Goal: Task Accomplishment & Management: Manage account settings

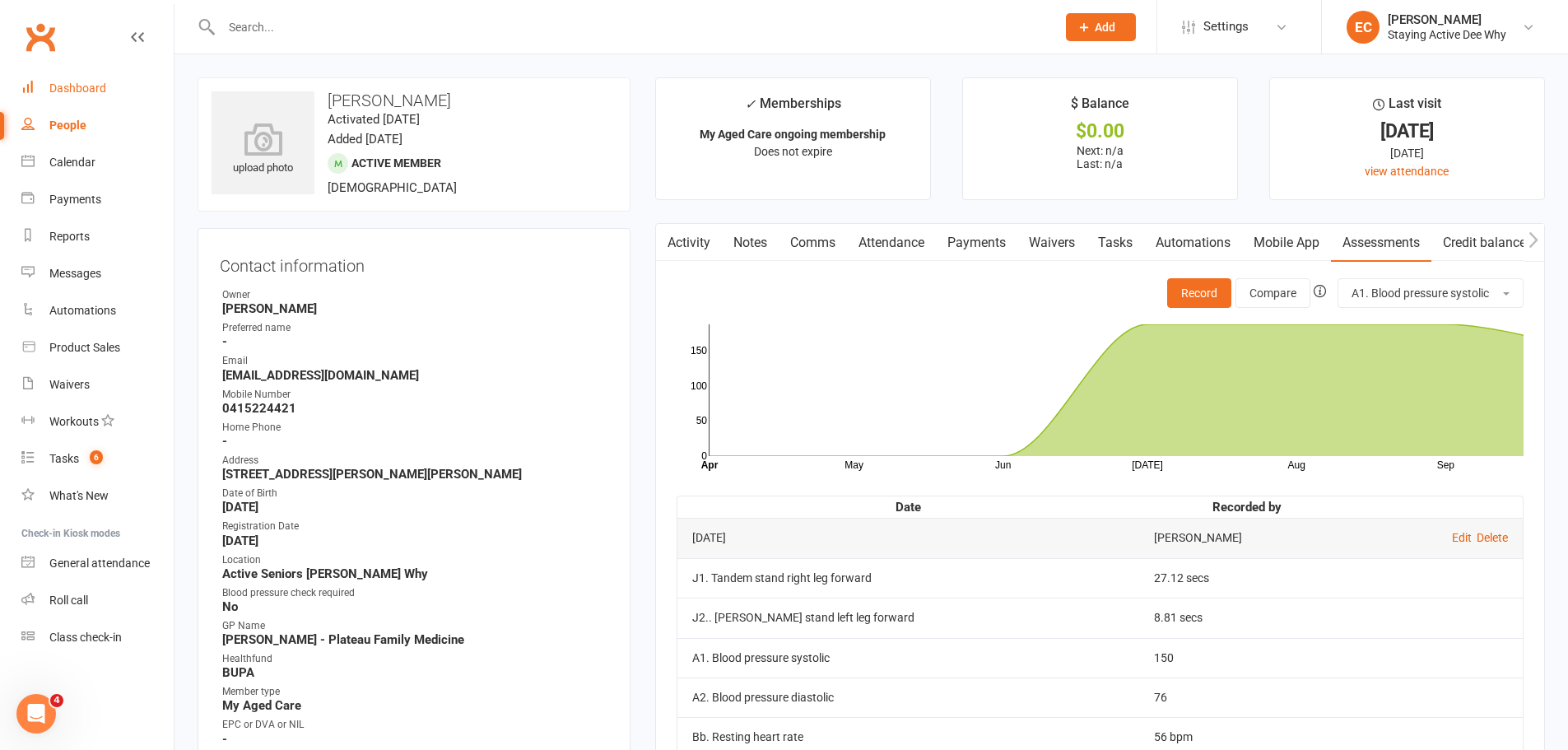
click at [107, 81] on link "Dashboard" at bounding box center [98, 88] width 152 height 37
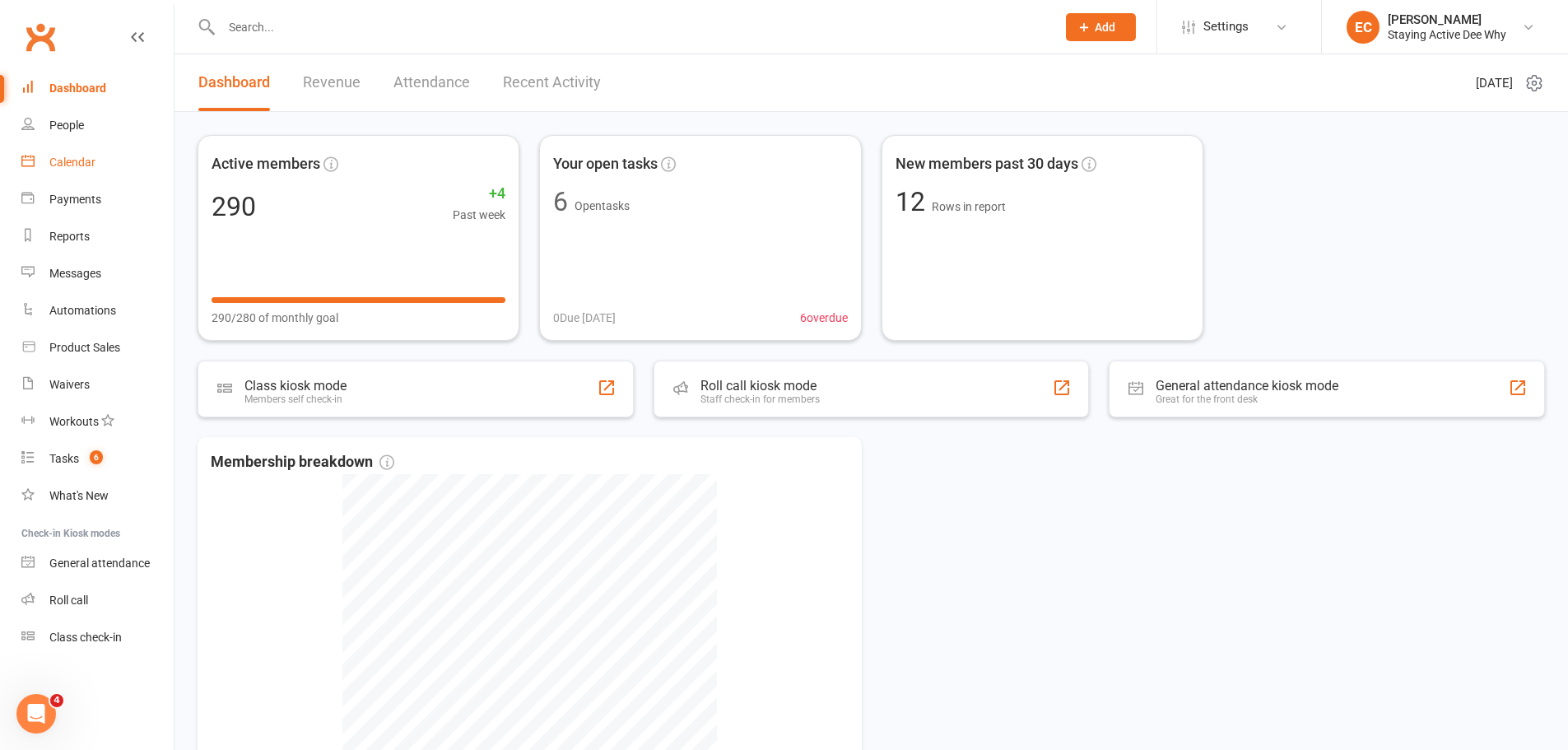
click at [55, 177] on link "Calendar" at bounding box center [98, 162] width 152 height 37
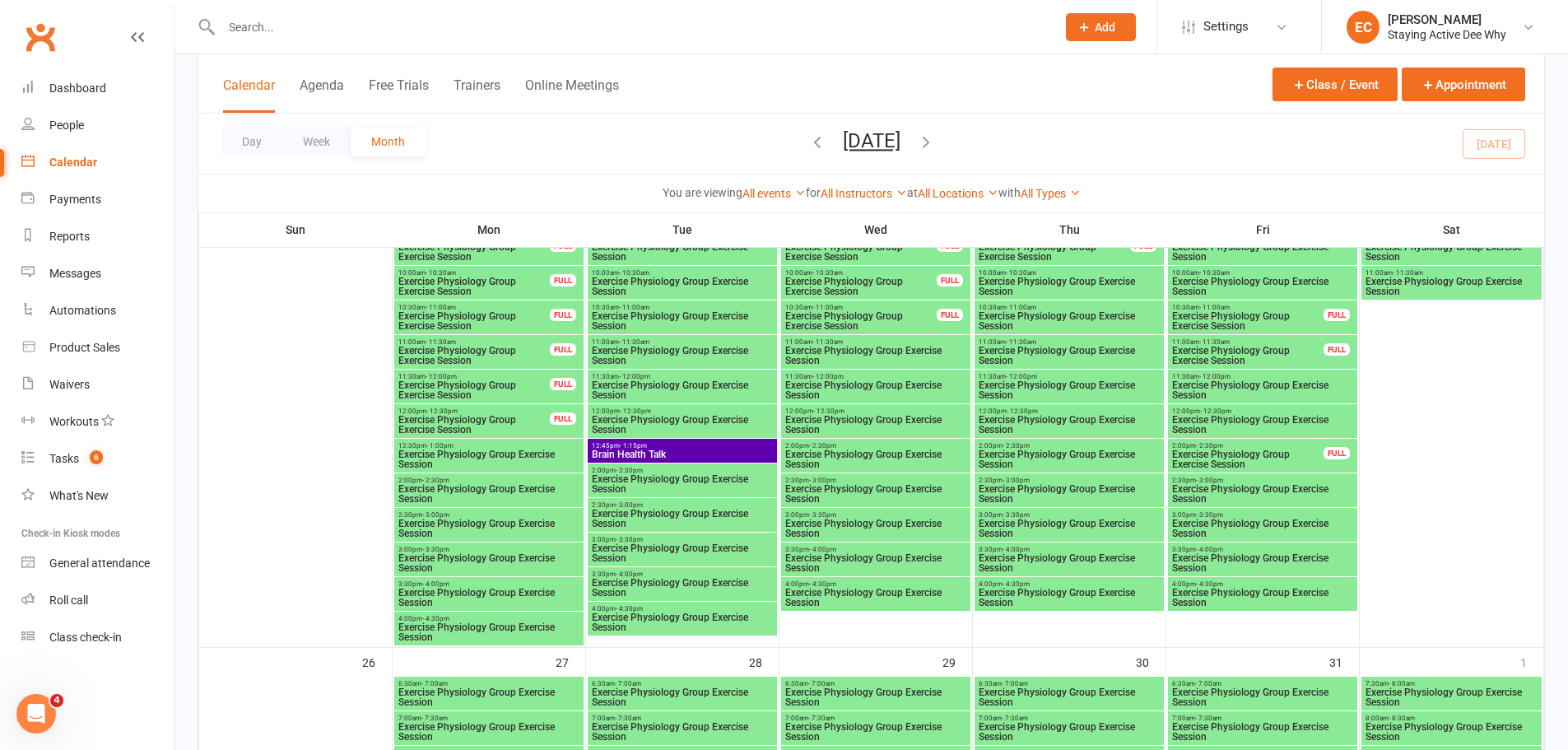
scroll to position [2306, 0]
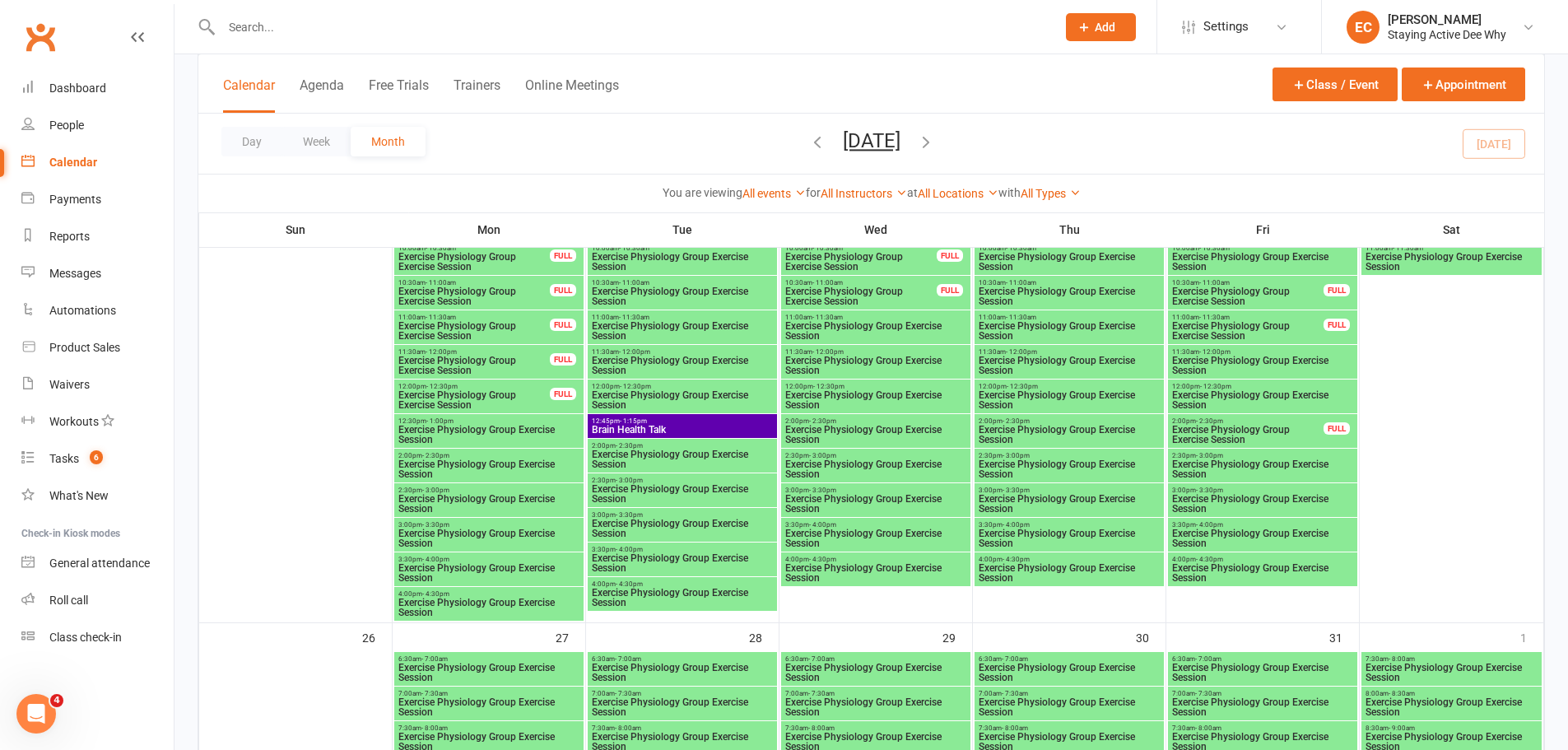
click at [674, 428] on span "Brain Health Talk" at bounding box center [682, 430] width 183 height 10
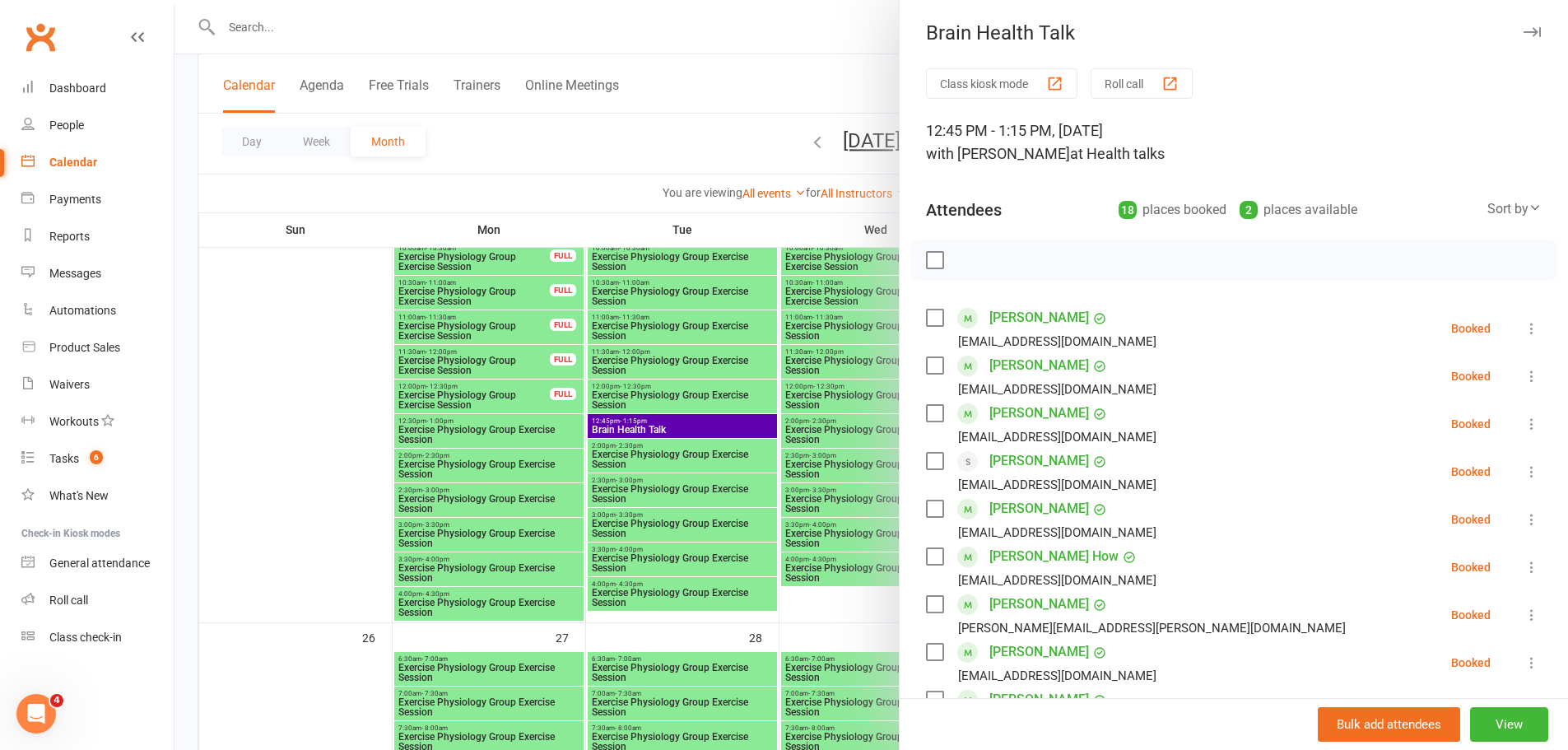
scroll to position [0, 0]
click at [680, 63] on div at bounding box center [871, 375] width 1393 height 750
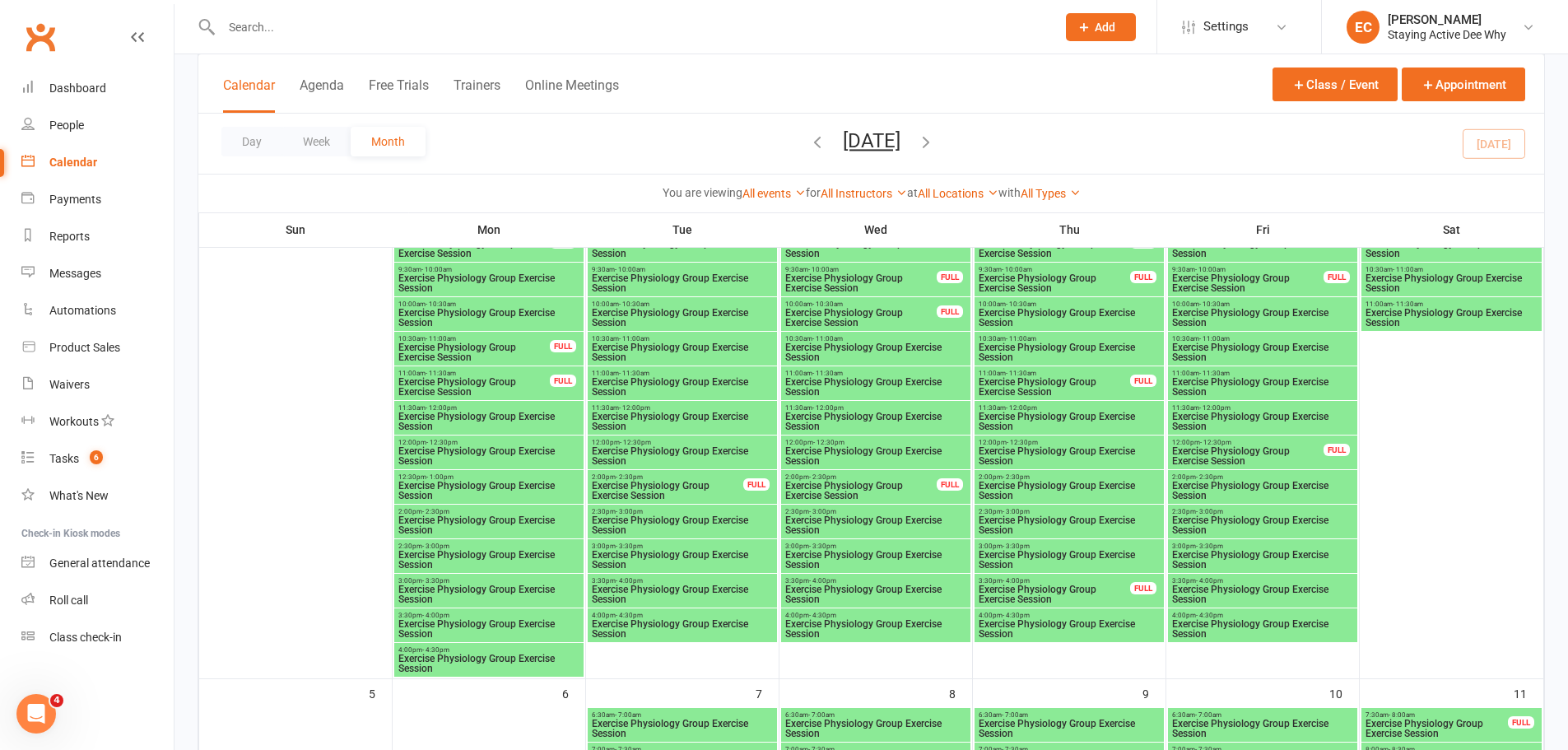
scroll to position [329, 0]
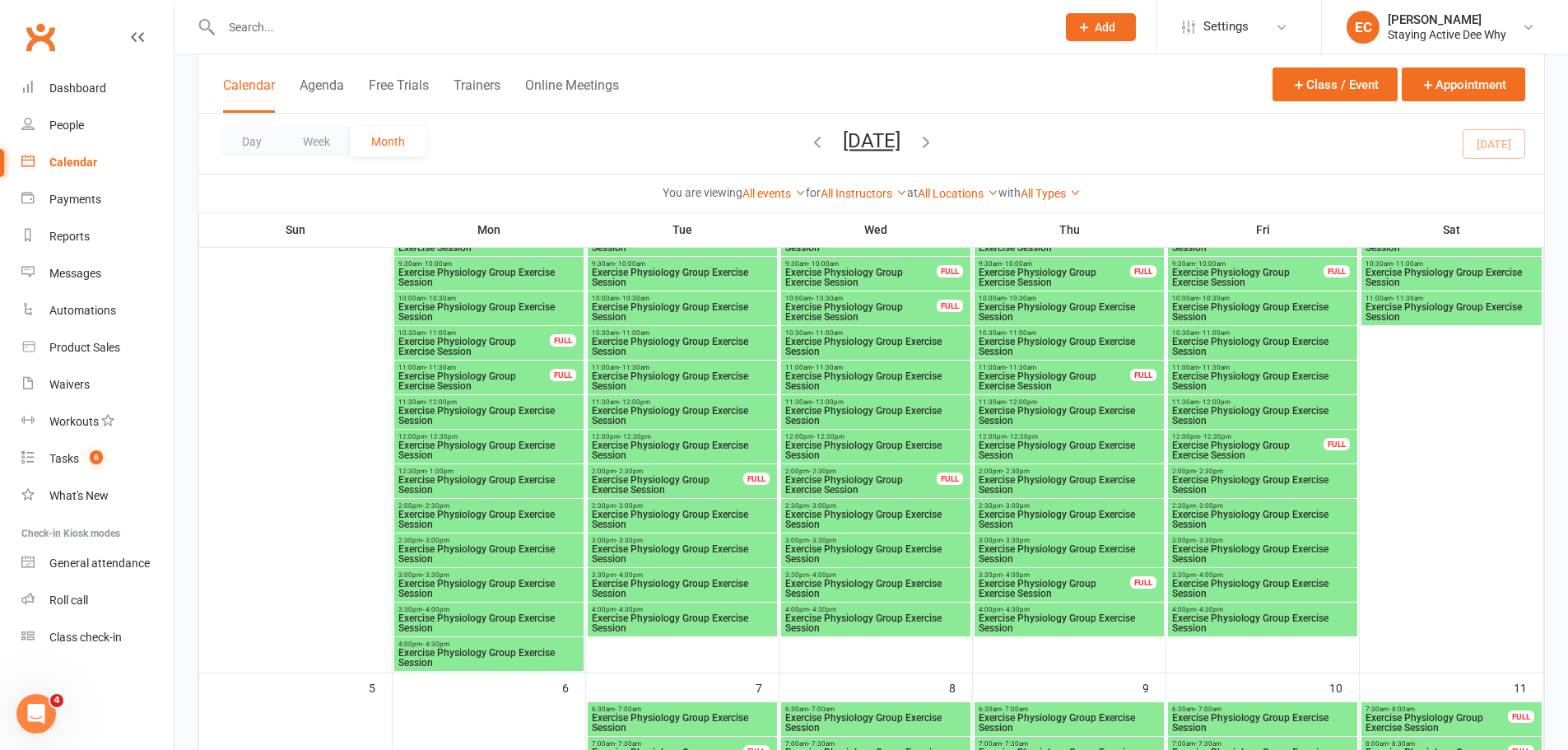
click at [641, 301] on span "- 10:30am" at bounding box center [634, 298] width 31 height 7
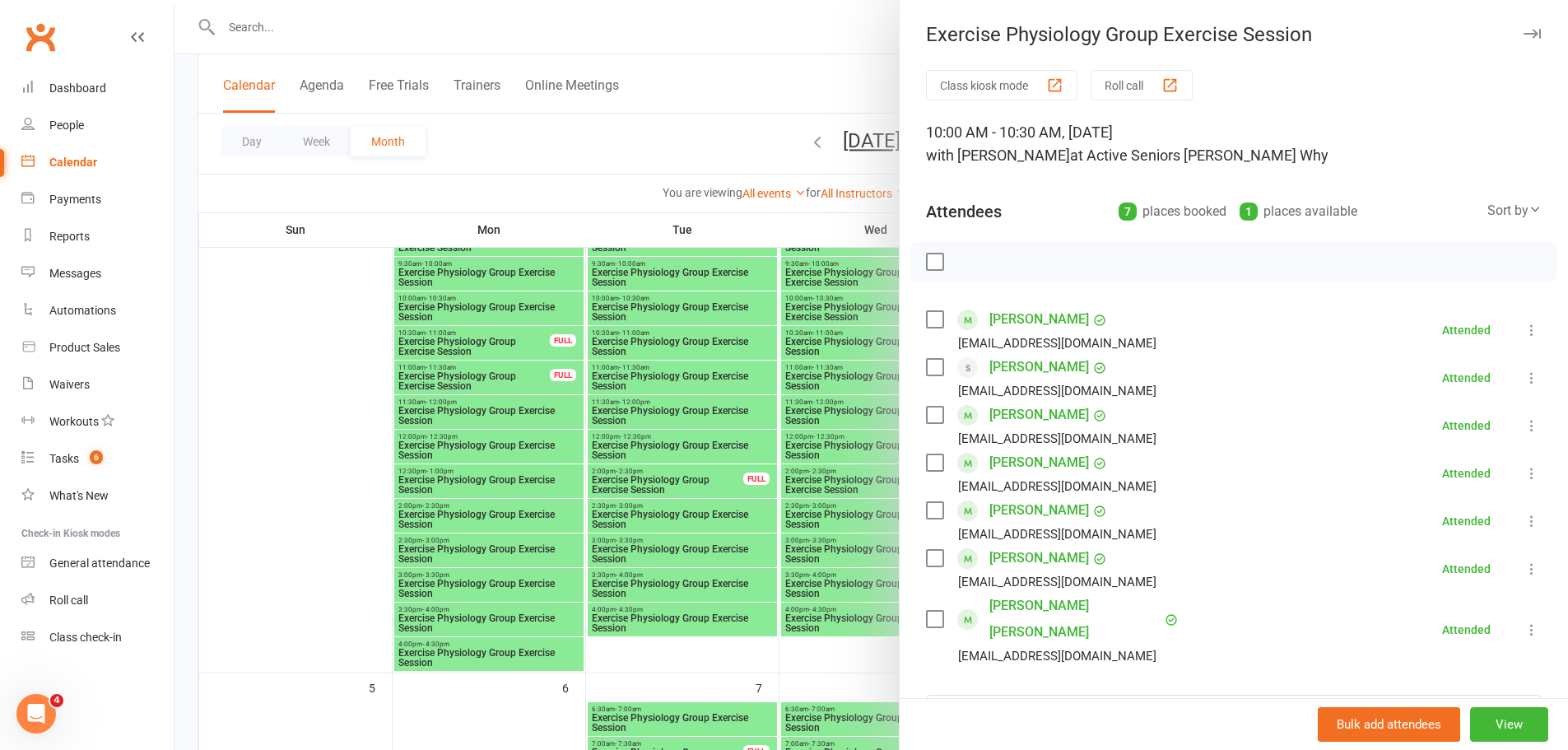
click at [638, 455] on div at bounding box center [871, 375] width 1393 height 750
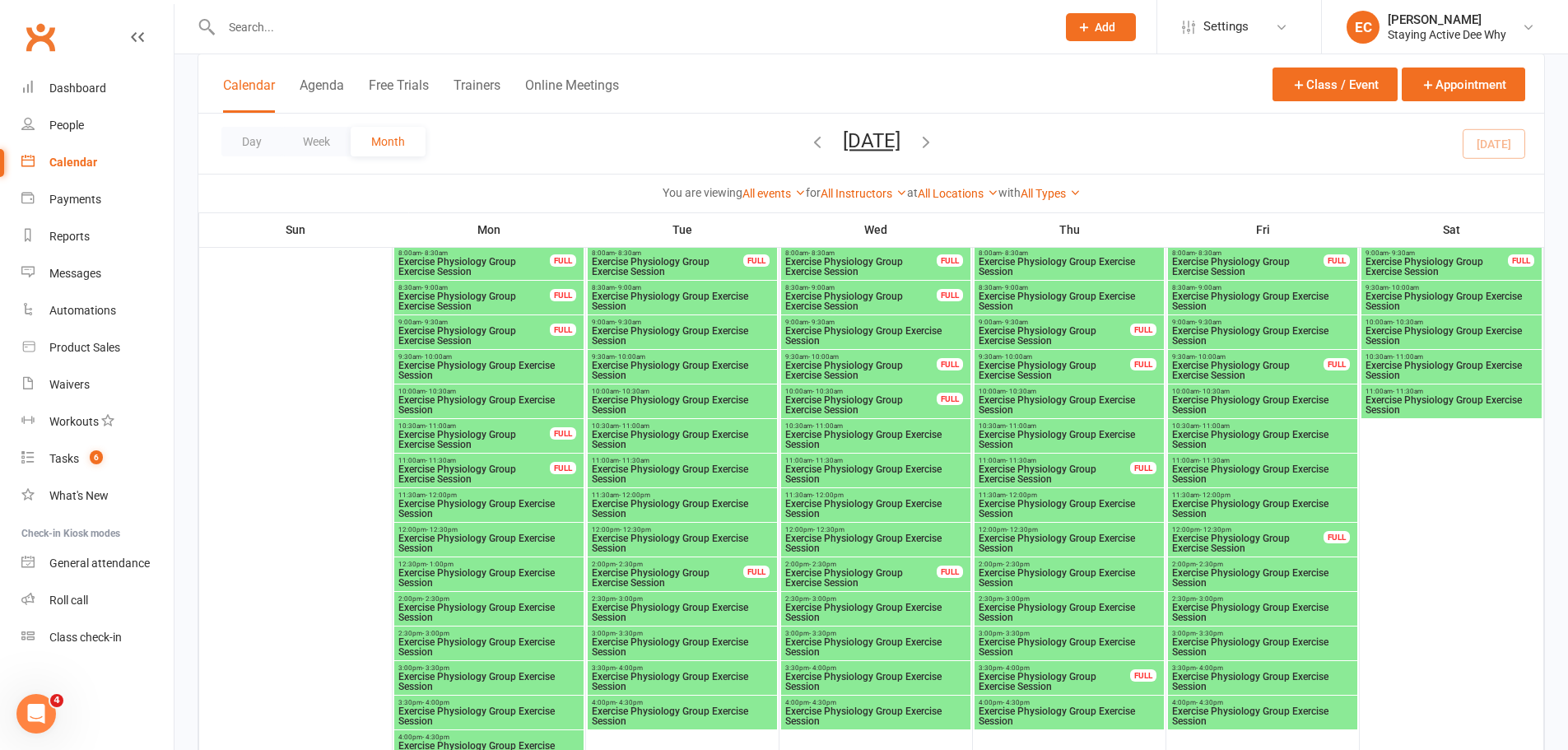
scroll to position [0, 0]
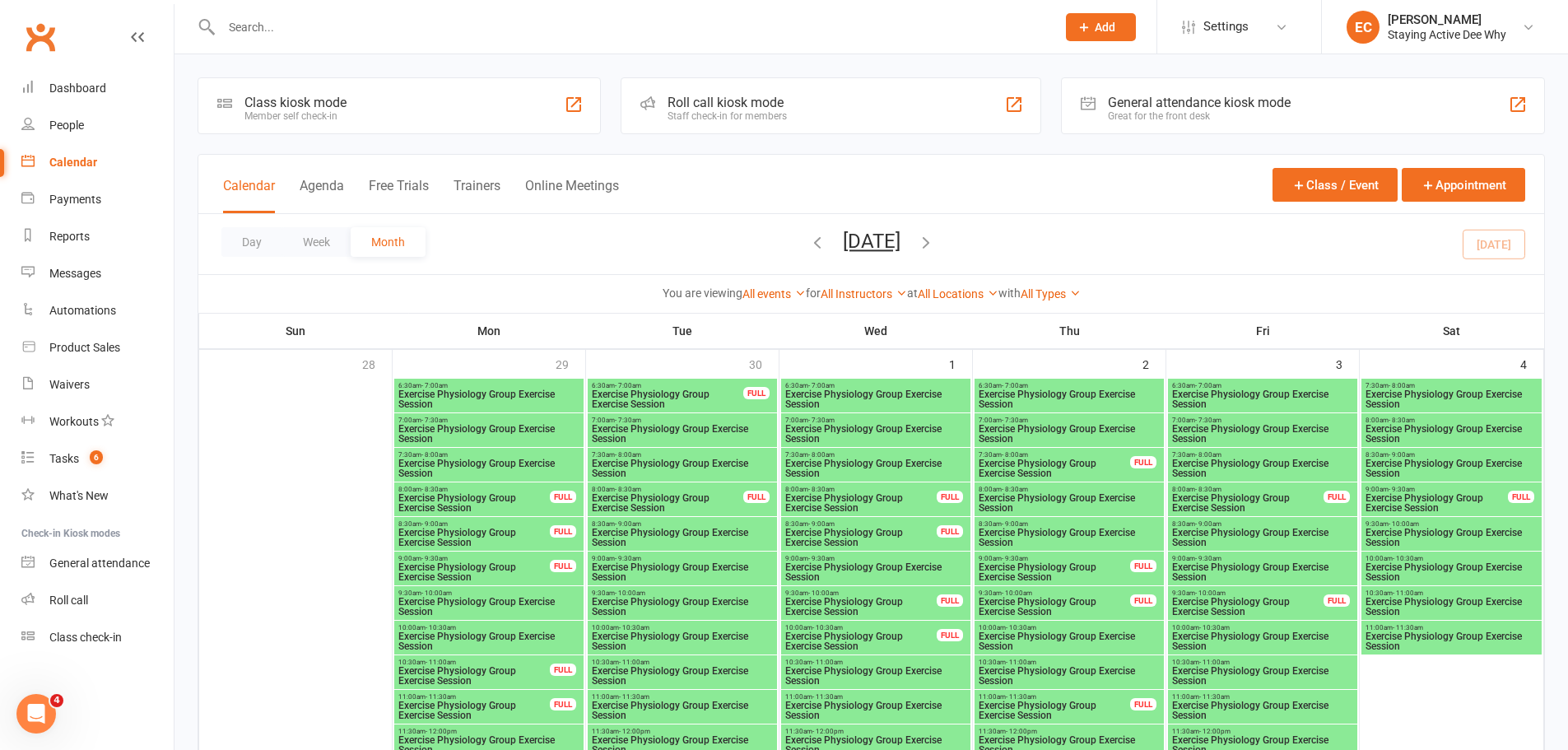
click at [935, 237] on icon "button" at bounding box center [926, 242] width 18 height 18
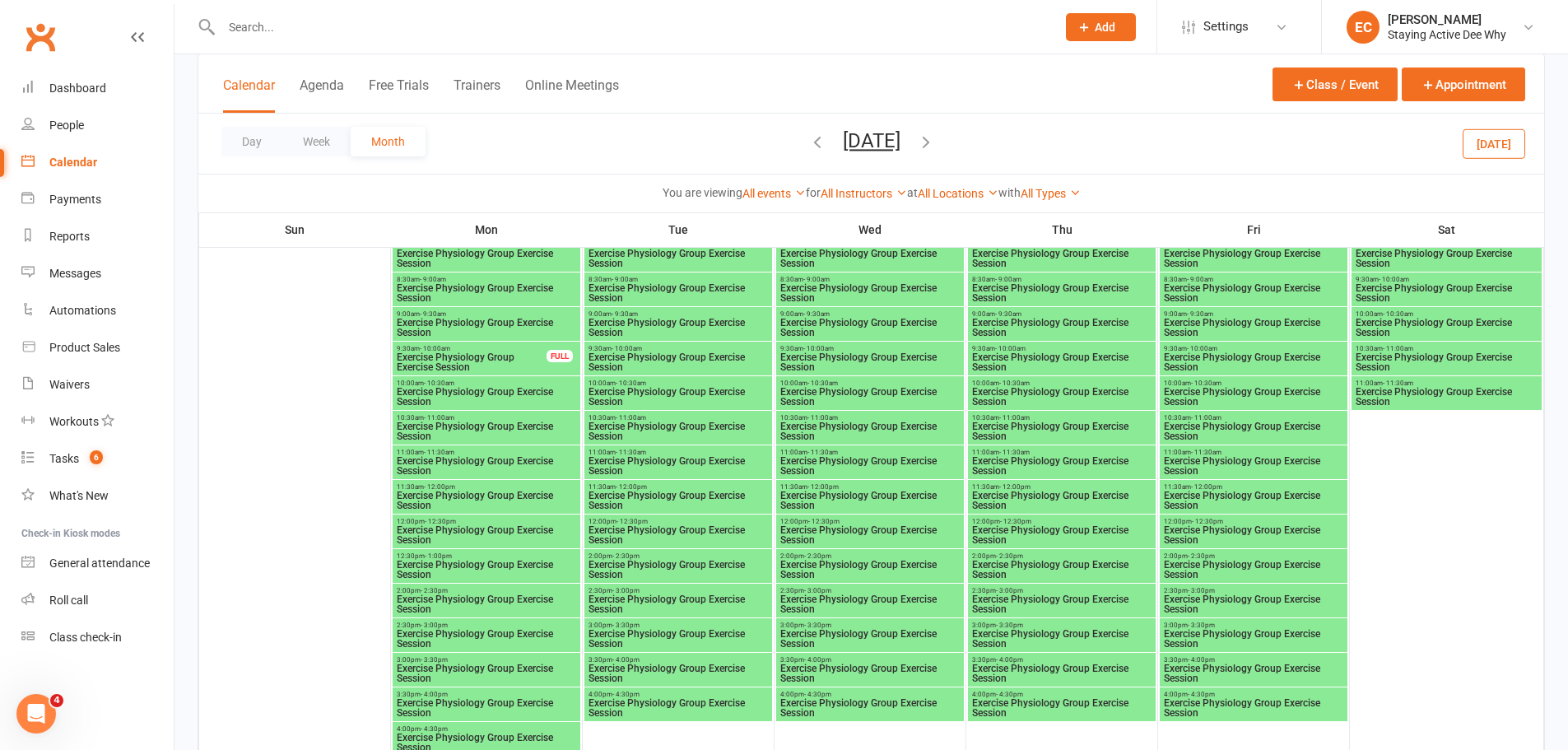
scroll to position [247, 0]
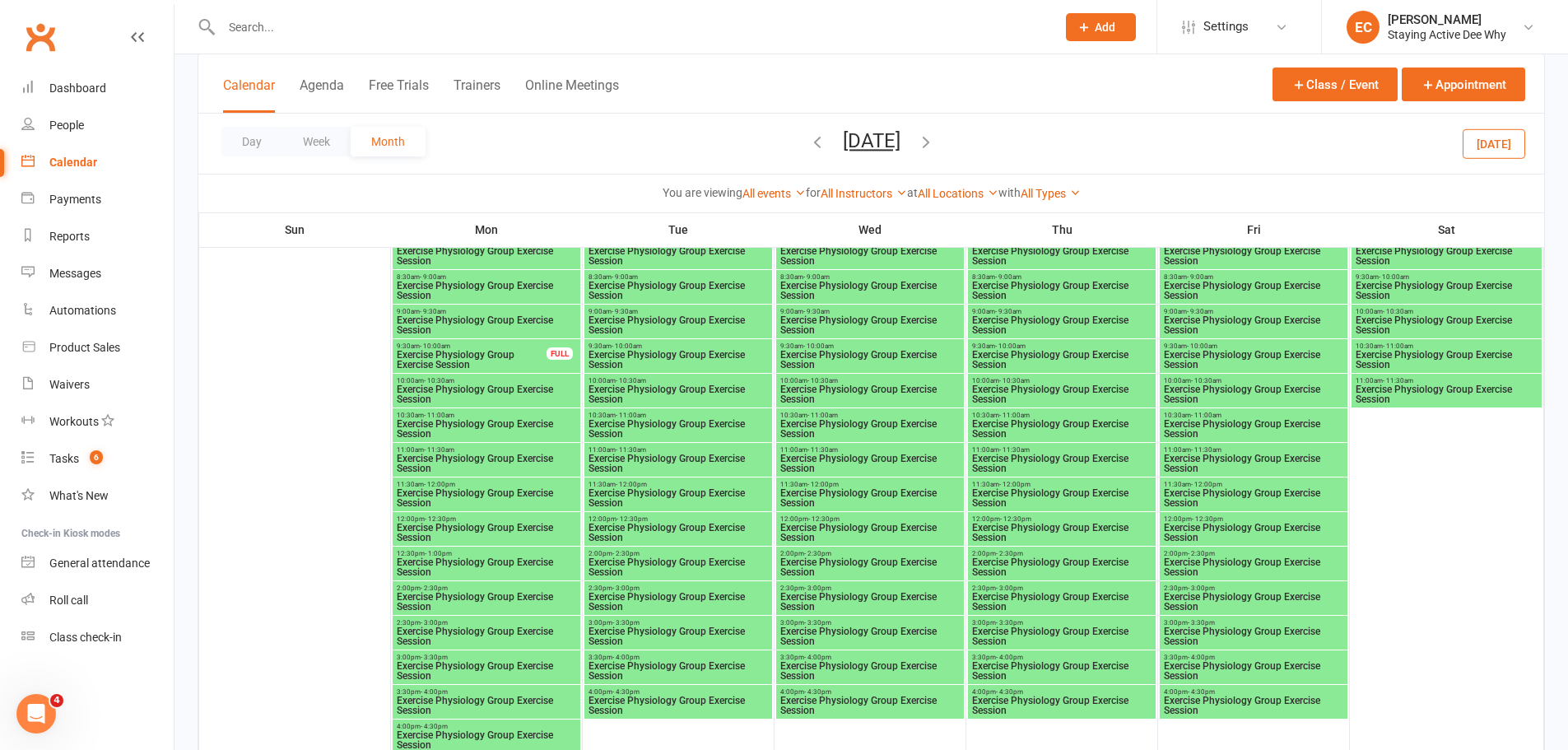
click at [644, 529] on span "Exercise Physiology Group Exercise Session" at bounding box center [678, 533] width 181 height 20
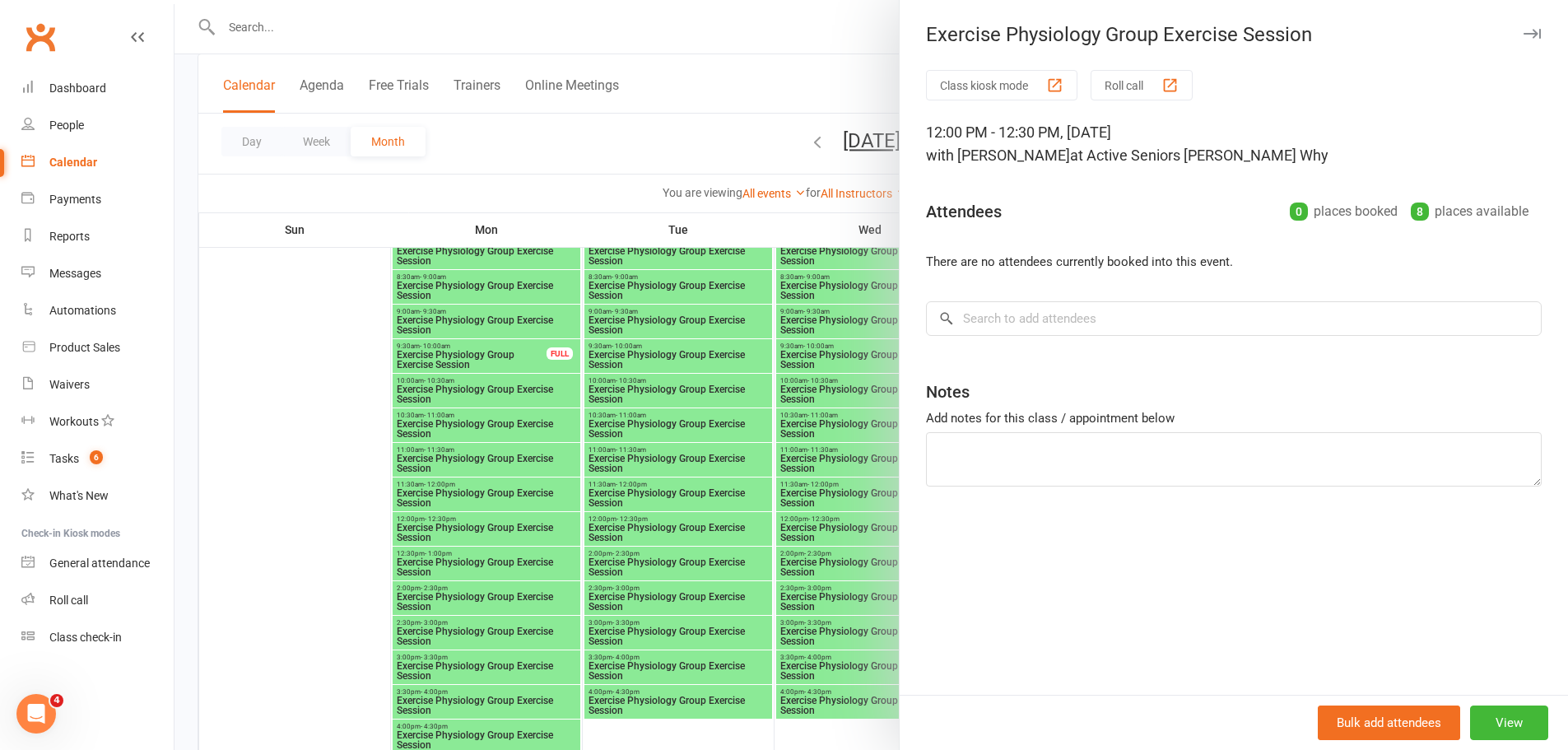
click at [644, 526] on div at bounding box center [871, 375] width 1393 height 750
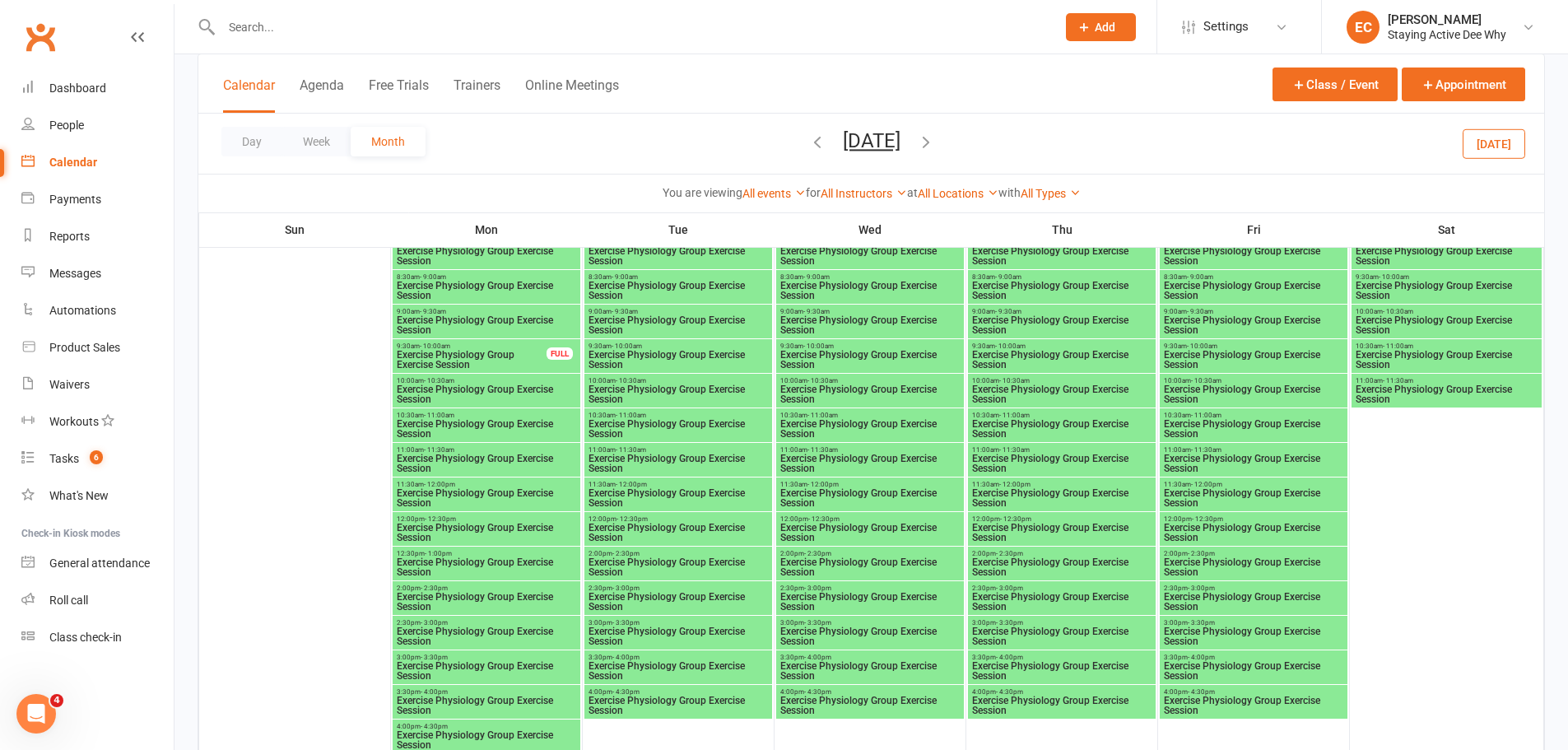
click at [649, 517] on span "12:00pm - 12:30pm" at bounding box center [678, 519] width 181 height 7
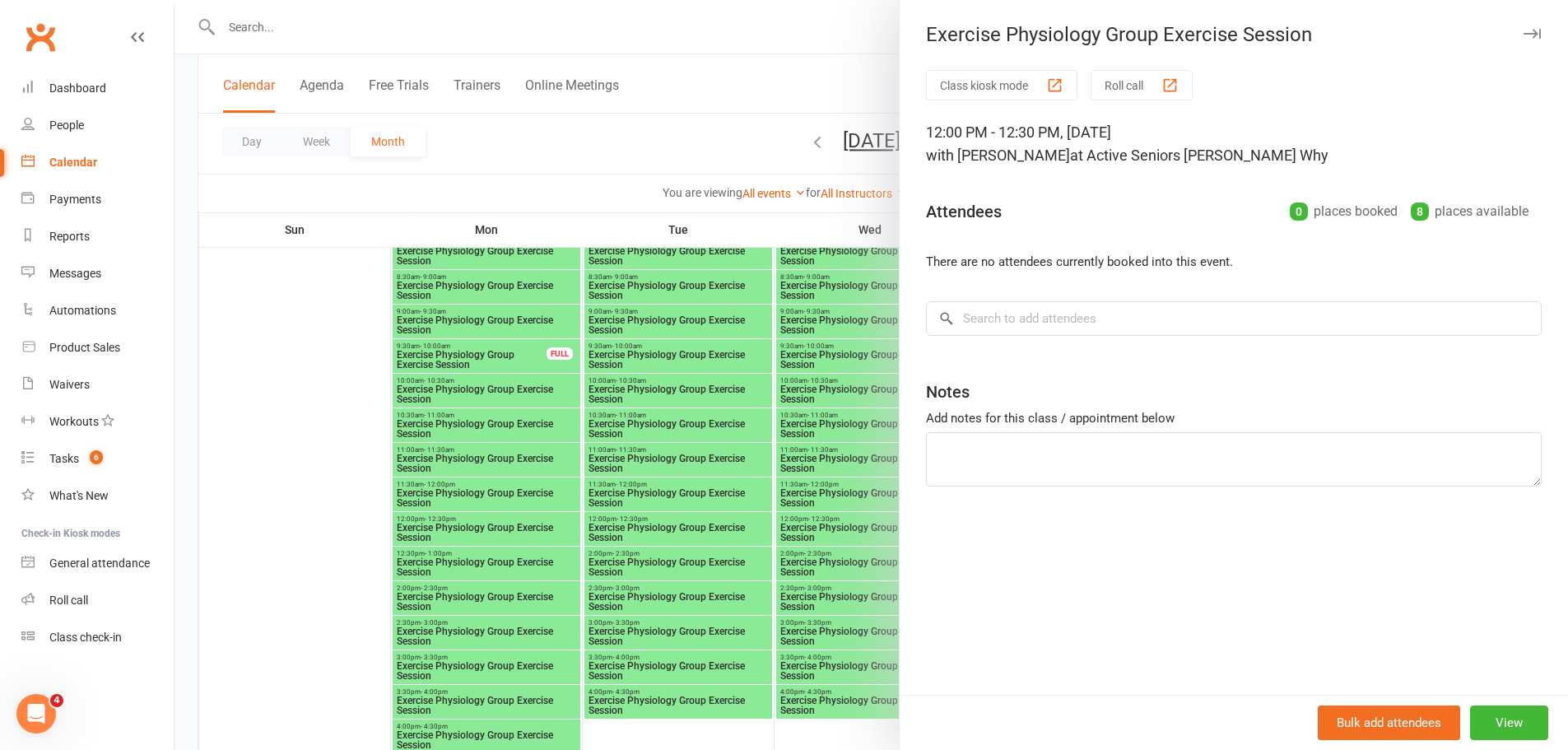
click at [655, 510] on div at bounding box center [871, 375] width 1393 height 750
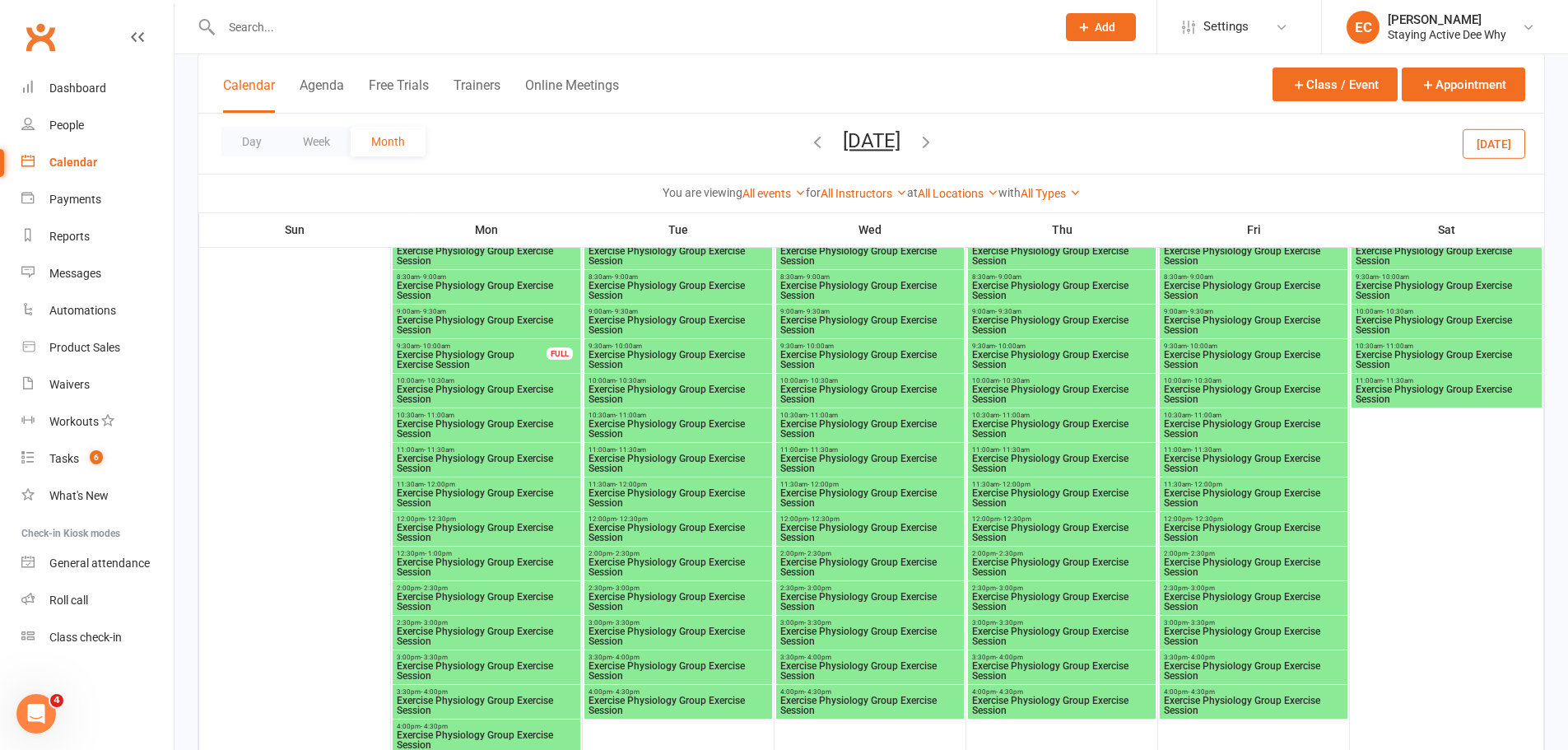
click at [643, 385] on span "Exercise Physiology Group Exercise Session" at bounding box center [678, 394] width 181 height 20
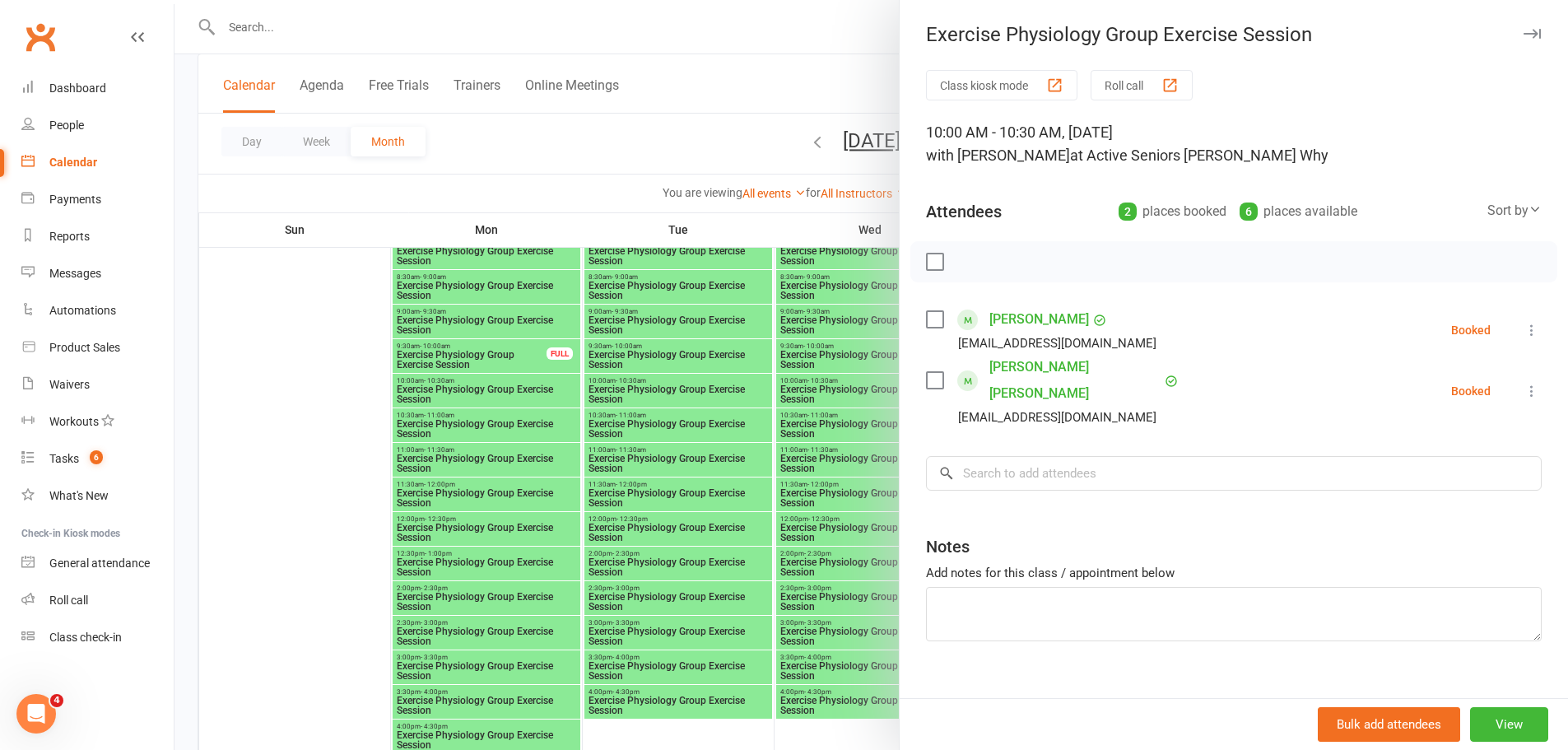
click at [741, 370] on div at bounding box center [871, 375] width 1393 height 750
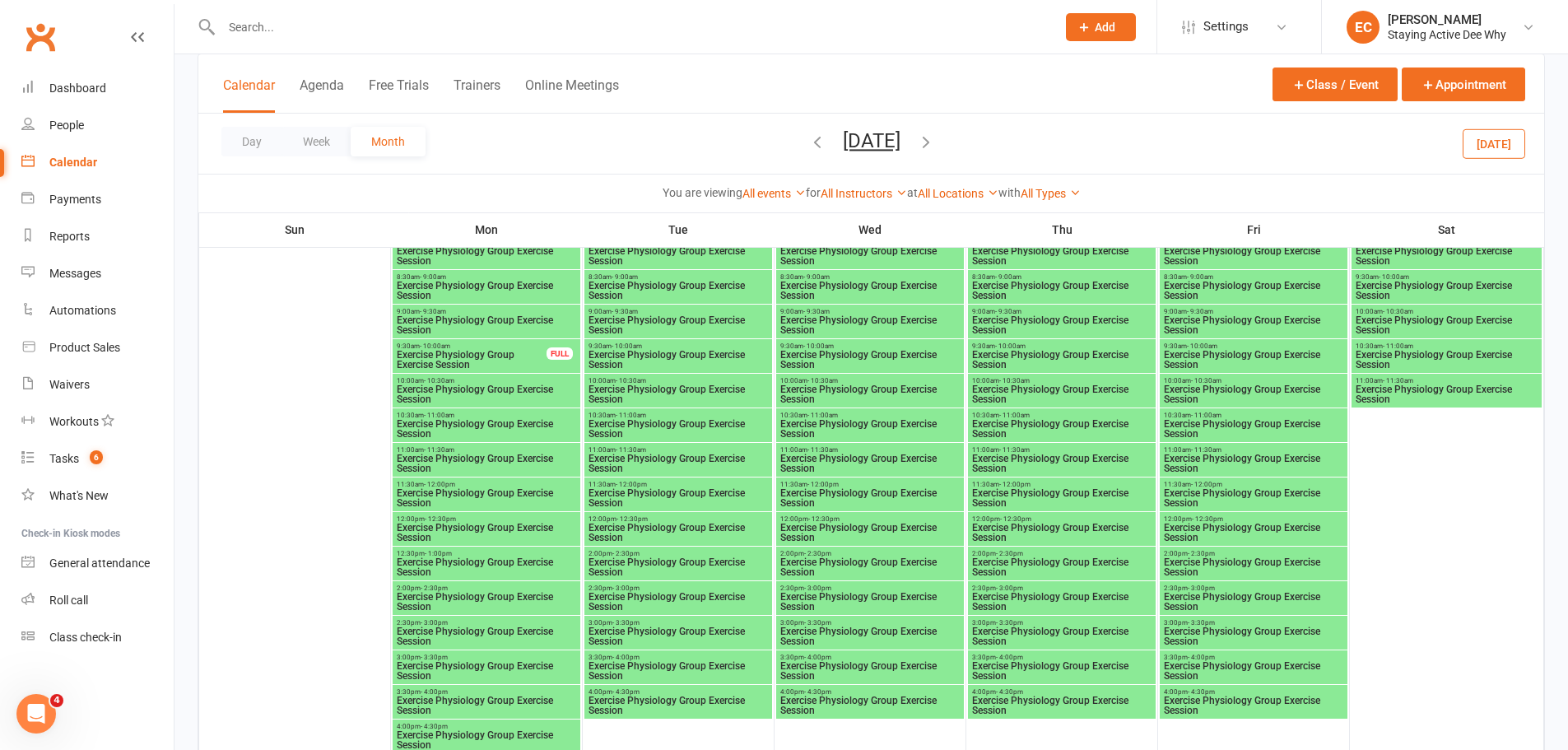
click at [1372, 323] on span "Exercise Physiology Group Exercise Session" at bounding box center [1446, 326] width 184 height 20
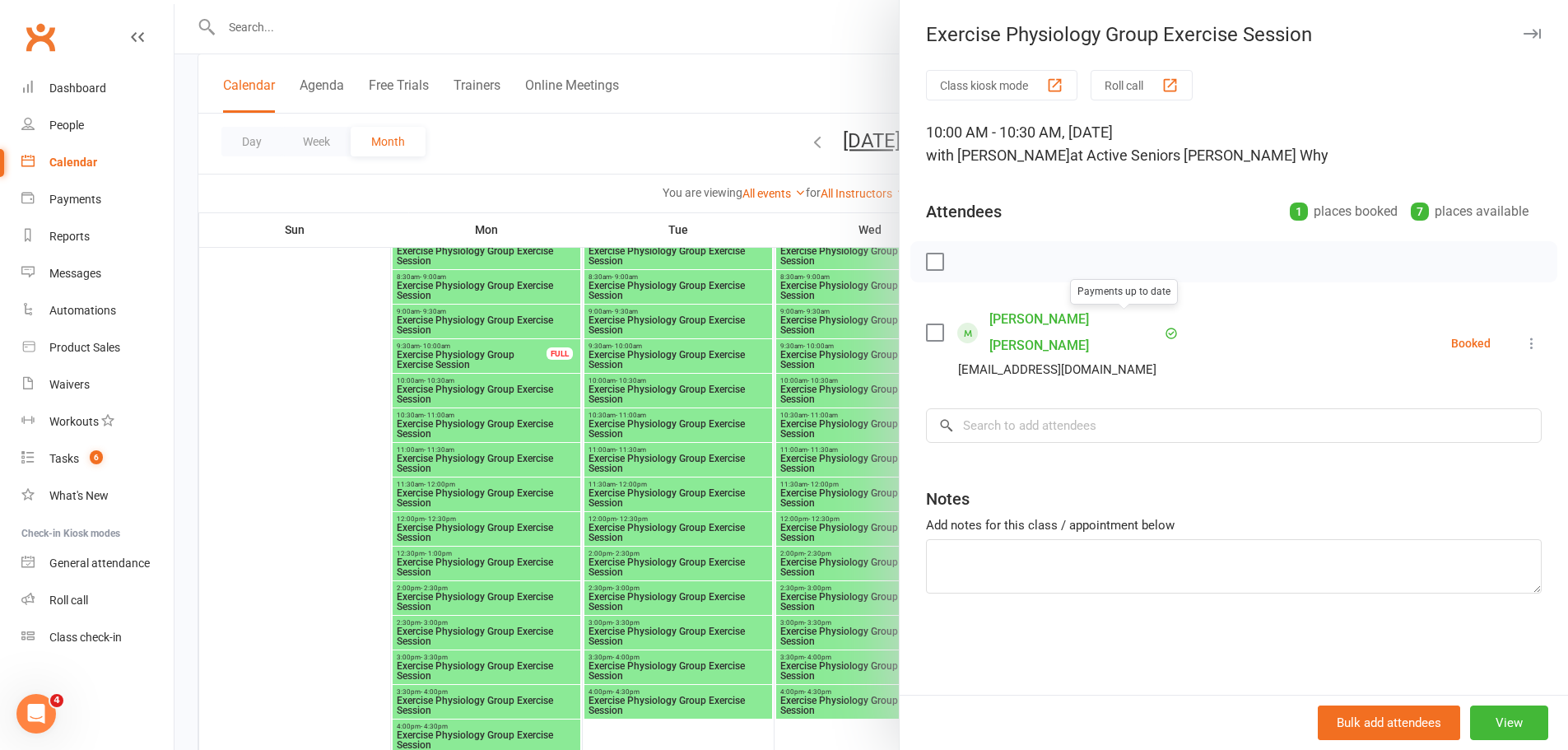
drag, startPoint x: 816, startPoint y: 349, endPoint x: 803, endPoint y: 354, distance: 13.9
click at [816, 349] on div at bounding box center [871, 375] width 1393 height 750
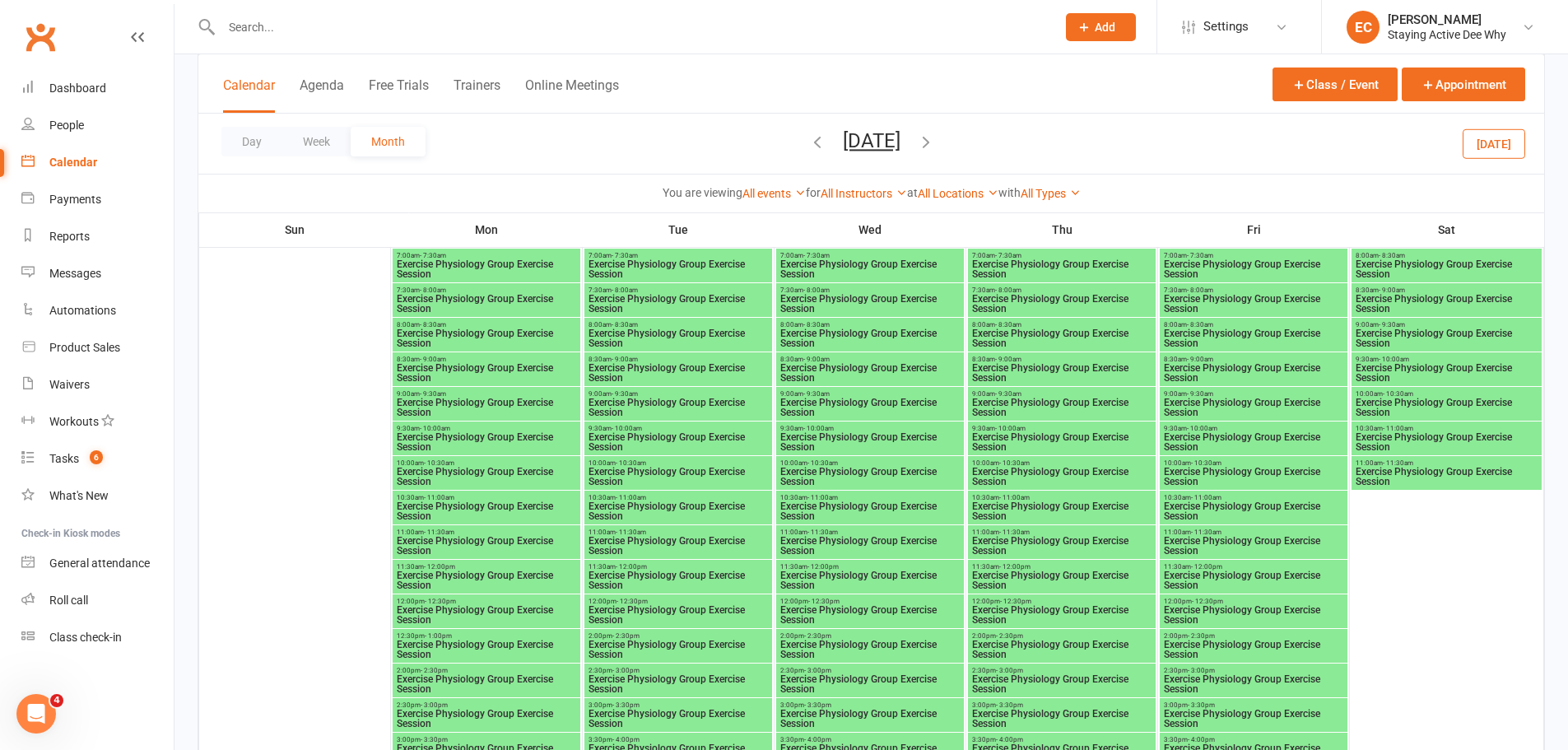
scroll to position [906, 0]
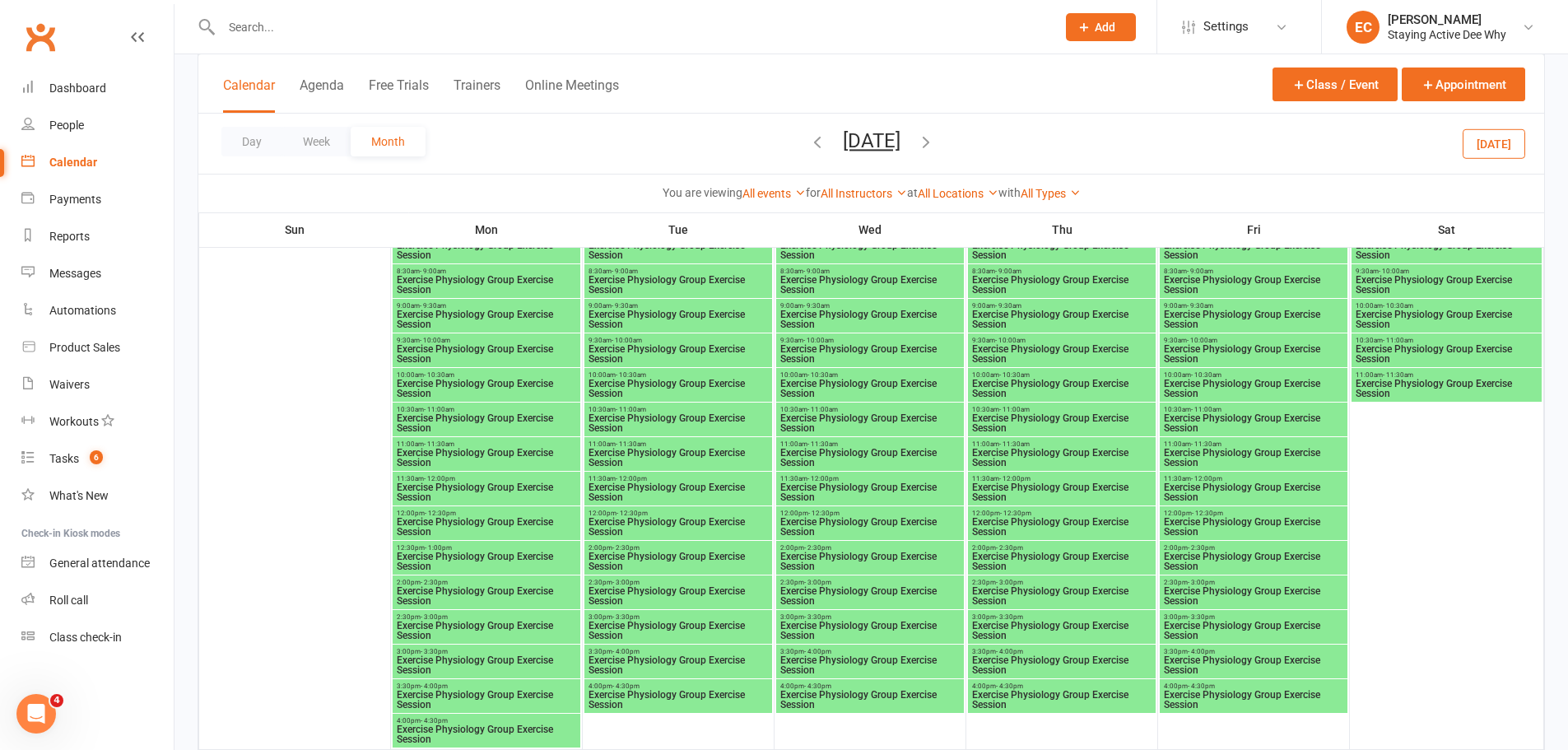
click at [631, 372] on span "- 10:30am" at bounding box center [630, 375] width 31 height 7
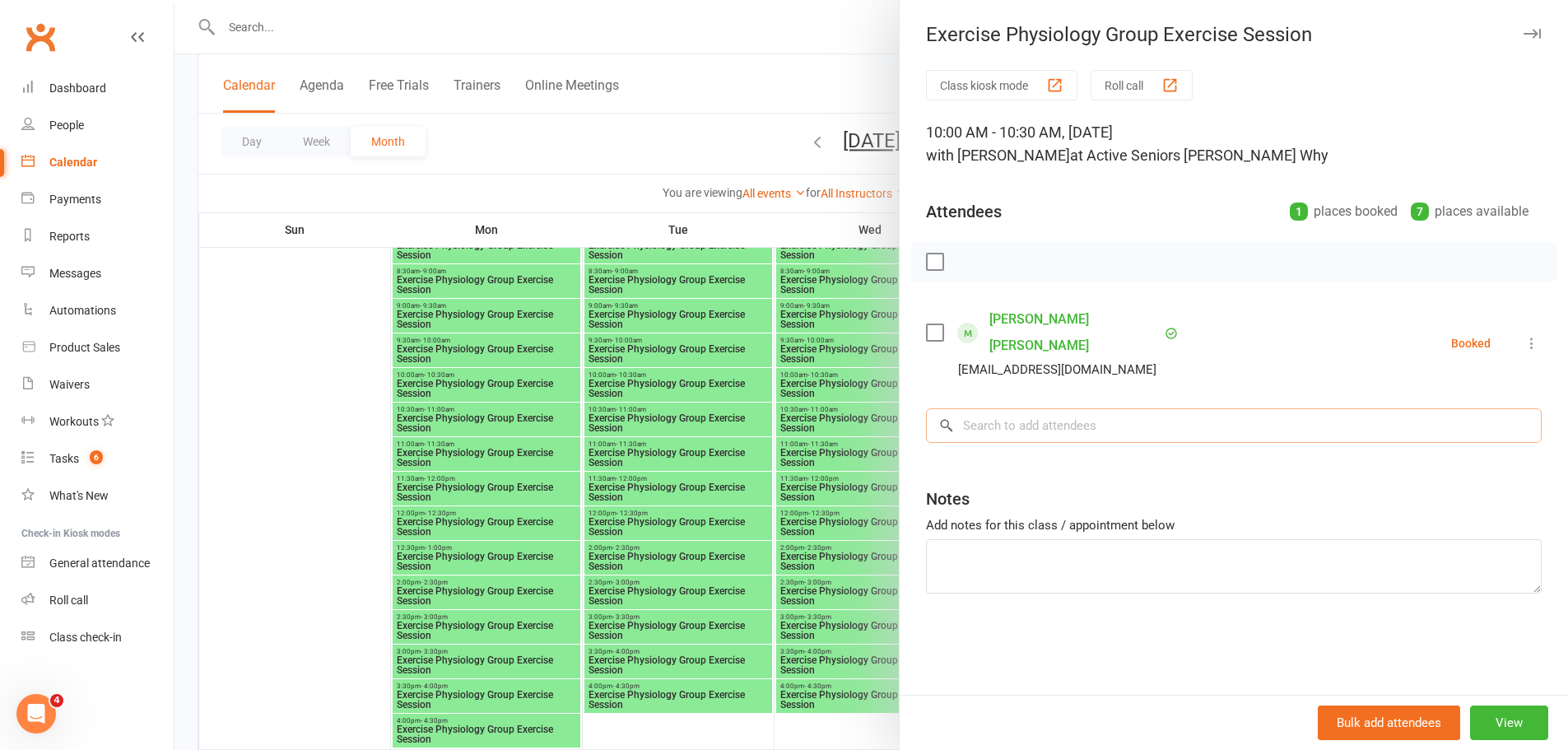
click at [1184, 409] on input "search" at bounding box center [1233, 426] width 615 height 35
click at [752, 352] on div at bounding box center [871, 375] width 1393 height 750
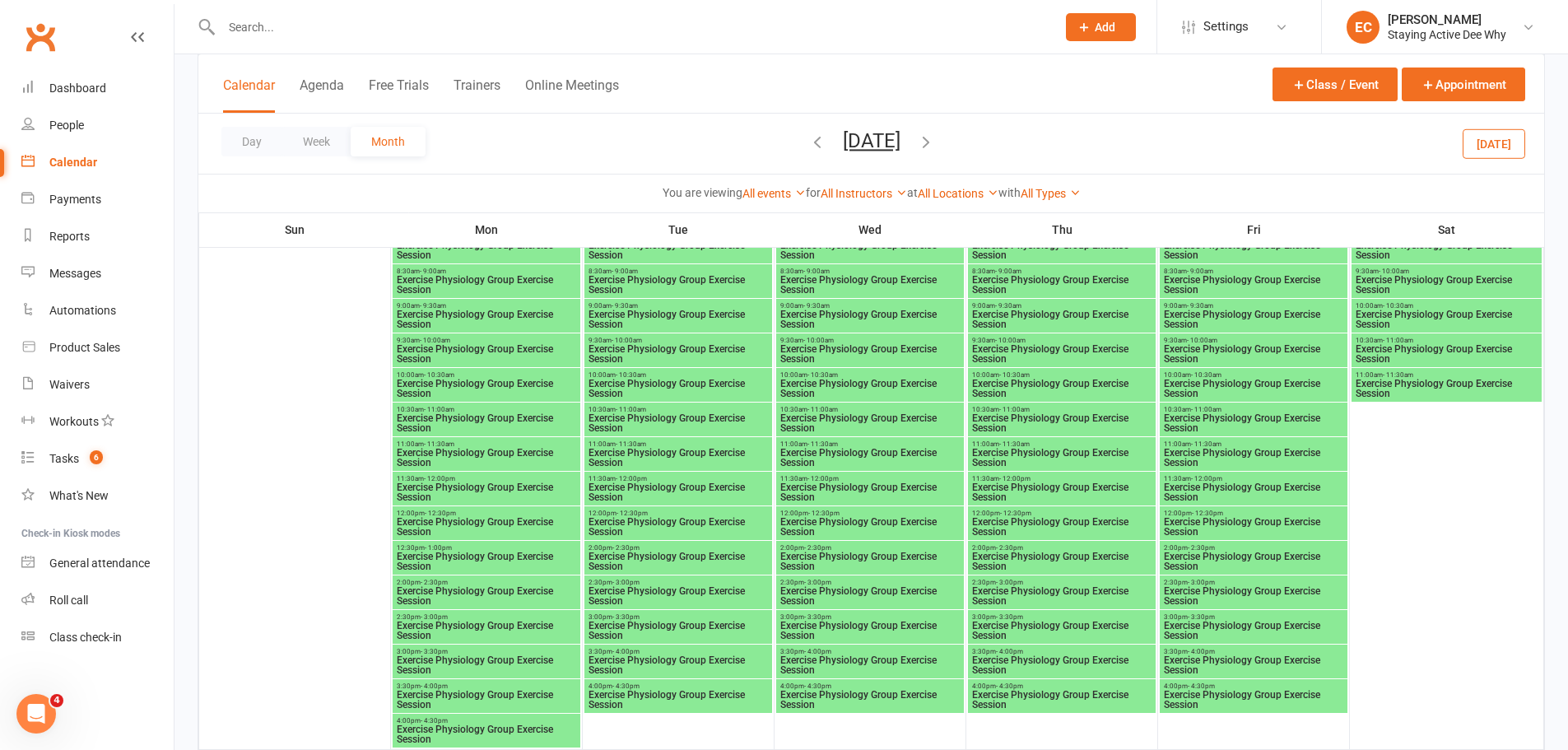
click at [1028, 385] on span "Exercise Physiology Group Exercise Session" at bounding box center [1061, 389] width 181 height 20
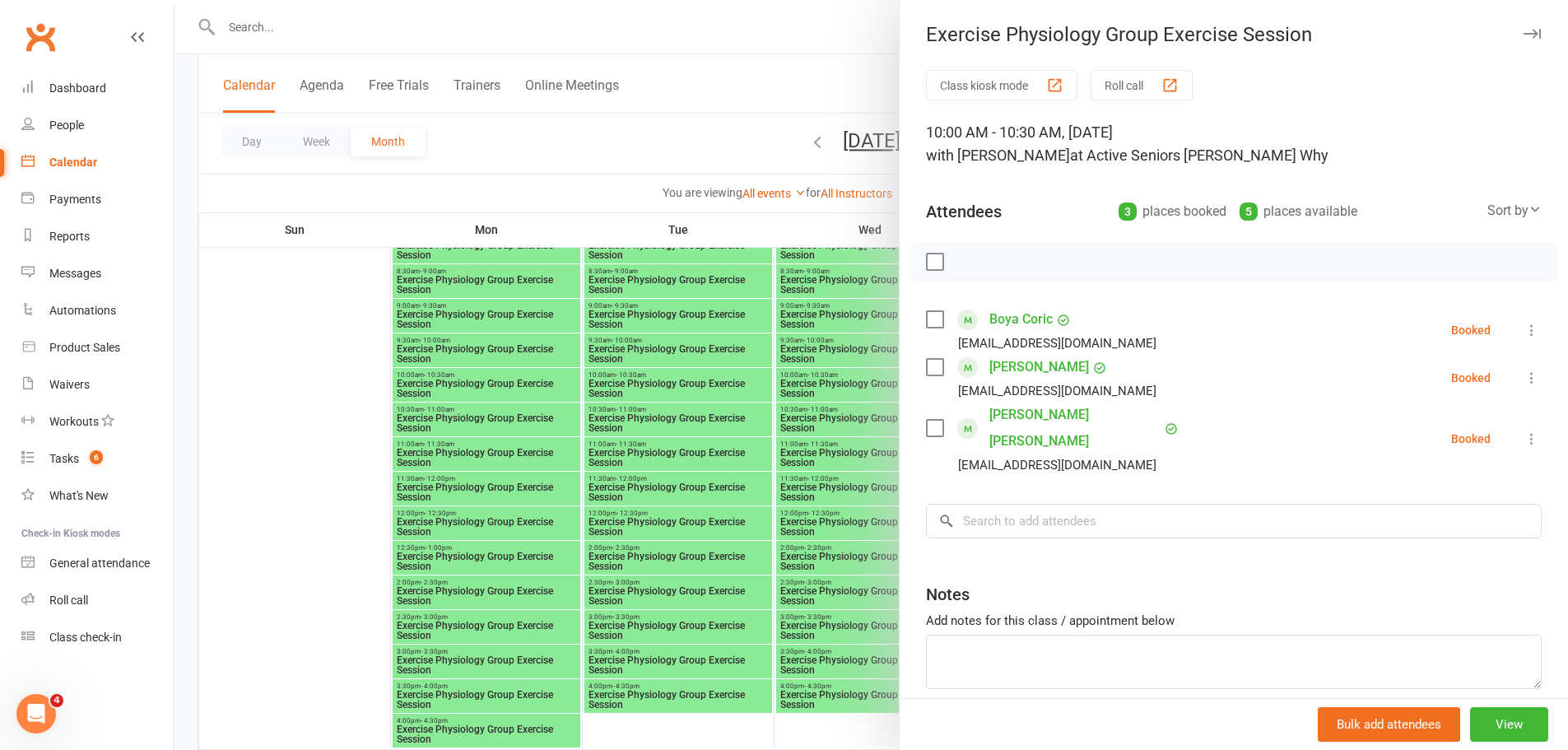
click at [714, 375] on div at bounding box center [871, 375] width 1393 height 750
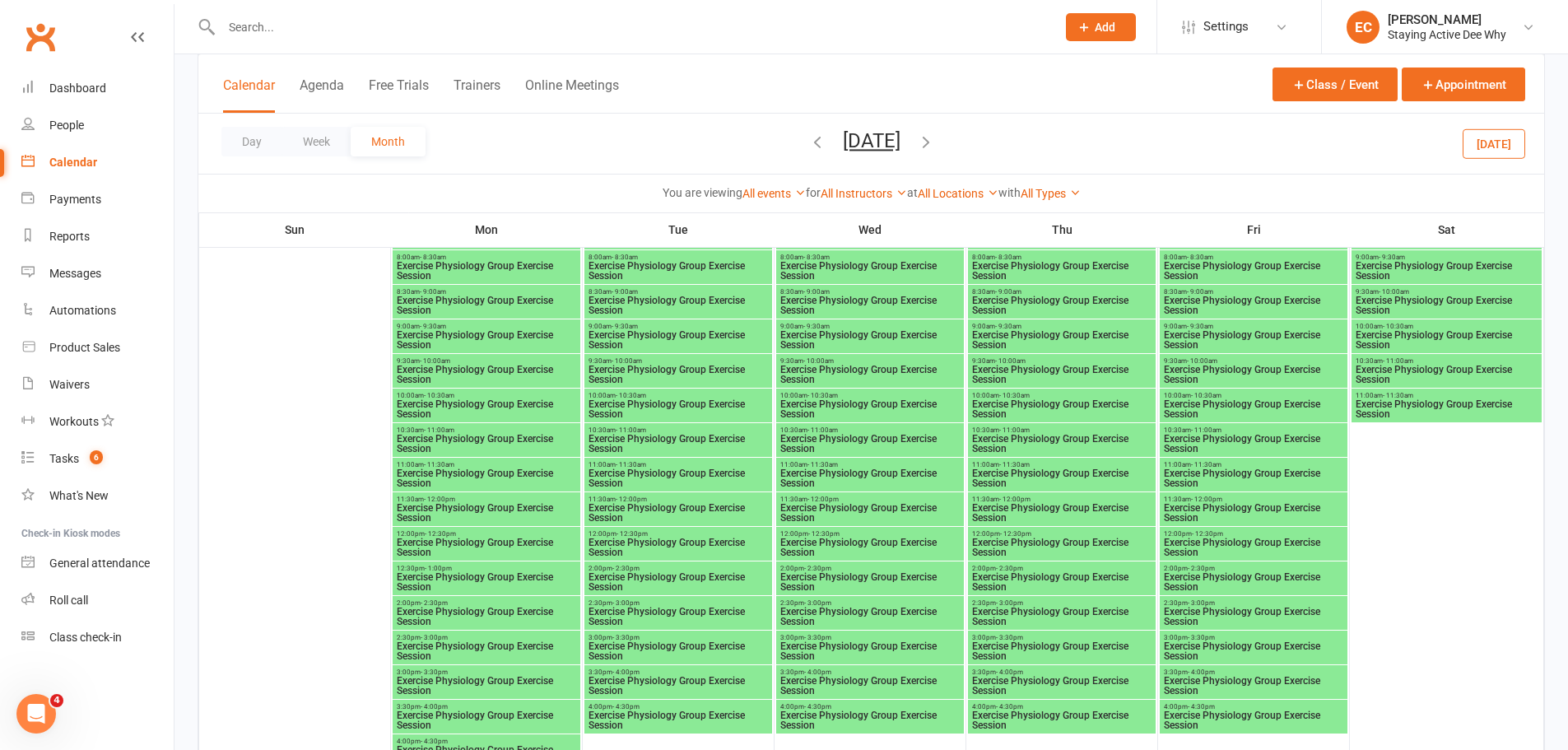
scroll to position [1565, 0]
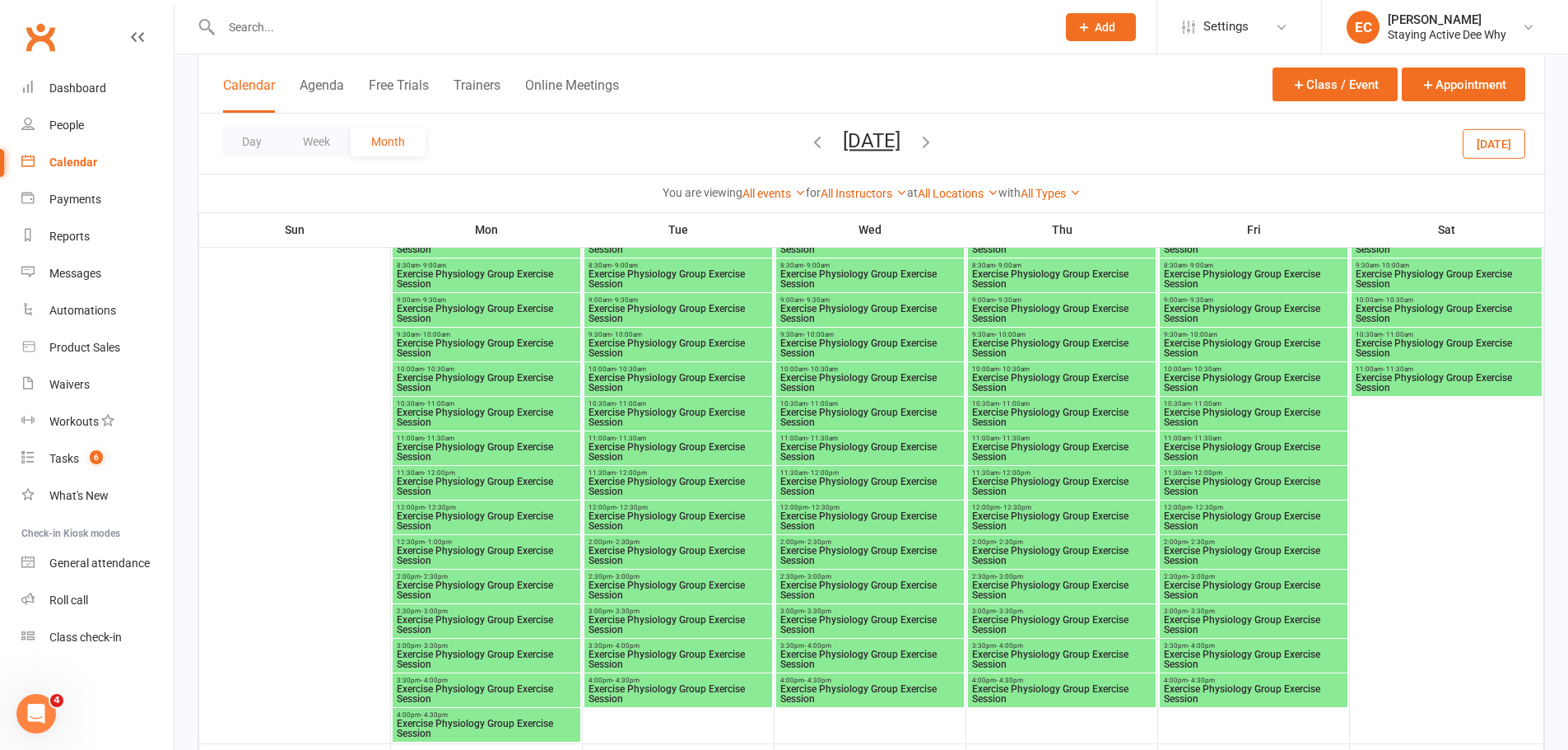
click at [652, 370] on span "10:00am - 10:30am" at bounding box center [678, 369] width 181 height 7
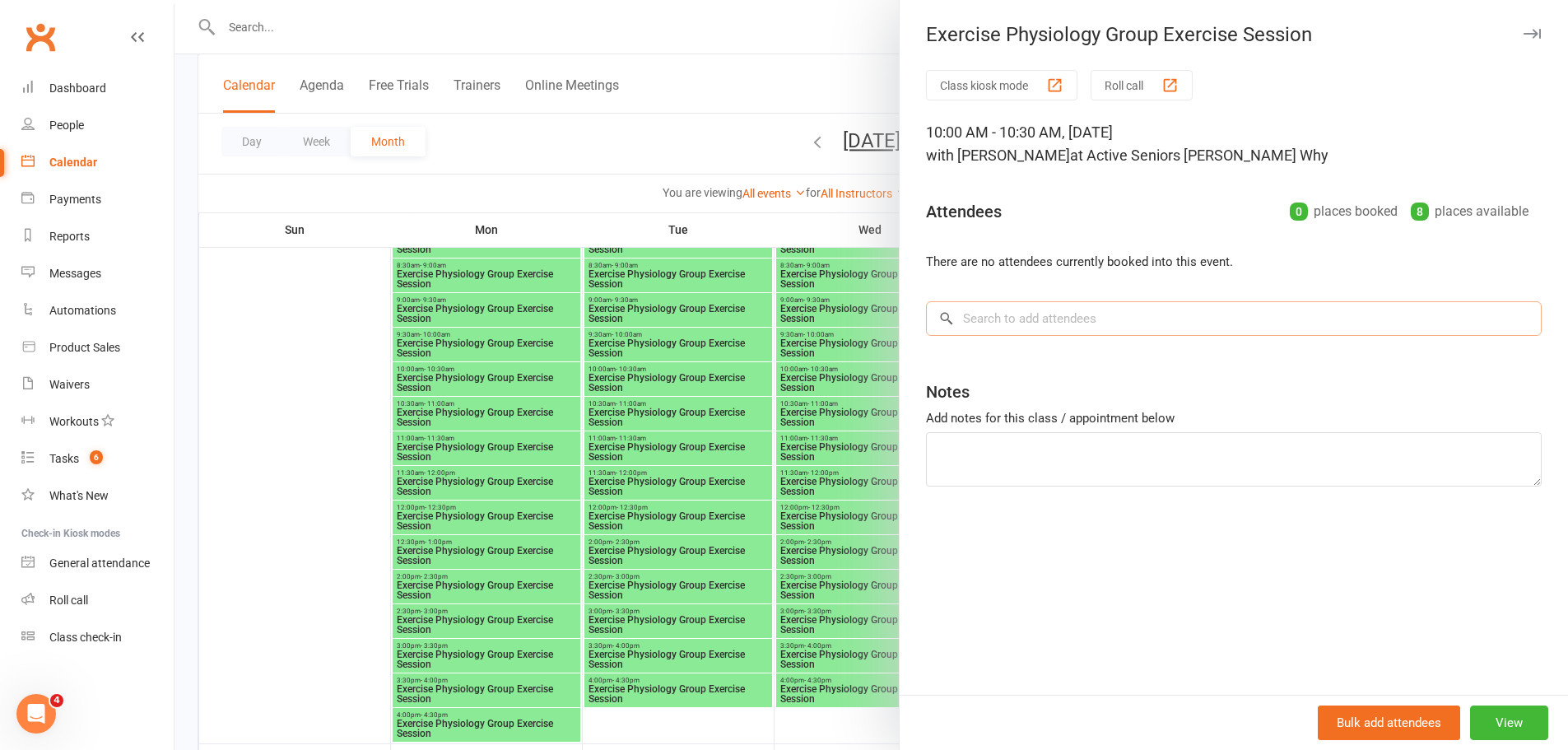
click at [959, 334] on input "search" at bounding box center [1233, 319] width 615 height 35
paste input "[PERSON_NAME]"
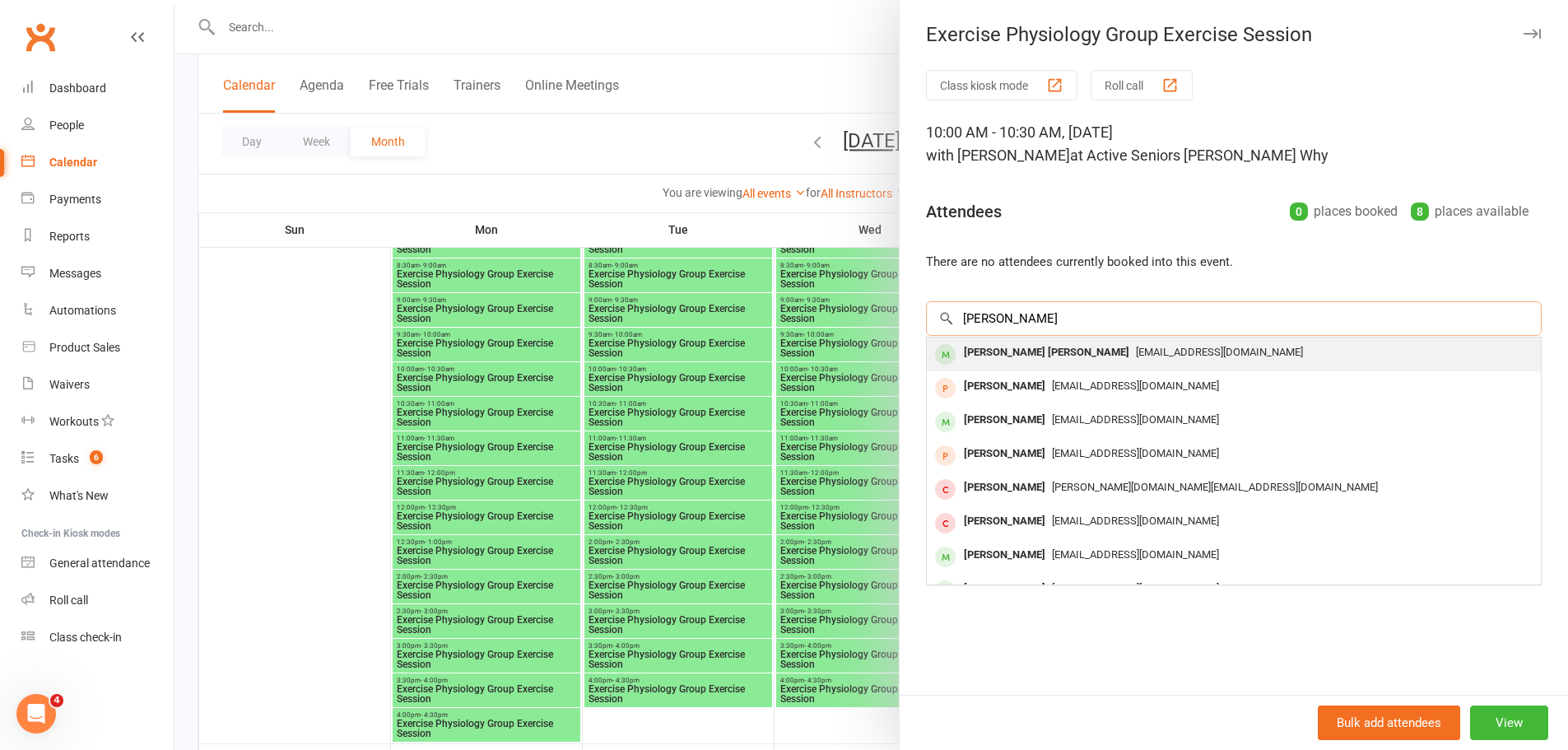
type input "[PERSON_NAME]"
click at [960, 346] on div "[PERSON_NAME] [PERSON_NAME]" at bounding box center [1047, 352] width 179 height 24
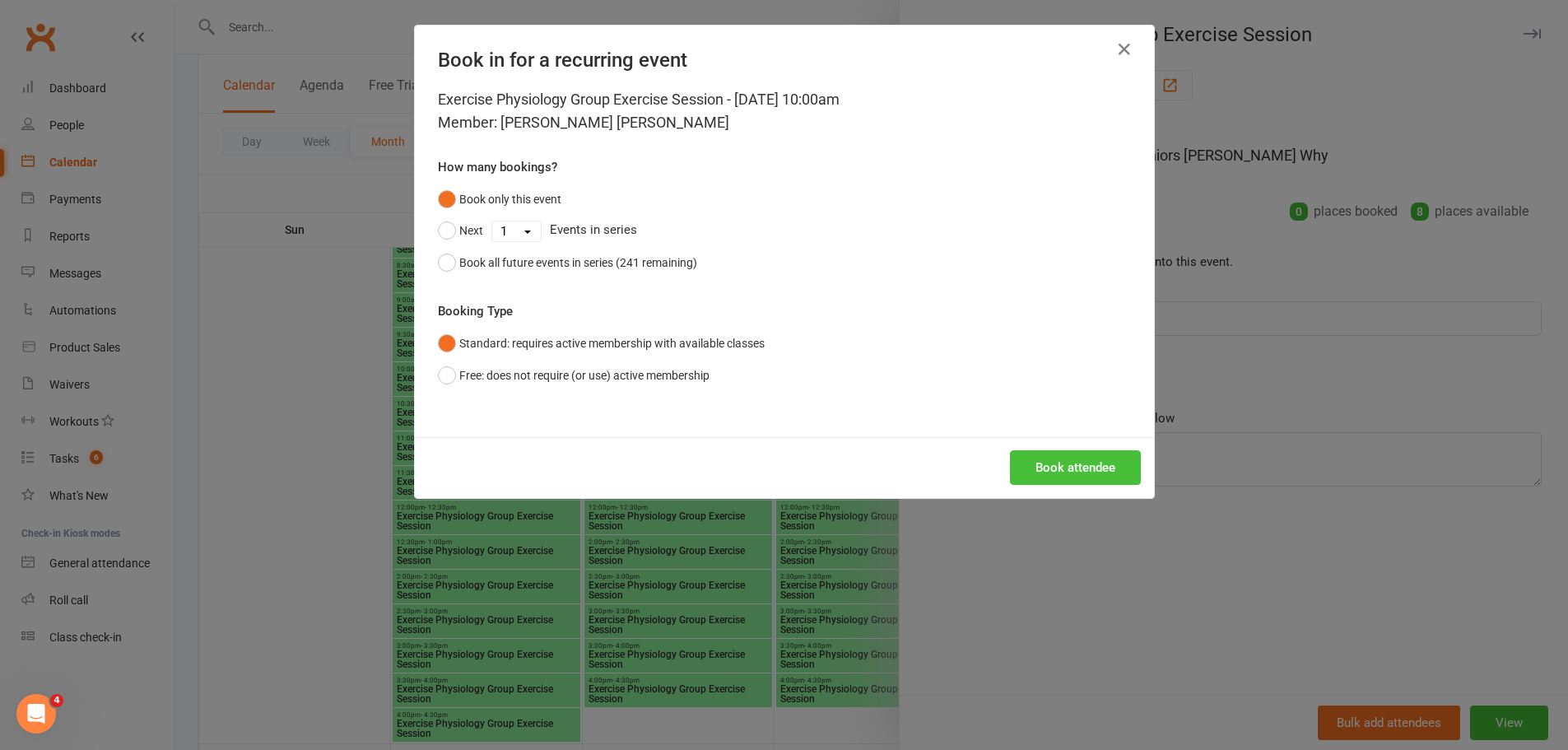
click at [1021, 468] on button "Book attendee" at bounding box center [1075, 467] width 131 height 35
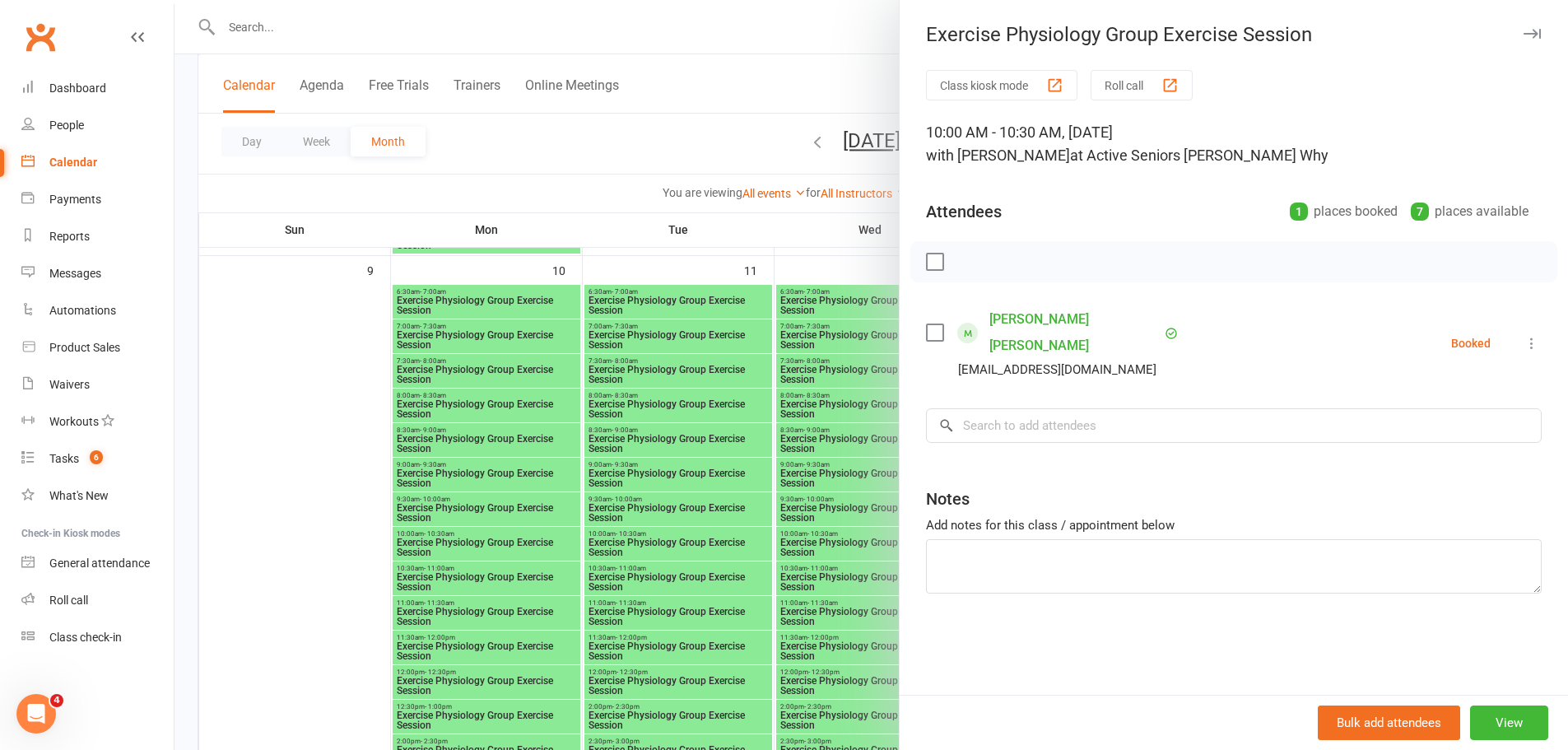
click at [681, 419] on div at bounding box center [871, 375] width 1393 height 750
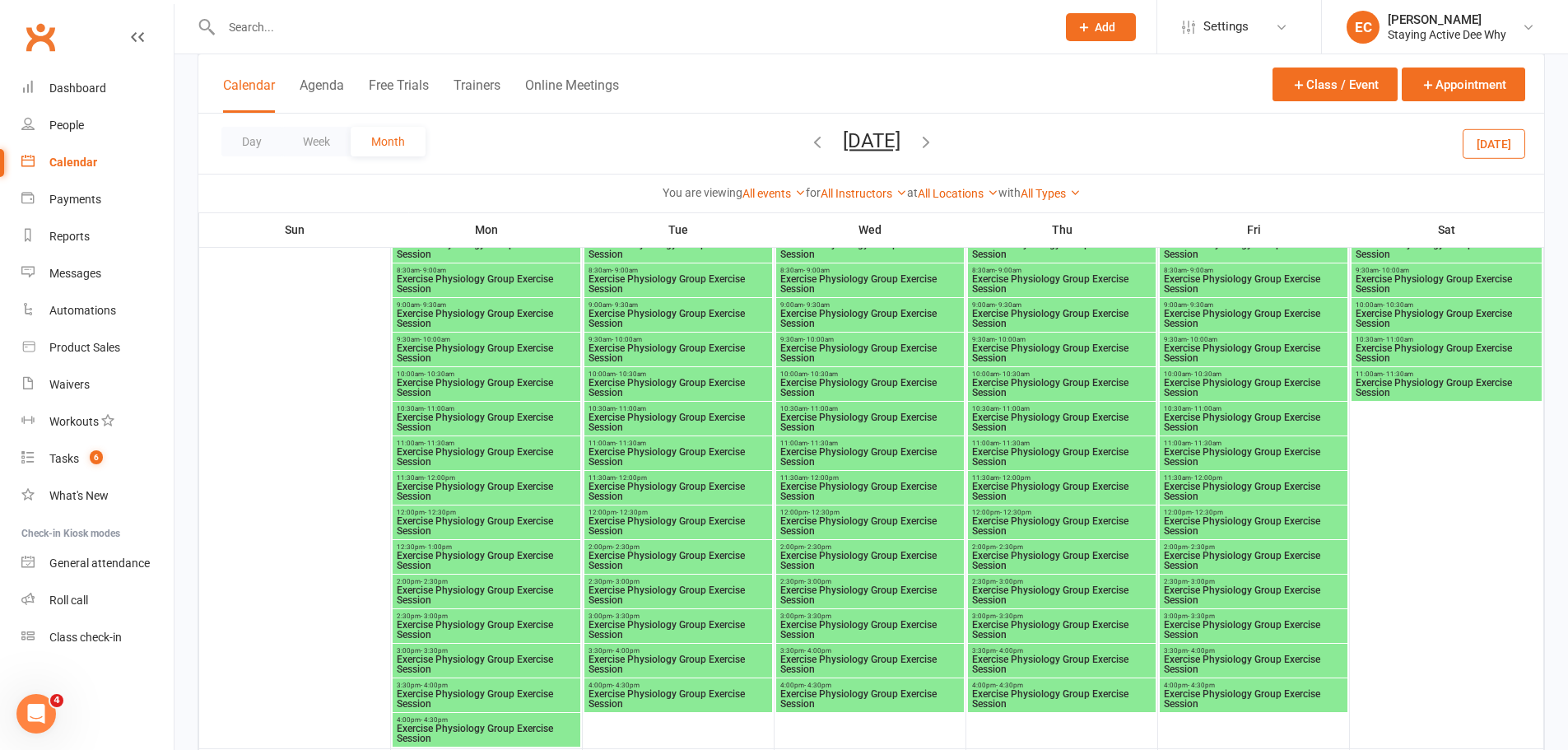
scroll to position [906, 0]
click at [637, 387] on span "Exercise Physiology Group Exercise Session" at bounding box center [678, 389] width 181 height 20
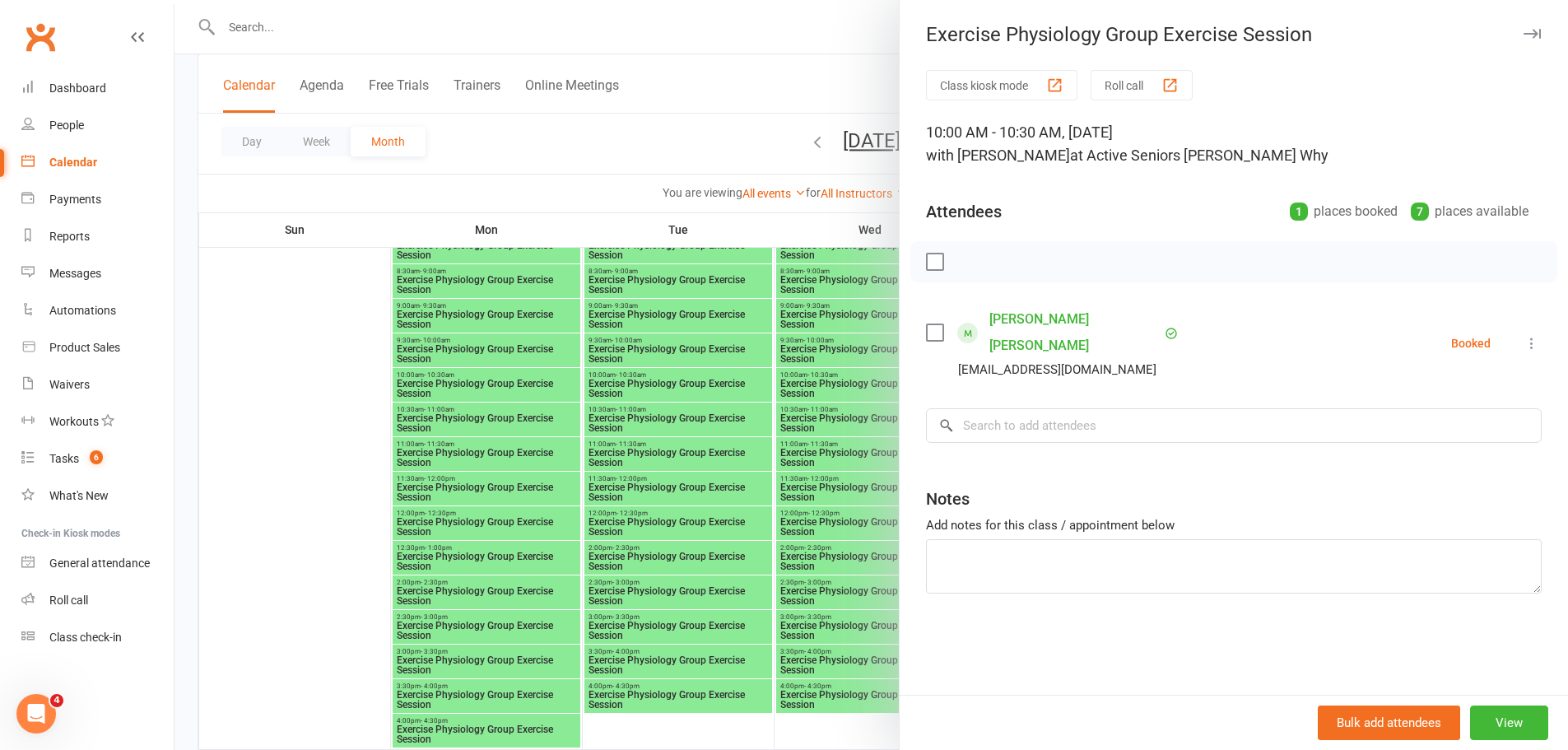
click at [637, 388] on div at bounding box center [871, 375] width 1393 height 750
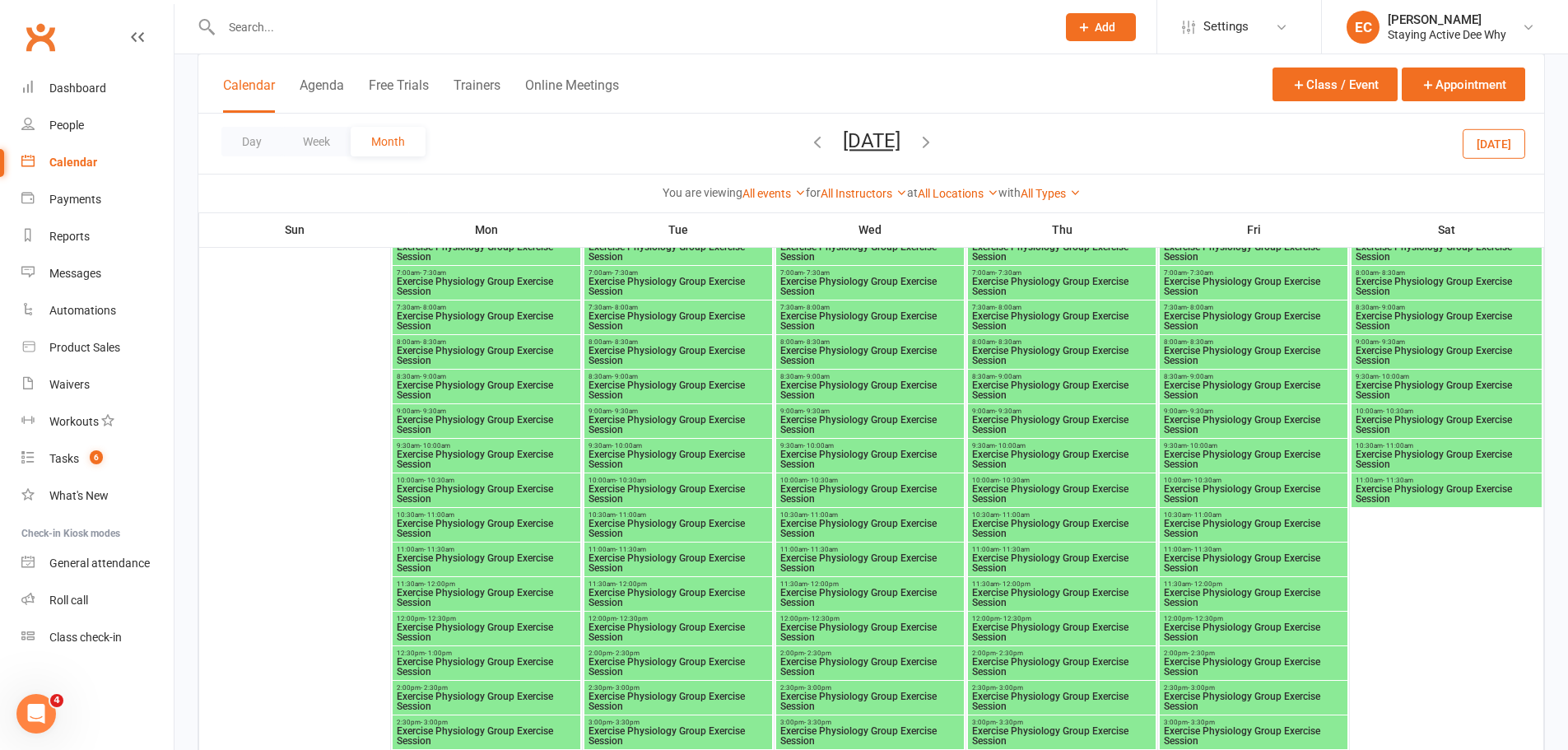
scroll to position [1482, 0]
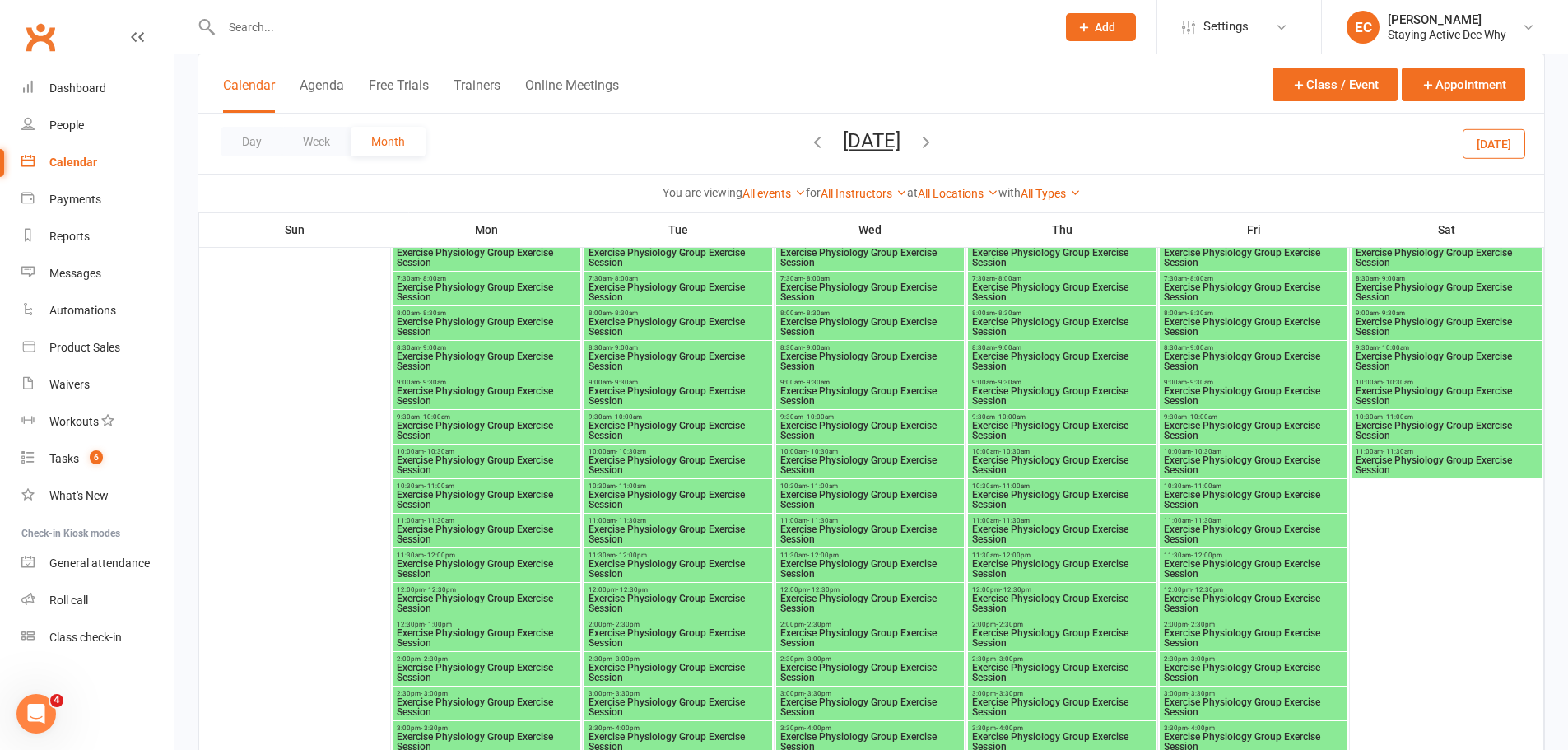
click at [651, 451] on span "10:00am - 10:30am" at bounding box center [678, 452] width 181 height 7
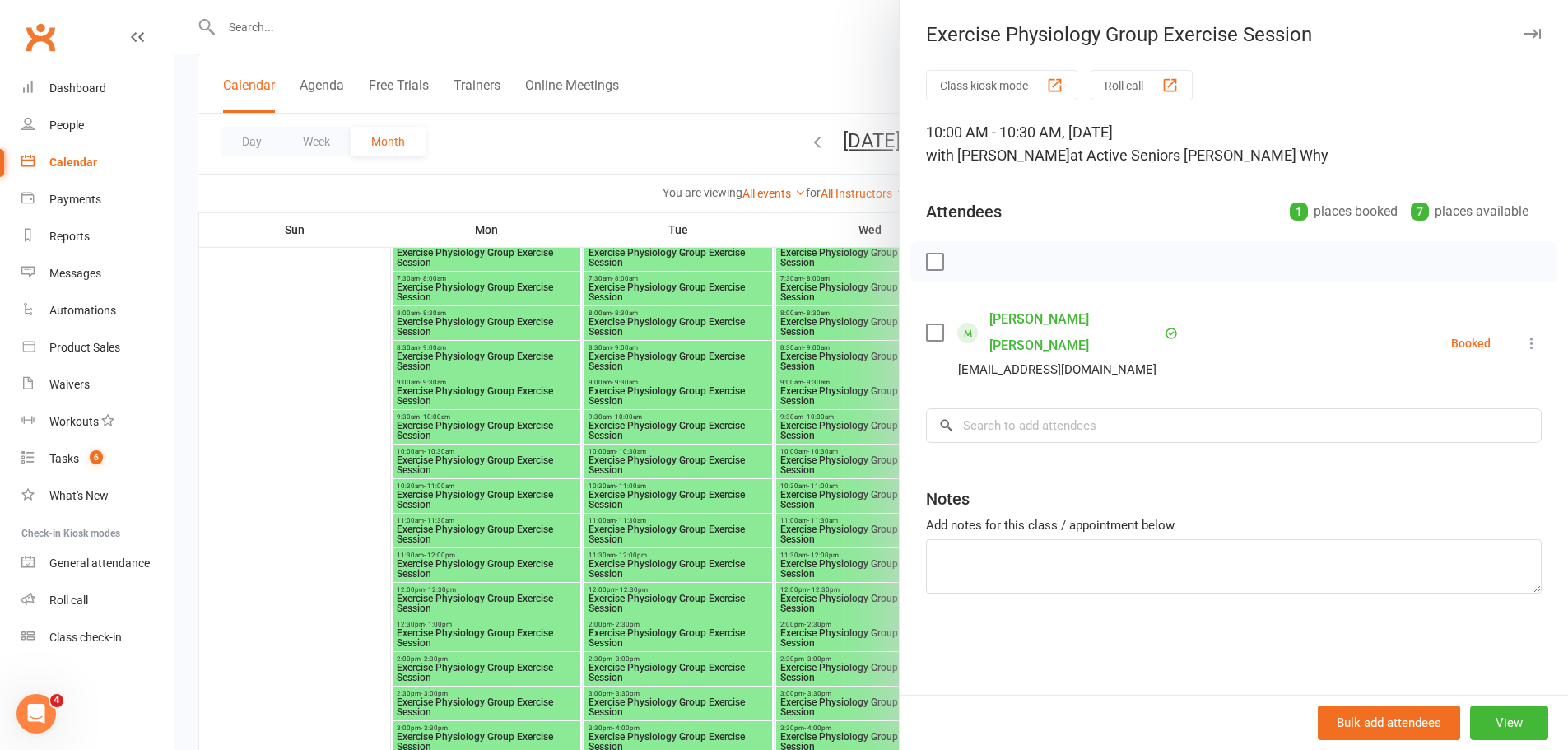
click at [812, 419] on div at bounding box center [871, 375] width 1393 height 750
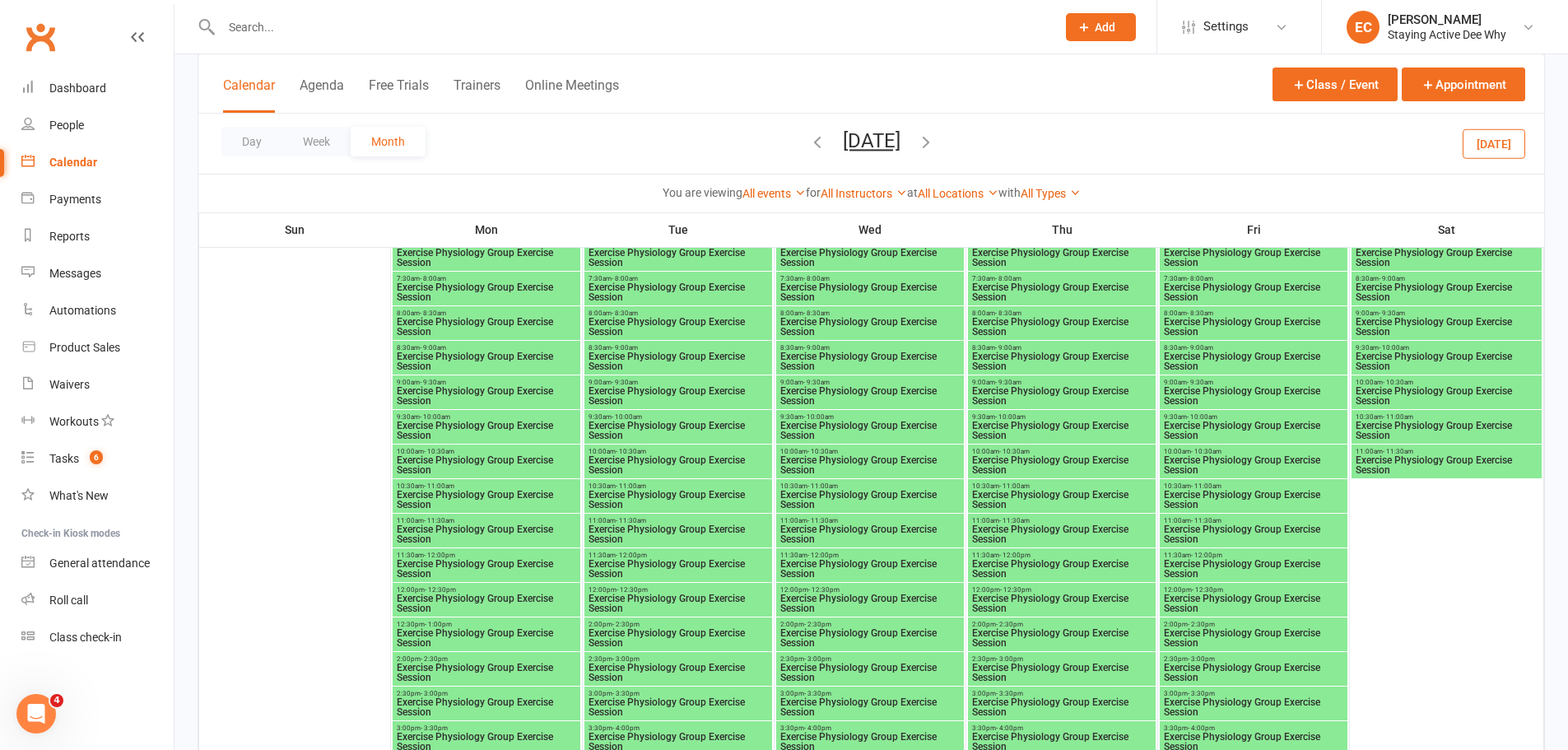
click at [1016, 459] on span "Exercise Physiology Group Exercise Session" at bounding box center [1061, 465] width 181 height 20
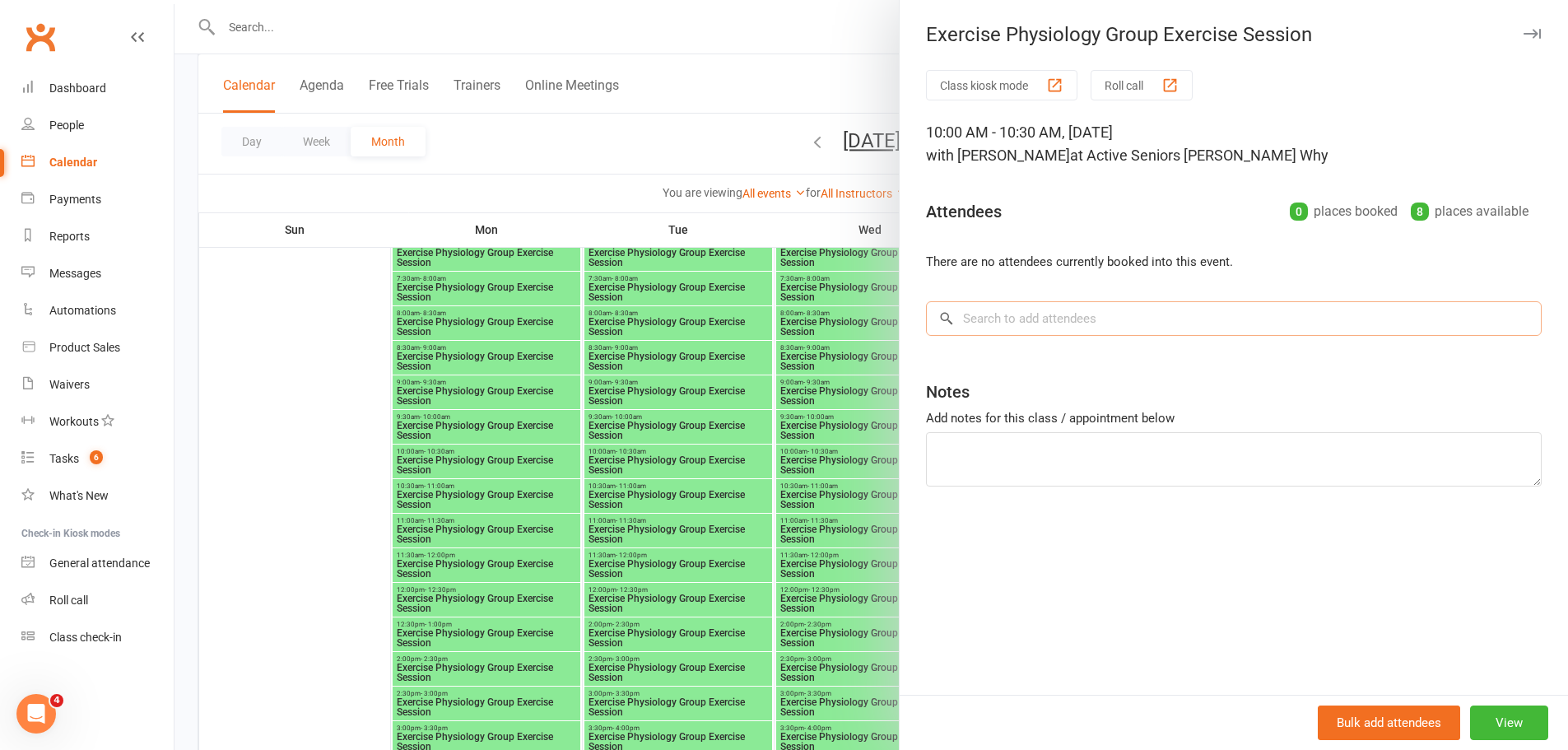
click at [1057, 334] on input "search" at bounding box center [1233, 319] width 615 height 35
paste input "[PERSON_NAME]"
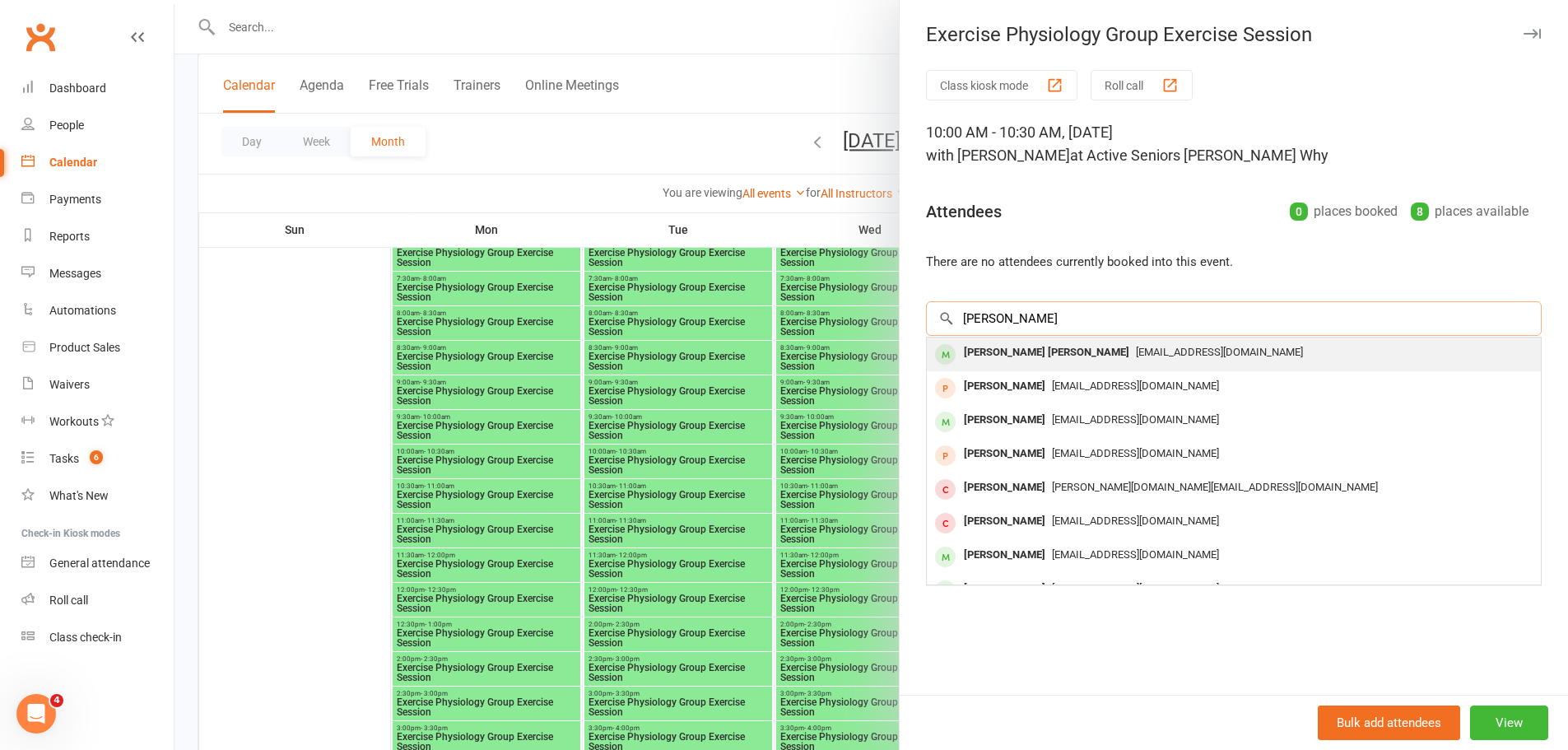
type input "[PERSON_NAME]"
click at [1023, 351] on div "[PERSON_NAME] [PERSON_NAME]" at bounding box center [1047, 352] width 179 height 24
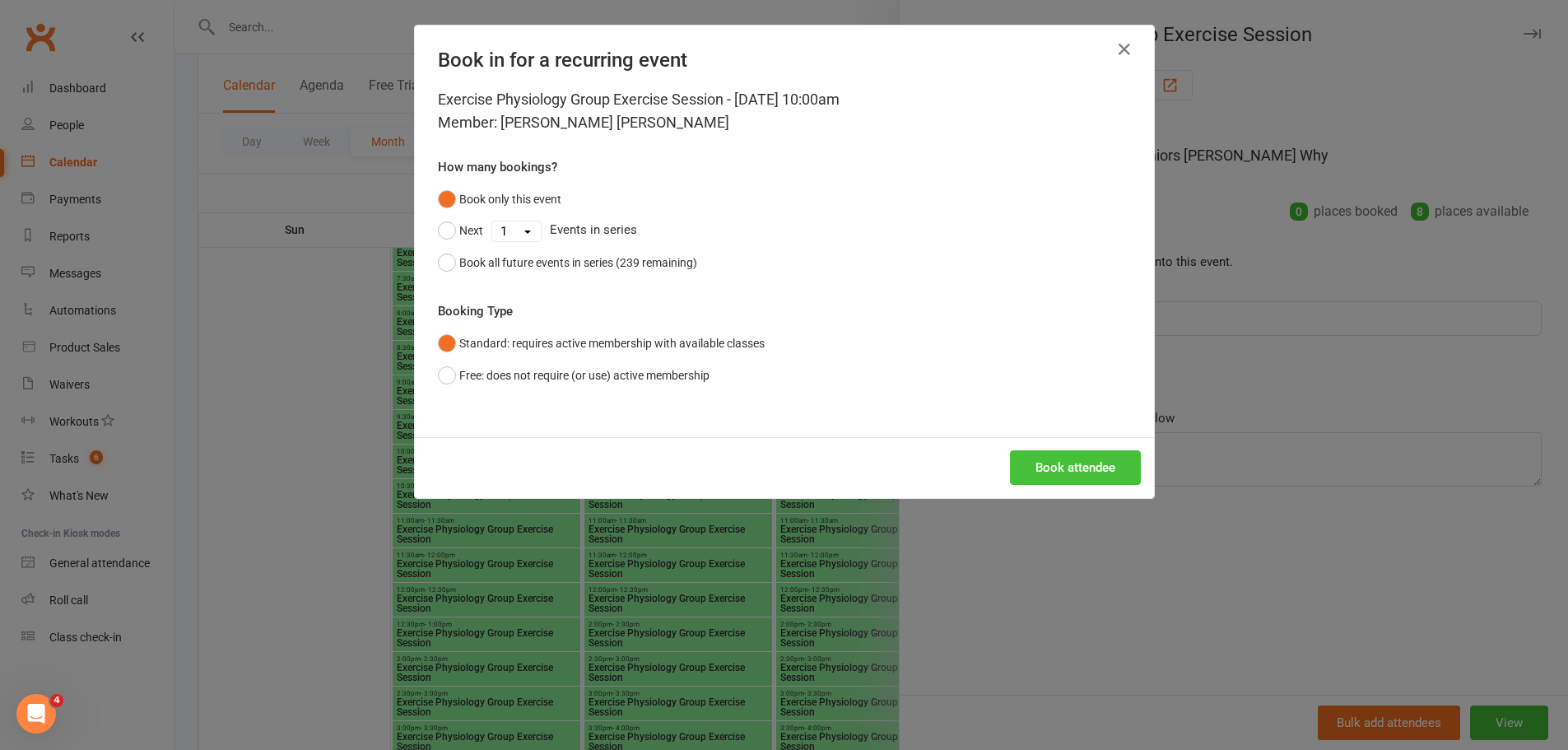
click at [1053, 468] on button "Book attendee" at bounding box center [1075, 467] width 131 height 35
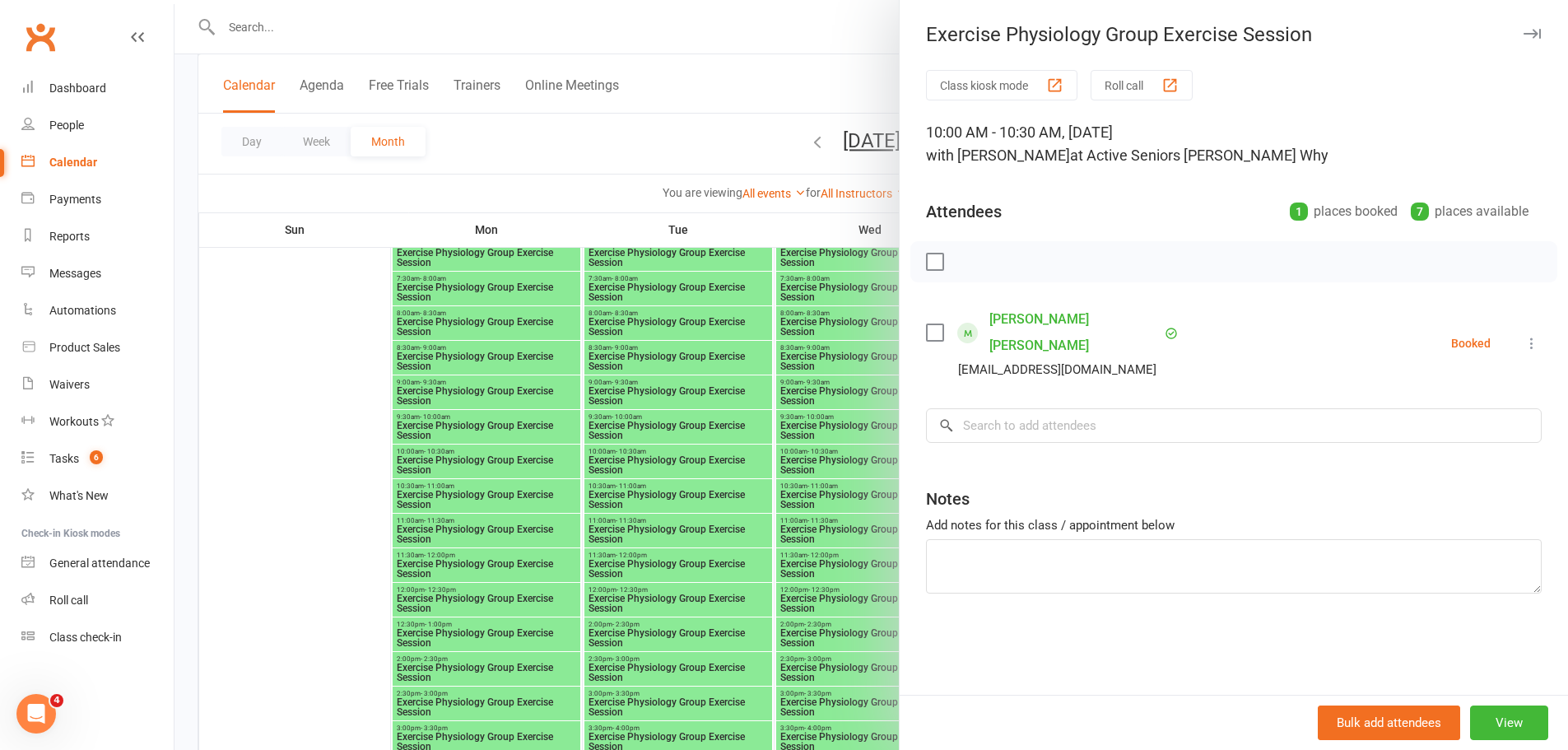
click at [715, 450] on div at bounding box center [871, 375] width 1393 height 750
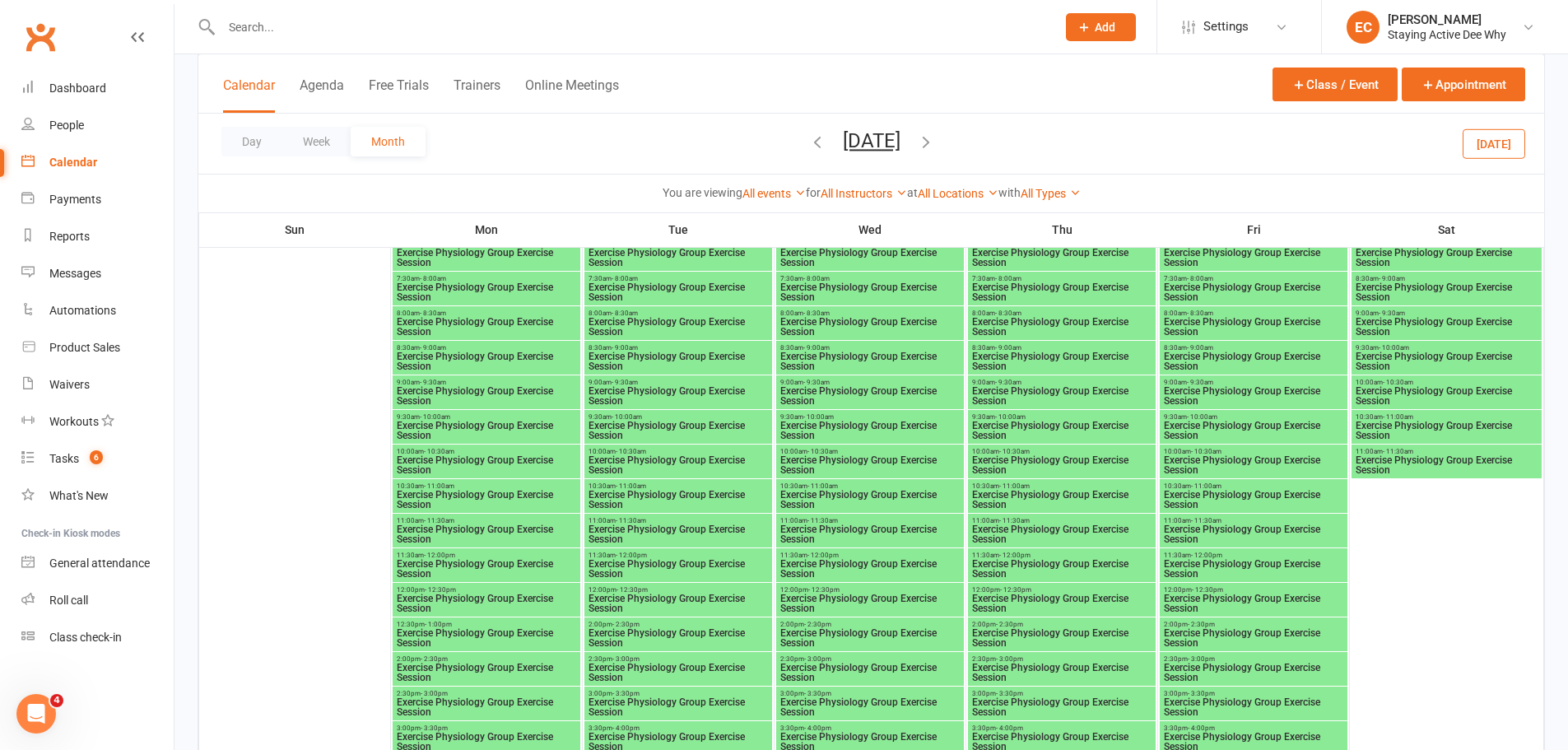
click at [1026, 452] on span "- 10:30am" at bounding box center [1014, 452] width 31 height 7
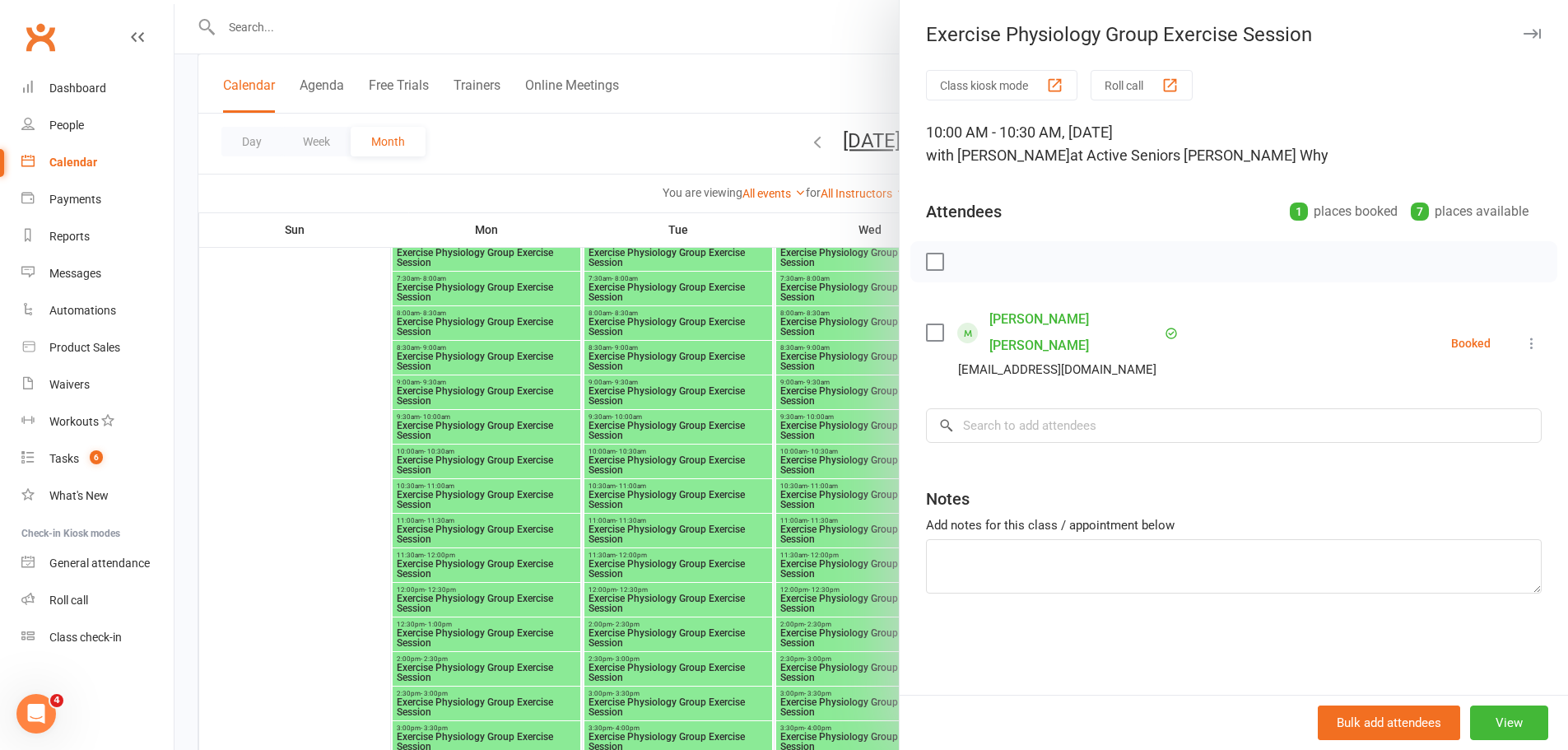
click at [693, 452] on div at bounding box center [871, 375] width 1393 height 750
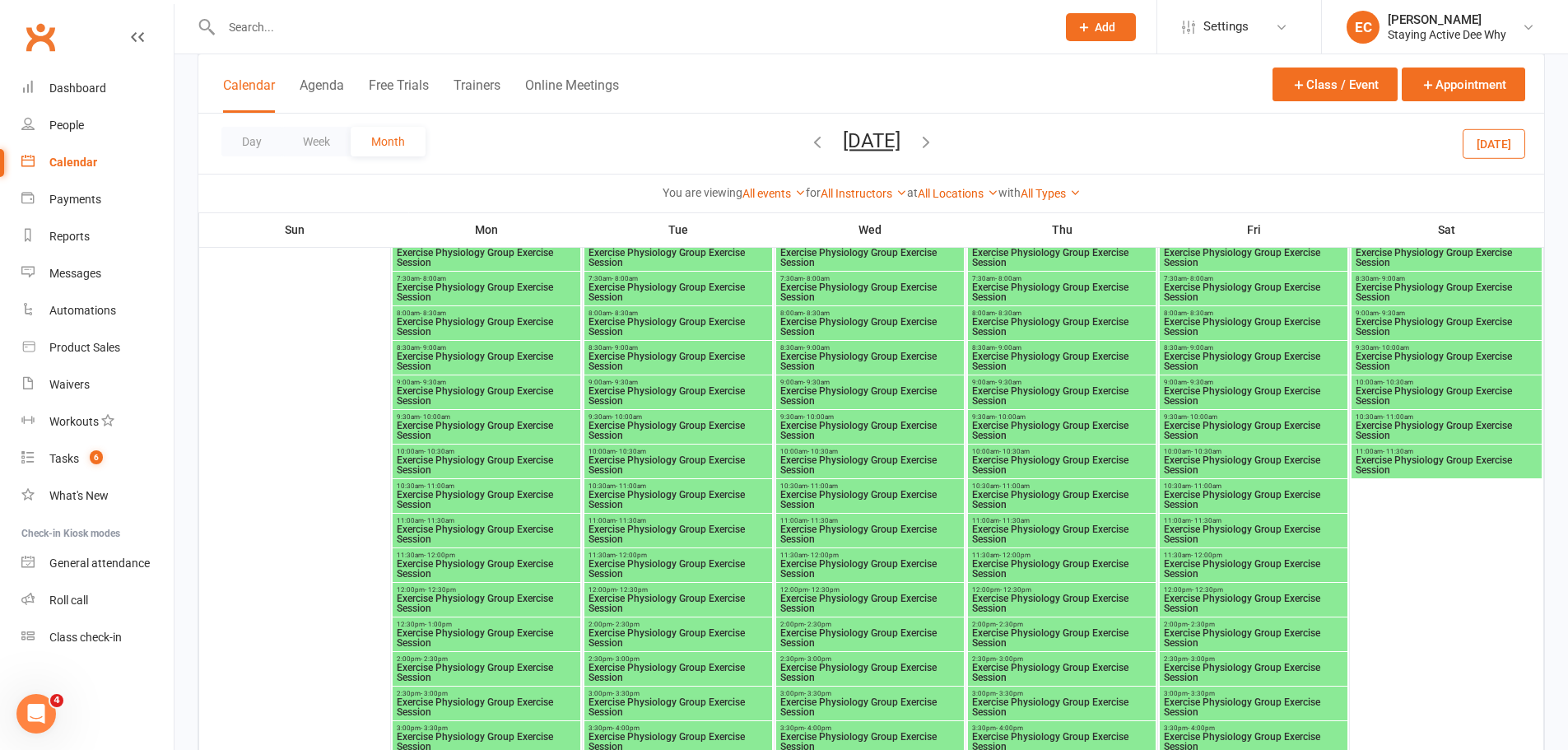
click at [1430, 381] on span "10:00am - 10:30am" at bounding box center [1446, 382] width 184 height 7
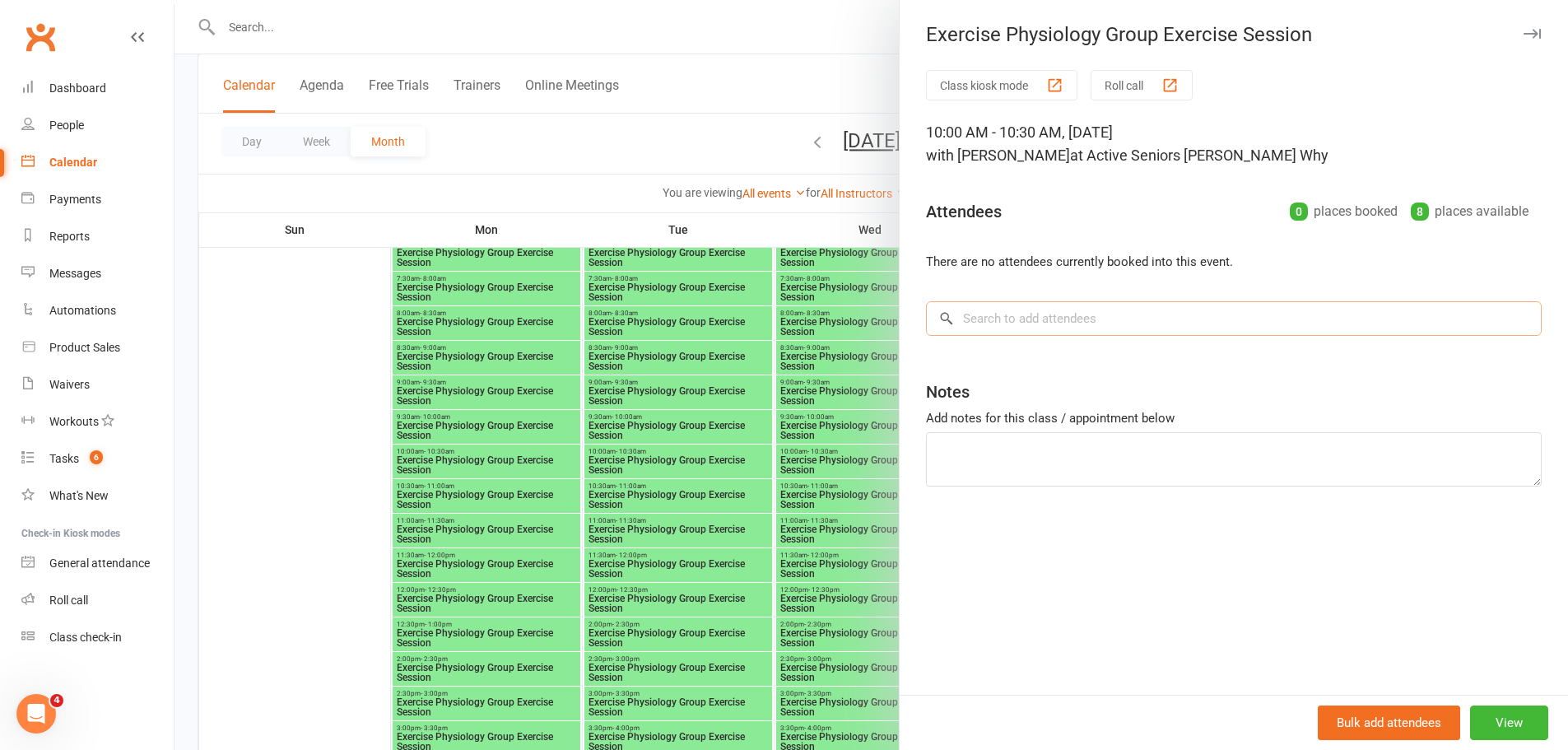
click at [1030, 312] on input "search" at bounding box center [1233, 319] width 615 height 35
paste input "[PERSON_NAME]"
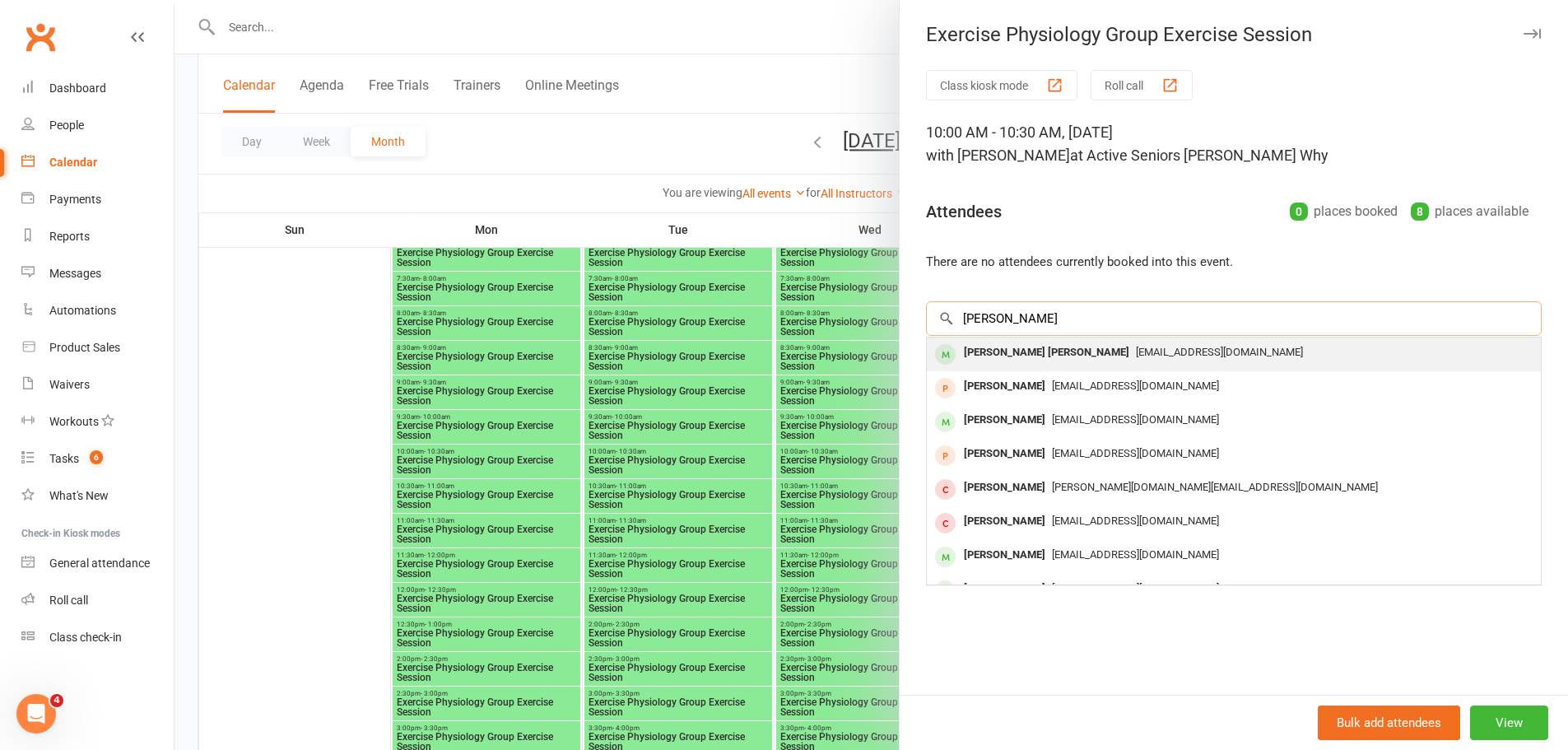
type input "[PERSON_NAME]"
click at [1031, 356] on div "[PERSON_NAME] [PERSON_NAME]" at bounding box center [1047, 352] width 179 height 24
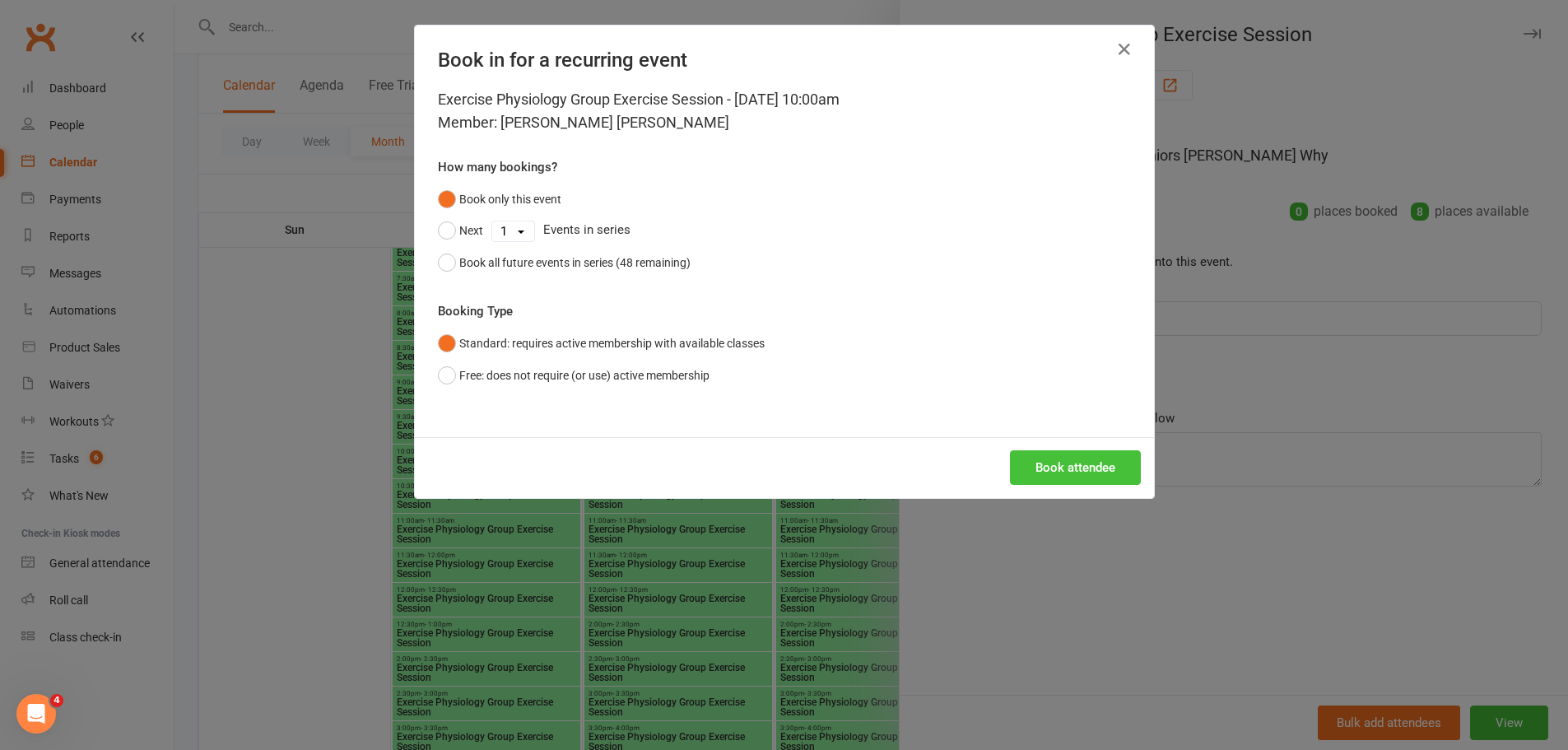
click at [1054, 472] on button "Book attendee" at bounding box center [1075, 467] width 131 height 35
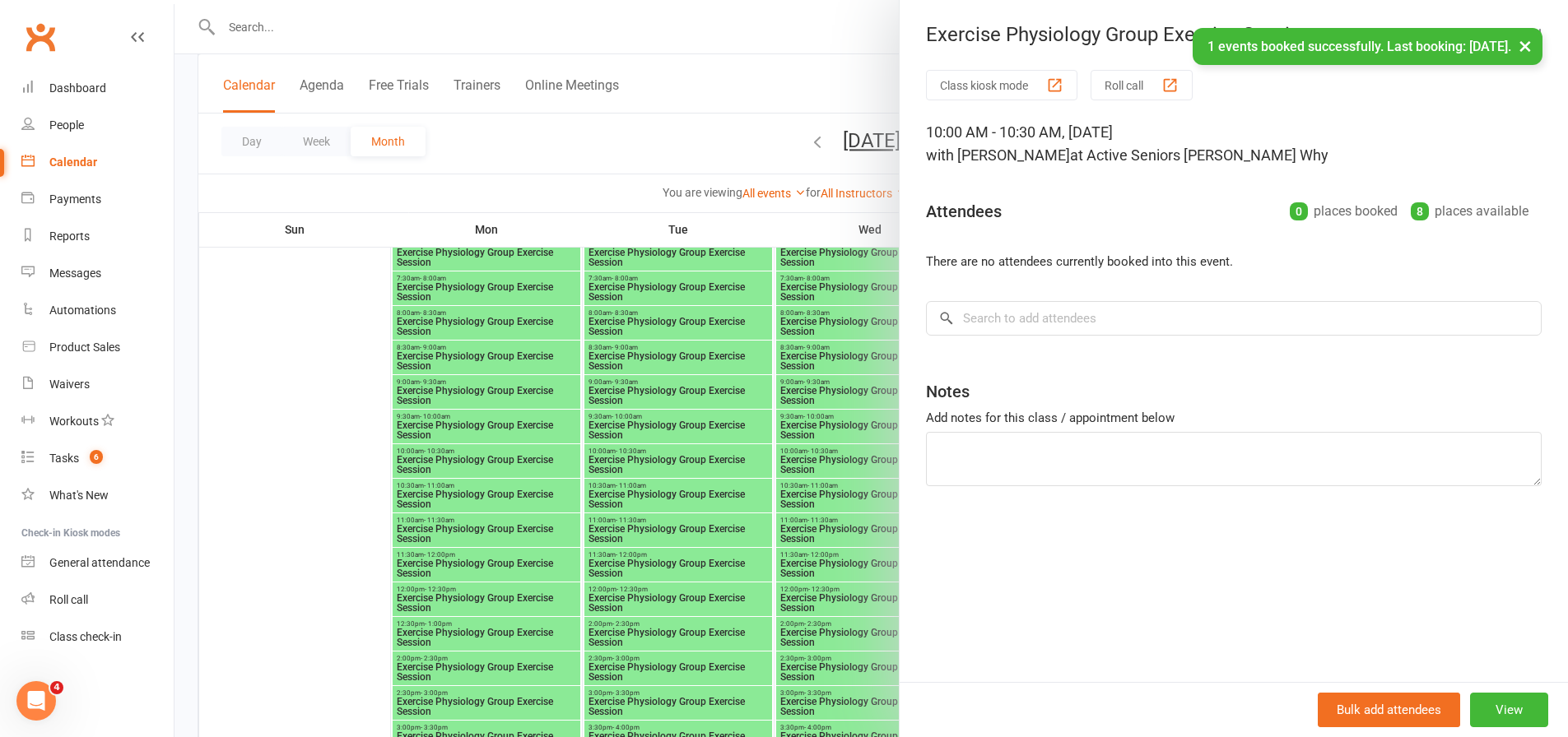
click at [731, 461] on div at bounding box center [871, 368] width 1393 height 737
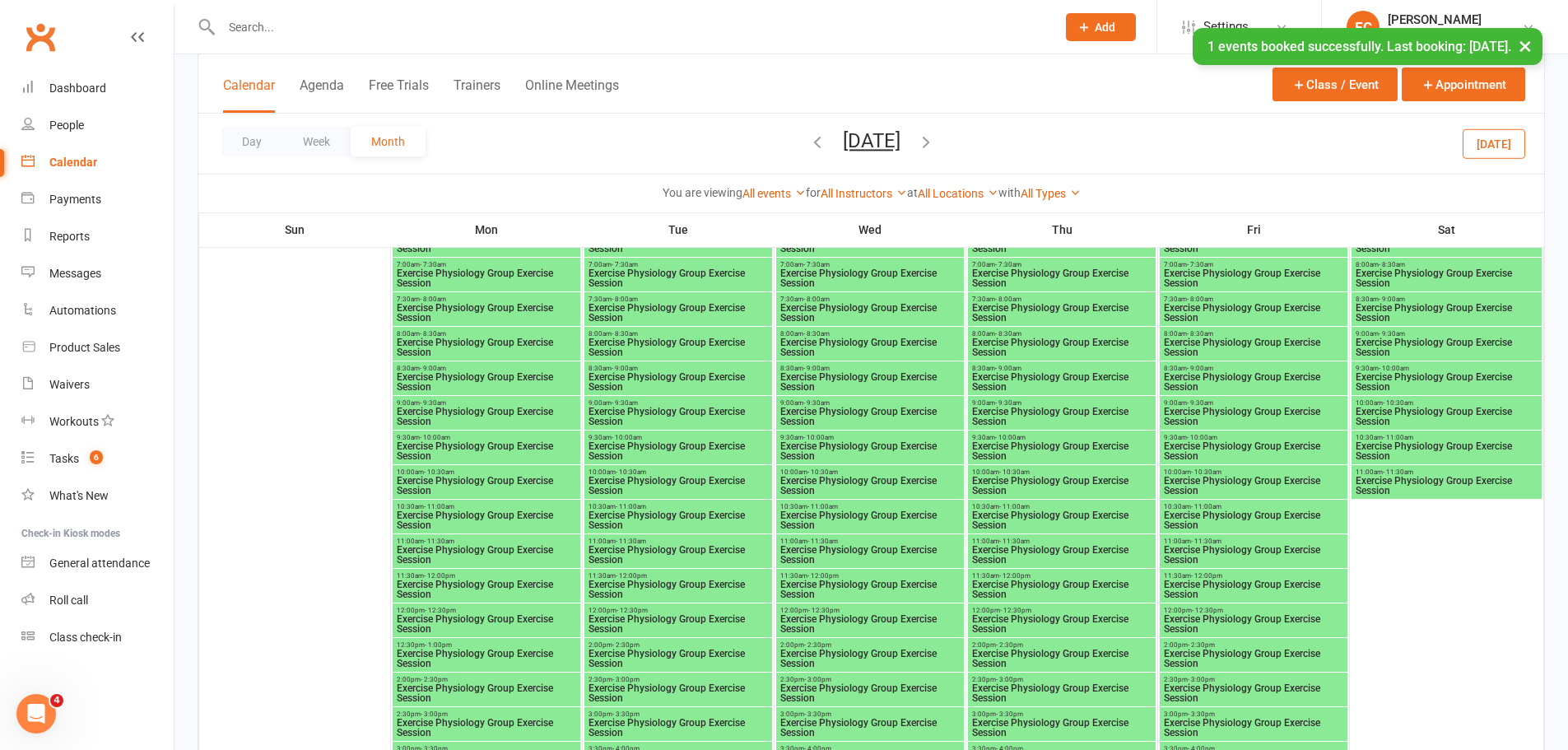
scroll to position [2141, 0]
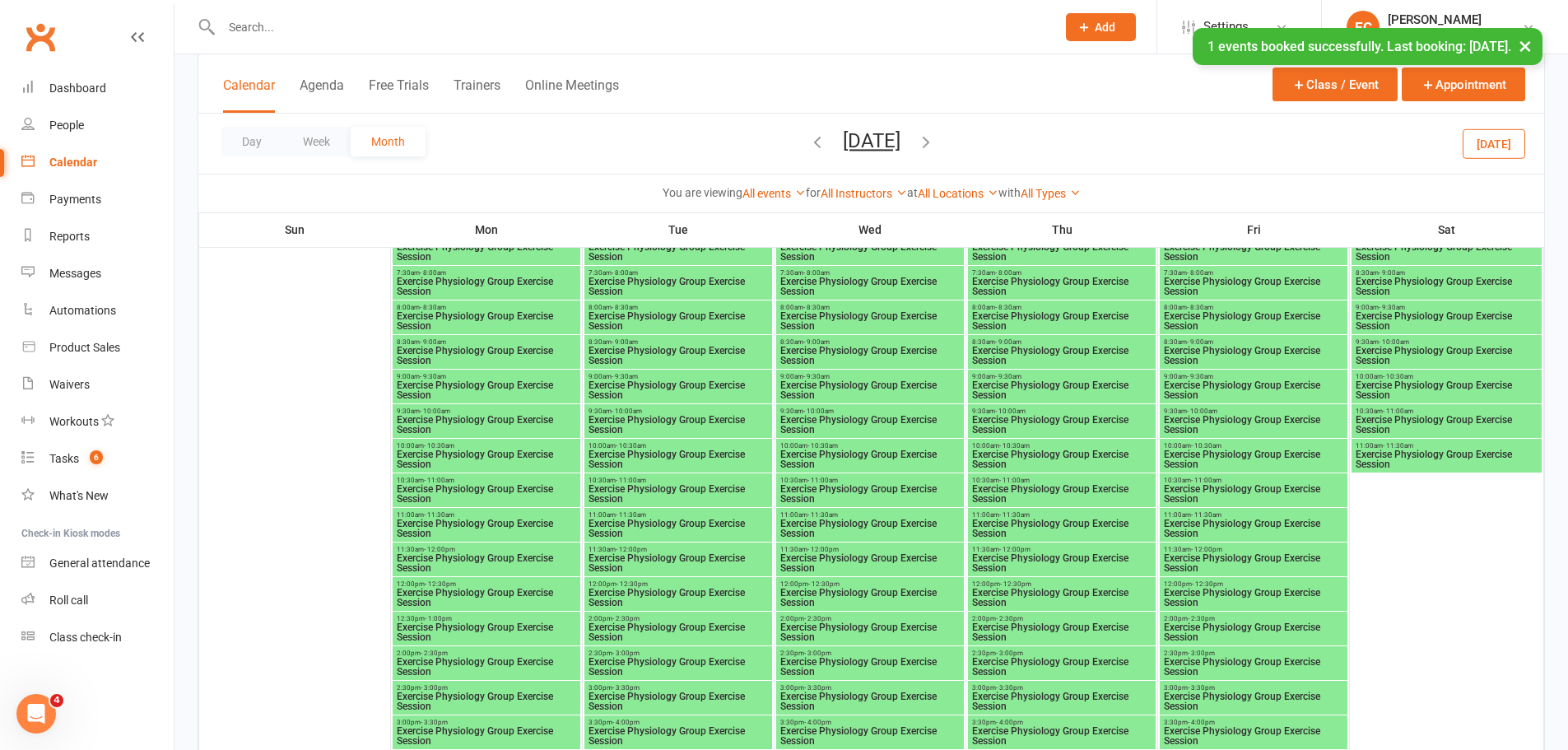
click at [631, 443] on span "- 10:30am" at bounding box center [630, 446] width 31 height 7
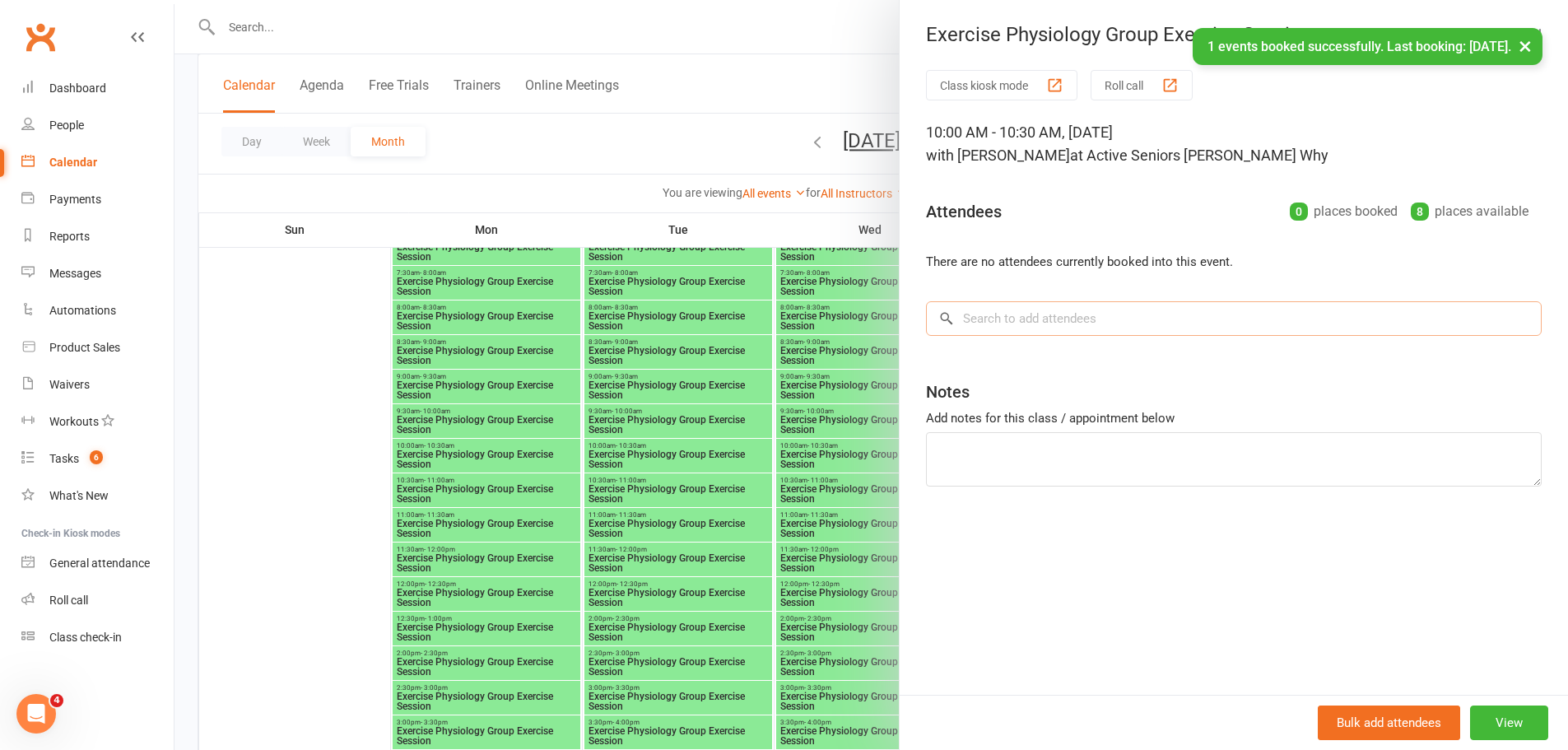
click at [1080, 303] on input "search" at bounding box center [1233, 319] width 615 height 35
paste input "[PERSON_NAME]"
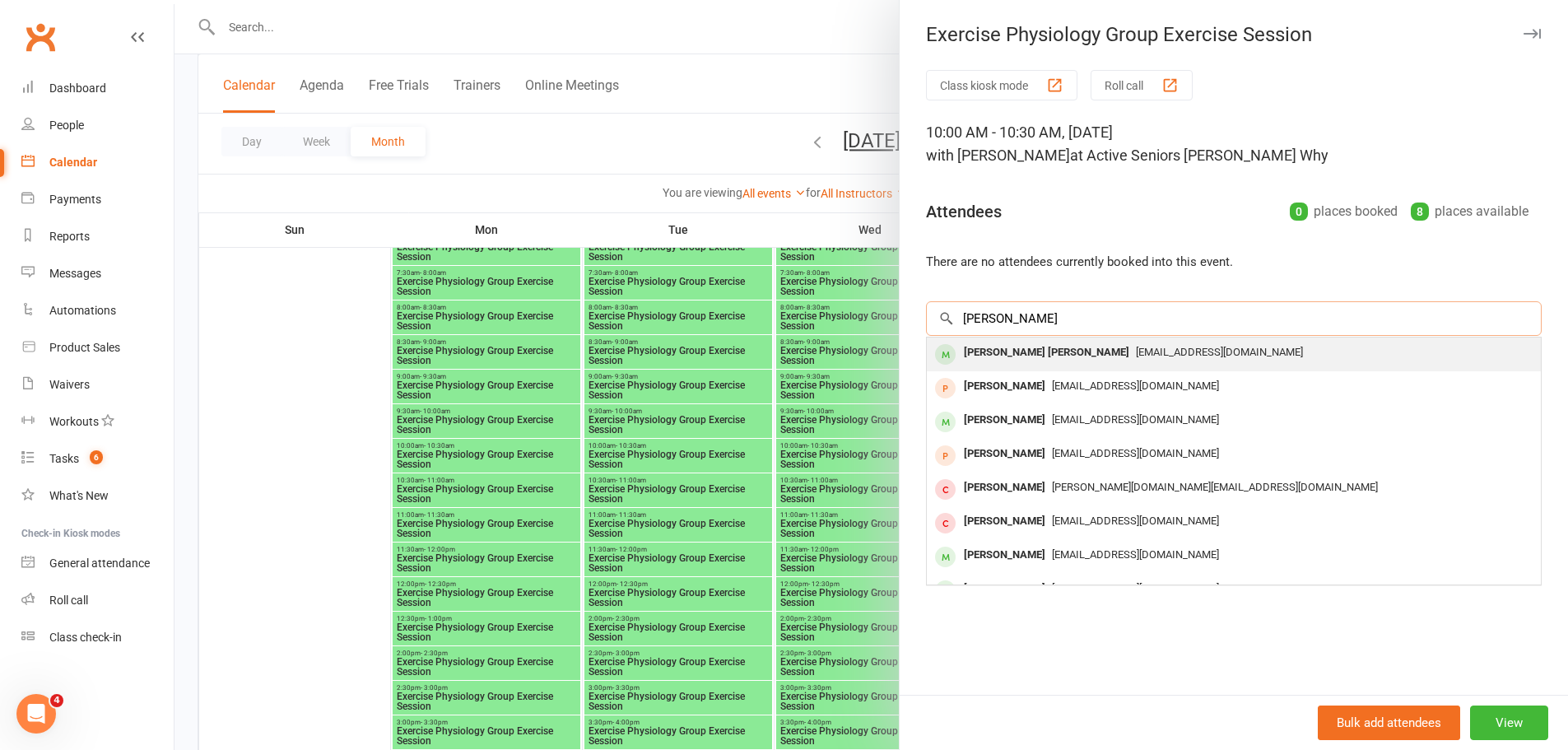
type input "[PERSON_NAME]"
click at [1037, 364] on div "[PERSON_NAME] [PERSON_NAME]" at bounding box center [1047, 352] width 179 height 24
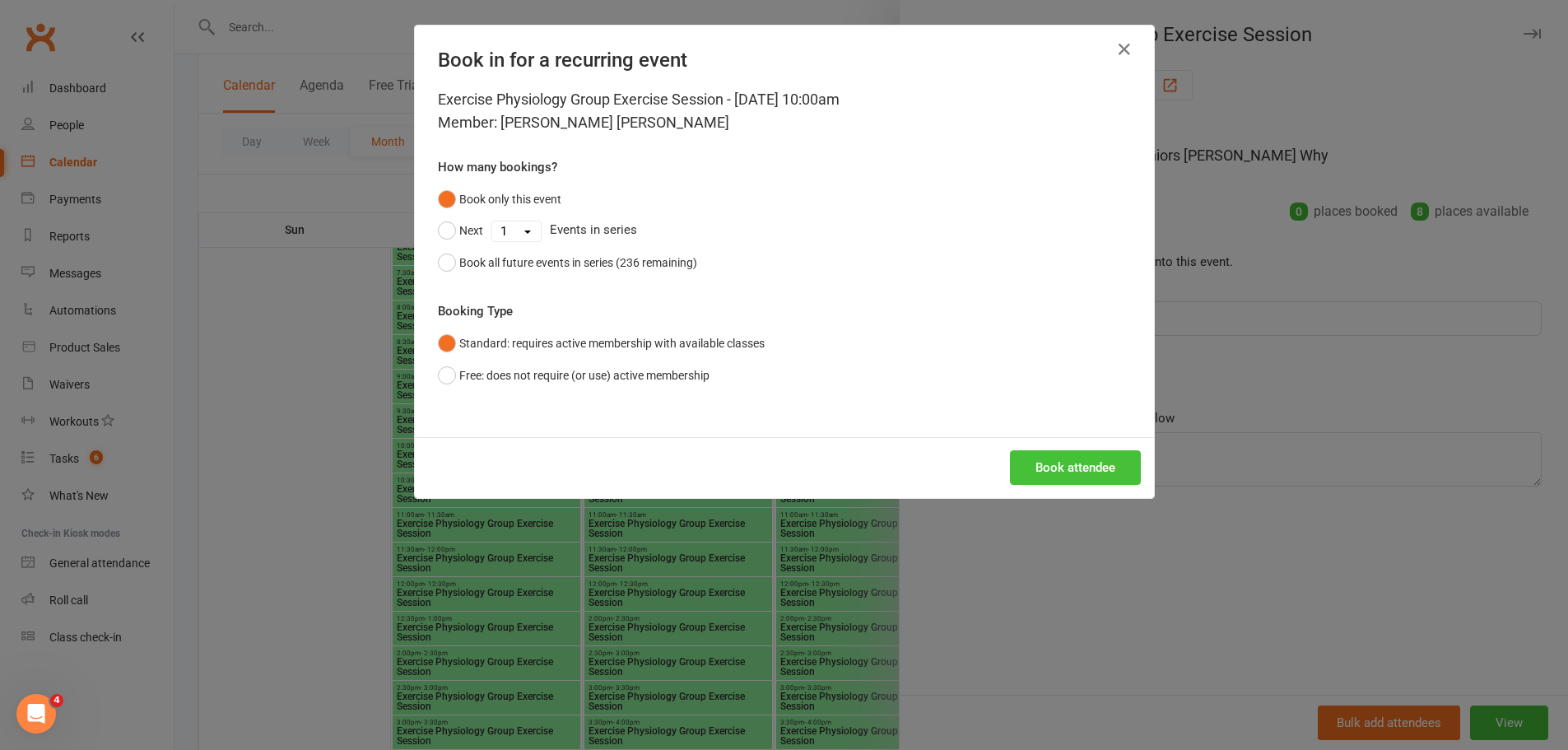
click at [1083, 462] on button "Book attendee" at bounding box center [1075, 467] width 131 height 35
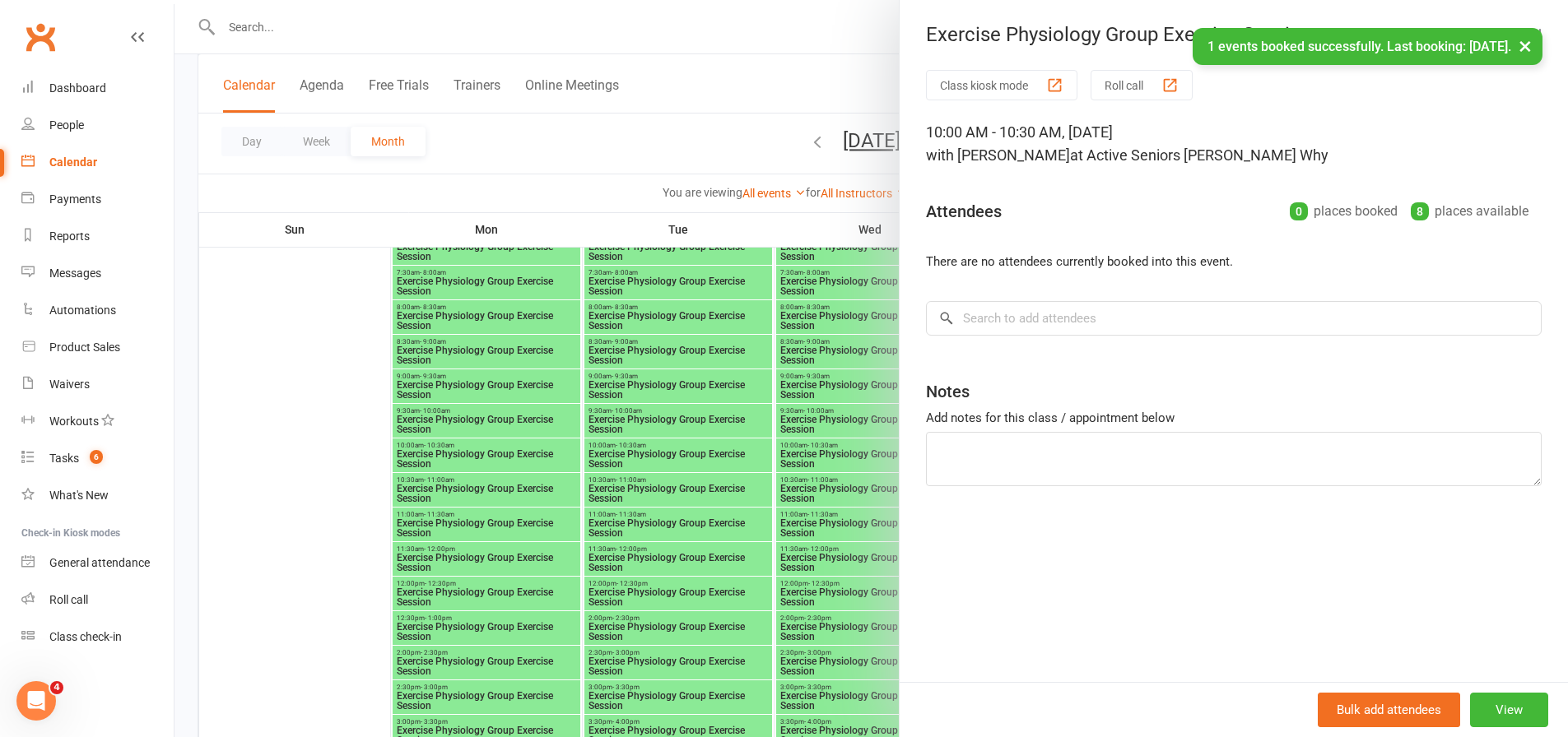
click at [803, 401] on div at bounding box center [871, 368] width 1393 height 737
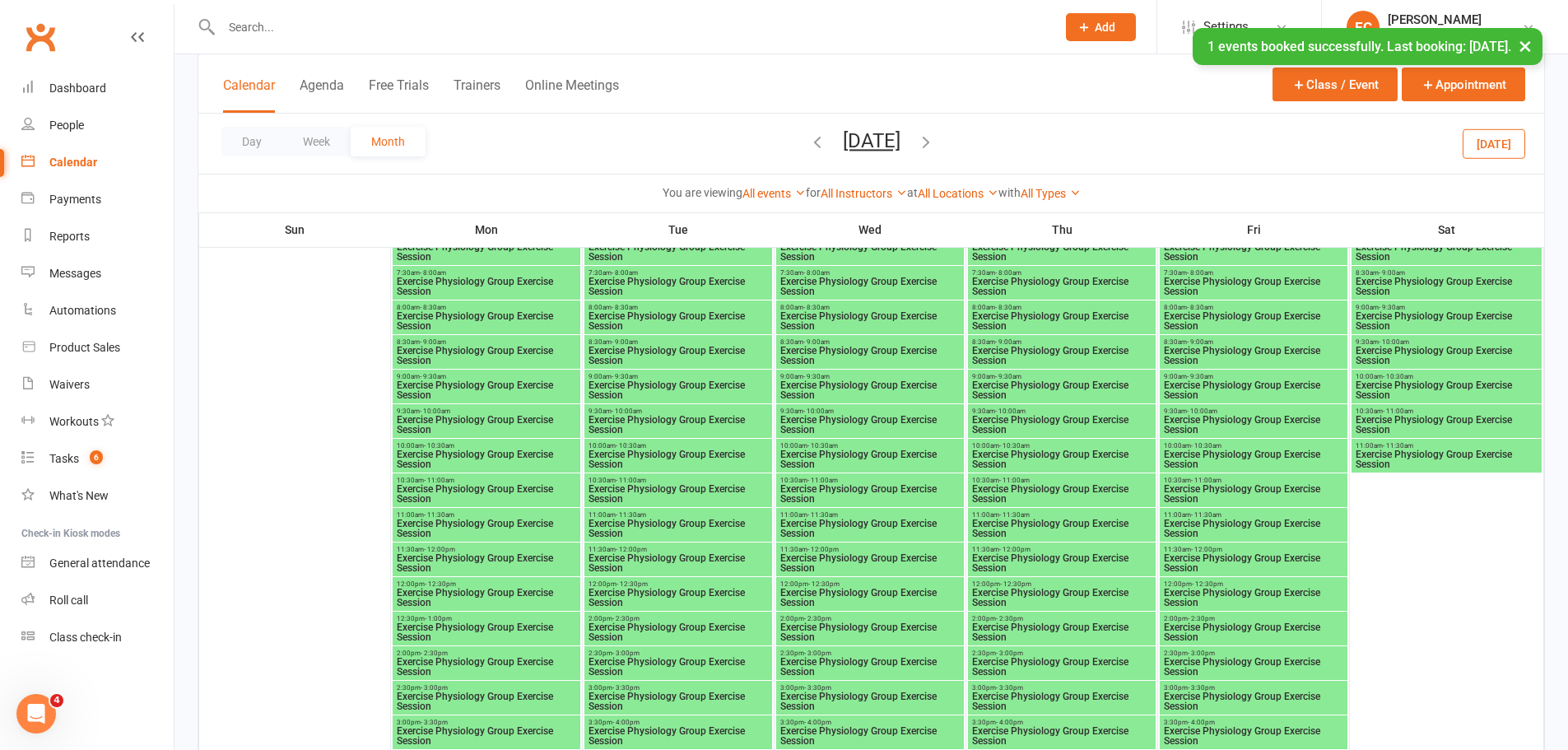
click at [1022, 455] on span "Exercise Physiology Group Exercise Session" at bounding box center [1061, 459] width 181 height 20
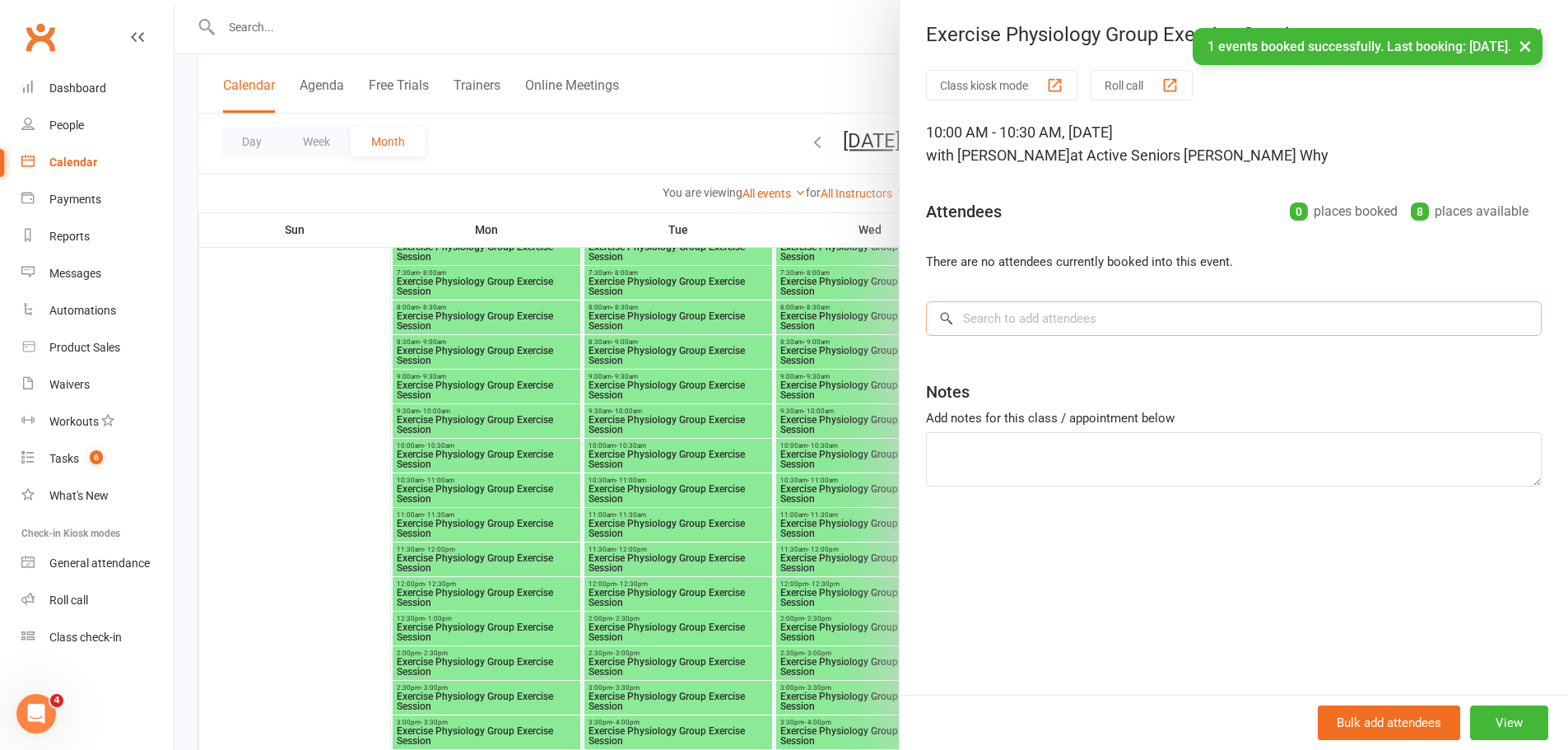
click at [1021, 306] on input "search" at bounding box center [1233, 319] width 615 height 35
paste input "[PERSON_NAME]"
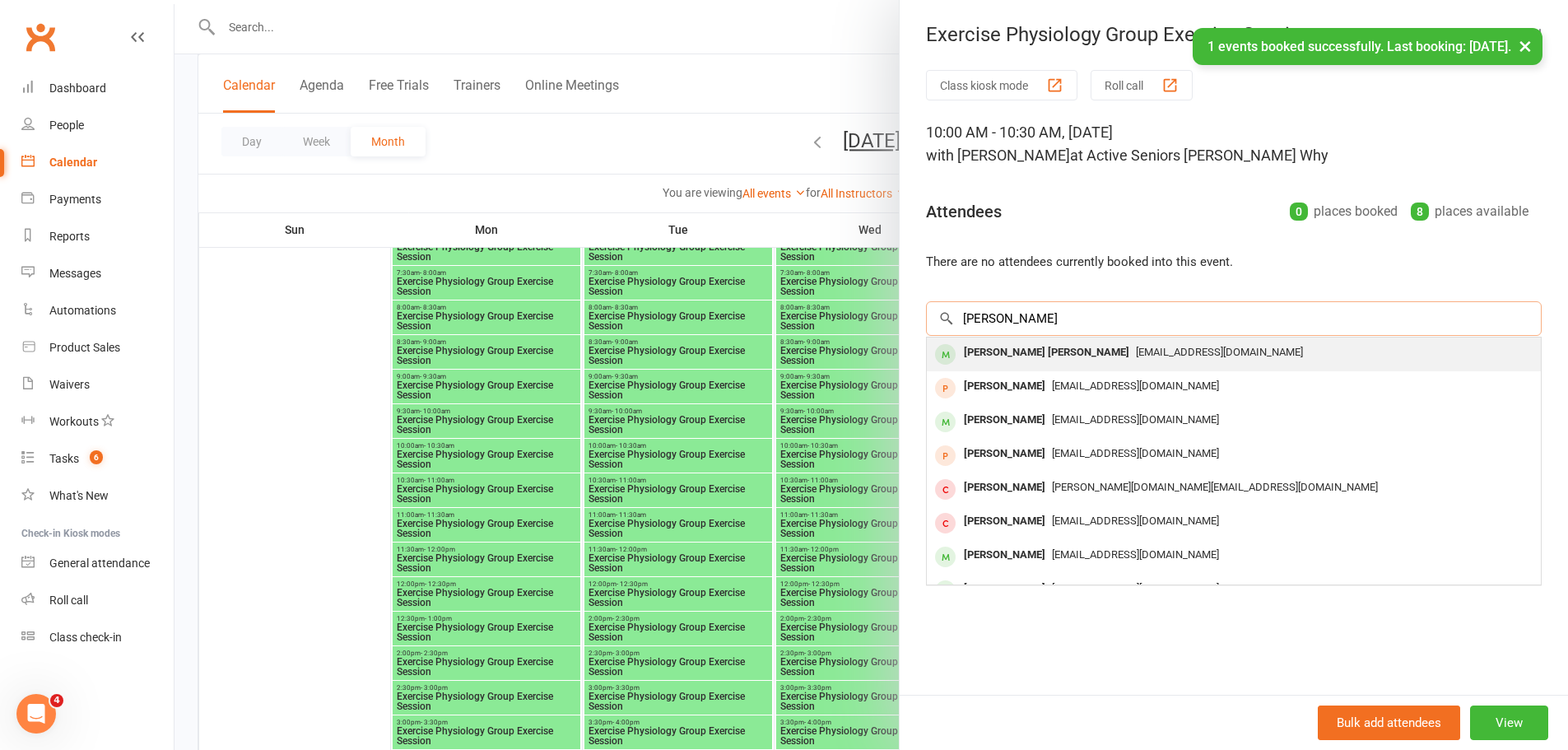
type input "[PERSON_NAME]"
click at [1012, 354] on div "[PERSON_NAME] [PERSON_NAME]" at bounding box center [1047, 352] width 179 height 24
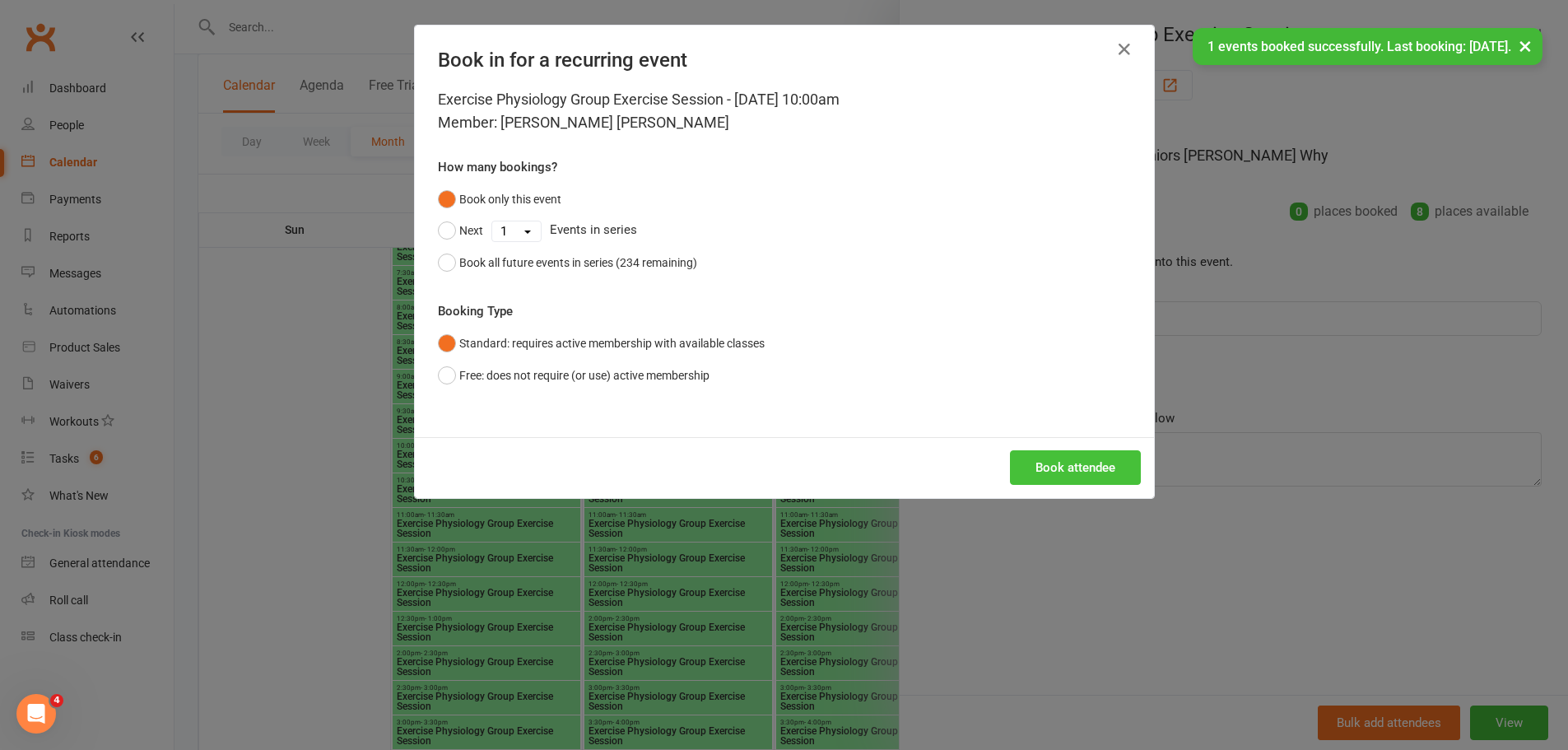
click at [1062, 466] on button "Book attendee" at bounding box center [1075, 467] width 131 height 35
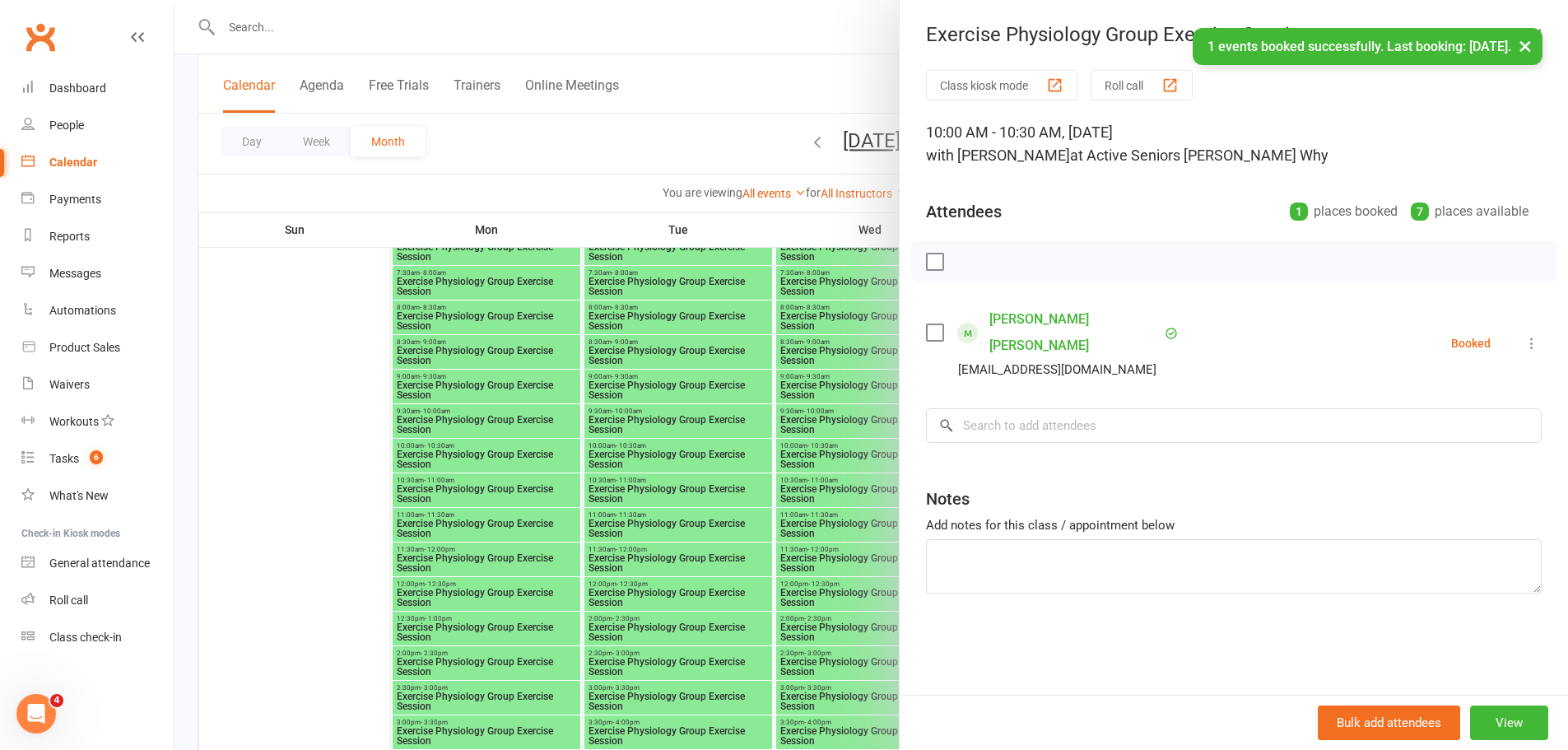
click at [809, 404] on div at bounding box center [871, 375] width 1393 height 750
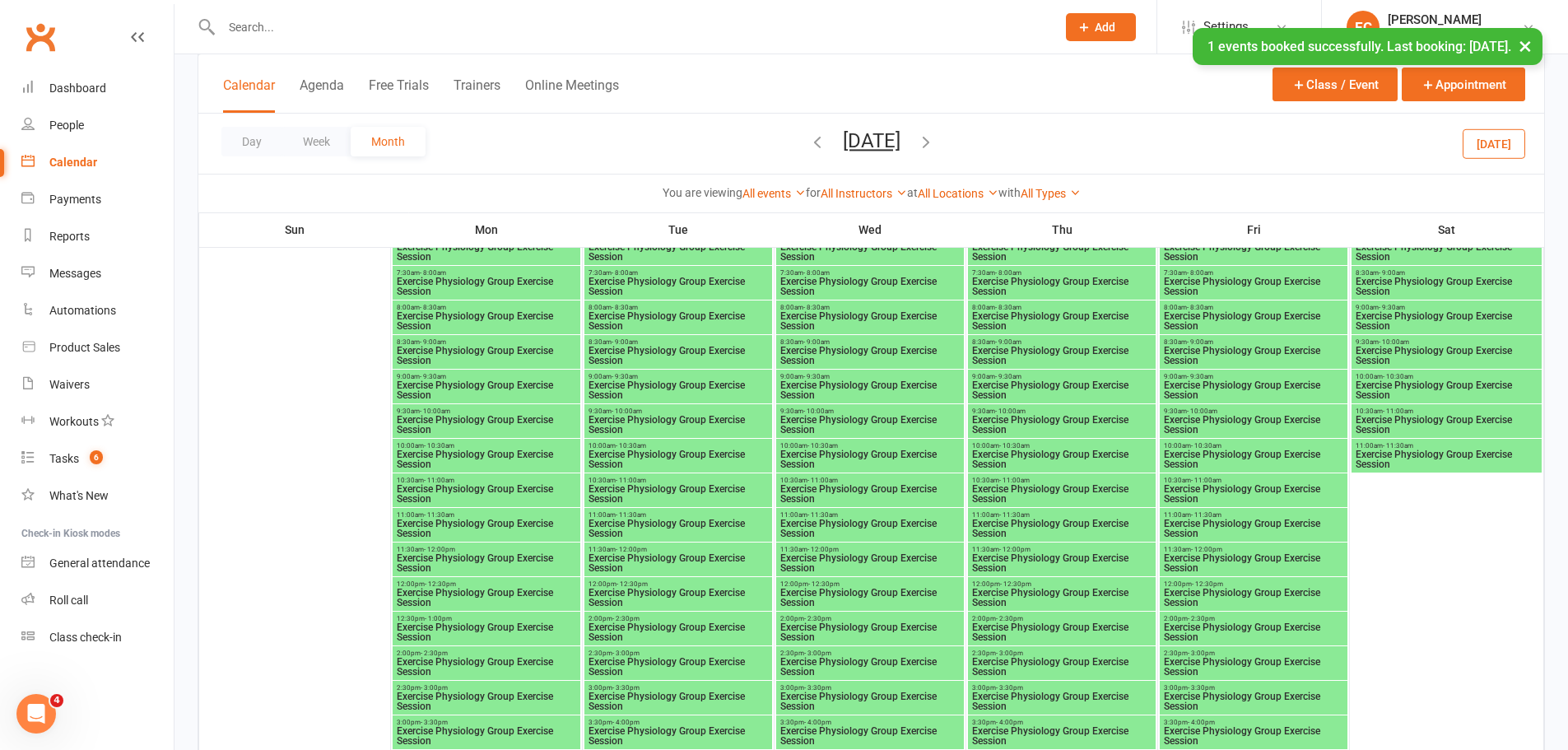
click at [1386, 382] on span "Exercise Physiology Group Exercise Session" at bounding box center [1446, 390] width 184 height 20
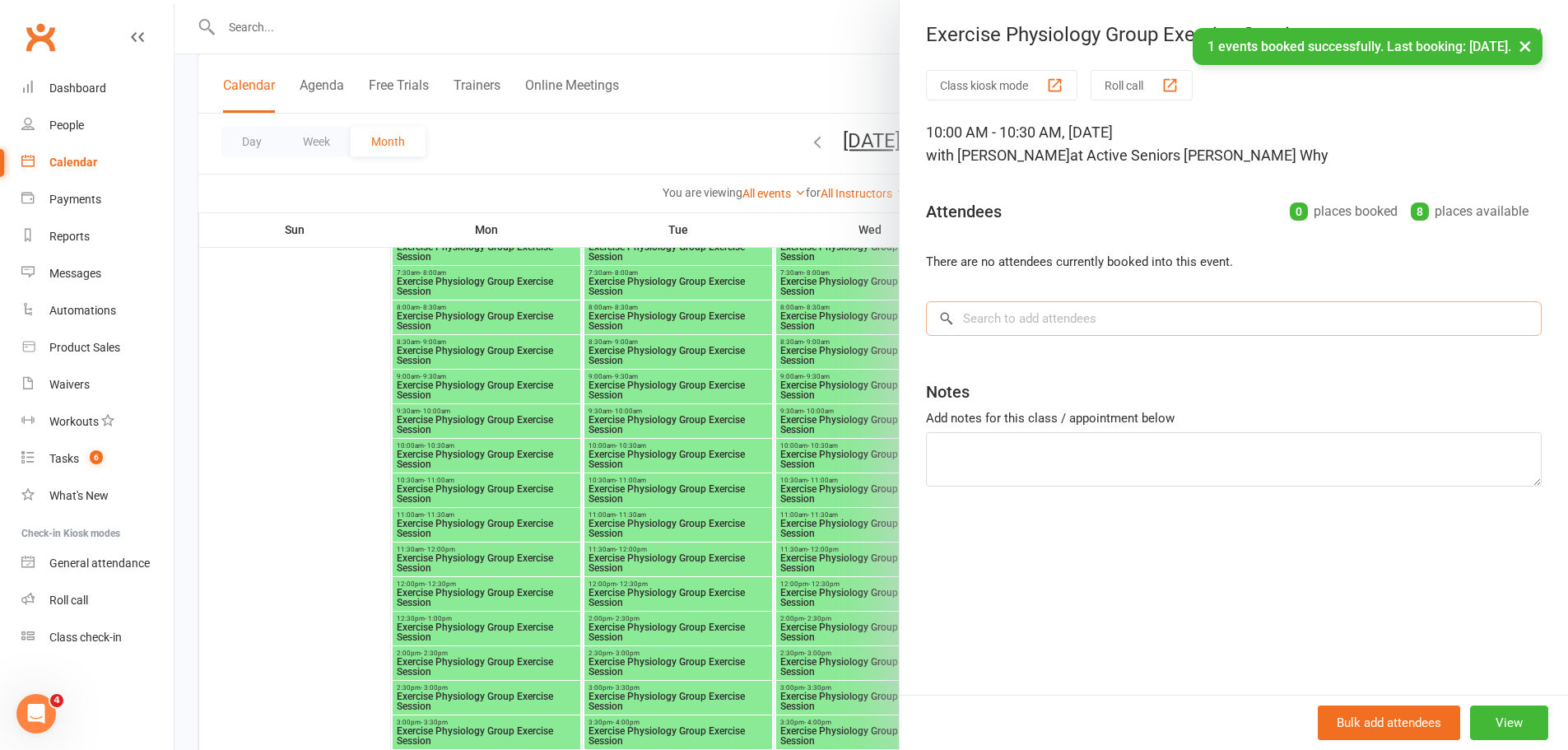
click at [1001, 331] on input "search" at bounding box center [1233, 319] width 615 height 35
paste input "[PERSON_NAME]"
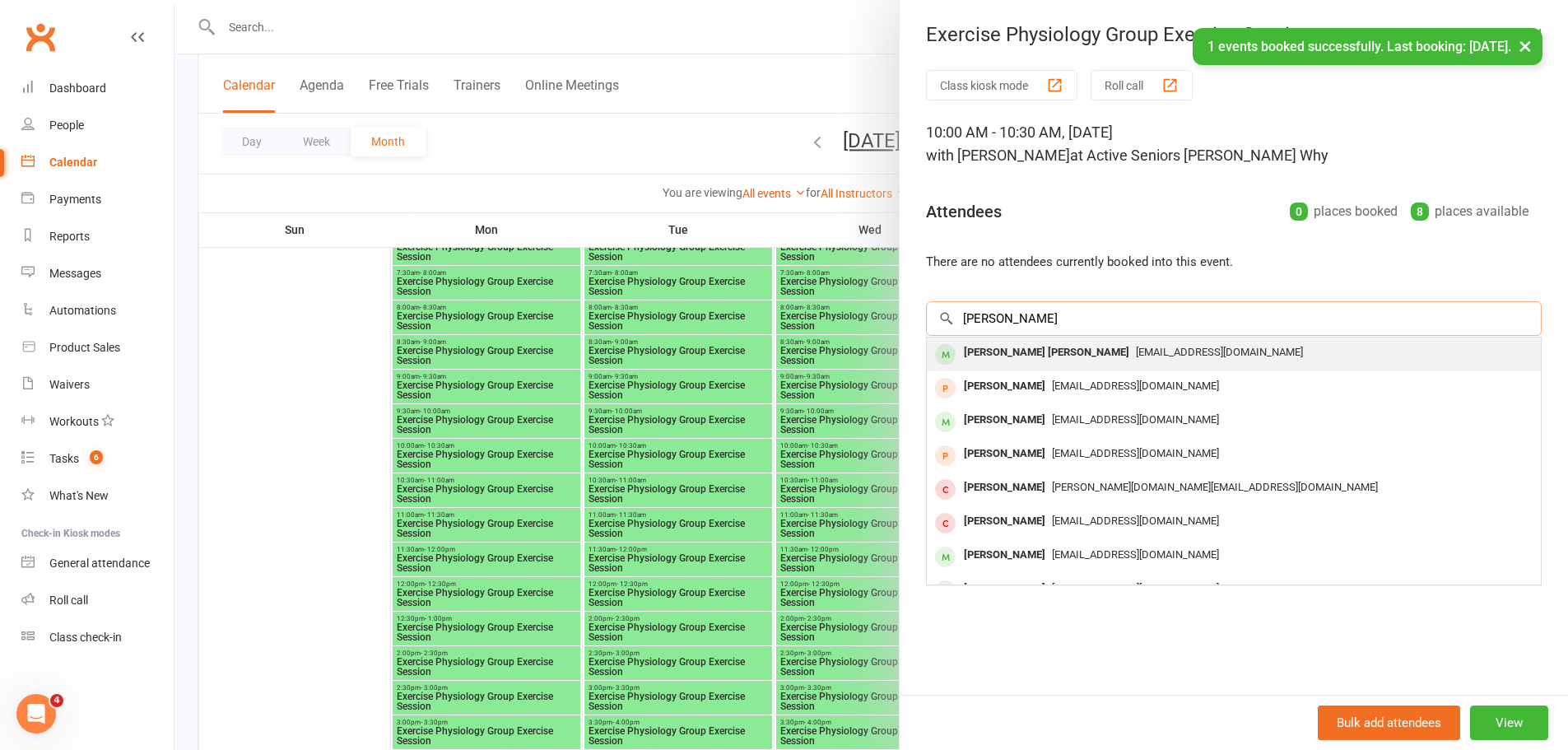
type input "[PERSON_NAME]"
click at [1008, 350] on div "[PERSON_NAME] [PERSON_NAME]" at bounding box center [1047, 352] width 179 height 24
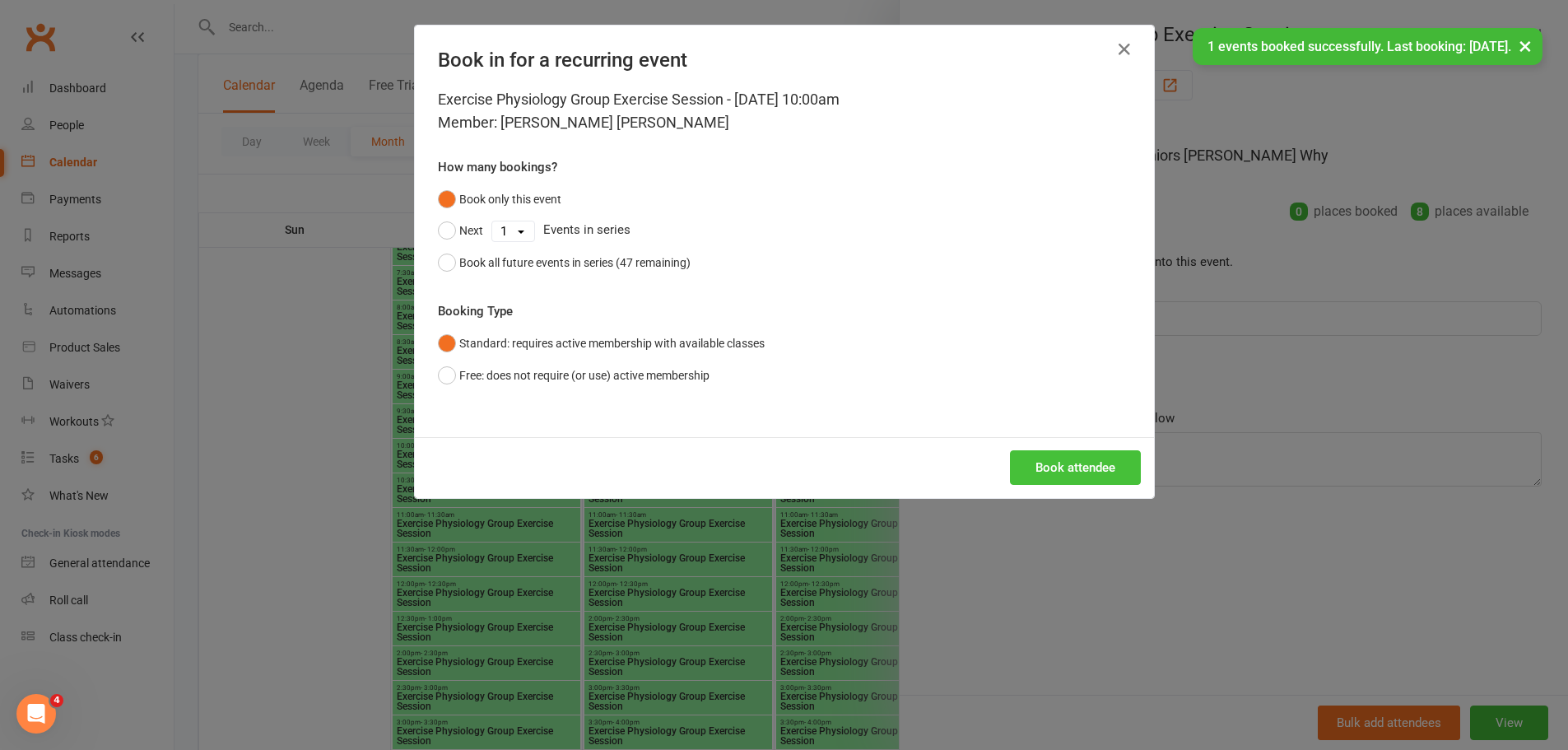
click at [1088, 478] on button "Book attendee" at bounding box center [1075, 467] width 131 height 35
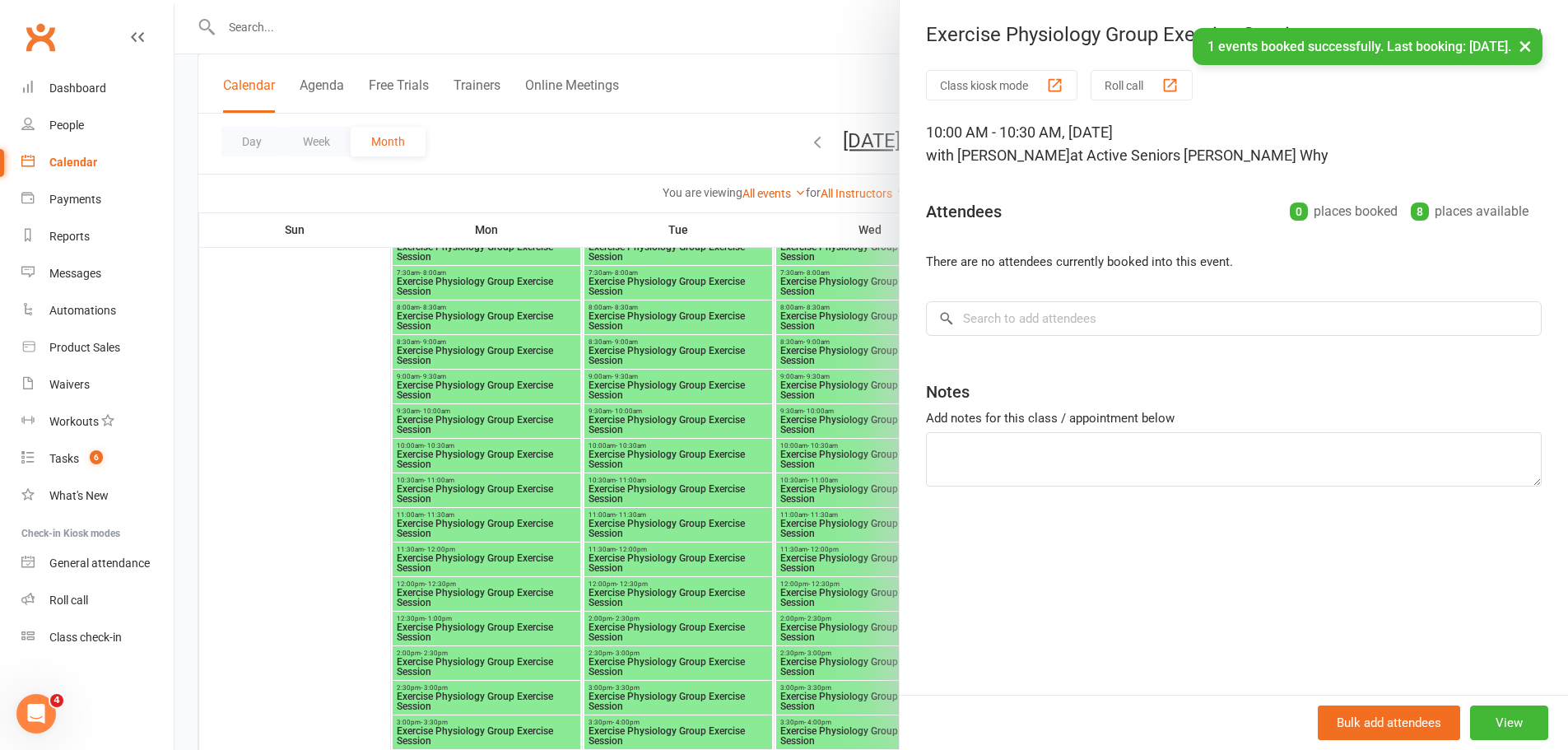
click at [721, 449] on div at bounding box center [871, 375] width 1393 height 750
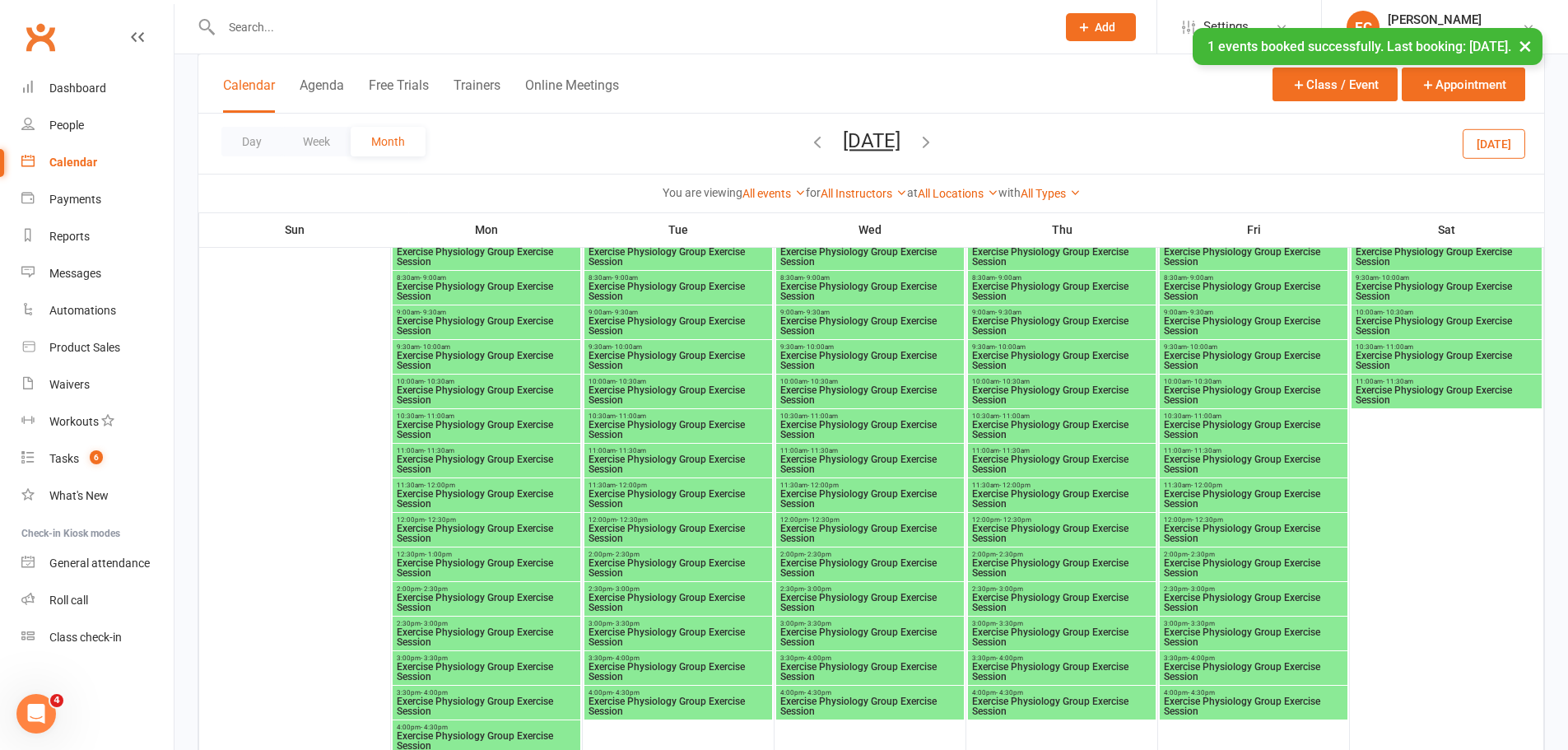
scroll to position [2223, 0]
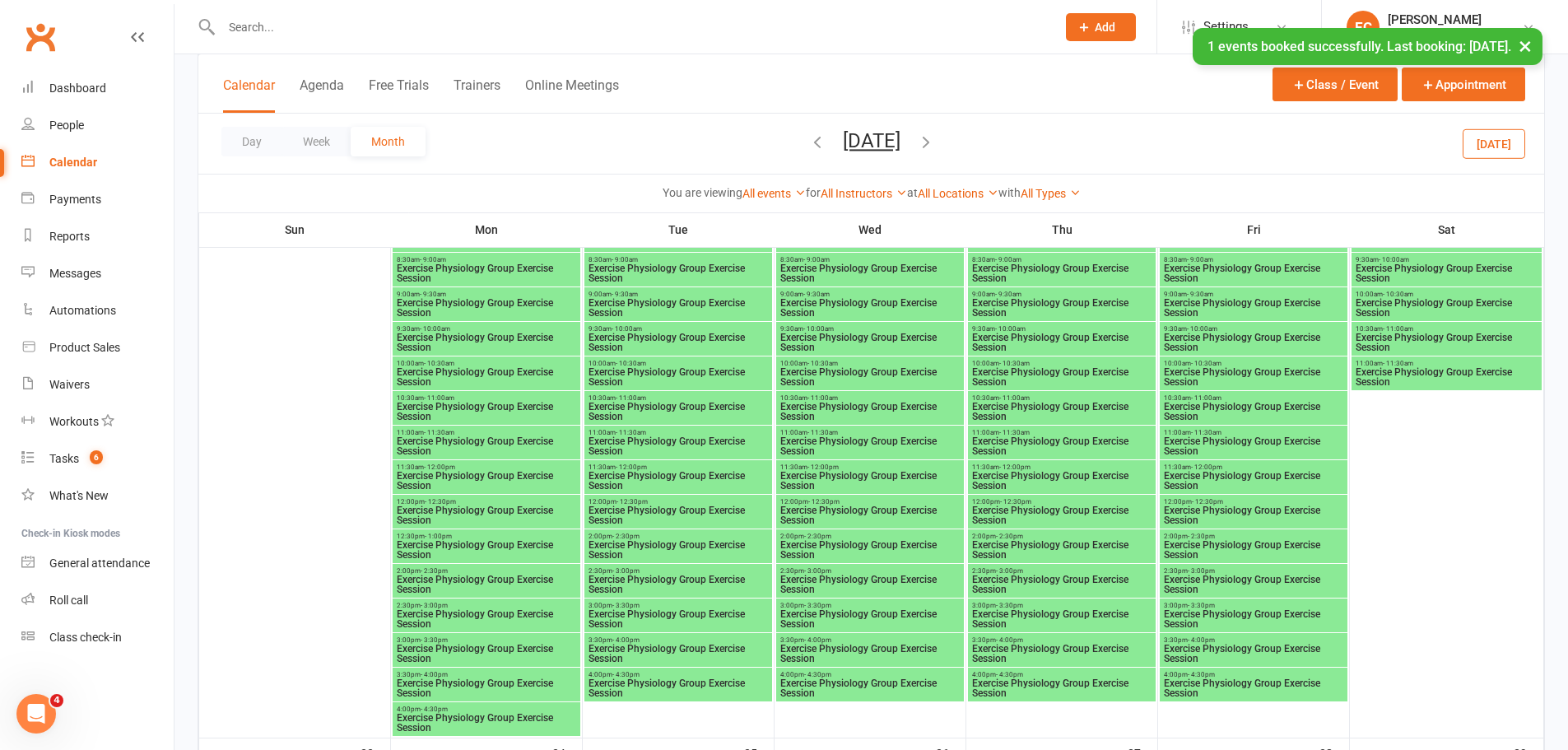
click at [641, 360] on span "- 10:30am" at bounding box center [630, 363] width 31 height 7
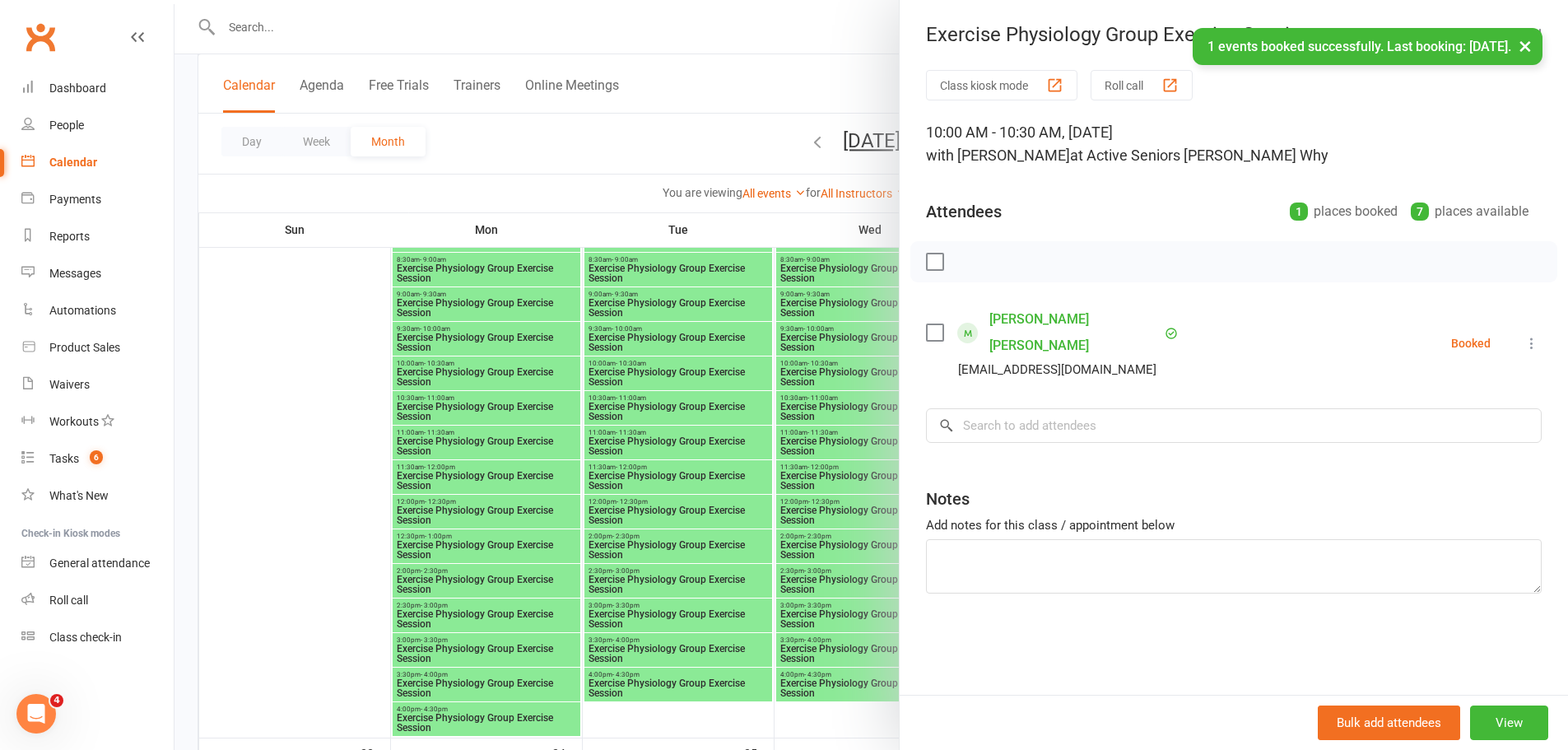
click at [641, 385] on div at bounding box center [871, 375] width 1393 height 750
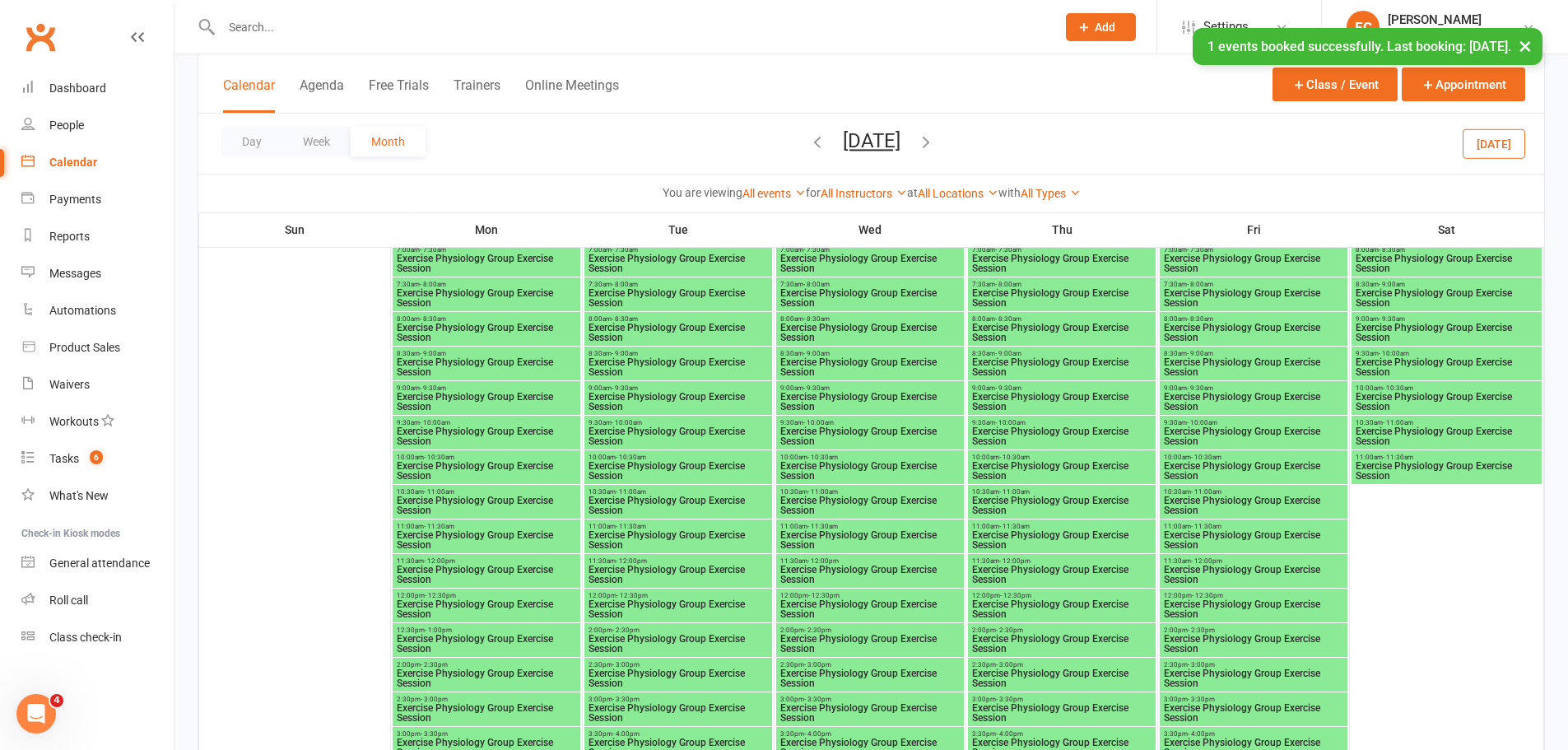
scroll to position [2799, 0]
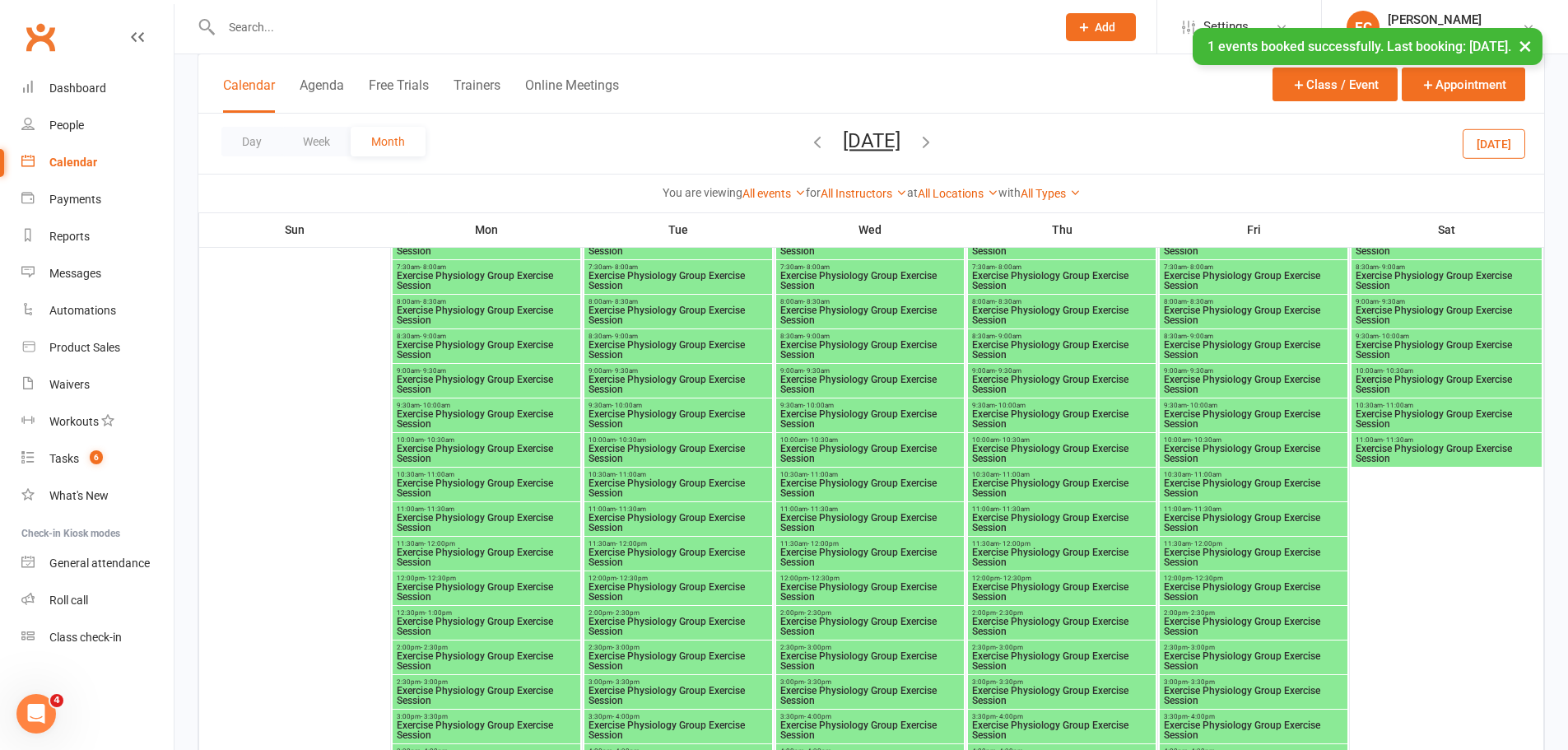
click at [638, 453] on span "Exercise Physiology Group Exercise Session" at bounding box center [678, 454] width 181 height 20
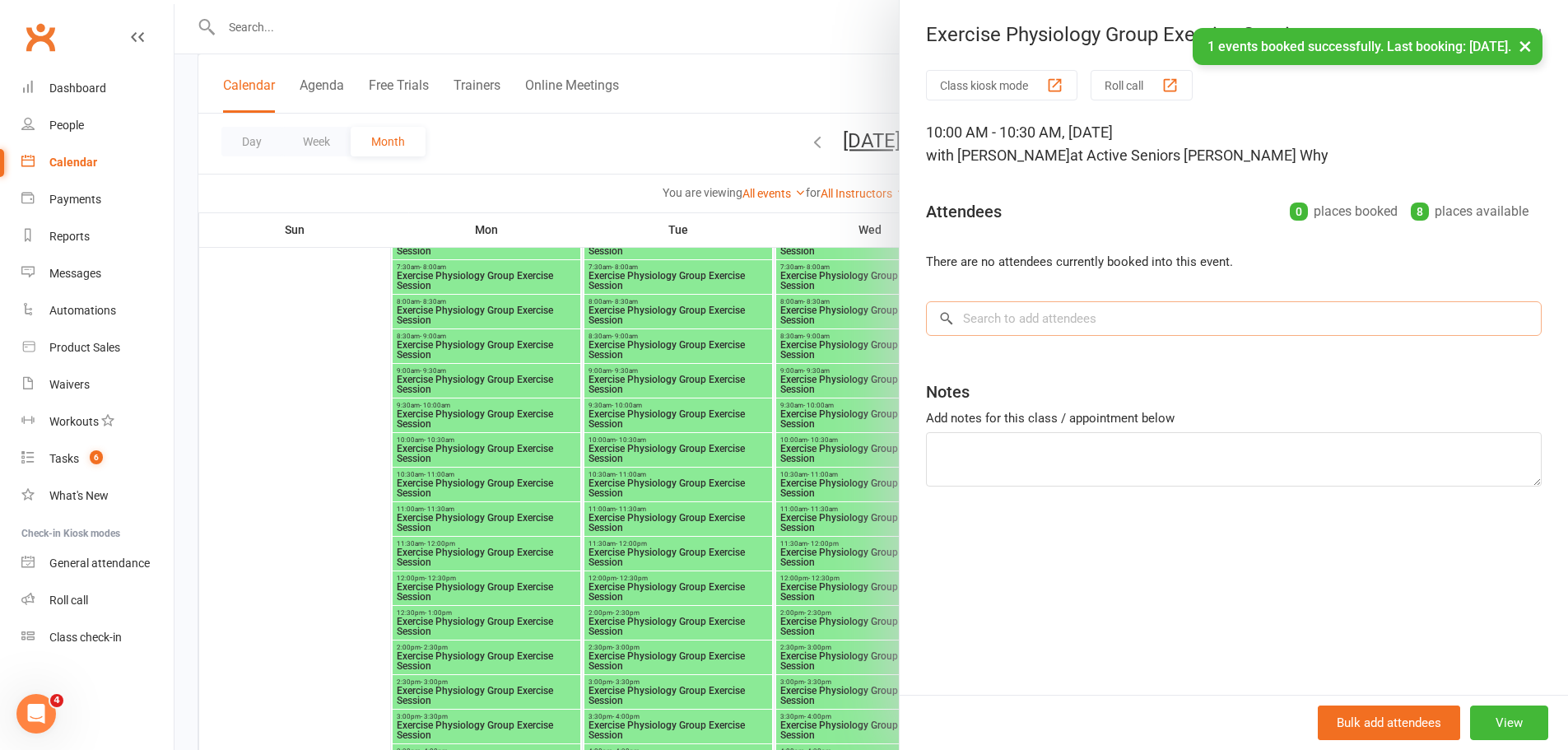
click at [1017, 326] on input "search" at bounding box center [1233, 319] width 615 height 35
paste input "[PERSON_NAME]"
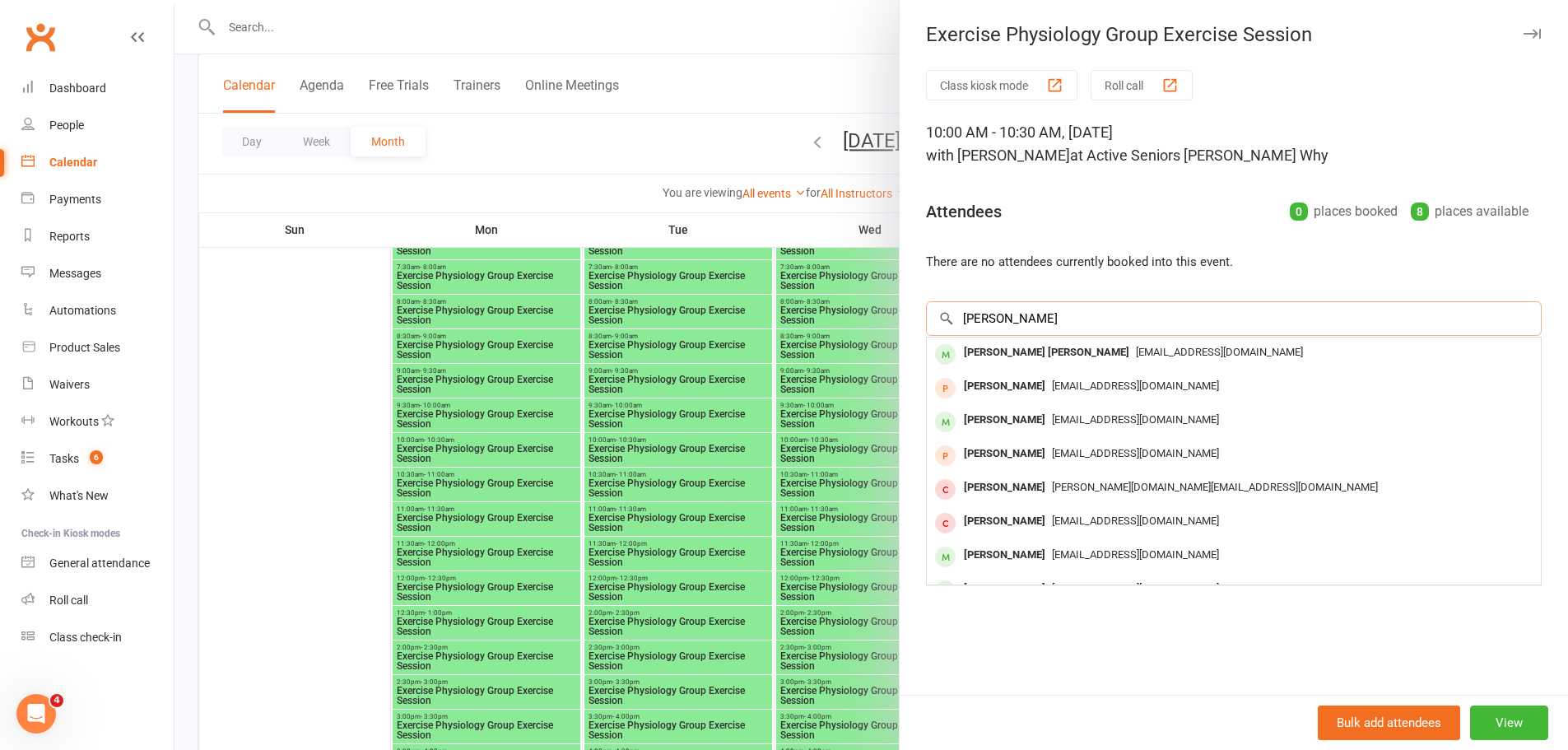
type input "[PERSON_NAME]"
click at [998, 358] on div "[PERSON_NAME] [PERSON_NAME]" at bounding box center [1047, 352] width 179 height 24
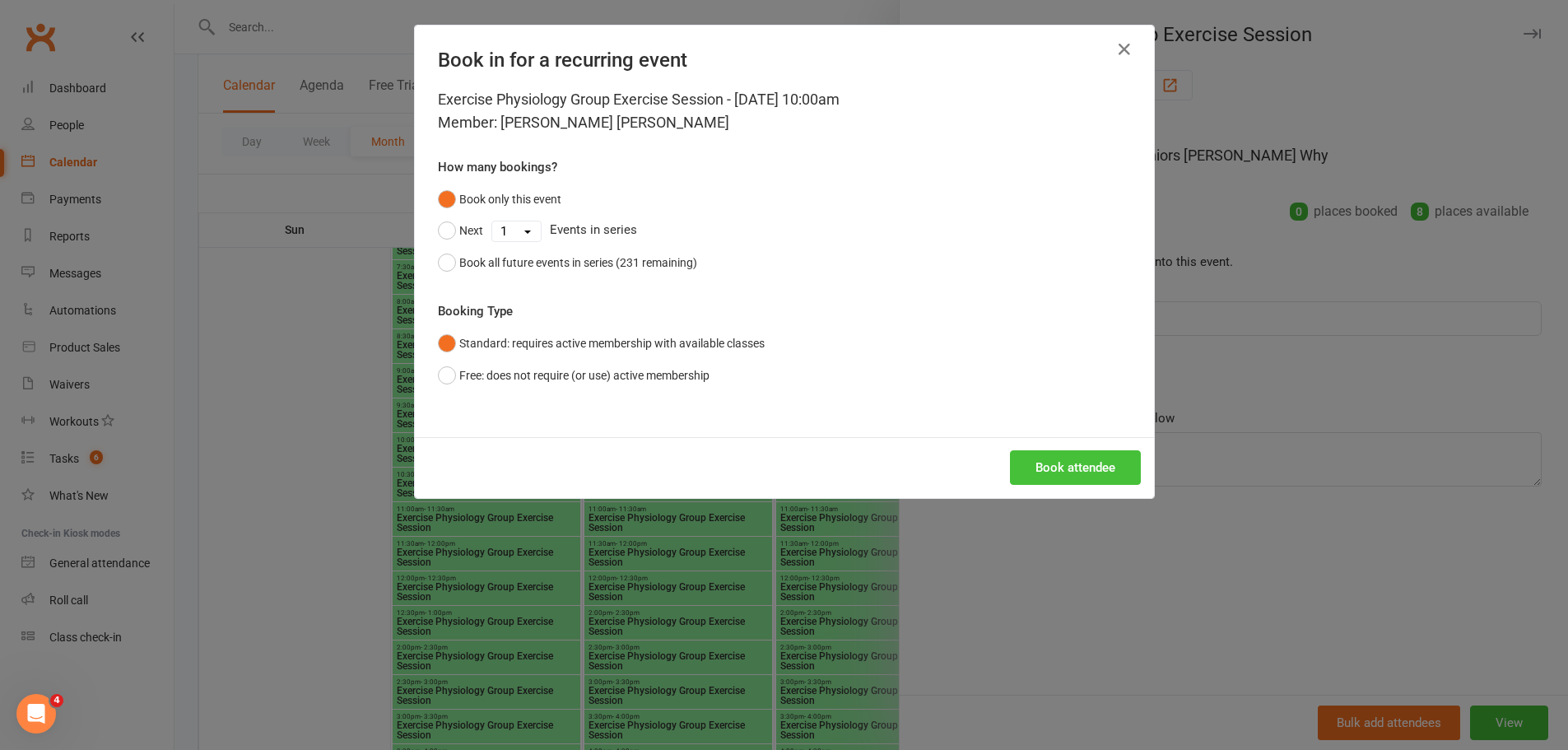
click at [1055, 452] on button "Book attendee" at bounding box center [1075, 467] width 131 height 35
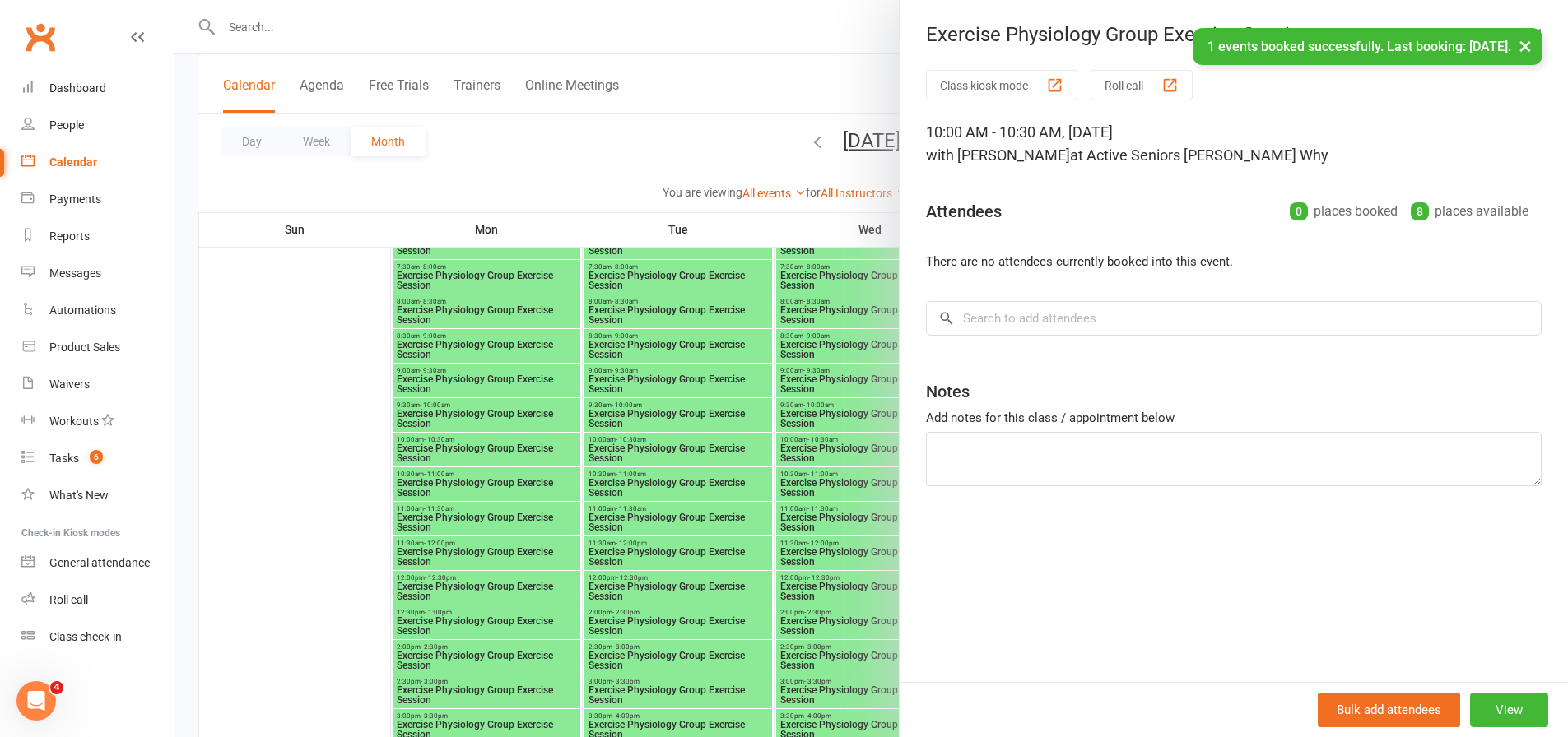
click at [781, 418] on div at bounding box center [871, 368] width 1393 height 737
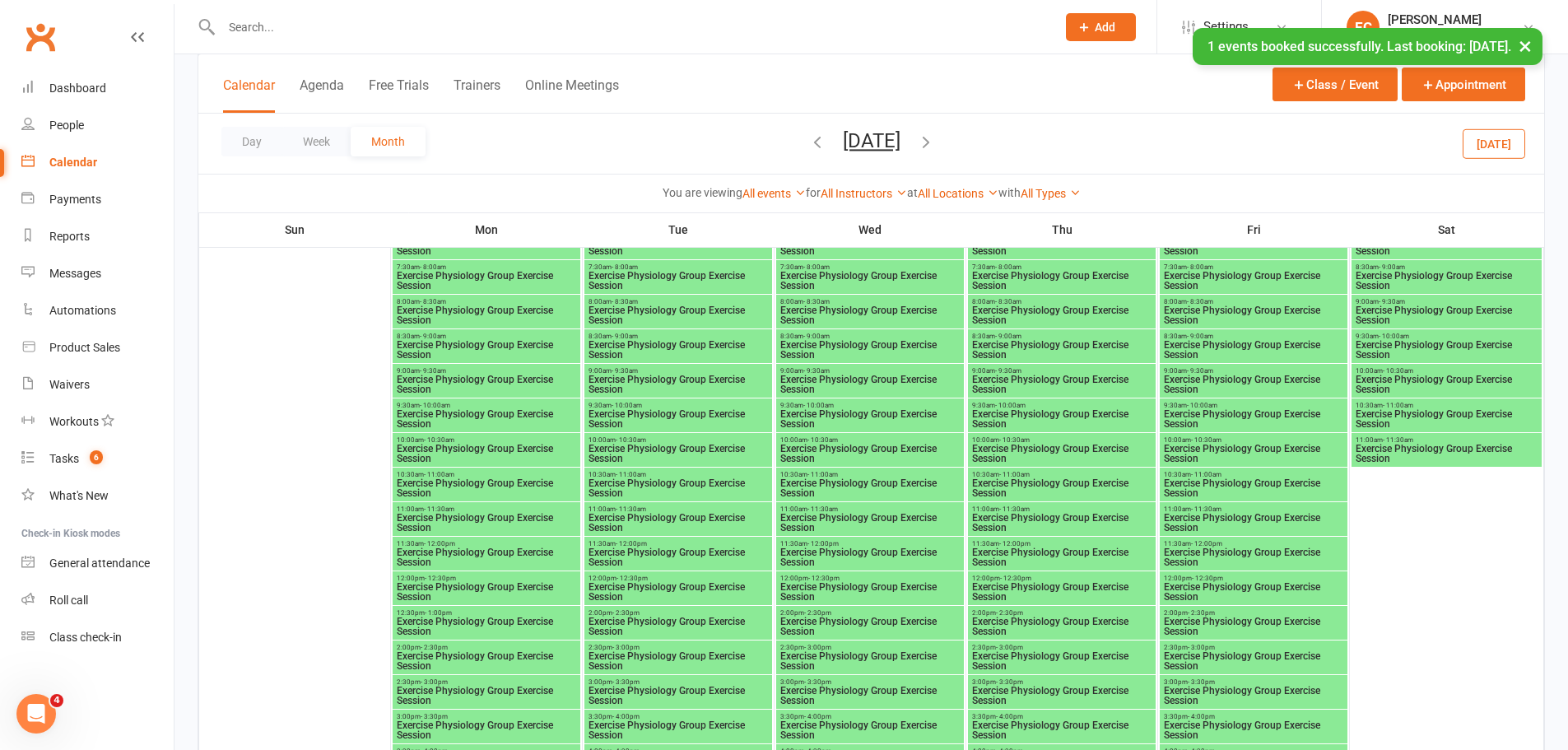
click at [986, 448] on span "Exercise Physiology Group Exercise Session" at bounding box center [1061, 454] width 181 height 20
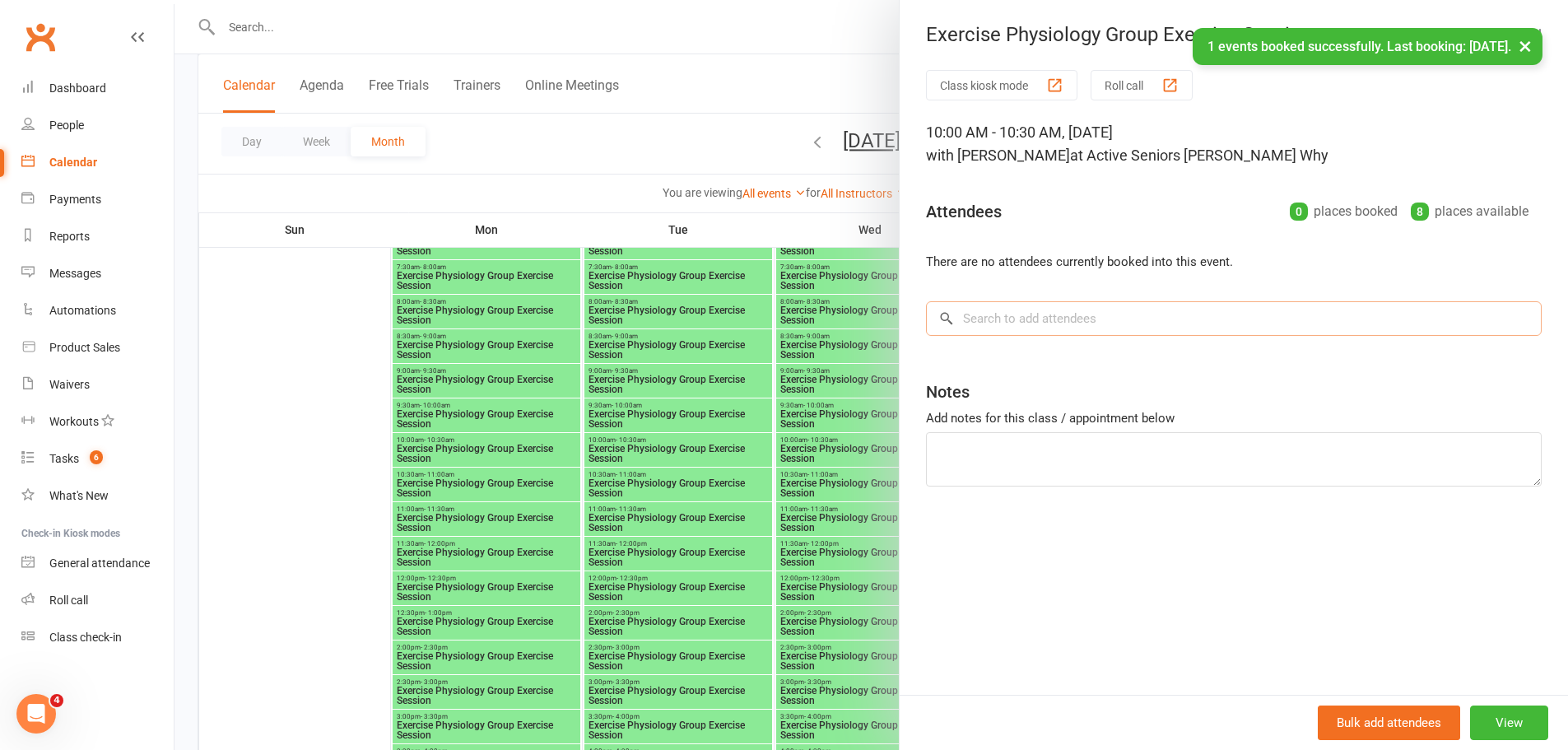
click at [1028, 316] on input "search" at bounding box center [1233, 319] width 615 height 35
paste input "[PERSON_NAME]"
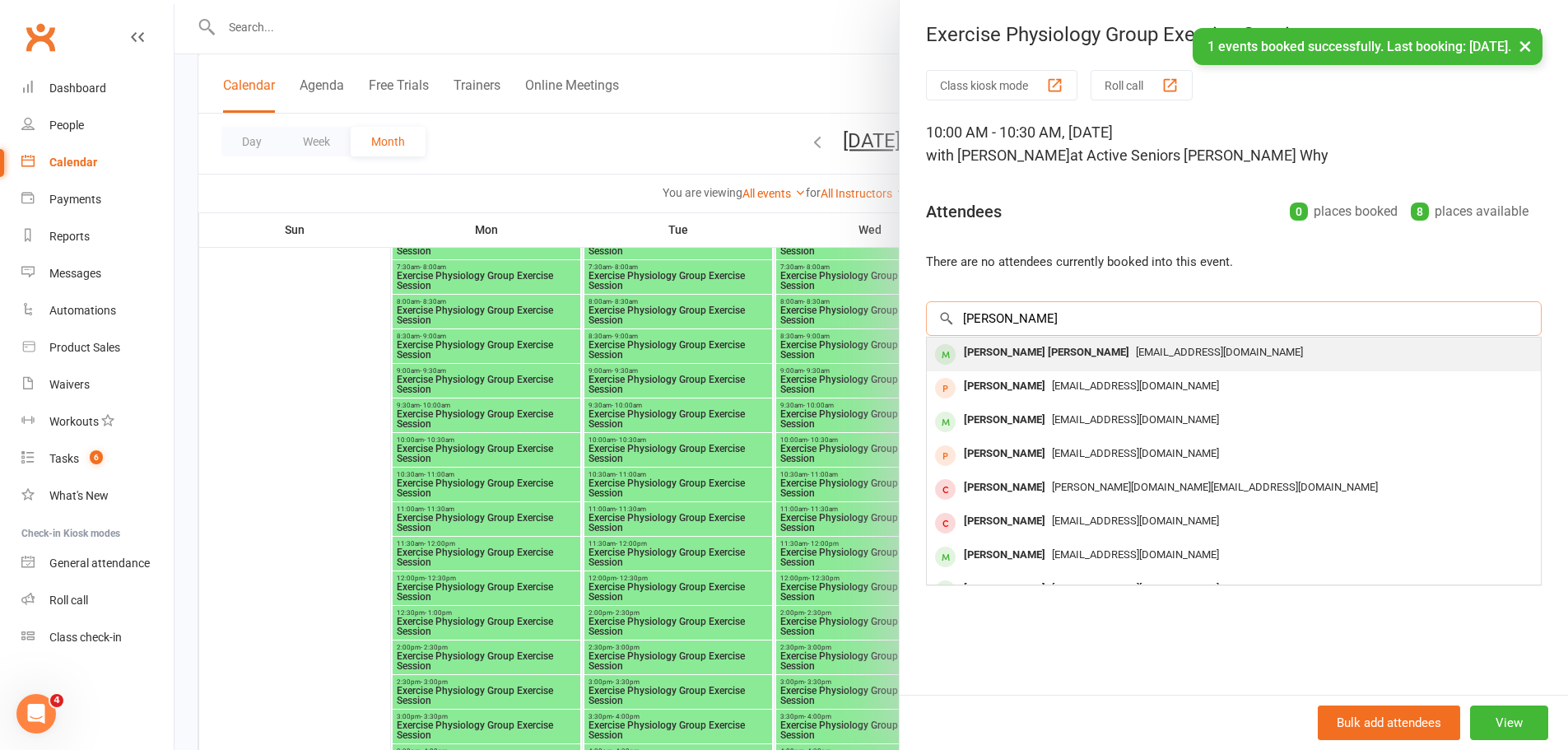
type input "[PERSON_NAME]"
click at [1025, 352] on div "[PERSON_NAME] [PERSON_NAME]" at bounding box center [1047, 352] width 179 height 24
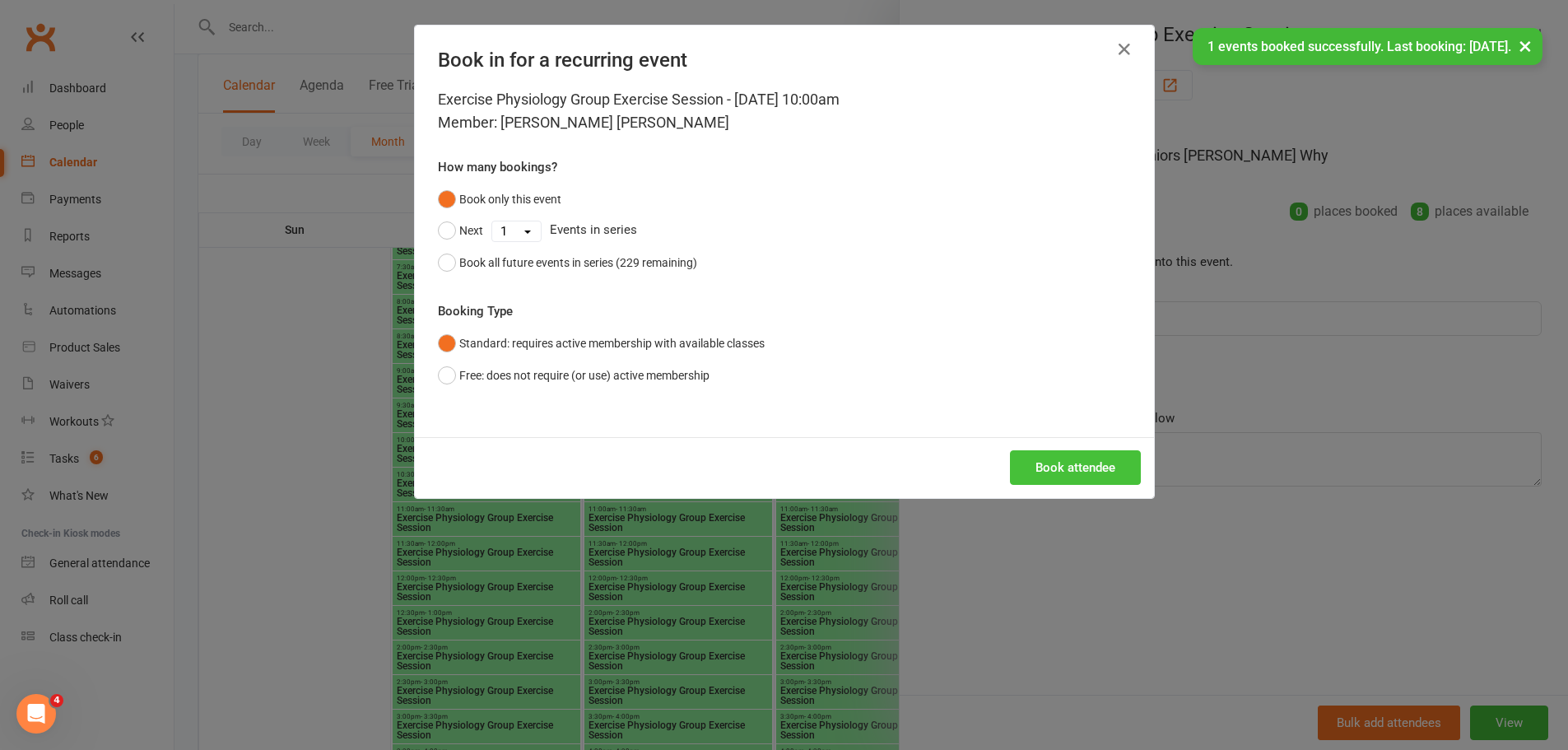
click at [1092, 452] on button "Book attendee" at bounding box center [1075, 467] width 131 height 35
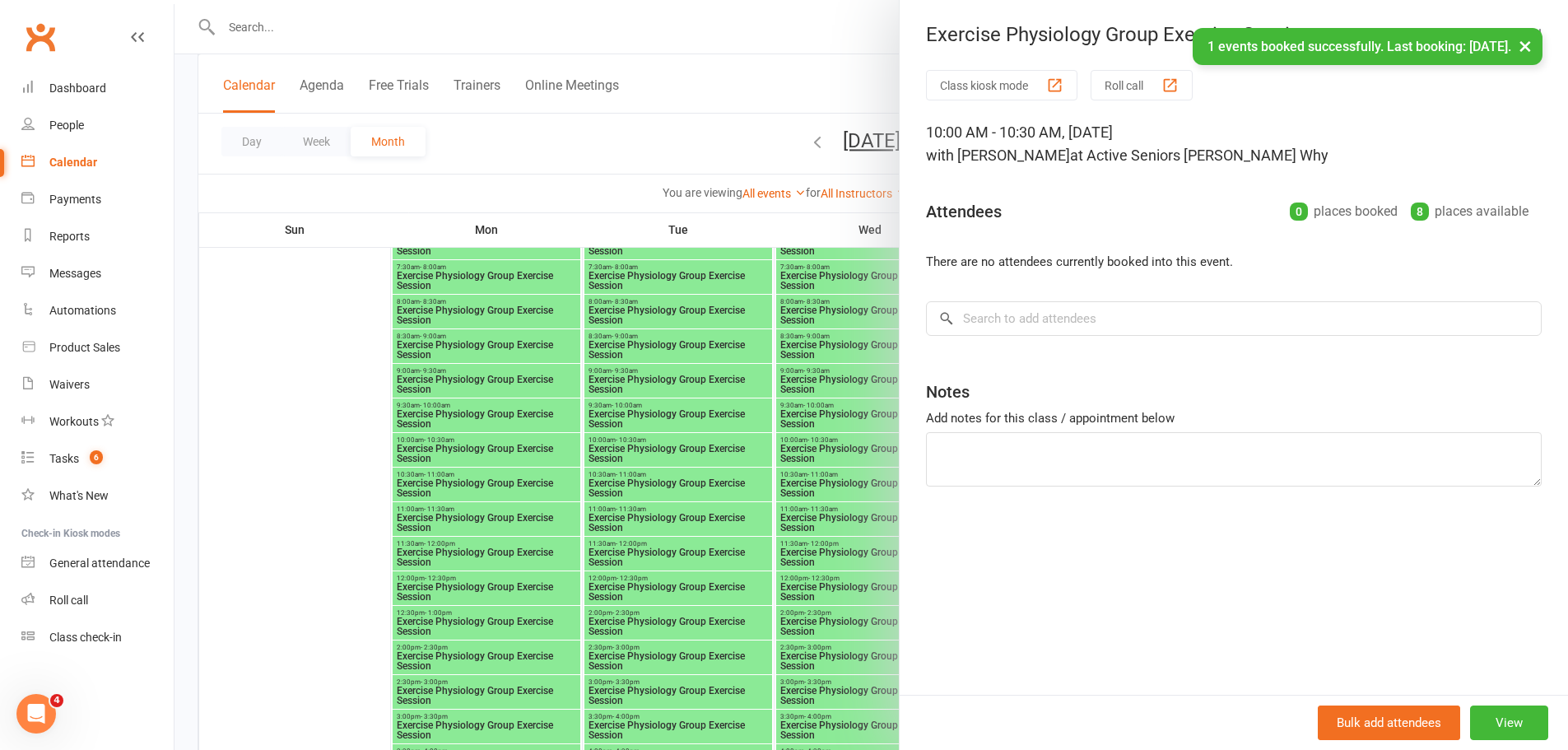
click at [750, 423] on div at bounding box center [871, 375] width 1393 height 750
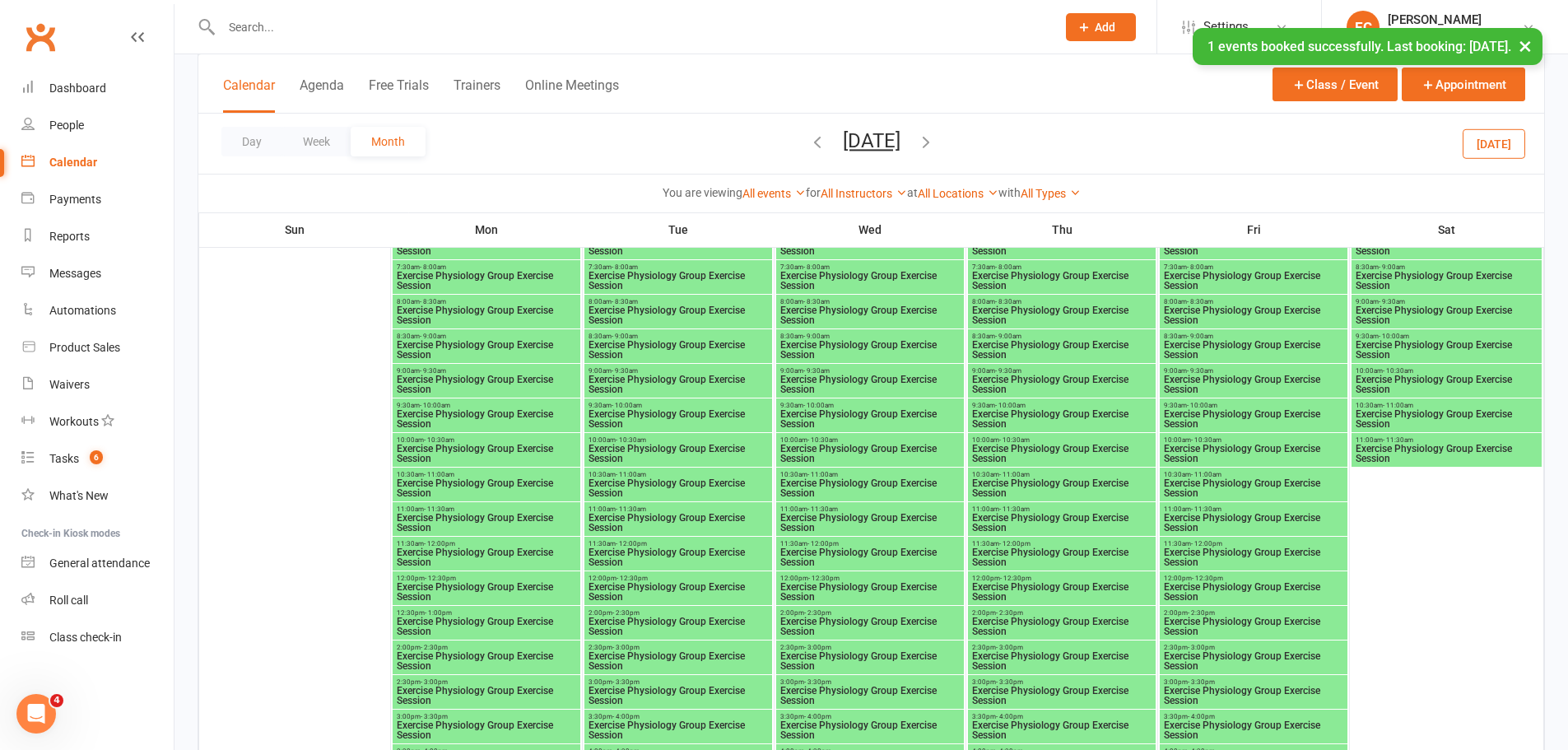
click at [1387, 375] on span "Exercise Physiology Group Exercise Session" at bounding box center [1446, 385] width 184 height 20
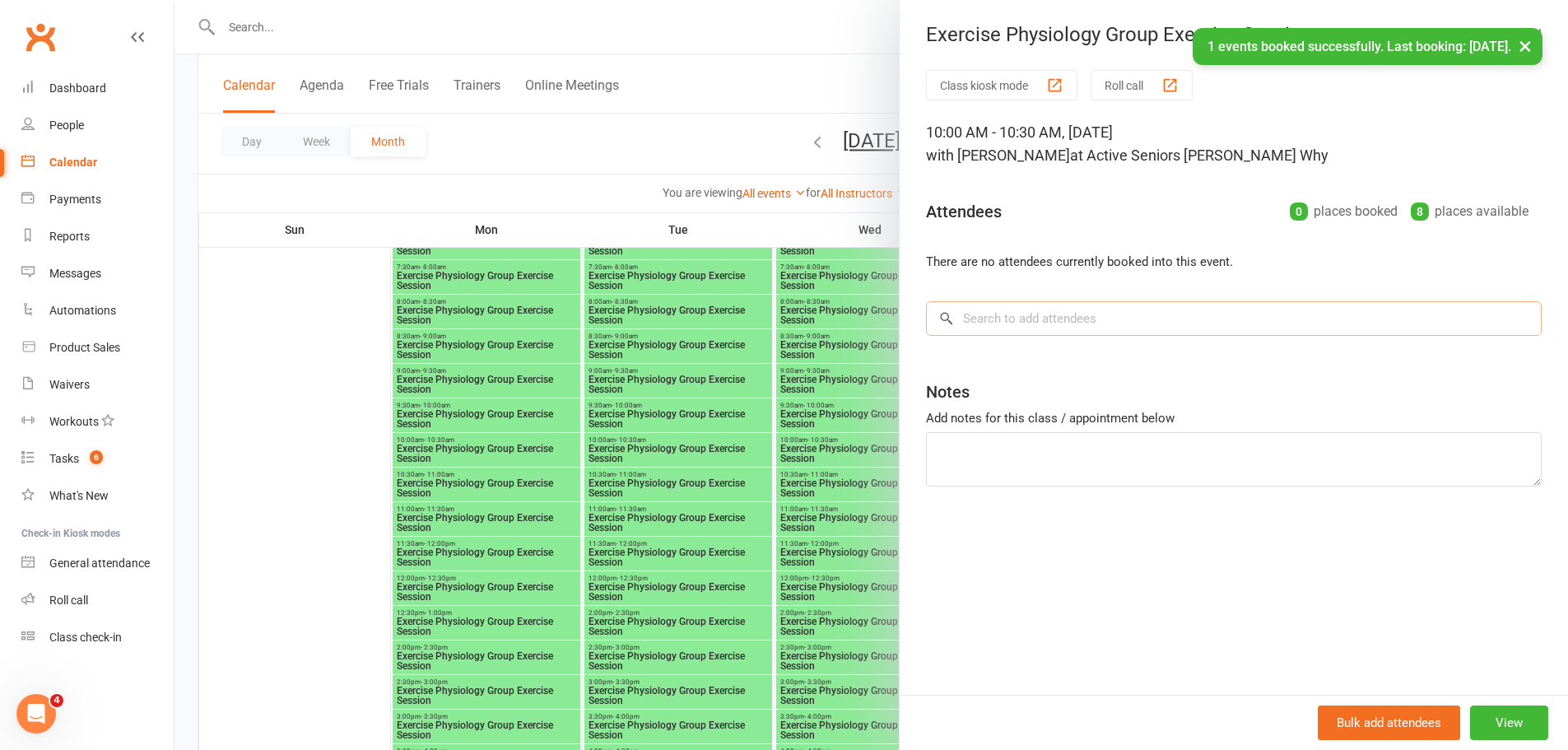
click at [1043, 325] on input "search" at bounding box center [1233, 319] width 615 height 35
paste input "[PERSON_NAME]"
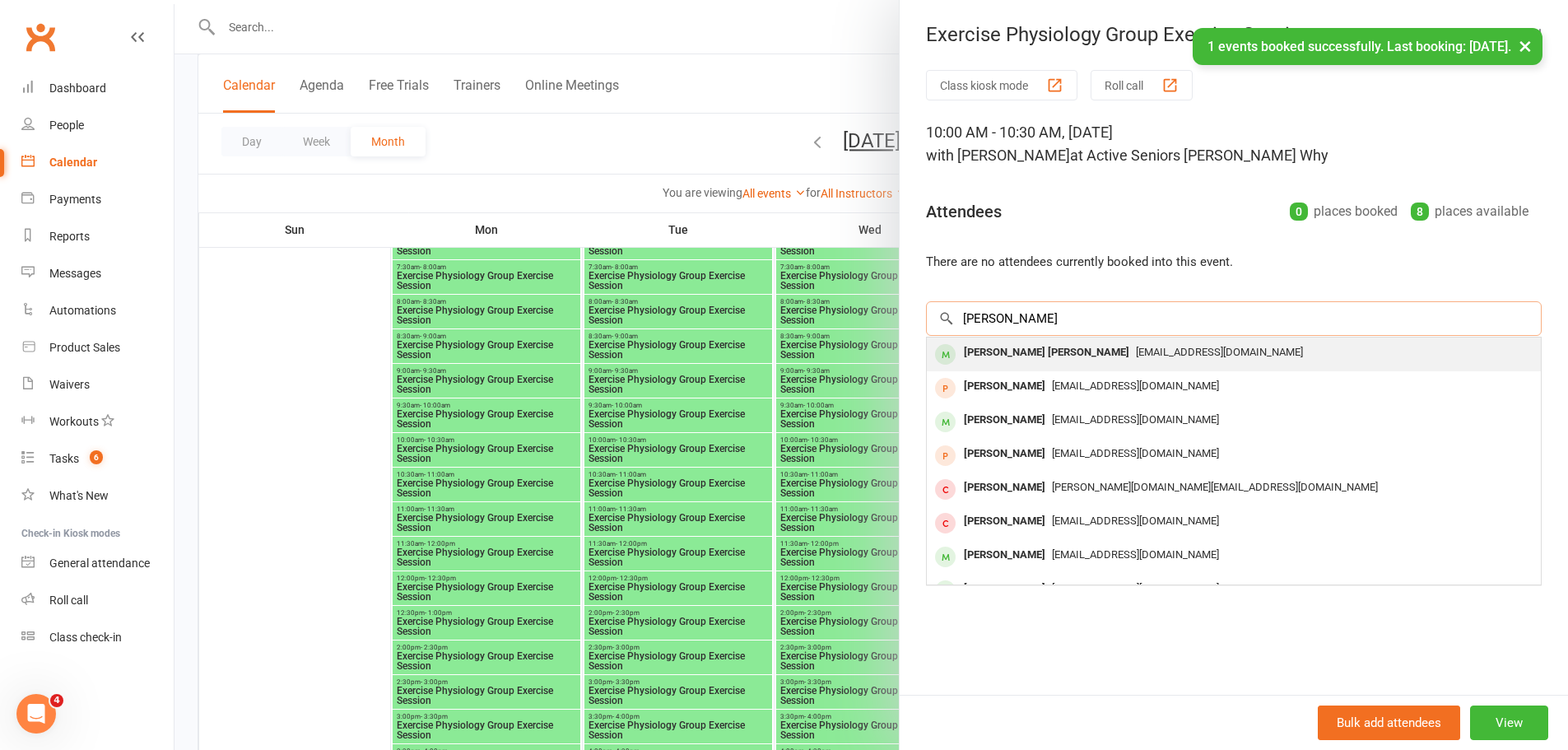
type input "[PERSON_NAME]"
click at [1026, 341] on div "[PERSON_NAME] [PERSON_NAME]" at bounding box center [1047, 352] width 179 height 24
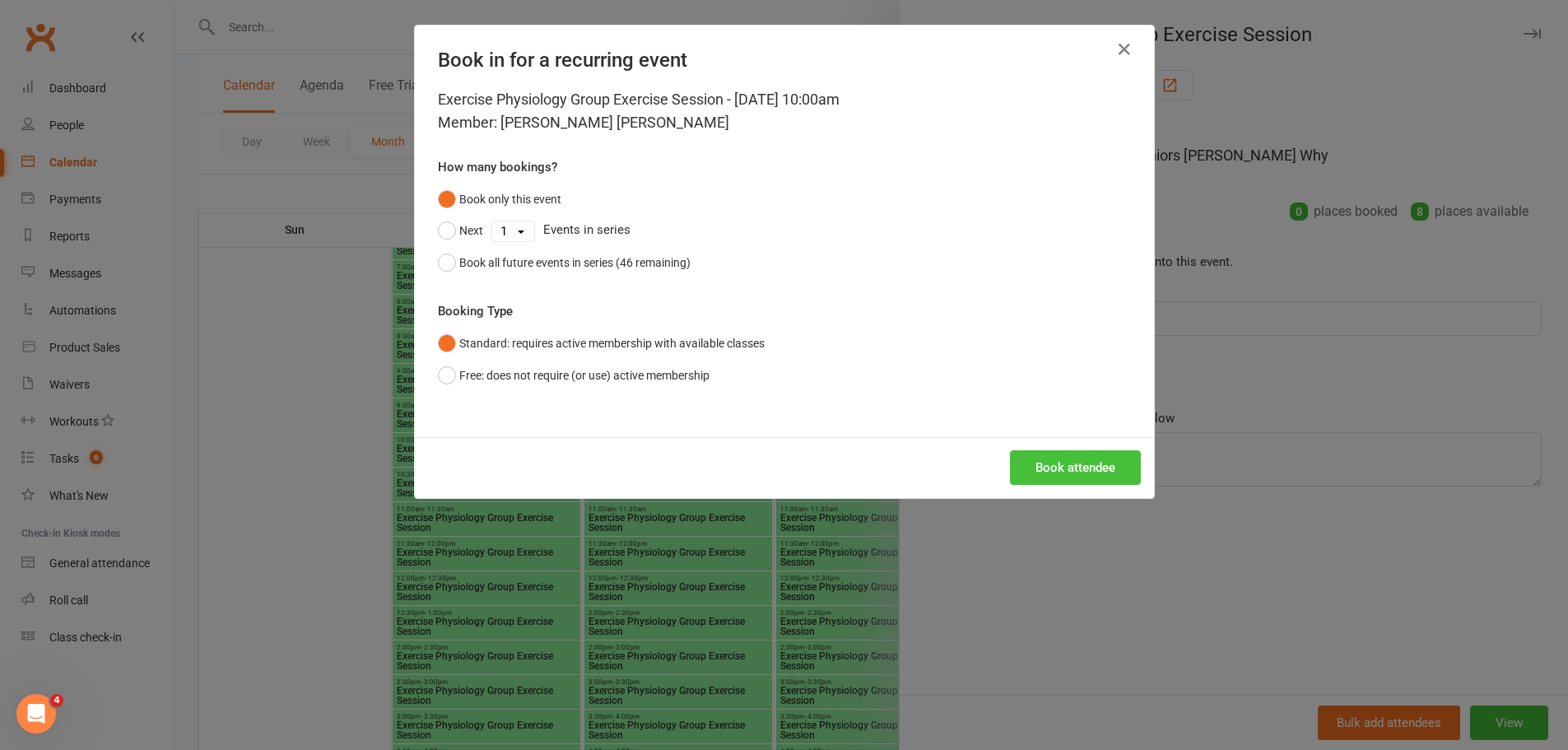
click at [1082, 472] on button "Book attendee" at bounding box center [1075, 467] width 131 height 35
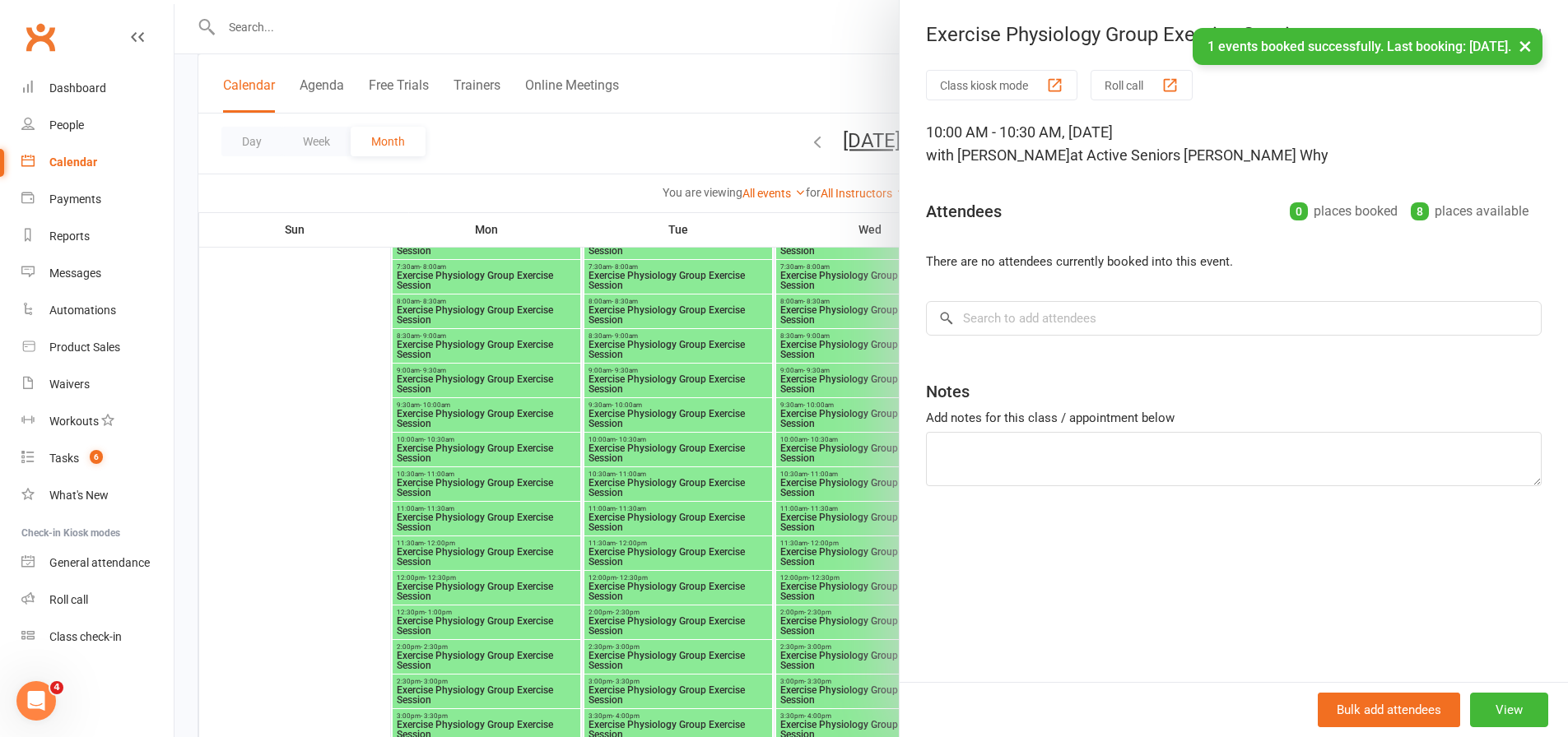
drag, startPoint x: 741, startPoint y: 412, endPoint x: 702, endPoint y: 397, distance: 41.8
click at [741, 411] on div at bounding box center [871, 368] width 1393 height 737
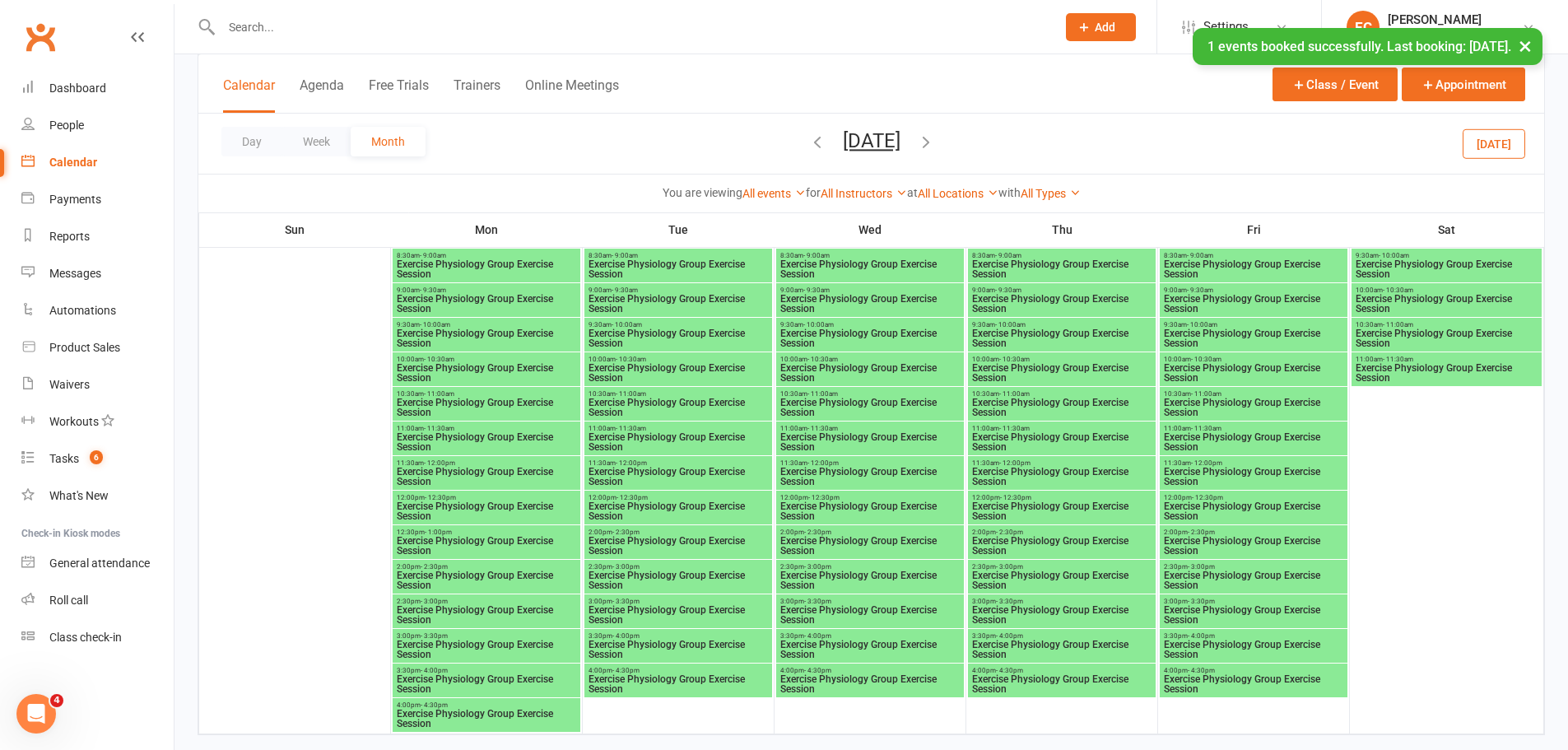
scroll to position [3540, 0]
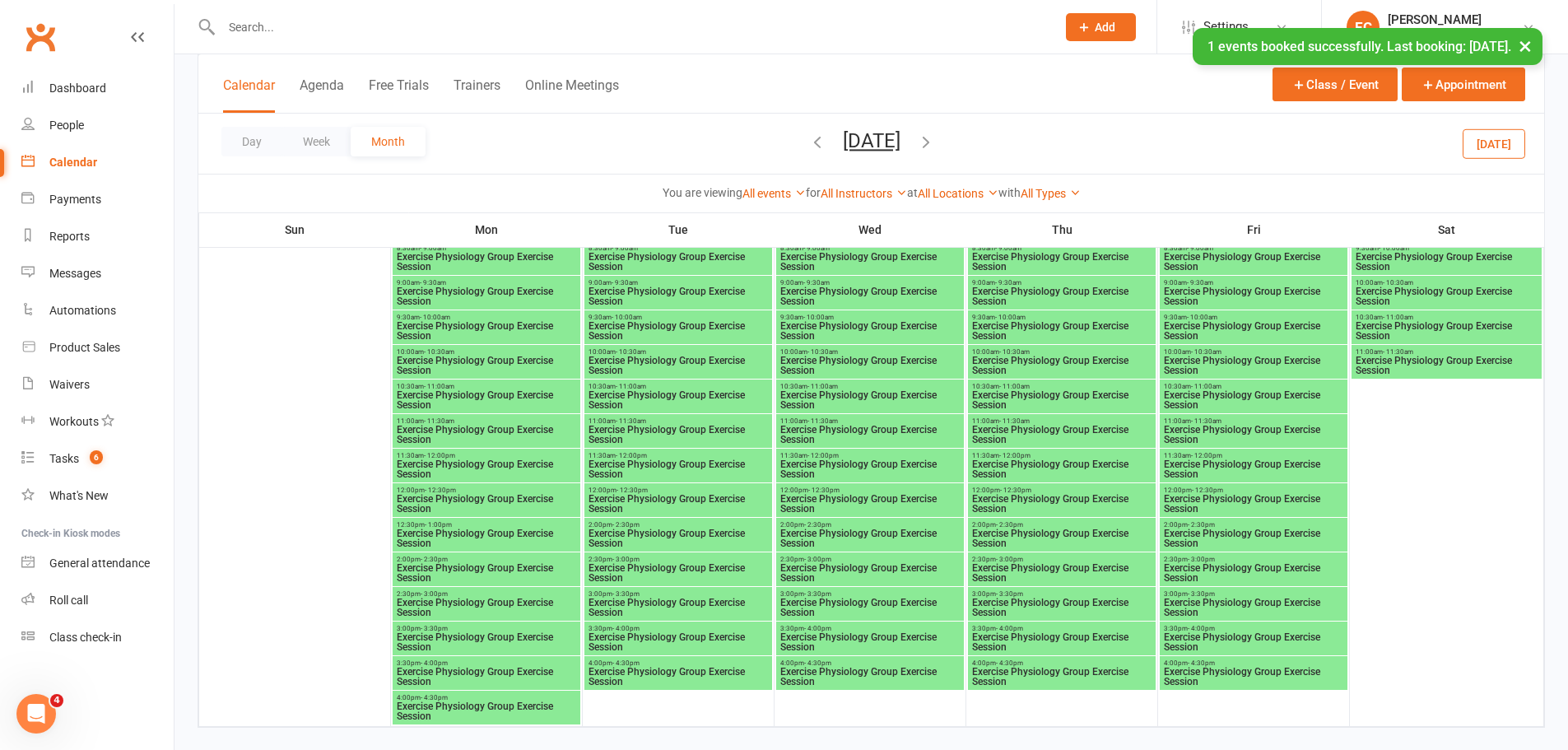
click at [647, 357] on span "Exercise Physiology Group Exercise Session" at bounding box center [678, 365] width 181 height 20
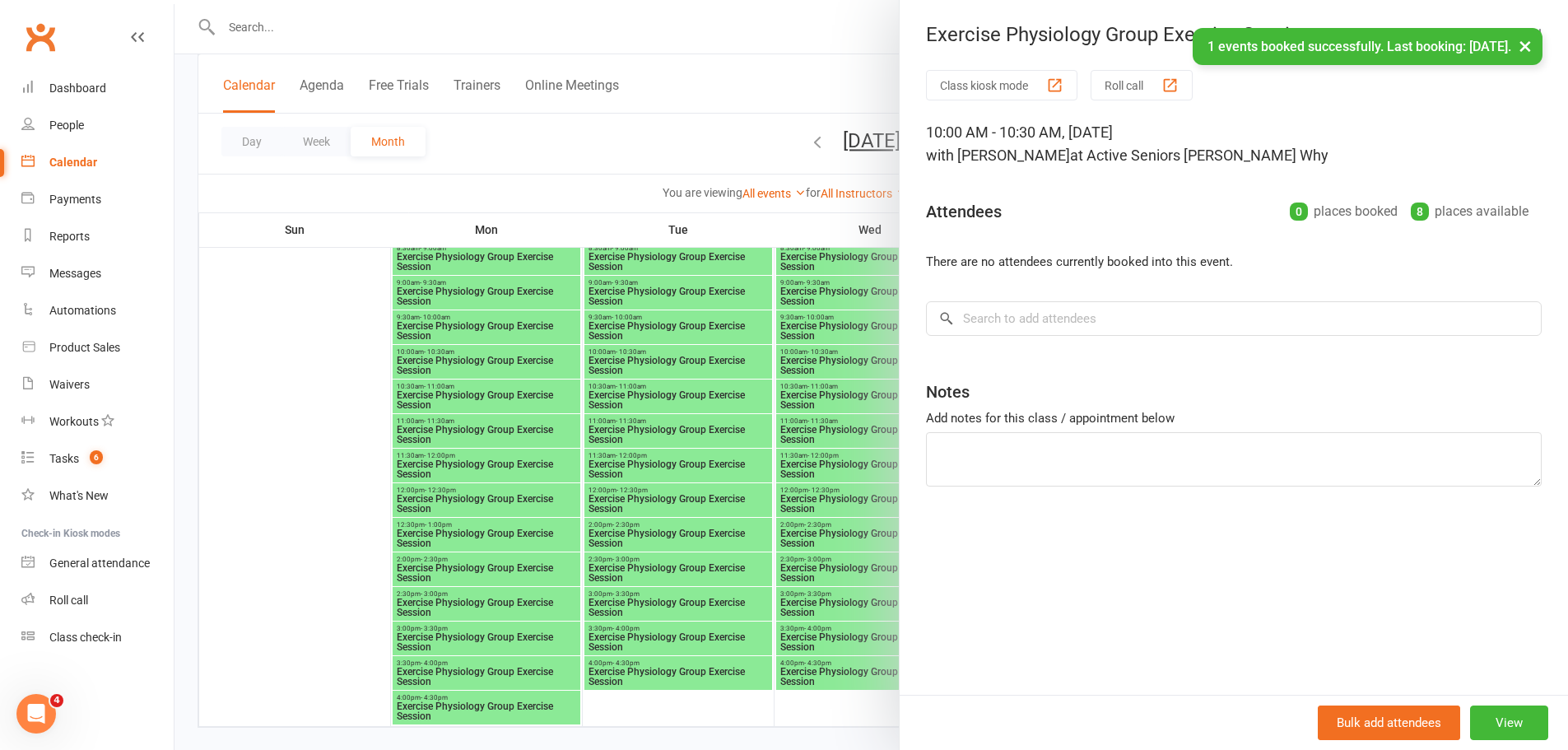
click at [991, 338] on div "Class kiosk mode Roll call 10:00 AM - 10:30 AM, [DATE] with [PERSON_NAME] Why a…" at bounding box center [1233, 382] width 668 height 625
click at [996, 330] on input "search" at bounding box center [1233, 319] width 615 height 35
paste input "[PERSON_NAME]"
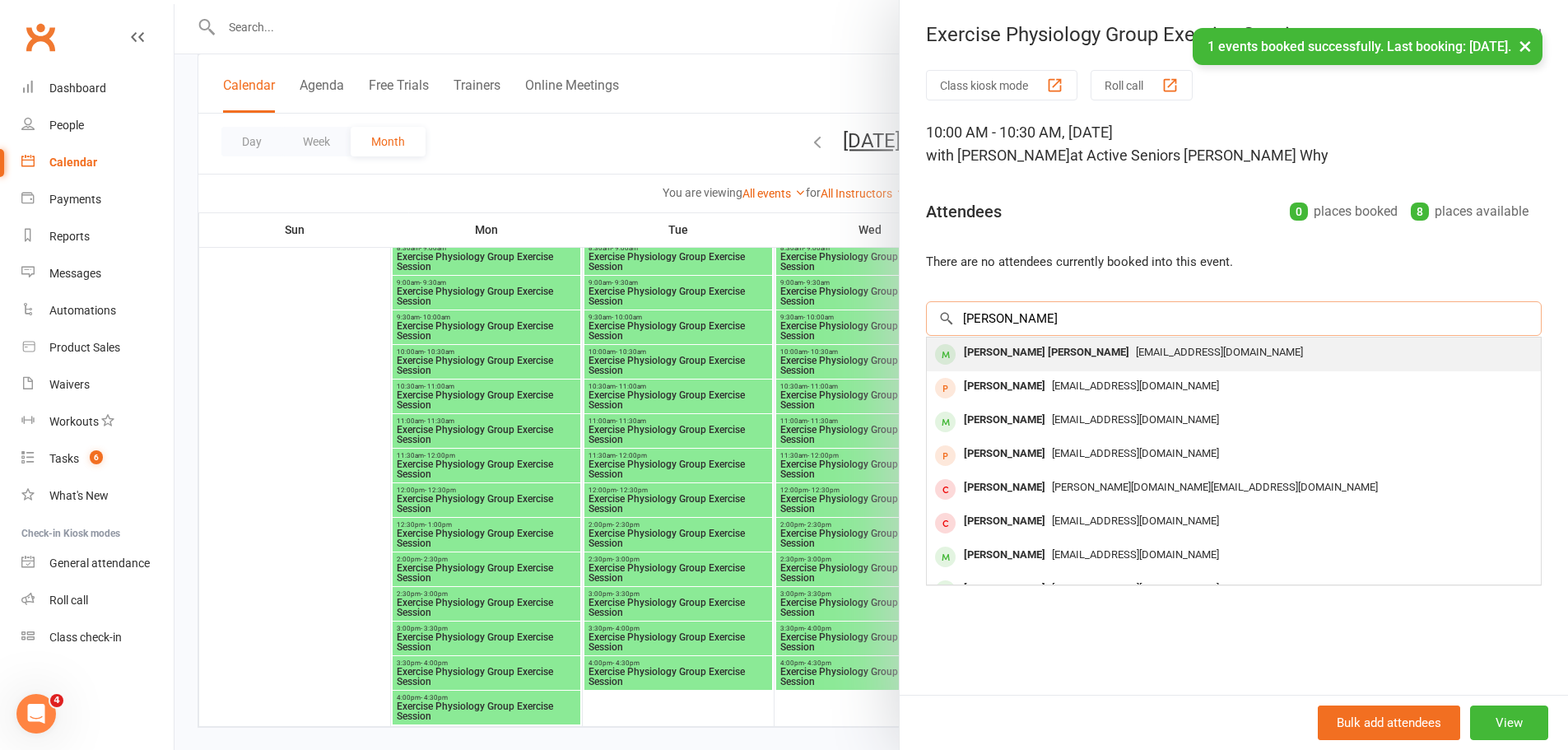
type input "[PERSON_NAME]"
click at [986, 349] on div "[PERSON_NAME] [PERSON_NAME]" at bounding box center [1047, 352] width 179 height 24
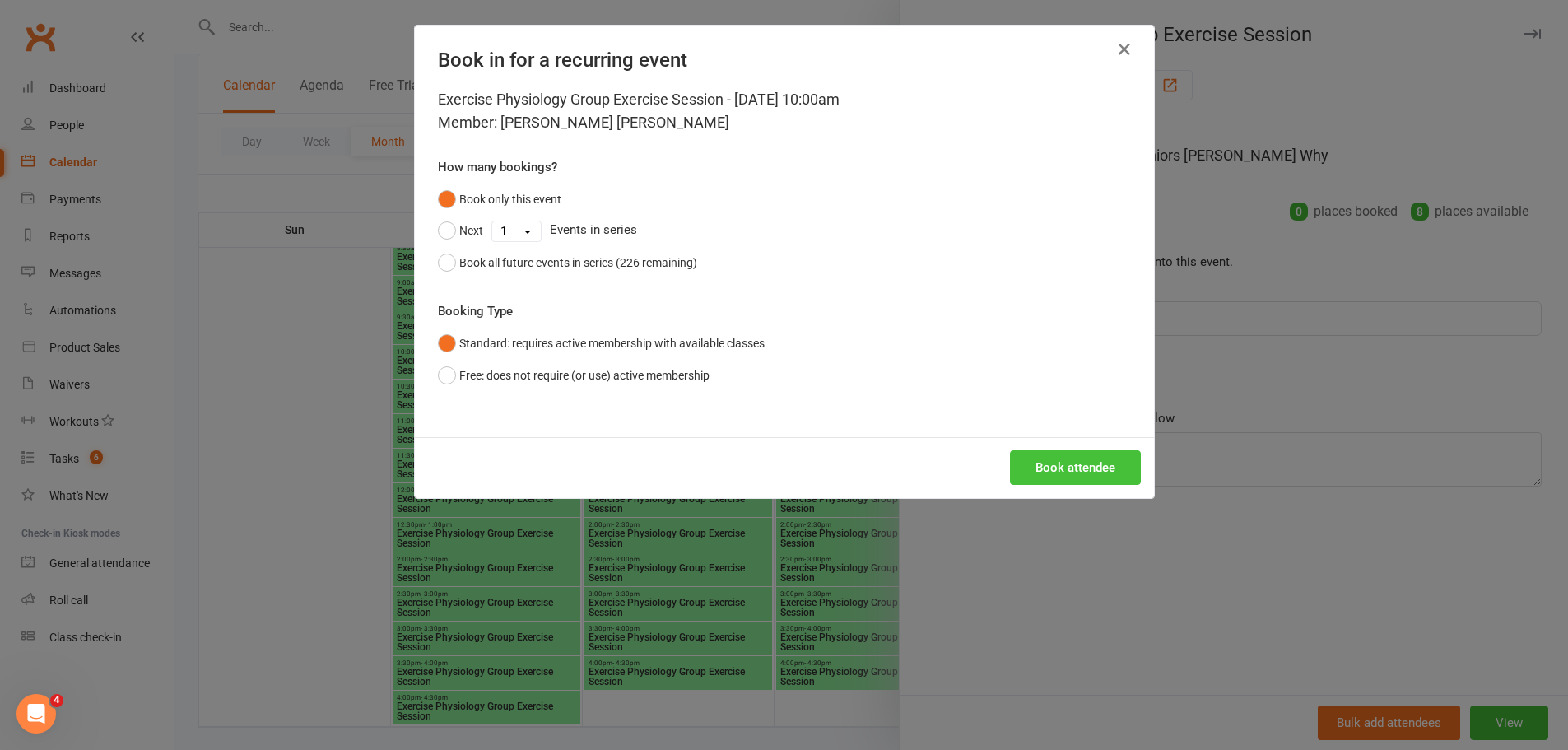
click at [1063, 473] on button "Book attendee" at bounding box center [1075, 467] width 131 height 35
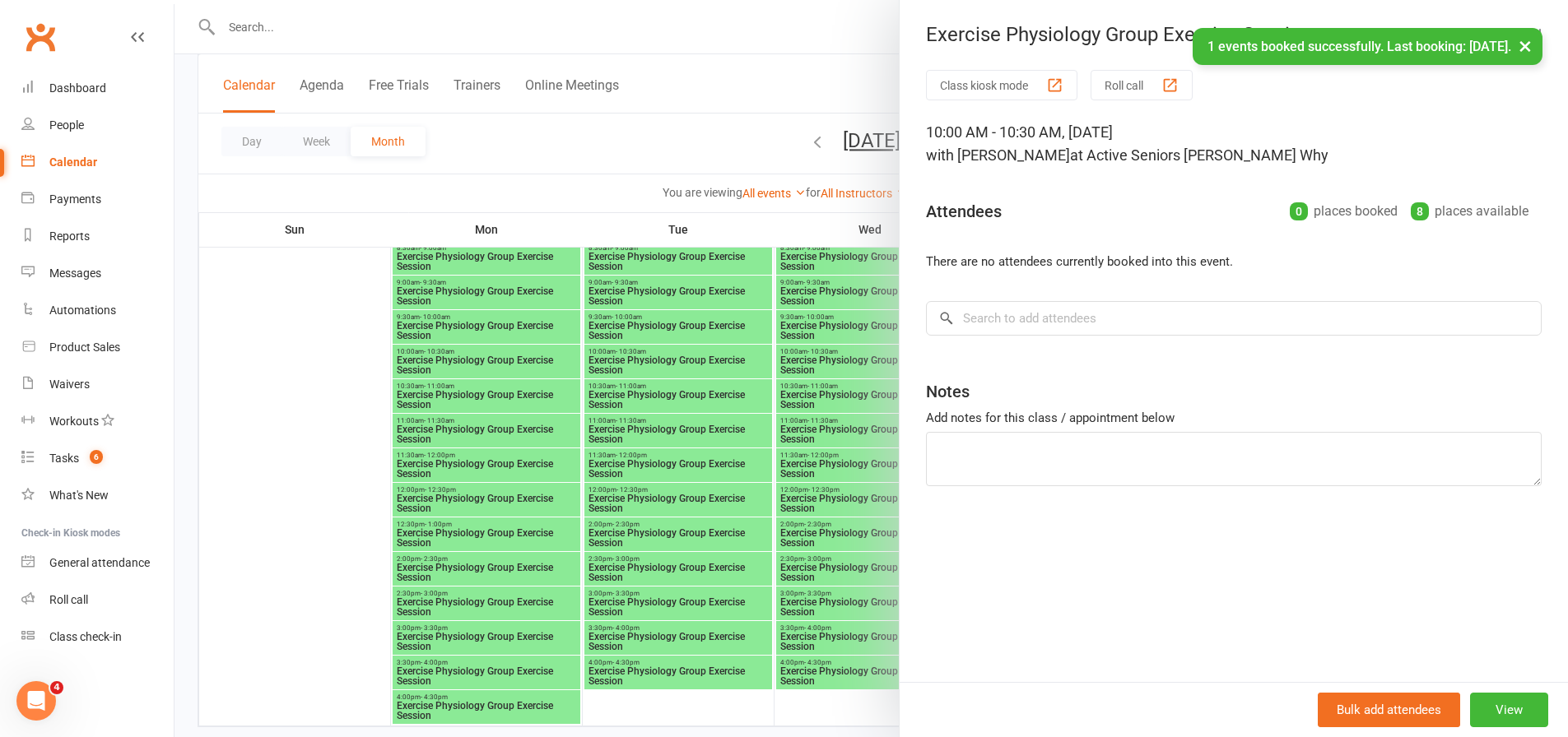
click at [763, 444] on div at bounding box center [871, 368] width 1393 height 737
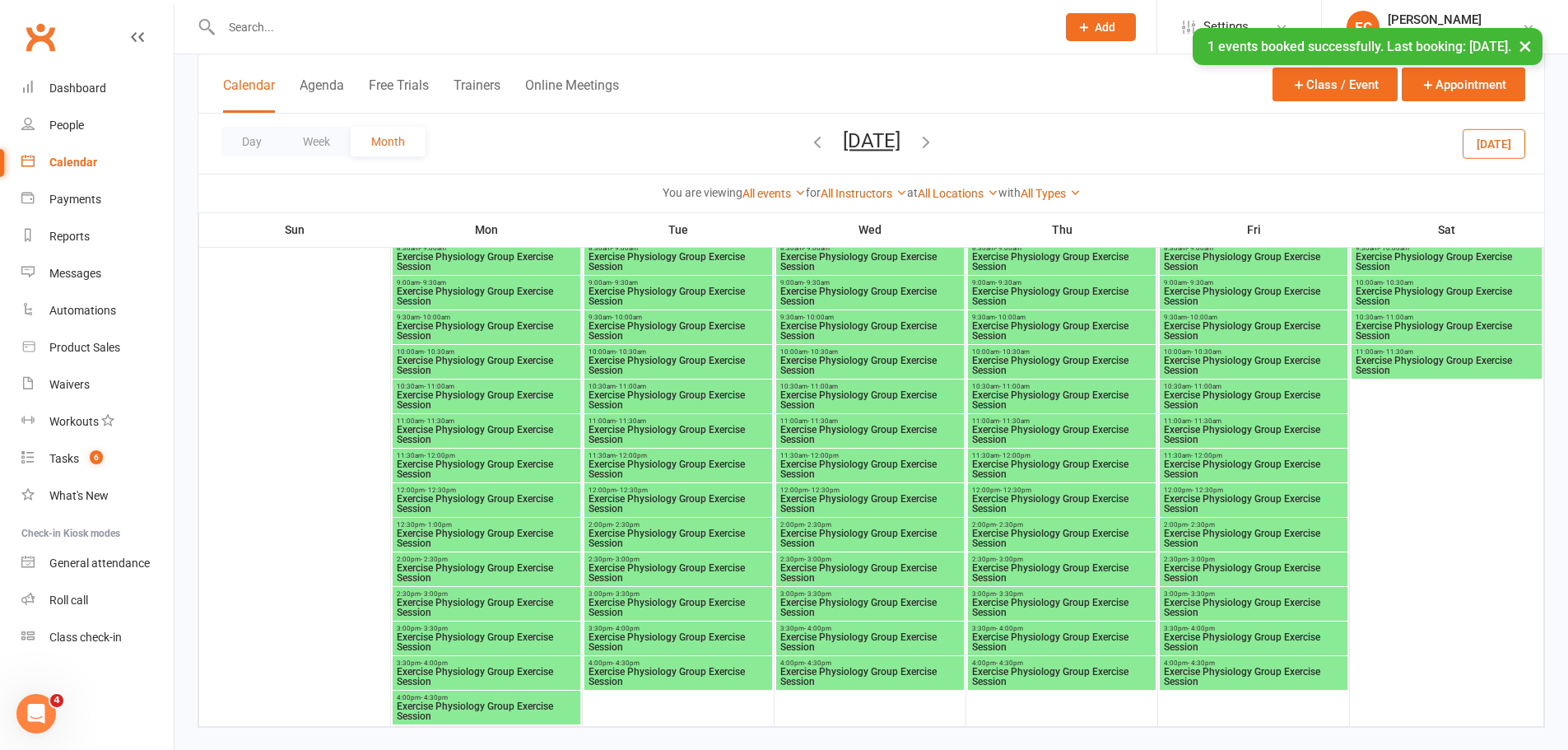
click at [1034, 357] on span "Exercise Physiology Group Exercise Session" at bounding box center [1061, 365] width 181 height 20
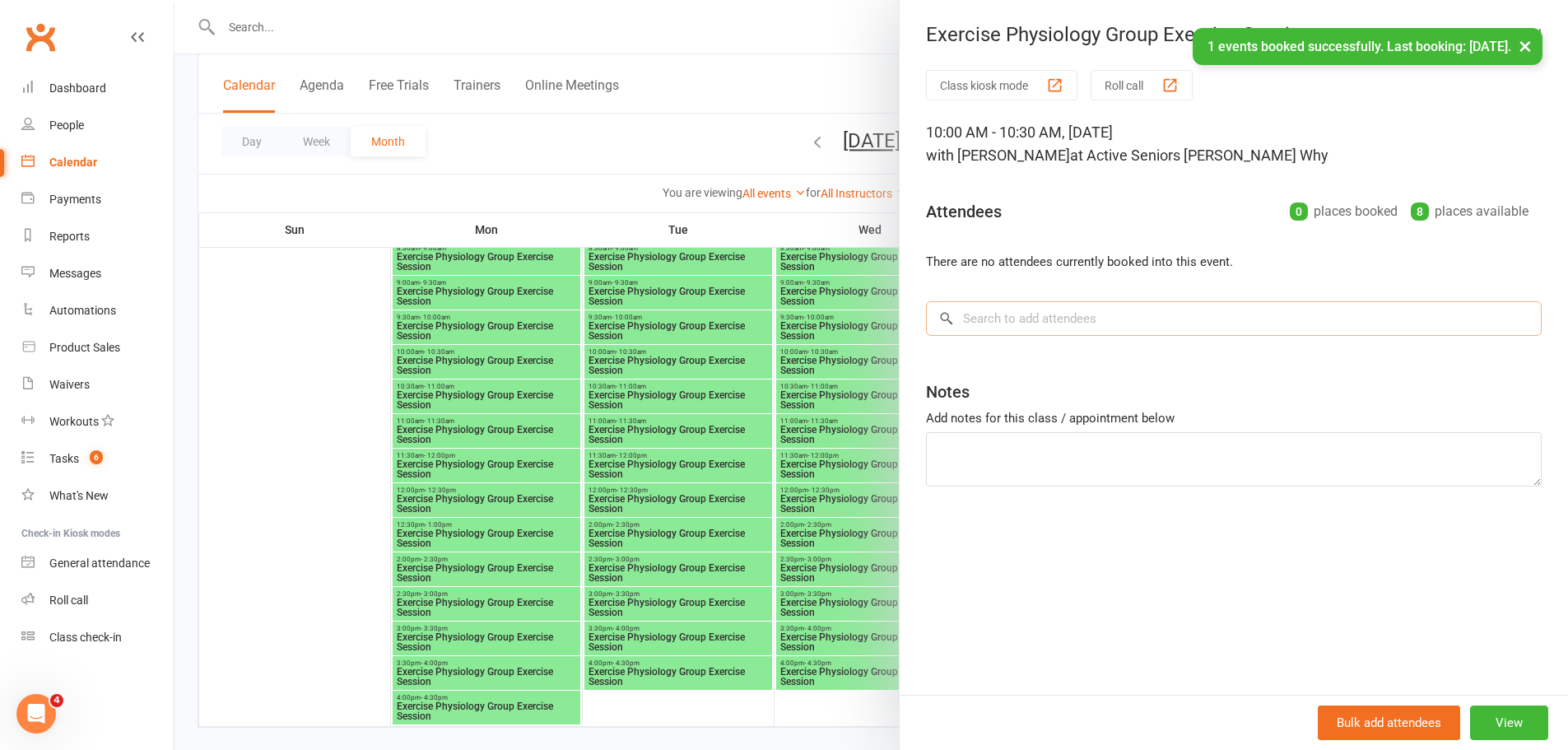
click at [1027, 334] on input "search" at bounding box center [1233, 319] width 615 height 35
paste input "[PERSON_NAME]"
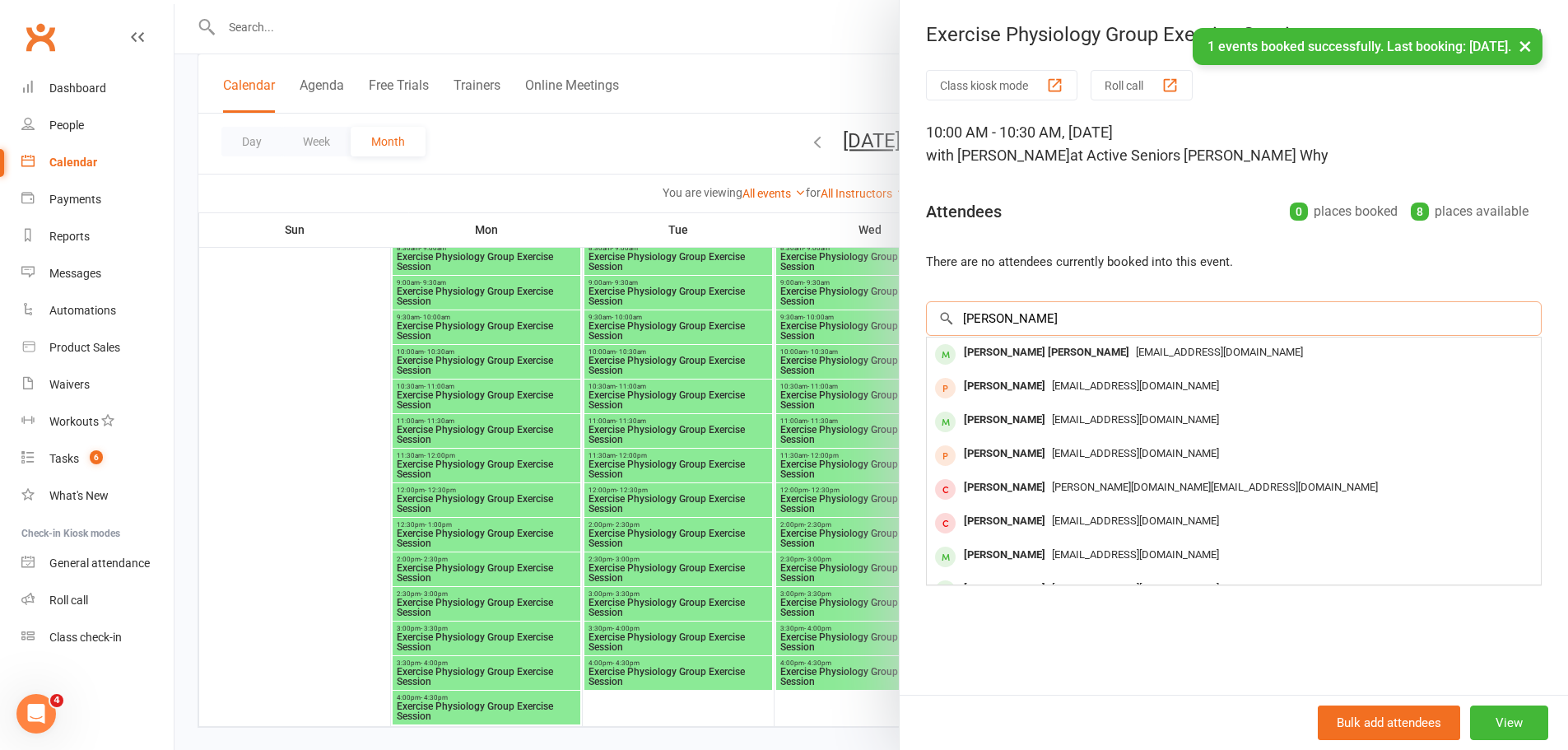
type input "[PERSON_NAME]"
click at [1001, 351] on div "[PERSON_NAME] [PERSON_NAME]" at bounding box center [1047, 352] width 179 height 24
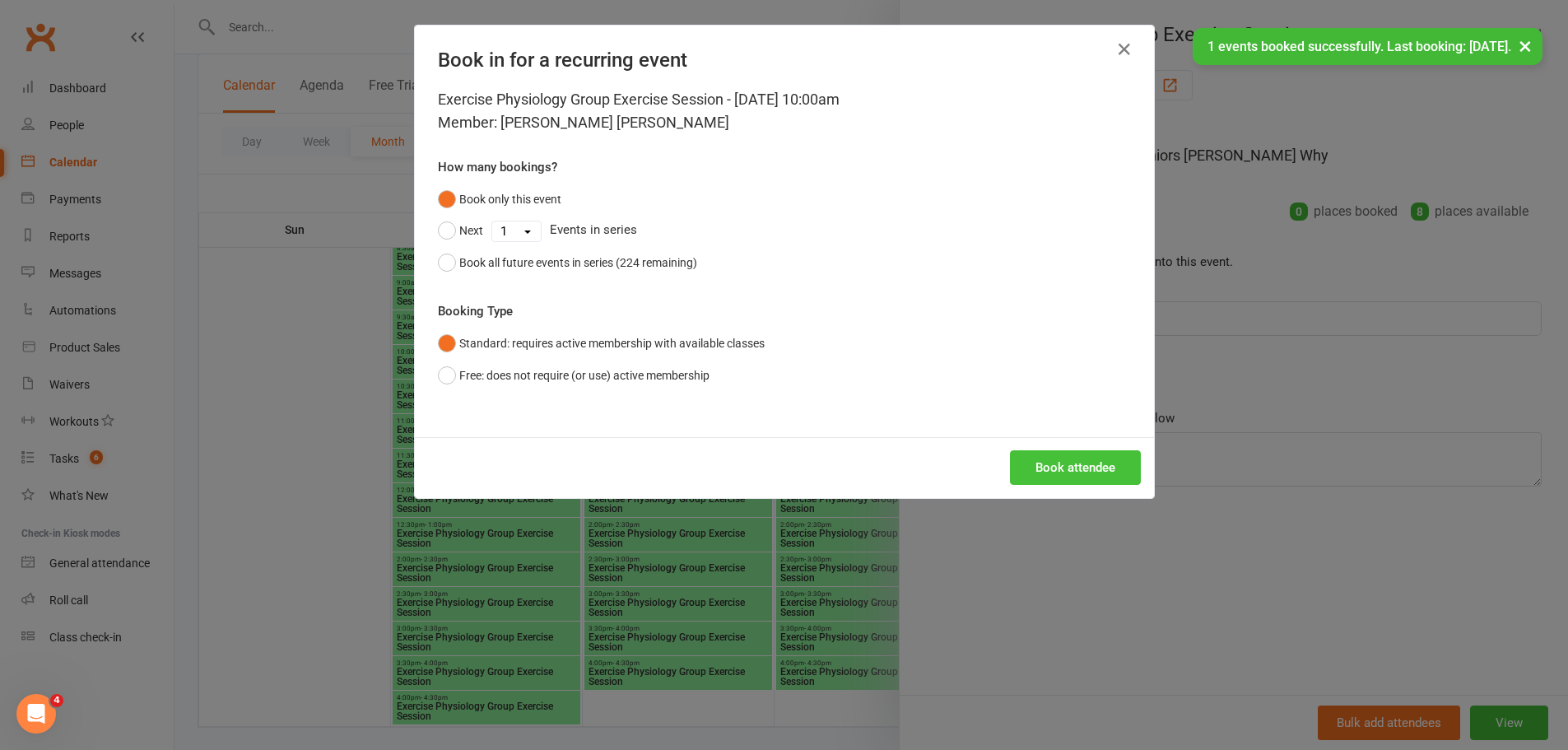
click at [1082, 453] on button "Book attendee" at bounding box center [1075, 467] width 131 height 35
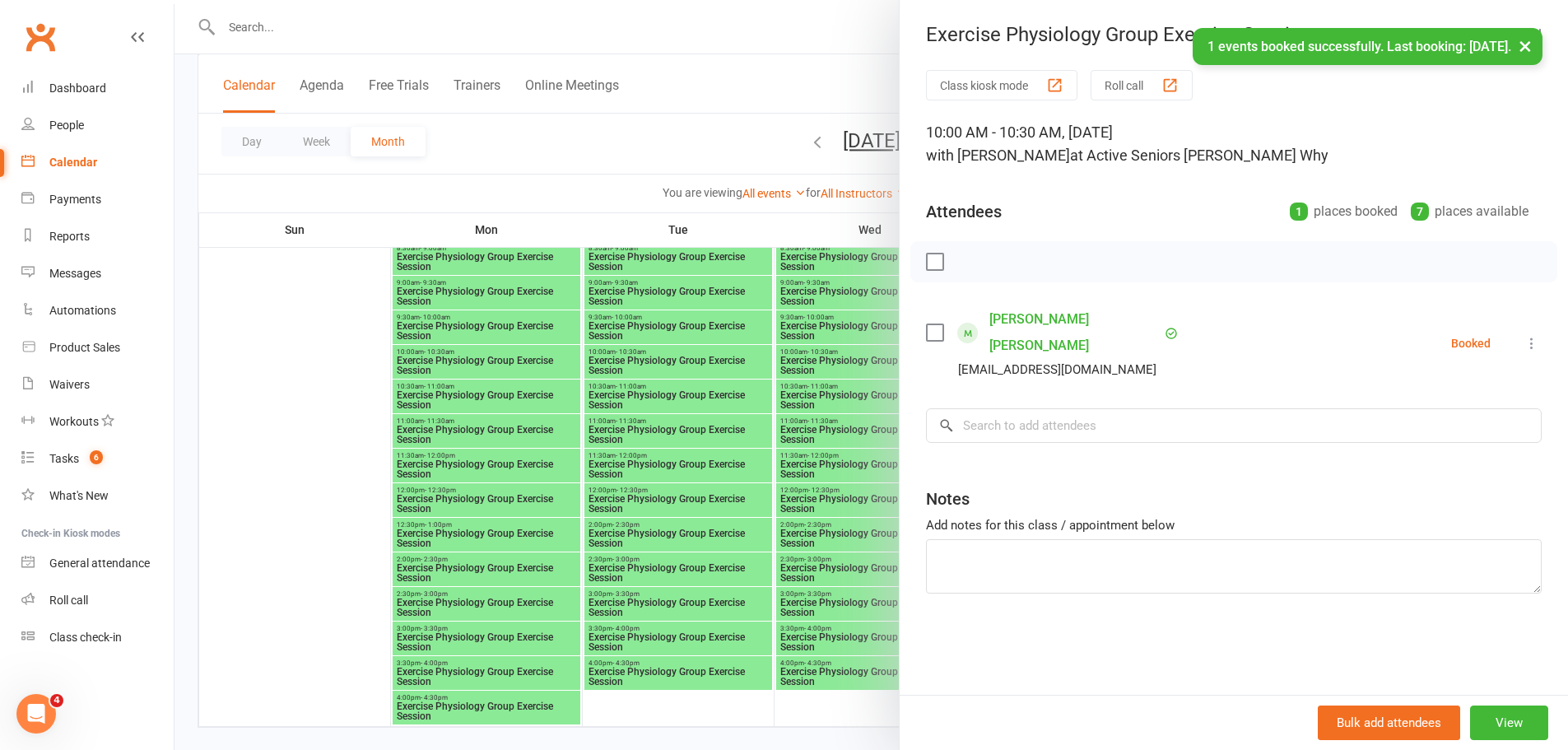
click at [793, 419] on div at bounding box center [871, 375] width 1393 height 750
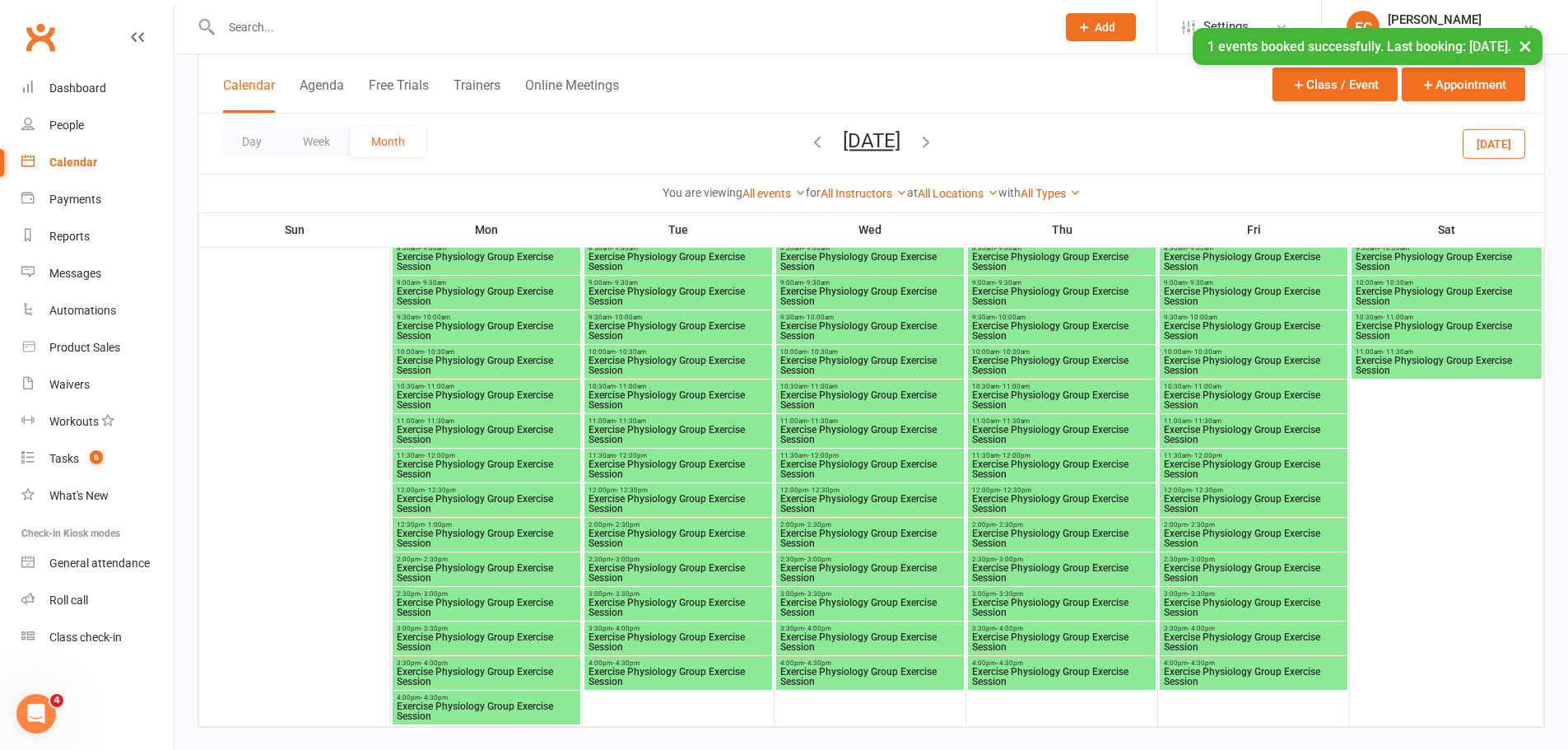
click at [1375, 283] on span "10:00am - 10:30am" at bounding box center [1446, 283] width 184 height 7
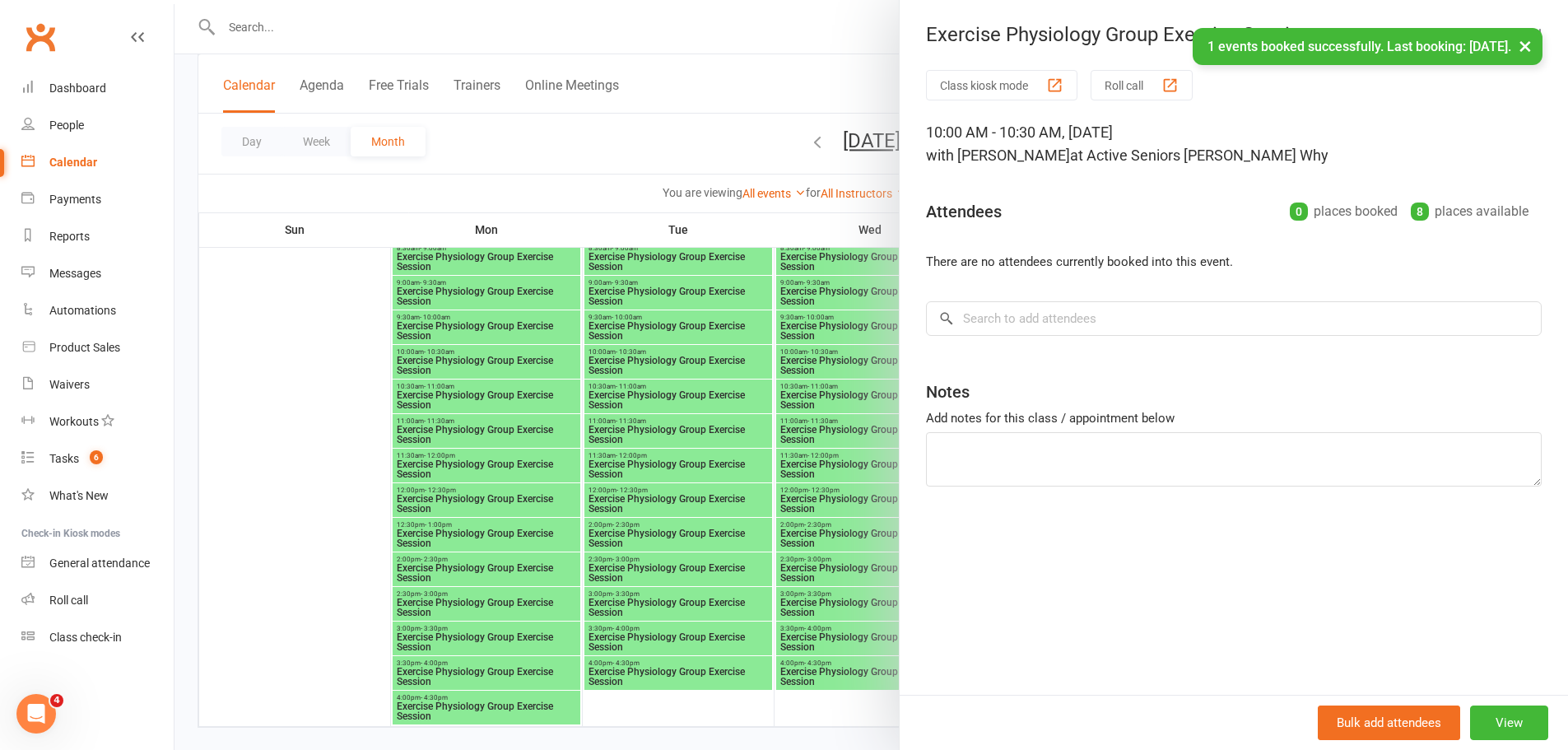
click at [1152, 337] on div "Class kiosk mode Roll call 10:00 AM - 10:30 AM, [DATE] with [PERSON_NAME] Why a…" at bounding box center [1233, 382] width 668 height 625
click at [1146, 323] on input "search" at bounding box center [1233, 319] width 615 height 35
paste input "[PERSON_NAME]"
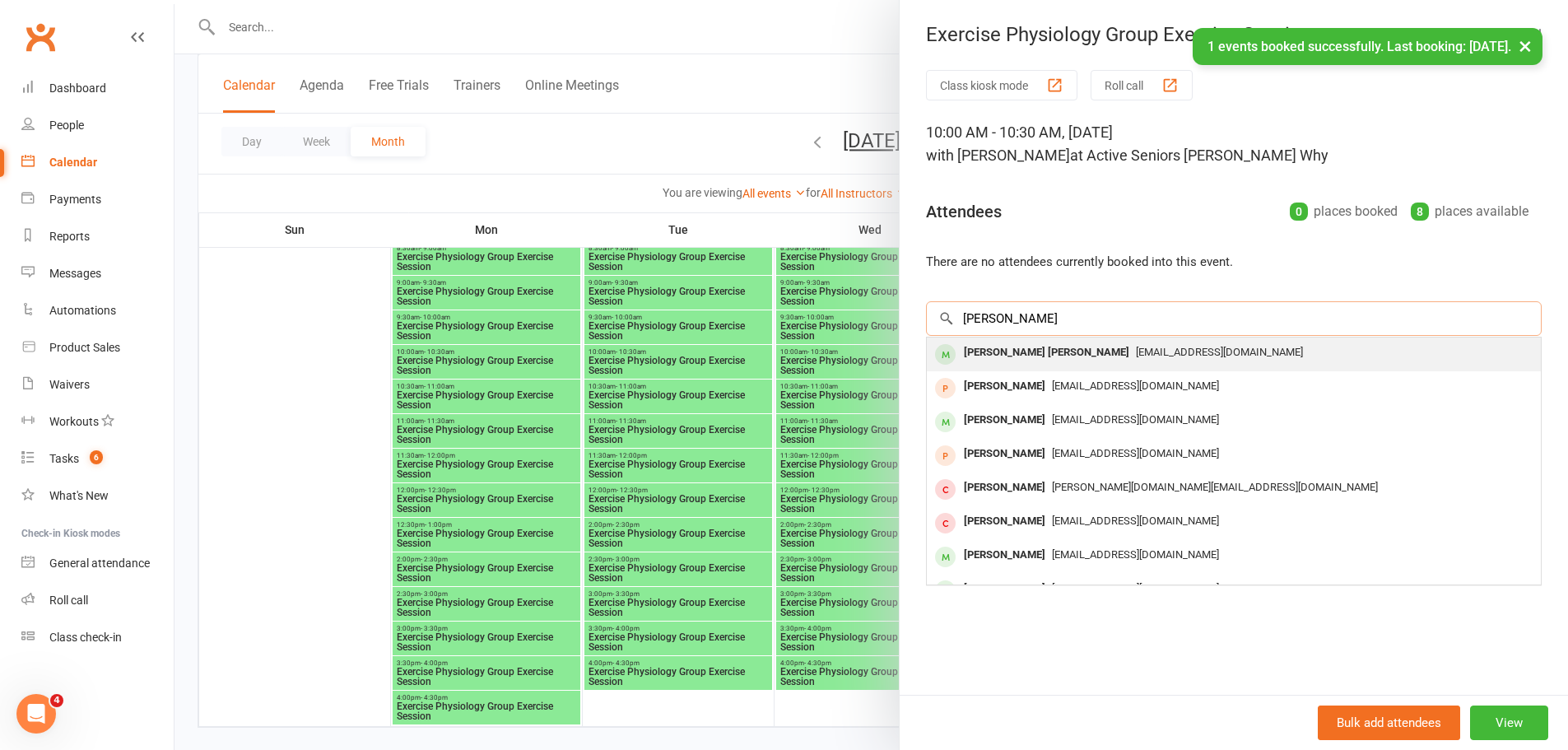
type input "[PERSON_NAME]"
click at [1035, 356] on div "[PERSON_NAME] [PERSON_NAME]" at bounding box center [1047, 352] width 179 height 24
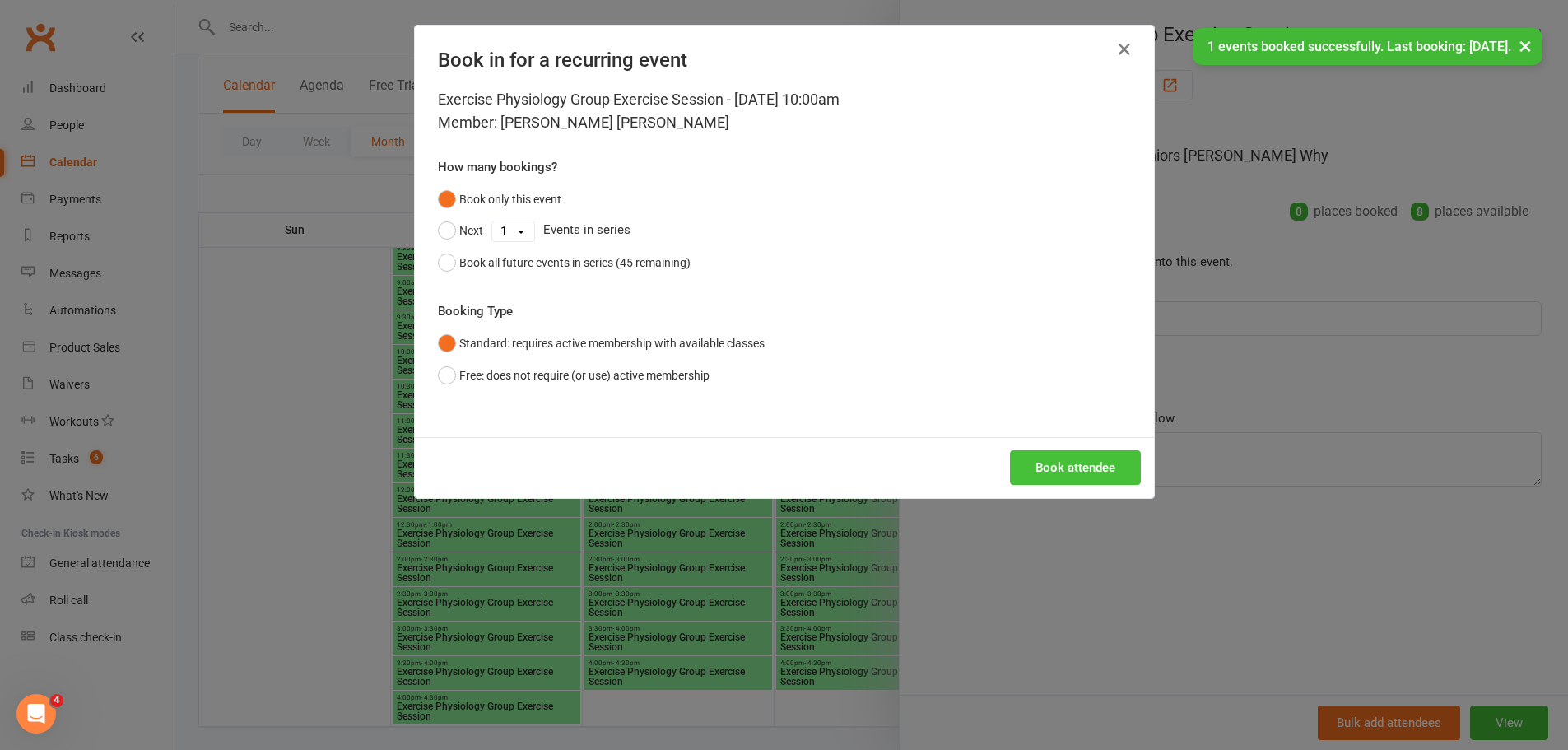
click at [1048, 466] on button "Book attendee" at bounding box center [1075, 467] width 131 height 35
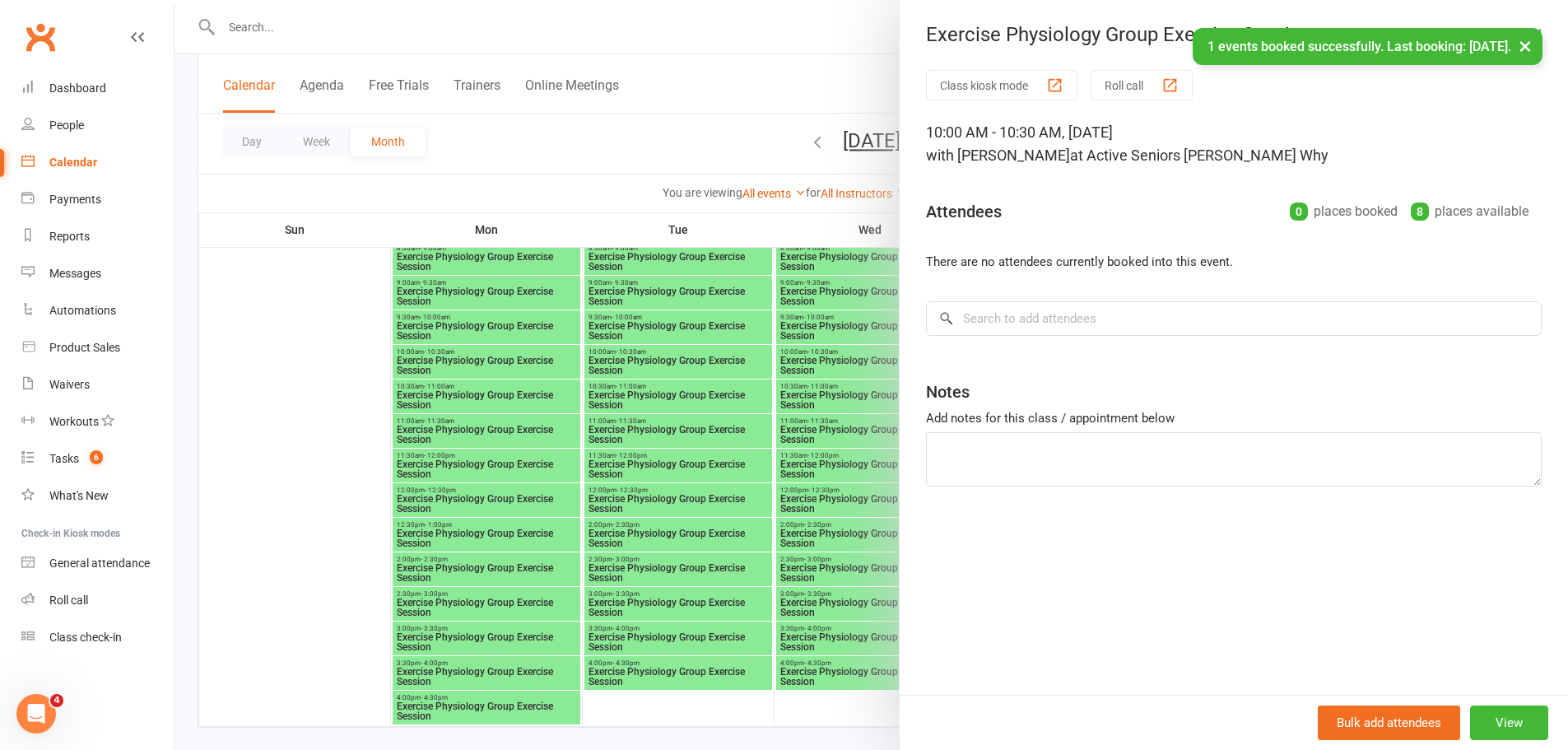
click at [756, 452] on div at bounding box center [871, 375] width 1393 height 750
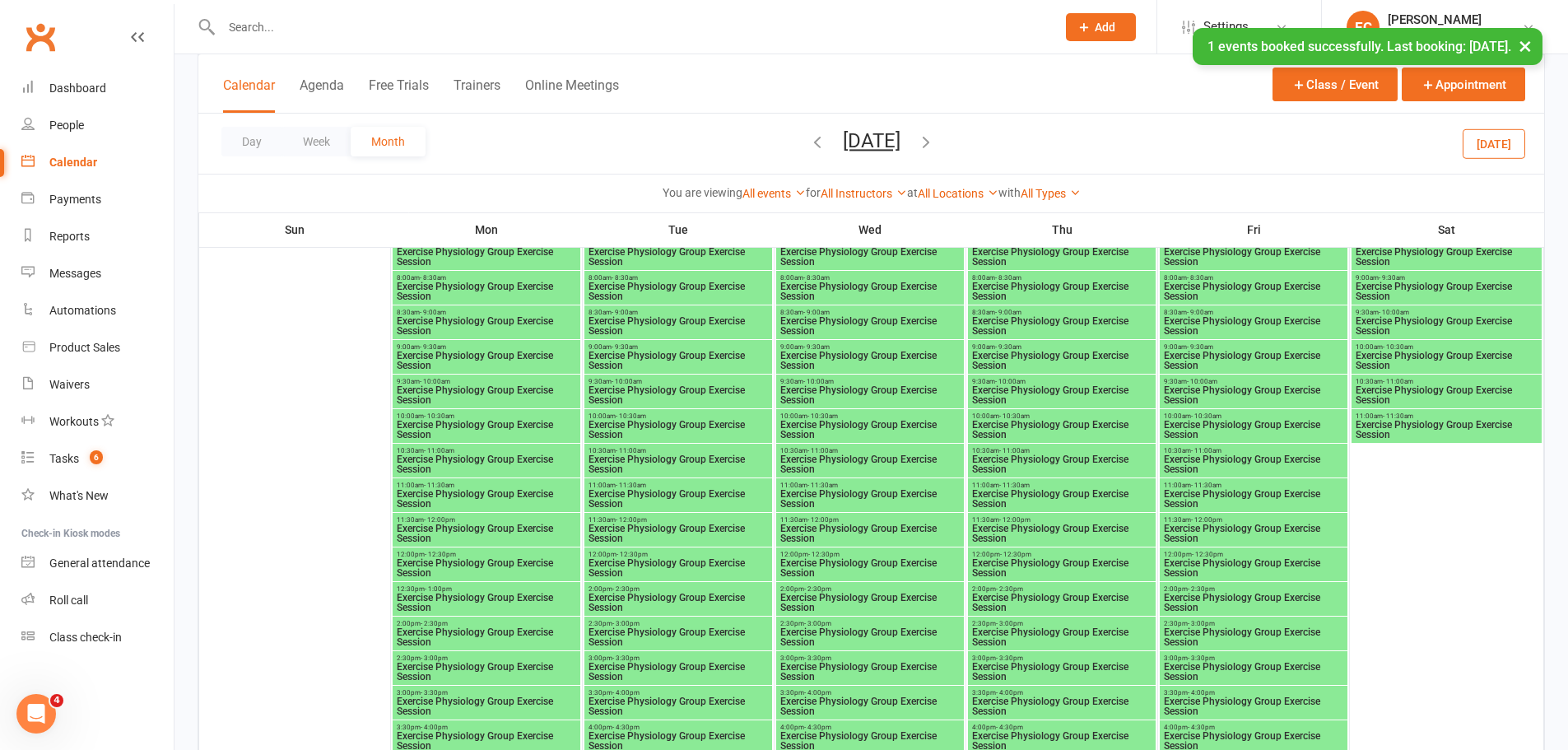
scroll to position [3483, 0]
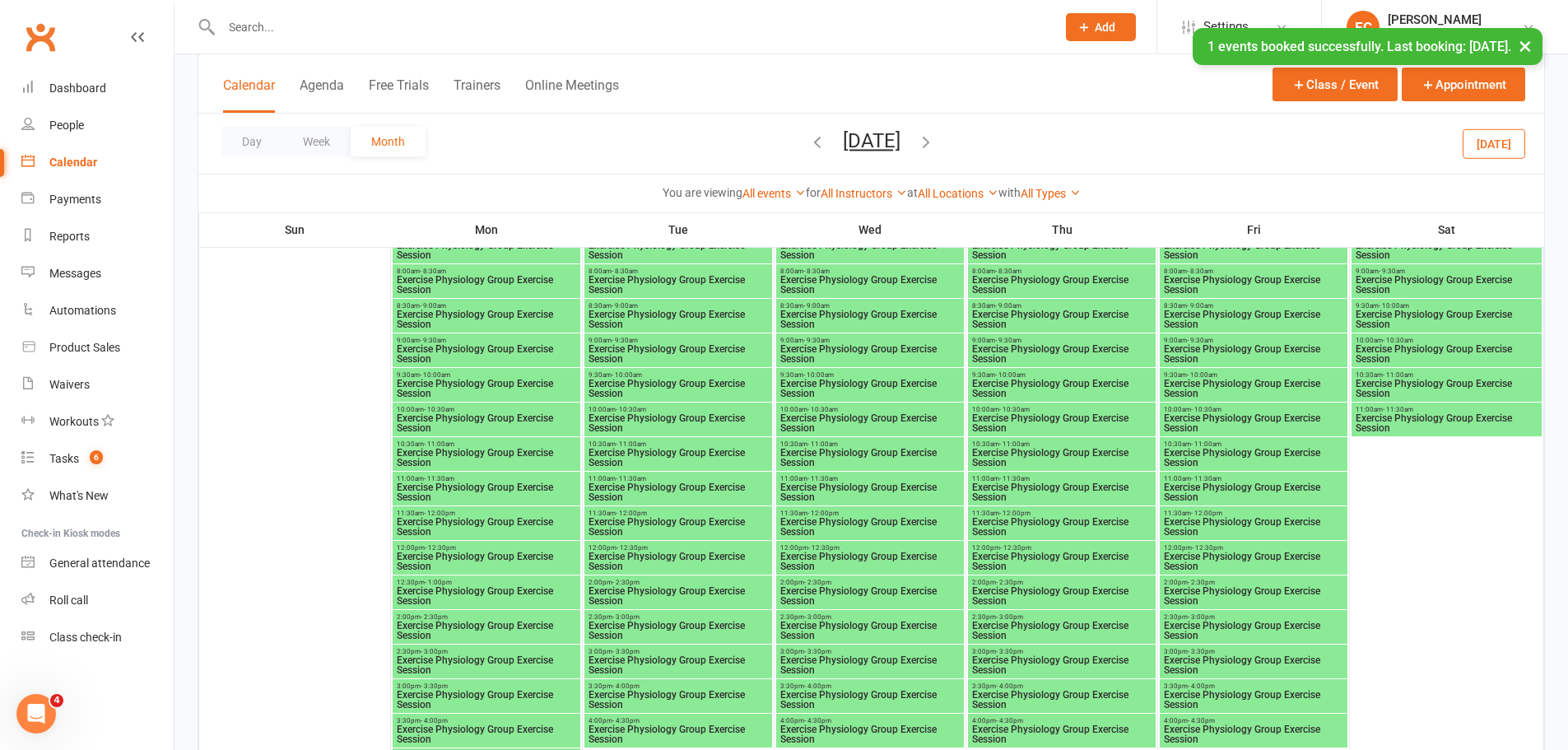
click at [649, 414] on span "Exercise Physiology Group Exercise Session" at bounding box center [678, 423] width 181 height 20
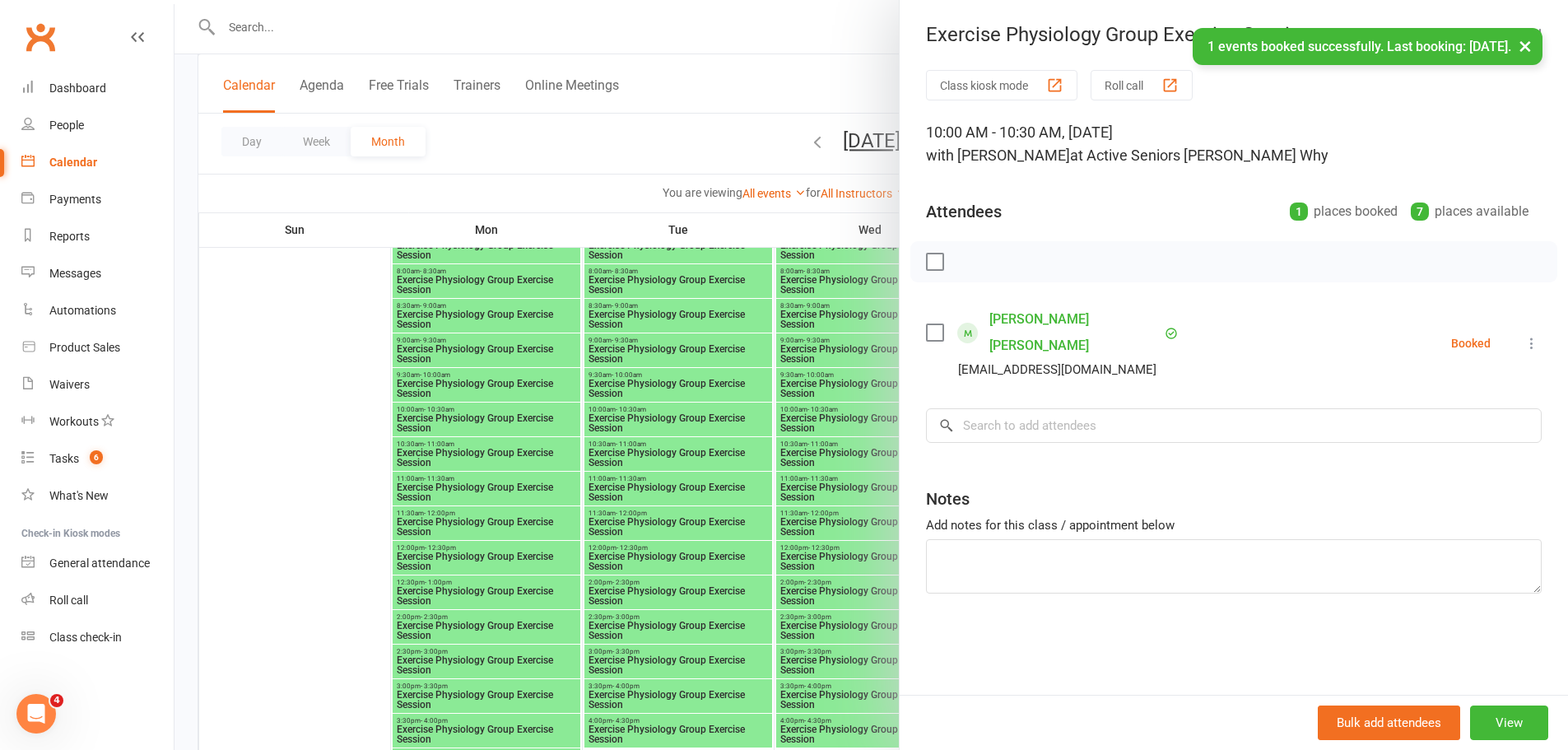
click at [749, 361] on div at bounding box center [871, 375] width 1393 height 750
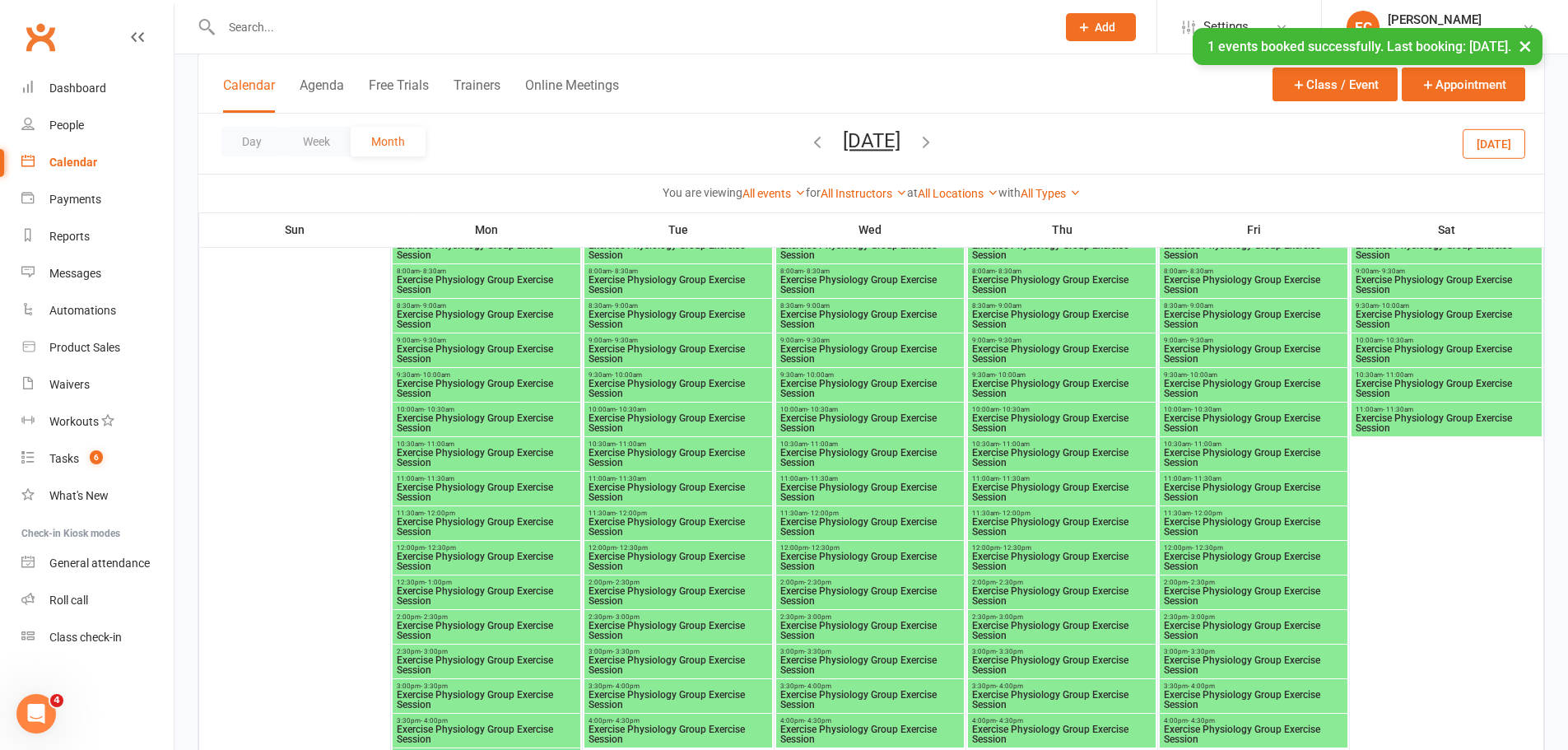
click at [935, 133] on icon "button" at bounding box center [926, 142] width 18 height 18
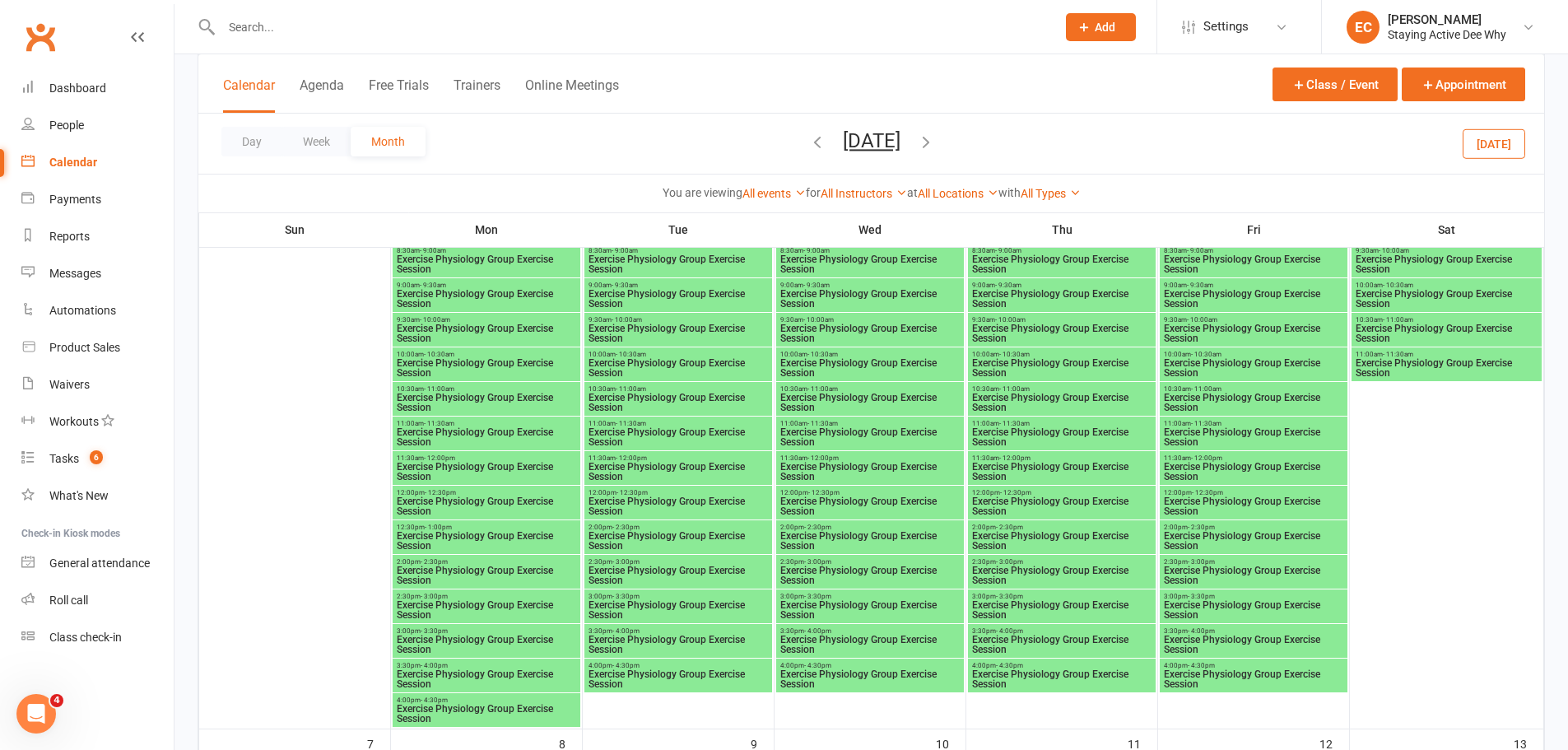
scroll to position [329, 0]
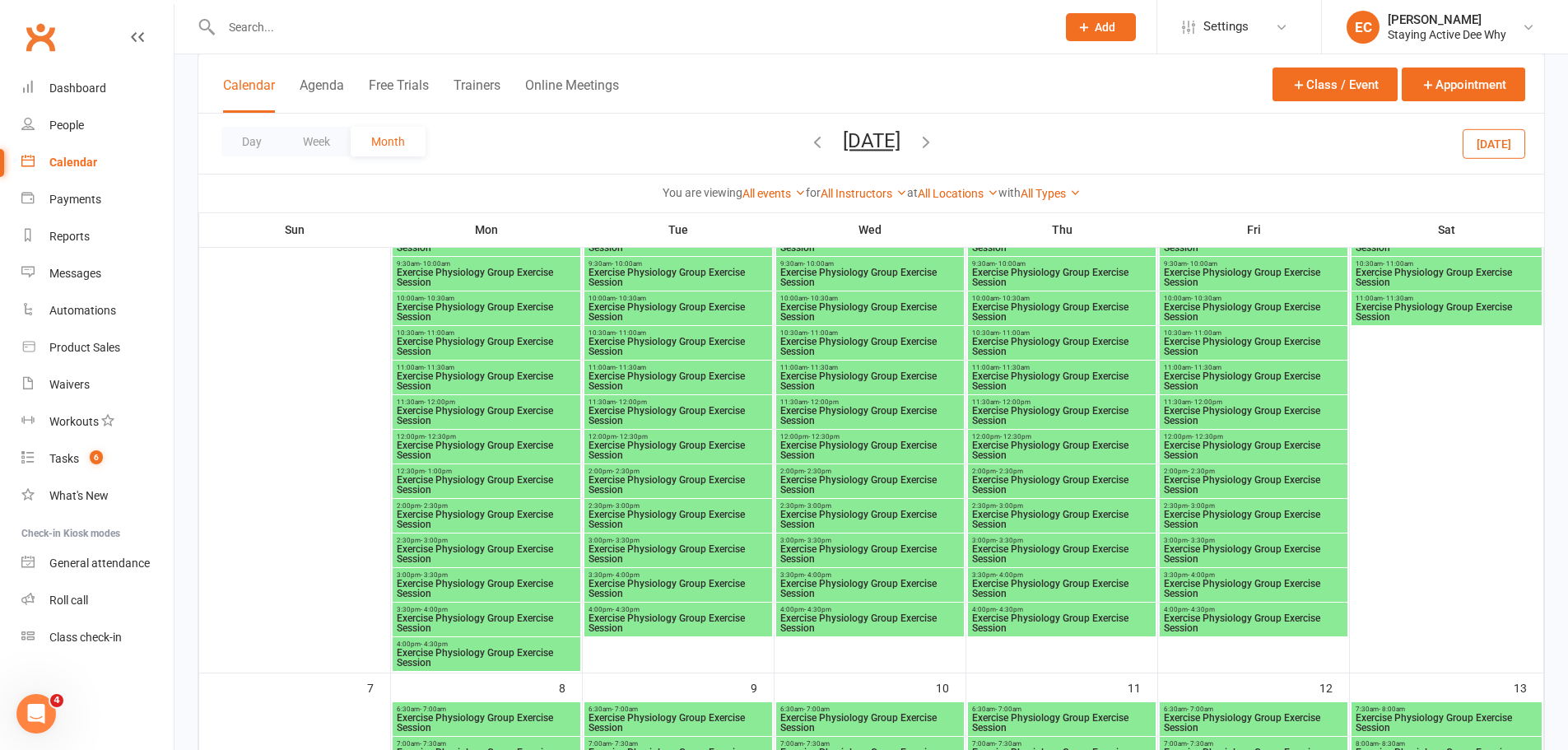
click at [808, 140] on icon "button" at bounding box center [818, 142] width 18 height 18
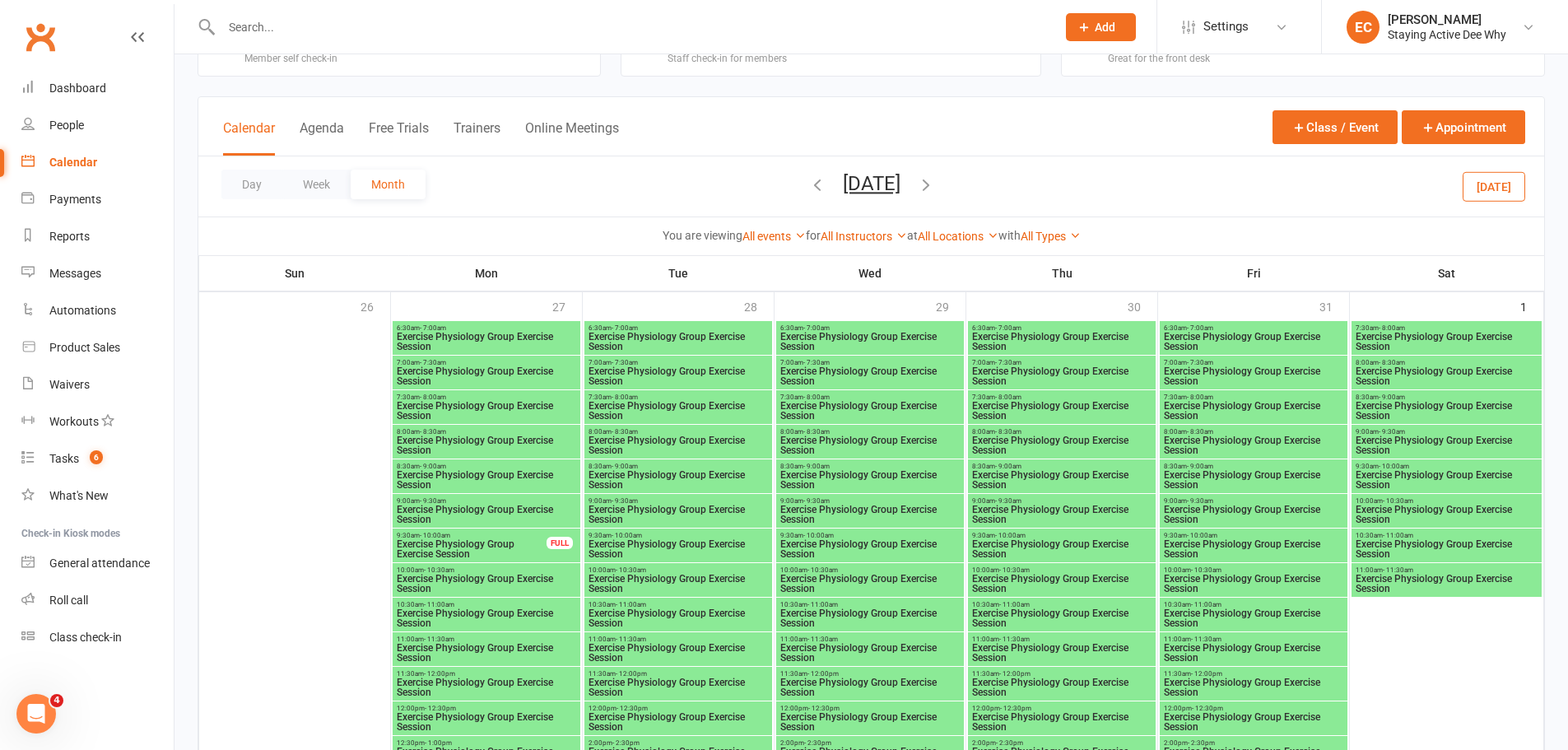
scroll to position [247, 0]
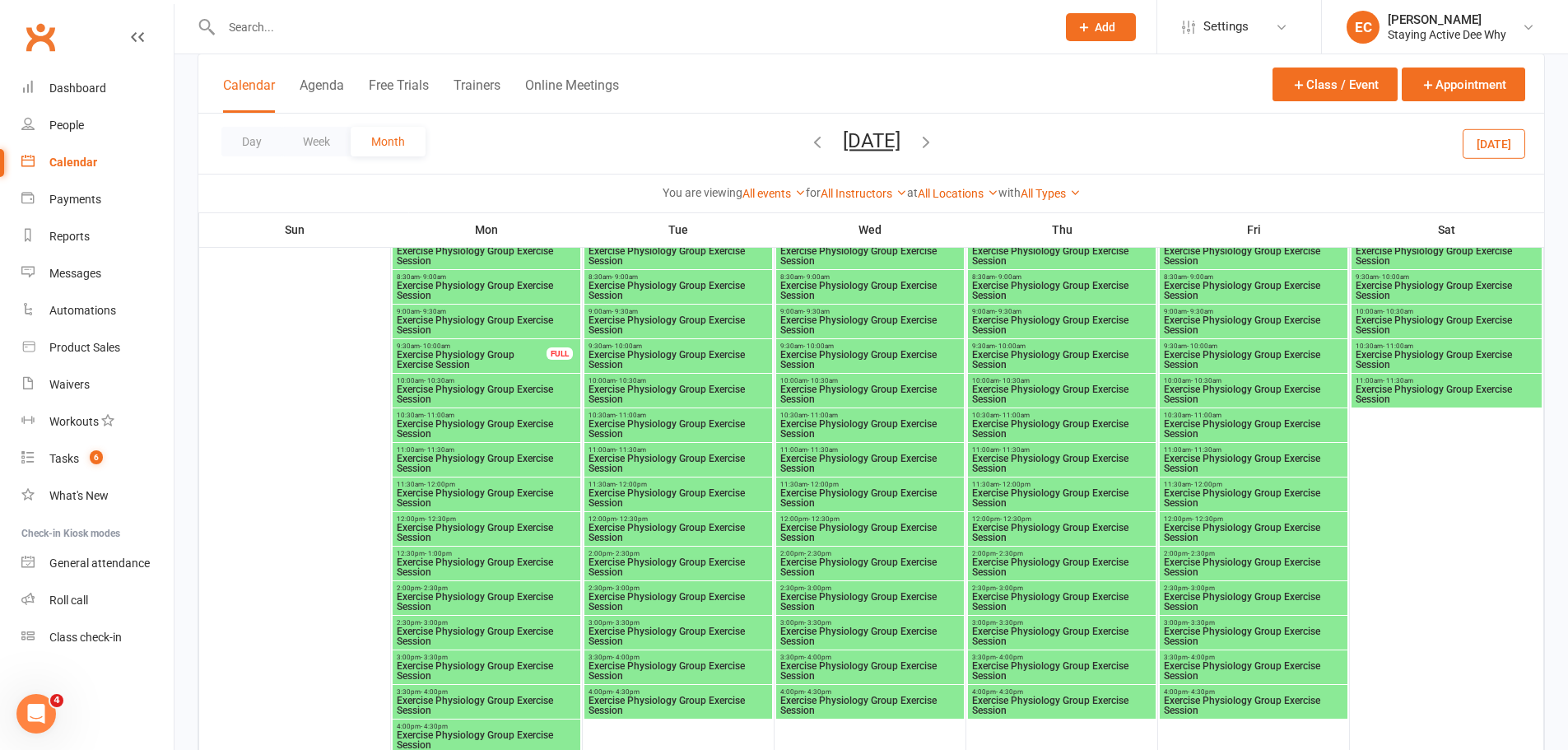
click at [446, 419] on span "Exercise Physiology Group Exercise Session" at bounding box center [486, 429] width 181 height 20
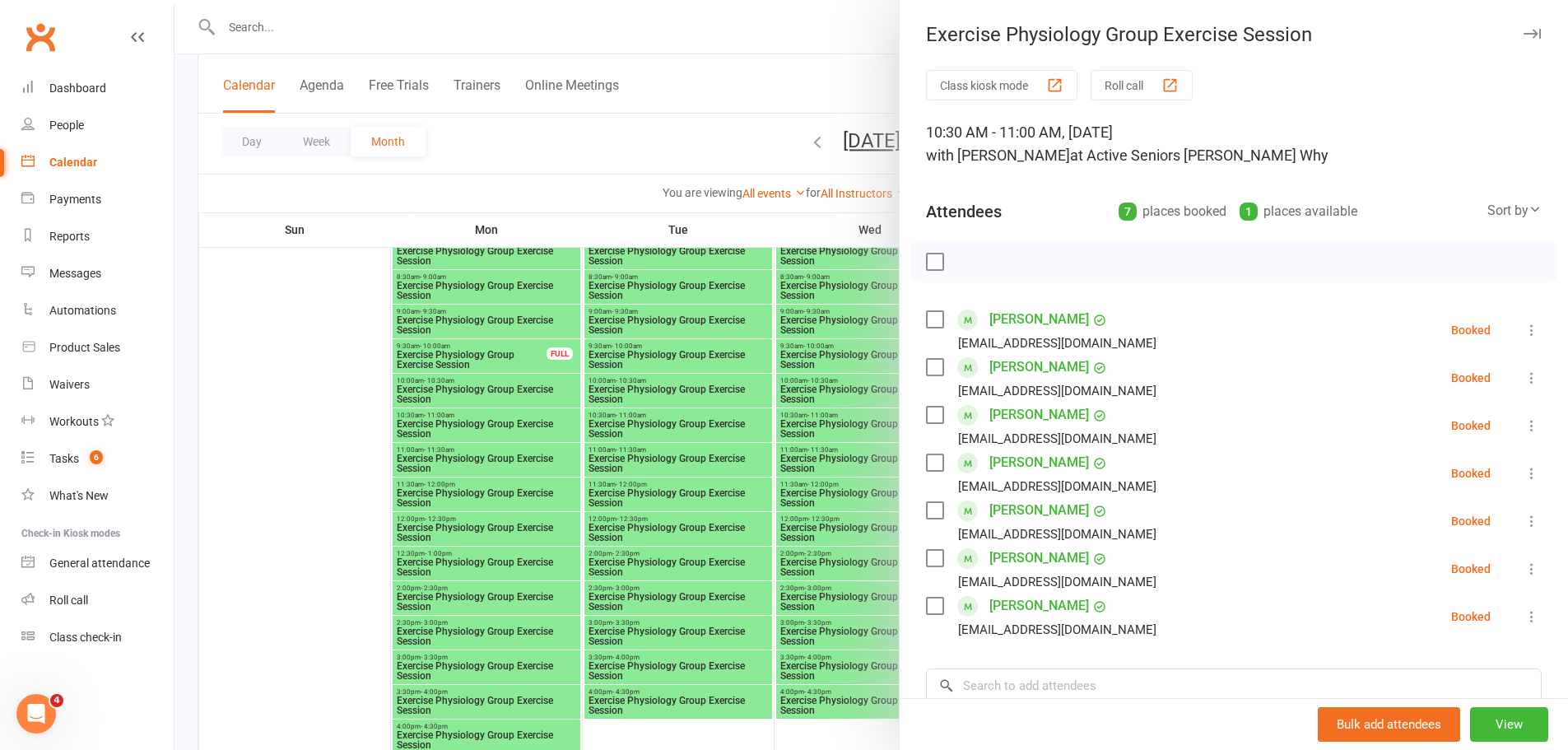
click at [456, 426] on div at bounding box center [871, 375] width 1393 height 750
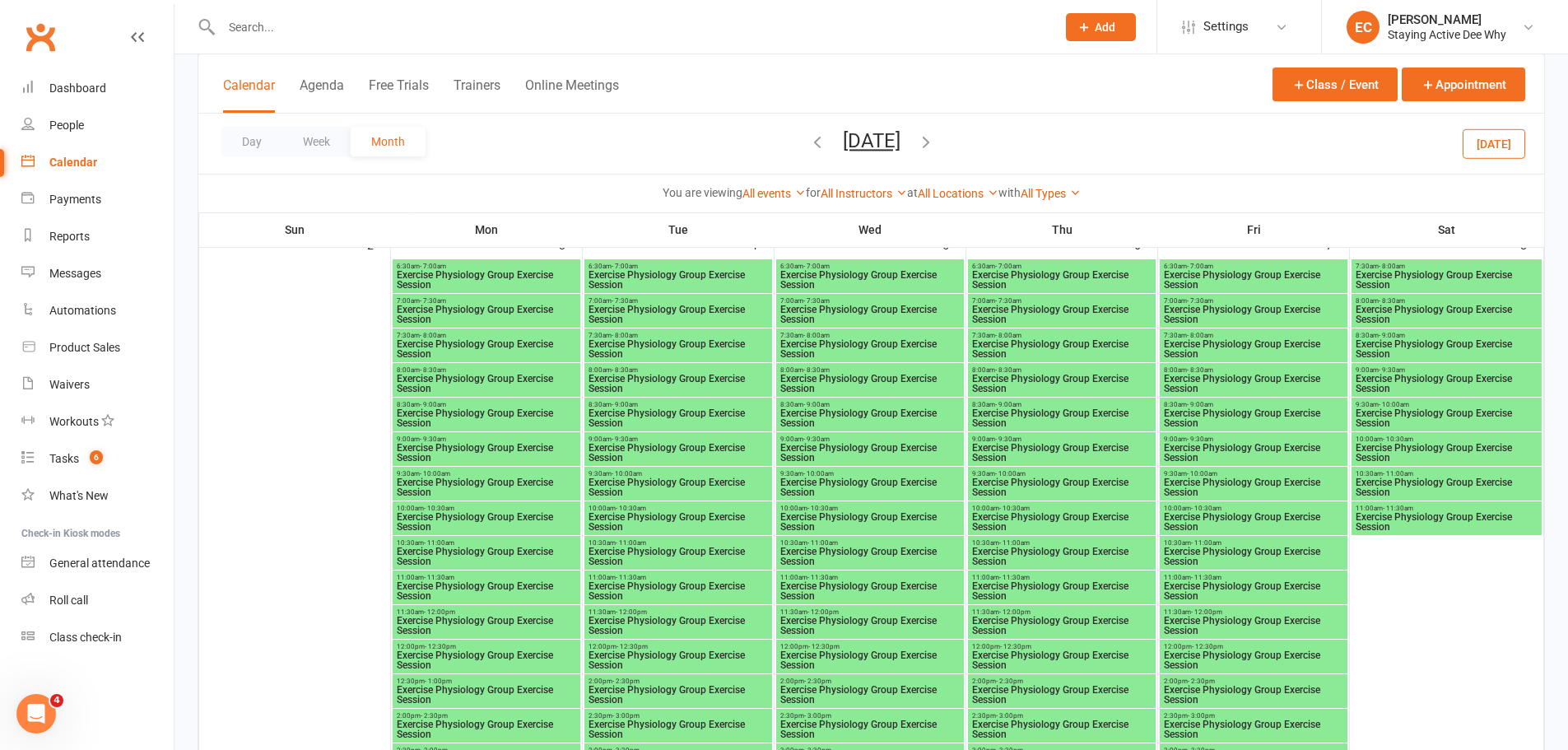
scroll to position [906, 0]
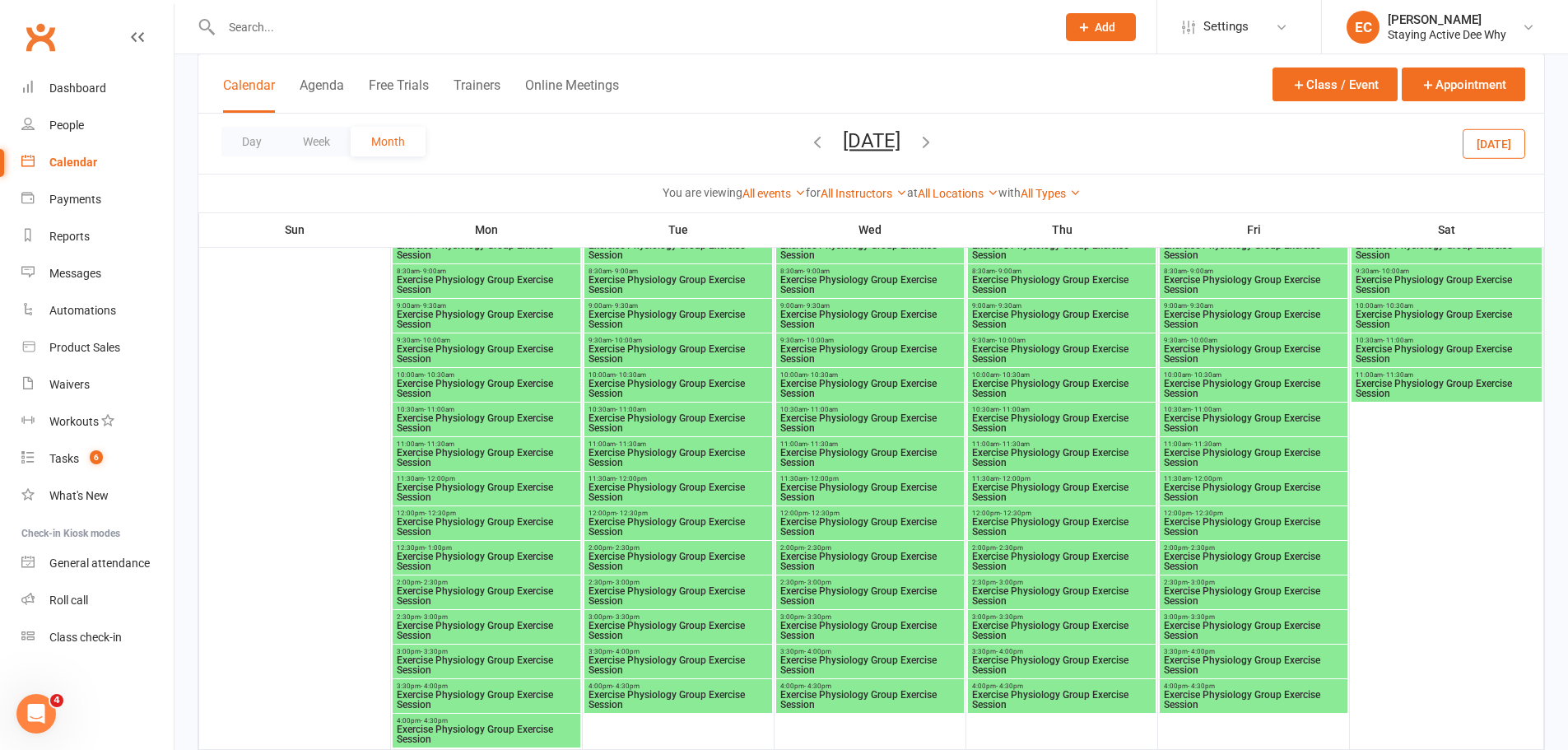
click at [446, 414] on span "Exercise Physiology Group Exercise Session" at bounding box center [486, 423] width 181 height 20
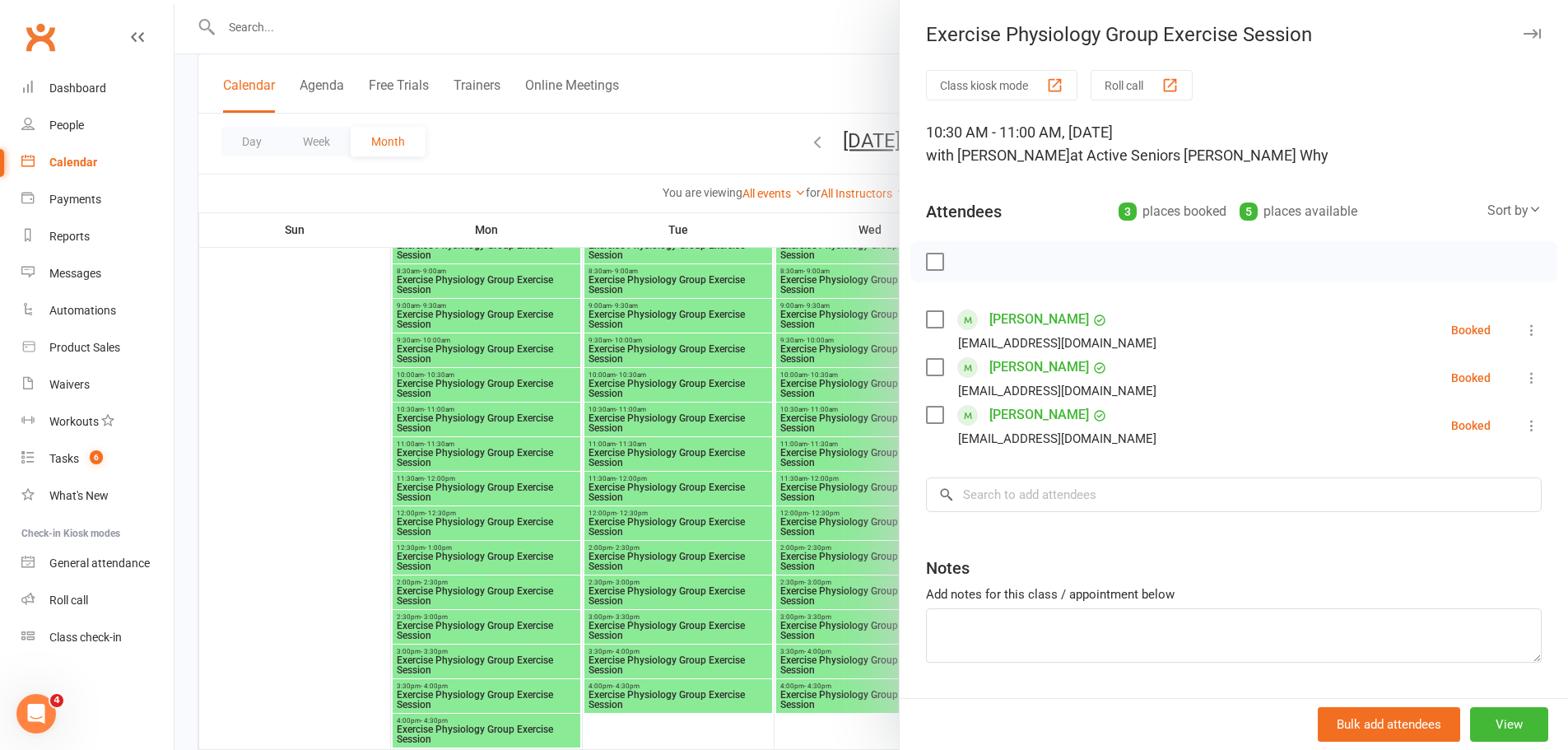
click at [750, 399] on div at bounding box center [871, 375] width 1393 height 750
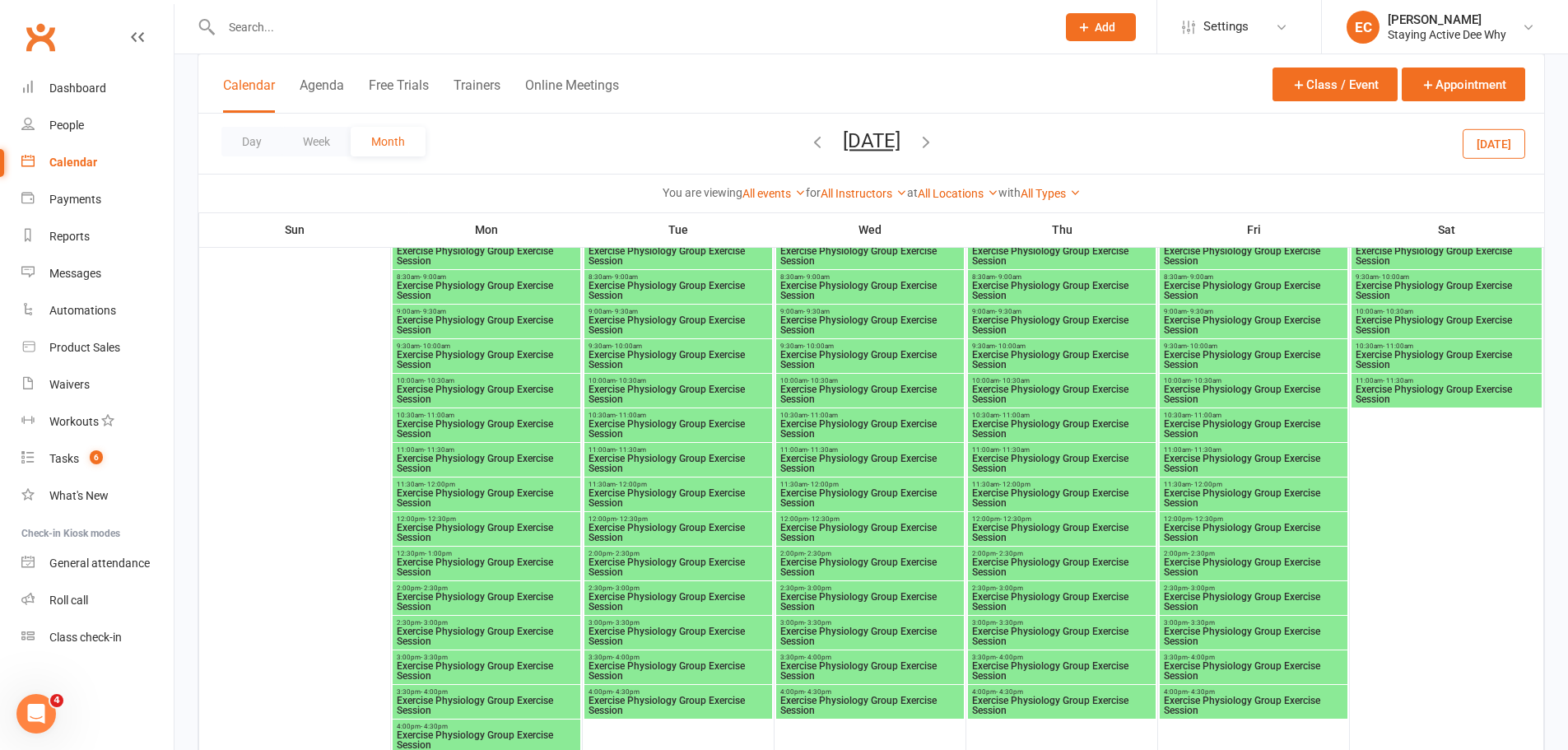
scroll to position [1565, 0]
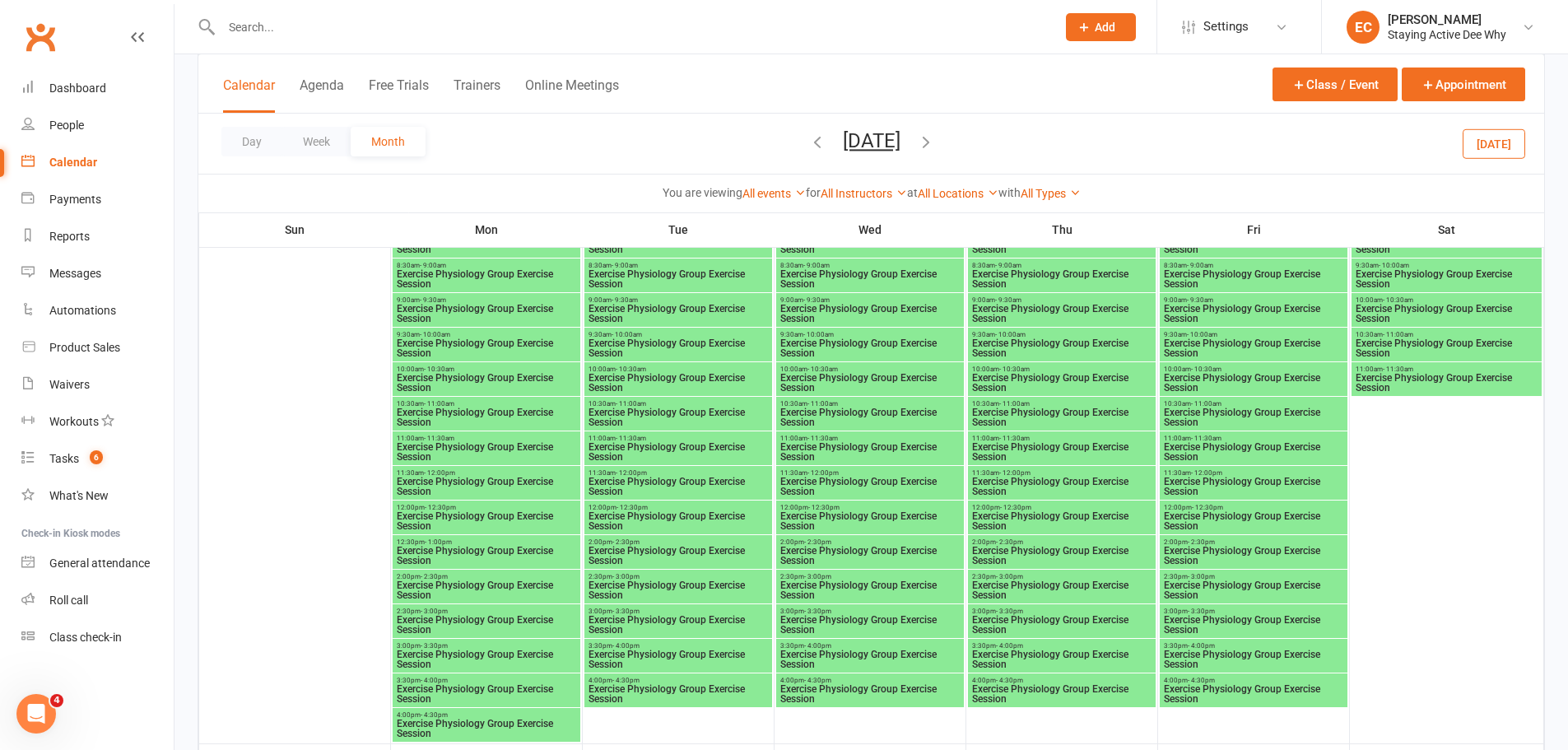
click at [475, 412] on span "Exercise Physiology Group Exercise Session" at bounding box center [486, 418] width 181 height 20
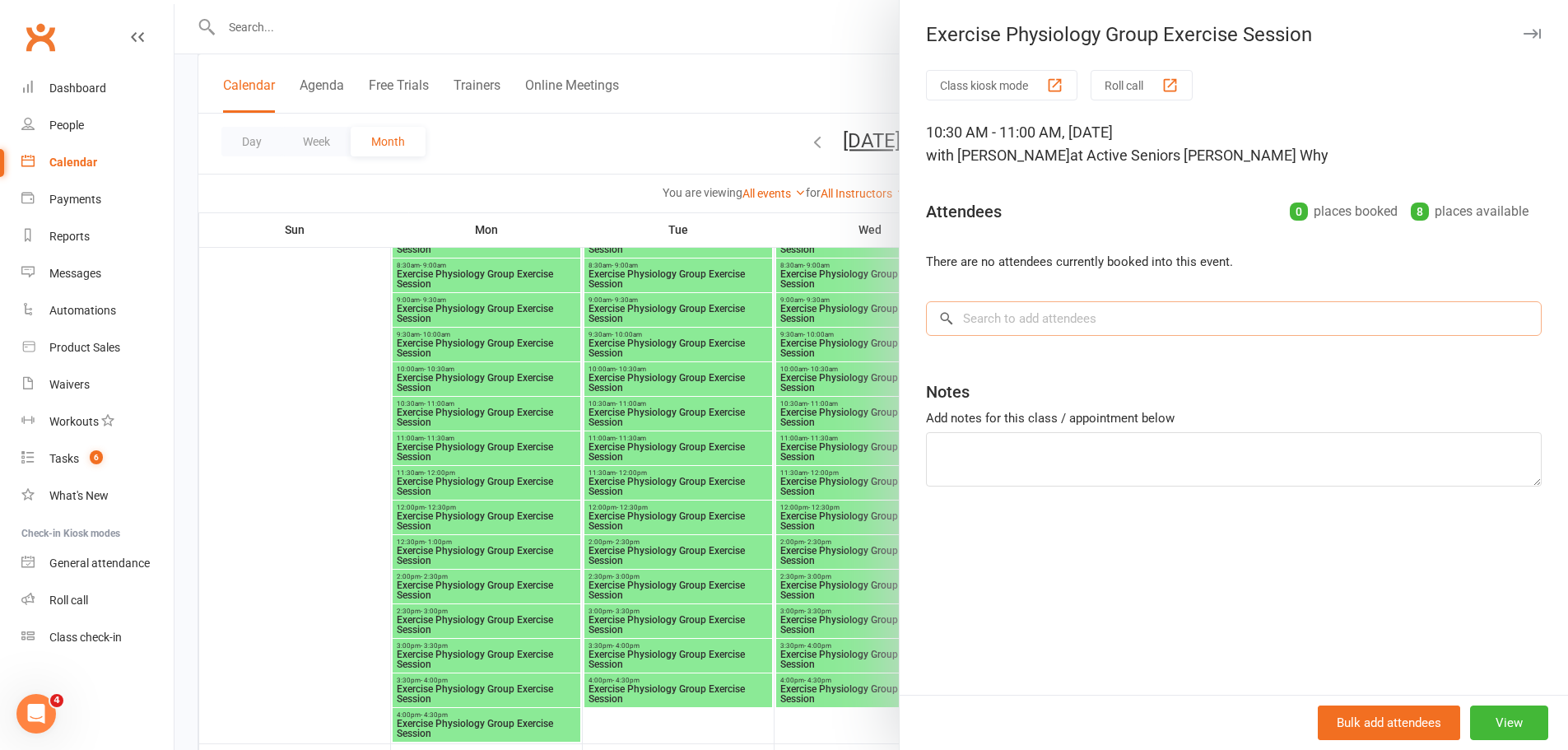
click at [1059, 321] on input "search" at bounding box center [1233, 319] width 615 height 35
paste input "[PERSON_NAME]"
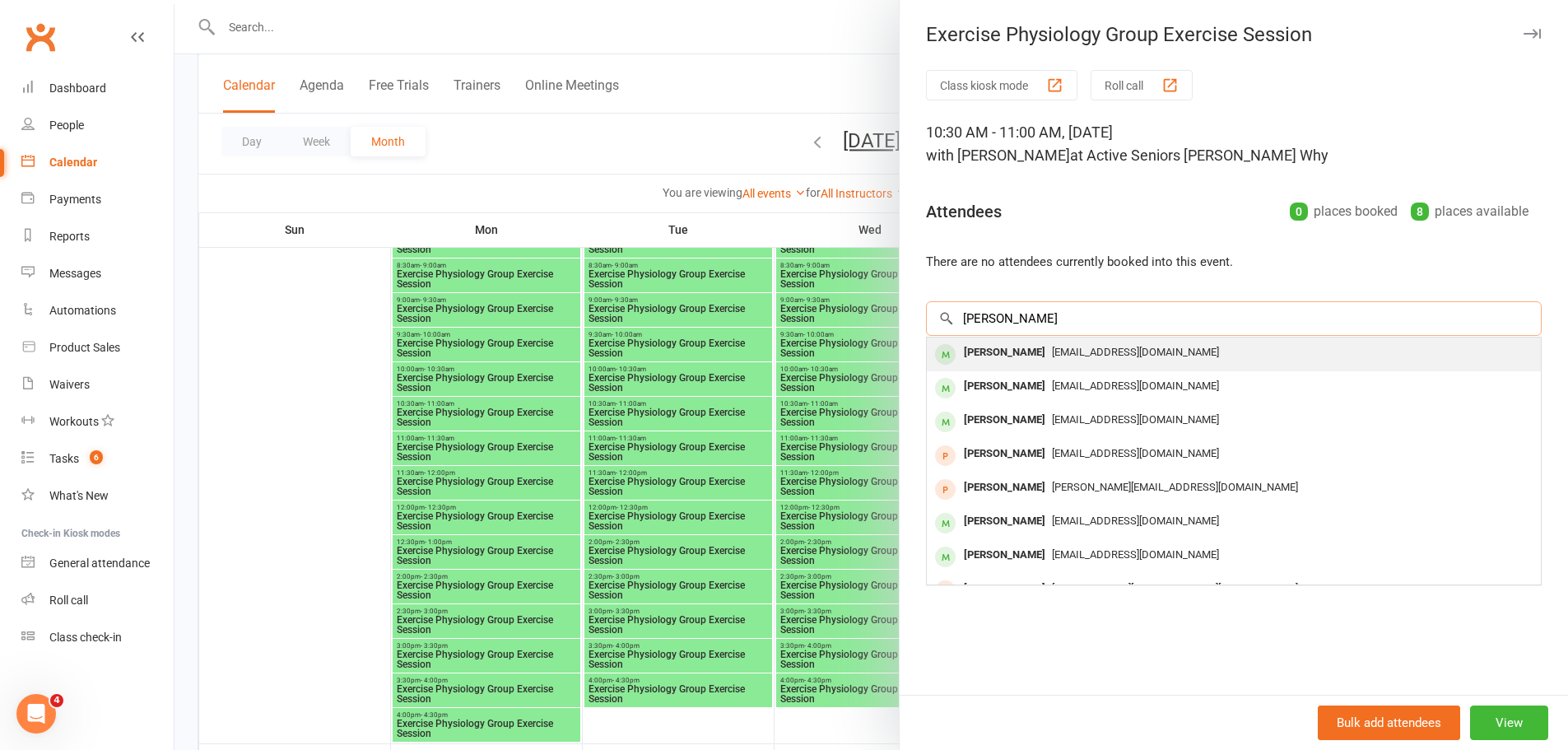
type input "[PERSON_NAME]"
click at [1052, 356] on span "[EMAIL_ADDRESS][DOMAIN_NAME]" at bounding box center [1136, 351] width 167 height 12
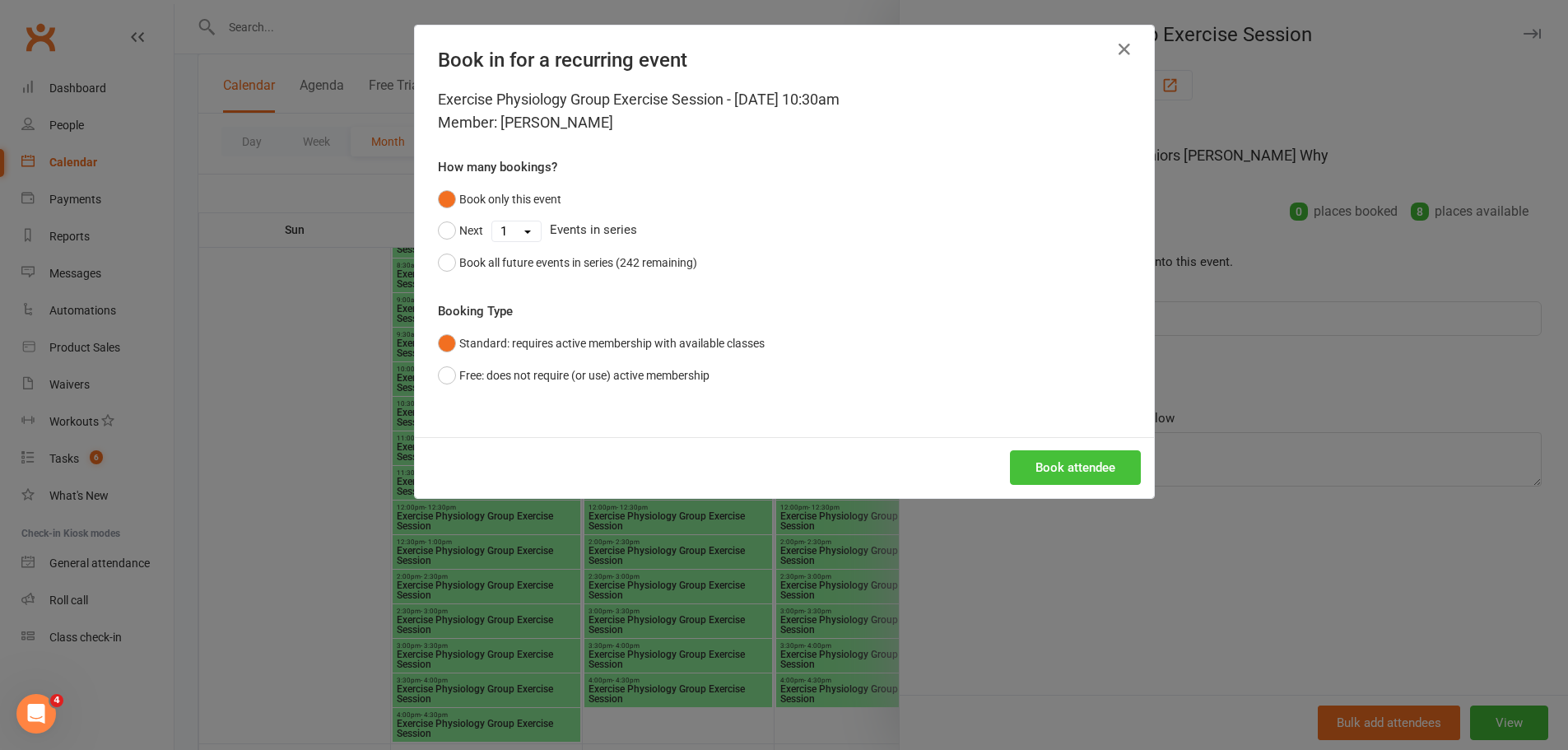
click at [1066, 477] on button "Book attendee" at bounding box center [1075, 467] width 131 height 35
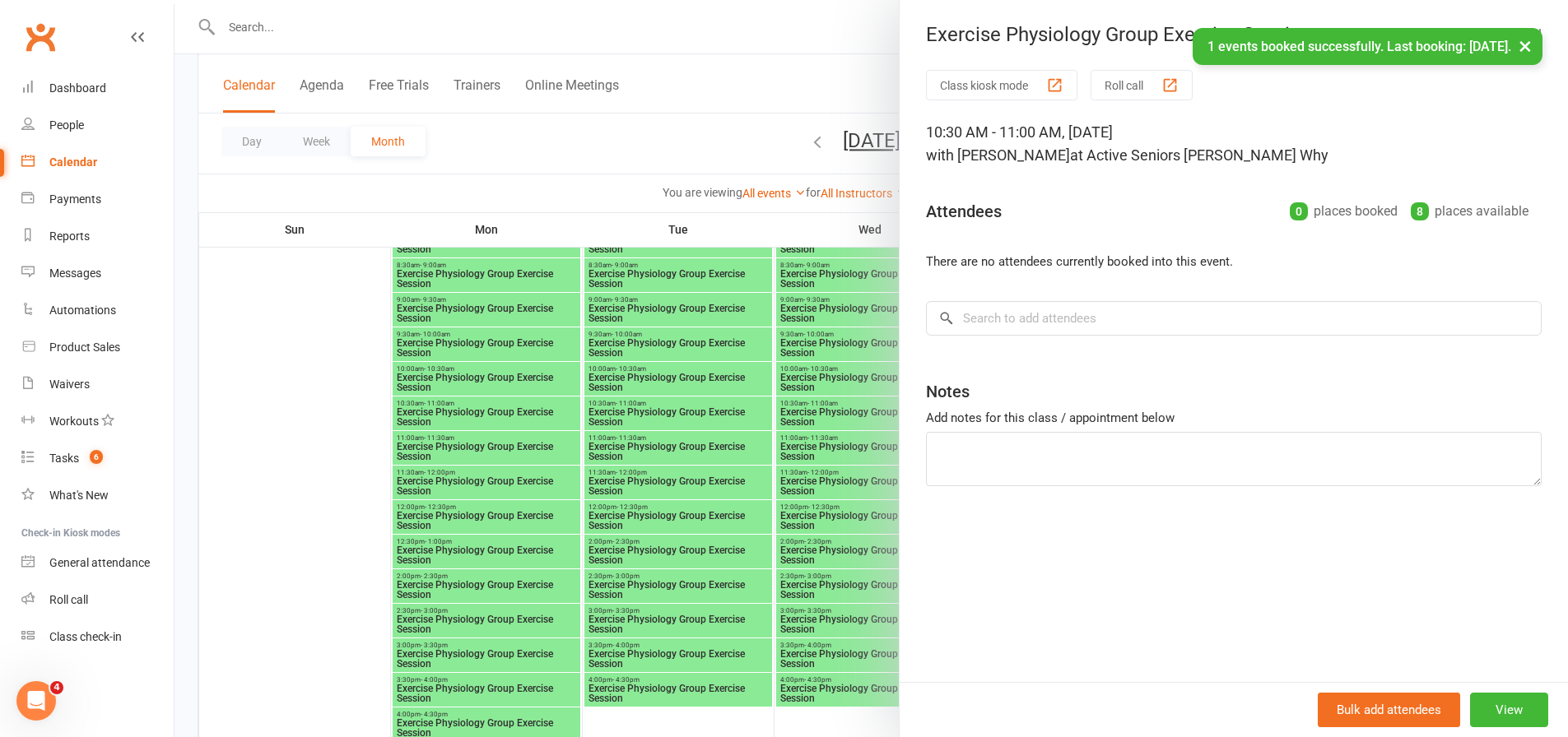
click at [786, 435] on div at bounding box center [871, 368] width 1393 height 737
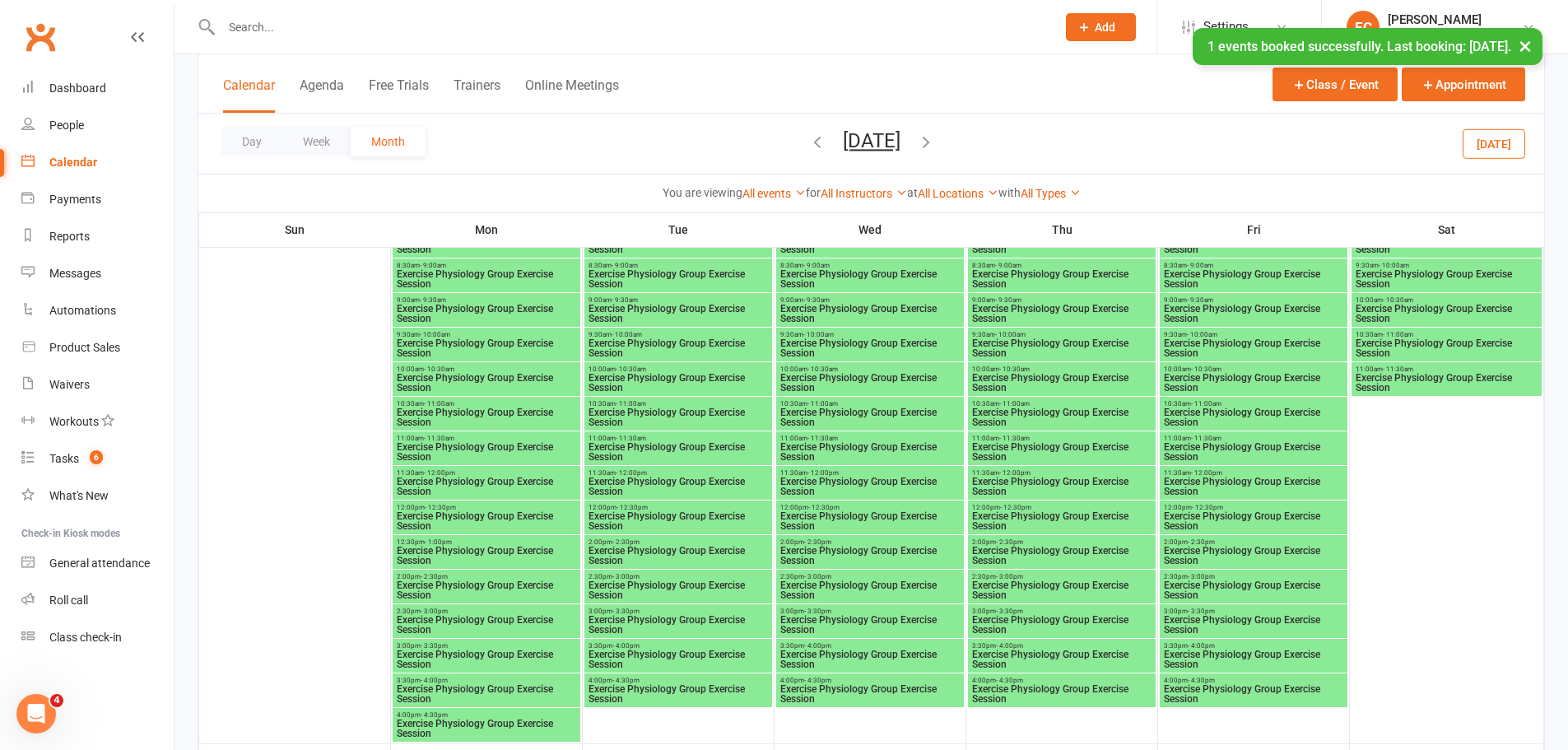
click at [1220, 418] on span "Exercise Physiology Group Exercise Session" at bounding box center [1253, 418] width 181 height 20
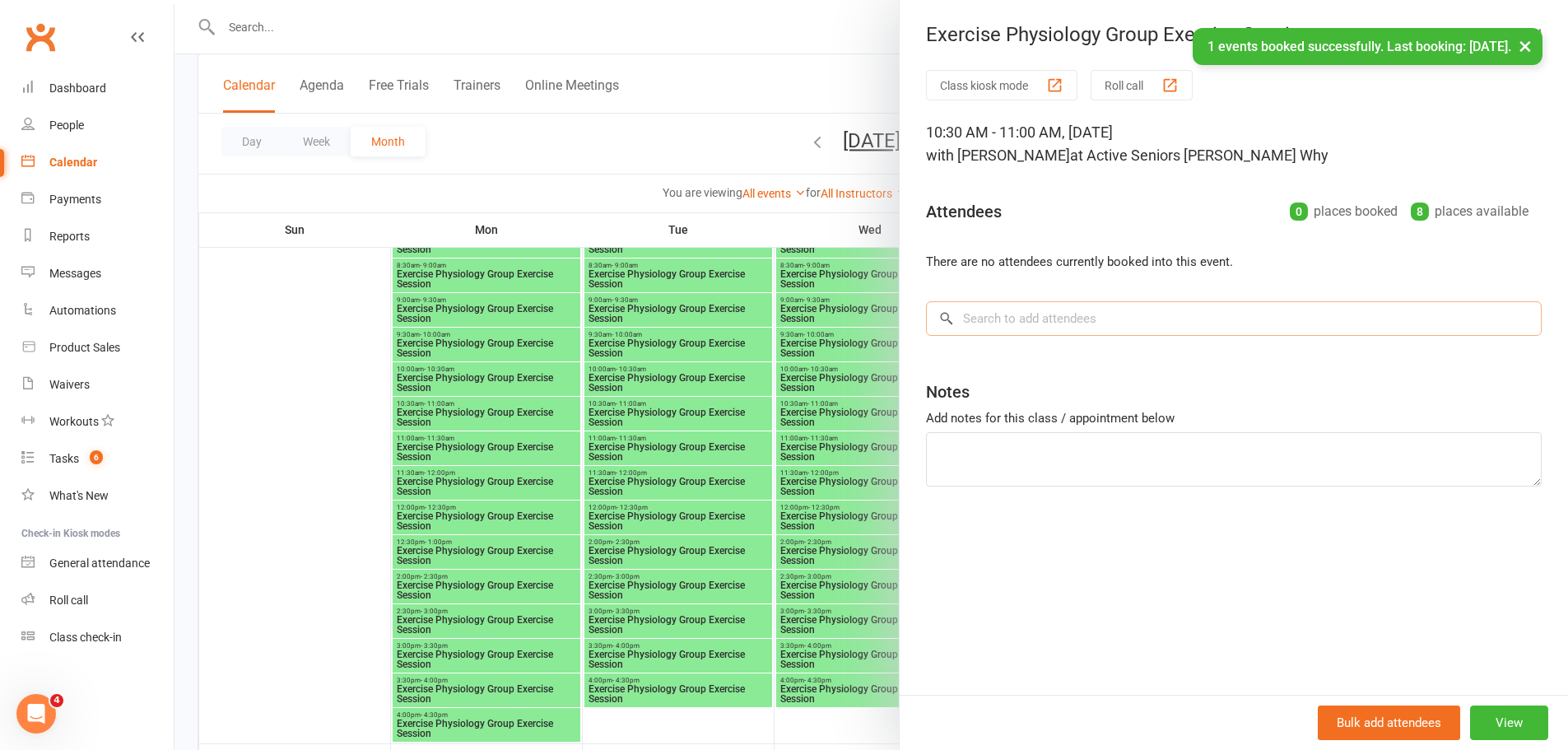
click at [1035, 322] on input "search" at bounding box center [1233, 319] width 615 height 35
paste input "[PERSON_NAME]"
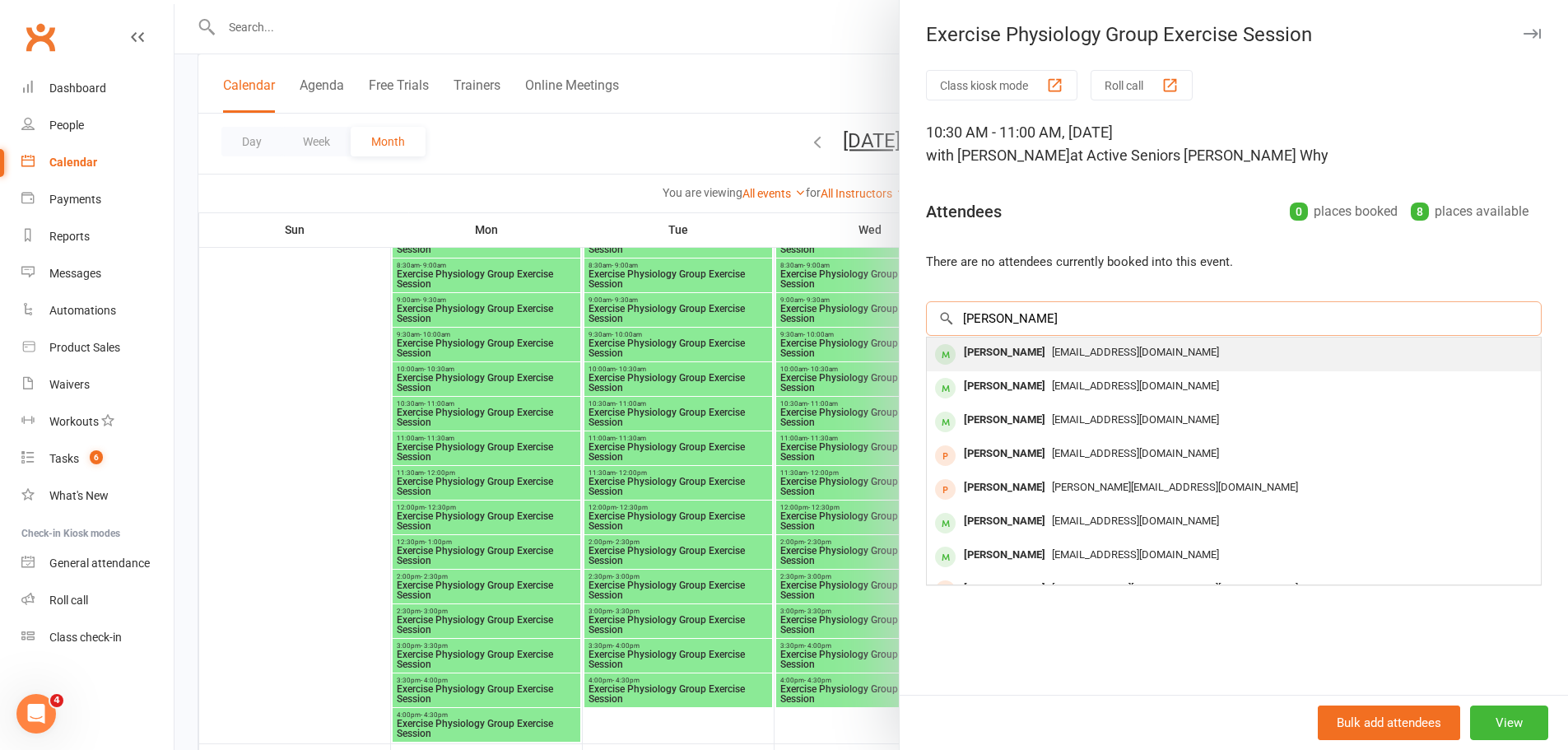
type input "[PERSON_NAME]"
click at [1070, 363] on div "[EMAIL_ADDRESS][DOMAIN_NAME]" at bounding box center [1233, 352] width 601 height 24
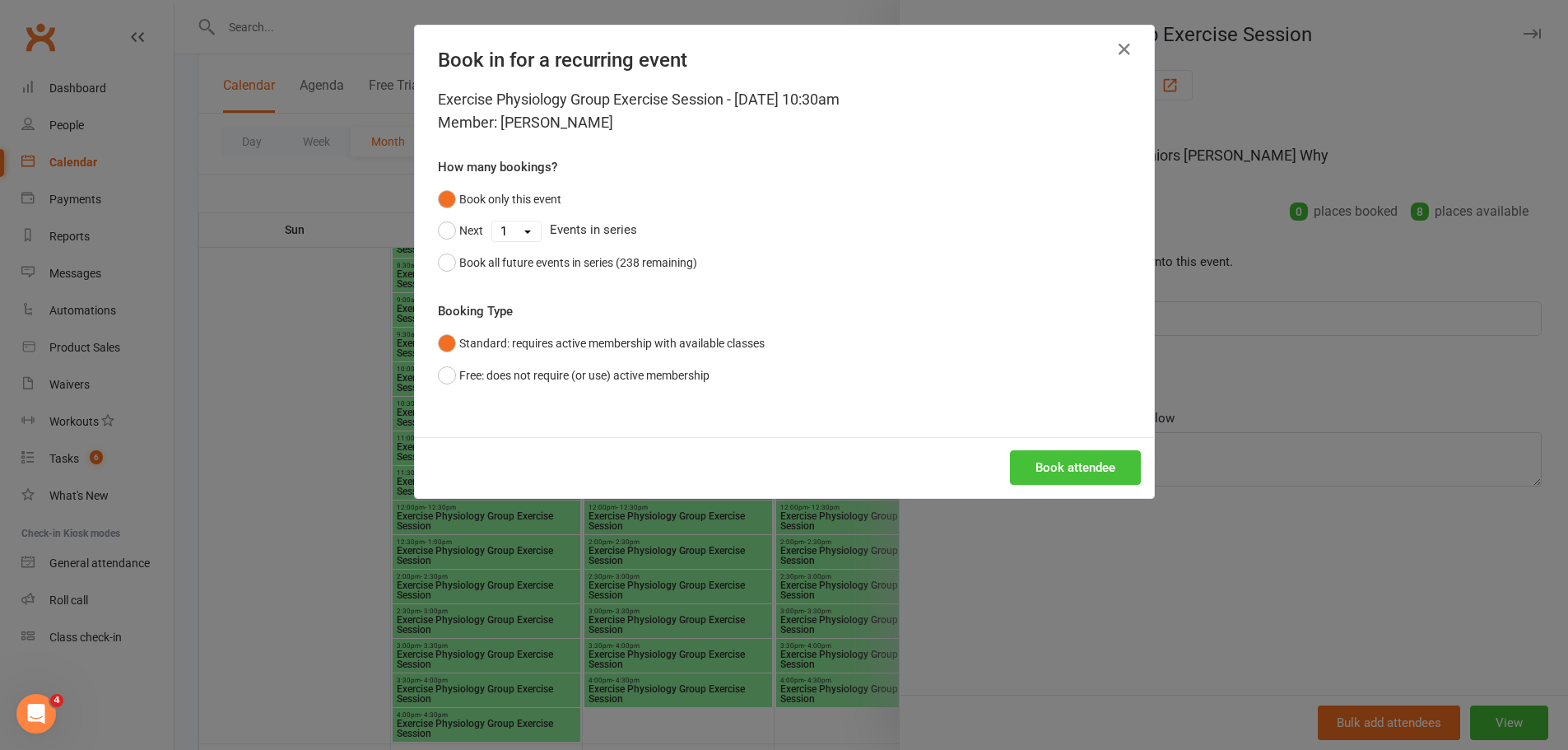
click at [1083, 452] on button "Book attendee" at bounding box center [1075, 467] width 131 height 35
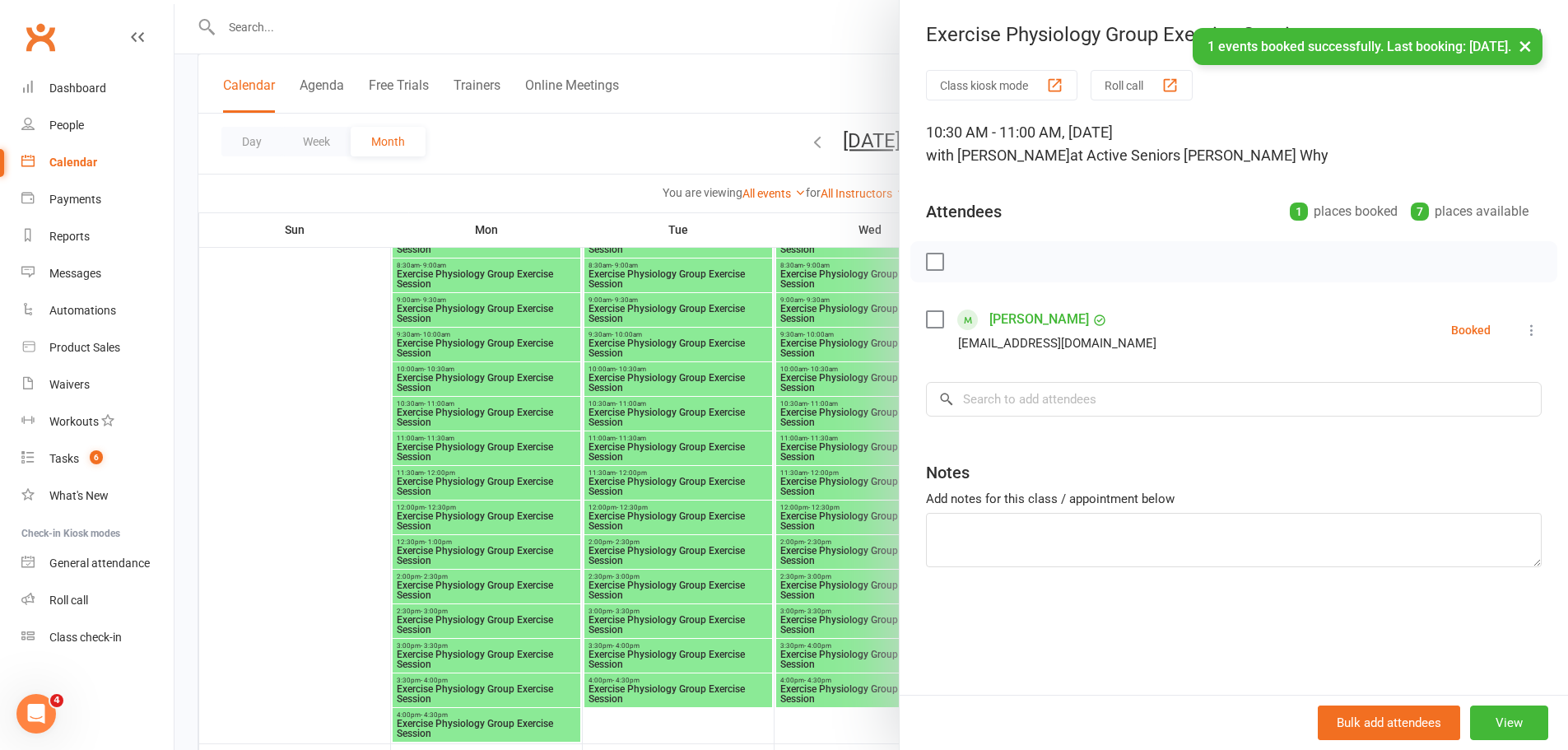
click at [582, 395] on div at bounding box center [871, 375] width 1393 height 750
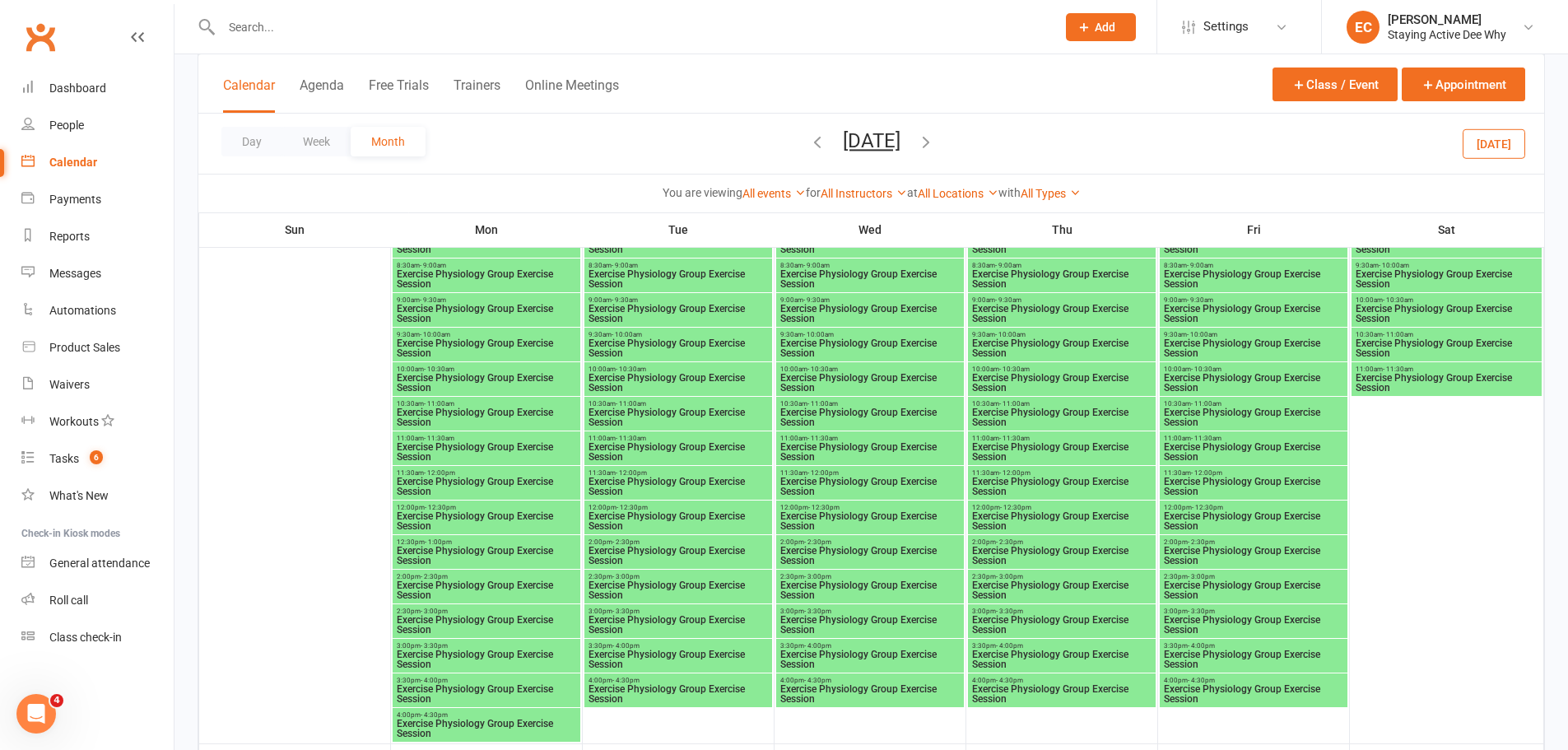
click at [455, 414] on span "Exercise Physiology Group Exercise Session" at bounding box center [486, 418] width 181 height 20
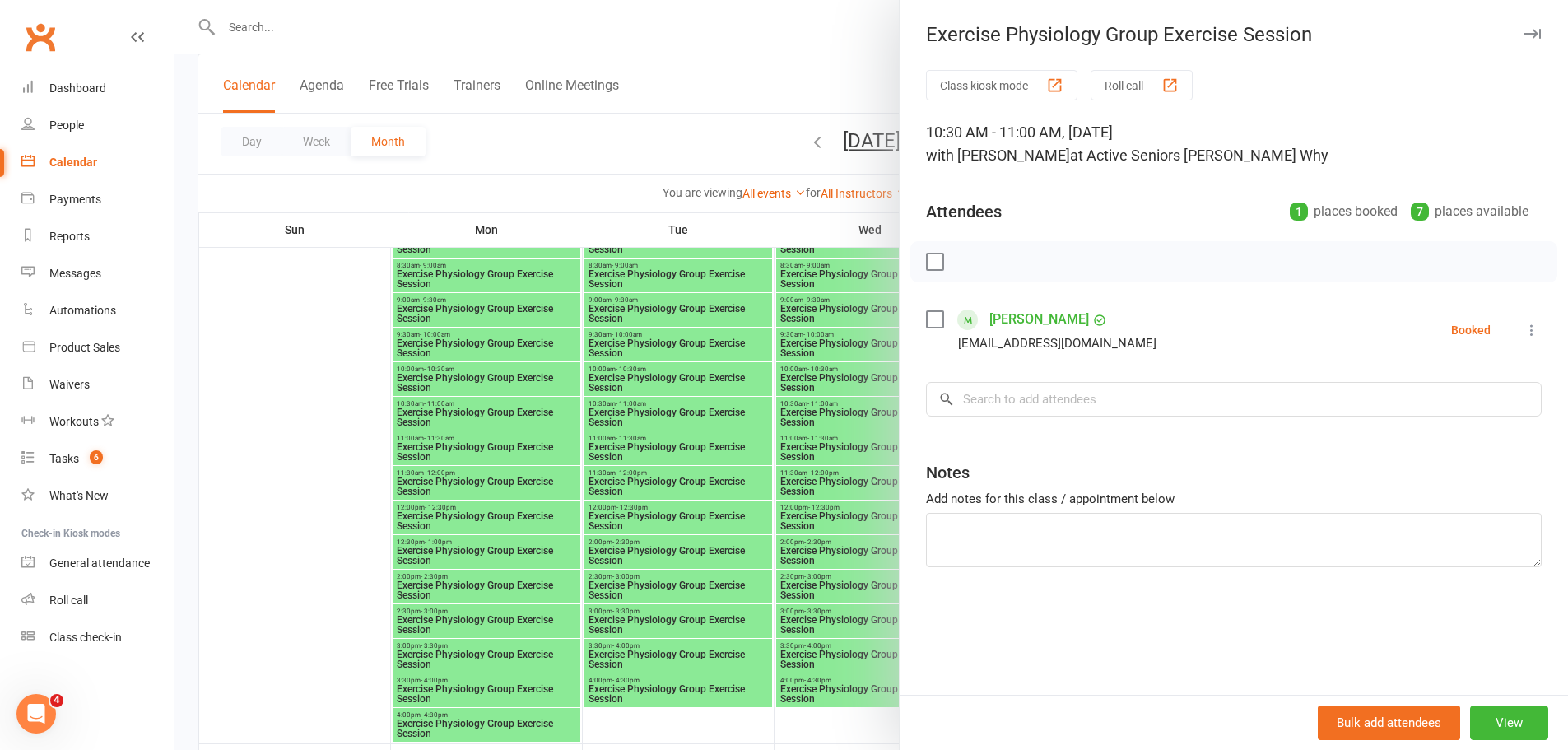
click at [539, 434] on div at bounding box center [871, 375] width 1393 height 750
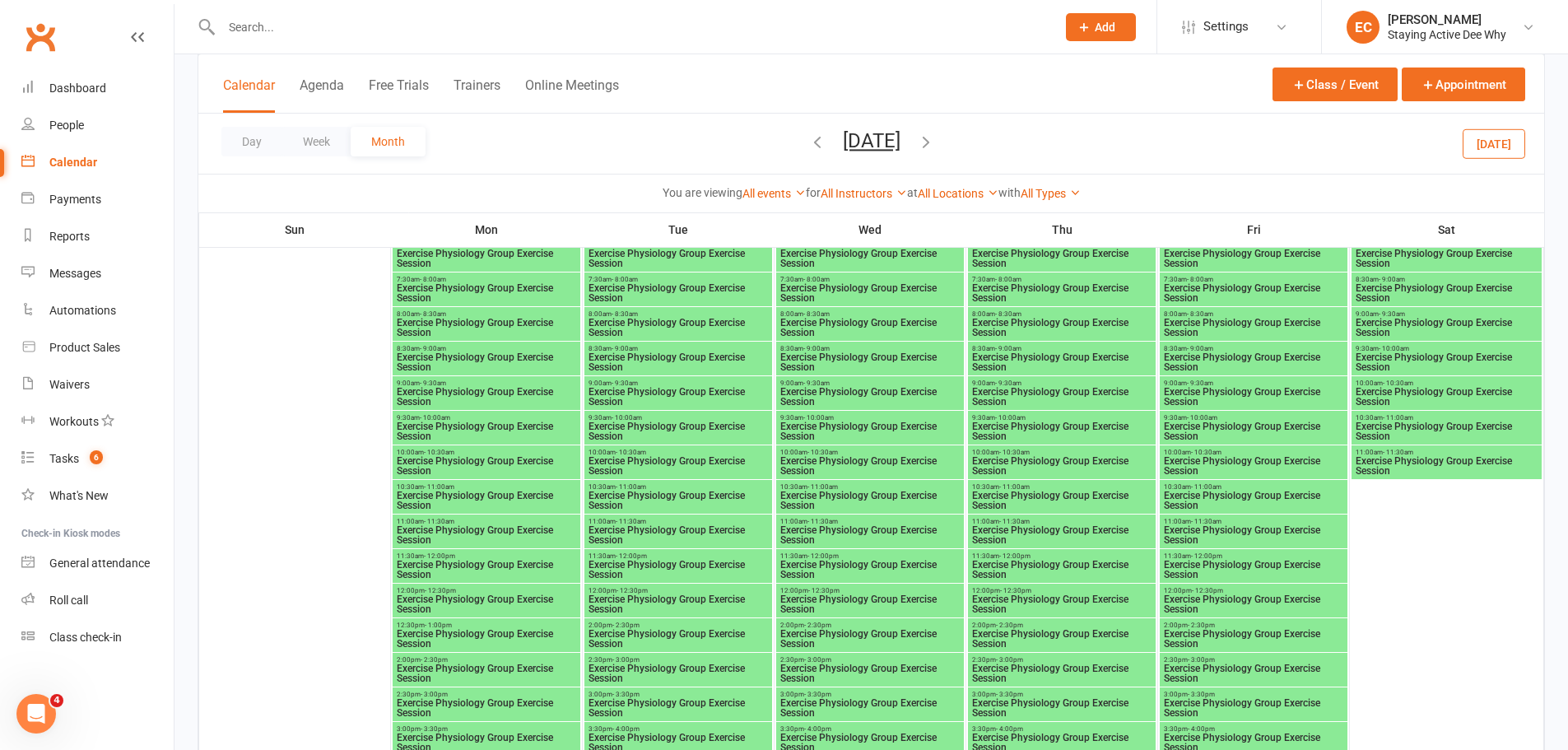
scroll to position [2141, 0]
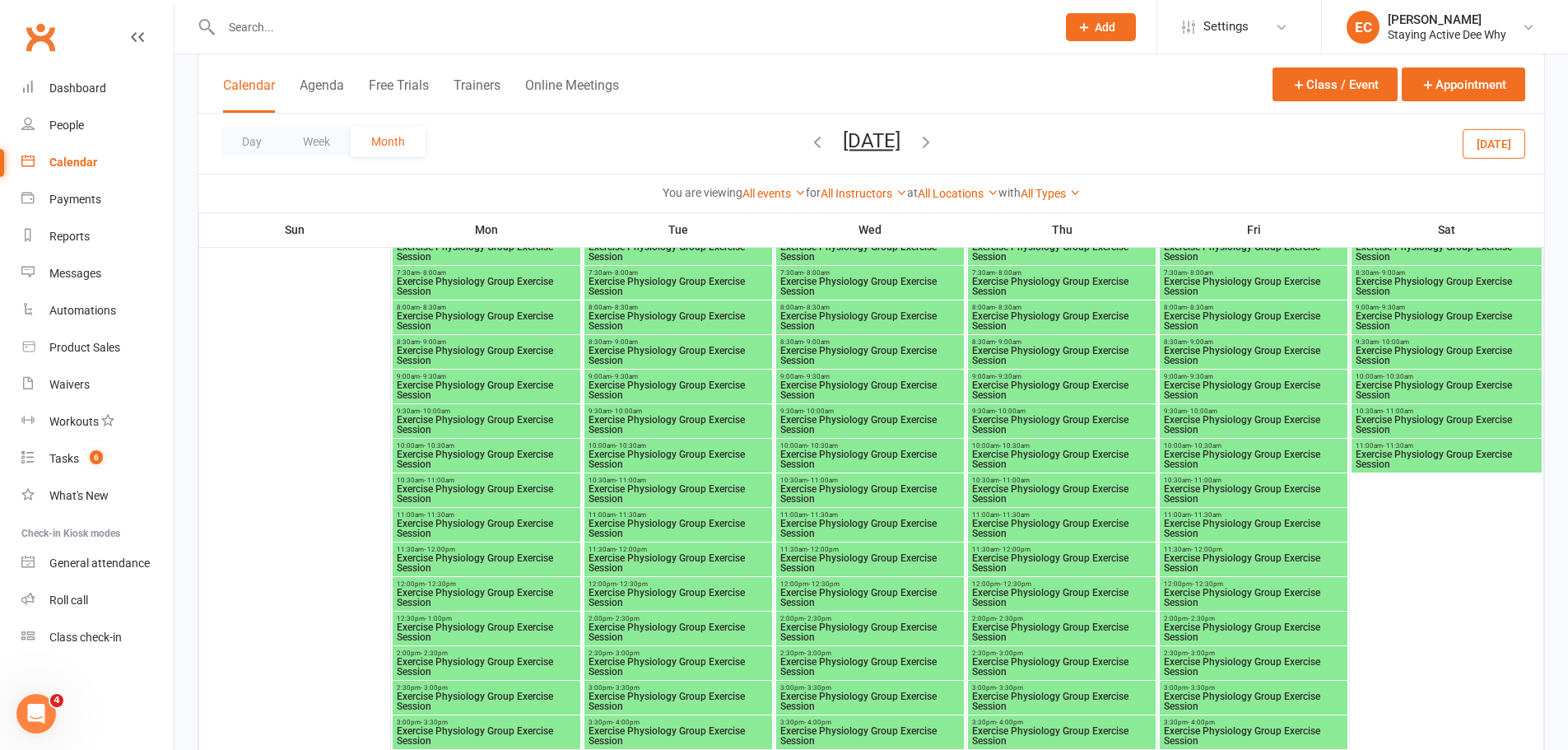
click at [447, 487] on span "Exercise Physiology Group Exercise Session" at bounding box center [486, 494] width 181 height 20
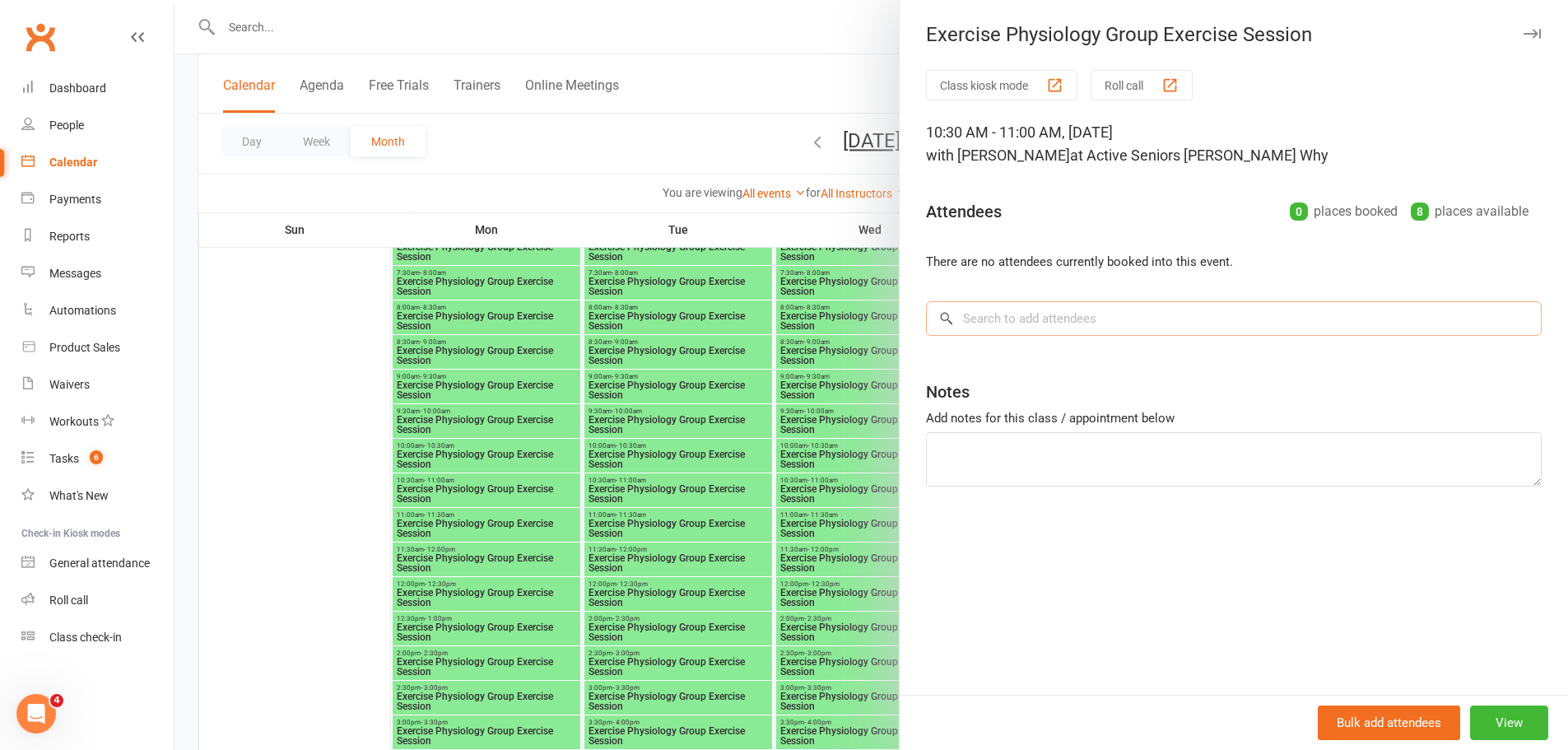
click at [994, 305] on input "search" at bounding box center [1233, 319] width 615 height 35
paste input "[PERSON_NAME]"
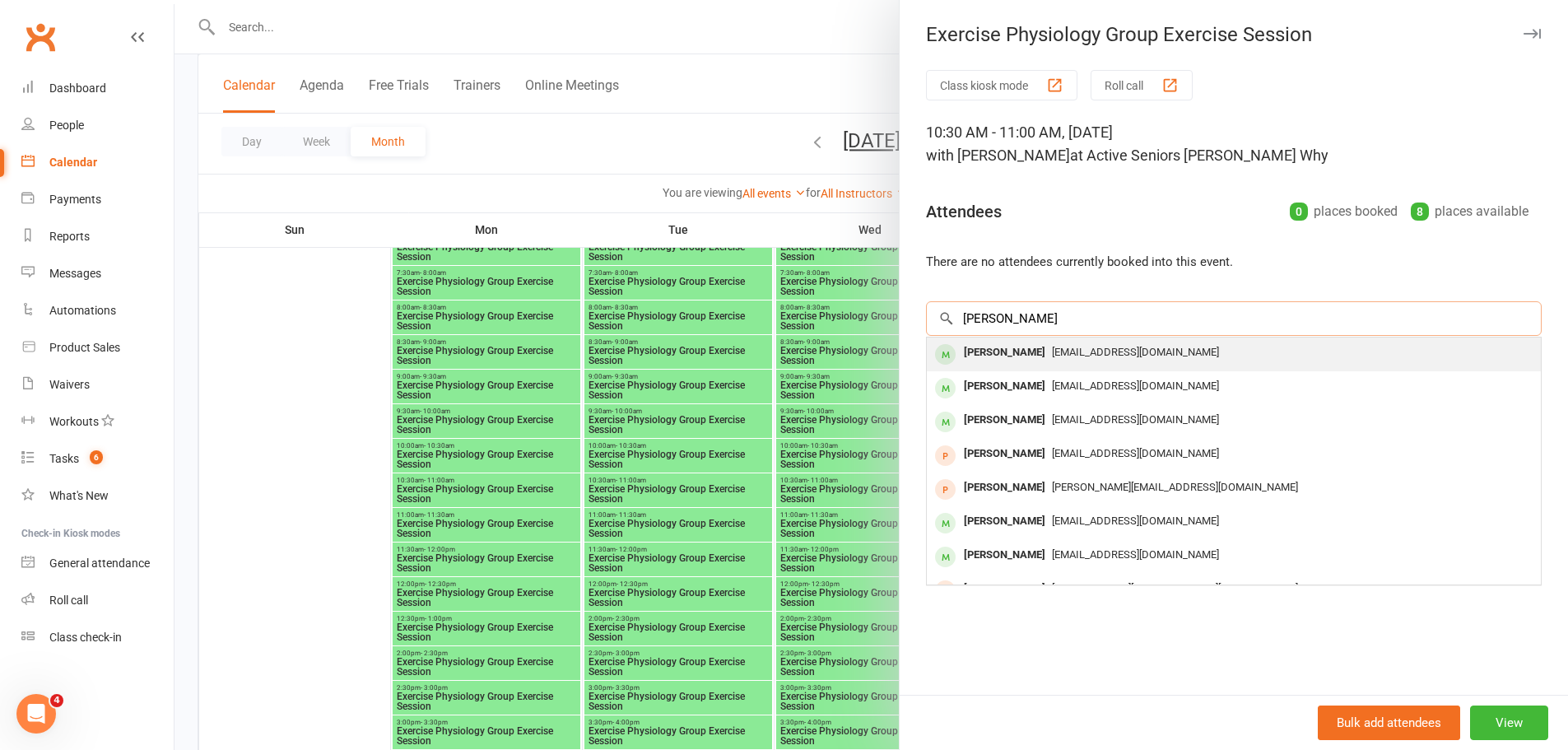
type input "[PERSON_NAME]"
click at [1074, 367] on div "[PERSON_NAME] [EMAIL_ADDRESS][DOMAIN_NAME]" at bounding box center [1233, 354] width 614 height 34
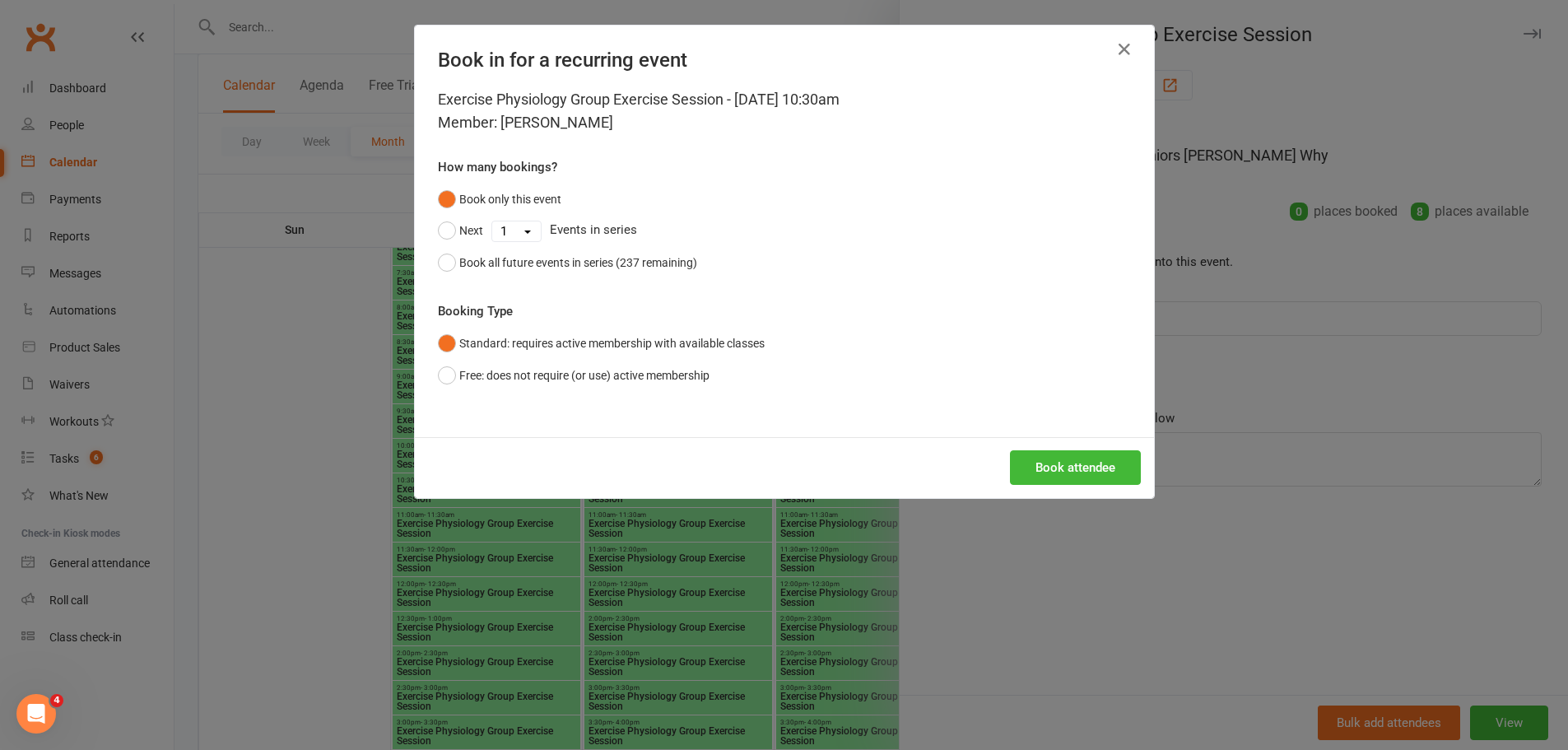
click at [1045, 440] on div "Book attendee" at bounding box center [784, 468] width 739 height 61
click at [1055, 457] on button "Book attendee" at bounding box center [1075, 467] width 131 height 35
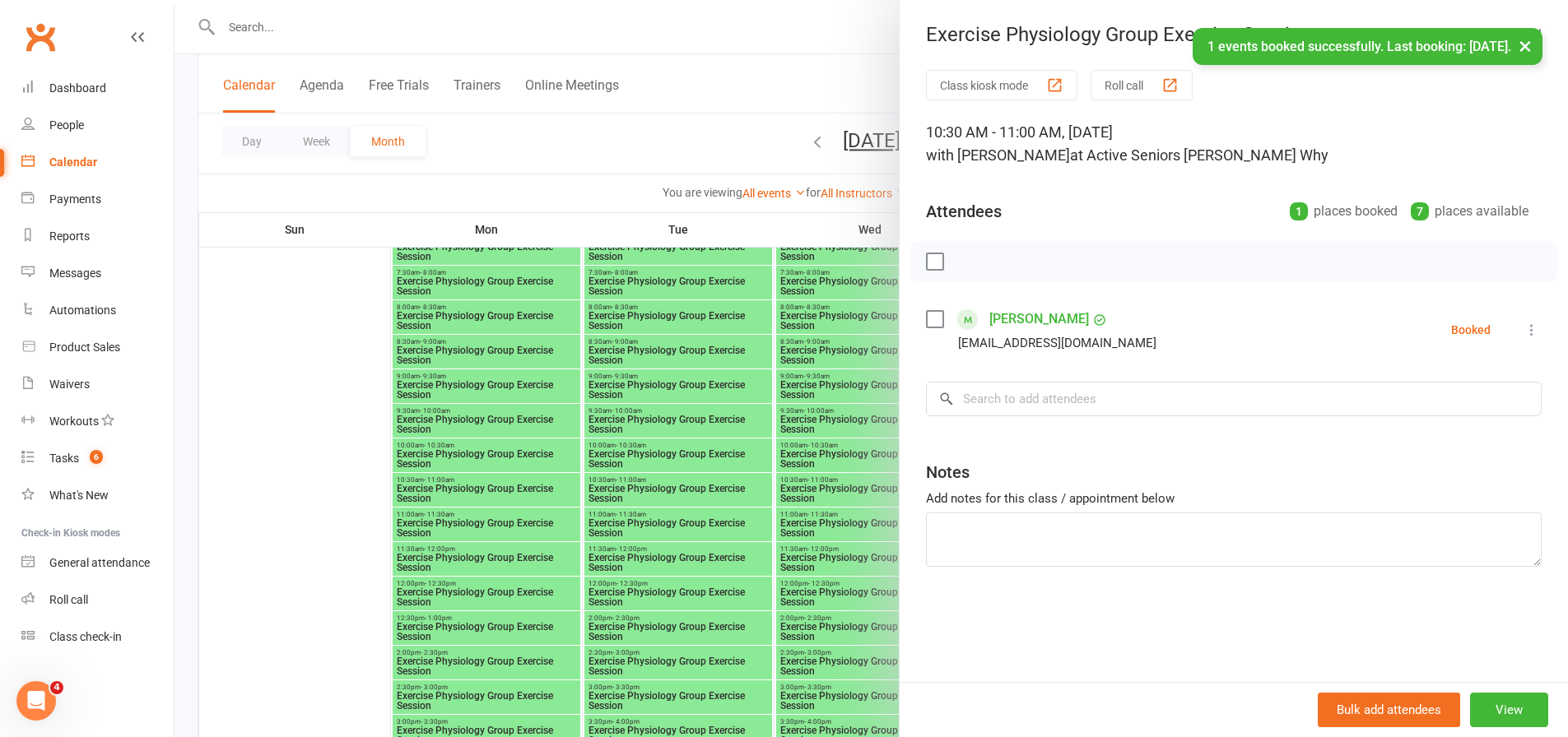
click at [721, 456] on div at bounding box center [871, 368] width 1393 height 737
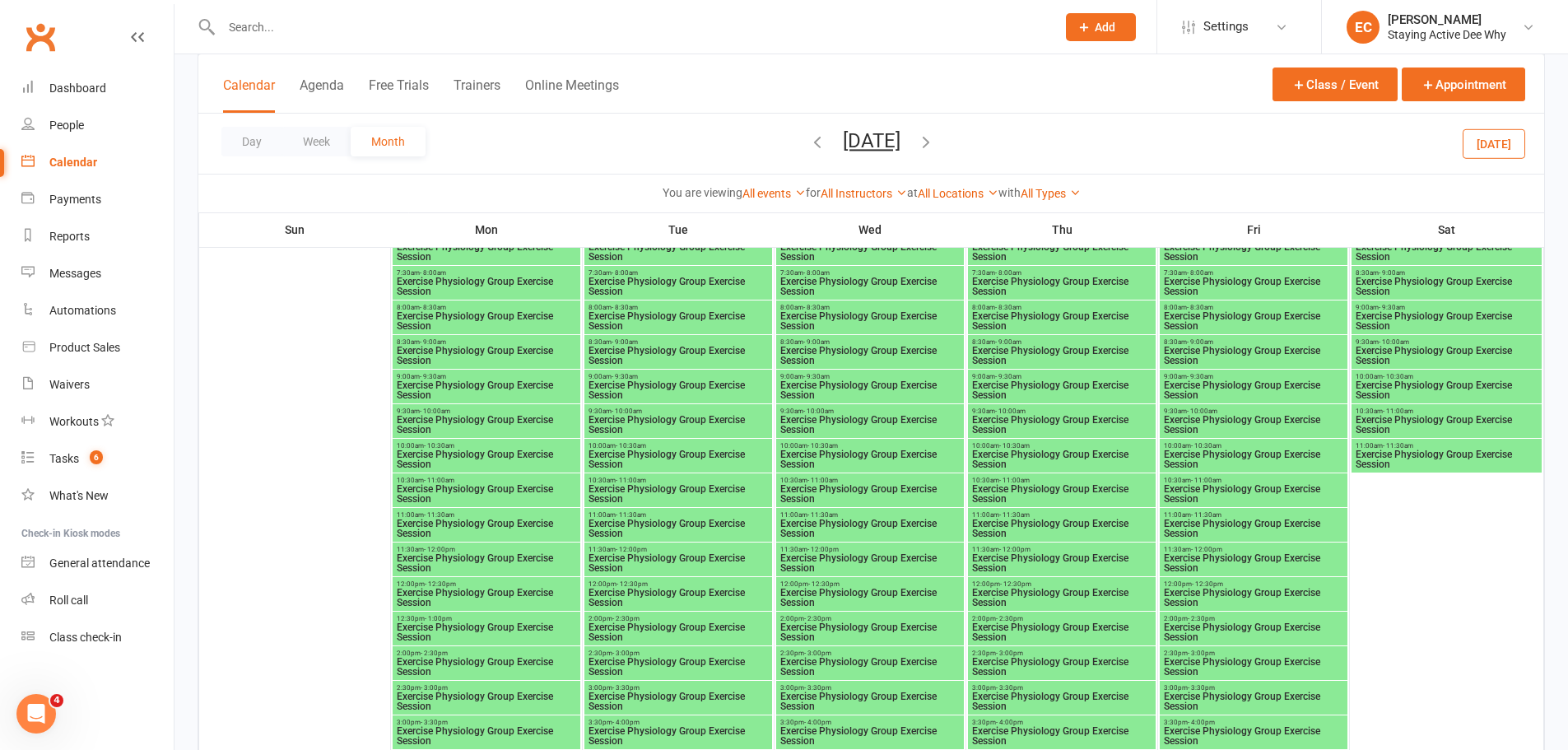
click at [1194, 491] on span "Exercise Physiology Group Exercise Session" at bounding box center [1253, 494] width 181 height 20
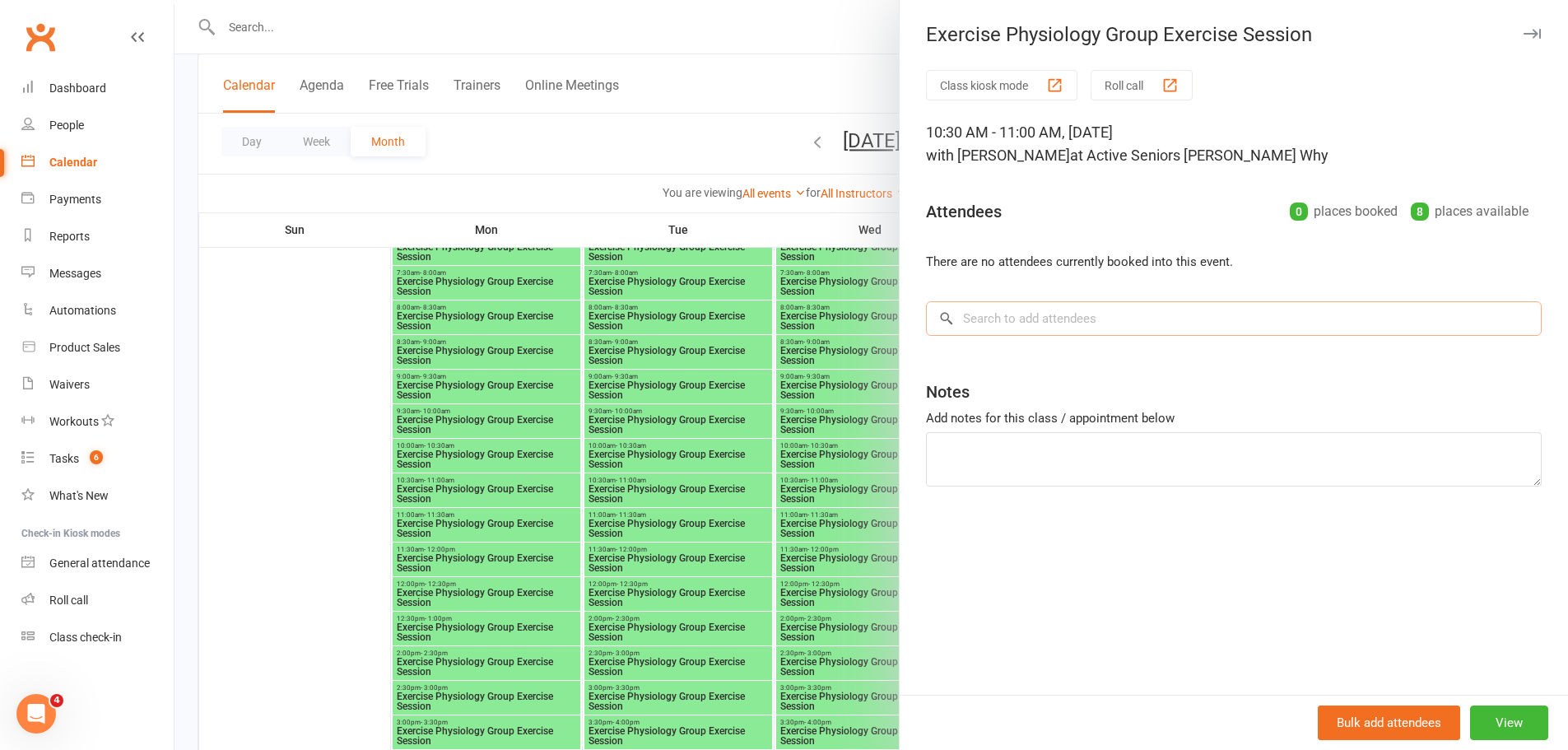
click at [1007, 320] on input "search" at bounding box center [1233, 319] width 615 height 35
paste input "[PERSON_NAME]"
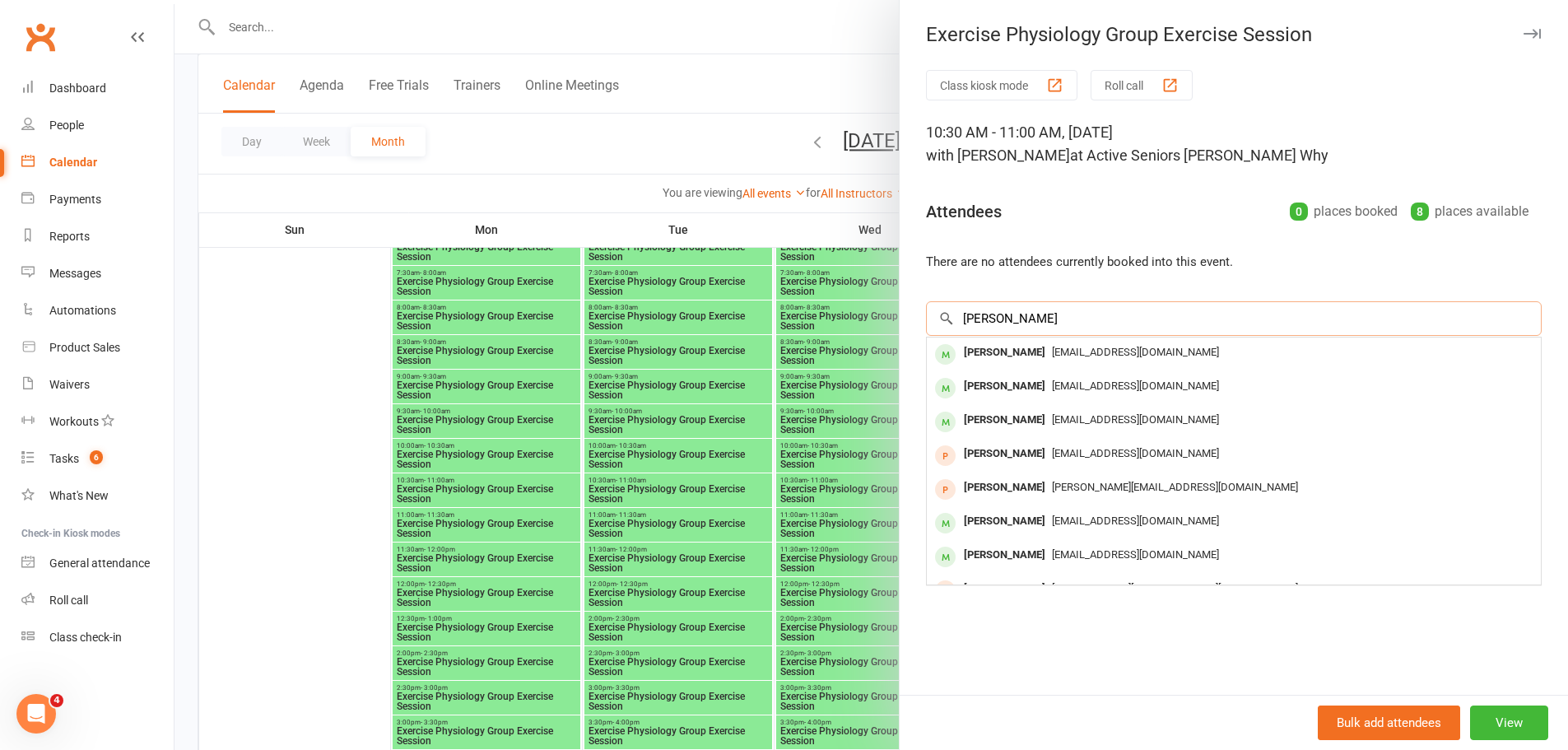
type input "[PERSON_NAME]"
click at [1006, 346] on div "[PERSON_NAME]" at bounding box center [1005, 352] width 94 height 24
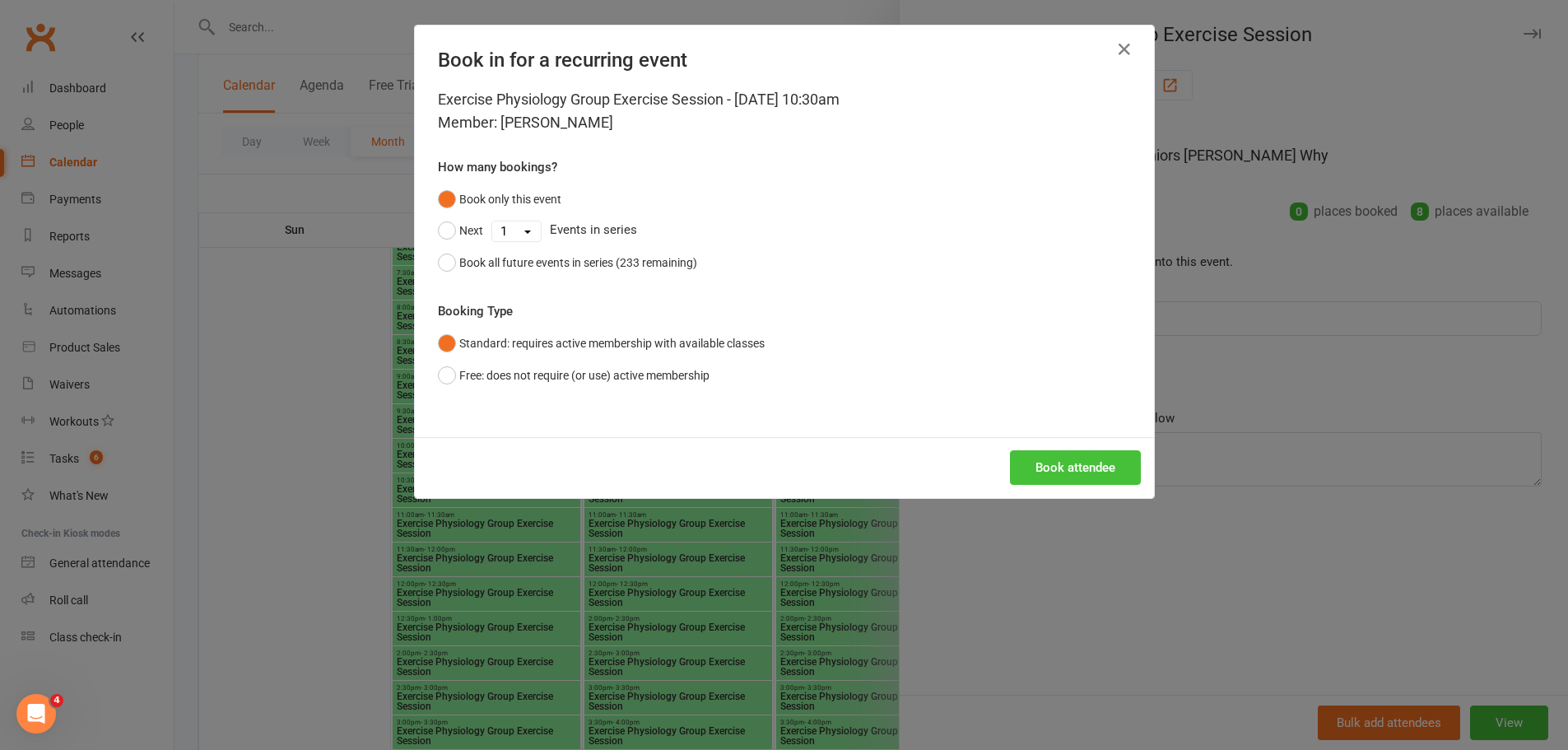
click at [1083, 463] on button "Book attendee" at bounding box center [1075, 467] width 131 height 35
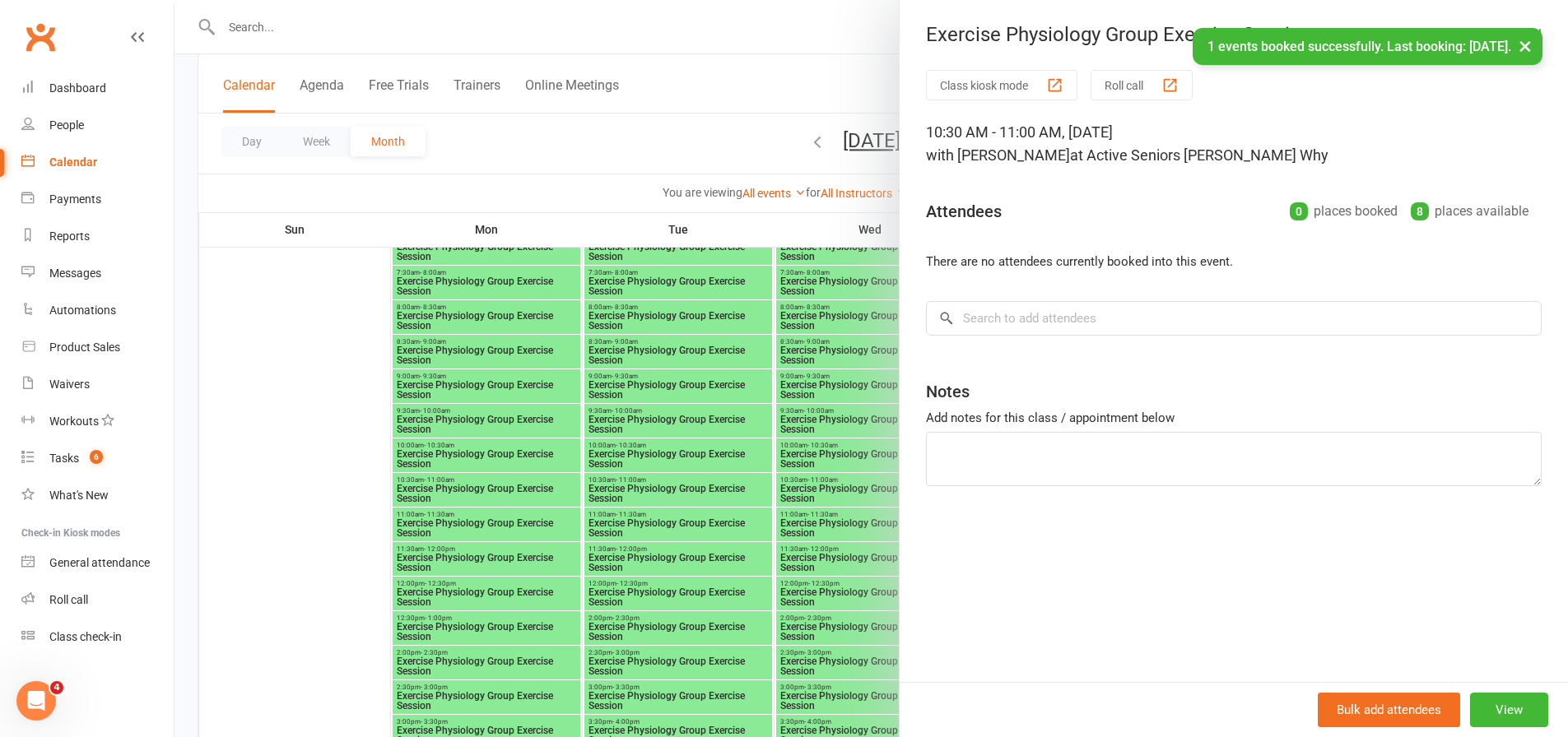
click at [738, 454] on div at bounding box center [871, 368] width 1393 height 737
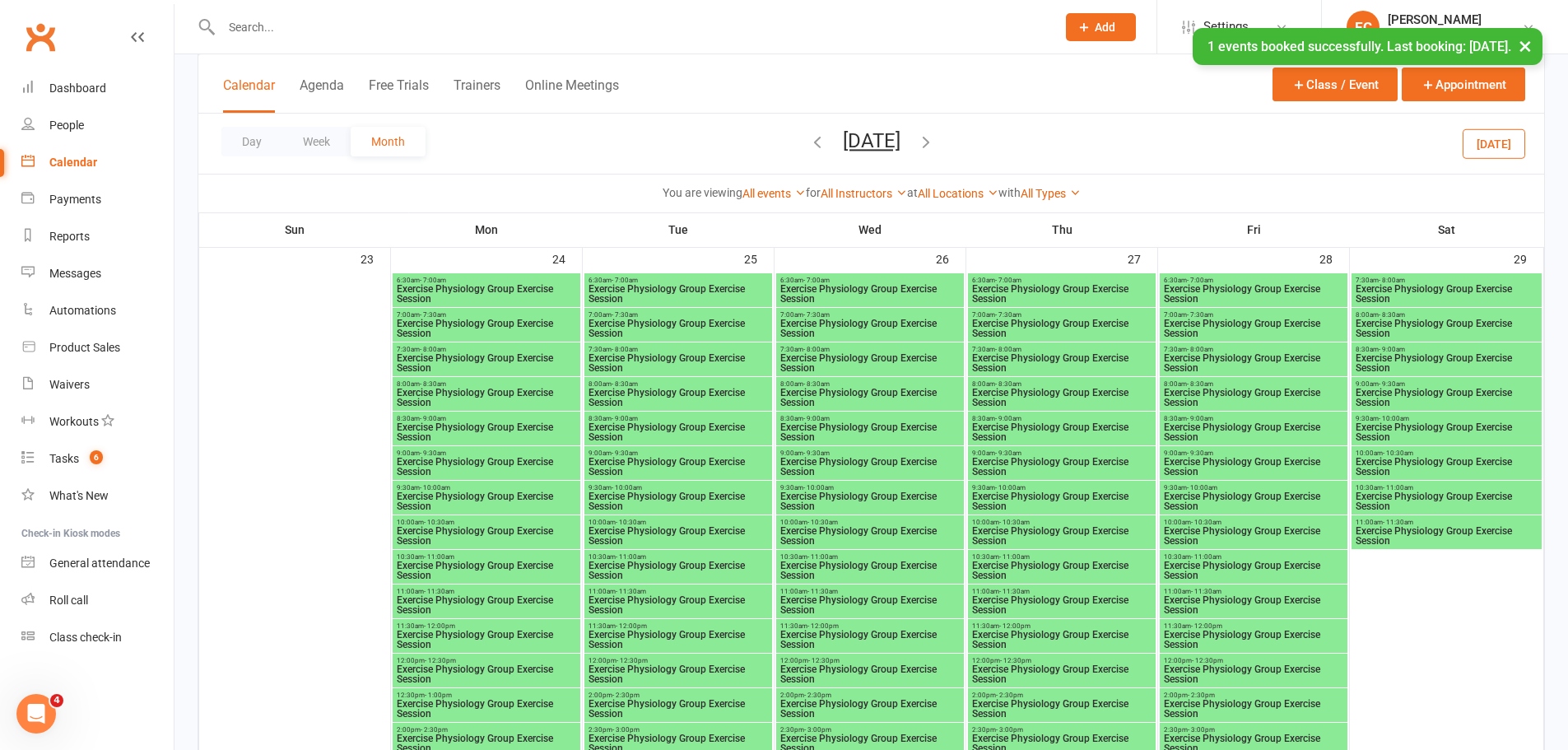
scroll to position [2799, 0]
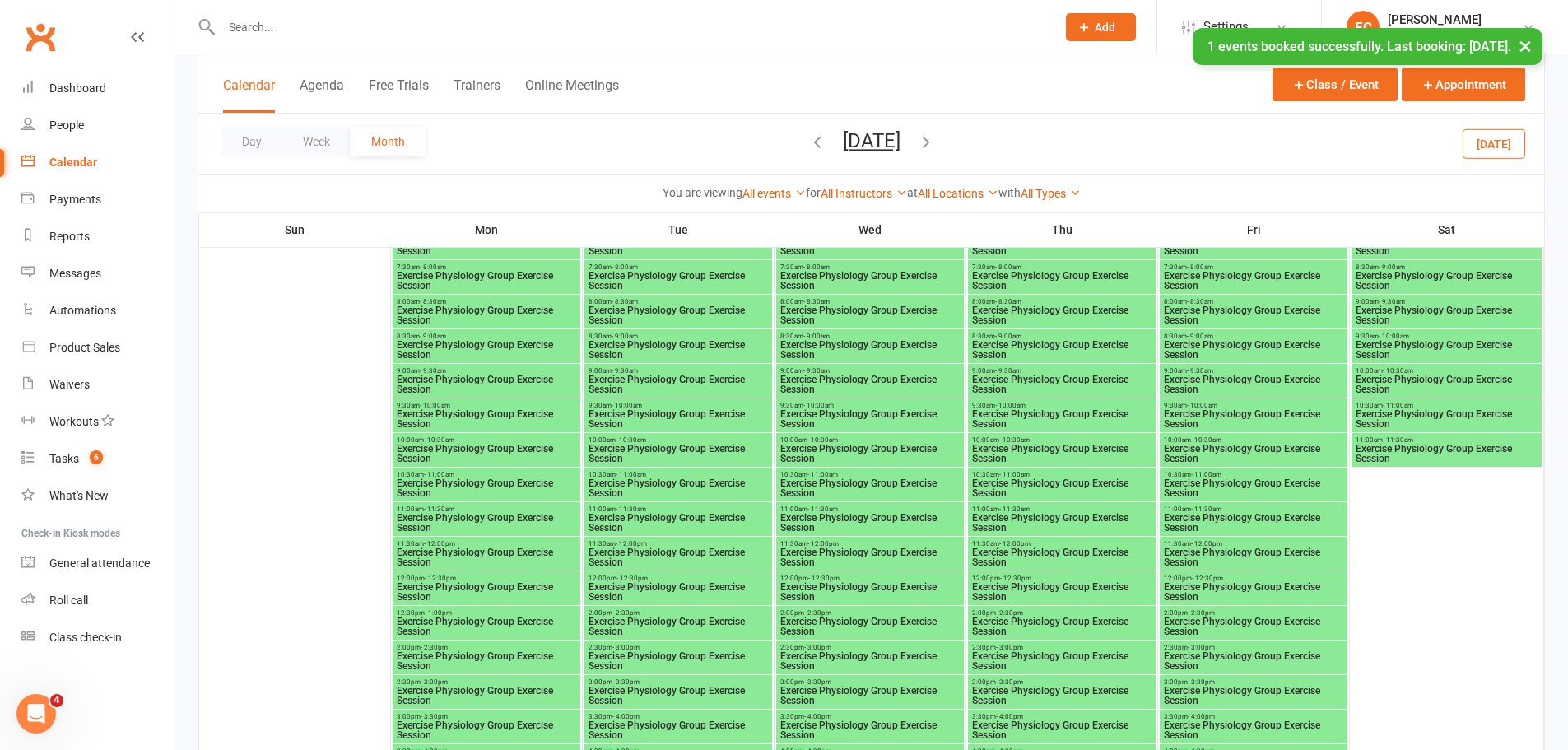
click at [472, 475] on span "10:30am - 11:00am" at bounding box center [486, 474] width 181 height 7
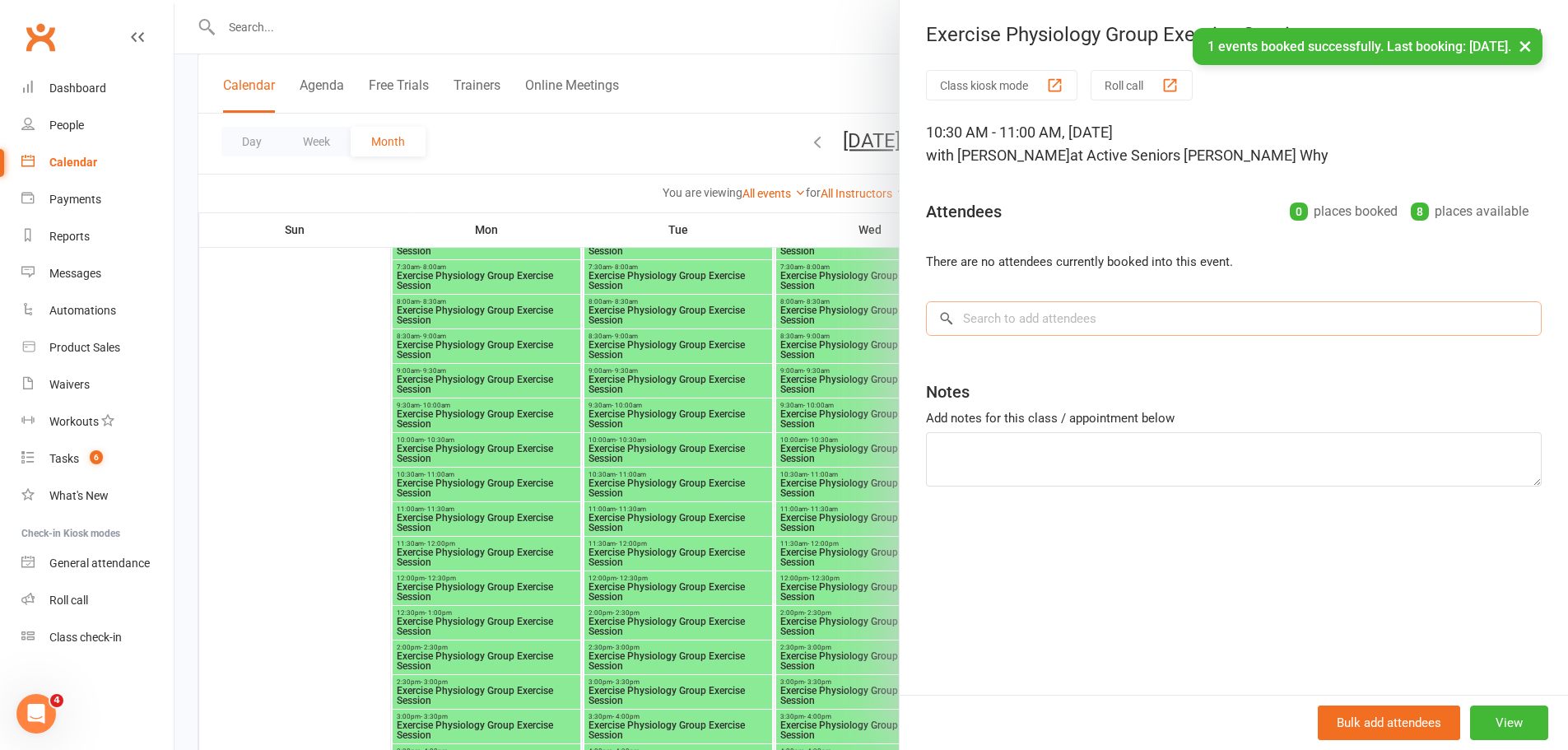
click at [1118, 320] on input "search" at bounding box center [1233, 319] width 615 height 35
paste input "[PERSON_NAME]"
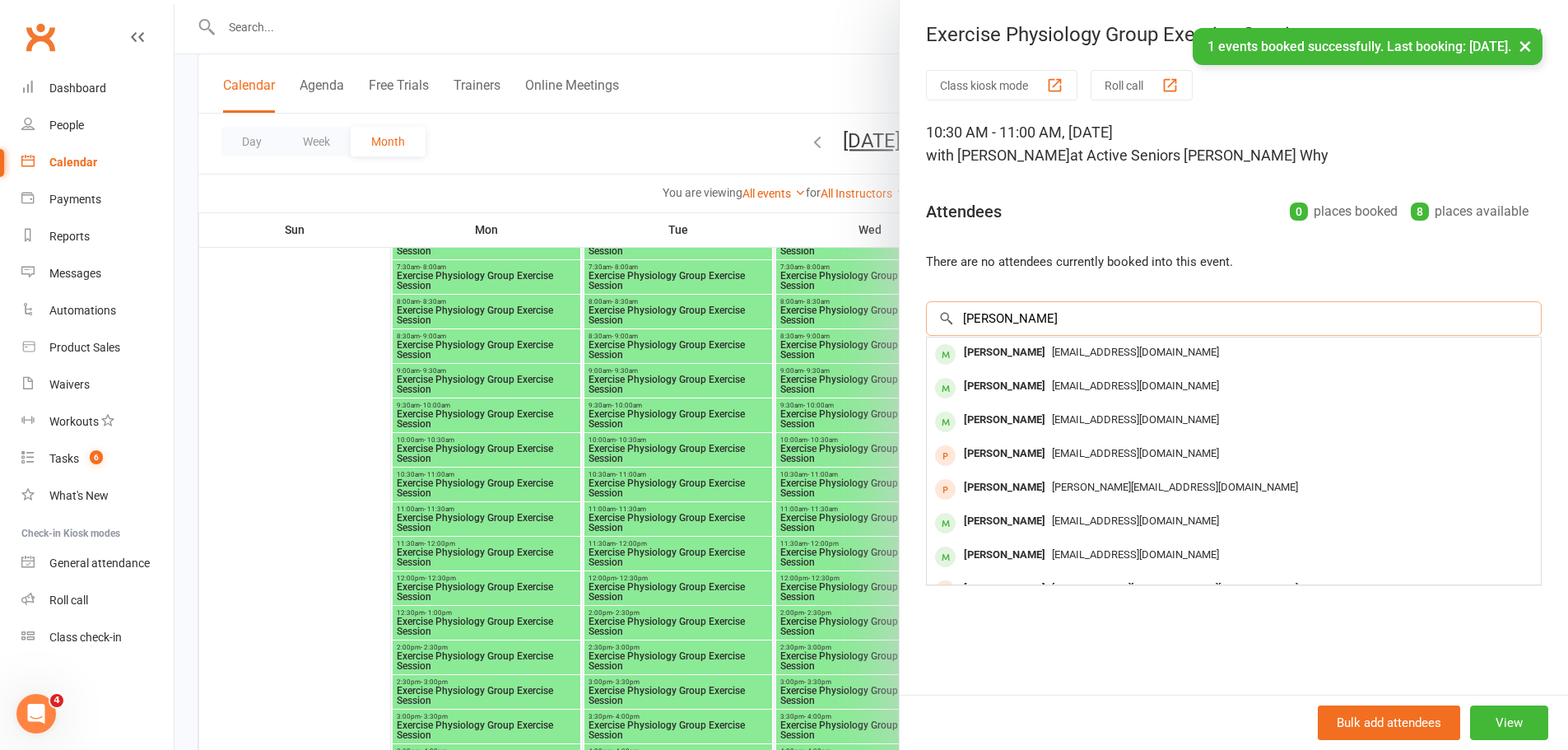
type input "[PERSON_NAME]"
drag, startPoint x: 1069, startPoint y: 349, endPoint x: 1064, endPoint y: 356, distance: 8.6
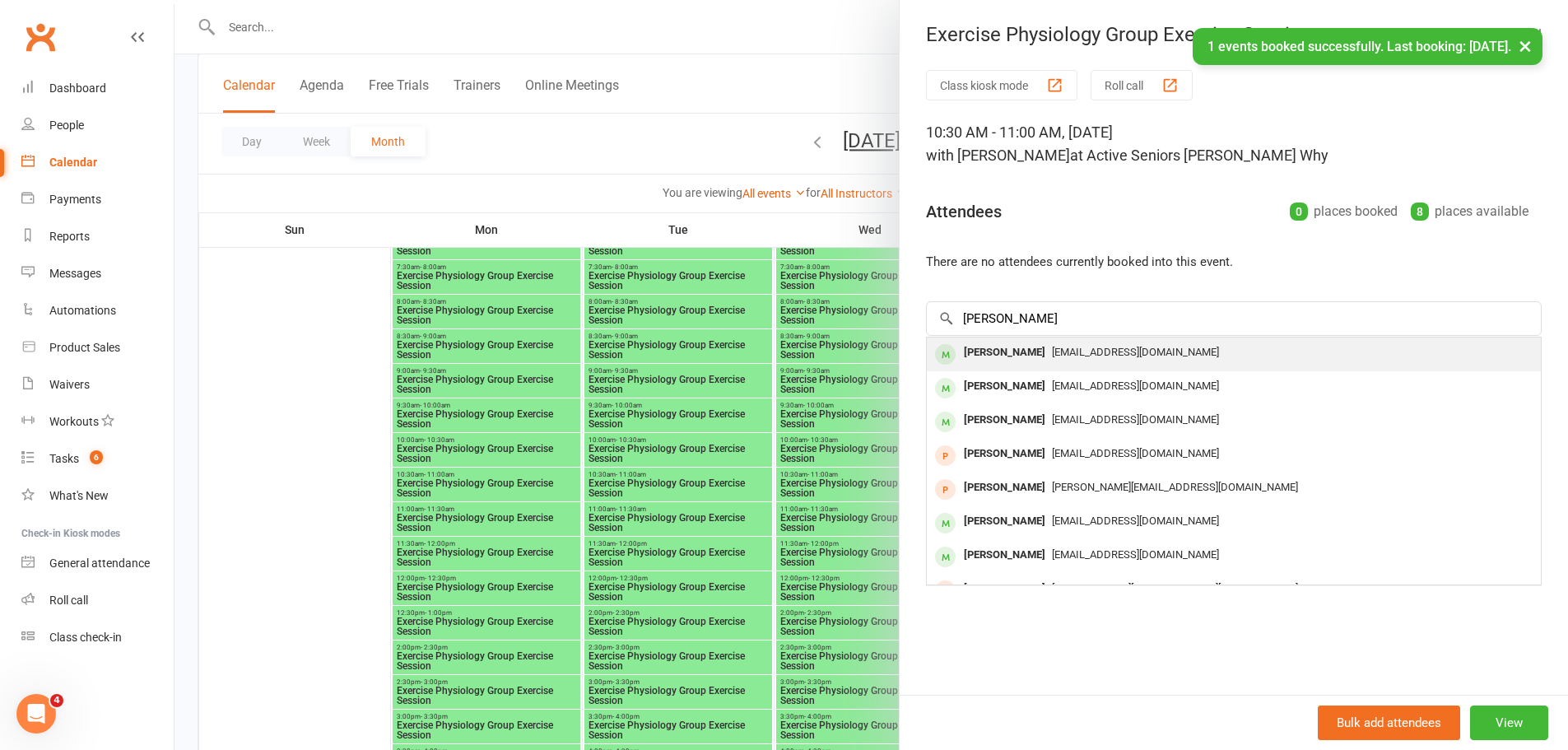
click at [1064, 356] on span "[EMAIL_ADDRESS][DOMAIN_NAME]" at bounding box center [1136, 351] width 167 height 12
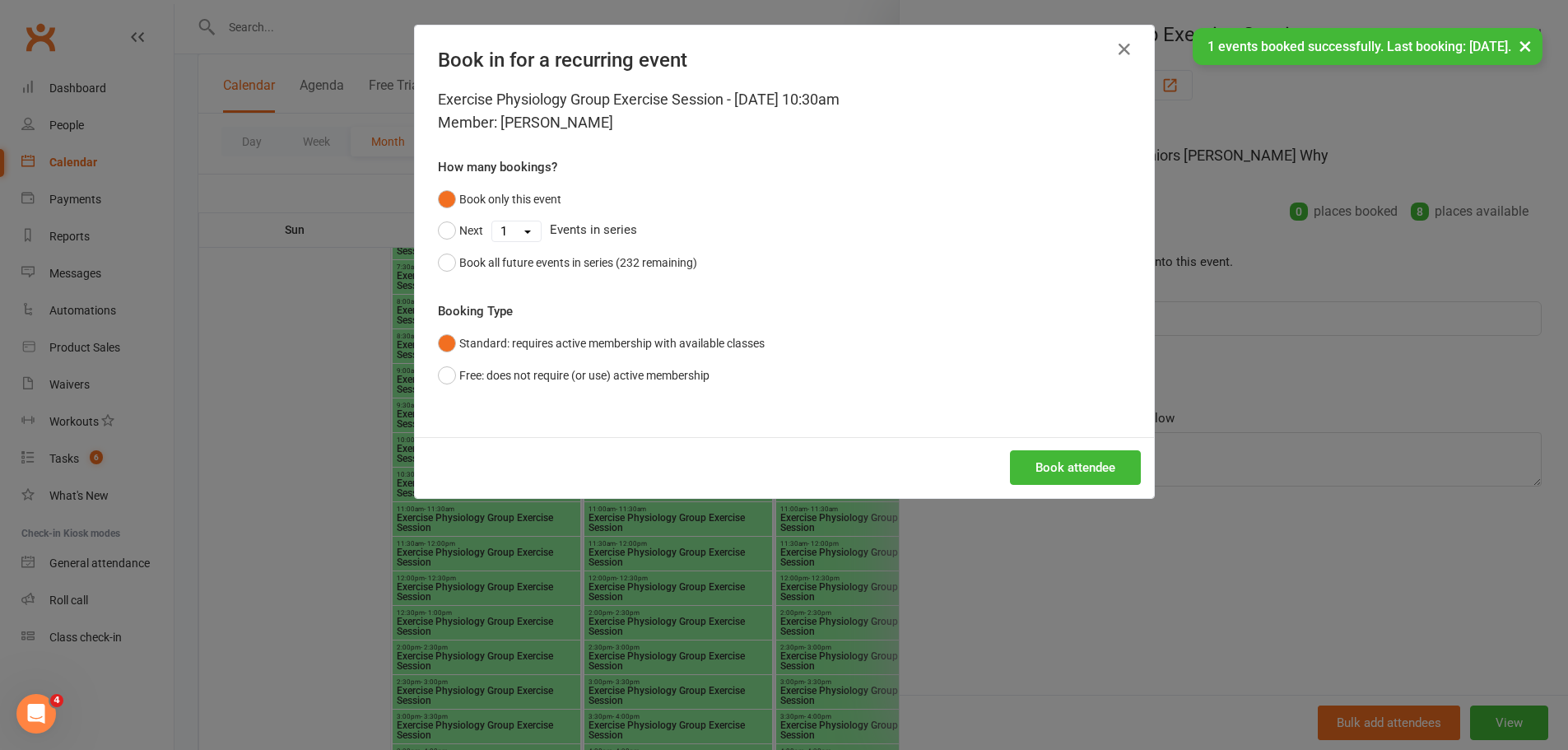
click at [1034, 439] on div "Book attendee" at bounding box center [784, 468] width 739 height 61
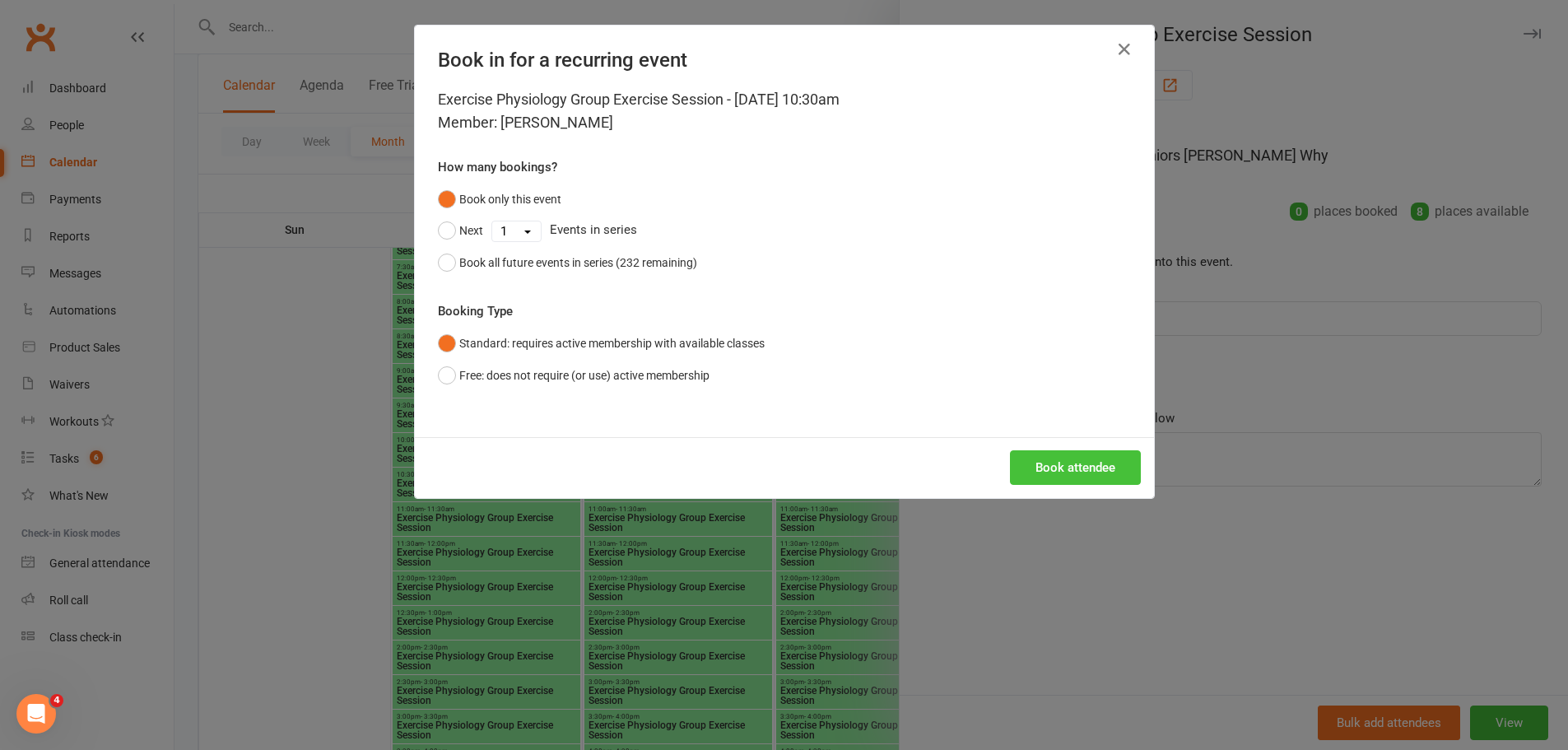
click at [1038, 456] on button "Book attendee" at bounding box center [1075, 467] width 131 height 35
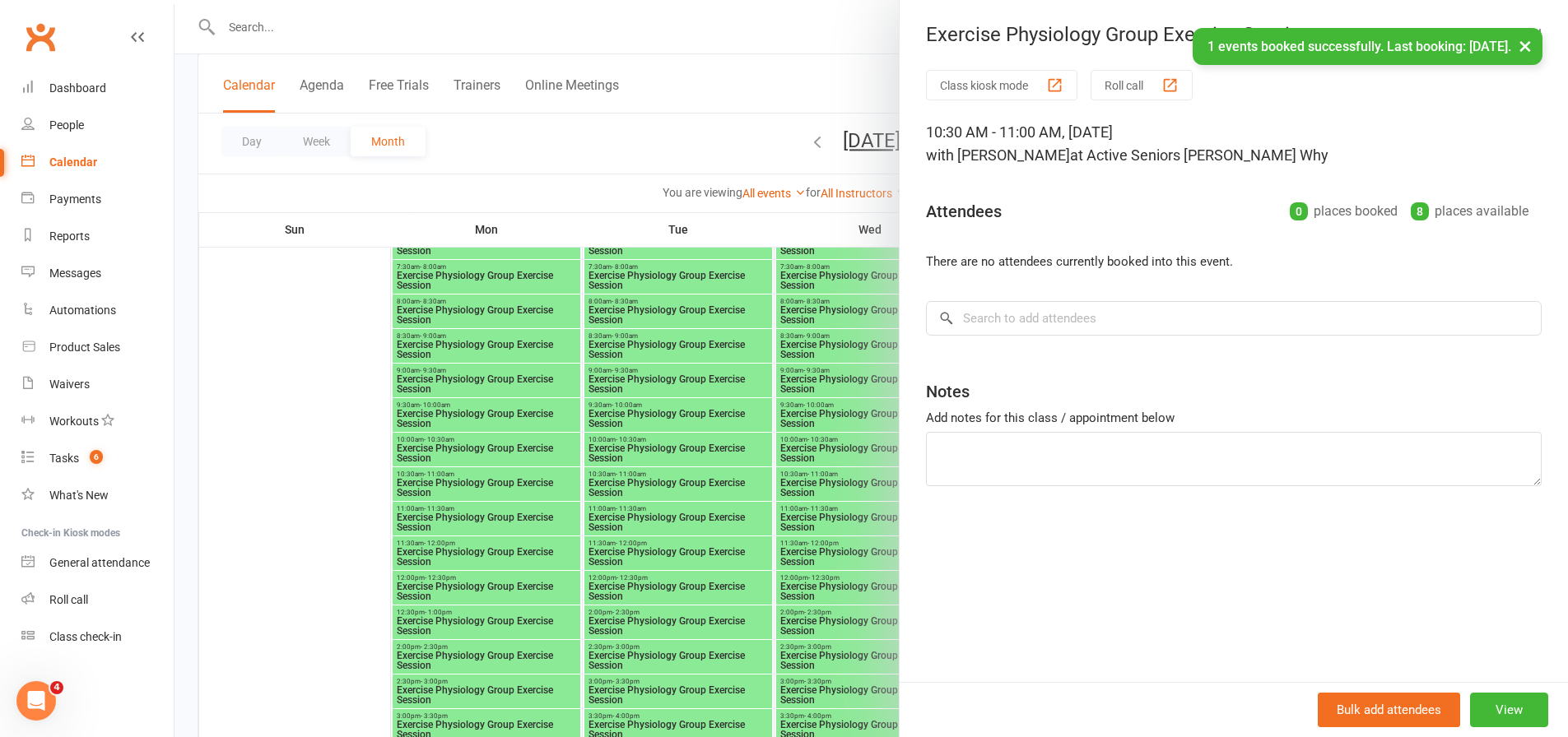
click at [817, 443] on div at bounding box center [871, 368] width 1393 height 737
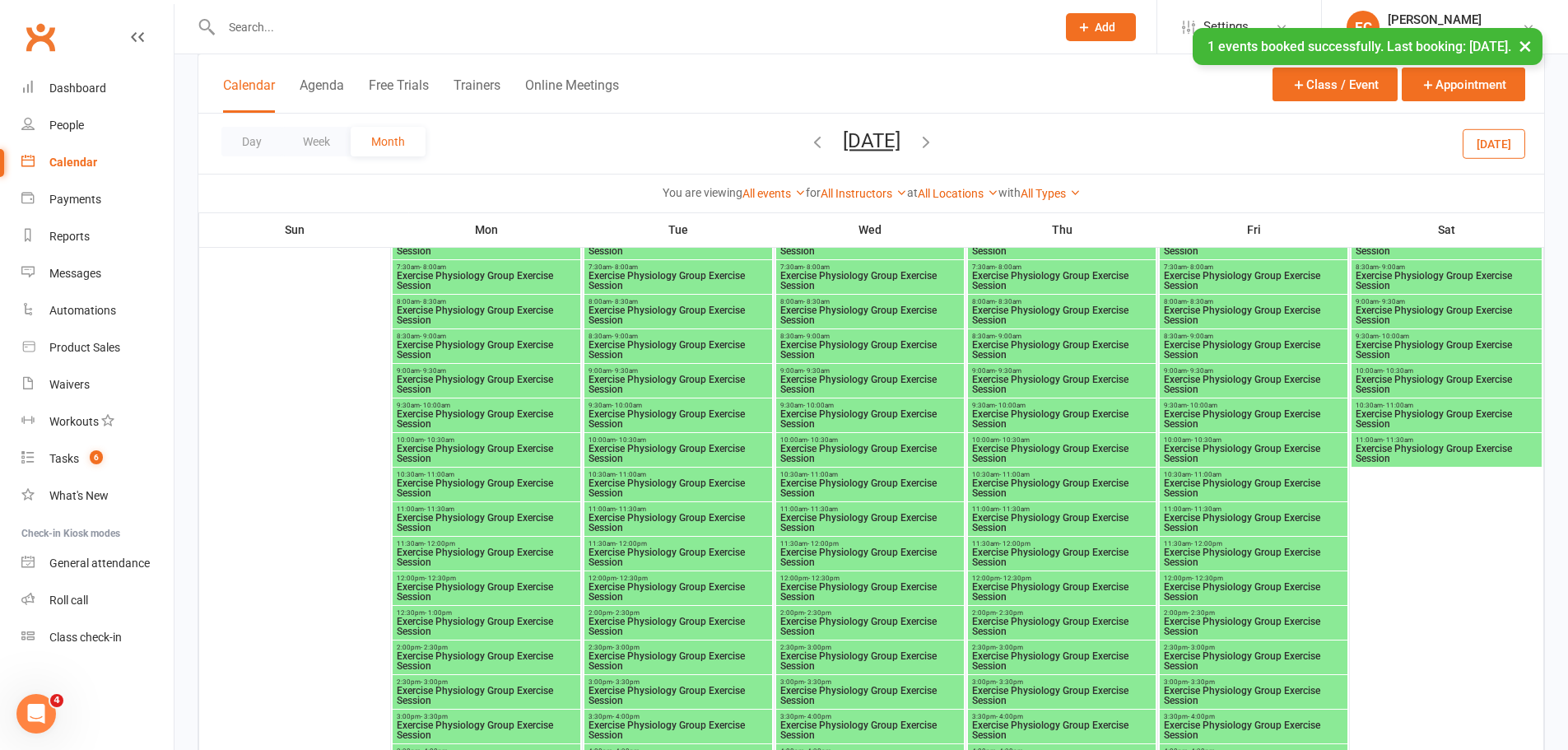
click at [1183, 486] on span "Exercise Physiology Group Exercise Session" at bounding box center [1253, 488] width 181 height 20
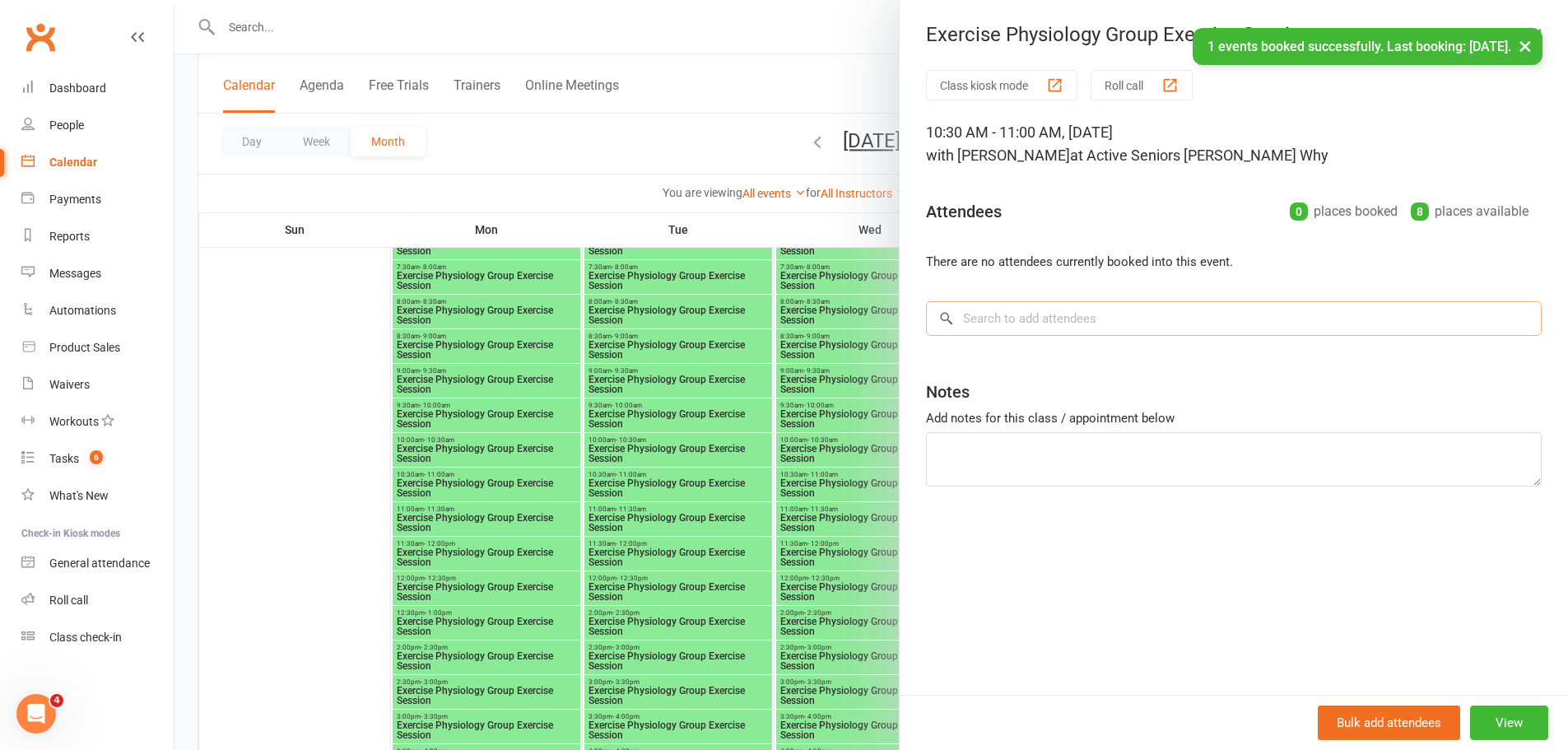
click at [964, 324] on input "search" at bounding box center [1233, 319] width 615 height 35
paste input "[PERSON_NAME]"
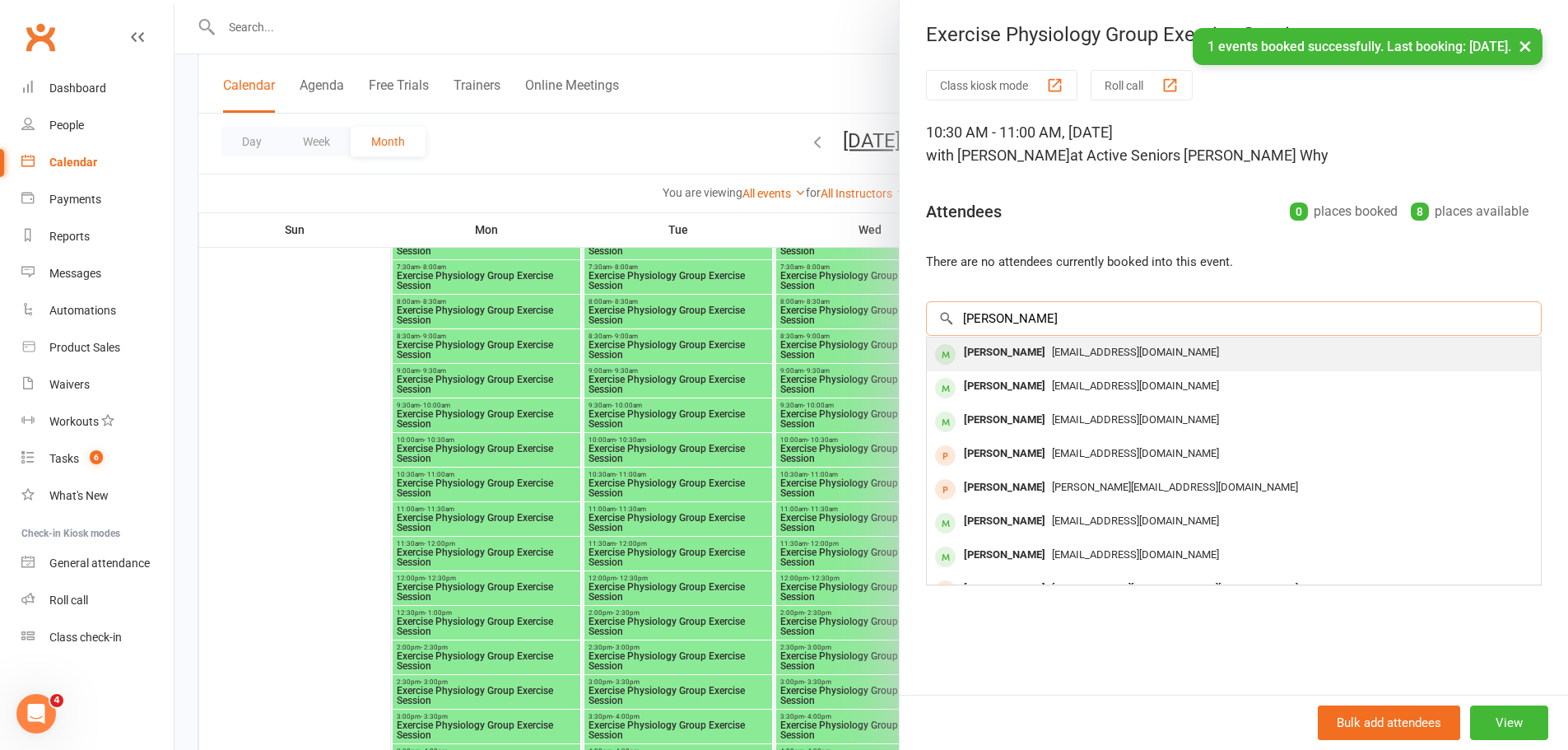
type input "[PERSON_NAME]"
click at [987, 360] on div "[PERSON_NAME]" at bounding box center [1005, 352] width 94 height 24
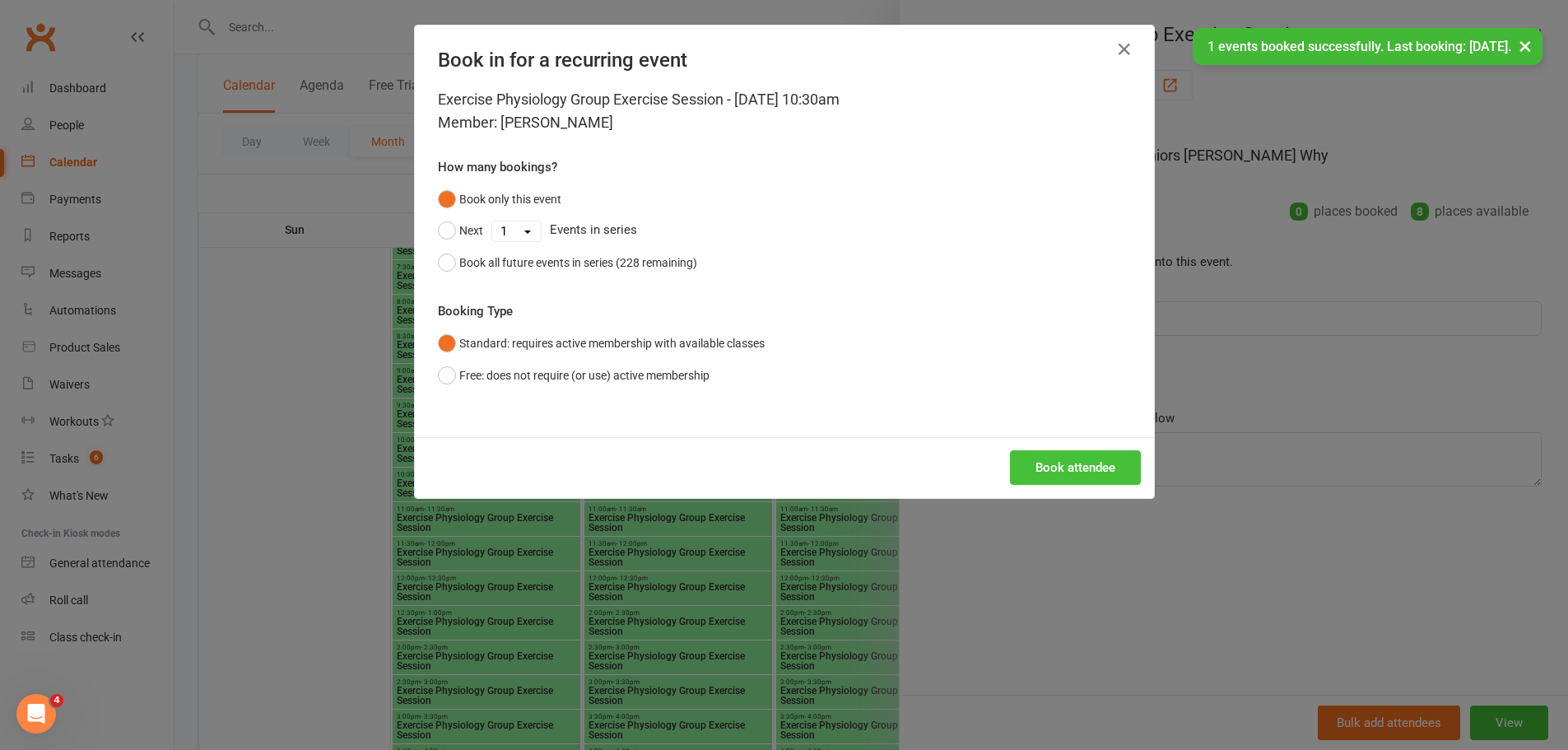
click at [1014, 462] on button "Book attendee" at bounding box center [1075, 467] width 131 height 35
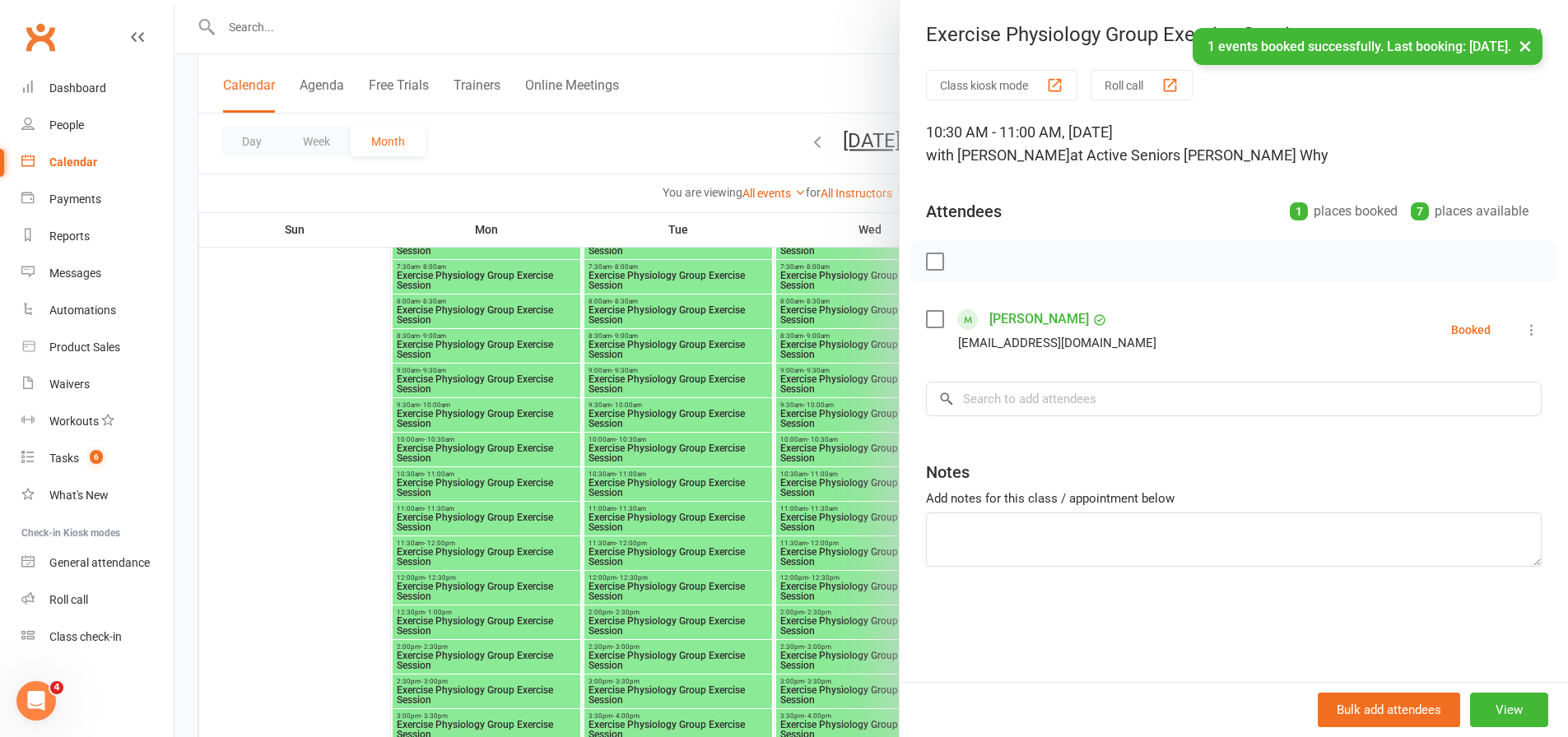
click at [721, 417] on div at bounding box center [871, 368] width 1393 height 737
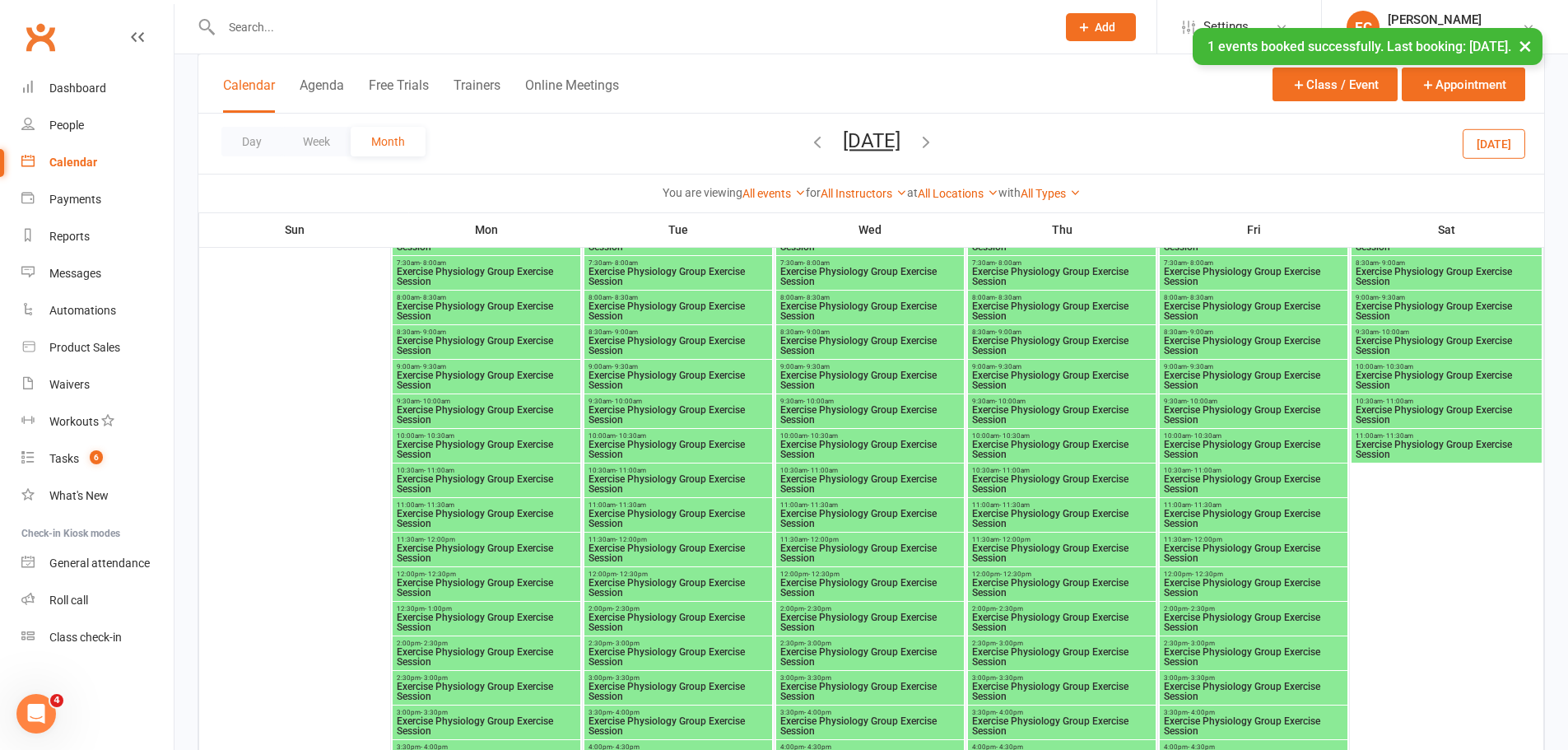
scroll to position [3458, 0]
click at [470, 481] on span "Exercise Physiology Group Exercise Session" at bounding box center [486, 482] width 181 height 20
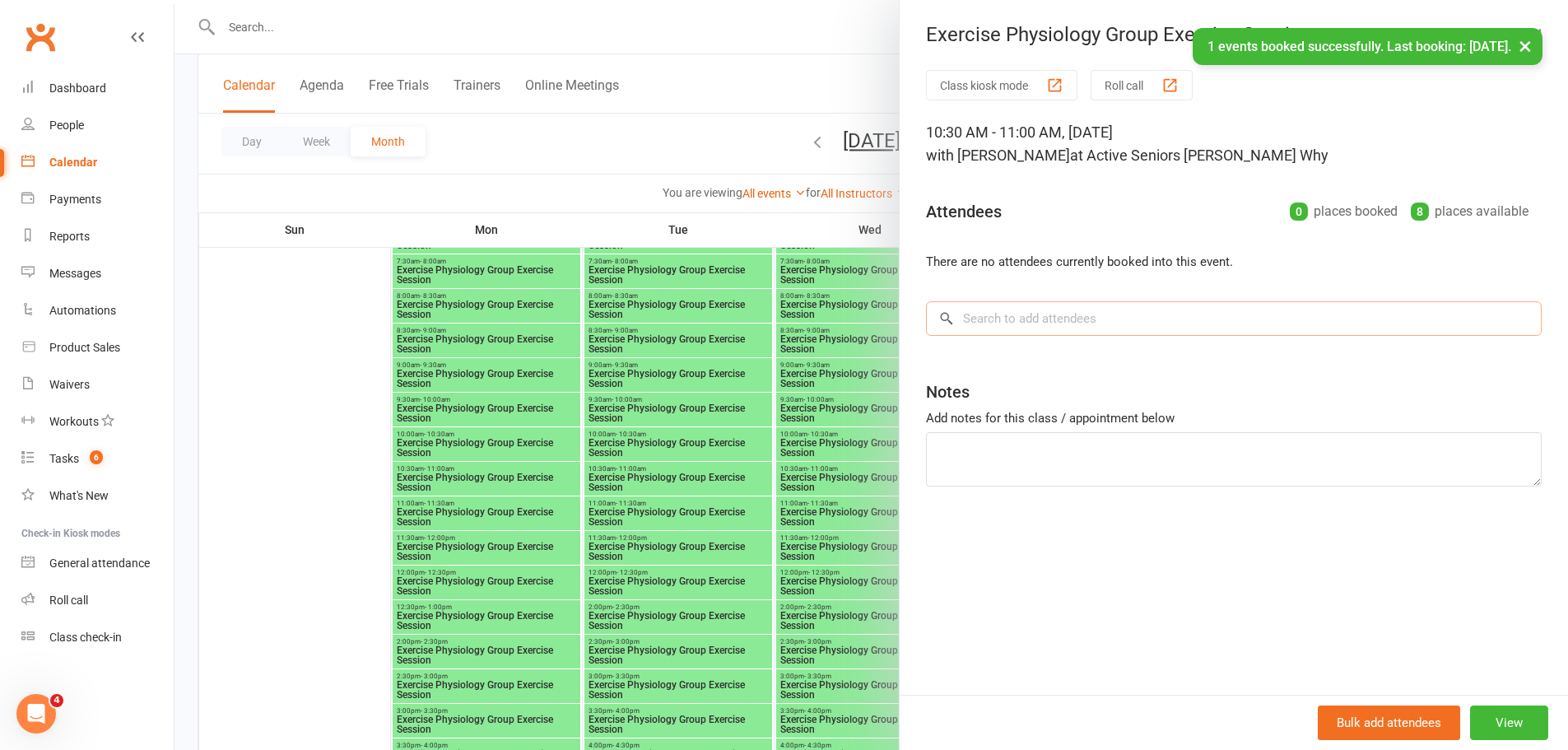
click at [1059, 319] on input "search" at bounding box center [1233, 319] width 615 height 35
paste input "[PERSON_NAME]"
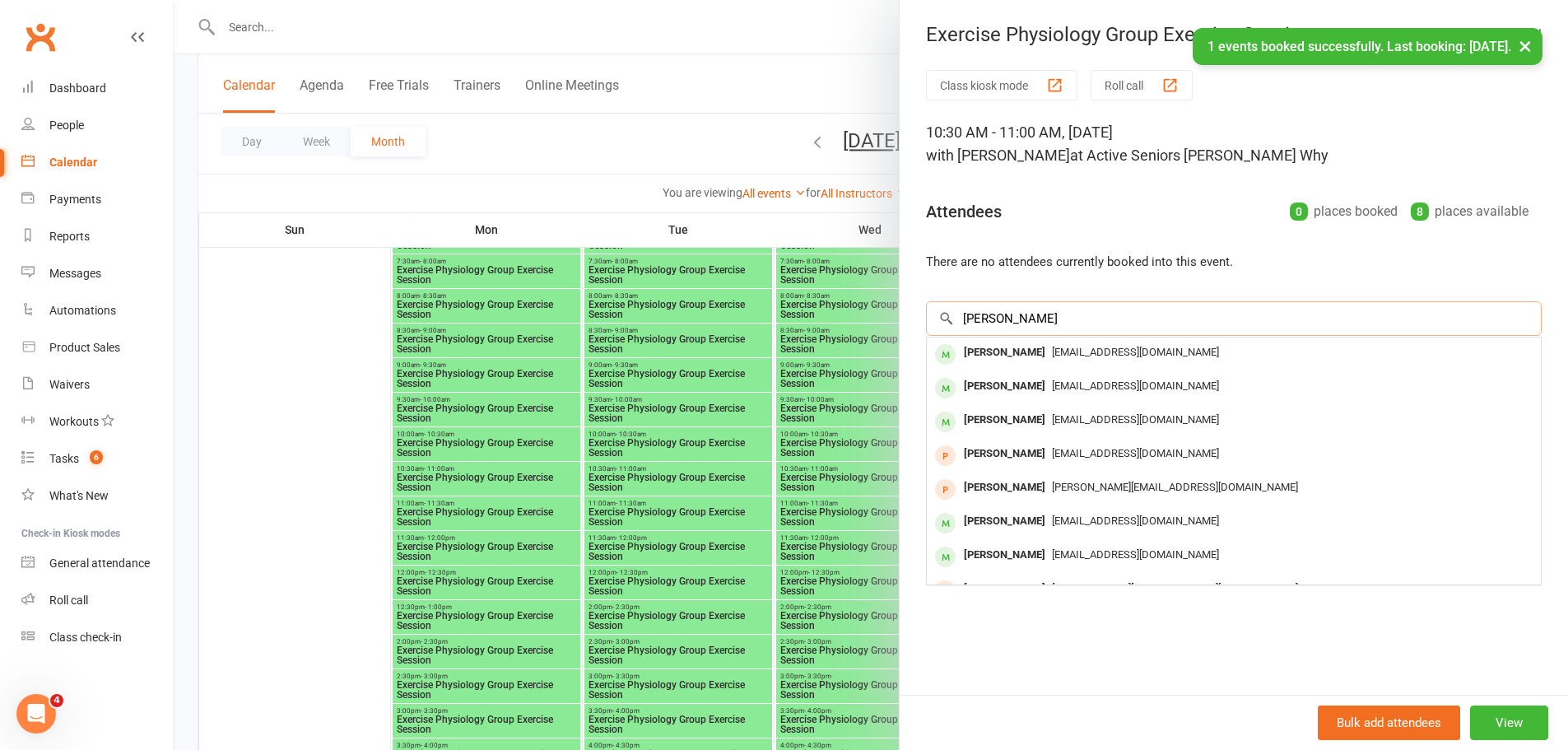
type input "[PERSON_NAME]"
click at [1052, 350] on span "[EMAIL_ADDRESS][DOMAIN_NAME]" at bounding box center [1136, 351] width 167 height 12
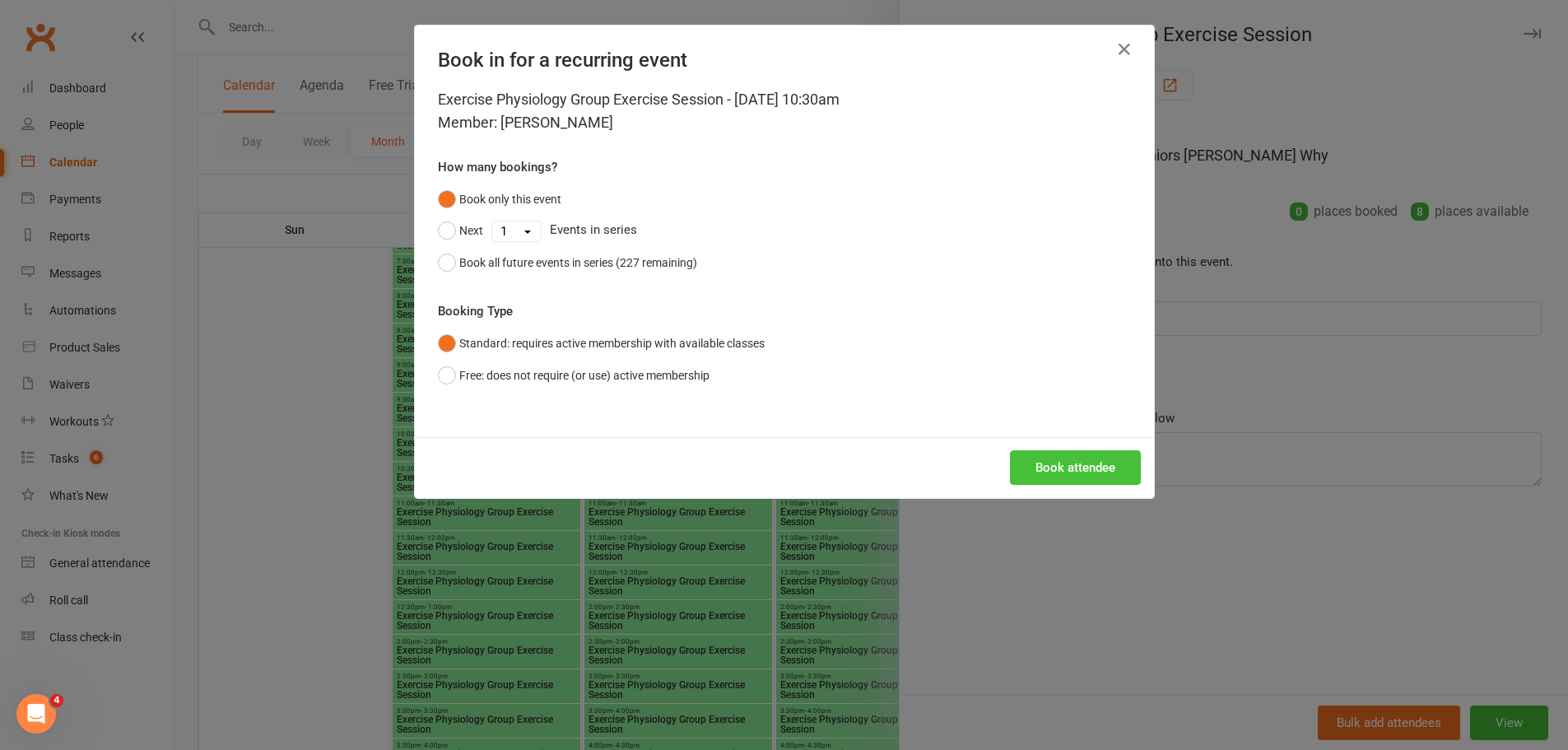
click at [1070, 465] on button "Book attendee" at bounding box center [1075, 467] width 131 height 35
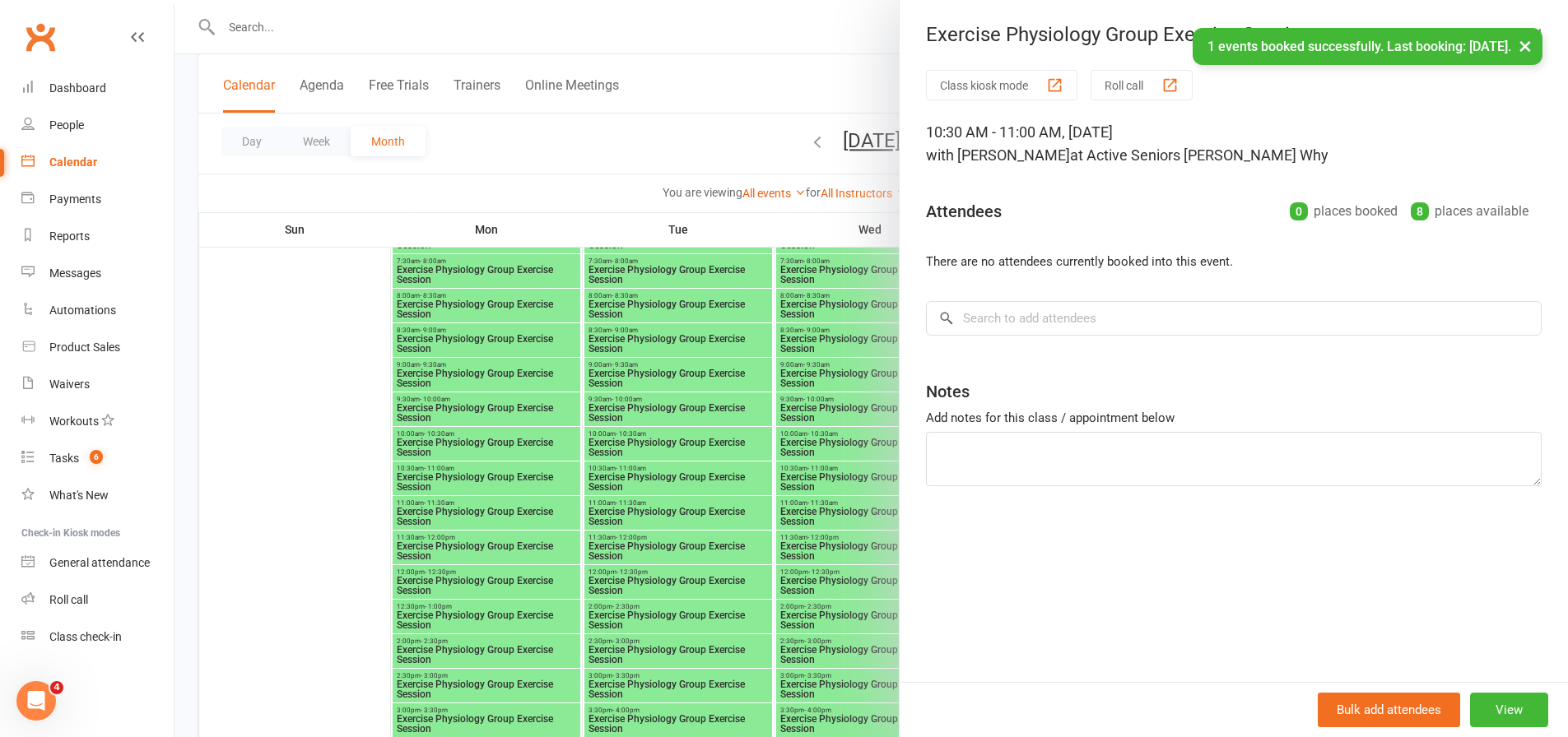
click at [838, 460] on div at bounding box center [871, 368] width 1393 height 737
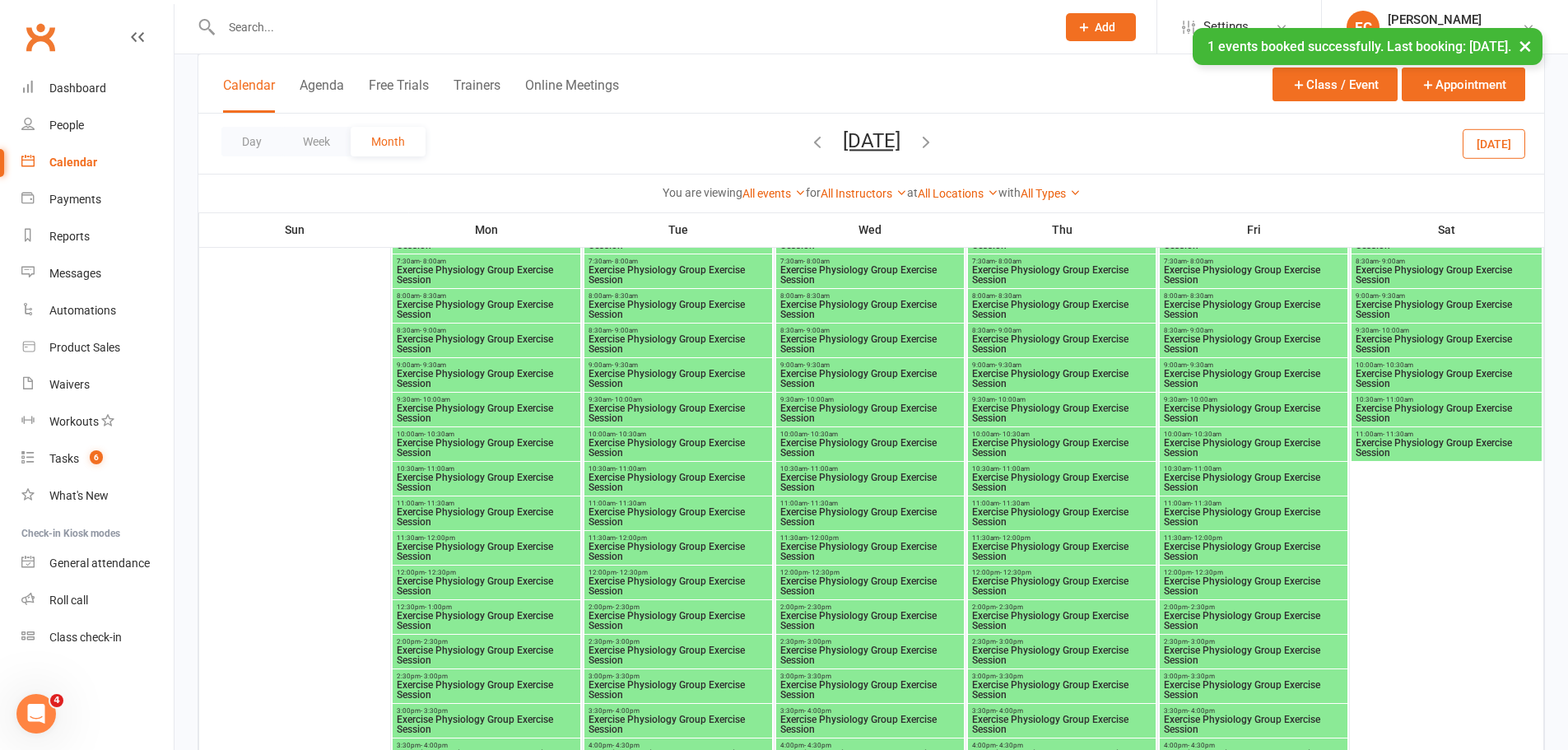
click at [1215, 470] on span "- 11:00am" at bounding box center [1206, 468] width 31 height 7
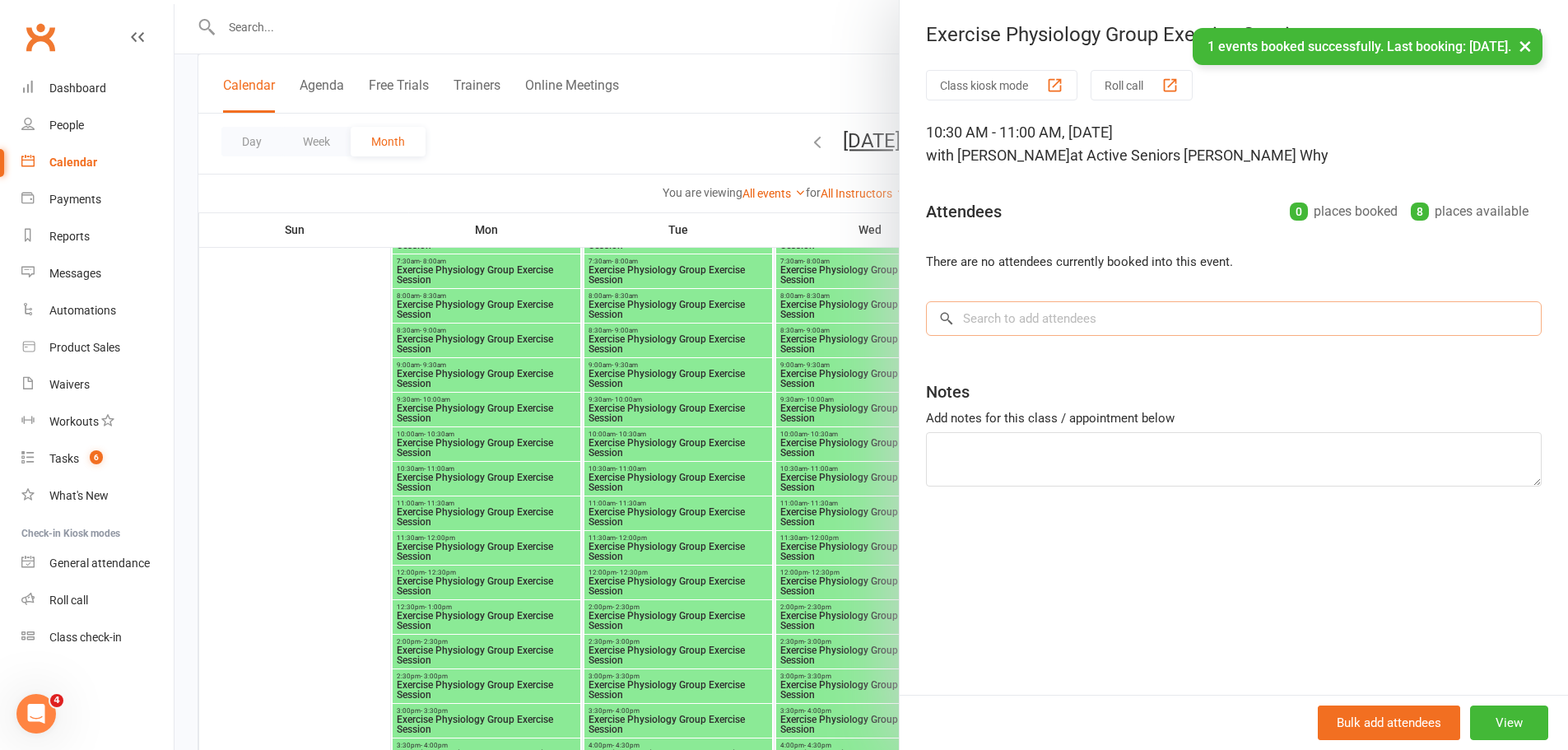
click at [1098, 315] on input "search" at bounding box center [1233, 319] width 615 height 35
paste input "[PERSON_NAME]"
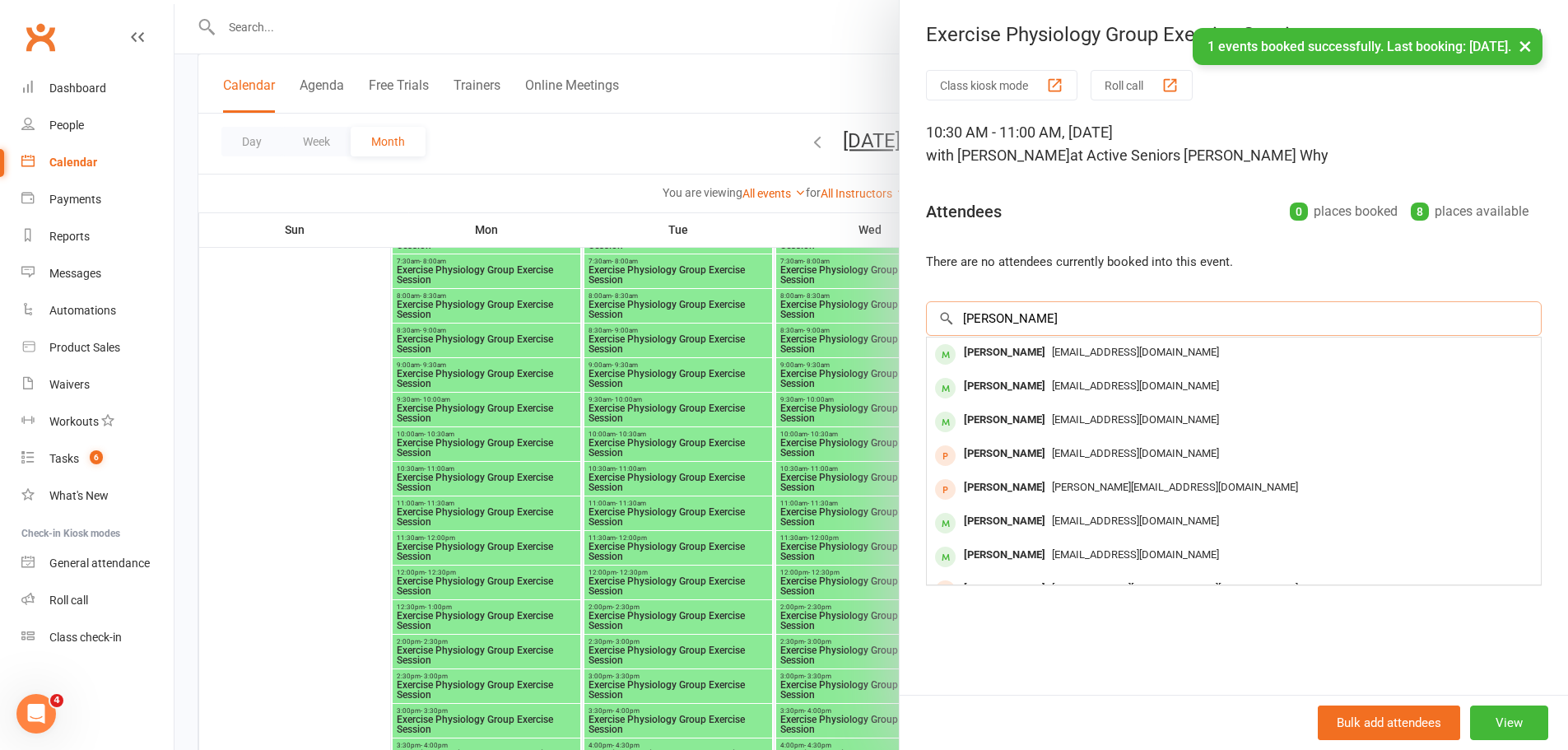
type input "[PERSON_NAME]"
click at [1052, 346] on span "[EMAIL_ADDRESS][DOMAIN_NAME]" at bounding box center [1136, 351] width 167 height 12
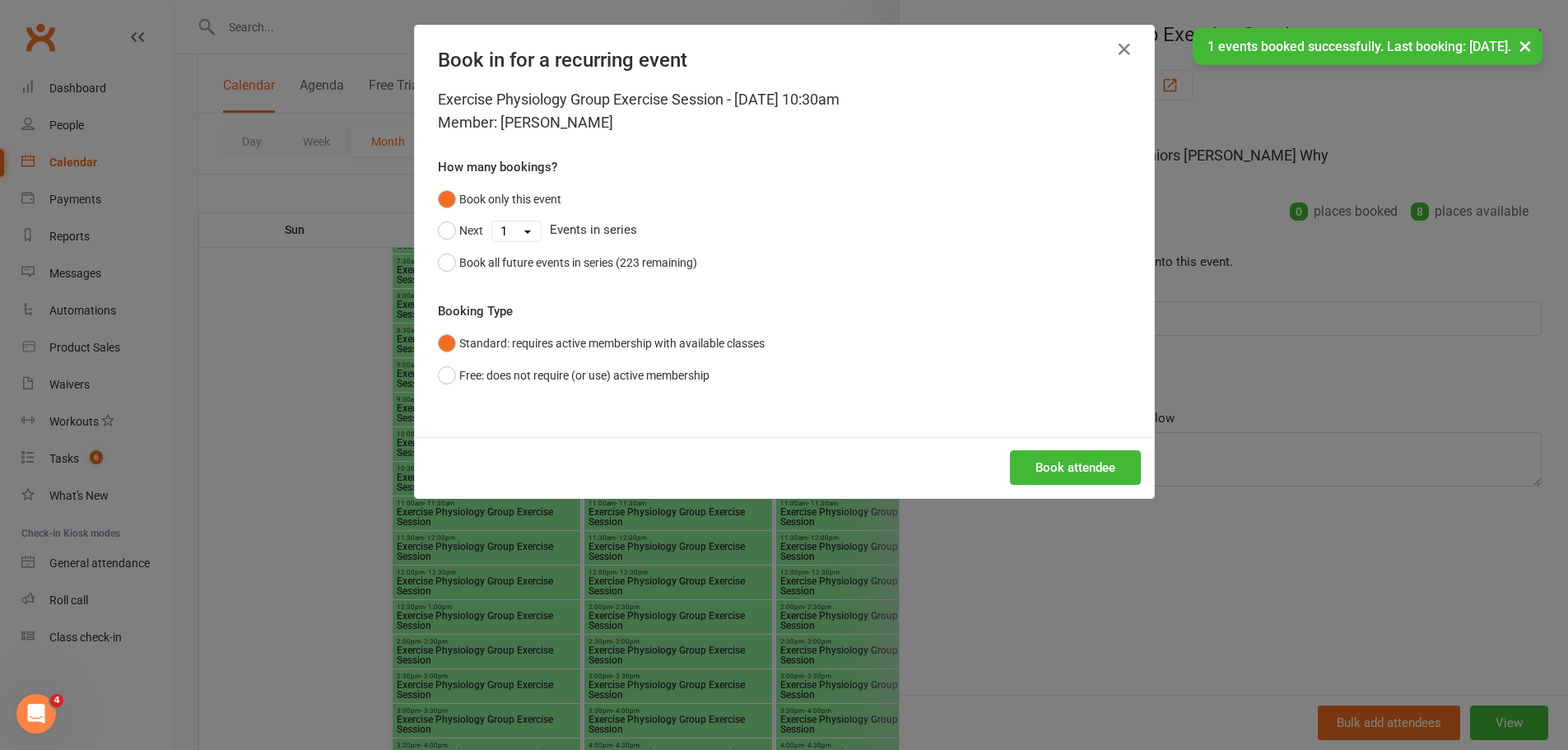
click at [1083, 489] on div "Book attendee" at bounding box center [784, 468] width 739 height 61
click at [1076, 470] on button "Book attendee" at bounding box center [1075, 467] width 131 height 35
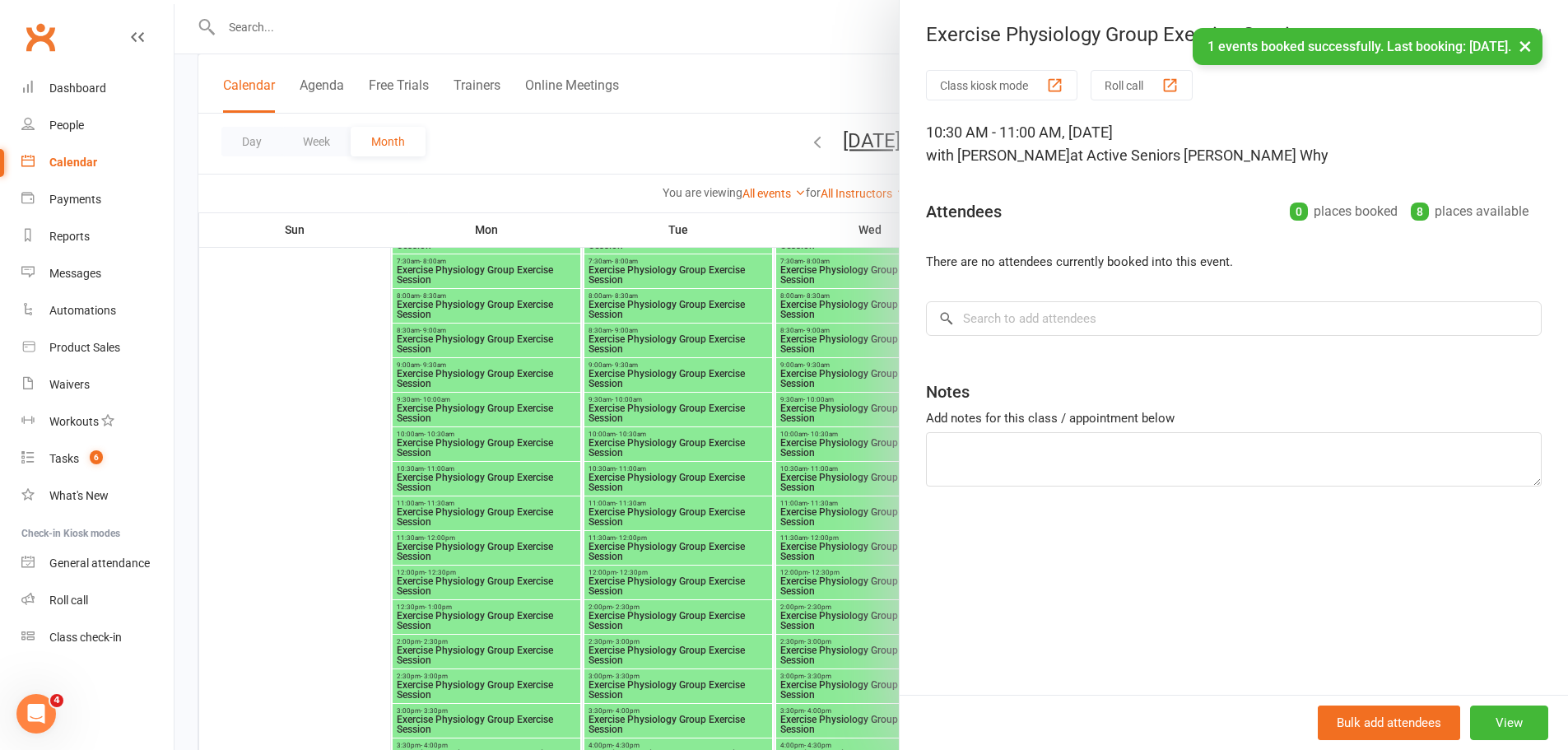
drag, startPoint x: 694, startPoint y: 450, endPoint x: 663, endPoint y: 454, distance: 31.3
click at [692, 450] on div at bounding box center [871, 375] width 1393 height 750
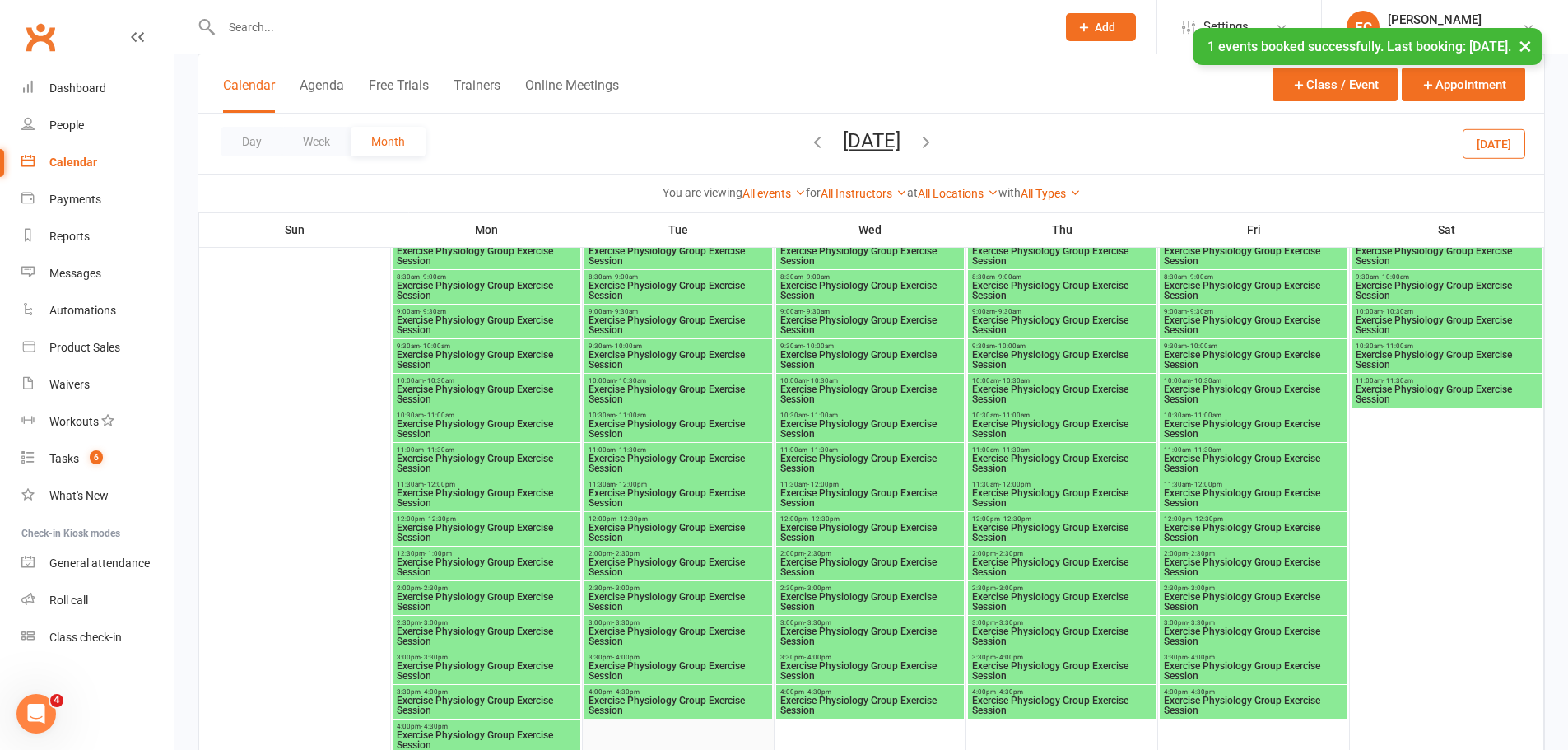
scroll to position [3565, 0]
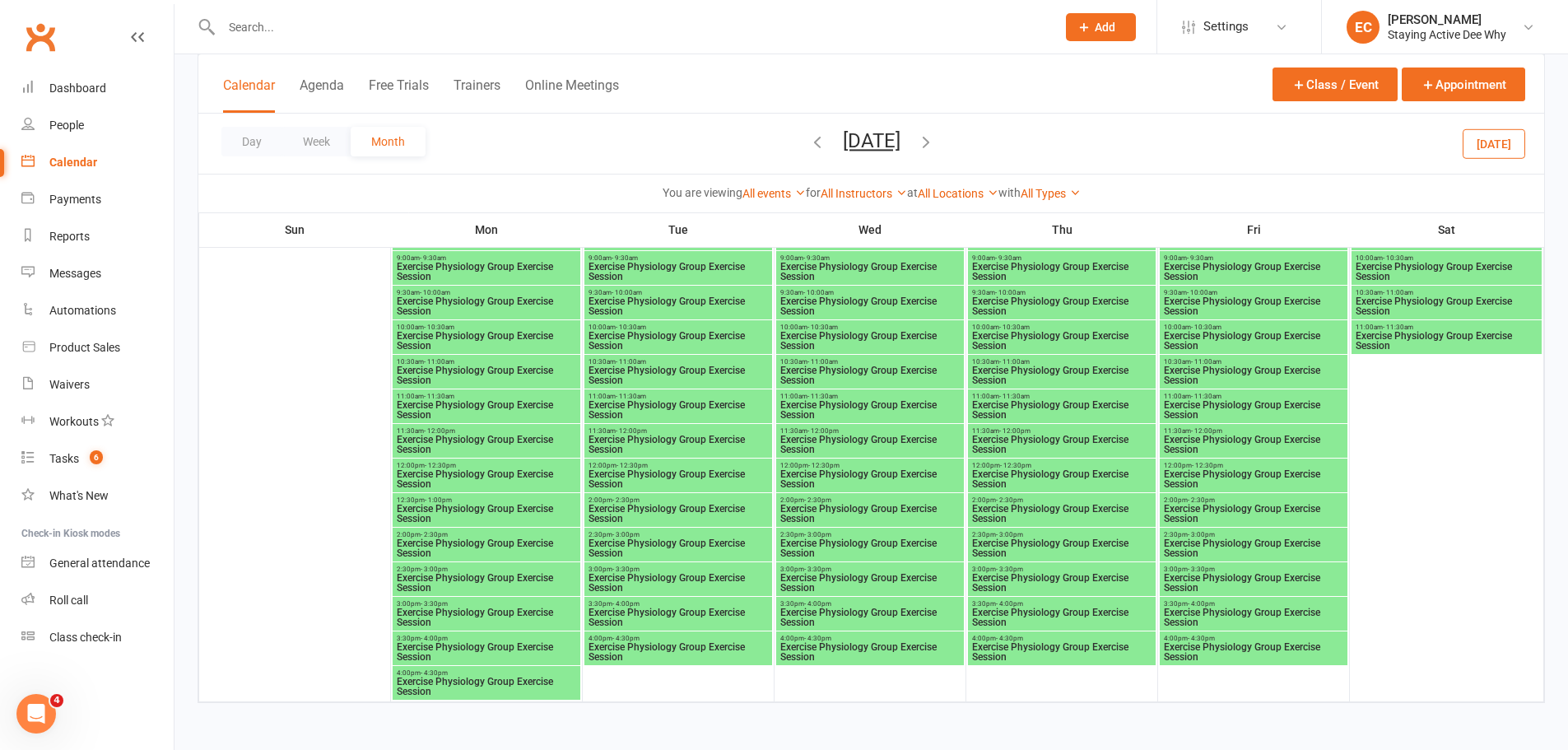
click at [321, 16] on div at bounding box center [620, 27] width 847 height 54
click at [310, 29] on input "text" at bounding box center [630, 27] width 828 height 23
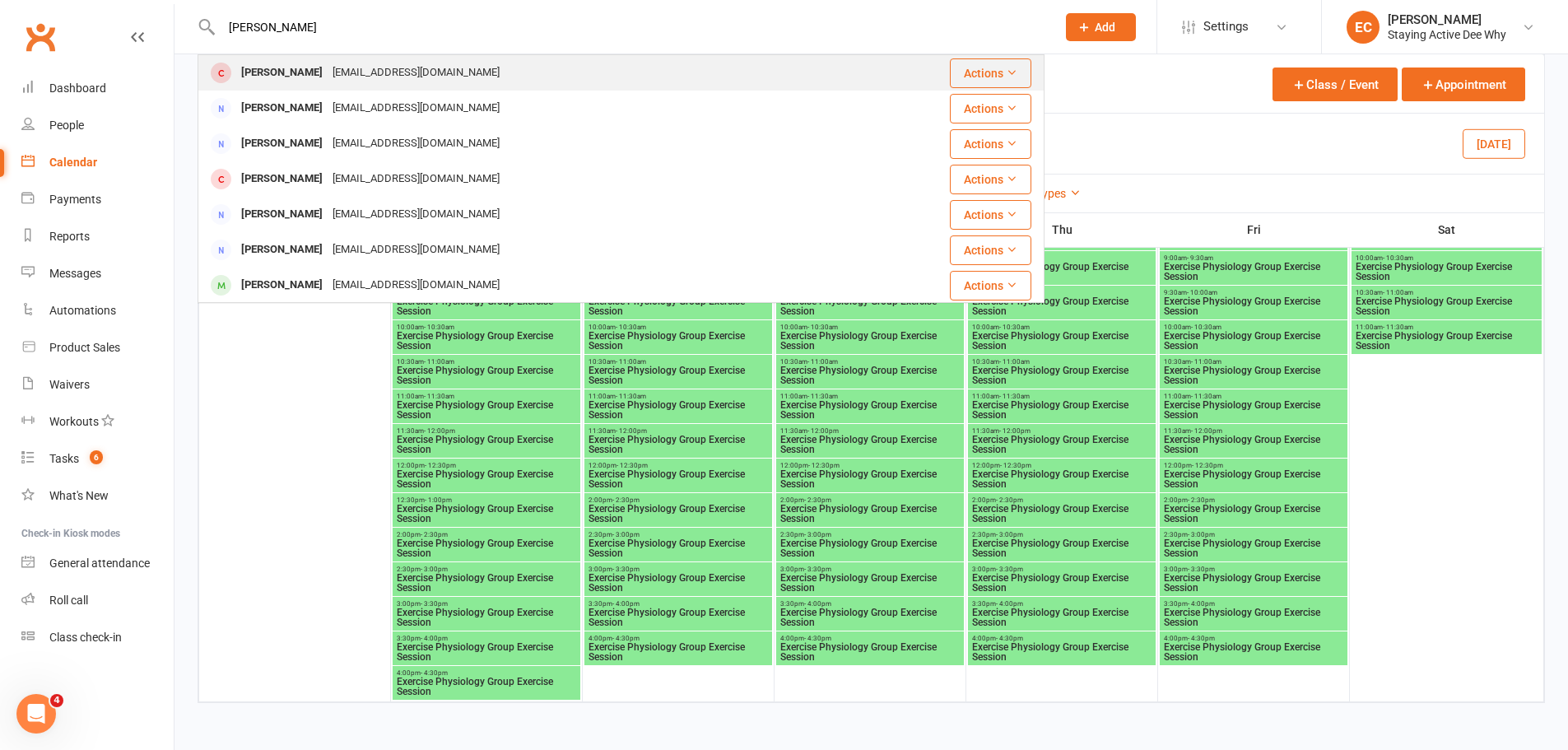
type input "[PERSON_NAME]"
click at [302, 60] on div "[PERSON_NAME] [PERSON_NAME][EMAIL_ADDRESS][DOMAIN_NAME]" at bounding box center [538, 73] width 679 height 34
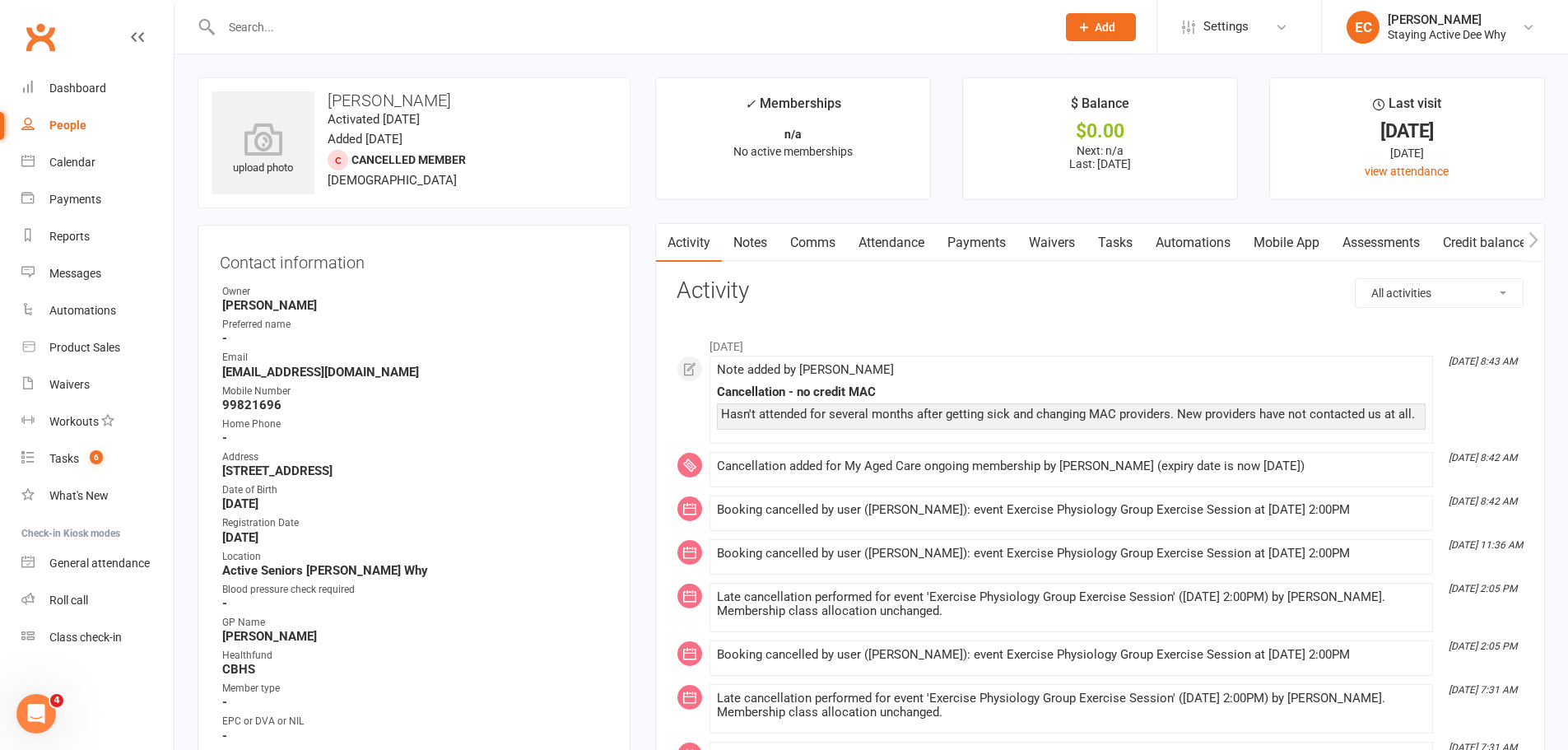
drag, startPoint x: 921, startPoint y: 256, endPoint x: 913, endPoint y: 257, distance: 8.1
click at [920, 255] on link "Attendance" at bounding box center [890, 243] width 89 height 38
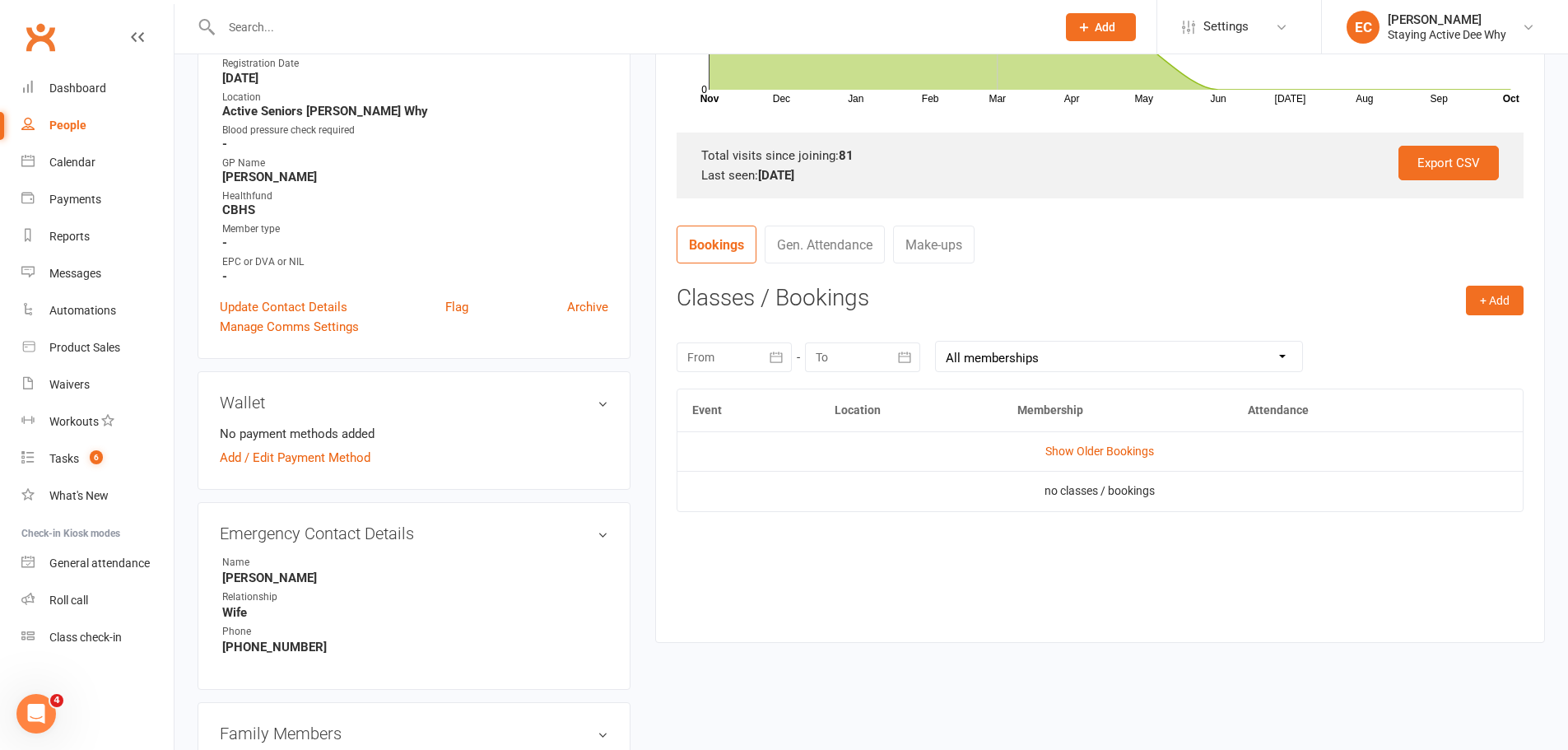
scroll to position [82, 0]
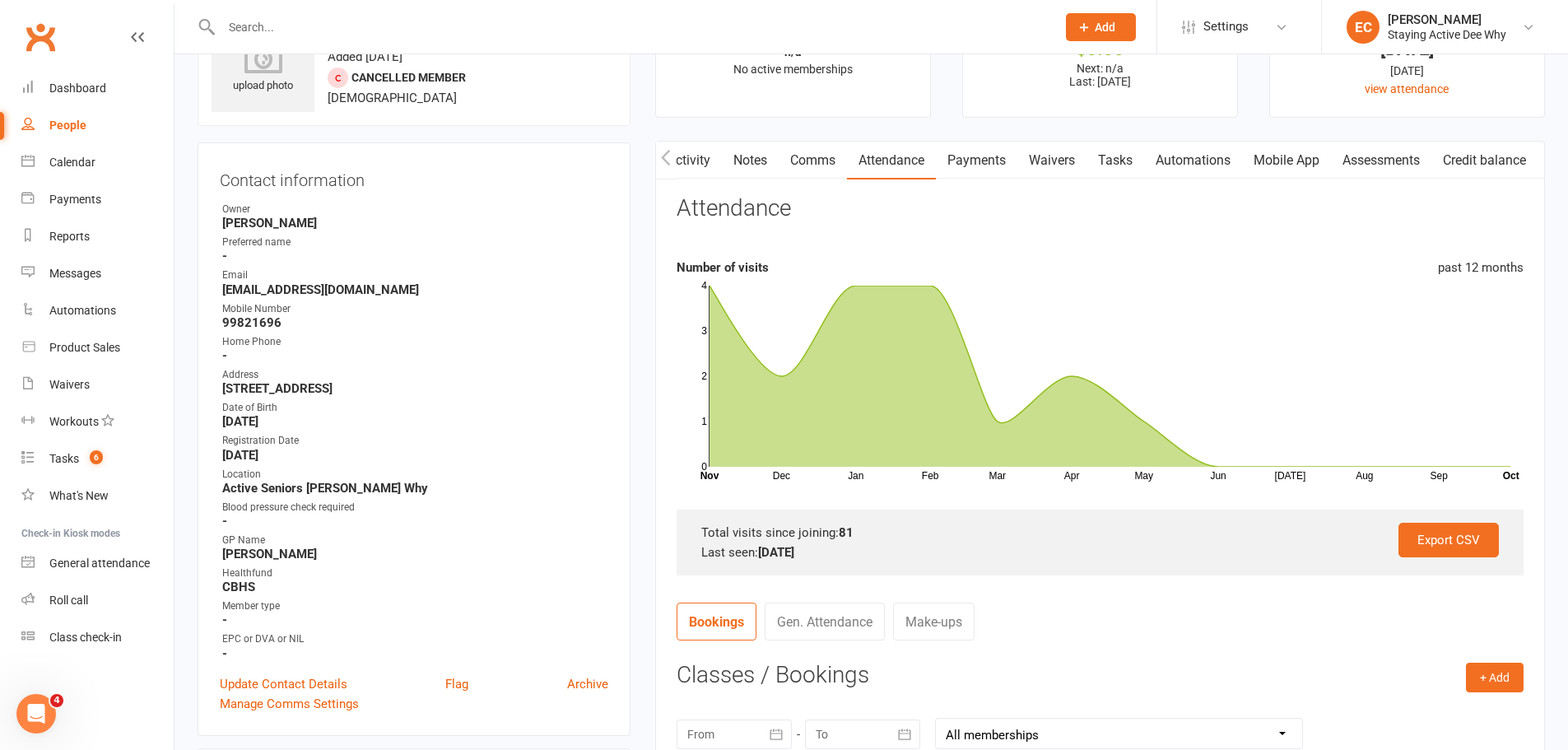
click at [730, 148] on link "Notes" at bounding box center [750, 161] width 57 height 38
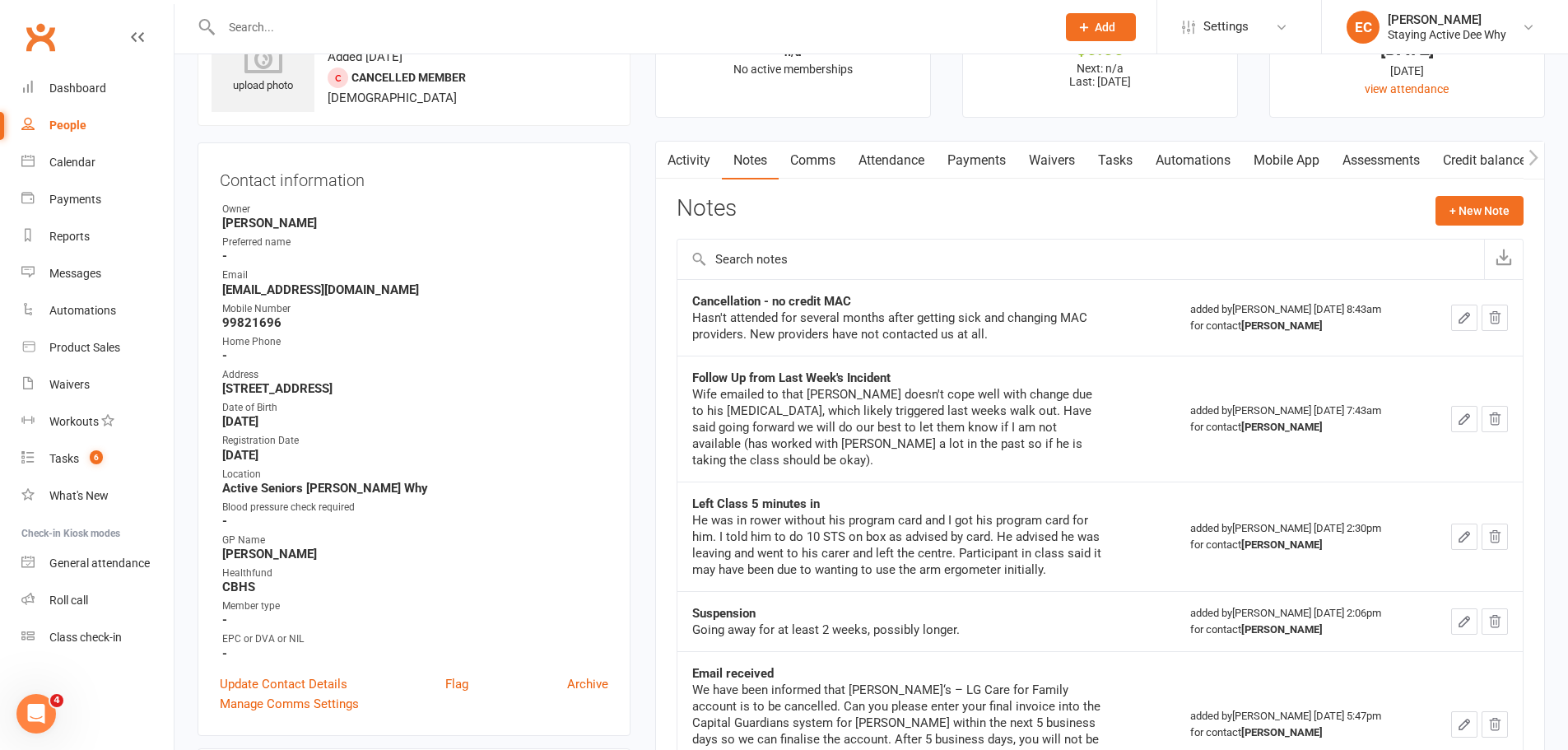
click at [719, 157] on link "Activity" at bounding box center [688, 161] width 65 height 38
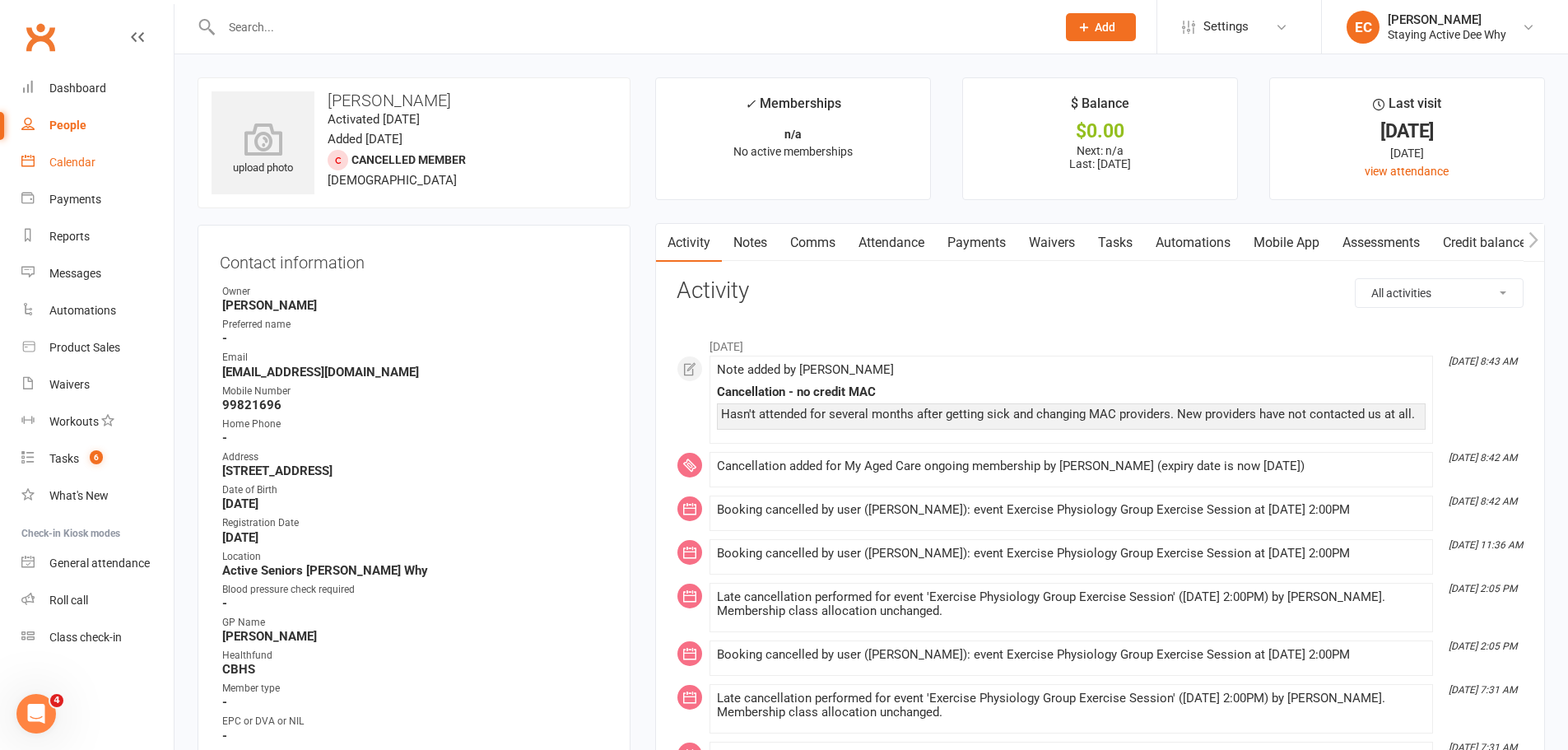
click at [53, 163] on div "Calendar" at bounding box center [73, 162] width 46 height 13
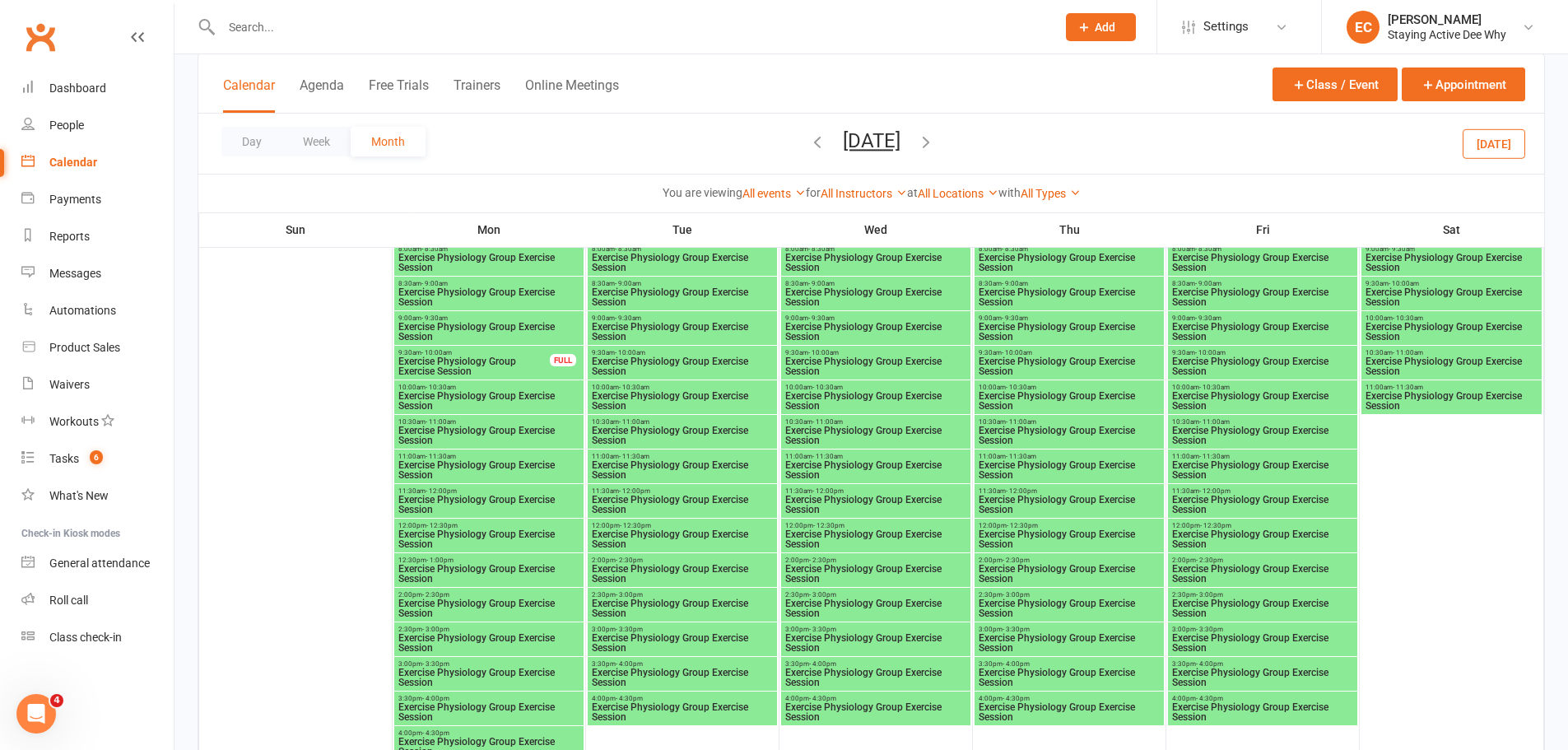
scroll to position [247, 0]
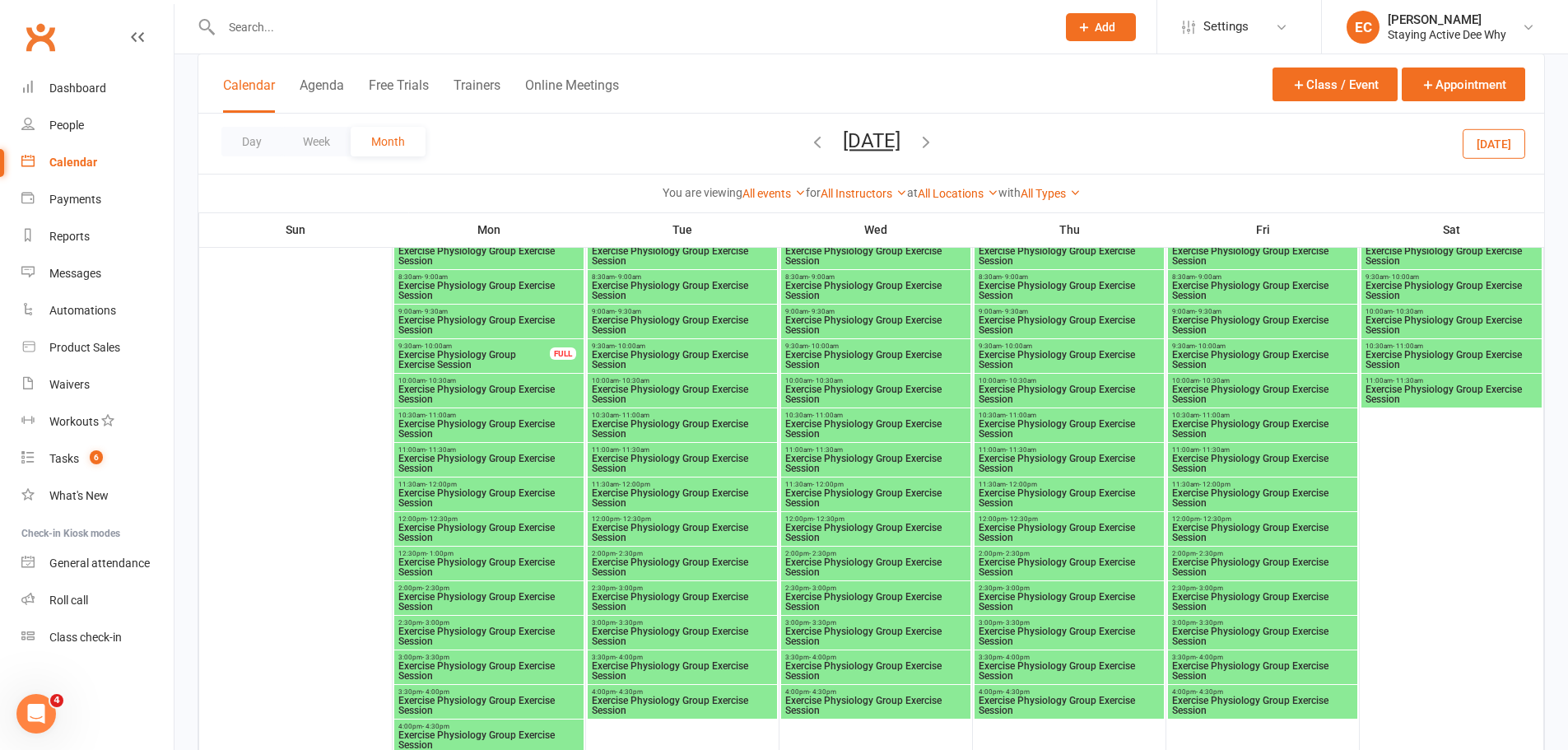
click at [639, 555] on span "- 2:30pm" at bounding box center [629, 554] width 27 height 7
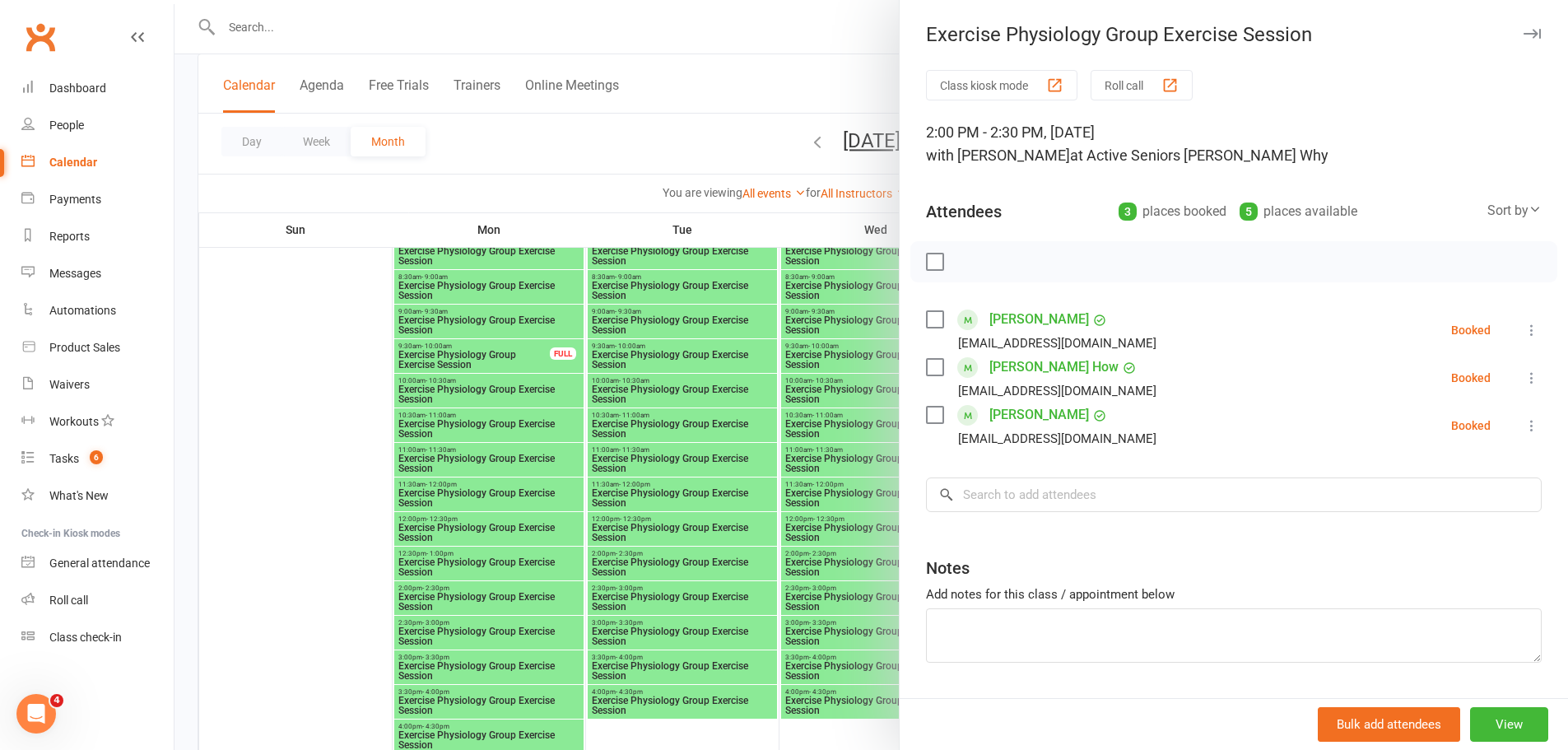
click at [667, 525] on div at bounding box center [871, 375] width 1393 height 750
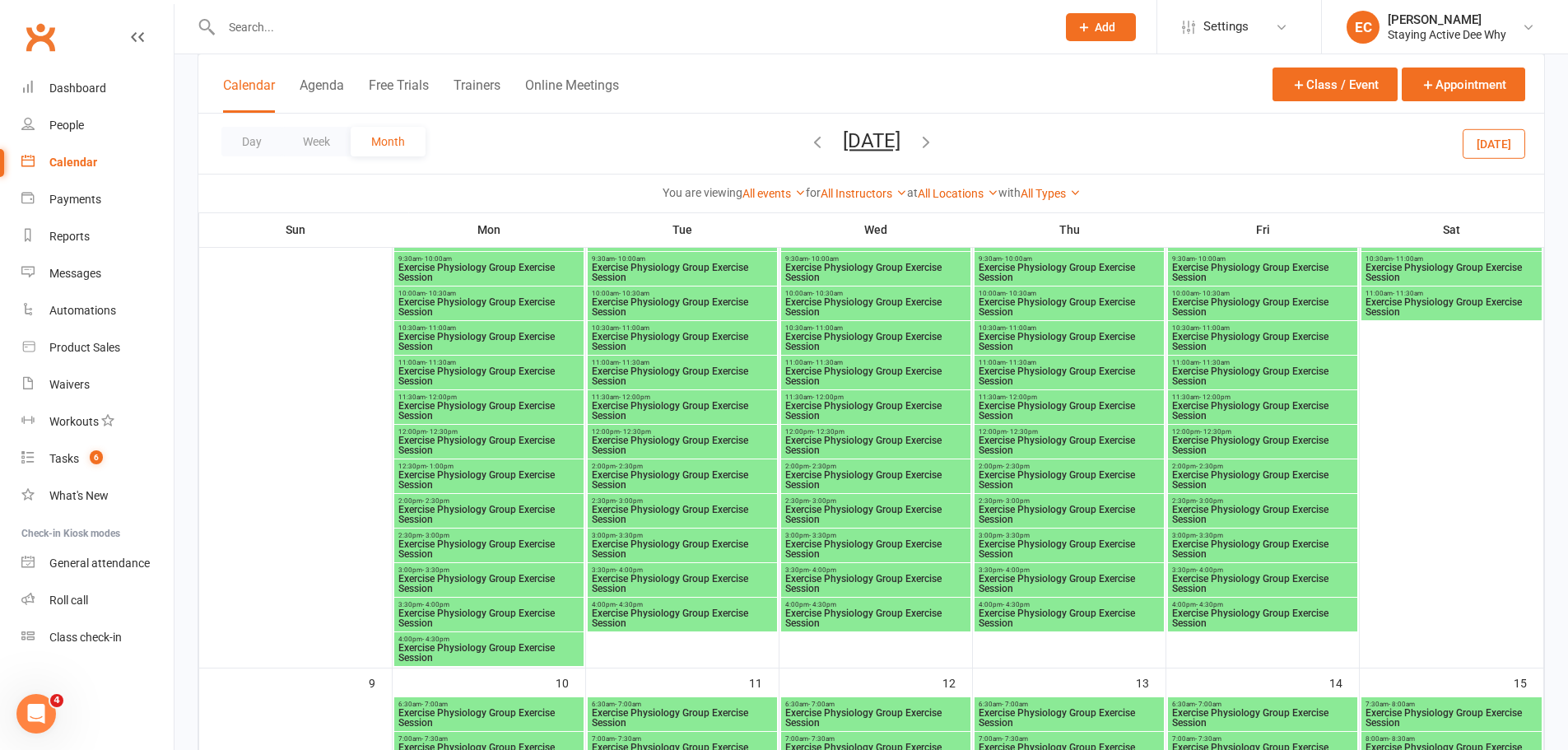
scroll to position [988, 0]
click at [621, 469] on span "Exercise Physiology Group Exercise Session" at bounding box center [682, 479] width 183 height 20
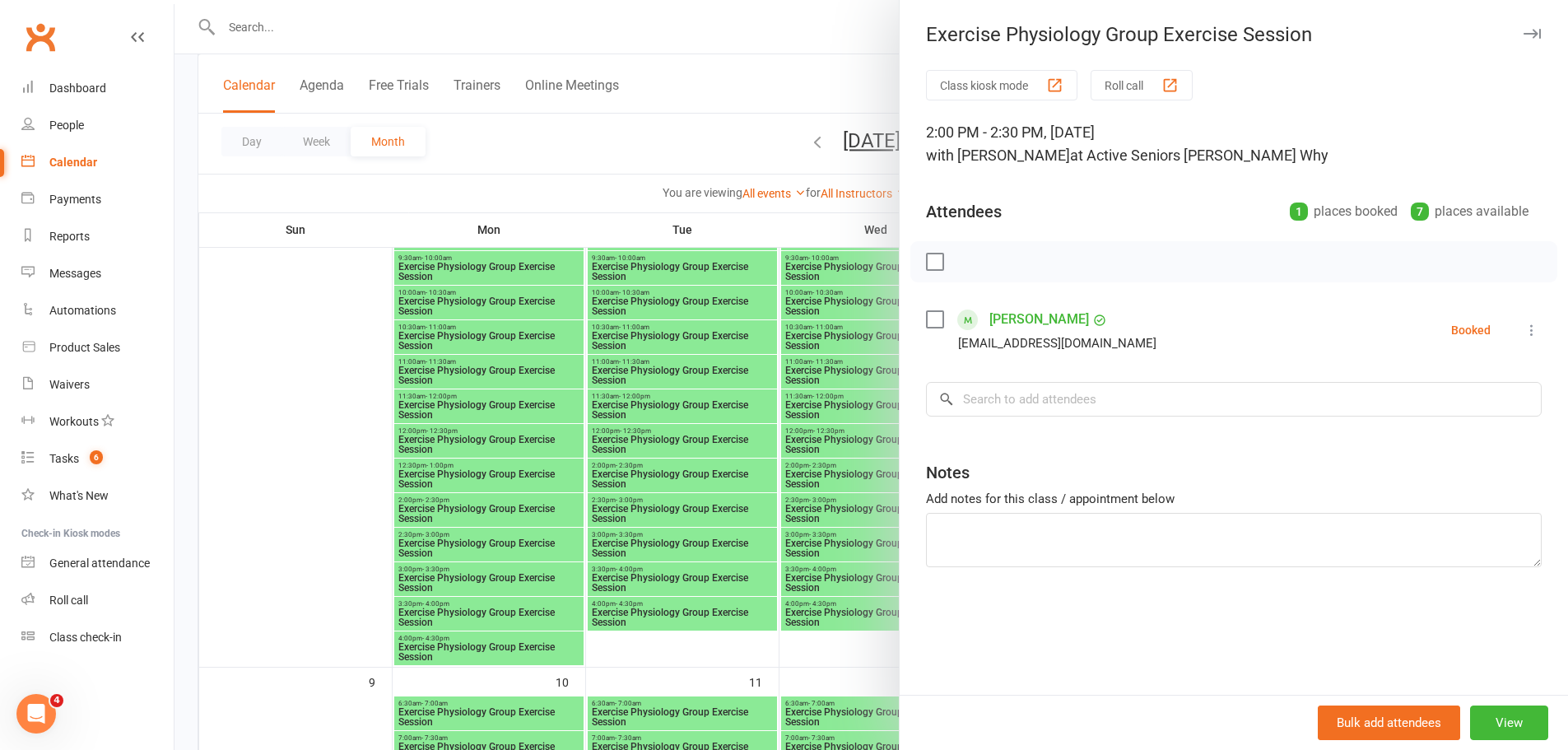
click at [601, 477] on div at bounding box center [871, 375] width 1393 height 750
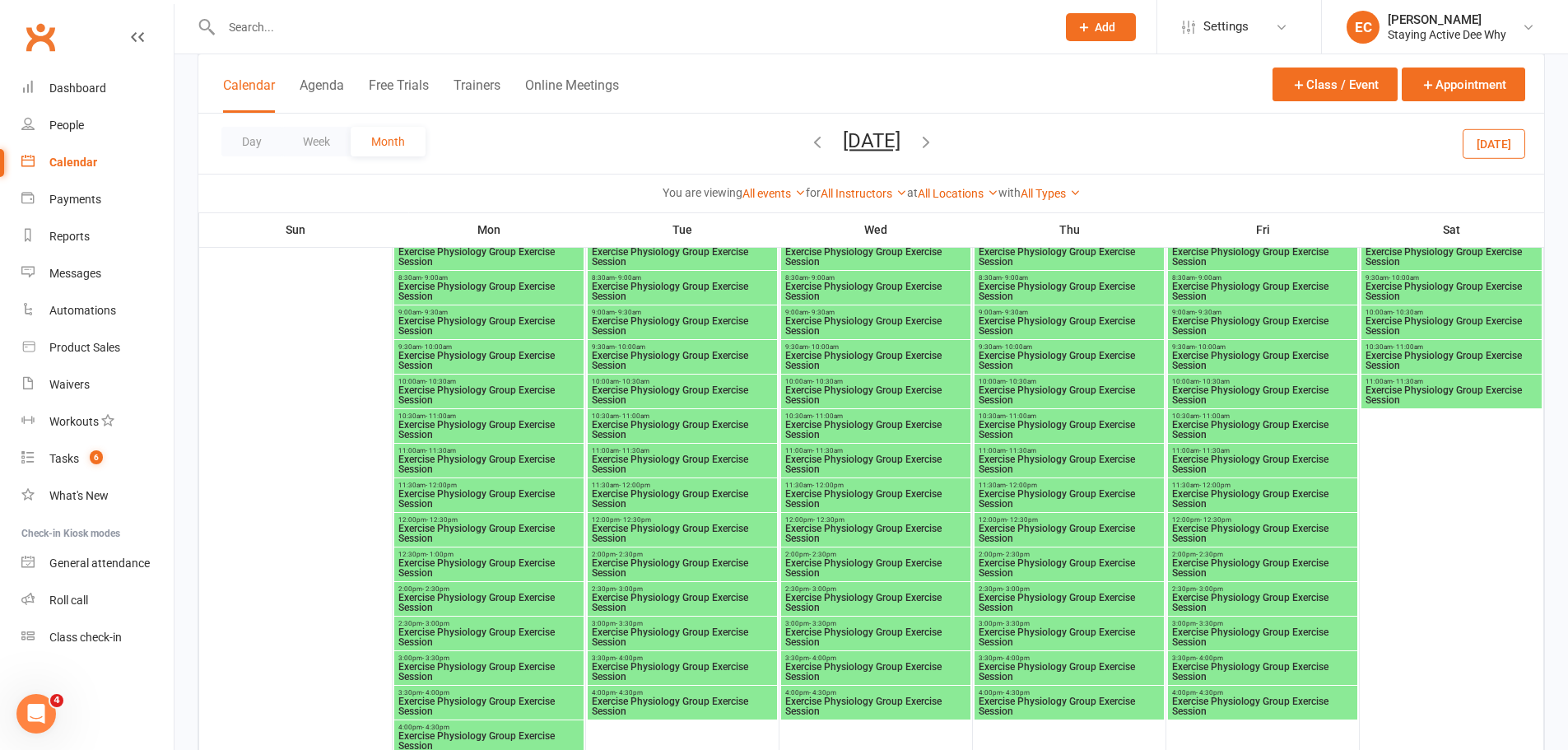
scroll to position [1647, 0]
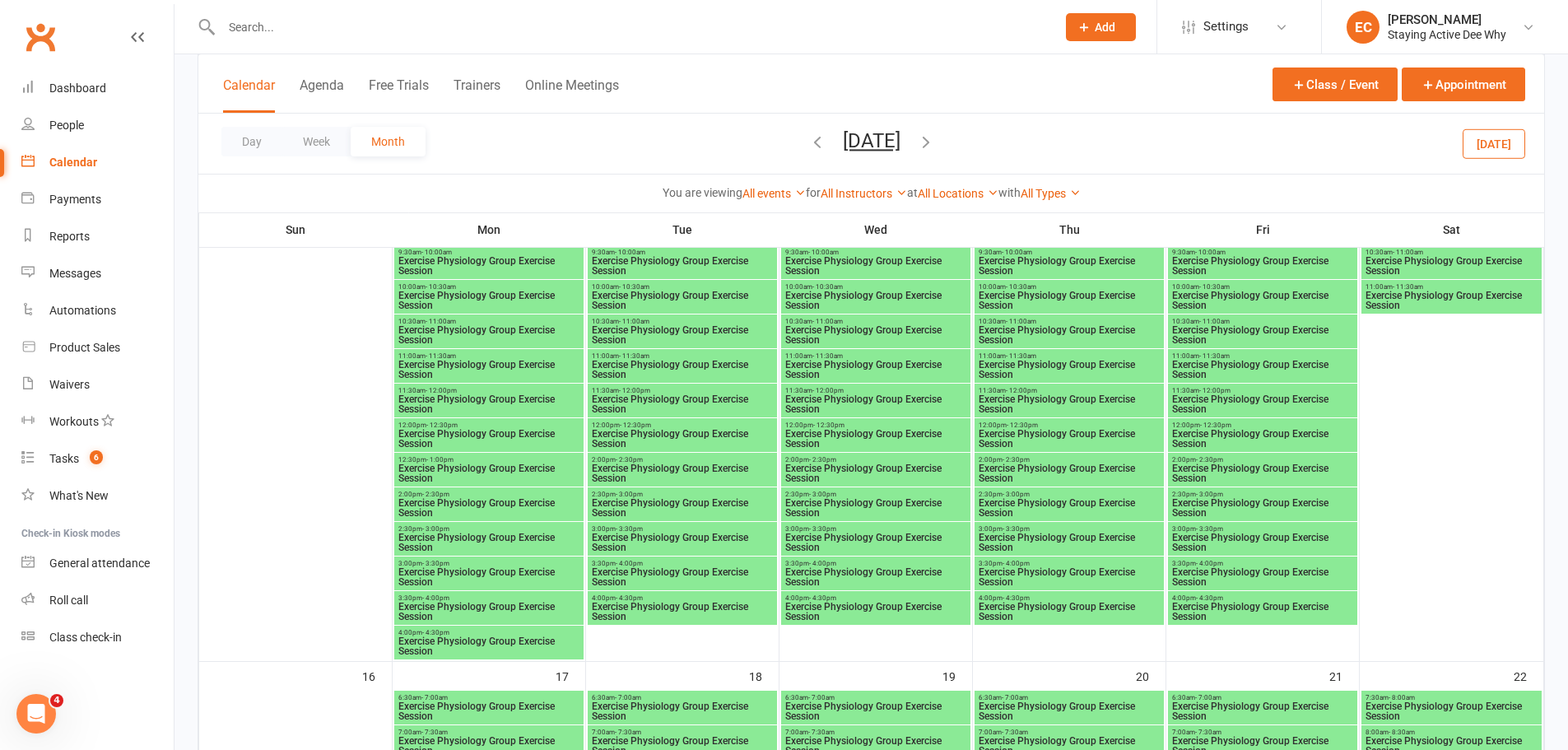
click at [625, 467] on span "Exercise Physiology Group Exercise Session" at bounding box center [682, 473] width 183 height 20
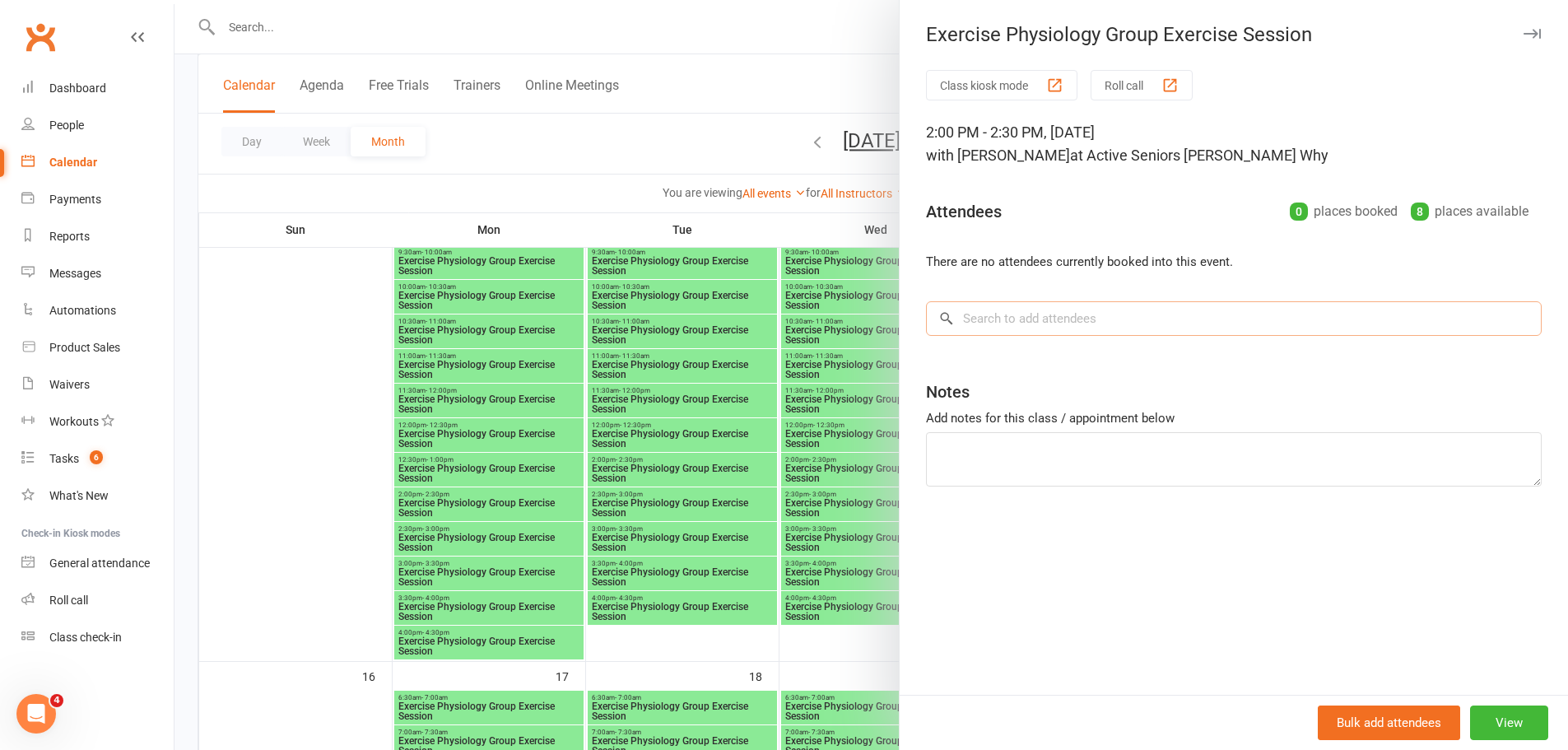
click at [1016, 307] on input "search" at bounding box center [1233, 319] width 615 height 35
paste input "[PERSON_NAME]"
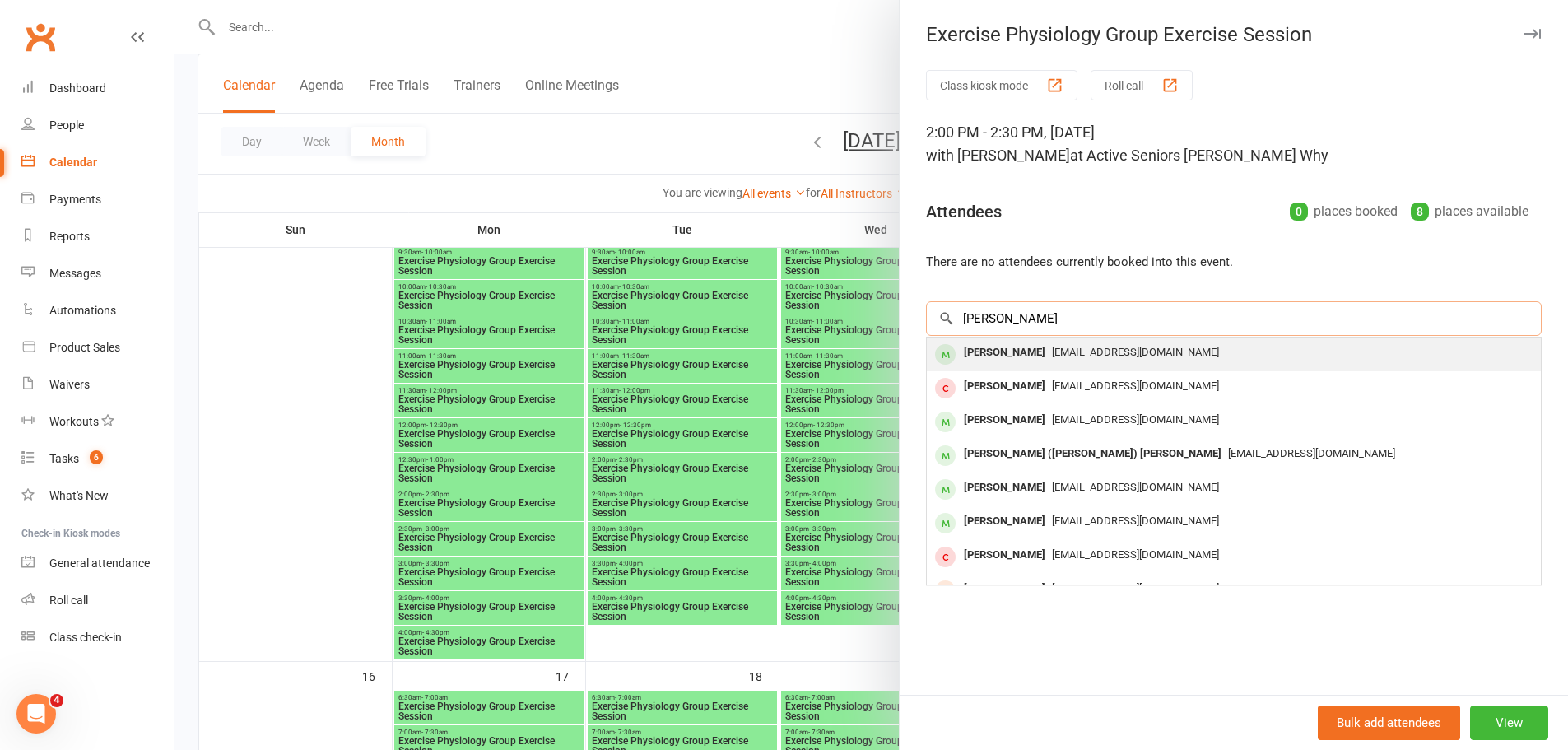
type input "[PERSON_NAME]"
click at [1052, 350] on span "[EMAIL_ADDRESS][DOMAIN_NAME]" at bounding box center [1136, 351] width 167 height 12
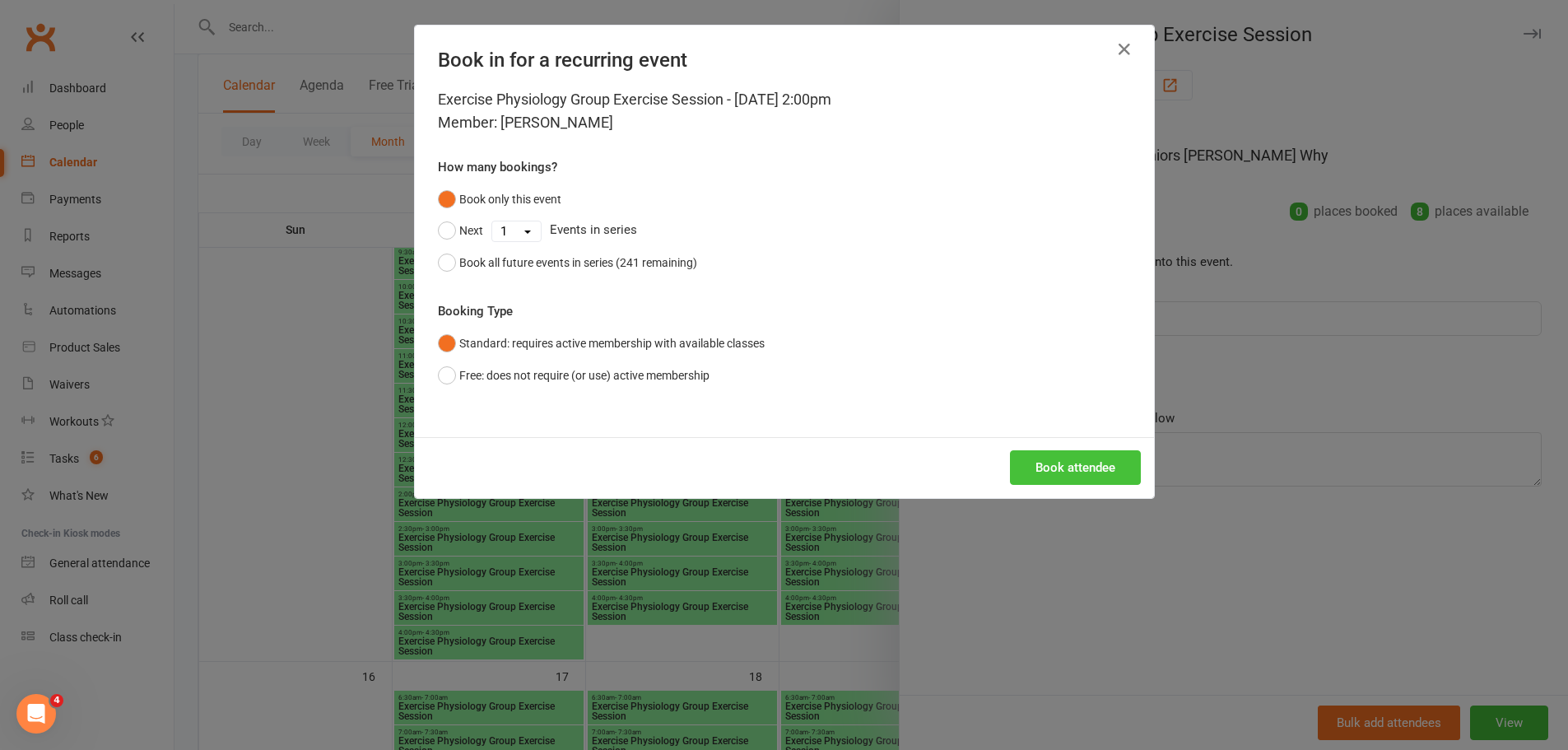
click at [1068, 462] on button "Book attendee" at bounding box center [1075, 467] width 131 height 35
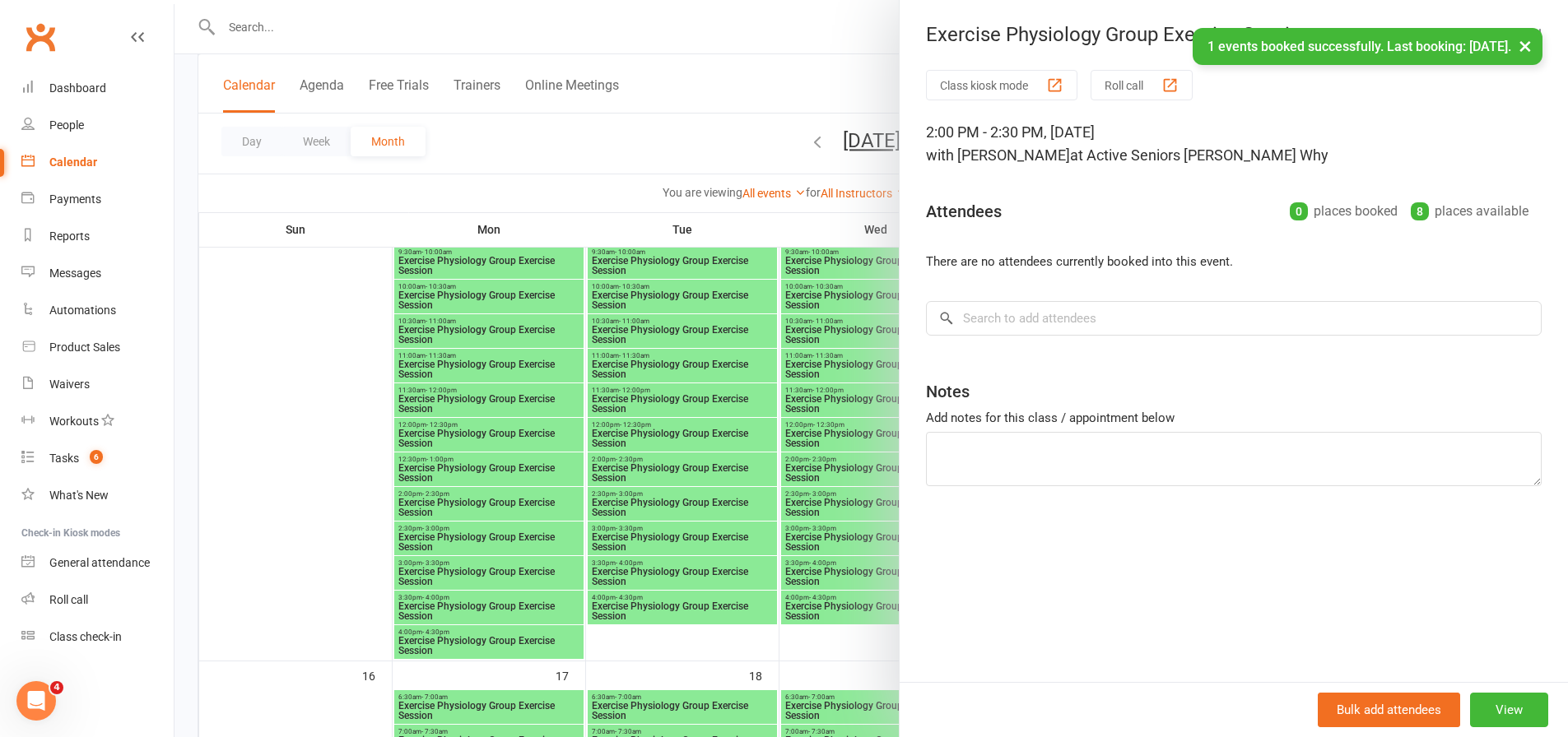
click at [770, 469] on div at bounding box center [871, 368] width 1393 height 737
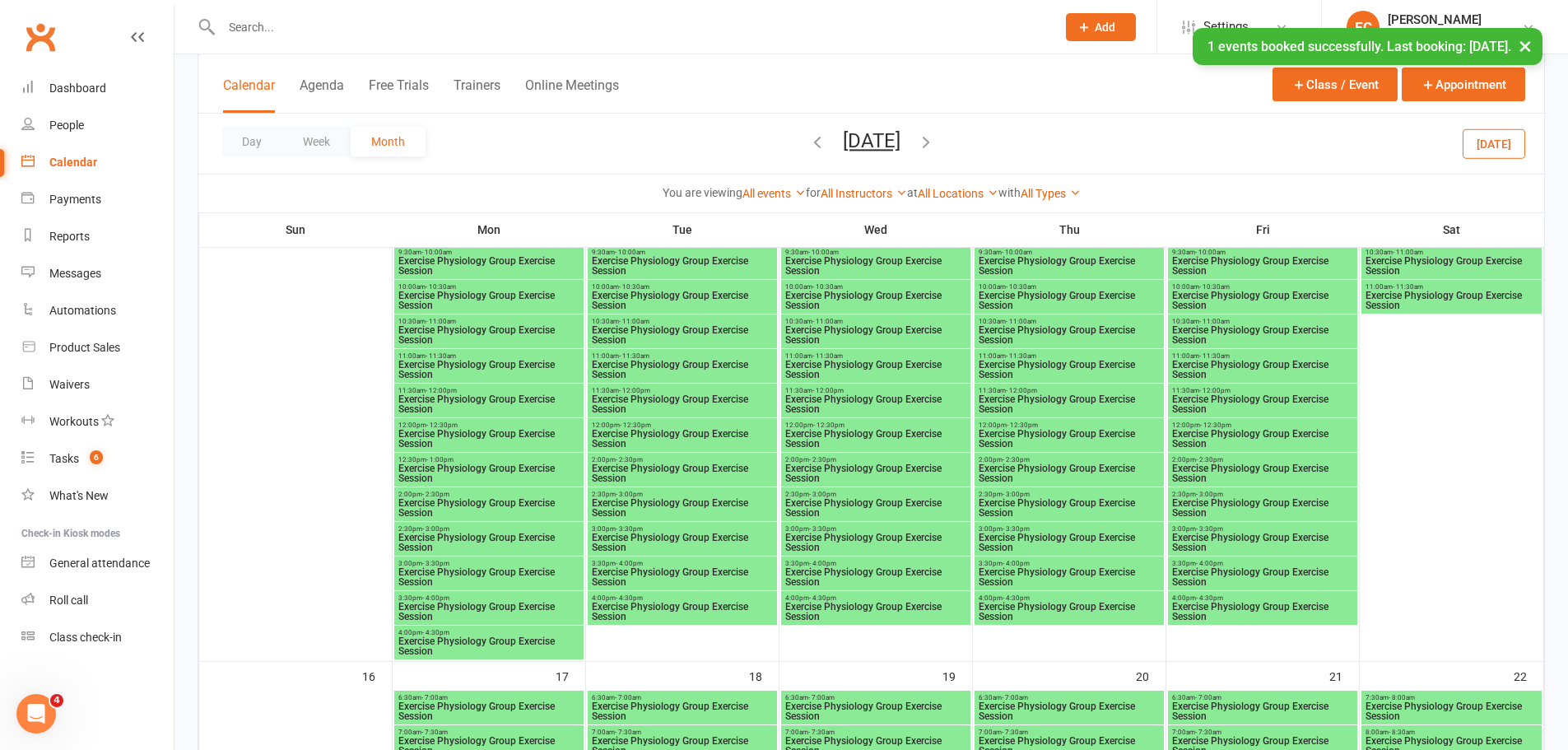
click at [1026, 462] on span "- 2:30pm" at bounding box center [1016, 459] width 27 height 7
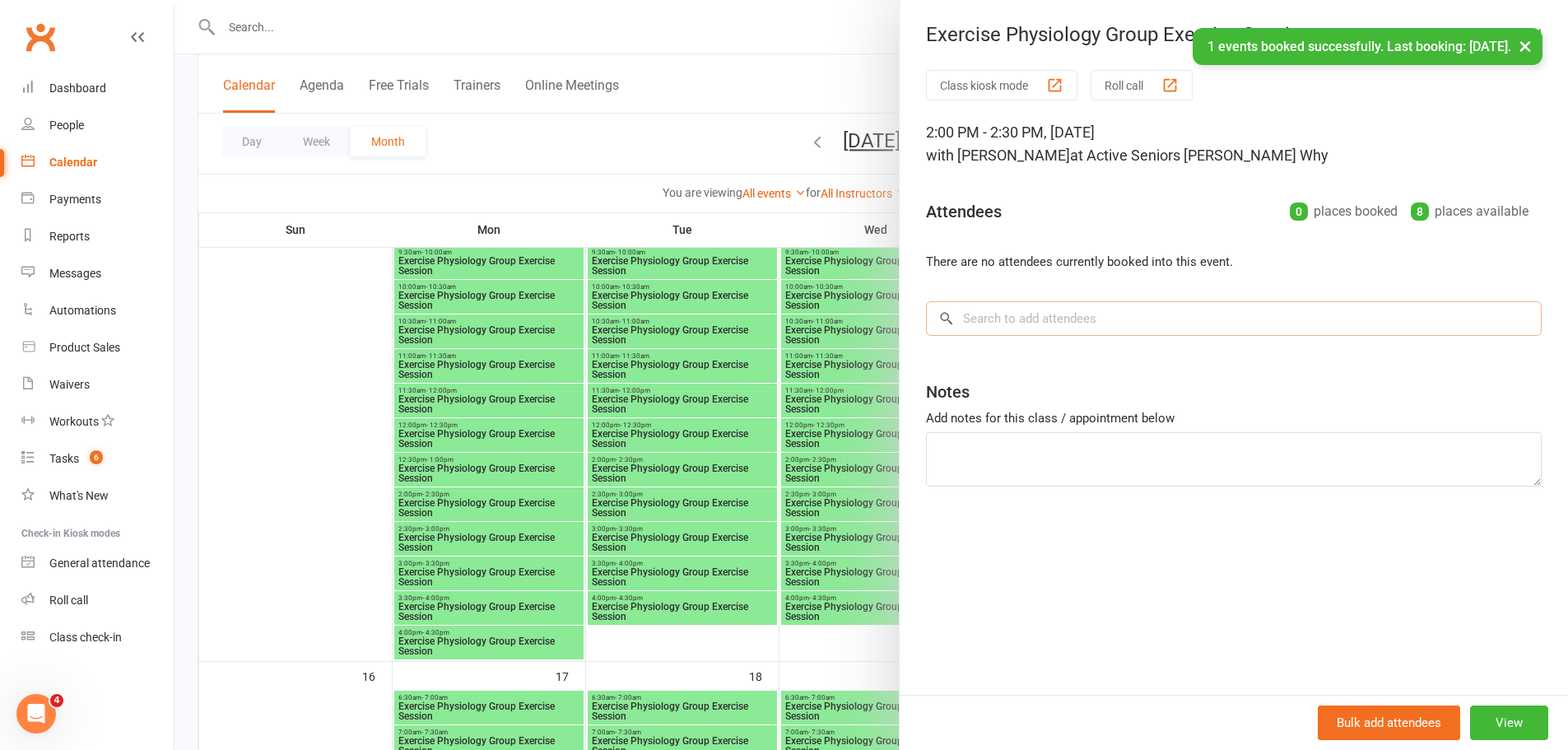
click at [1010, 307] on input "search" at bounding box center [1233, 319] width 615 height 35
paste input "[PERSON_NAME]"
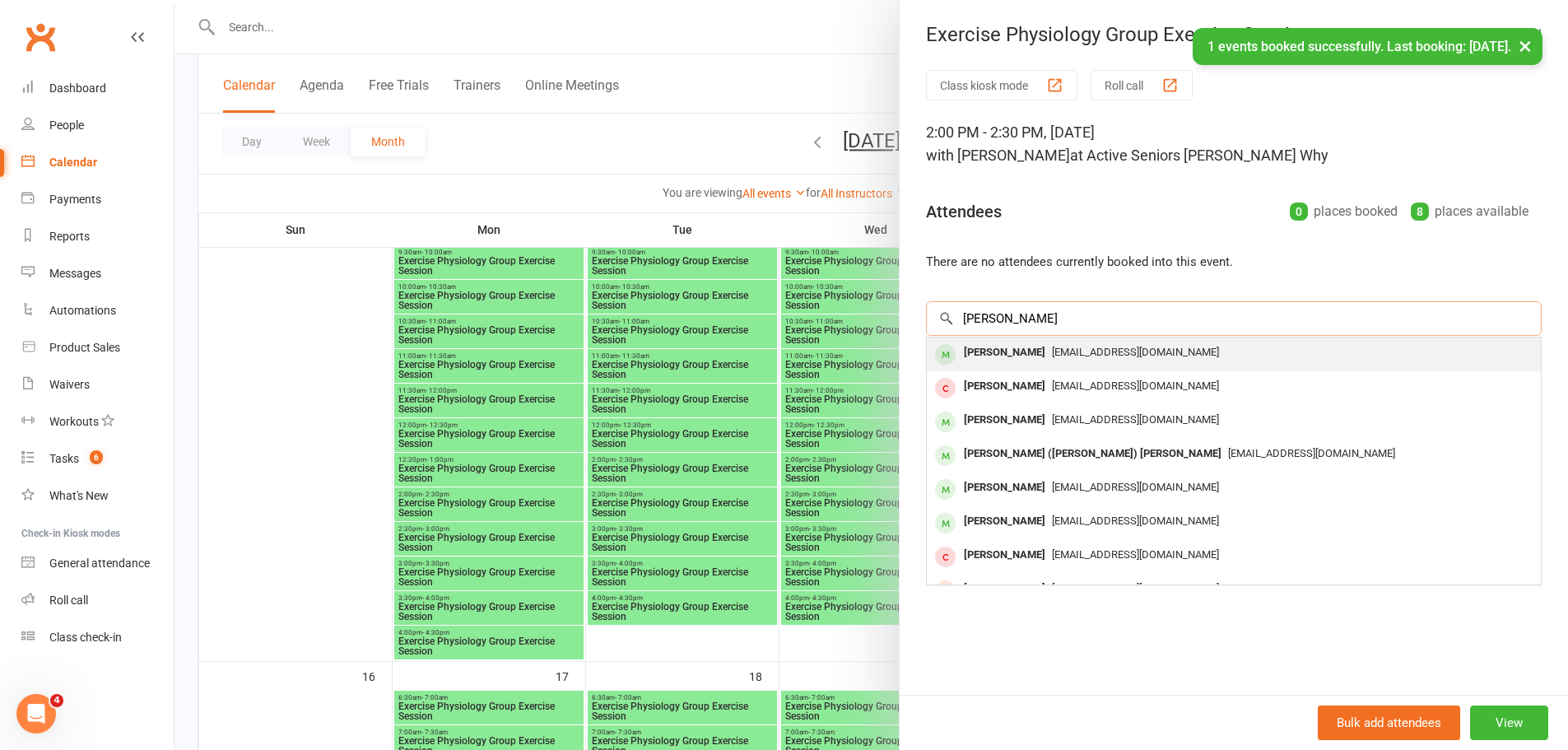
type input "[PERSON_NAME]"
click at [1052, 355] on span "[EMAIL_ADDRESS][DOMAIN_NAME]" at bounding box center [1136, 351] width 167 height 12
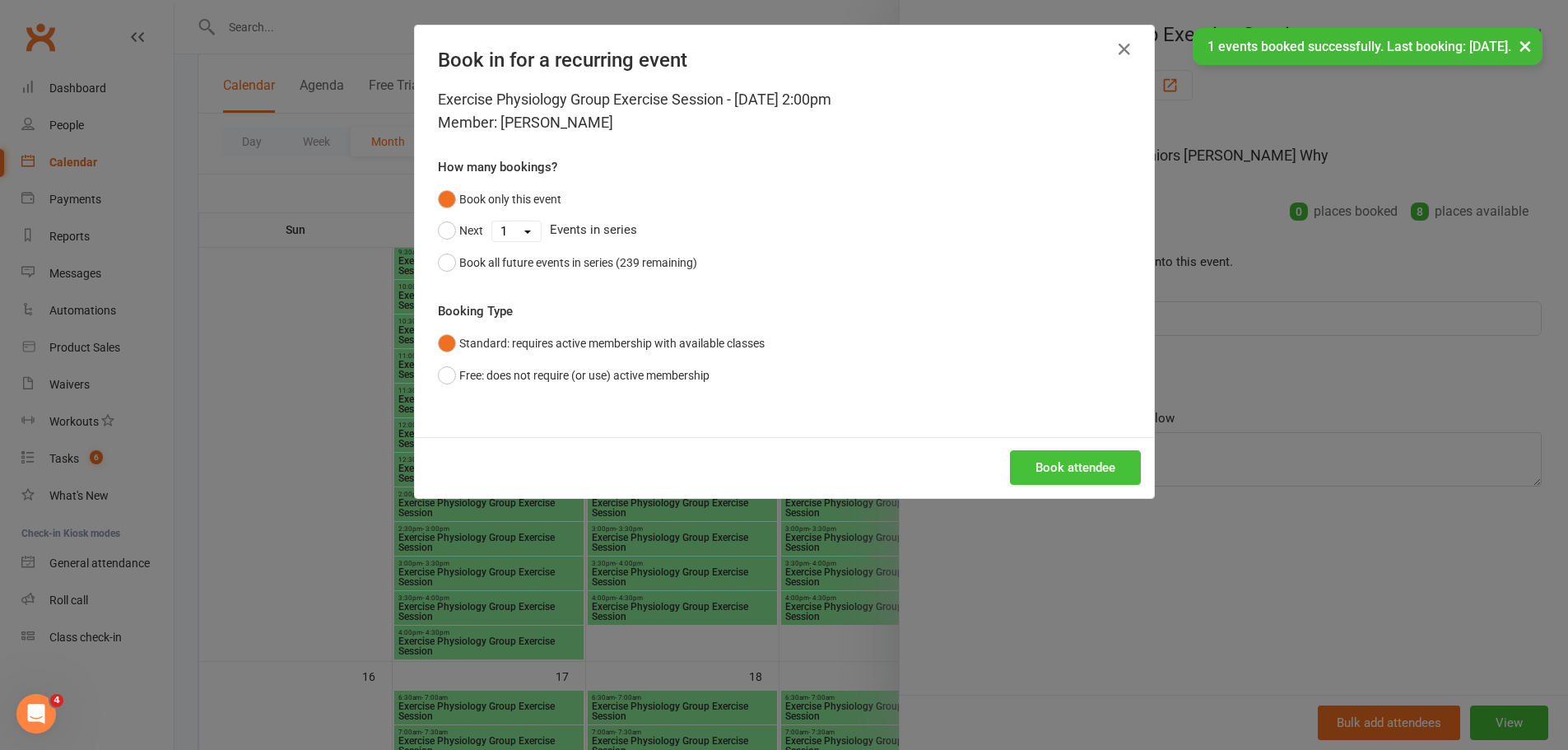
click at [1050, 450] on button "Book attendee" at bounding box center [1075, 467] width 131 height 35
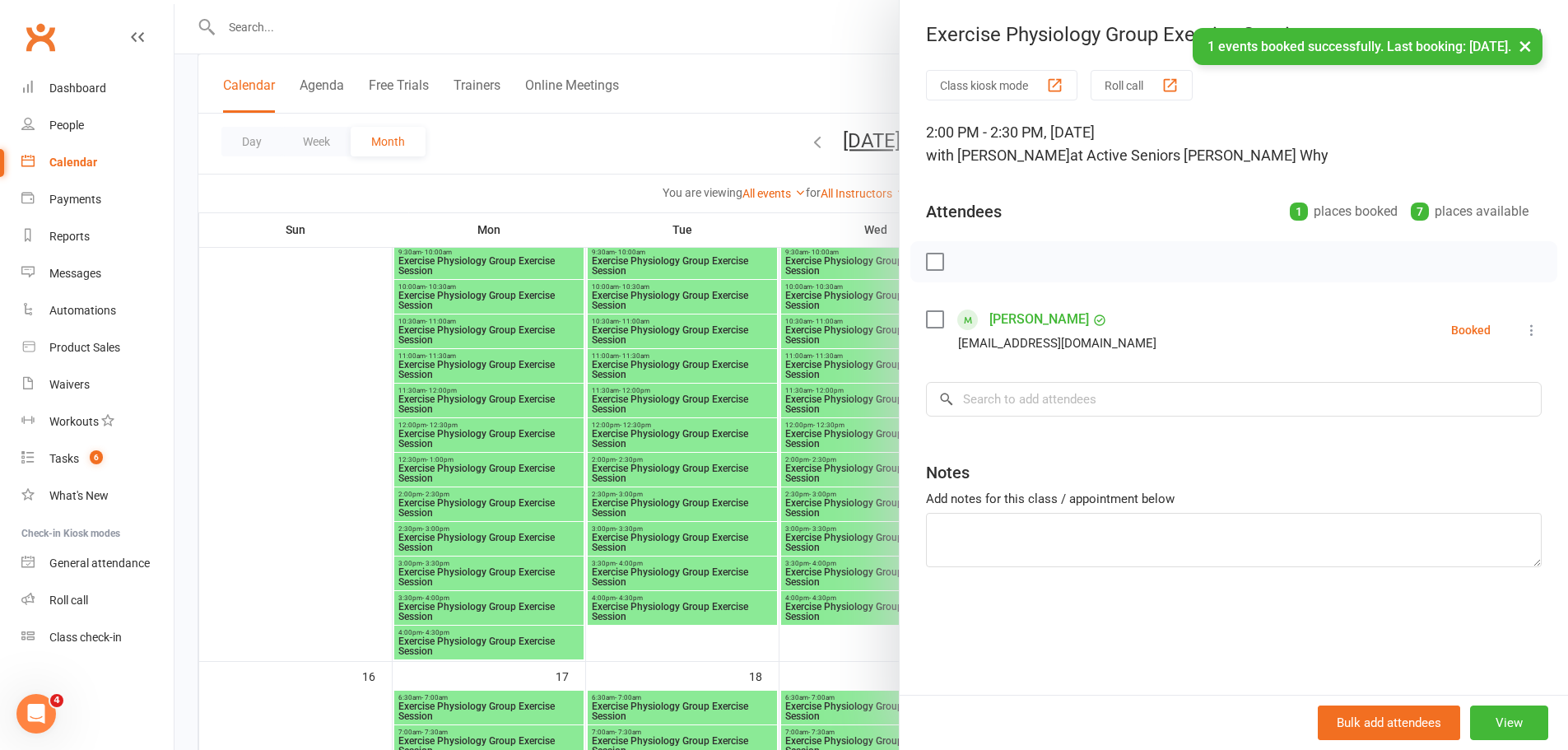
click at [728, 428] on div at bounding box center [871, 375] width 1393 height 750
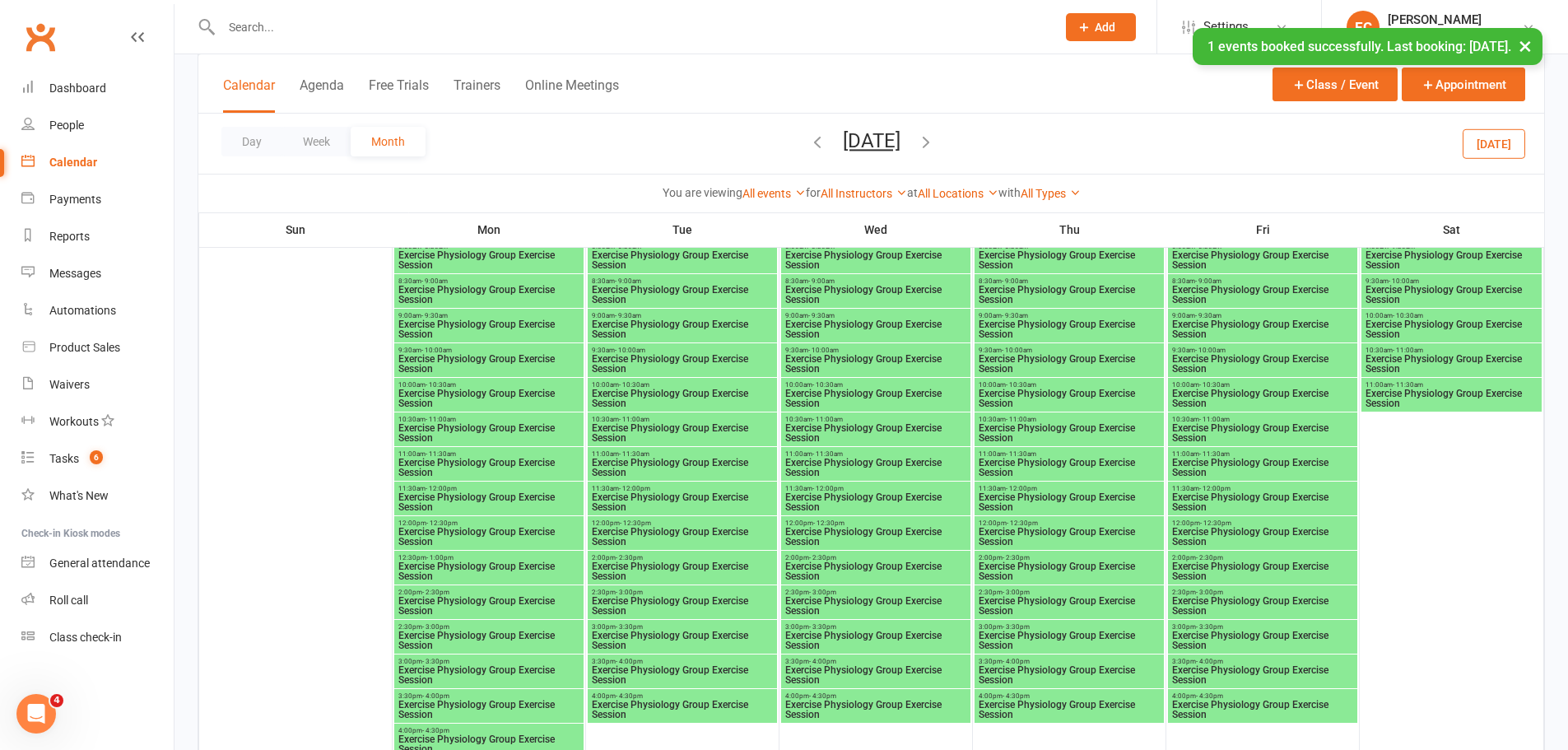
scroll to position [2223, 0]
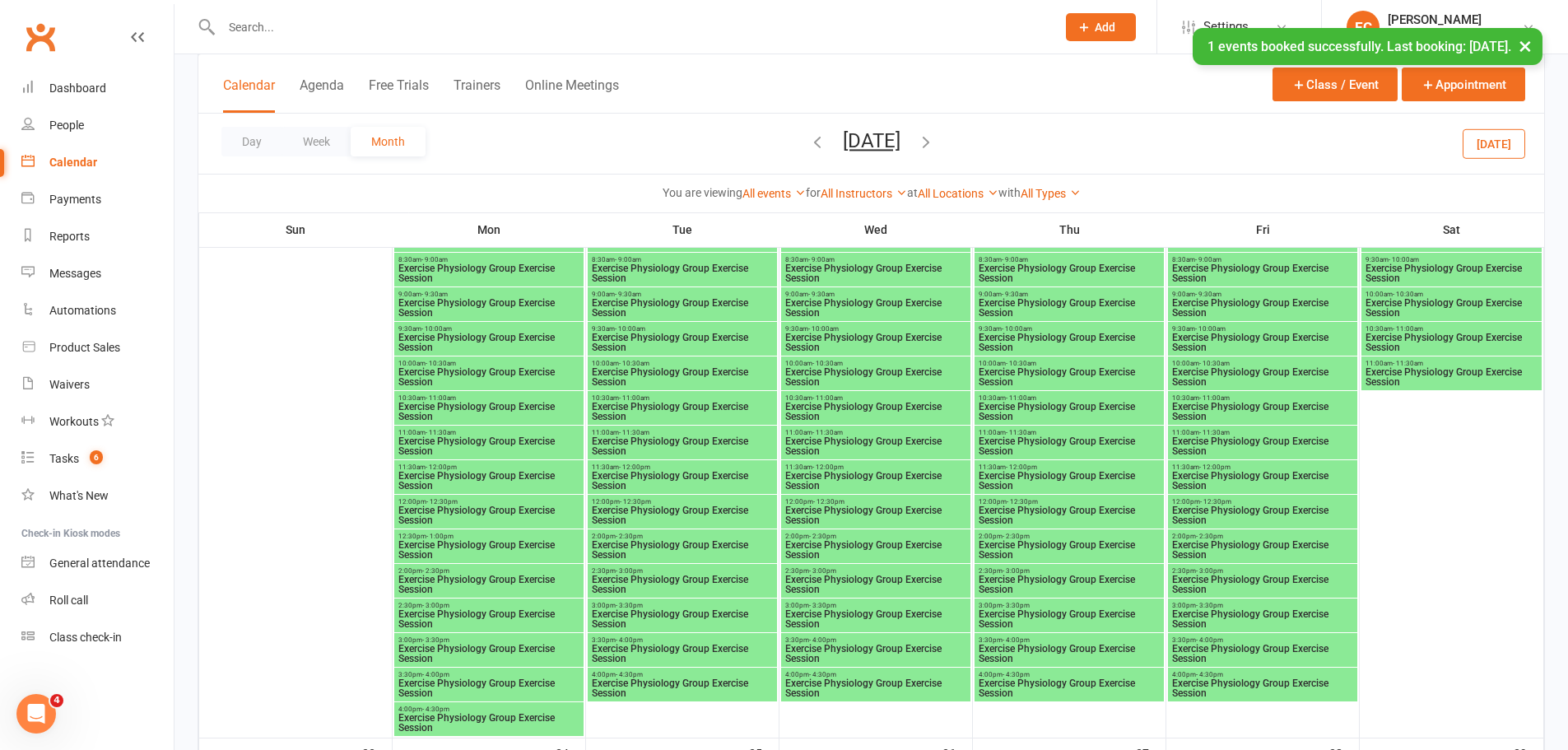
click at [631, 540] on span "Exercise Physiology Group Exercise Session" at bounding box center [682, 550] width 183 height 20
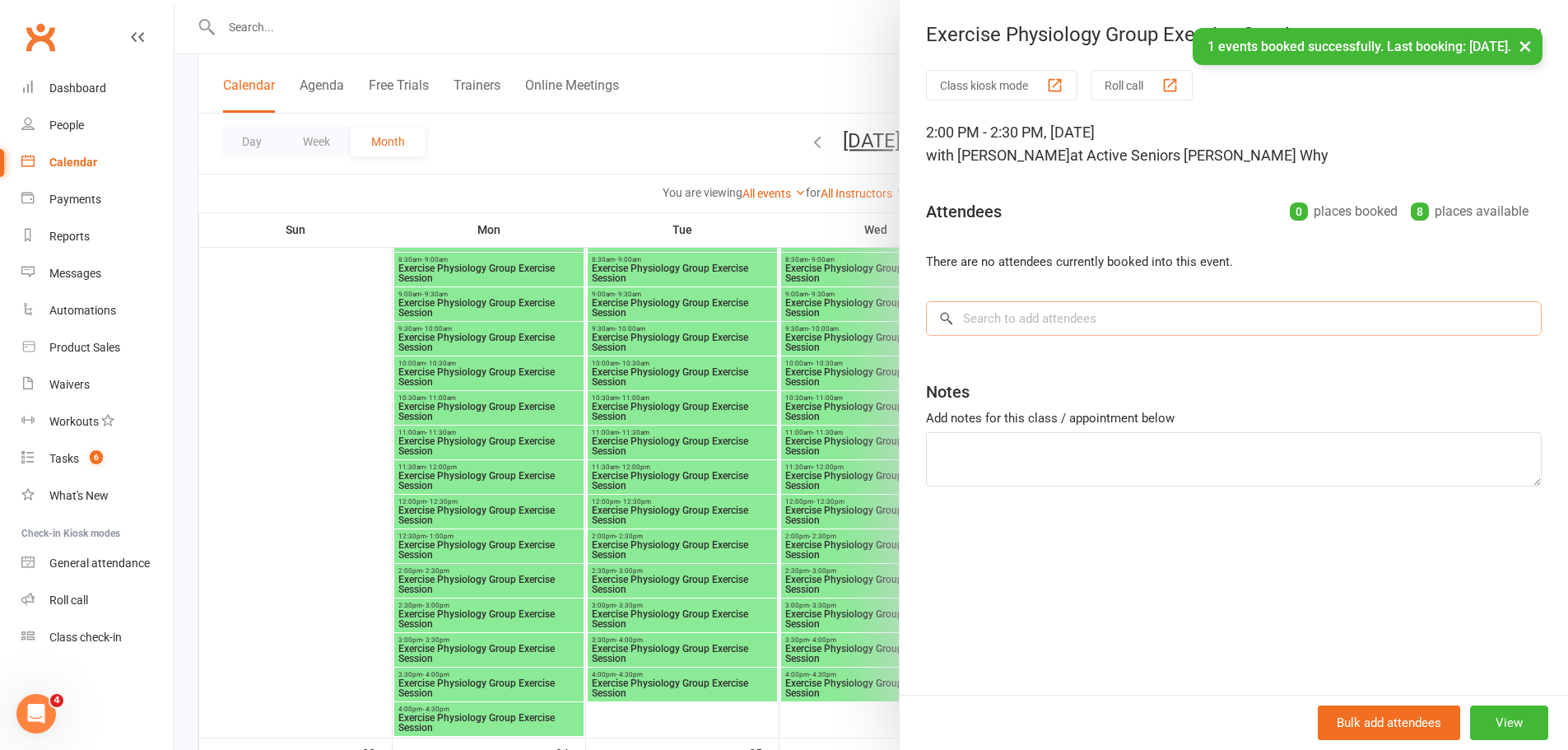
click at [1001, 330] on input "search" at bounding box center [1233, 319] width 615 height 35
paste input "[PERSON_NAME]"
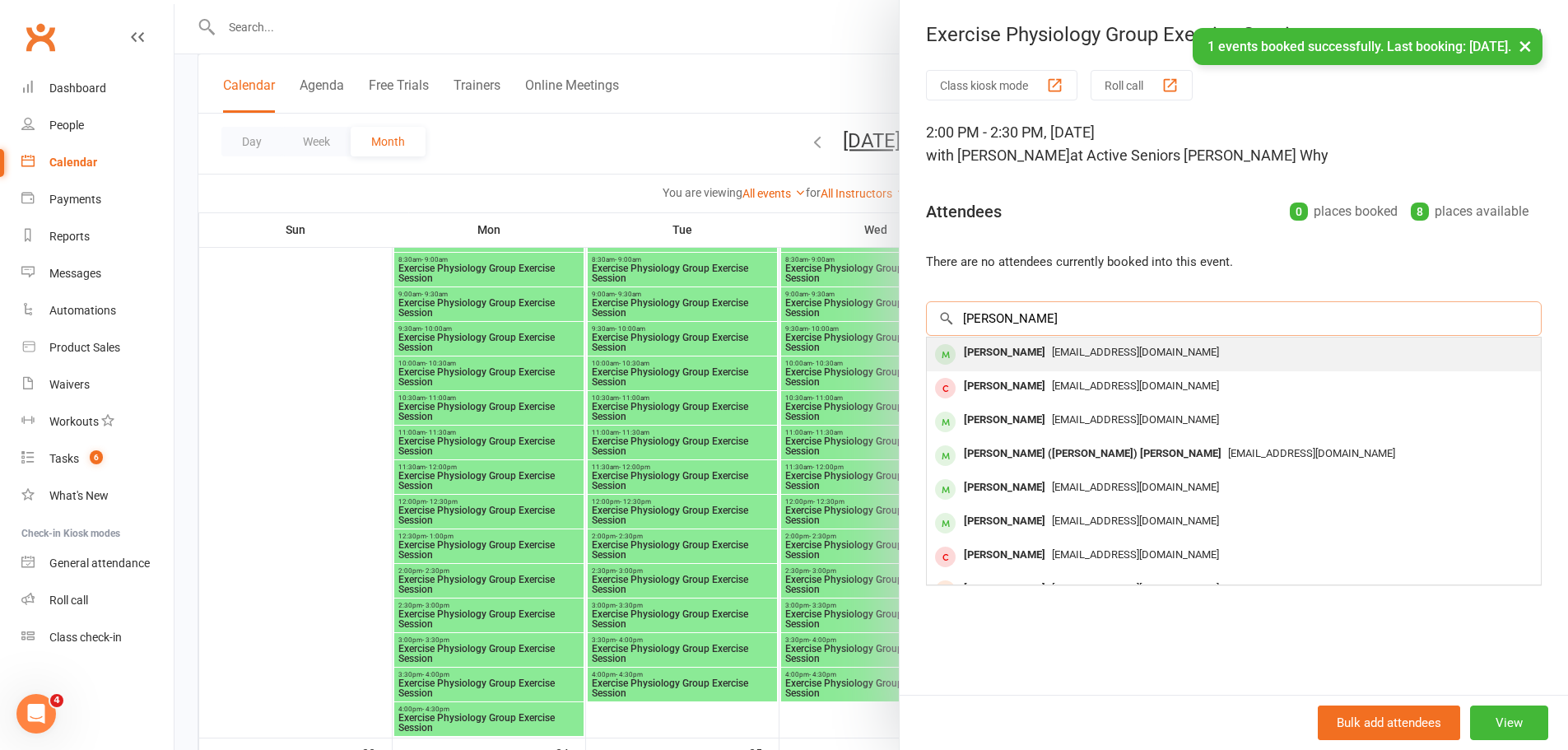
type input "[PERSON_NAME]"
click at [1052, 354] on span "[EMAIL_ADDRESS][DOMAIN_NAME]" at bounding box center [1136, 351] width 167 height 12
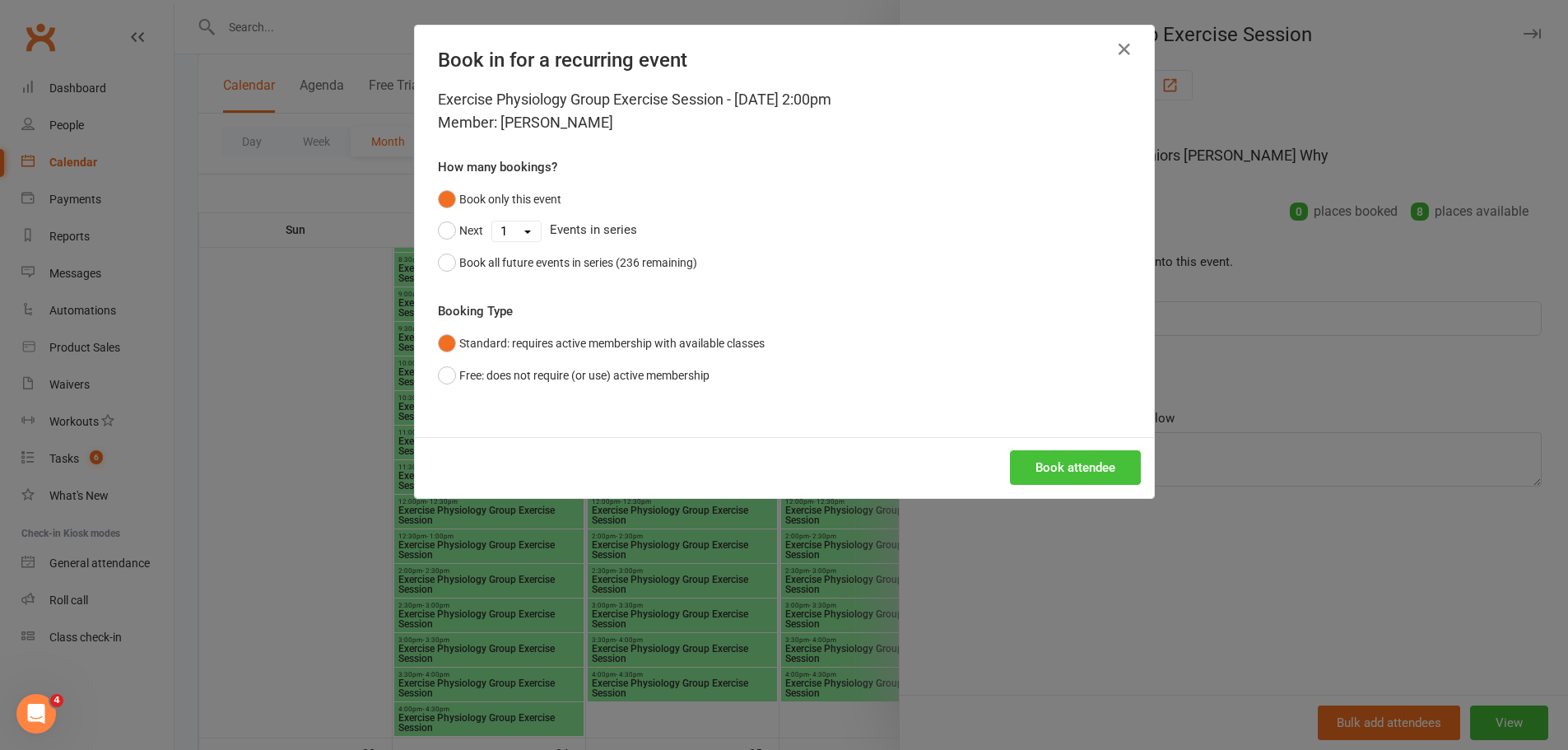
click at [1055, 476] on button "Book attendee" at bounding box center [1075, 467] width 131 height 35
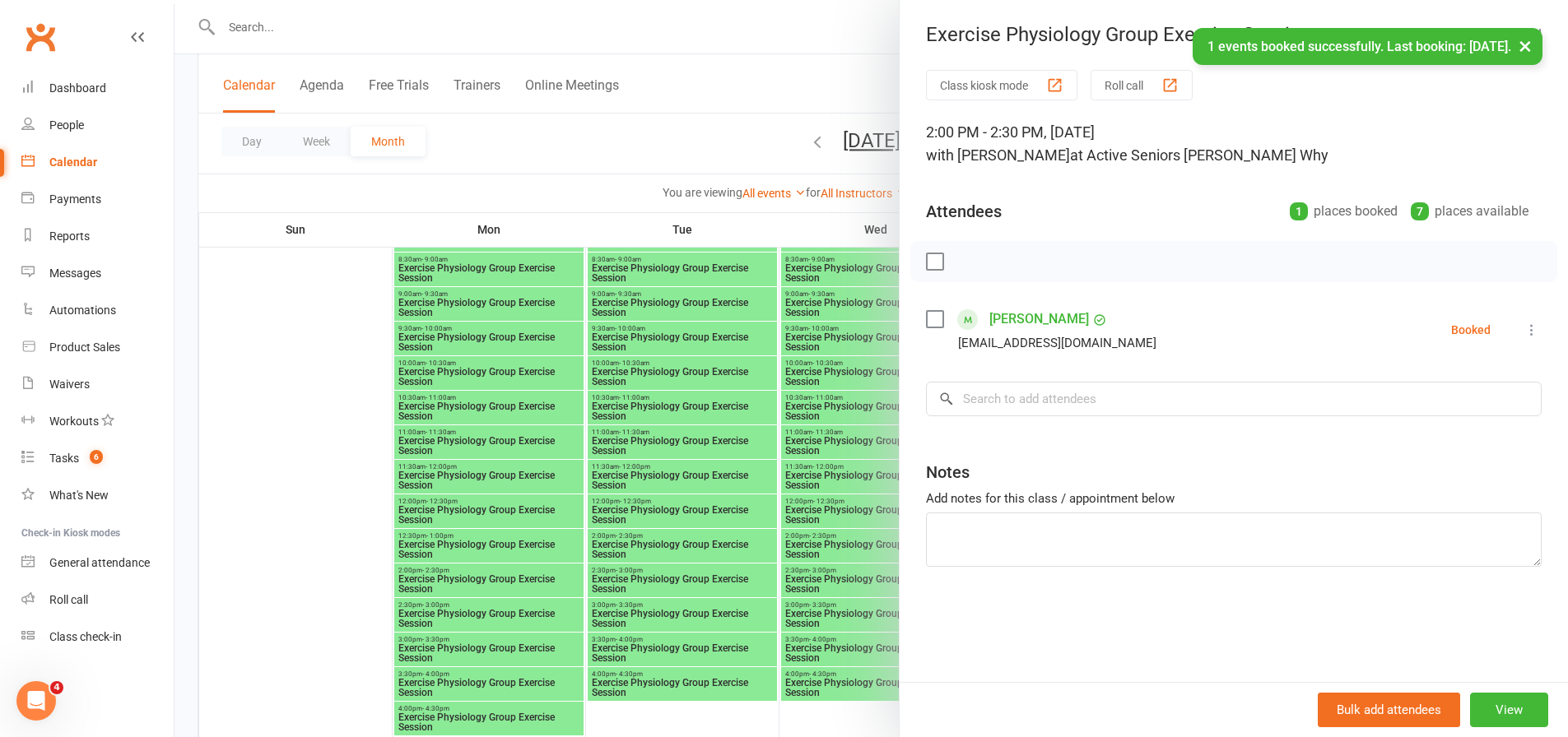
click at [826, 468] on div at bounding box center [871, 368] width 1393 height 737
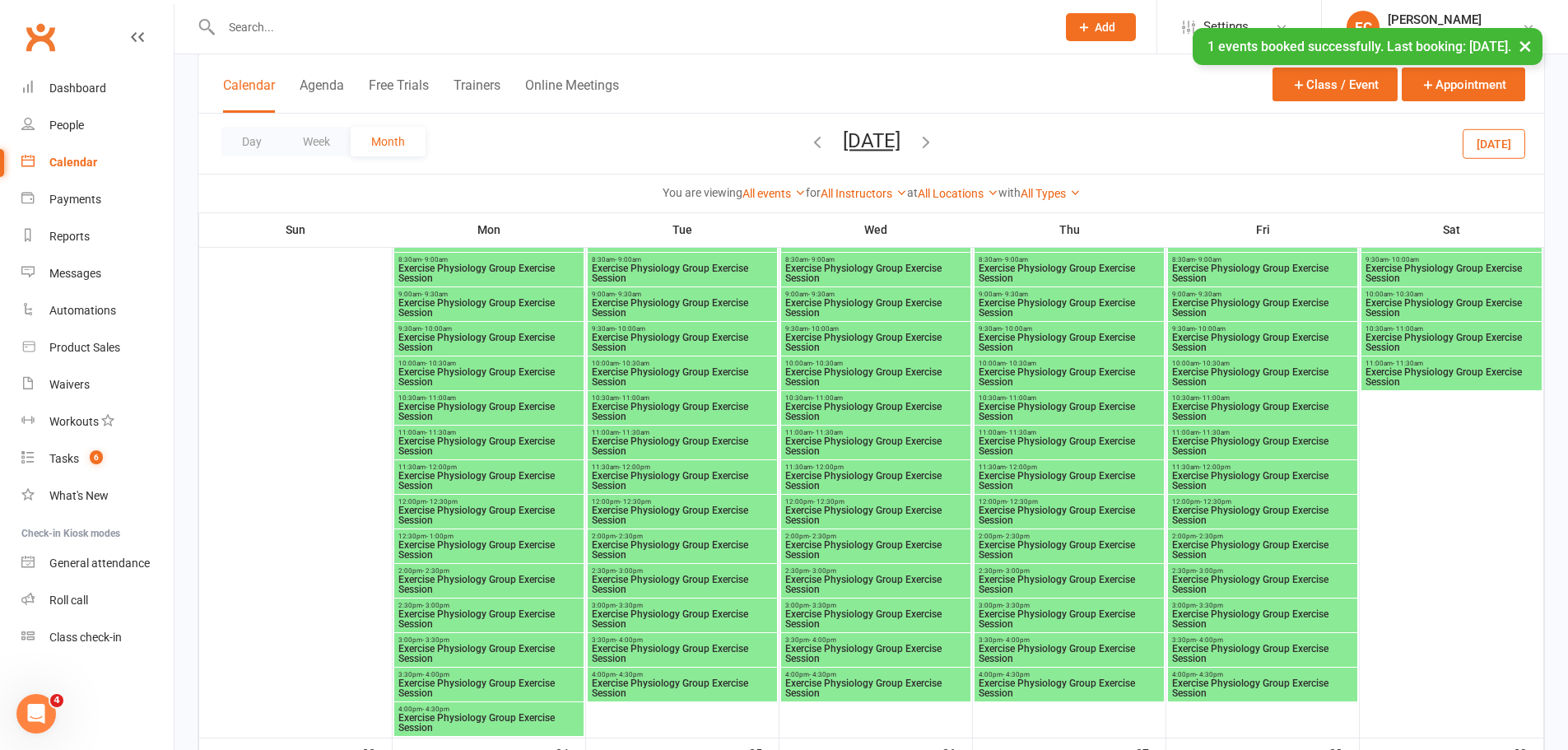
click at [1021, 541] on span "Exercise Physiology Group Exercise Session" at bounding box center [1069, 550] width 183 height 20
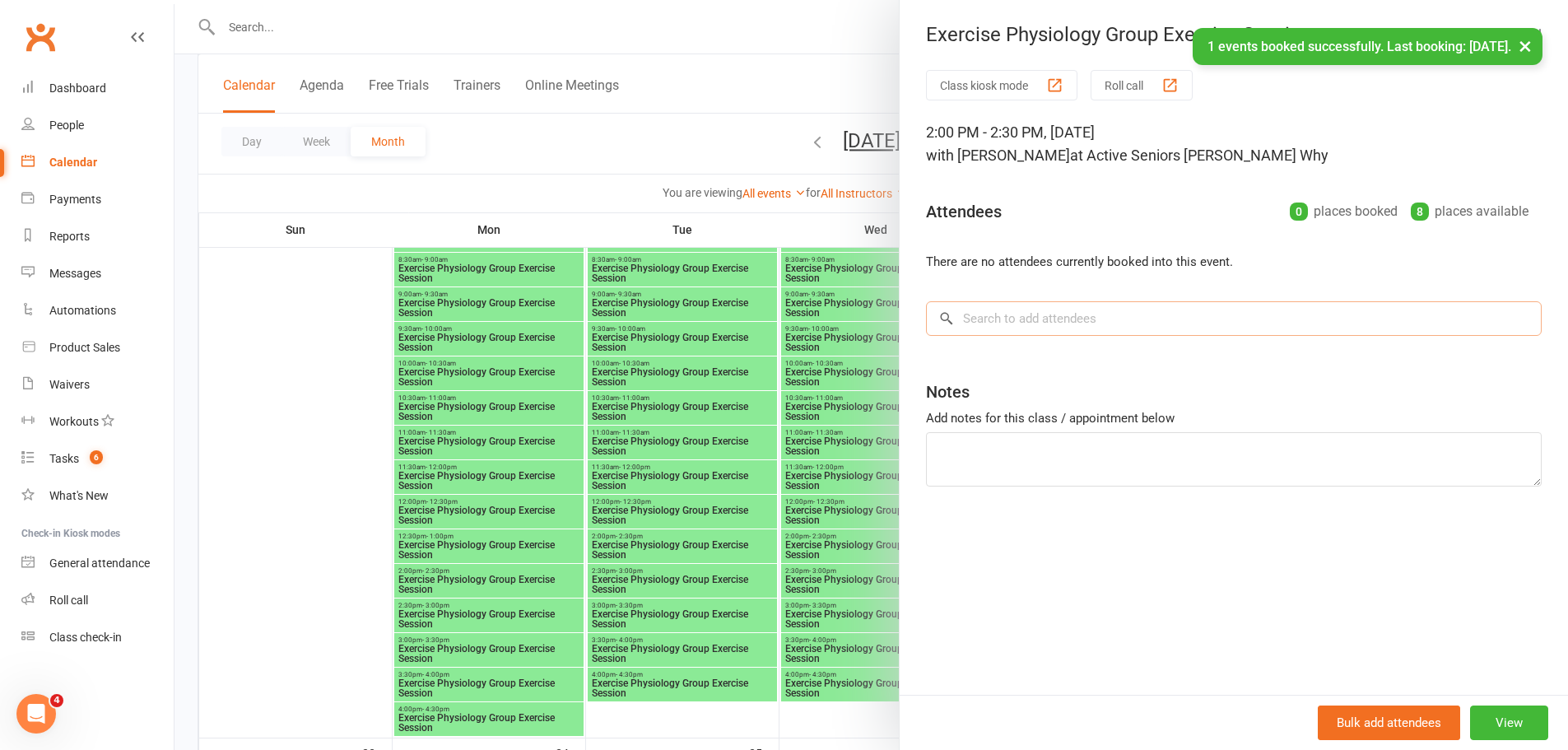
click at [1011, 312] on input "search" at bounding box center [1233, 319] width 615 height 35
paste input "[PERSON_NAME]"
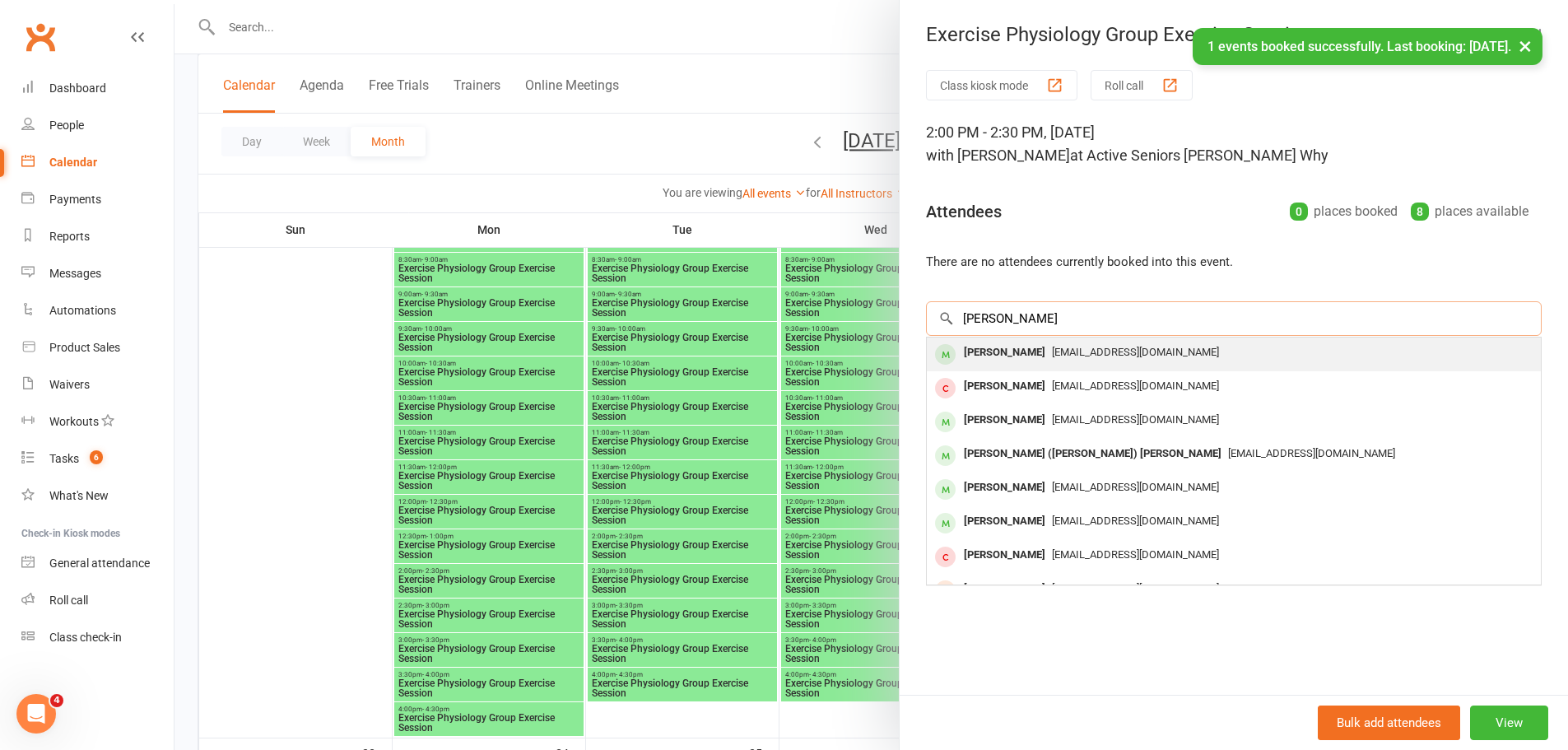
type input "[PERSON_NAME]"
click at [1052, 353] on span "[EMAIL_ADDRESS][DOMAIN_NAME]" at bounding box center [1136, 351] width 167 height 12
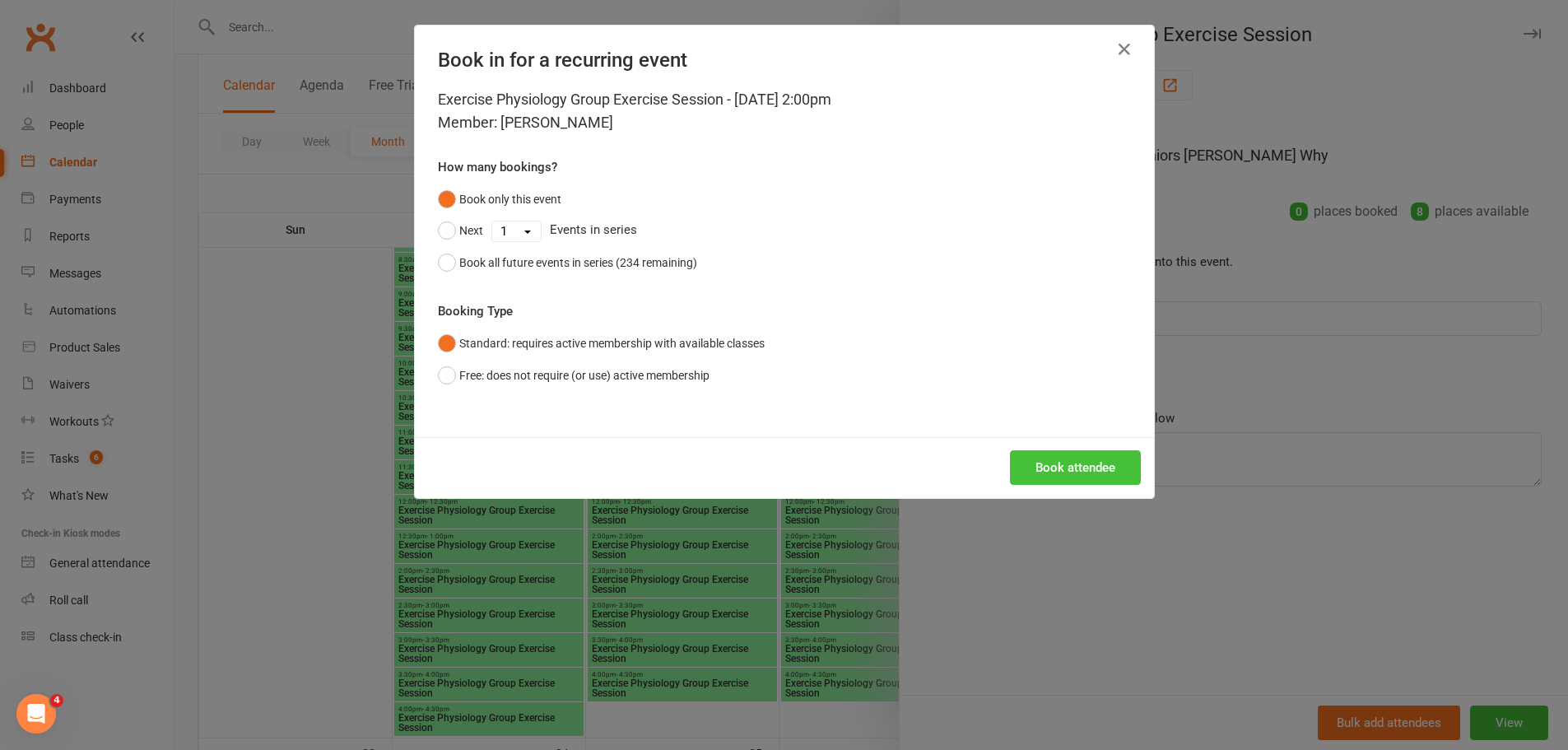
click at [1033, 462] on button "Book attendee" at bounding box center [1075, 467] width 131 height 35
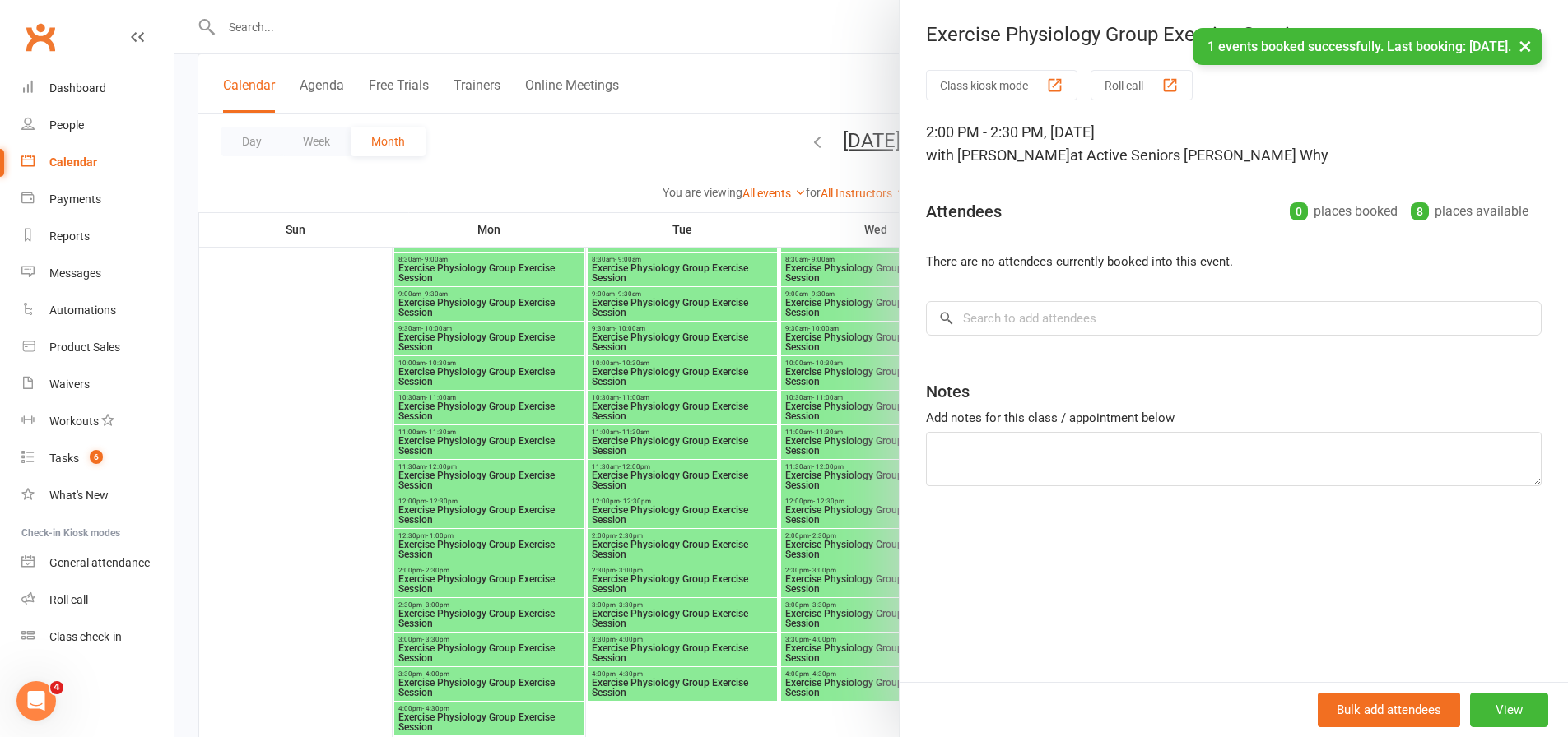
click at [801, 465] on div at bounding box center [871, 368] width 1393 height 737
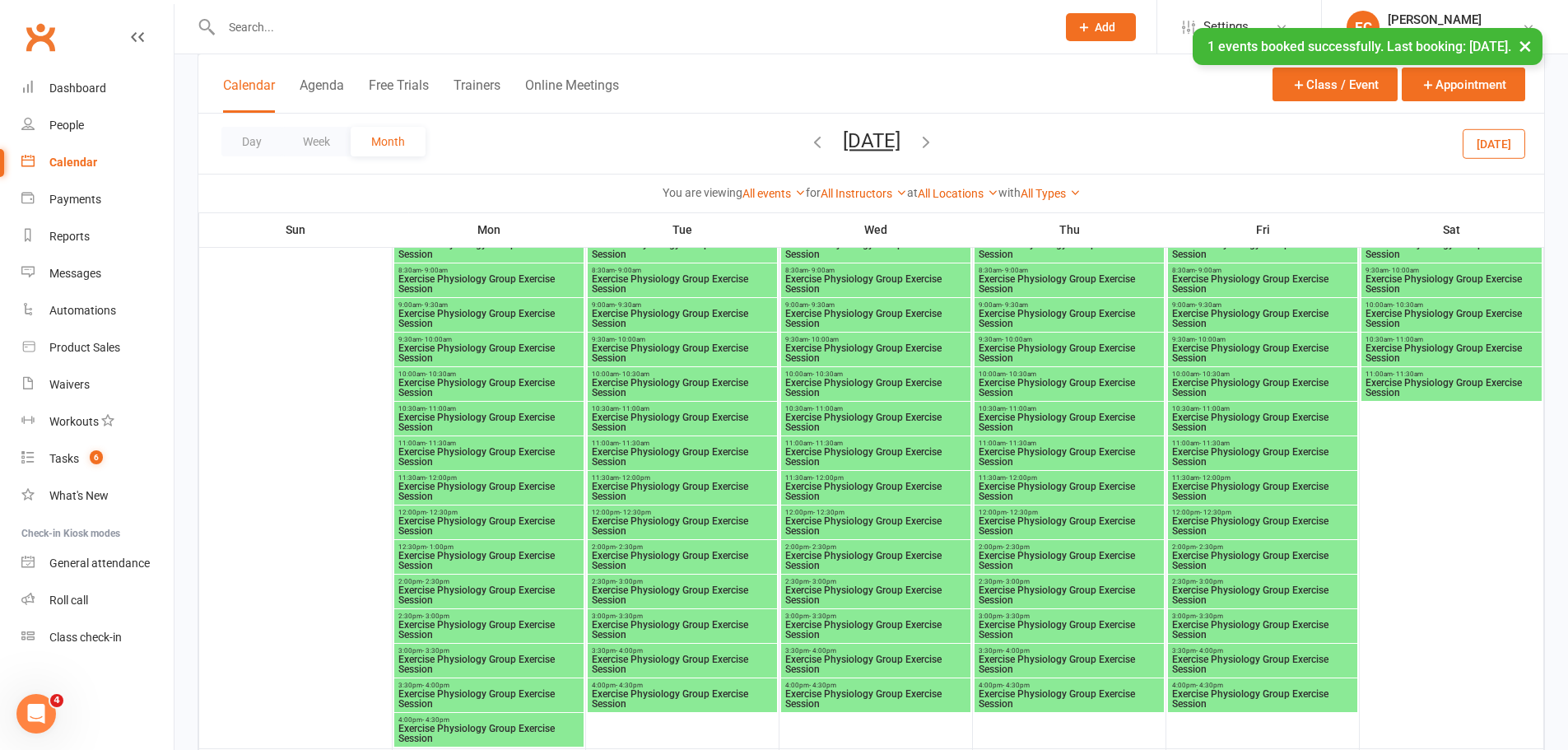
scroll to position [2964, 0]
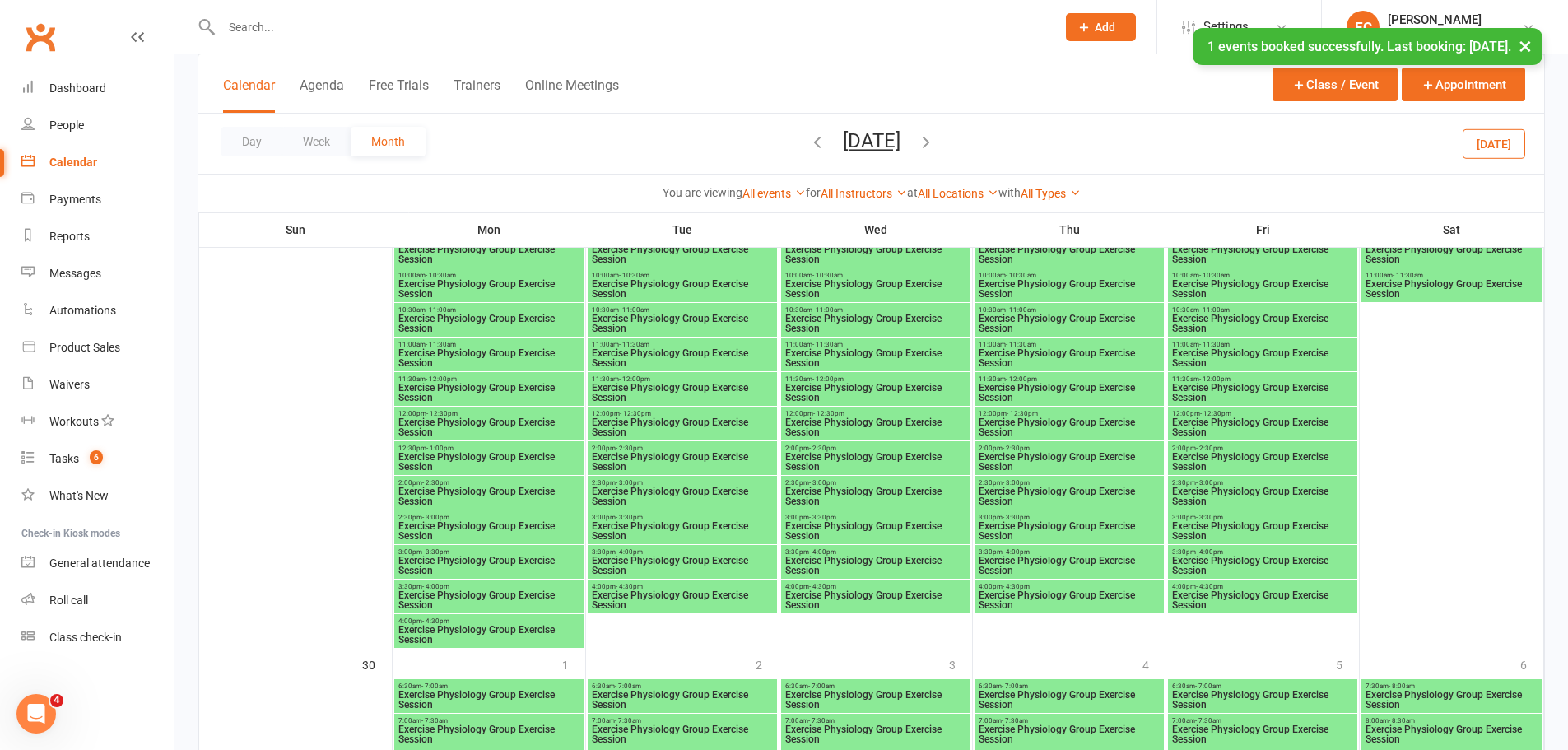
click at [649, 452] on span "Exercise Physiology Group Exercise Session" at bounding box center [682, 462] width 183 height 20
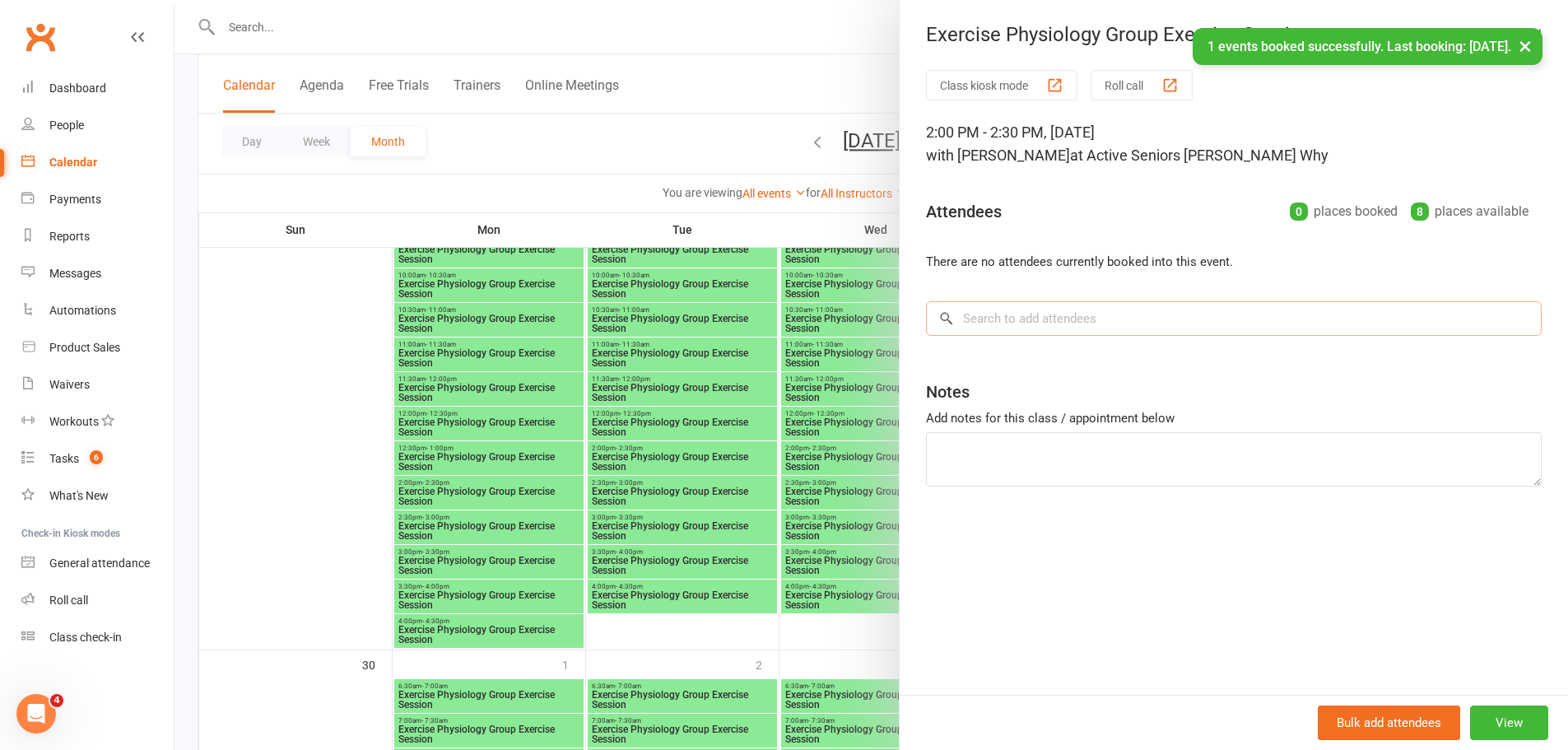
click at [1025, 335] on input "search" at bounding box center [1233, 319] width 615 height 35
paste input "[PERSON_NAME]"
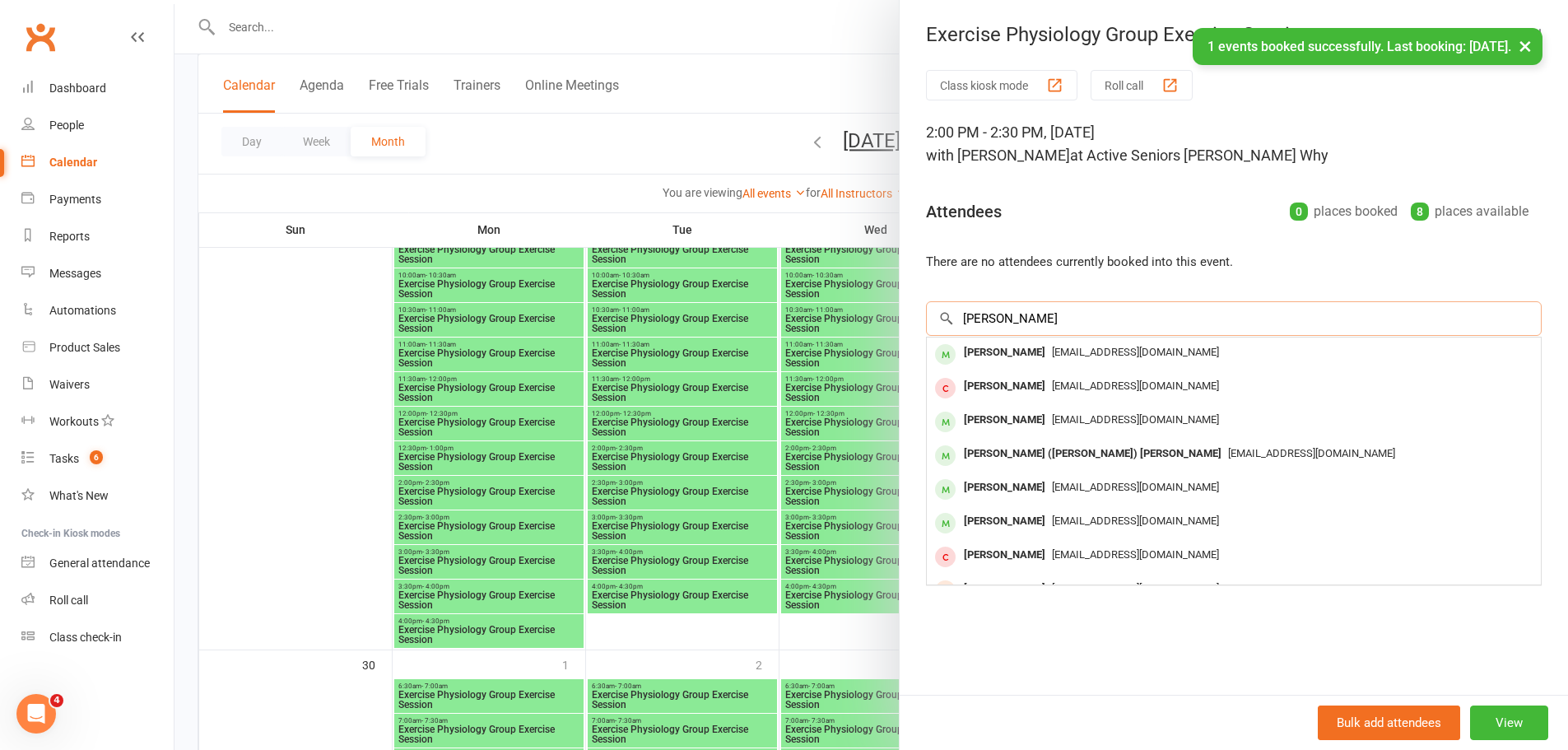
type input "[PERSON_NAME]"
click at [1017, 361] on div "[PERSON_NAME]" at bounding box center [1005, 352] width 94 height 24
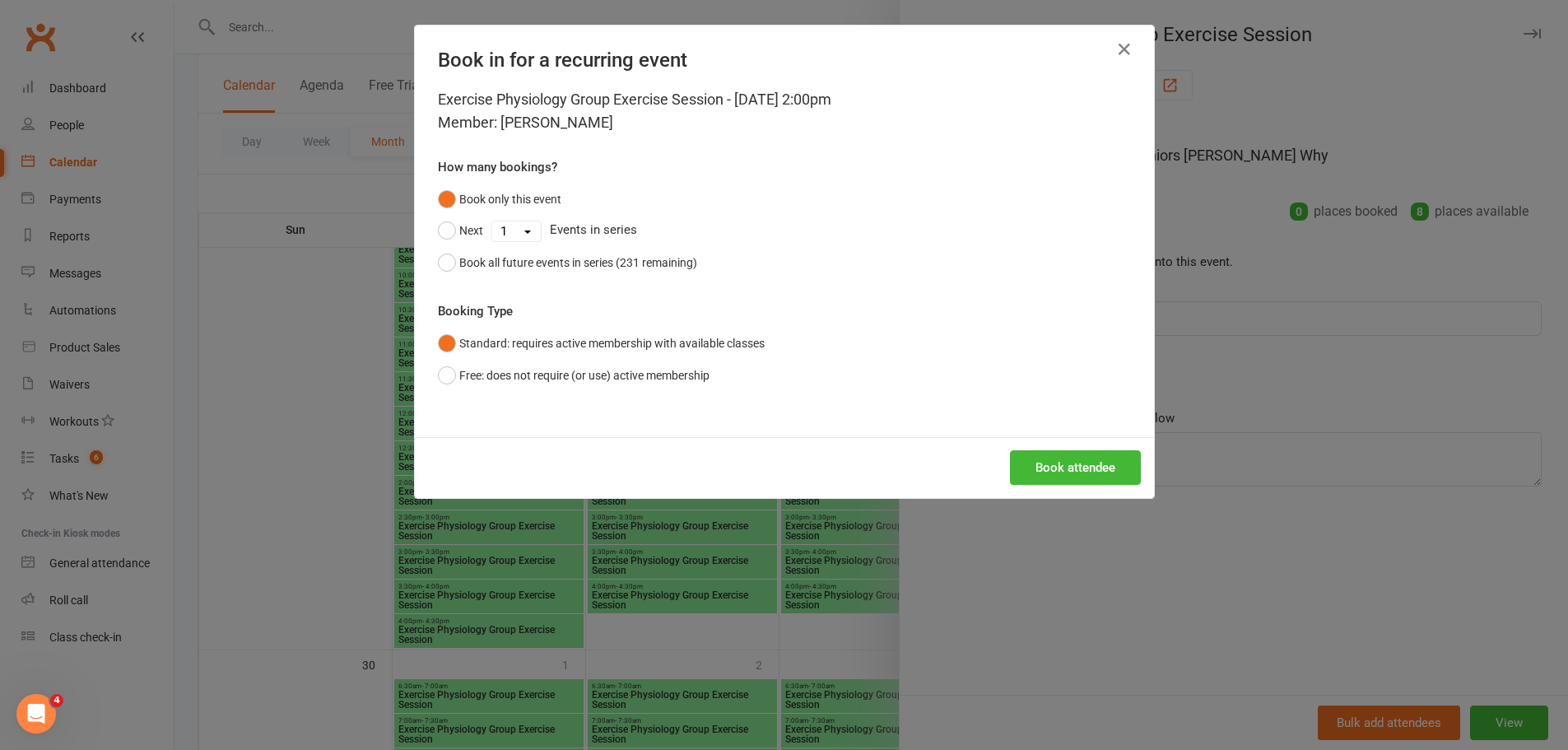
click at [1049, 438] on div "Book attendee" at bounding box center [784, 468] width 739 height 61
click at [1049, 462] on button "Book attendee" at bounding box center [1075, 467] width 131 height 35
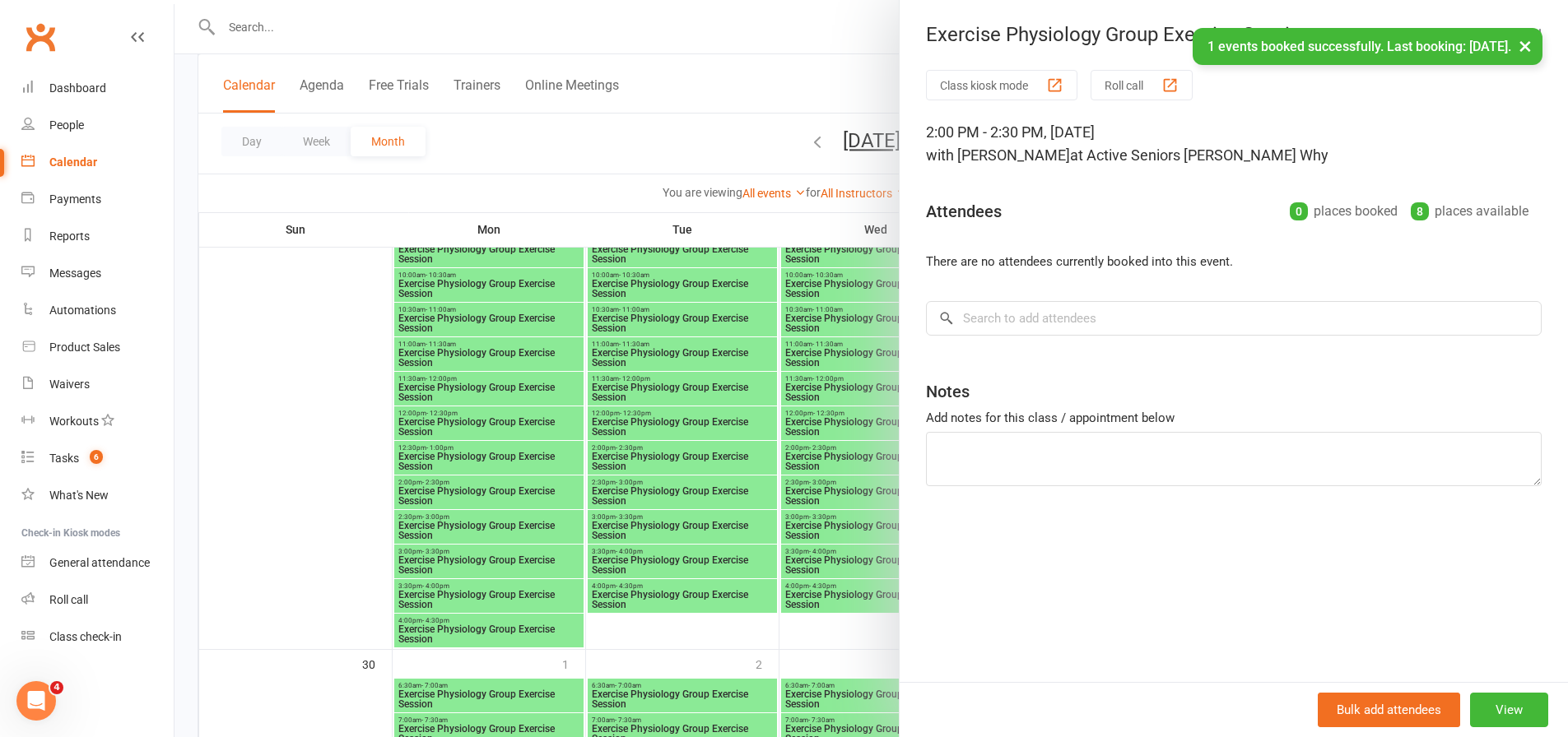
click at [827, 415] on div at bounding box center [871, 368] width 1393 height 737
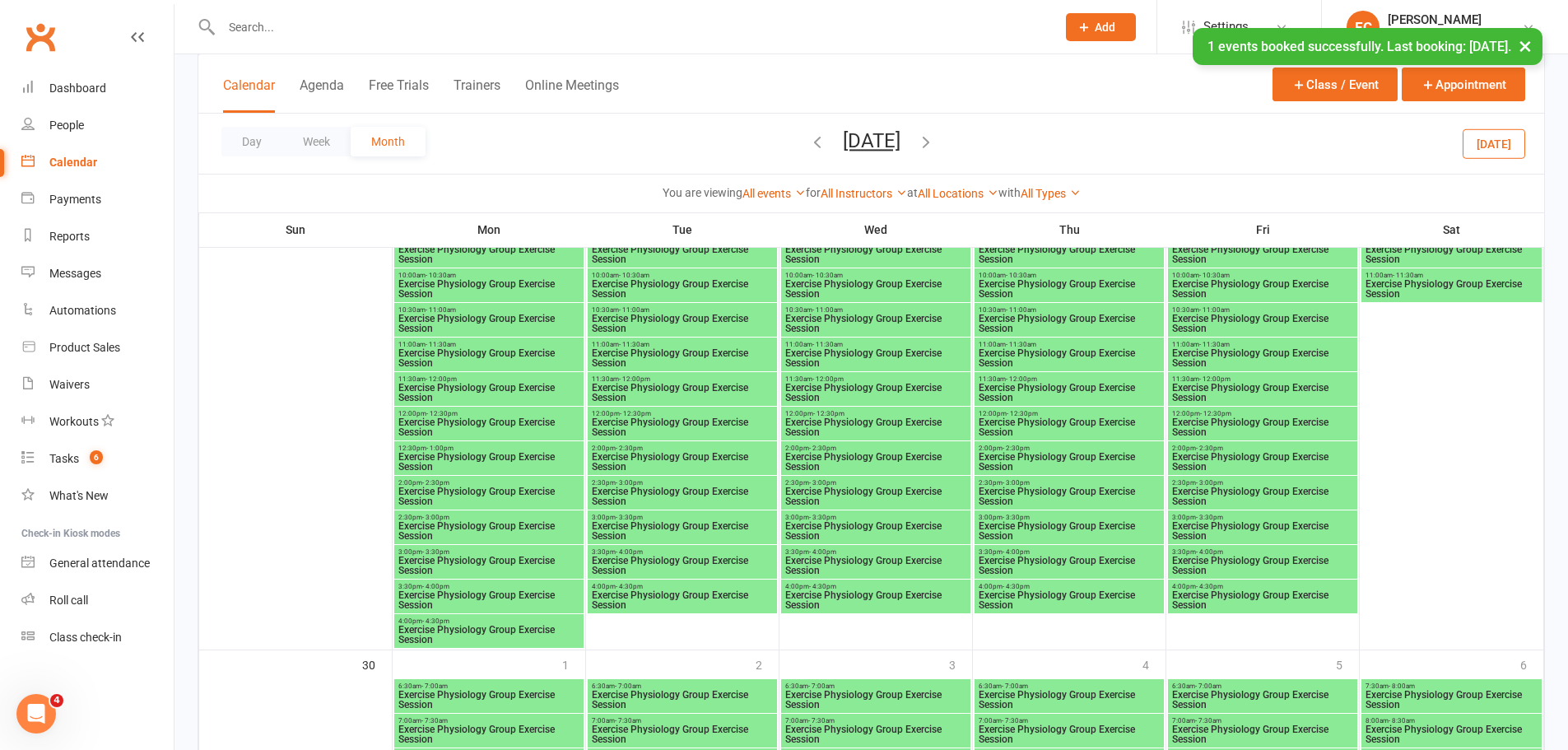
click at [1025, 445] on span "- 2:30pm" at bounding box center [1016, 448] width 27 height 7
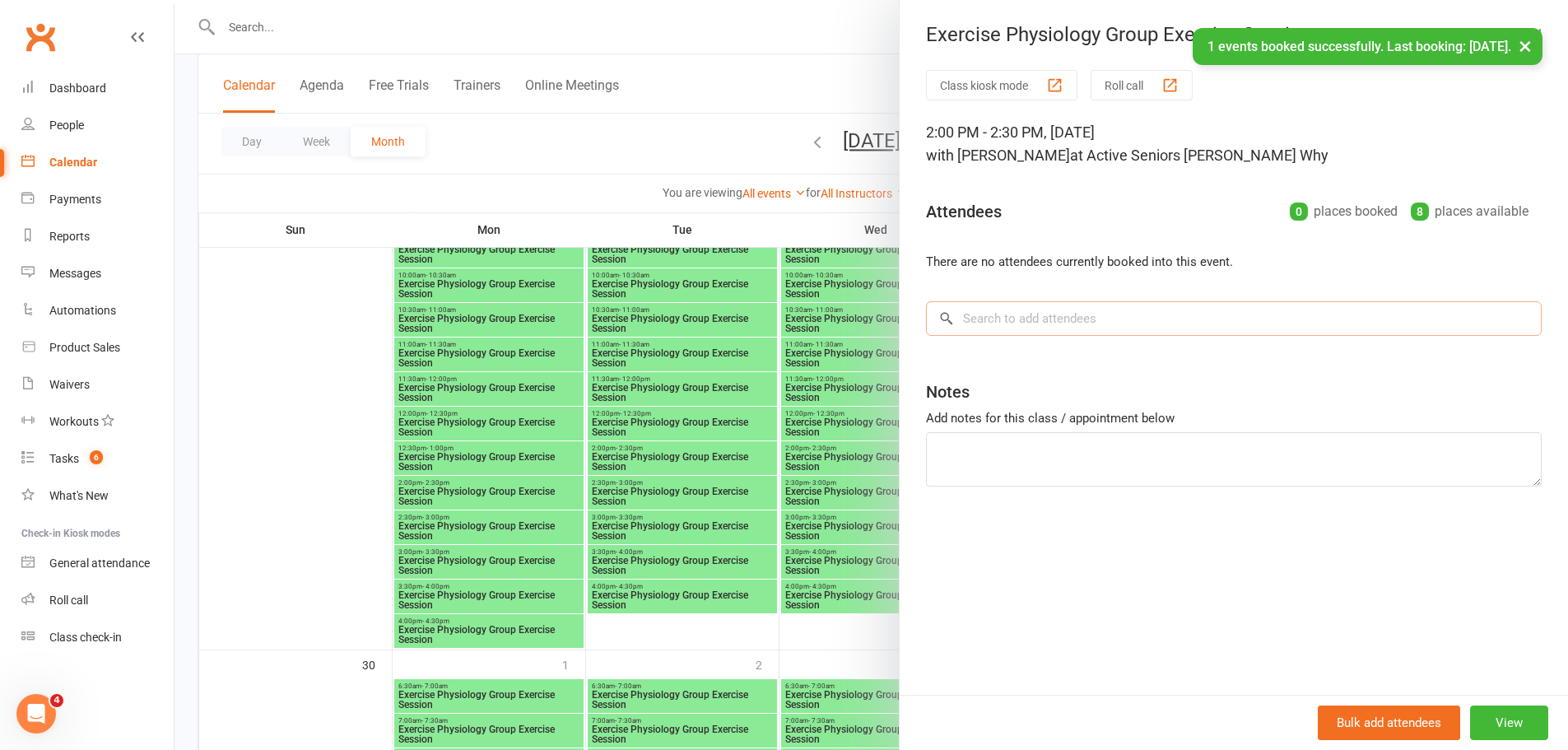
click at [991, 321] on input "search" at bounding box center [1233, 319] width 615 height 35
paste input "[PERSON_NAME]"
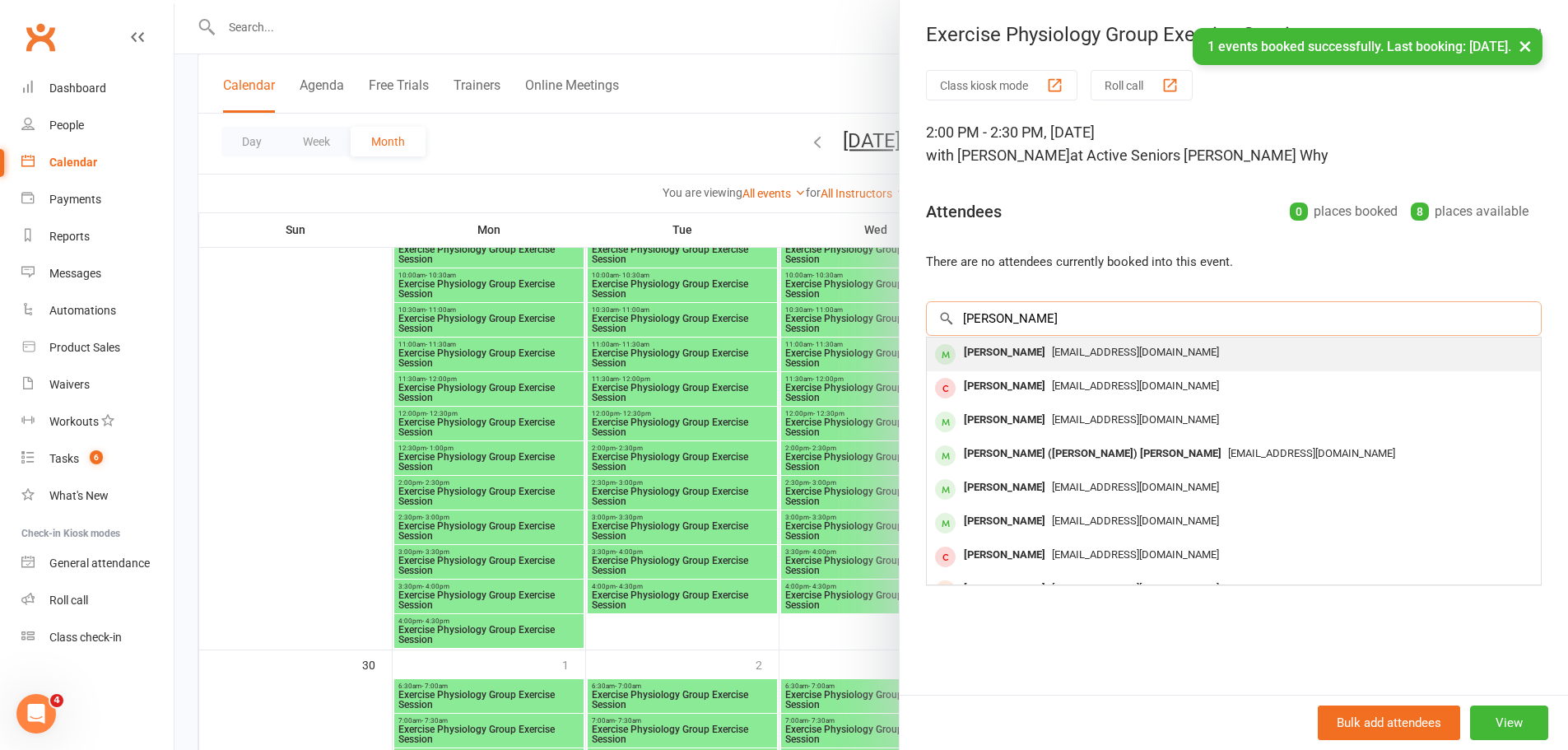
type input "[PERSON_NAME]"
click at [997, 351] on div "[PERSON_NAME]" at bounding box center [1005, 352] width 94 height 24
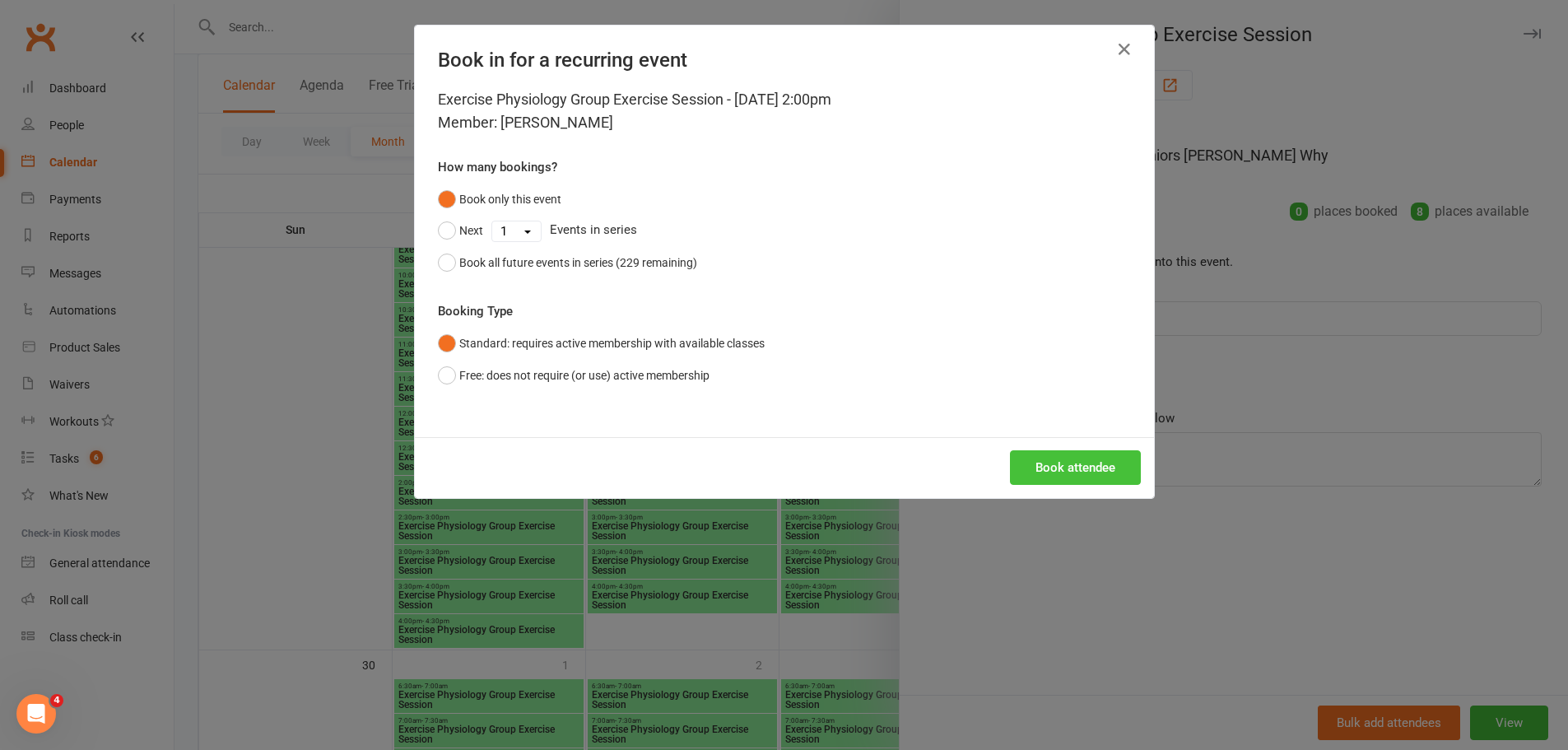
drag, startPoint x: 1045, startPoint y: 481, endPoint x: 1041, endPoint y: 472, distance: 9.8
click at [1049, 479] on button "Book attendee" at bounding box center [1075, 467] width 131 height 35
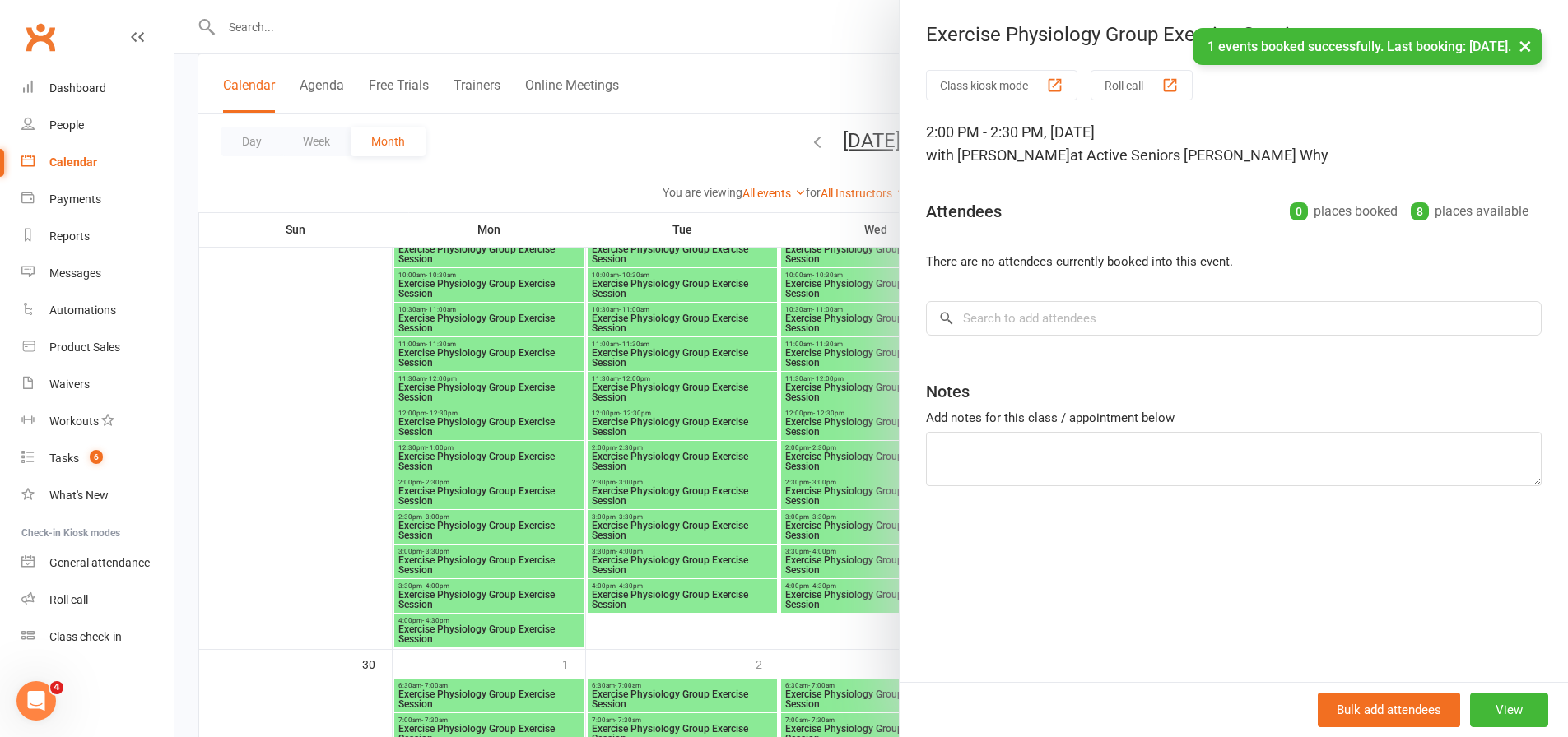
click at [423, 413] on div at bounding box center [871, 368] width 1393 height 737
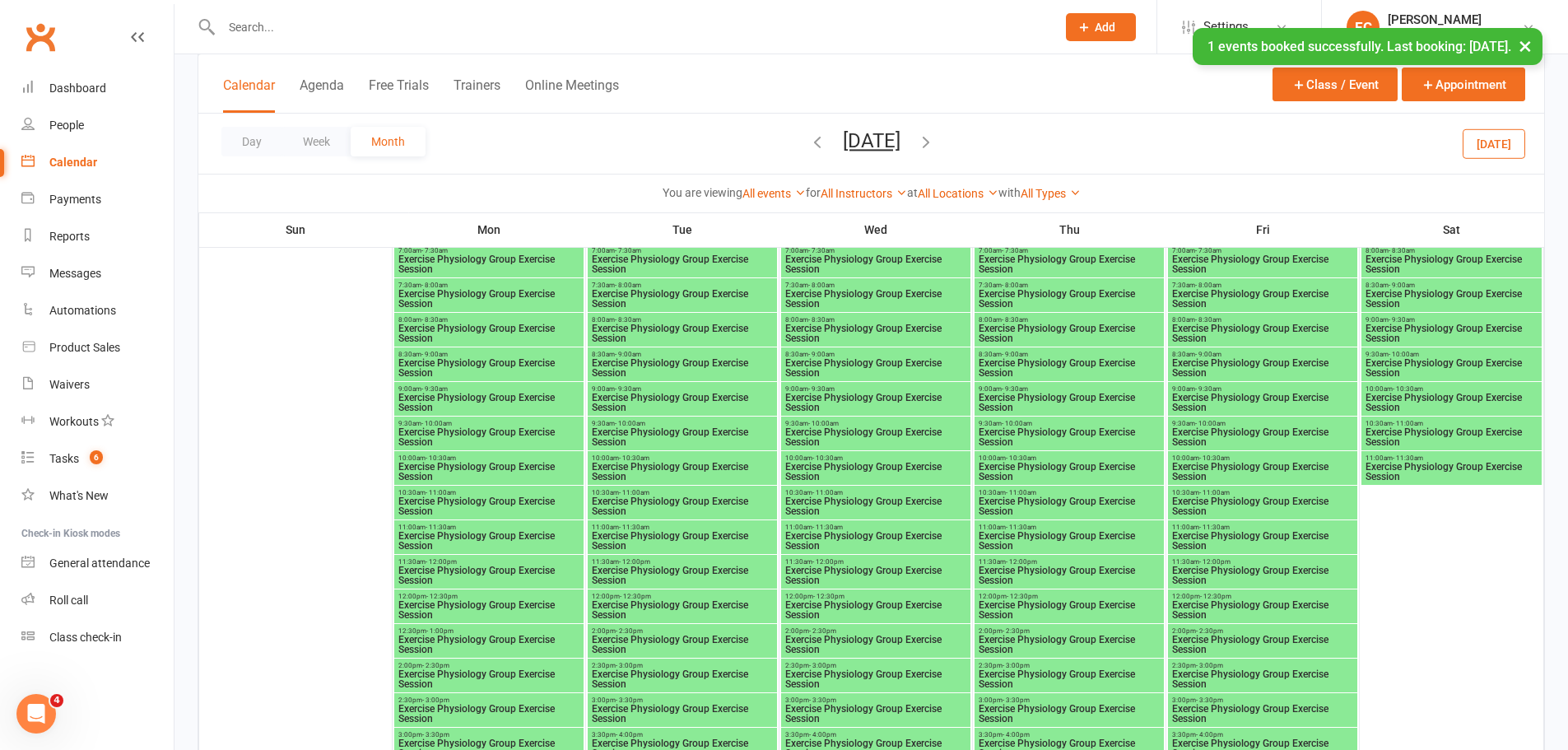
scroll to position [3540, 0]
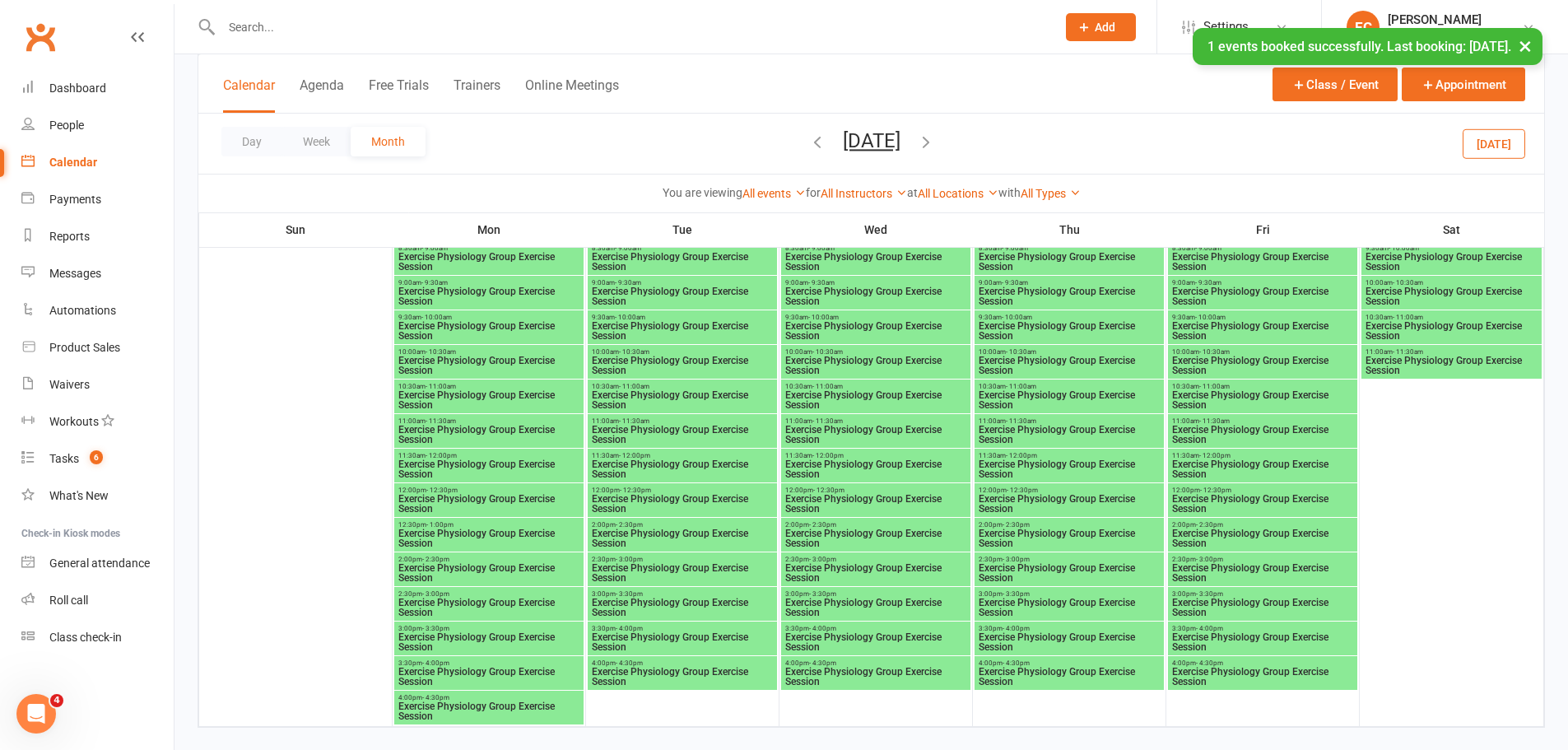
click at [632, 518] on div "2:00pm - 2:30pm Exercise Physiology Group Exercise Session" at bounding box center [682, 535] width 190 height 34
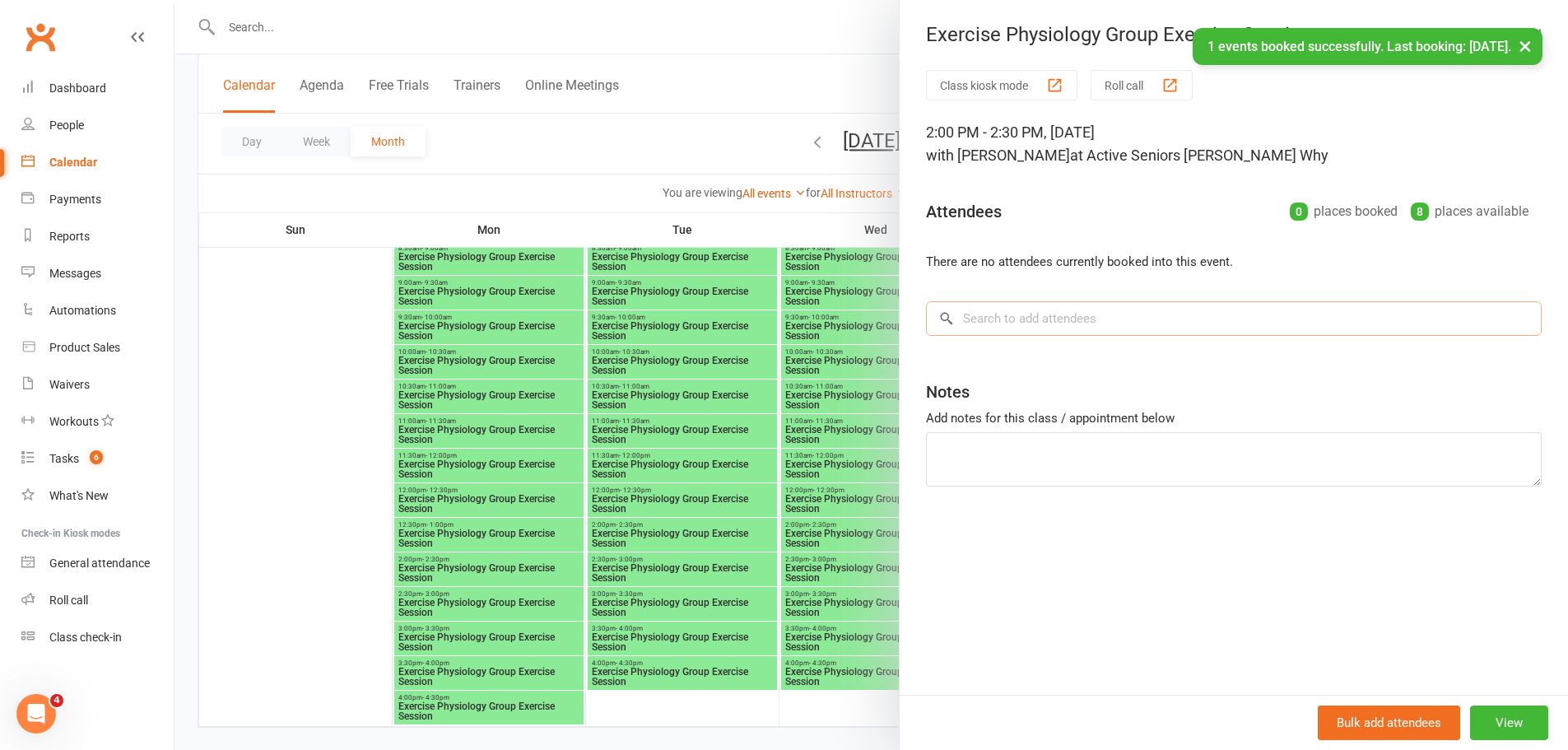
click at [977, 323] on input "search" at bounding box center [1233, 319] width 615 height 35
paste input "[PERSON_NAME]"
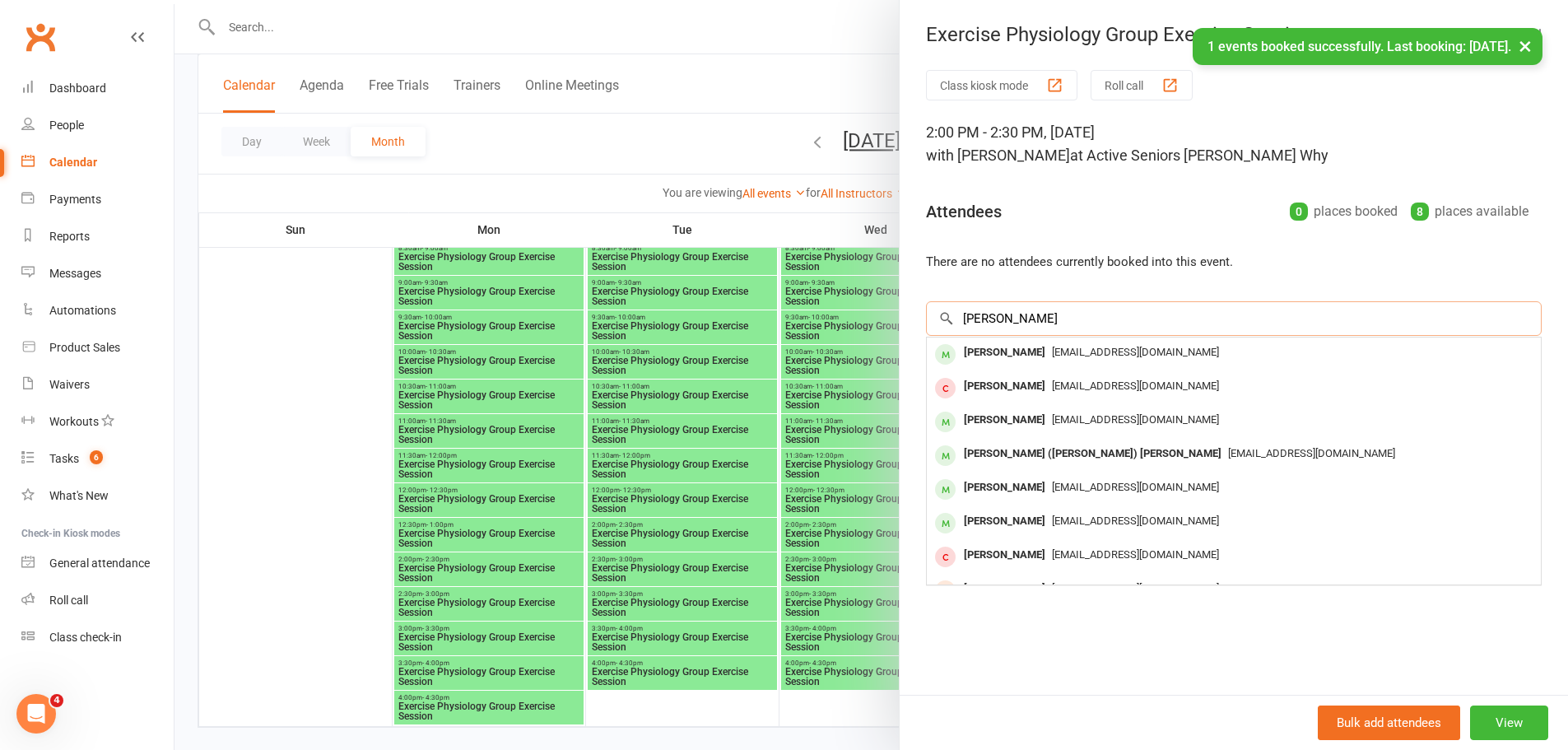
type input "[PERSON_NAME]"
click at [1054, 363] on div "[EMAIL_ADDRESS][DOMAIN_NAME]" at bounding box center [1233, 352] width 601 height 24
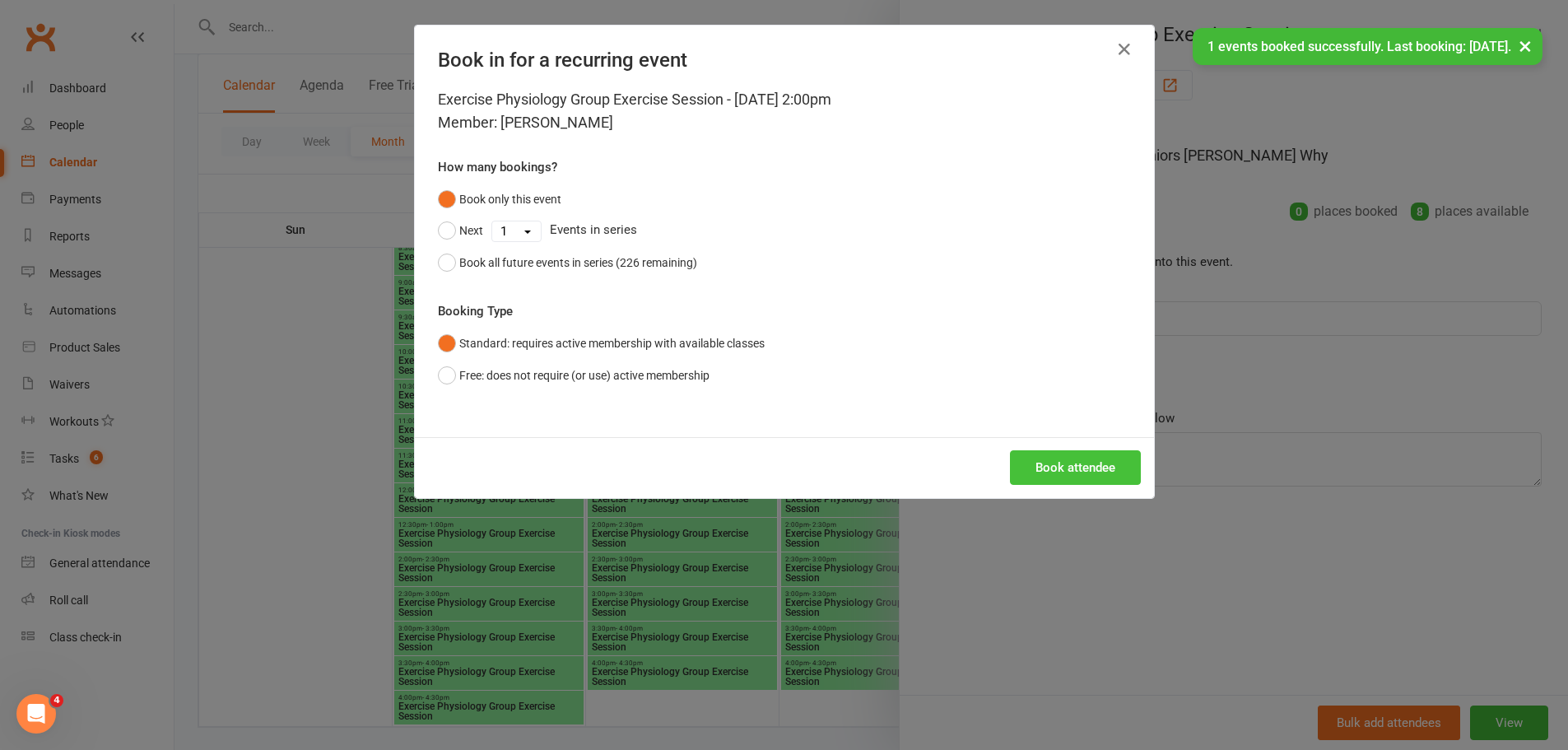
click at [1073, 464] on button "Book attendee" at bounding box center [1075, 467] width 131 height 35
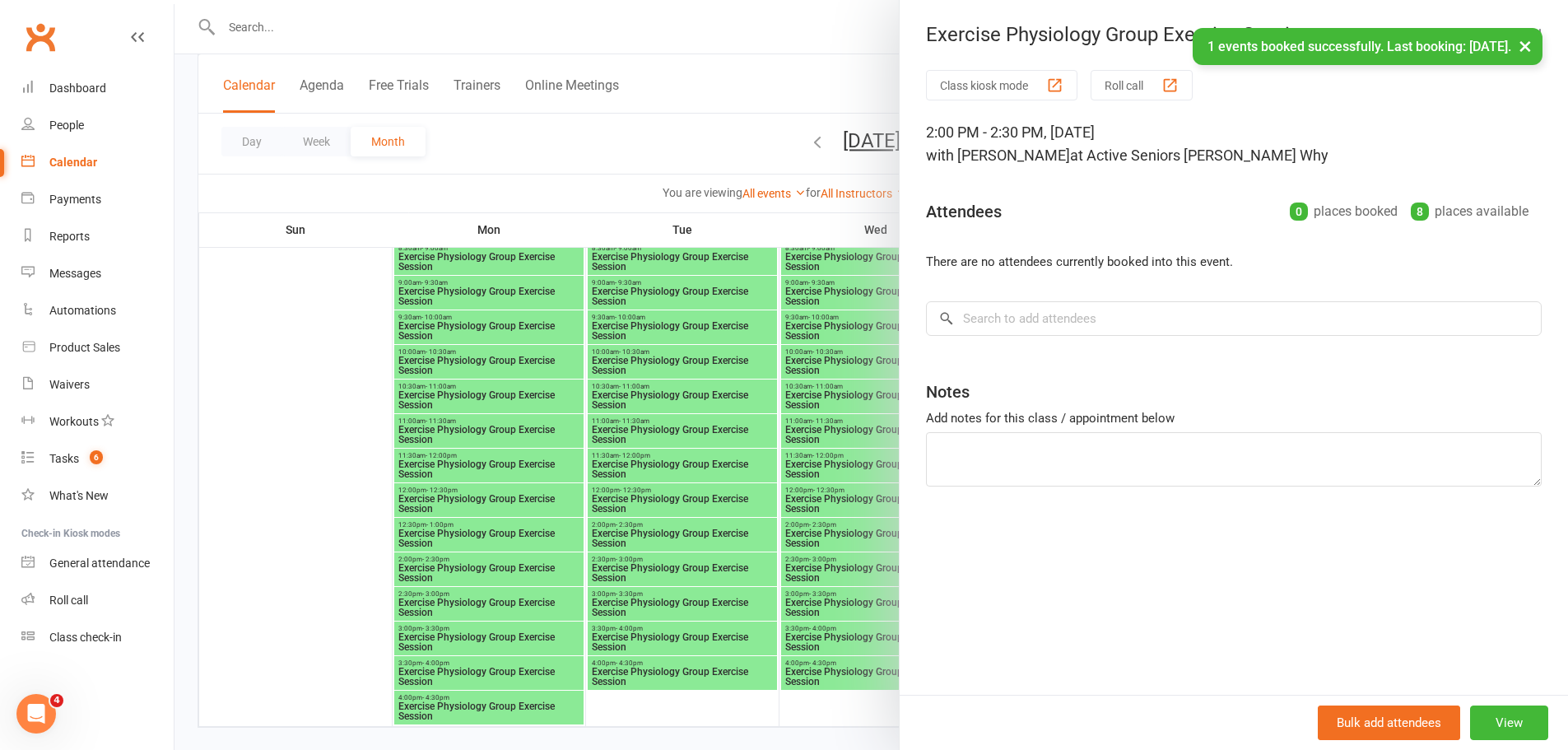
click at [811, 462] on div at bounding box center [871, 375] width 1393 height 750
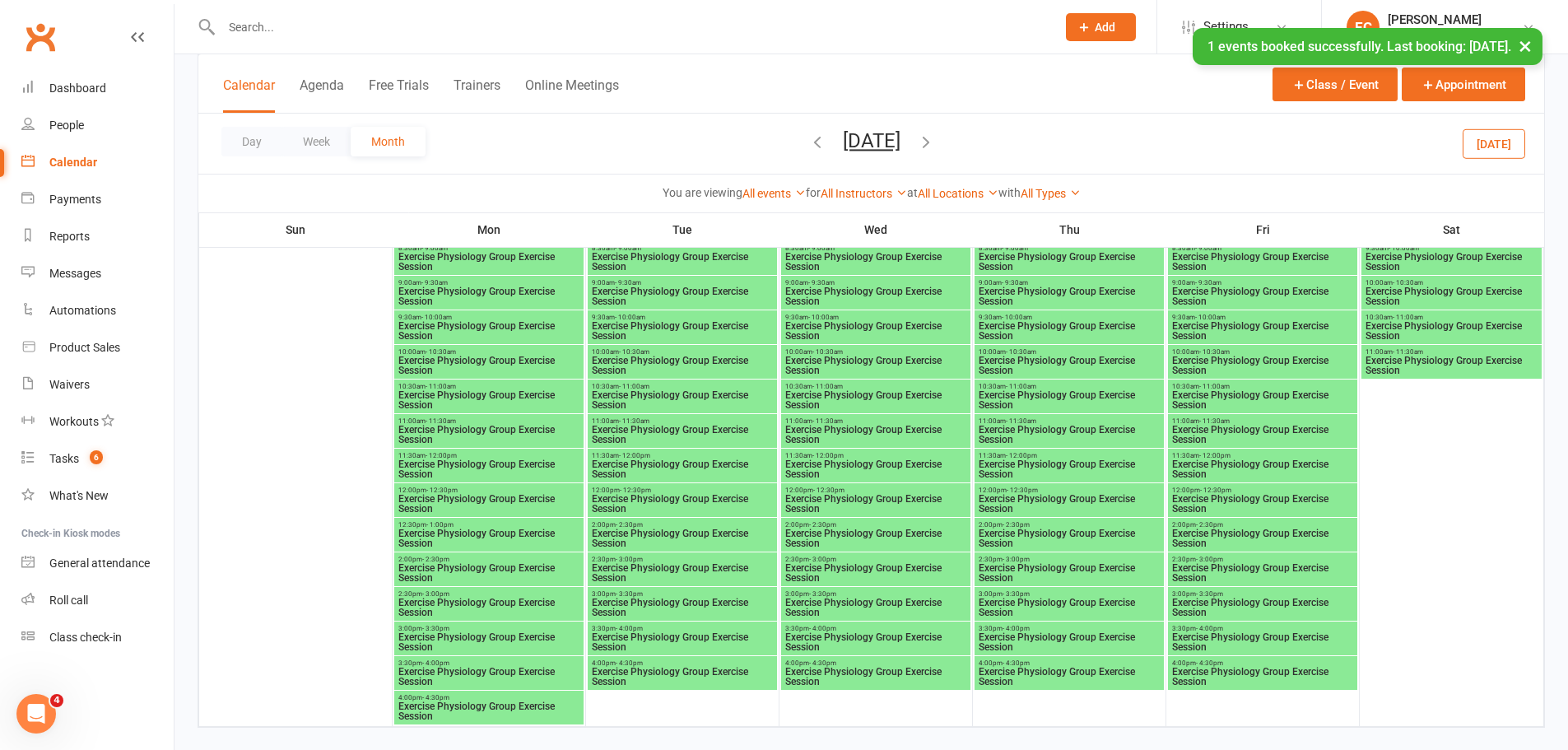
click at [1027, 531] on span "Exercise Physiology Group Exercise Session" at bounding box center [1069, 539] width 183 height 20
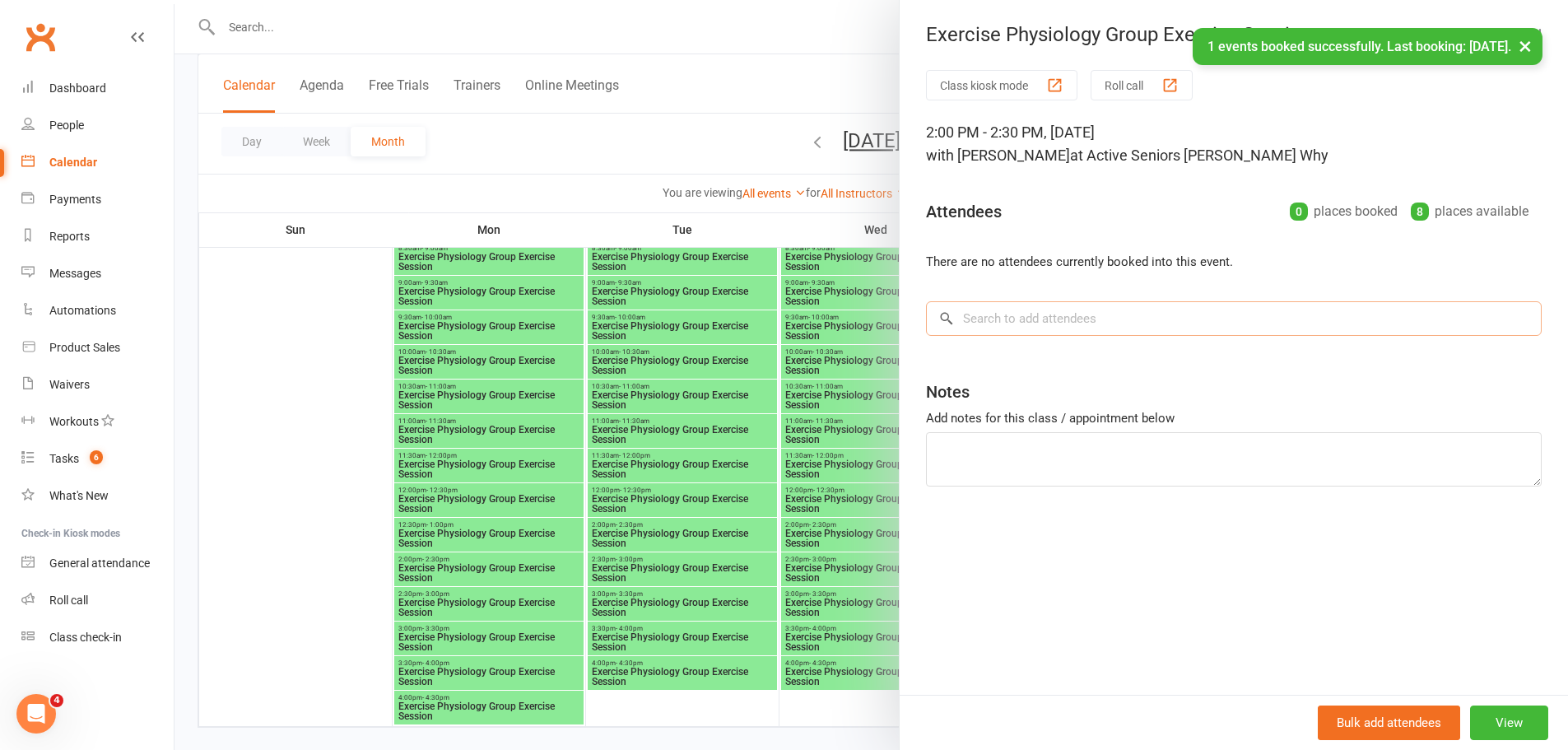
click at [1038, 320] on input "search" at bounding box center [1233, 319] width 615 height 35
paste input "[PERSON_NAME]"
type input "[PERSON_NAME]"
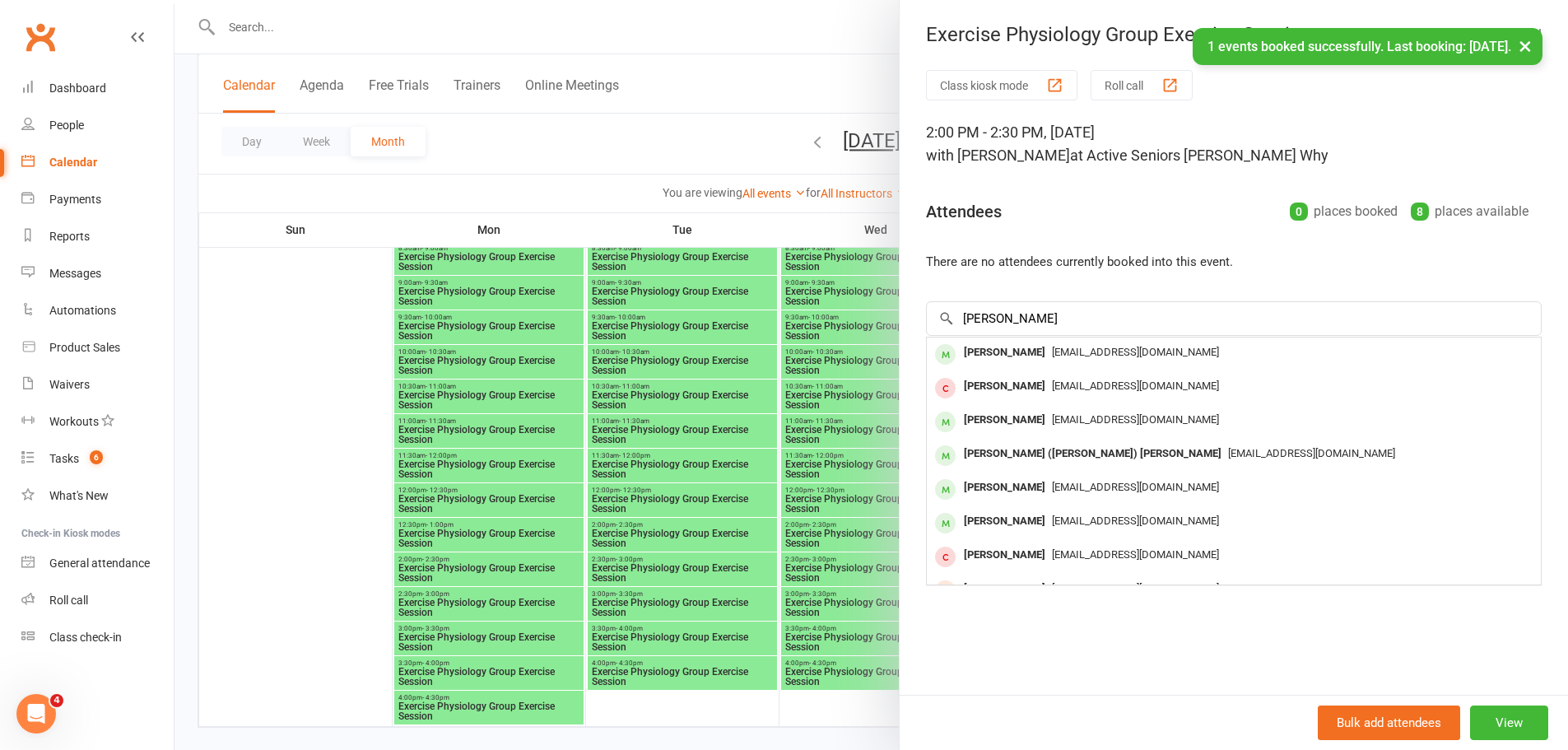
click at [1017, 347] on div "[PERSON_NAME]" at bounding box center [1005, 352] width 94 height 24
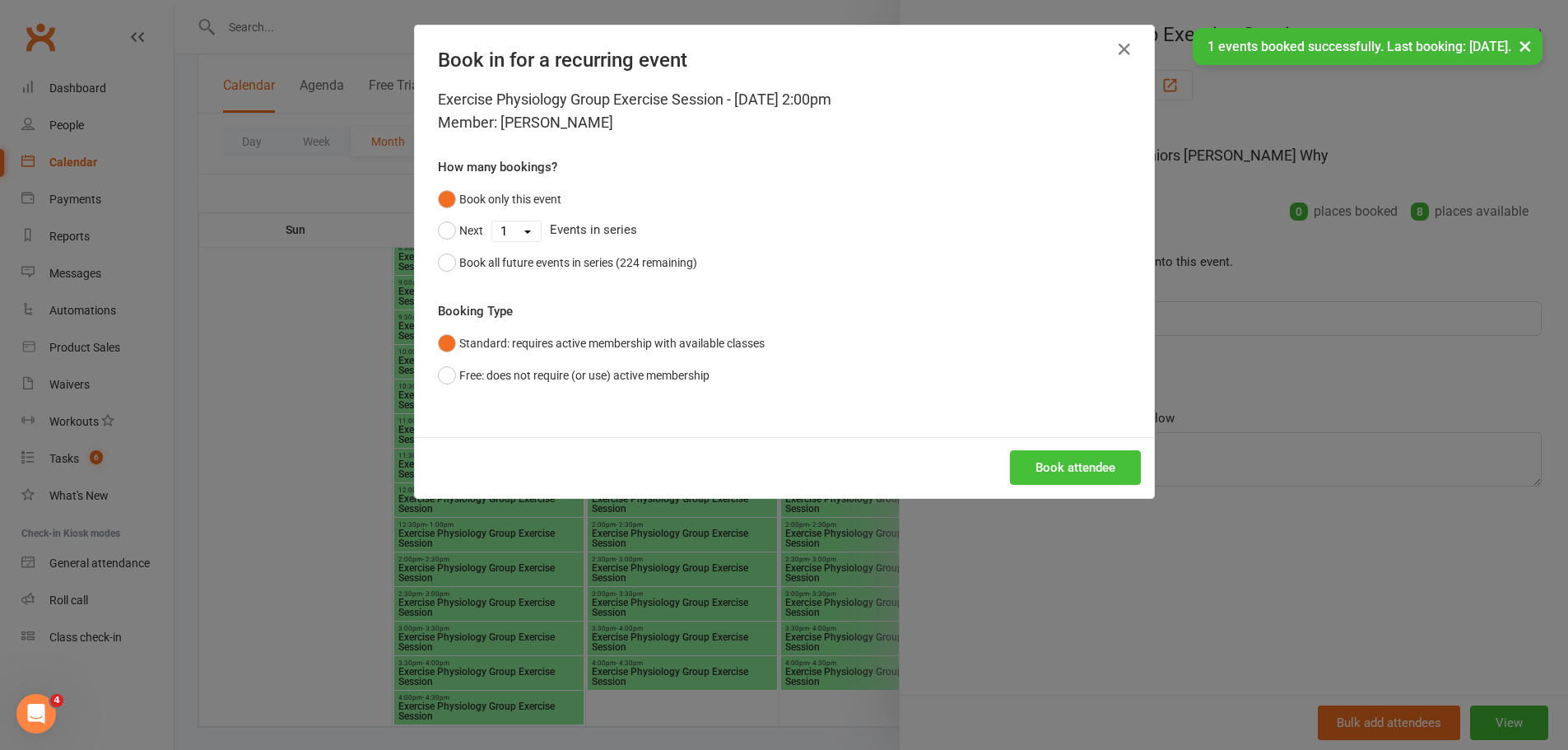
click at [1038, 453] on button "Book attendee" at bounding box center [1075, 467] width 131 height 35
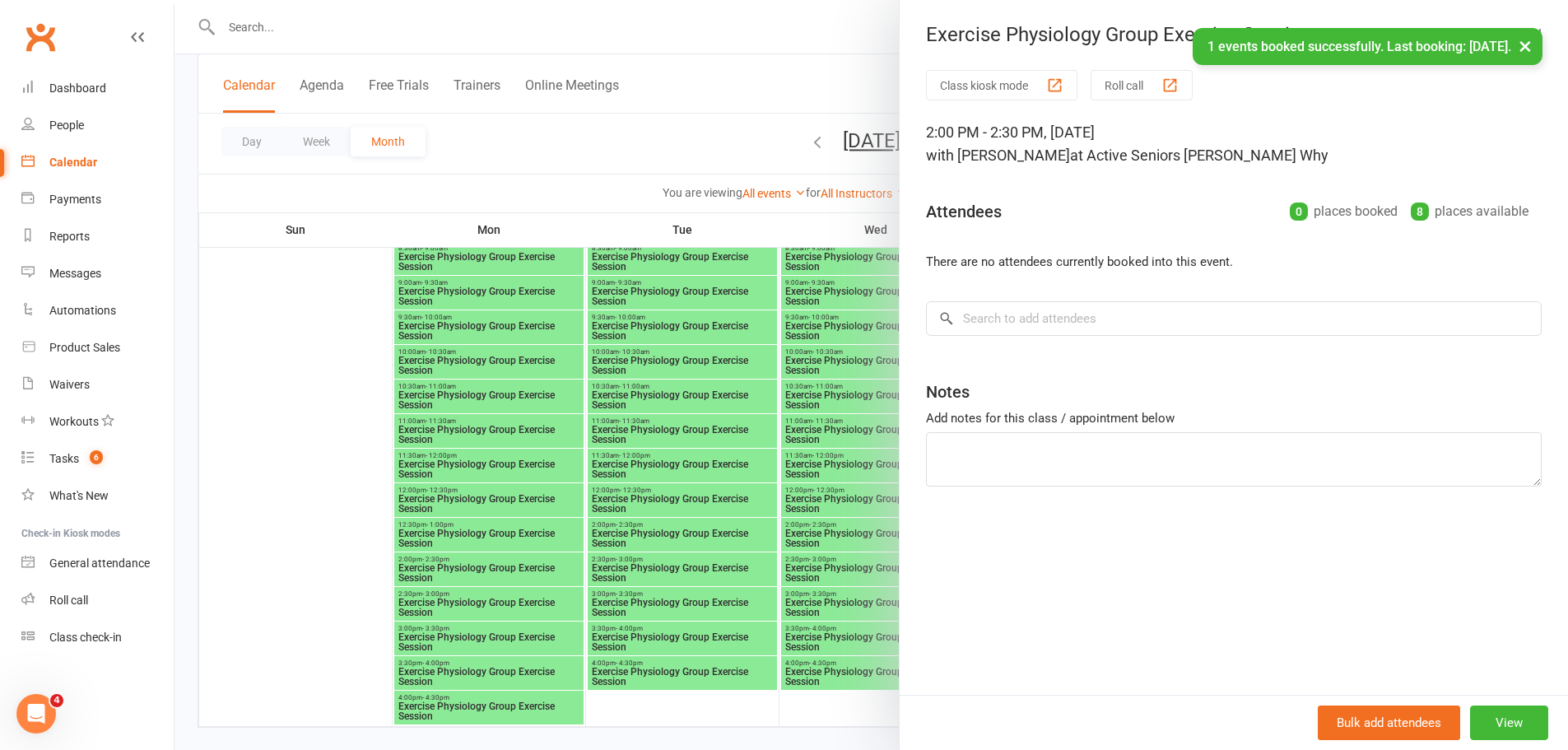
click at [760, 473] on div at bounding box center [871, 375] width 1393 height 750
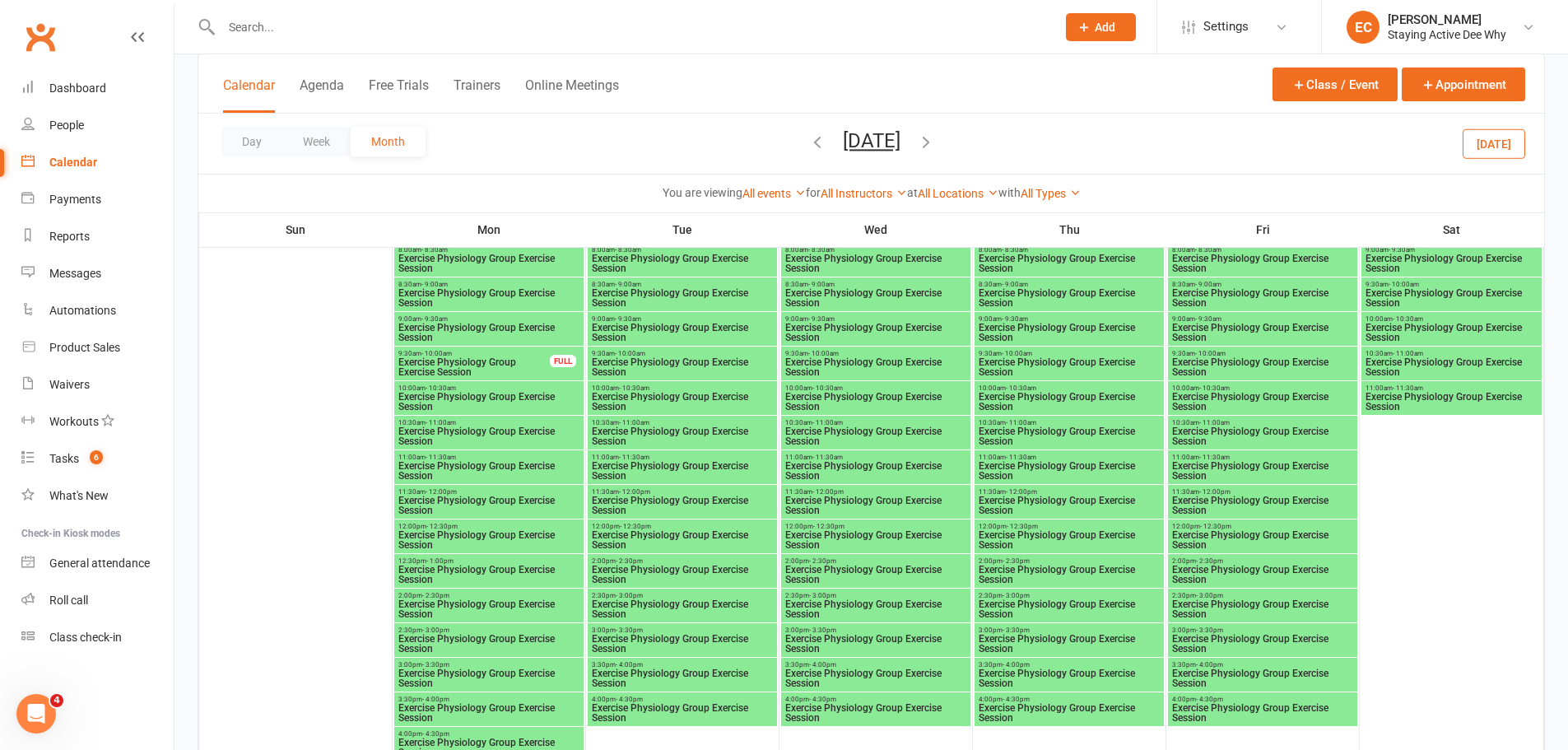
scroll to position [247, 0]
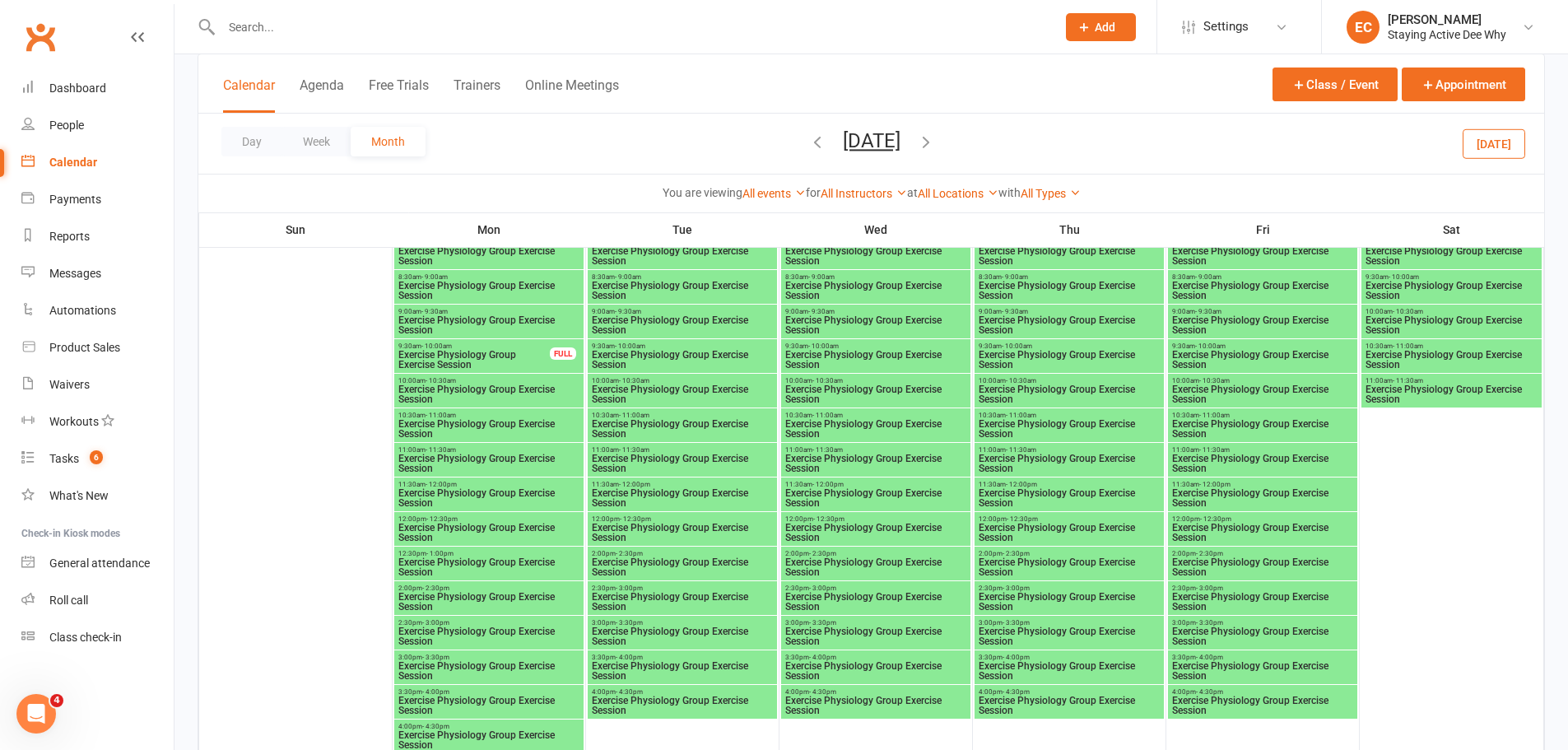
click at [460, 390] on span "Exercise Physiology Group Exercise Session" at bounding box center [489, 394] width 183 height 20
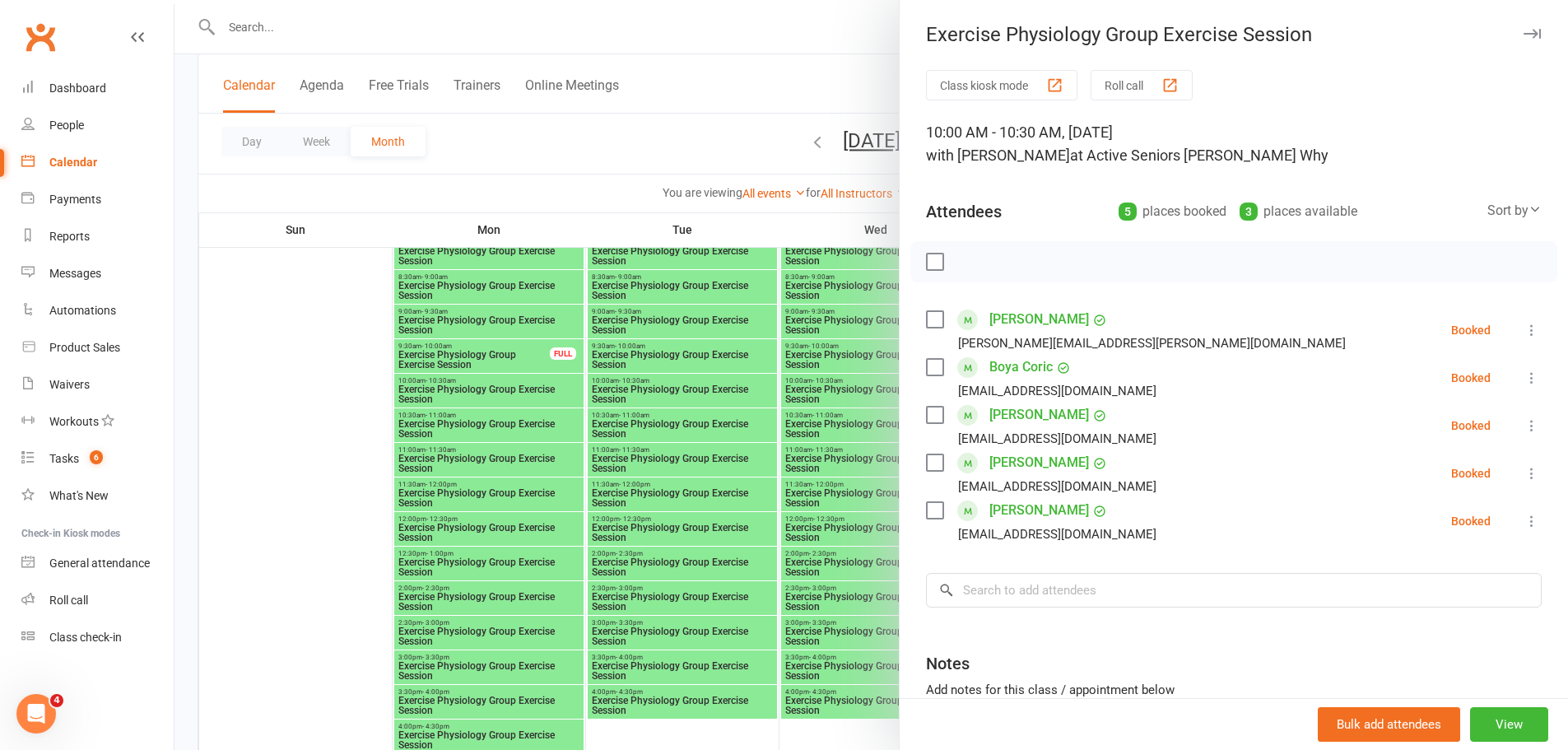
click at [703, 383] on div at bounding box center [871, 375] width 1393 height 750
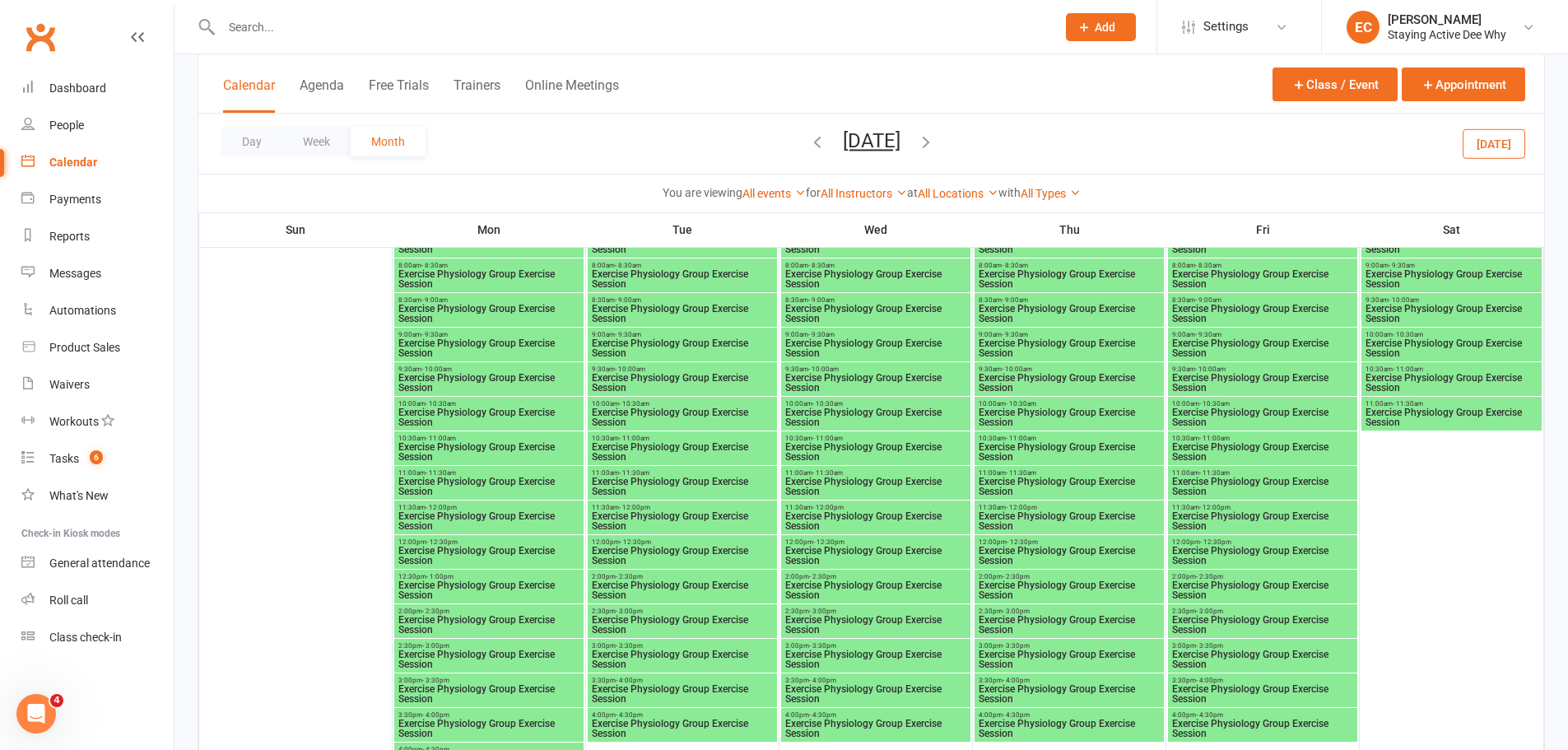
scroll to position [906, 0]
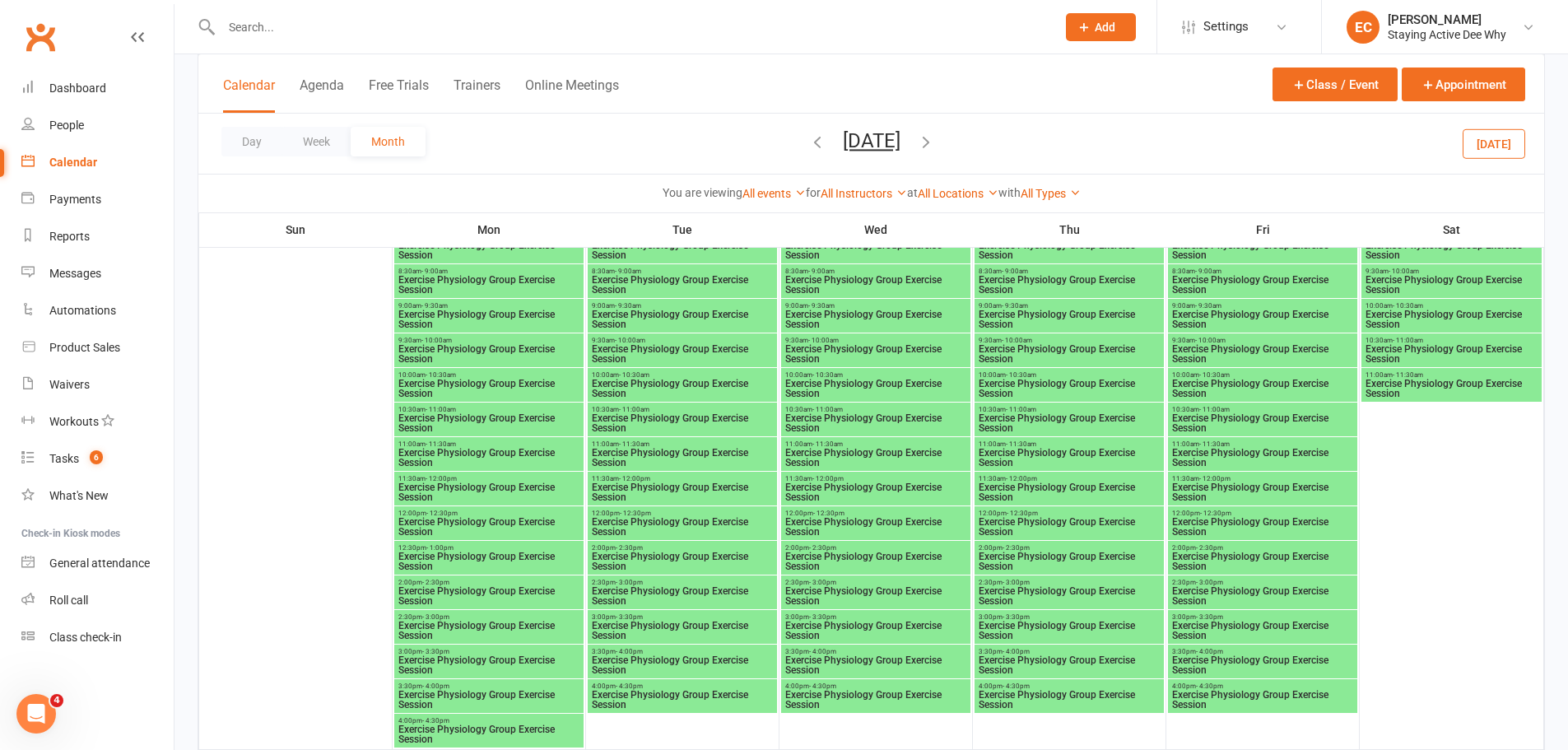
click at [458, 384] on span "Exercise Physiology Group Exercise Session" at bounding box center [489, 389] width 183 height 20
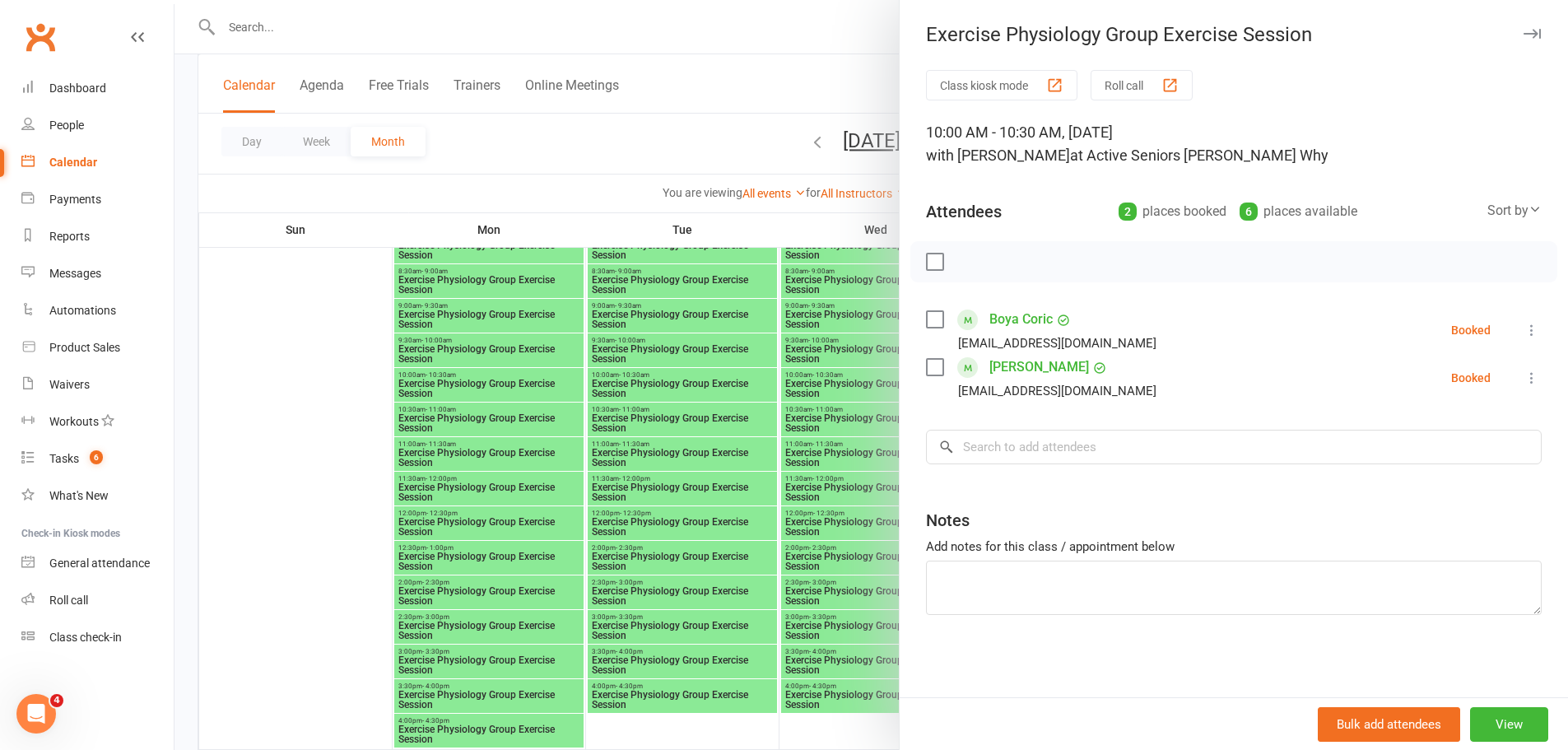
click at [630, 398] on div at bounding box center [871, 375] width 1393 height 750
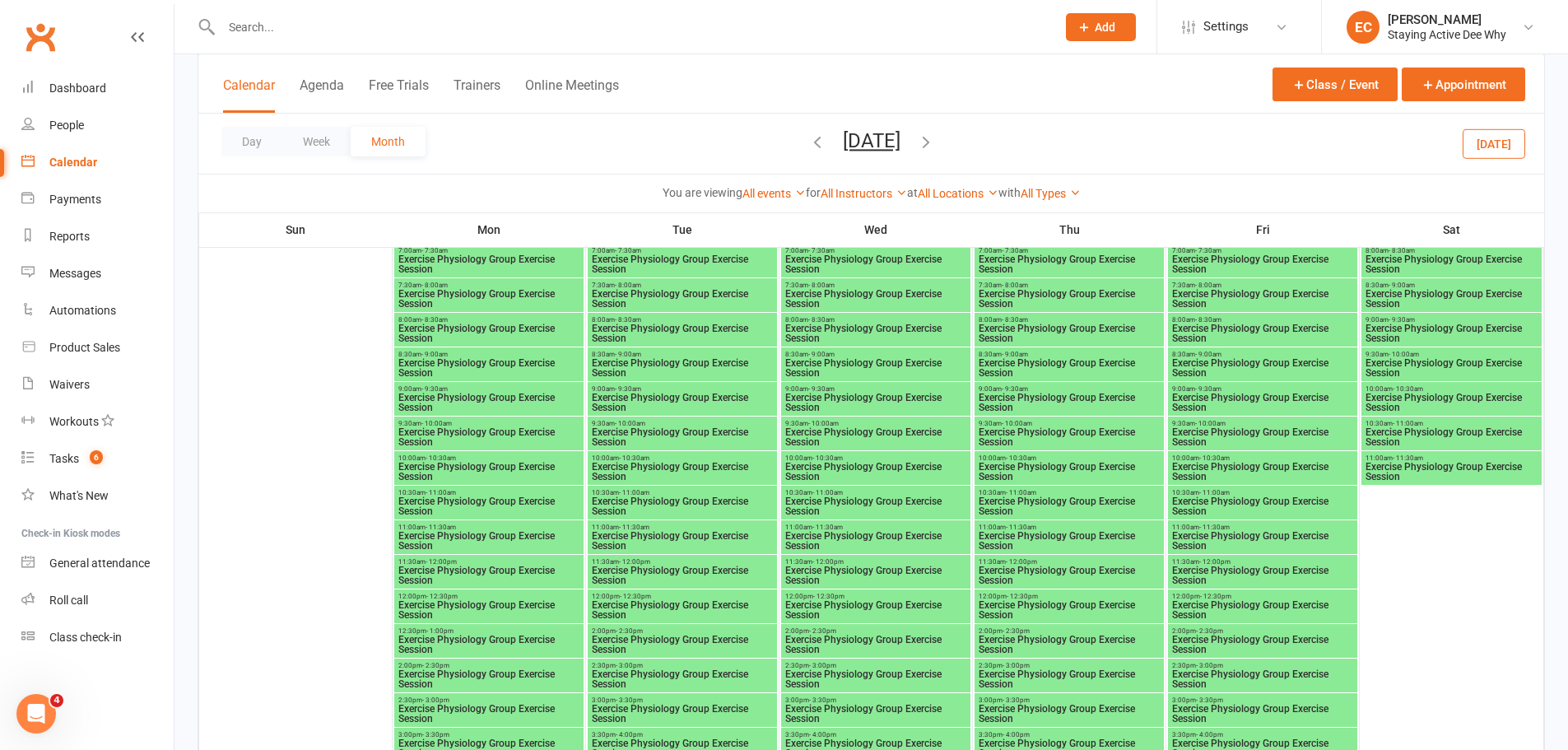
scroll to position [1482, 0]
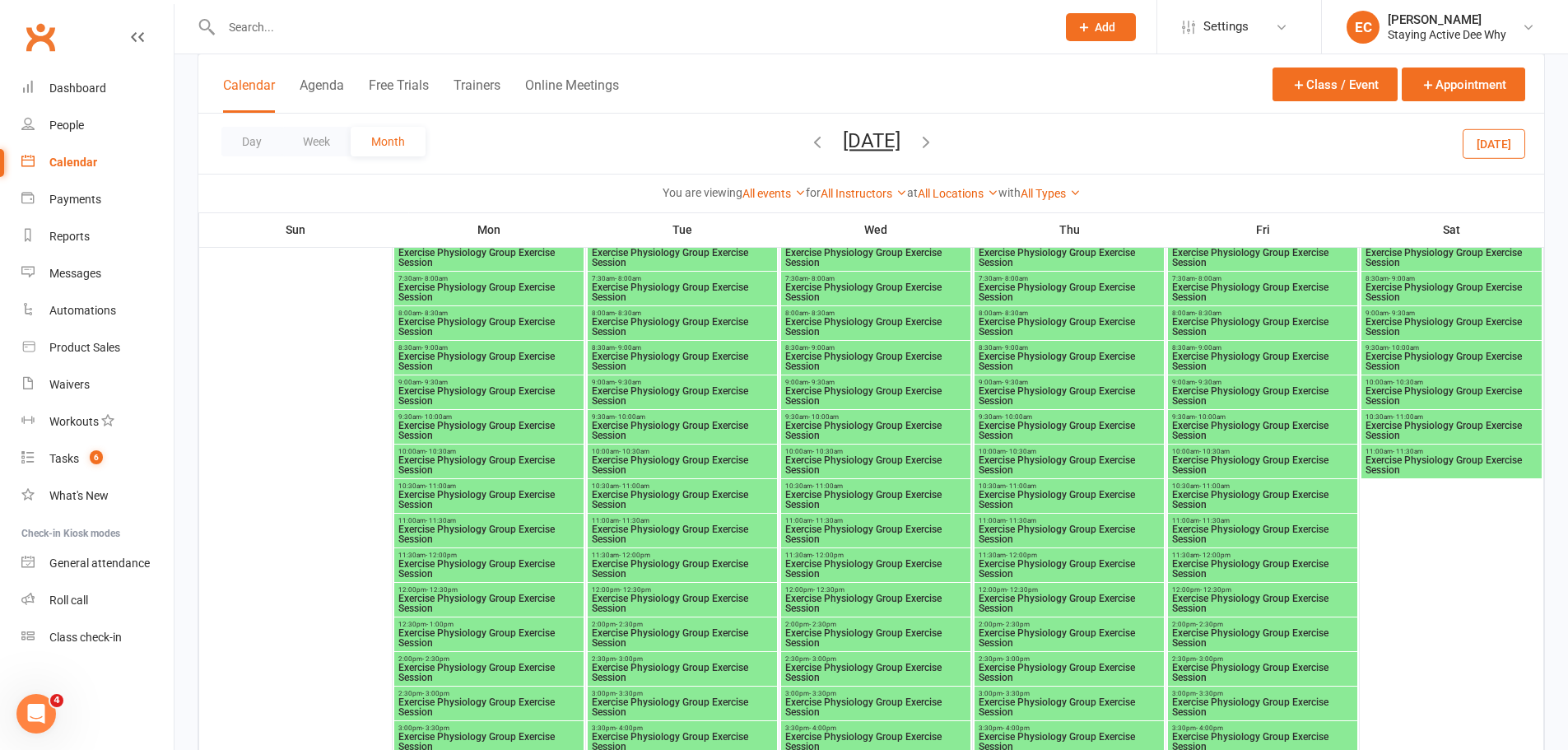
click at [454, 455] on span "Exercise Physiology Group Exercise Session" at bounding box center [489, 465] width 183 height 20
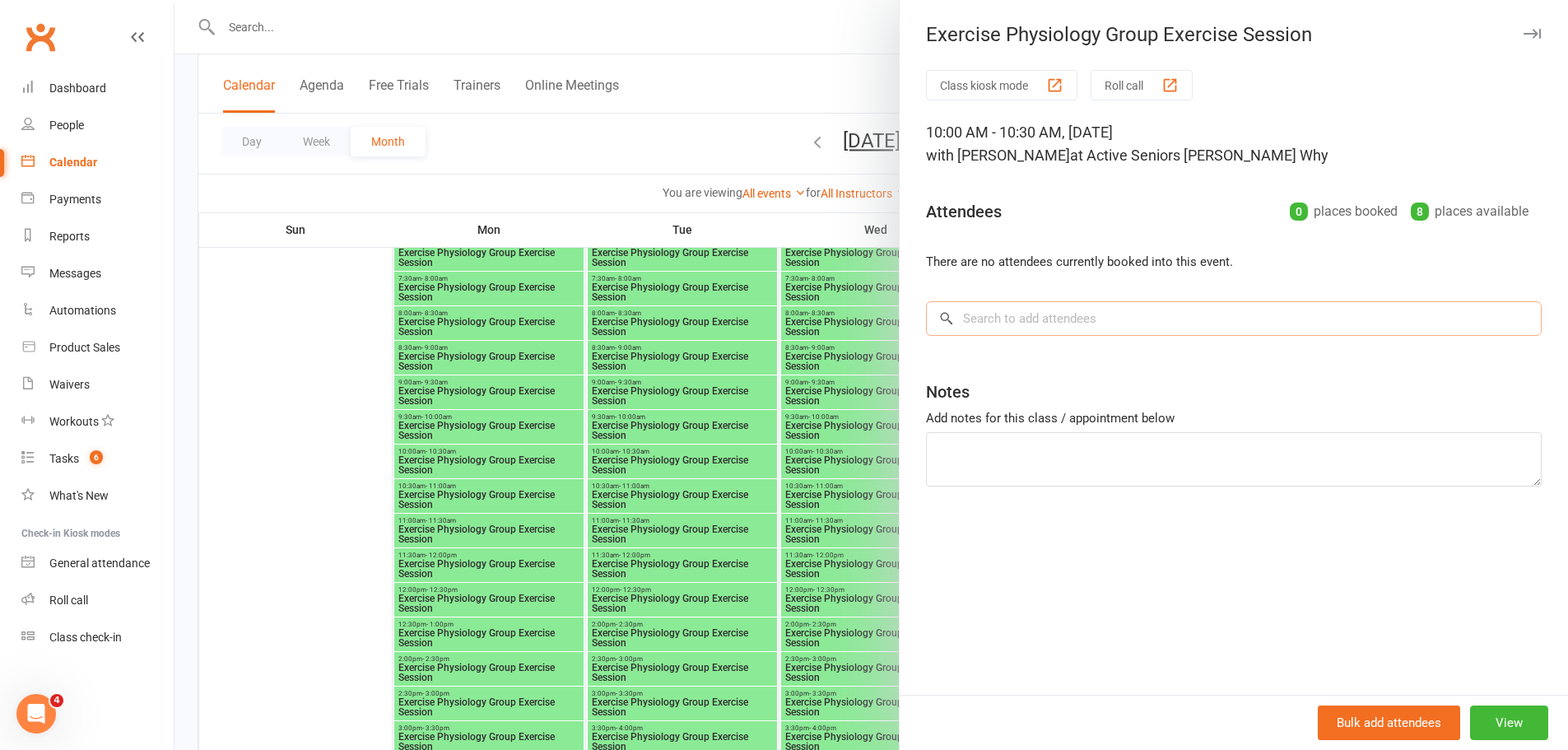
click at [1063, 321] on input "search" at bounding box center [1233, 319] width 615 height 35
paste input "Boya"
drag, startPoint x: 1031, startPoint y: 322, endPoint x: 929, endPoint y: 312, distance: 102.5
click at [929, 312] on input "Boya Boja" at bounding box center [1233, 319] width 615 height 35
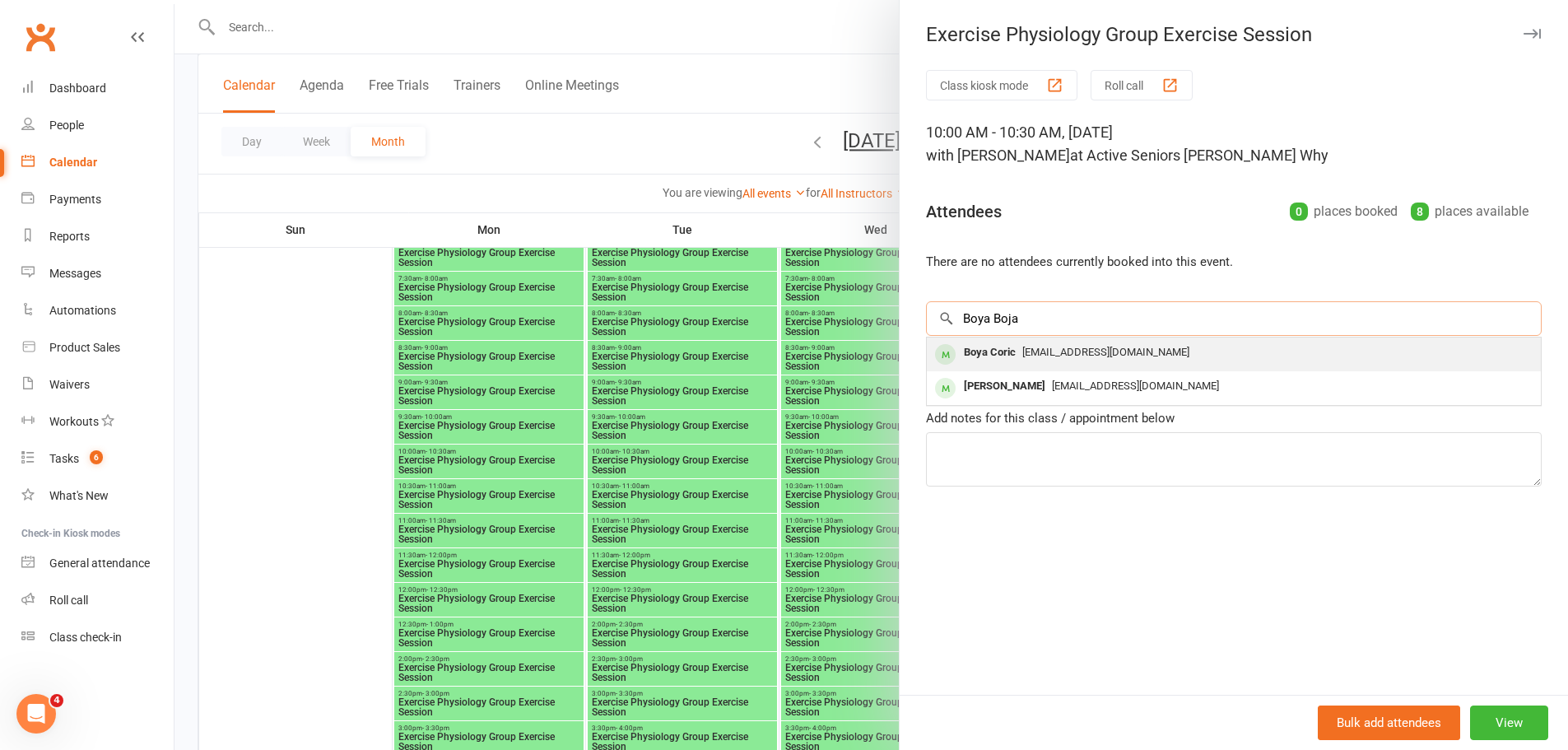
type input "Boya Boja"
click at [1023, 351] on span "[EMAIL_ADDRESS][DOMAIN_NAME]" at bounding box center [1106, 351] width 167 height 12
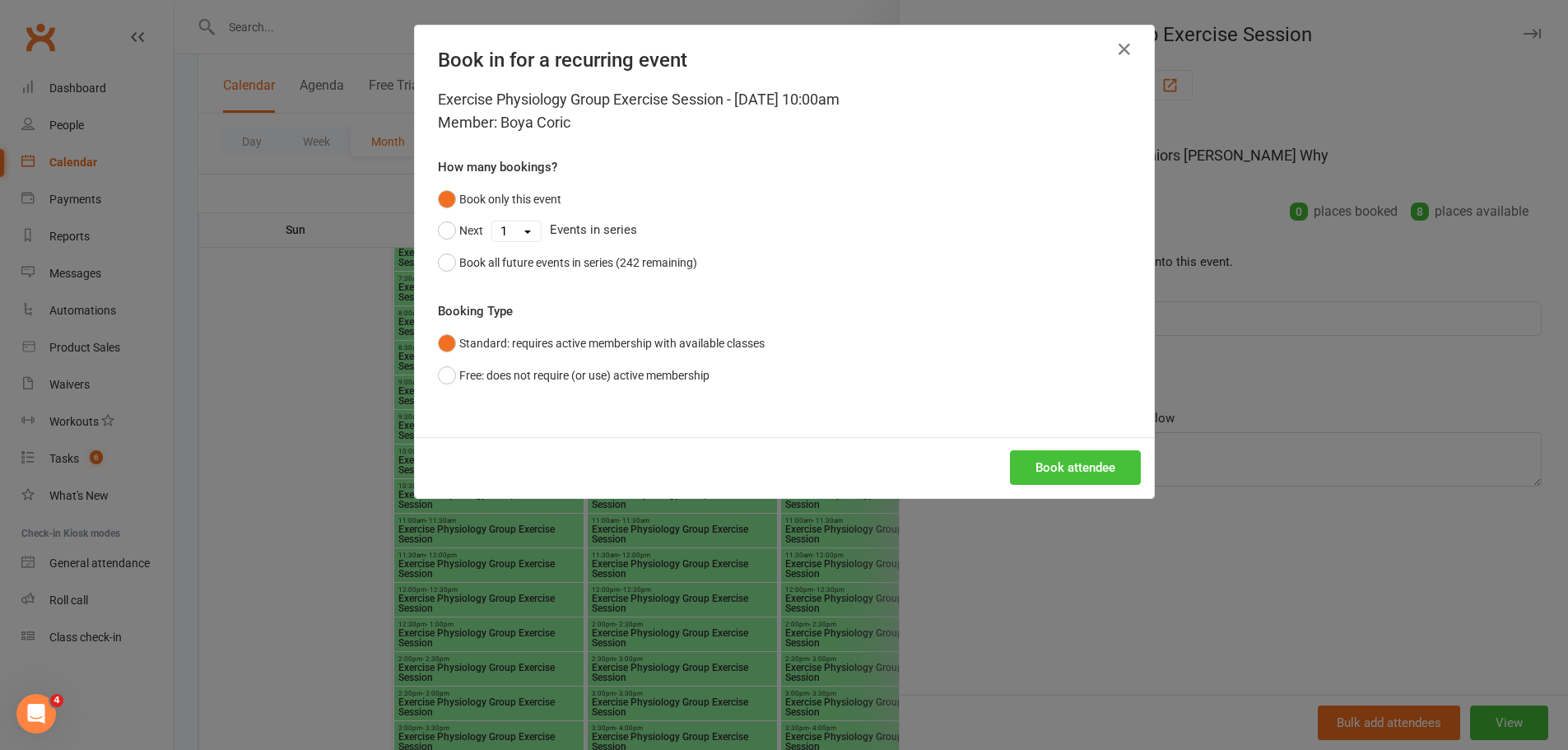
drag, startPoint x: 1080, startPoint y: 470, endPoint x: 1075, endPoint y: 460, distance: 11.2
click at [1080, 471] on button "Book attendee" at bounding box center [1075, 467] width 131 height 35
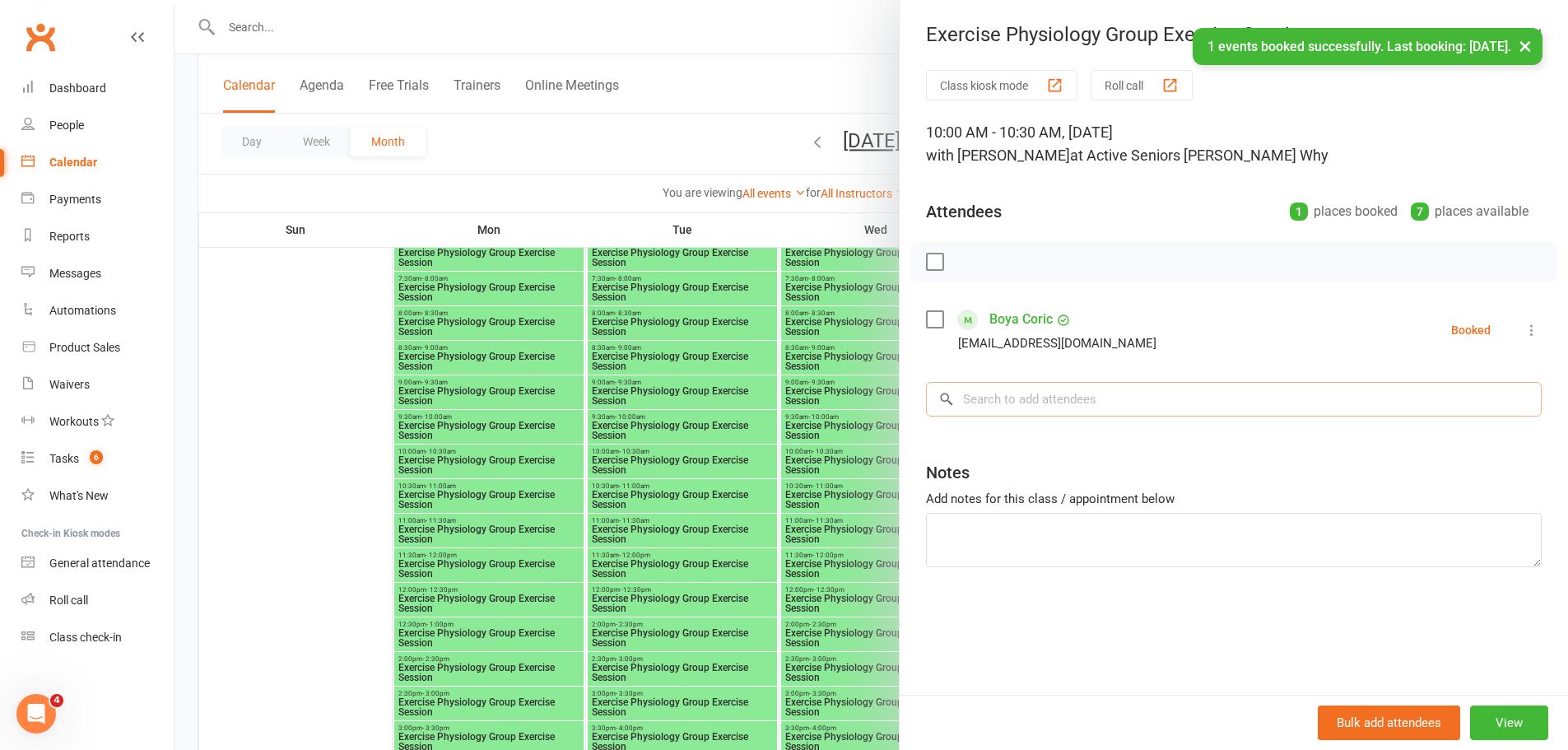
click at [1025, 393] on input "search" at bounding box center [1233, 399] width 615 height 35
paste input "Boya Boja"
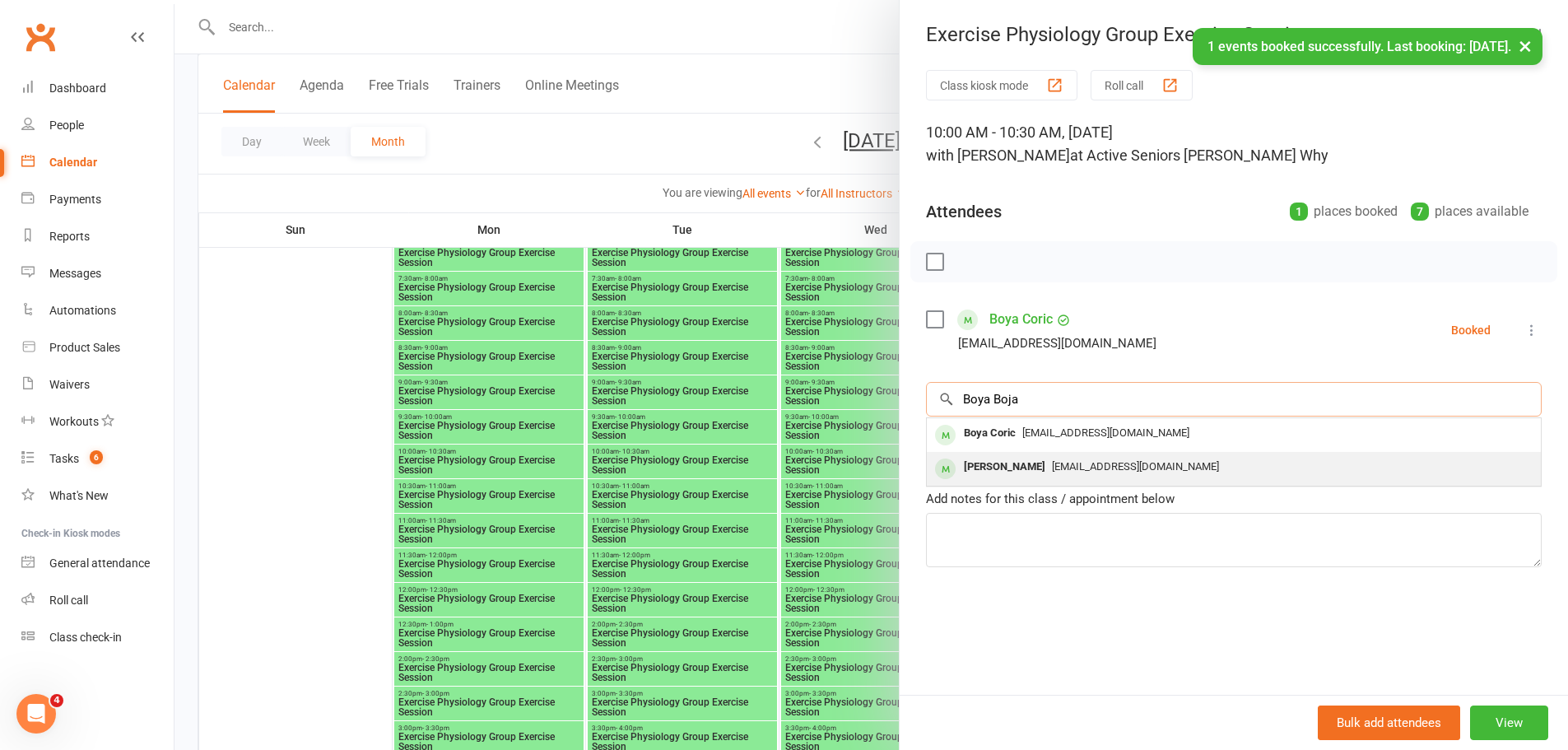
type input "Boya Boja"
click at [1004, 463] on div "[PERSON_NAME]" at bounding box center [1005, 467] width 94 height 24
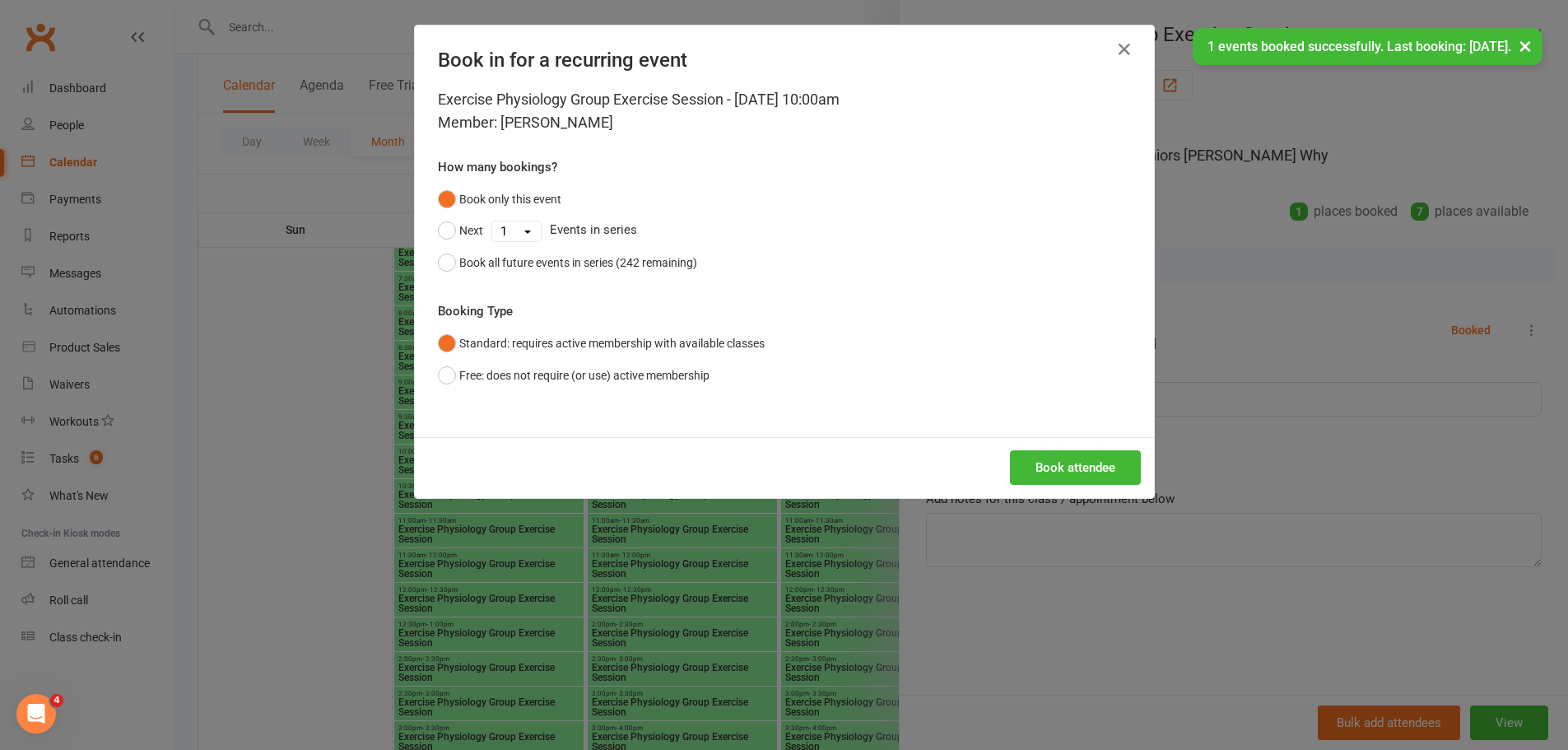
click at [1068, 443] on div "Book attendee" at bounding box center [784, 468] width 739 height 61
click at [1056, 462] on button "Book attendee" at bounding box center [1075, 467] width 131 height 35
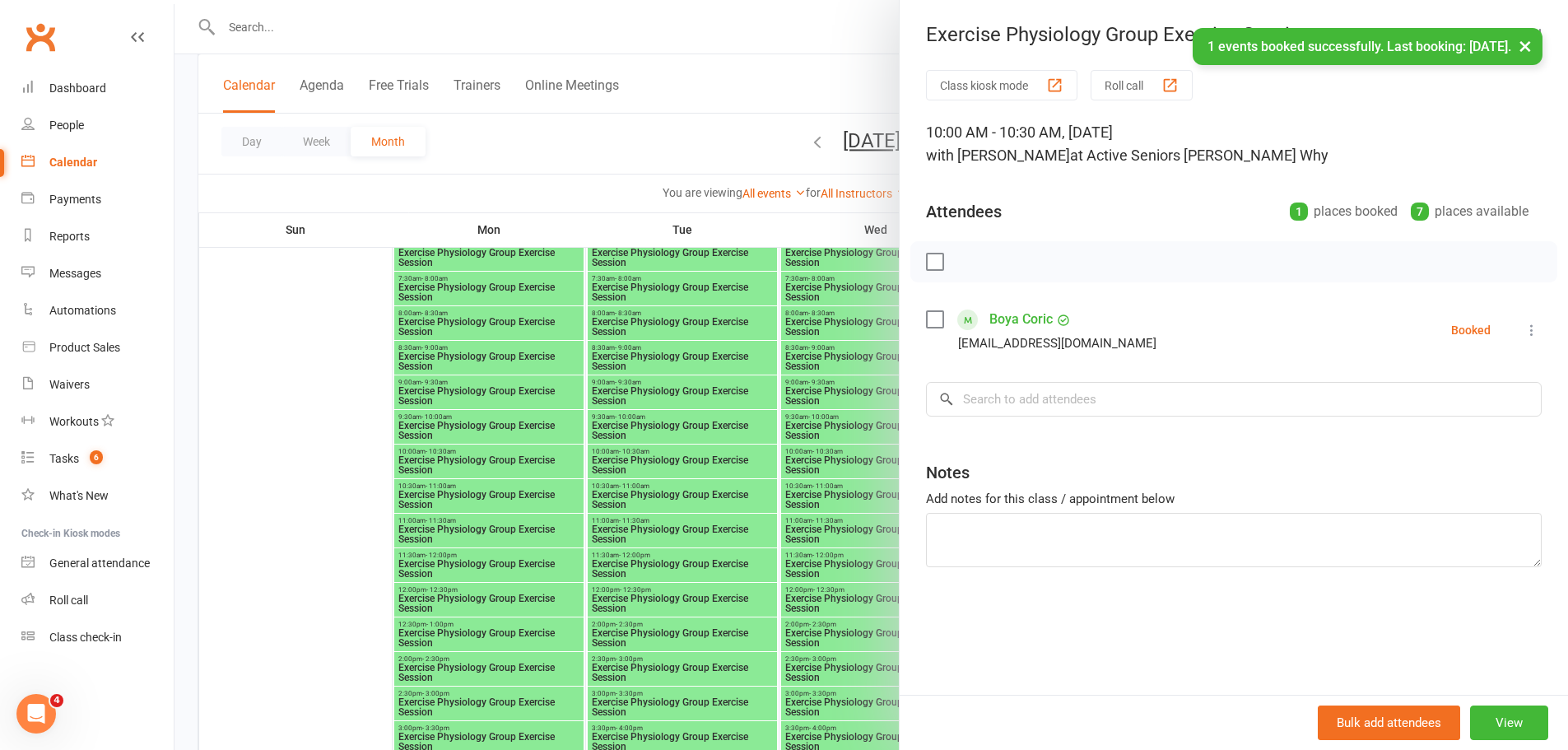
click at [759, 429] on div at bounding box center [871, 375] width 1393 height 750
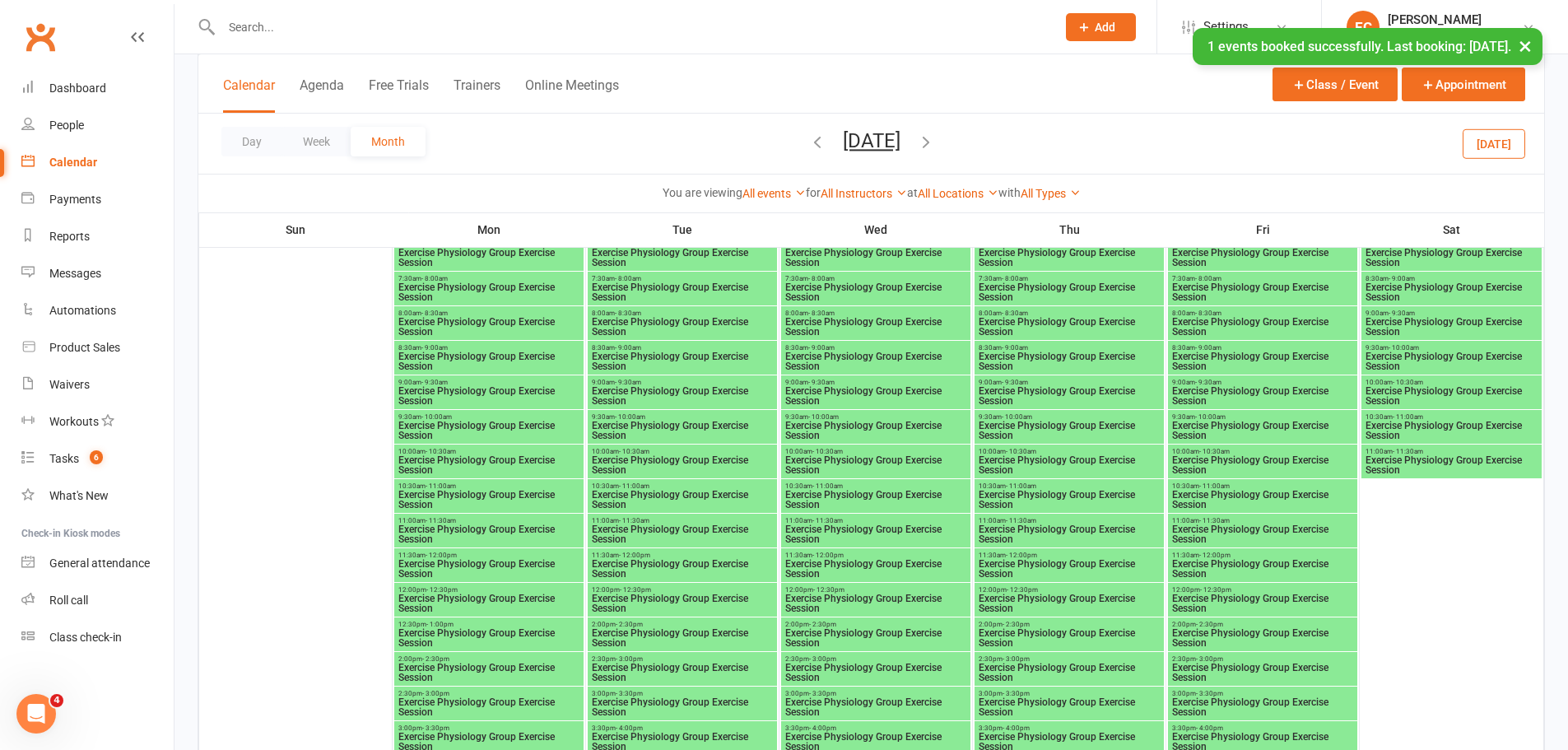
click at [1030, 457] on span "Exercise Physiology Group Exercise Session" at bounding box center [1069, 465] width 183 height 20
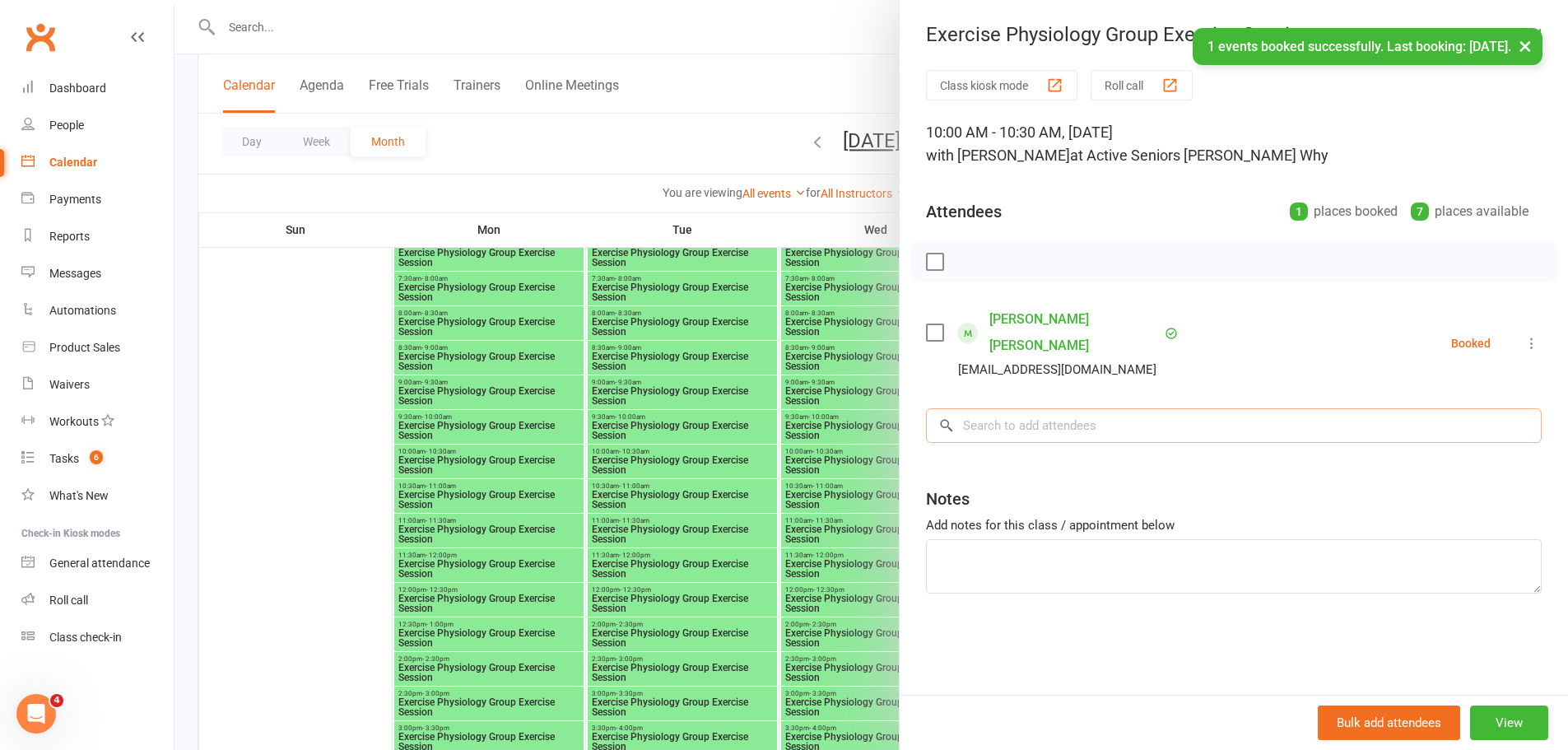
click at [1004, 412] on input "search" at bounding box center [1233, 426] width 615 height 35
paste input "Boya Boja"
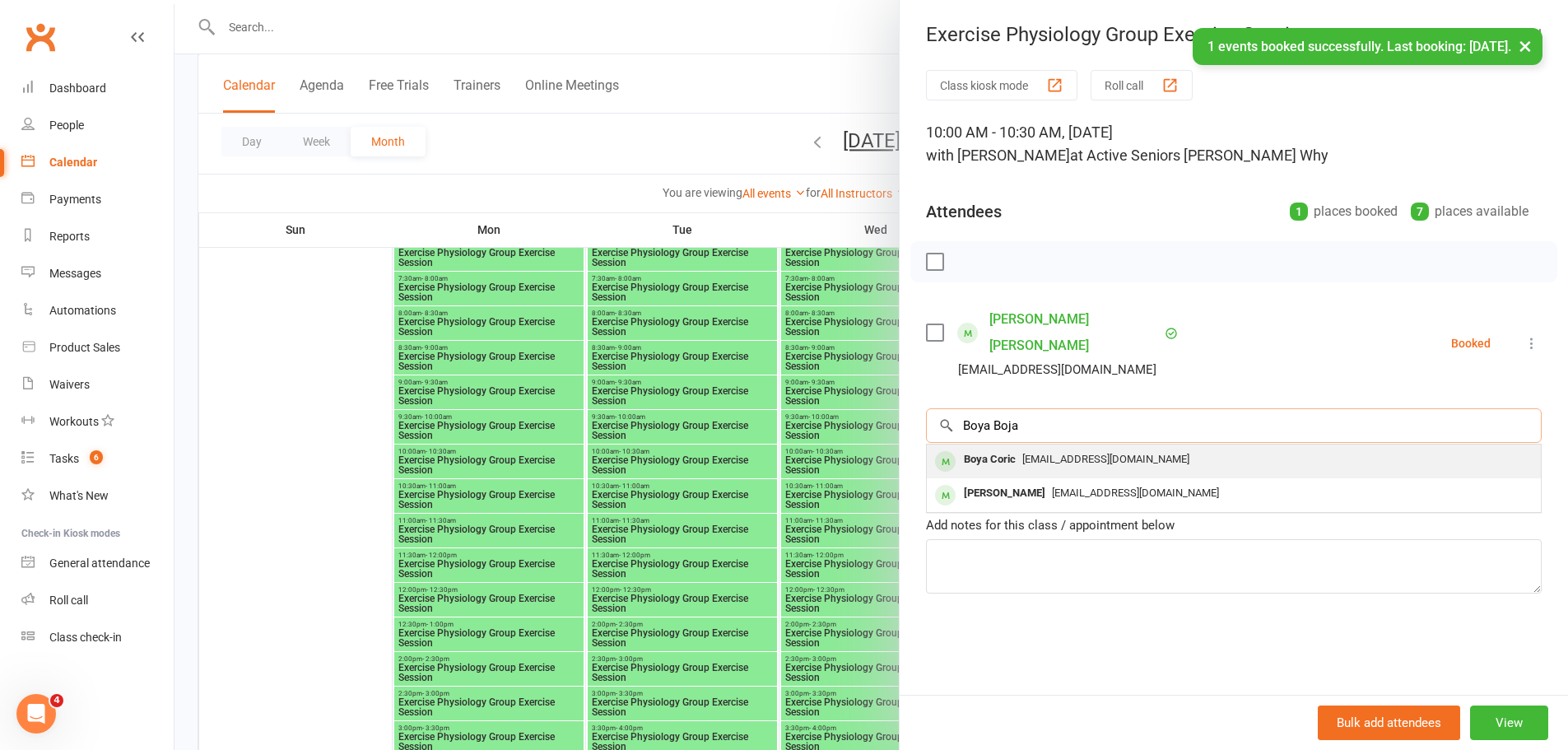
type input "Boya Boja"
click at [1022, 452] on span "[EMAIL_ADDRESS][DOMAIN_NAME]" at bounding box center [1106, 458] width 167 height 12
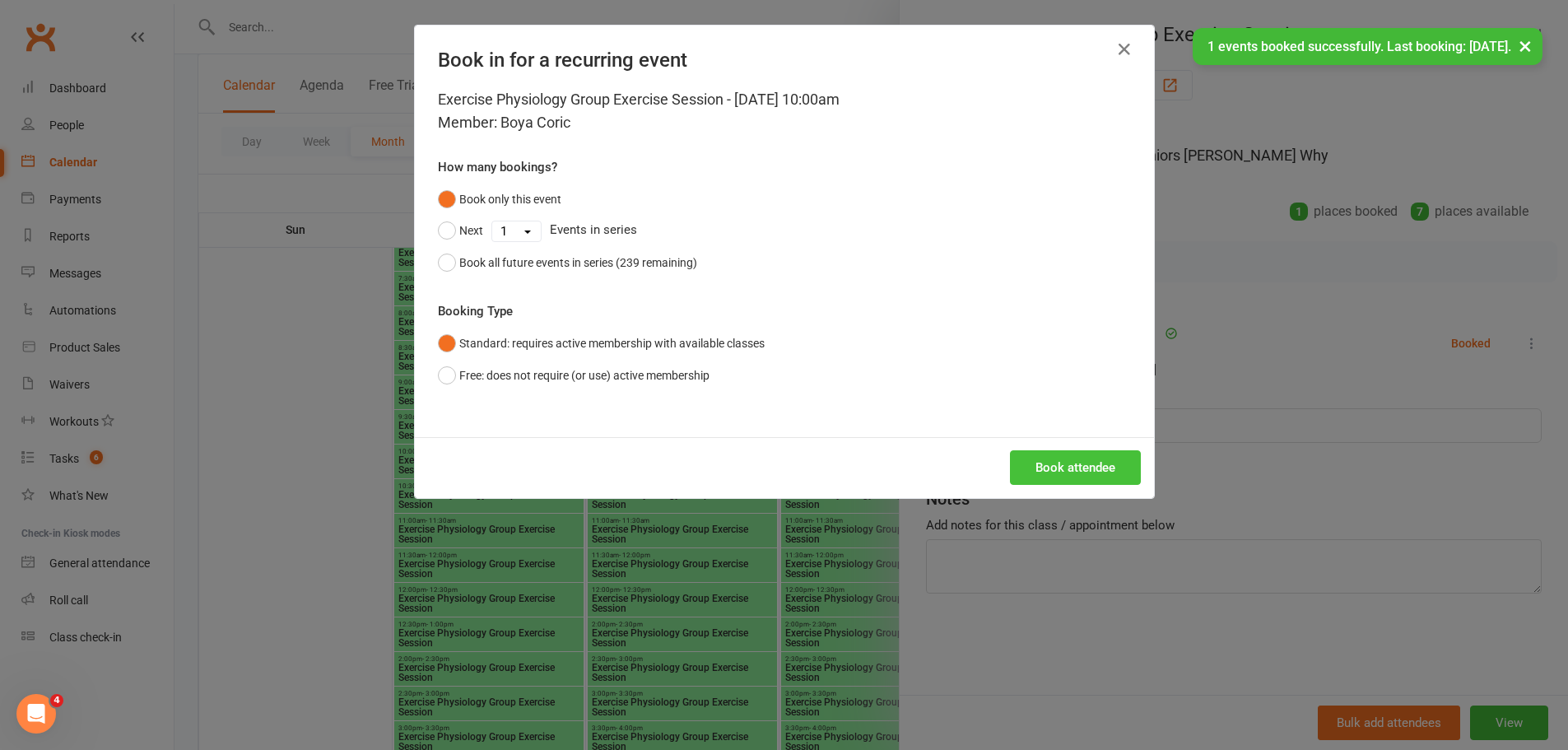
click at [1054, 452] on button "Book attendee" at bounding box center [1075, 467] width 131 height 35
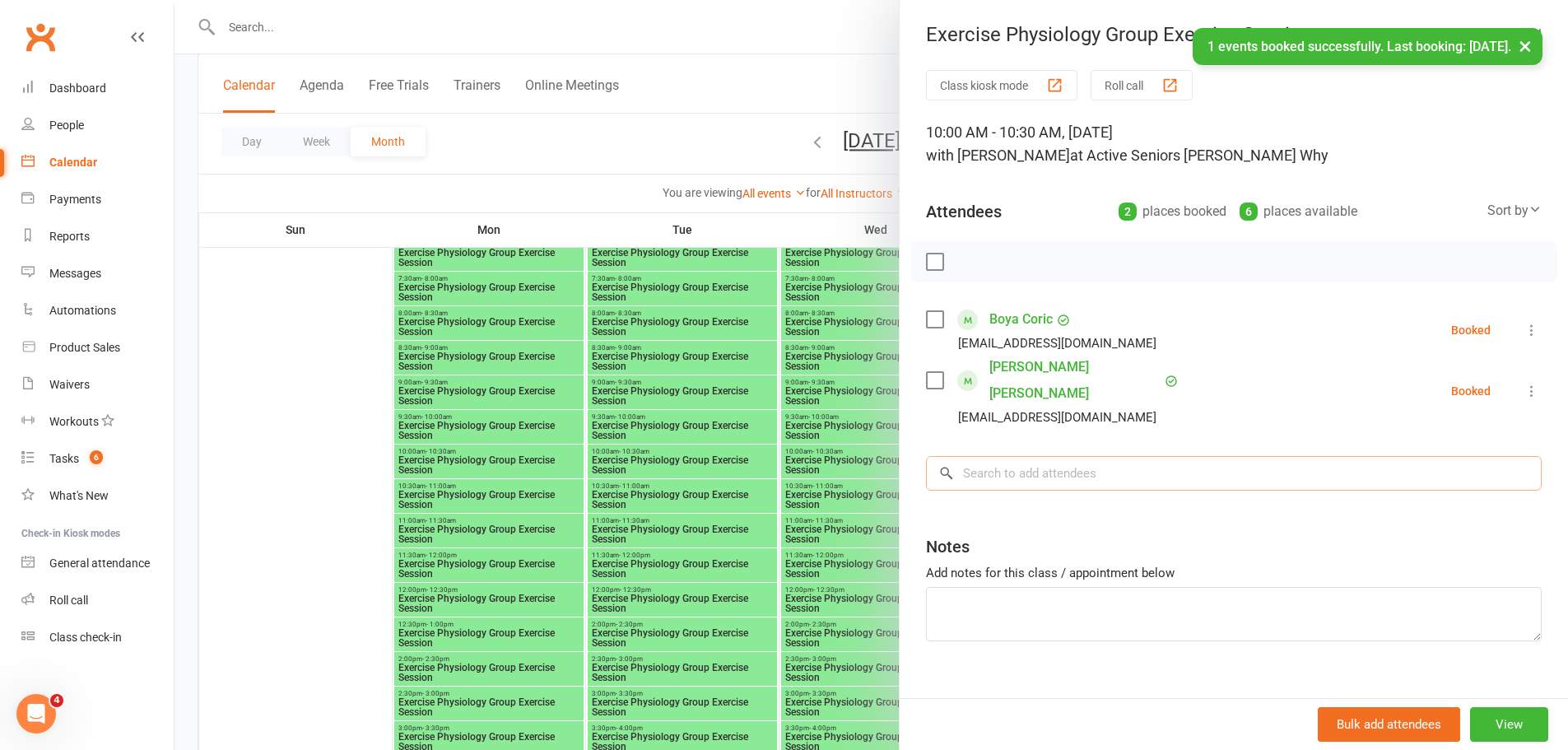
click at [1030, 456] on input "search" at bounding box center [1233, 473] width 615 height 35
paste input "Boya Boja"
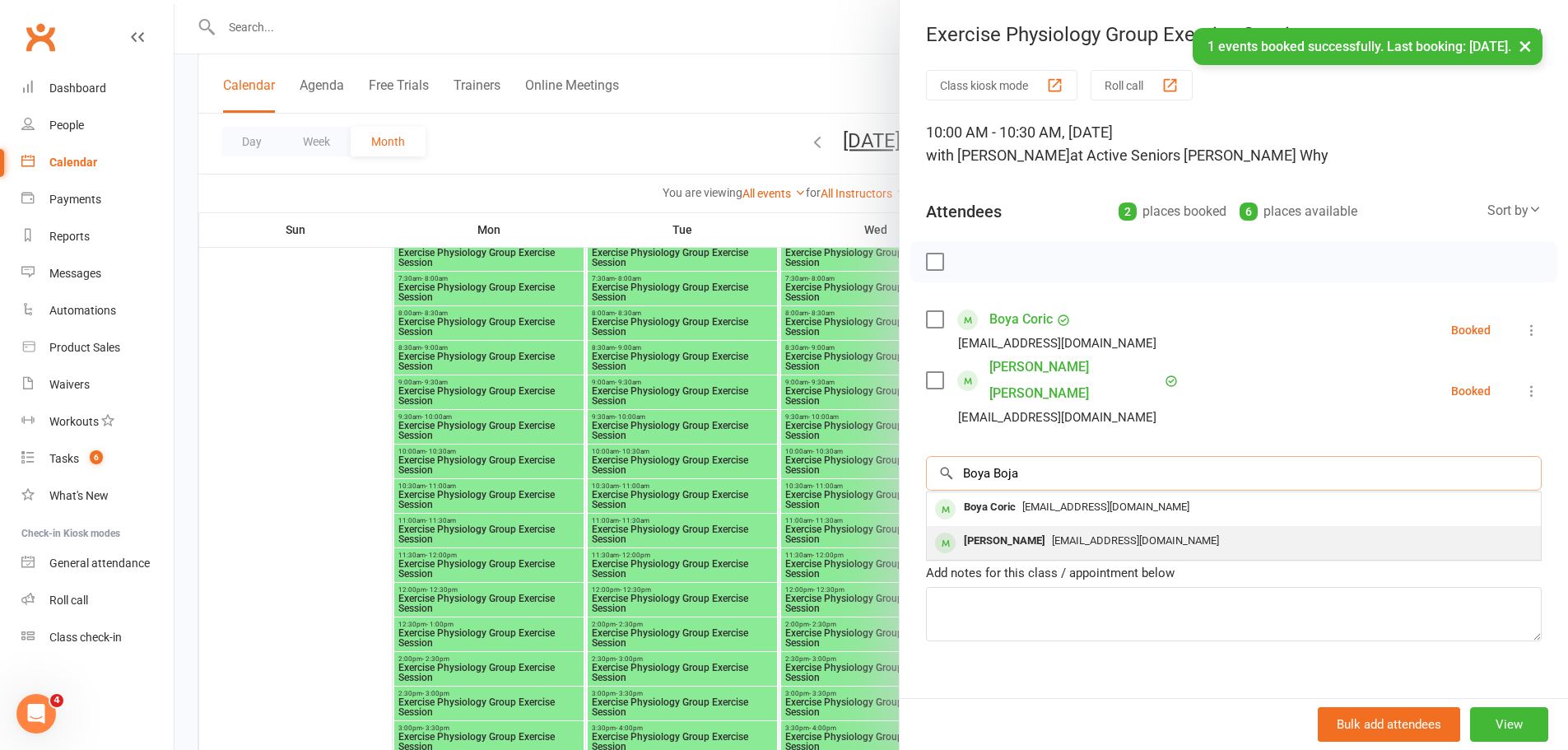
type input "Boya Boja"
click at [1052, 535] on span "[EMAIL_ADDRESS][DOMAIN_NAME]" at bounding box center [1136, 540] width 167 height 12
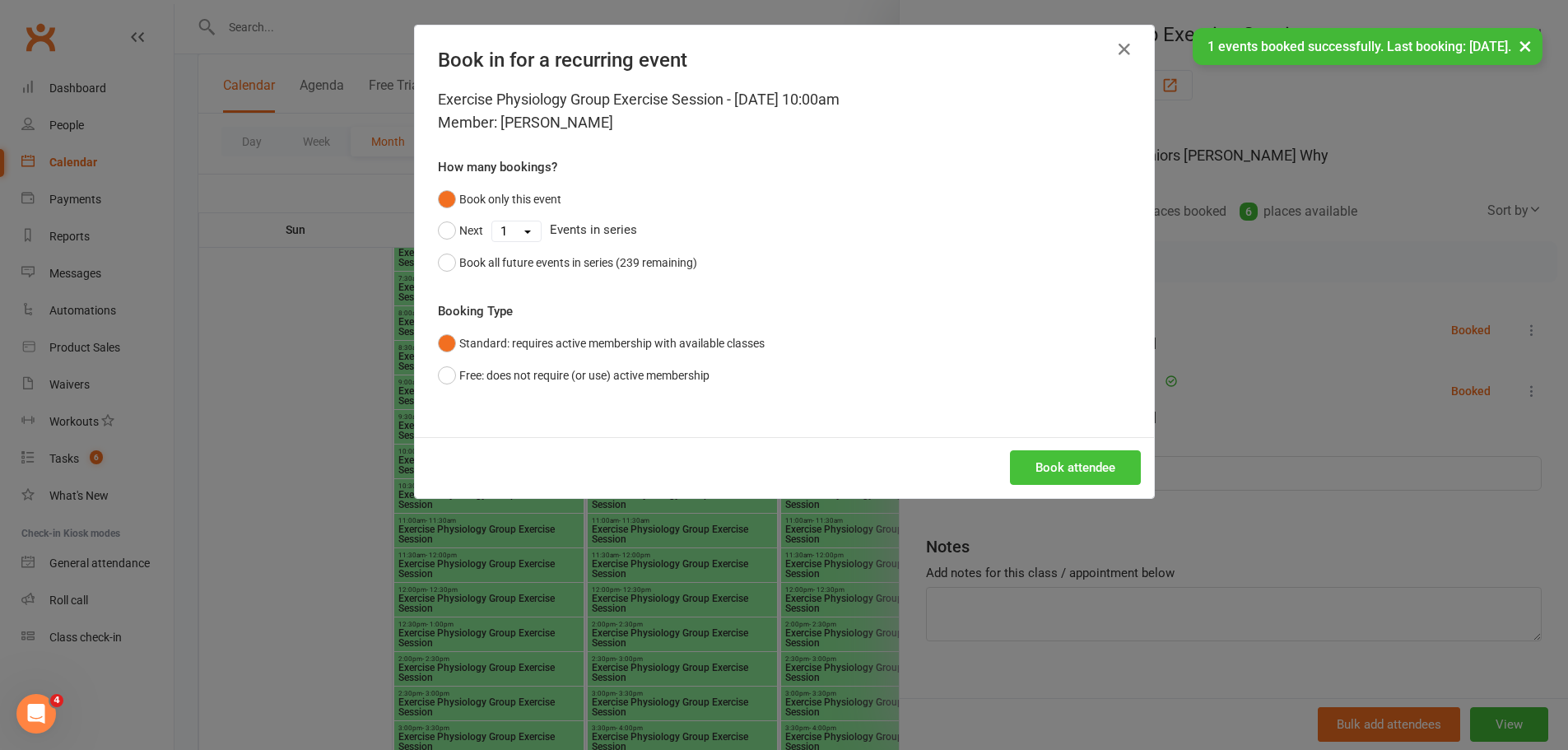
click at [1040, 451] on button "Book attendee" at bounding box center [1075, 467] width 131 height 35
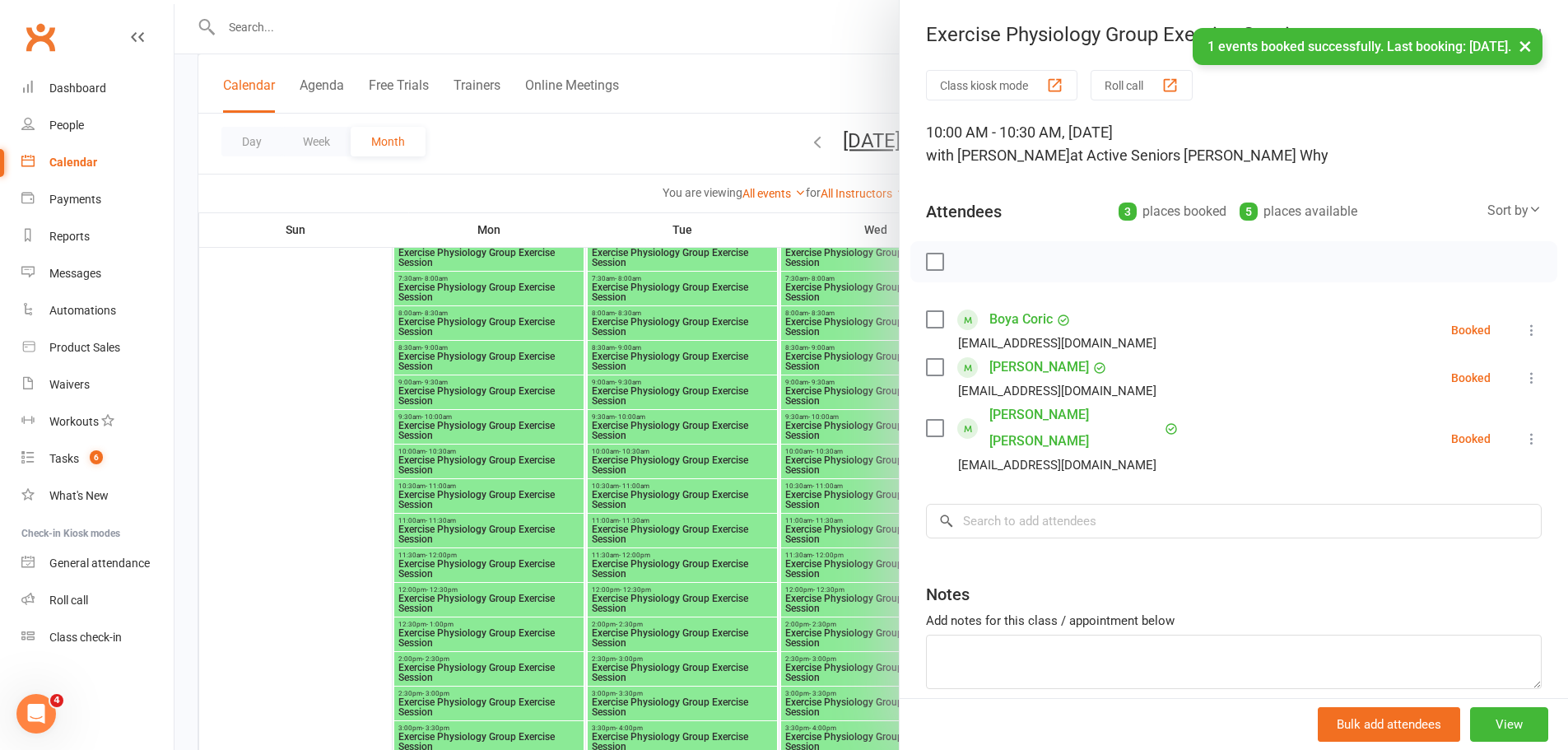
click at [781, 395] on div at bounding box center [871, 375] width 1393 height 750
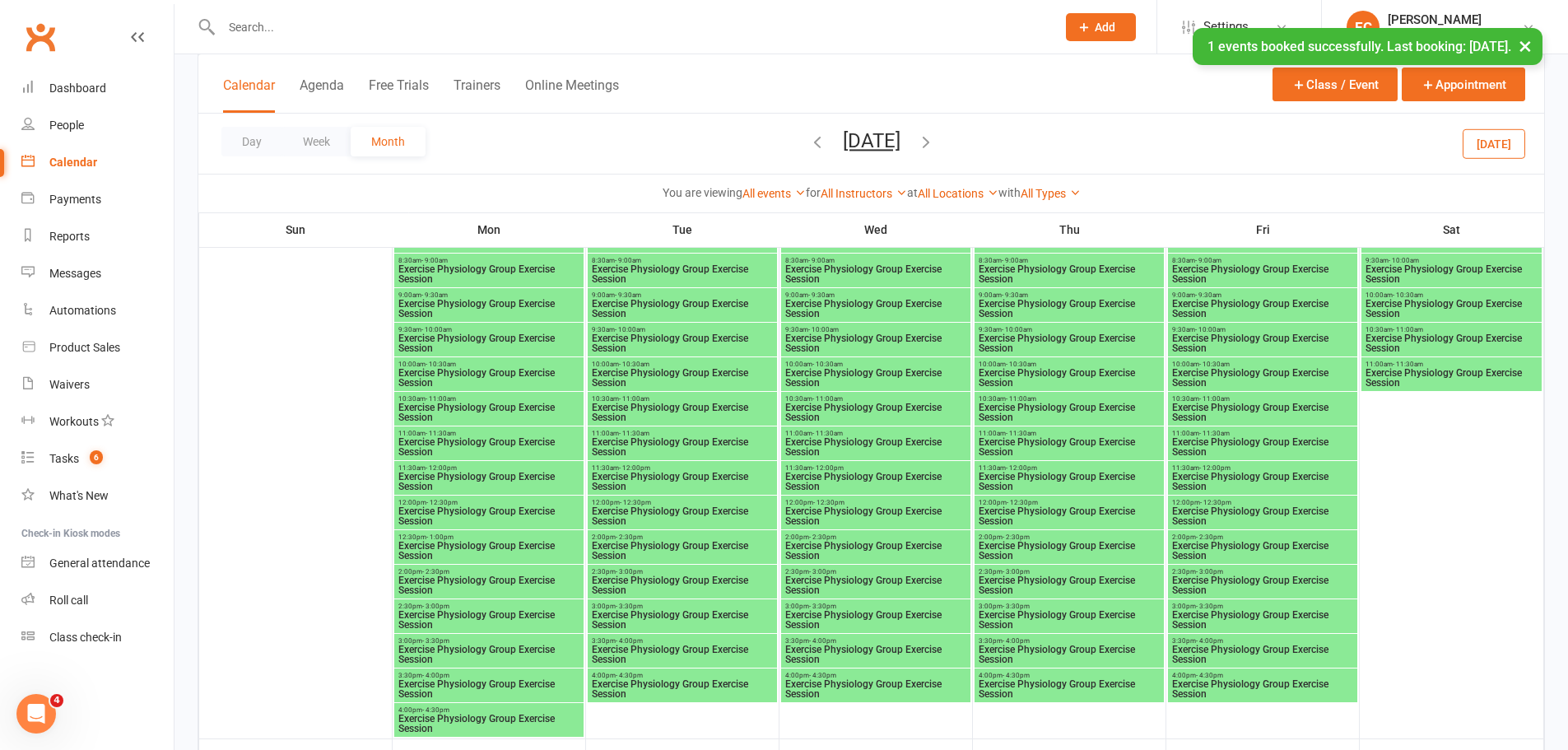
scroll to position [2223, 0]
click at [457, 359] on div "10:00am - 10:30am Exercise Physiology Group Exercise Session" at bounding box center [489, 373] width 190 height 34
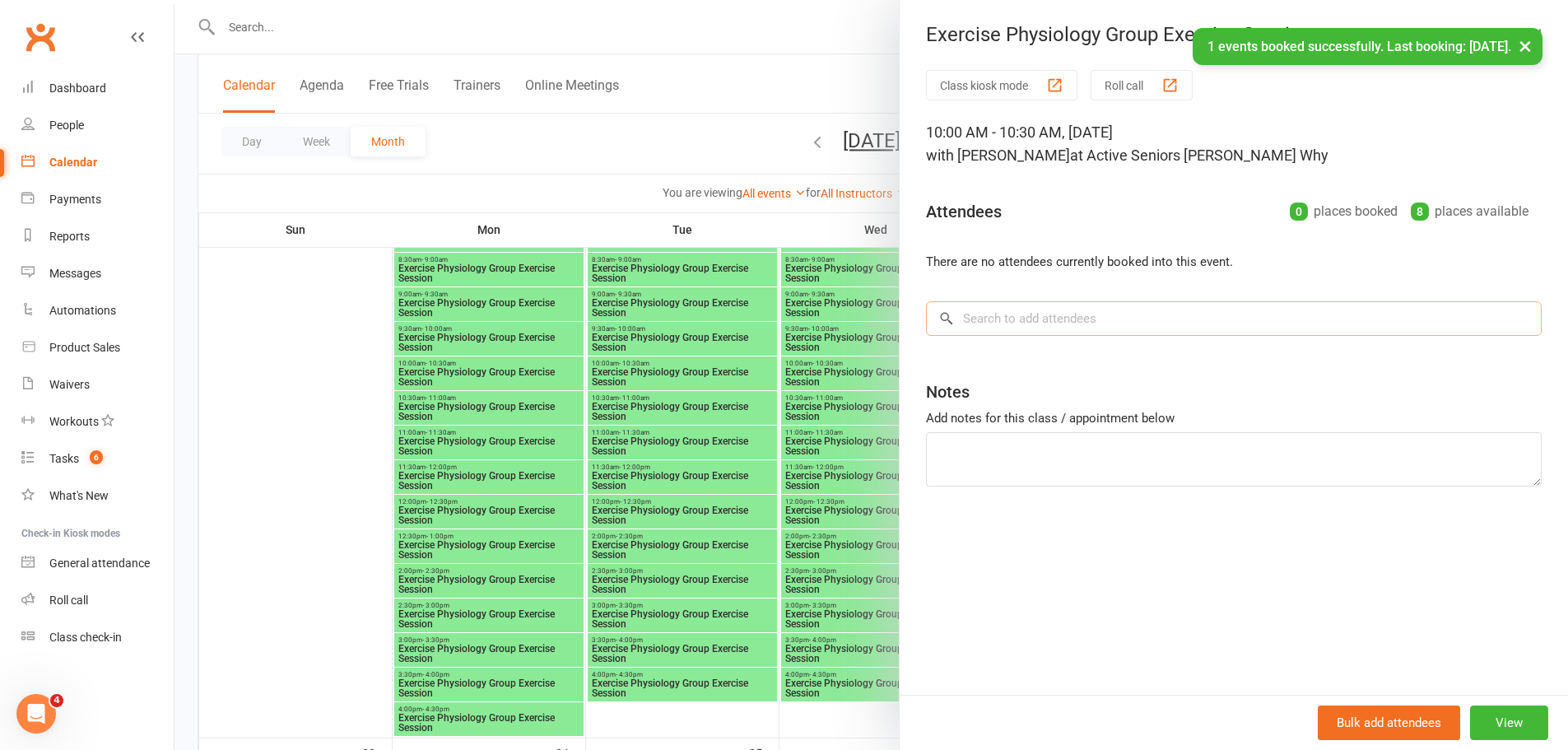
click at [1104, 332] on input "search" at bounding box center [1233, 319] width 615 height 35
paste input "Boya Boja"
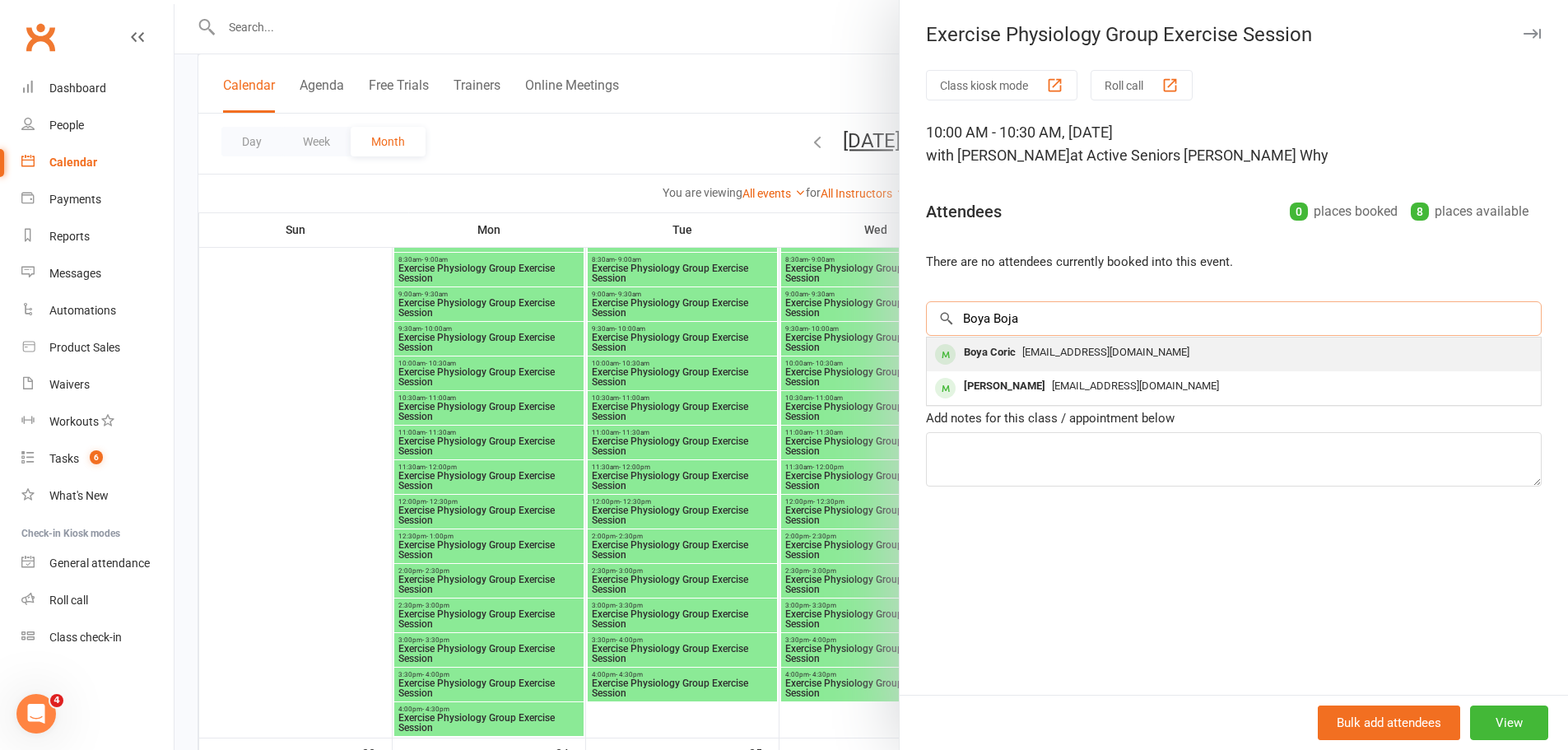
type input "Boya Boja"
click at [1030, 350] on span "[EMAIL_ADDRESS][DOMAIN_NAME]" at bounding box center [1106, 351] width 167 height 12
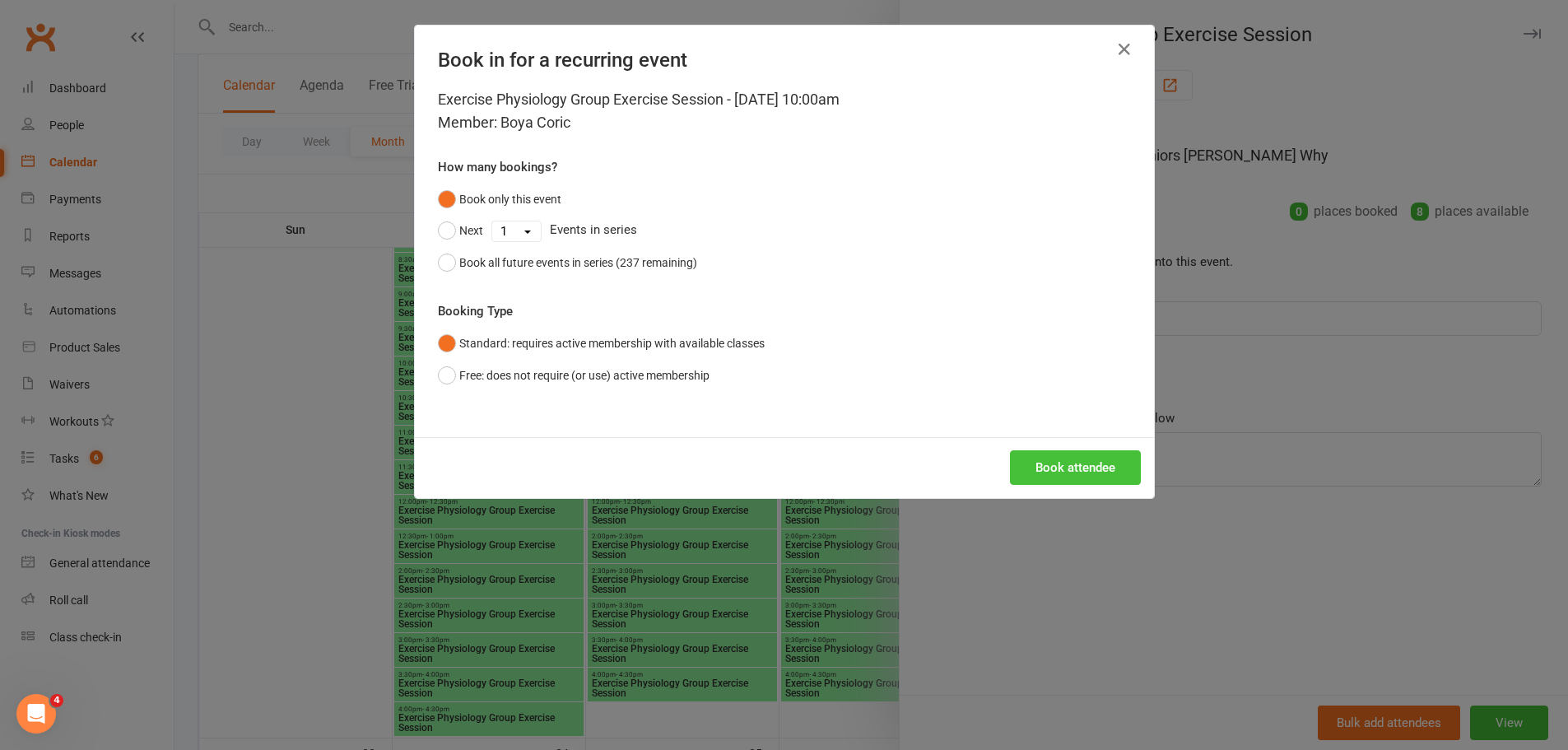
click at [1055, 467] on button "Book attendee" at bounding box center [1075, 467] width 131 height 35
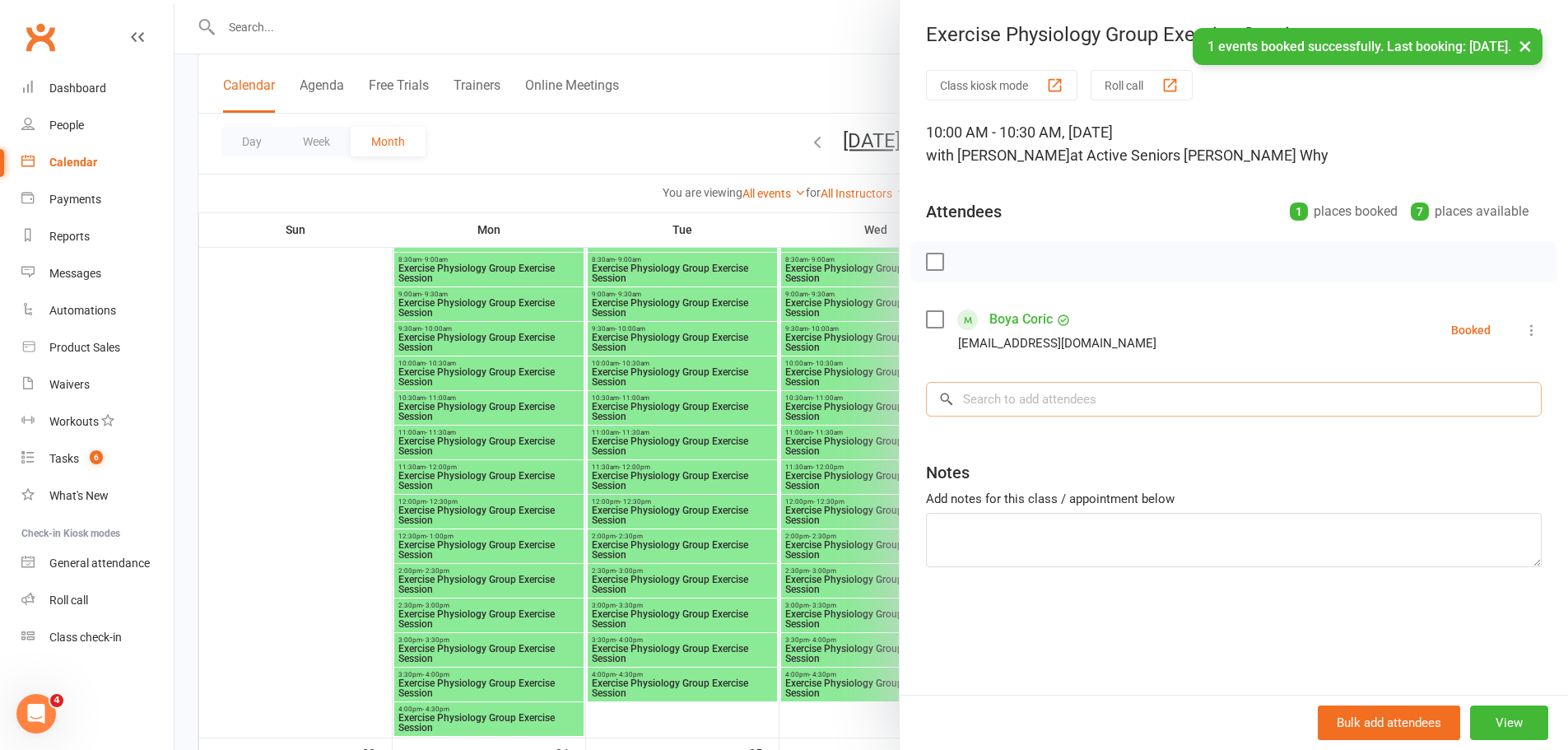
click at [1032, 383] on input "search" at bounding box center [1233, 399] width 615 height 35
paste input "Boya Boja"
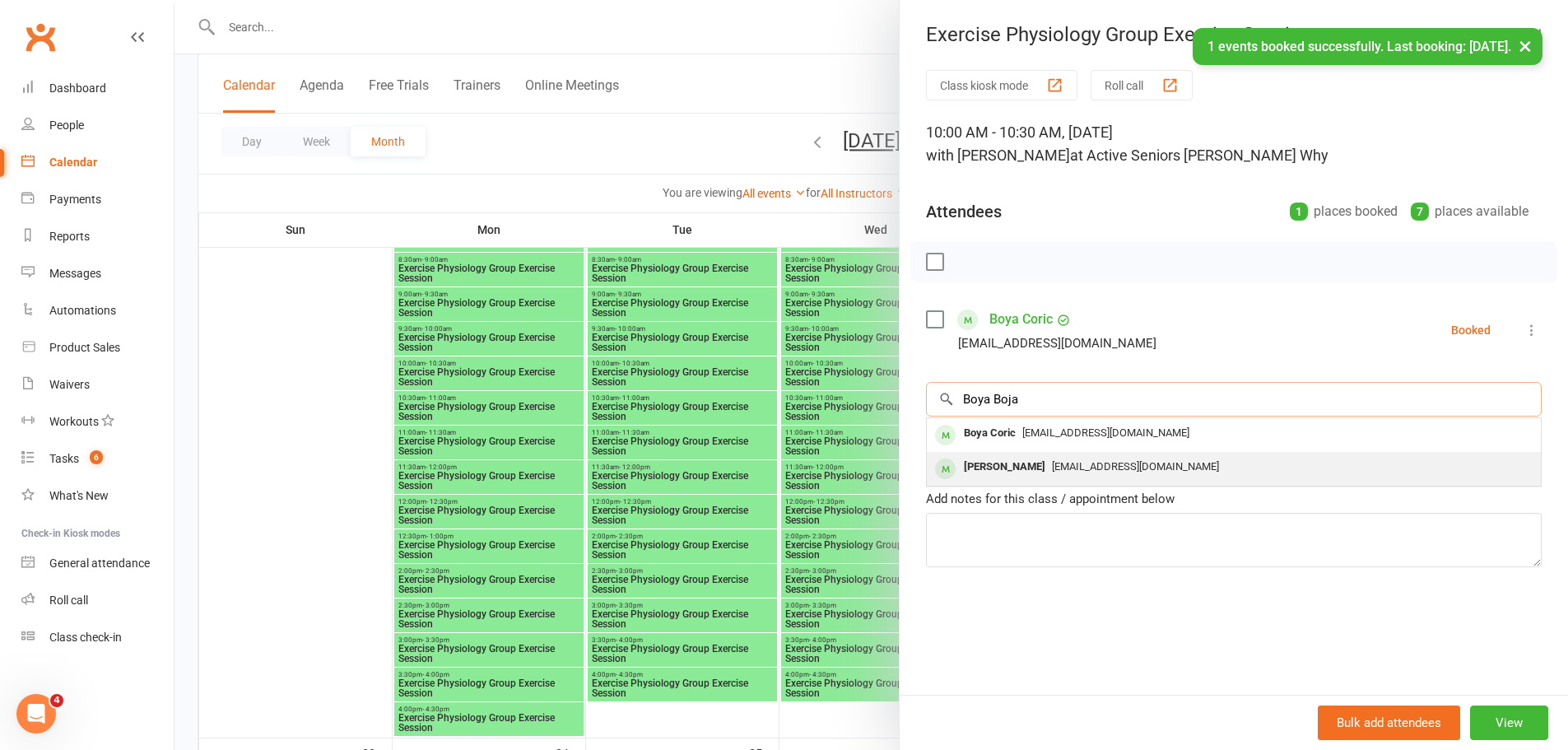
type input "Boya Boja"
click at [1006, 457] on div "[PERSON_NAME]" at bounding box center [1005, 467] width 94 height 24
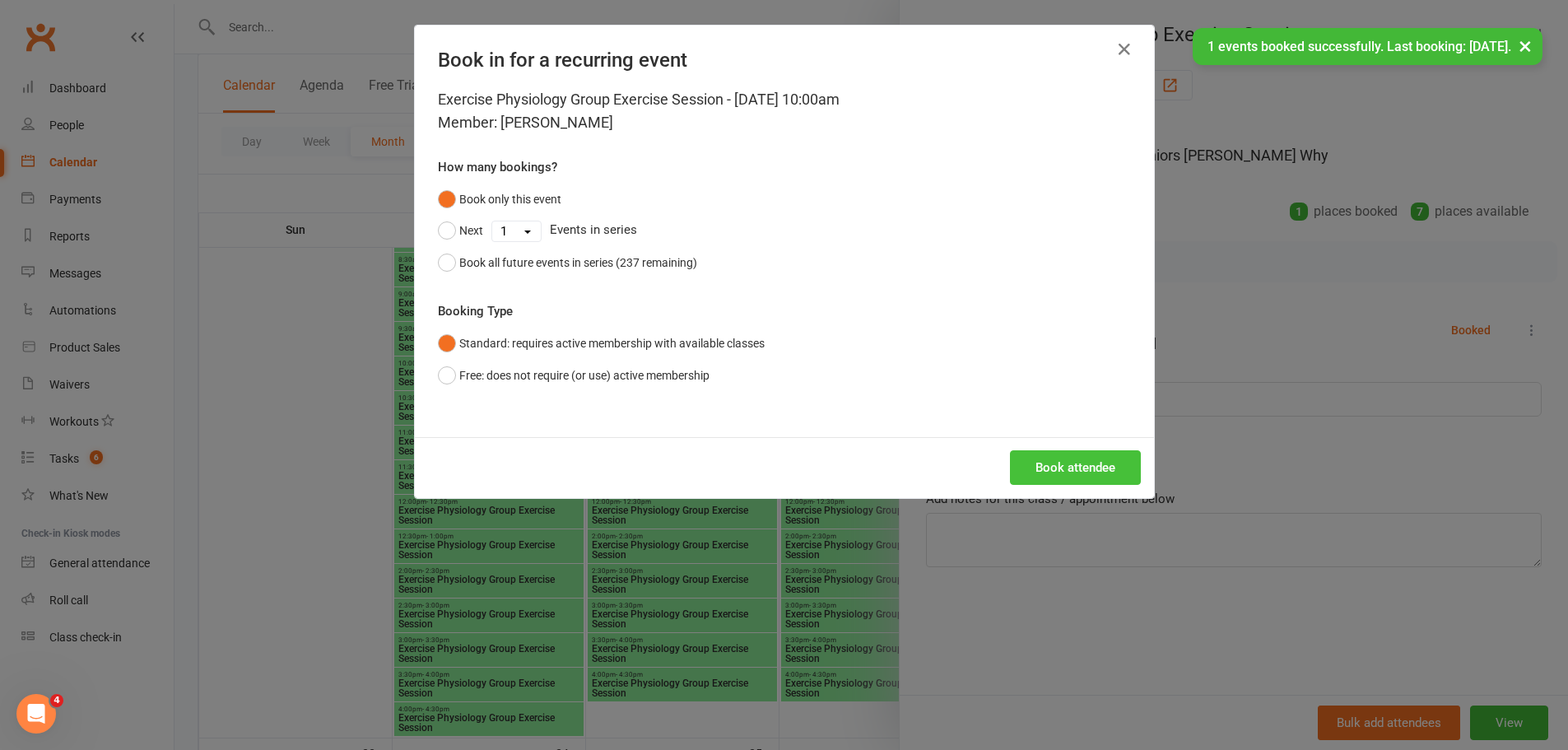
click at [1037, 453] on button "Book attendee" at bounding box center [1075, 467] width 131 height 35
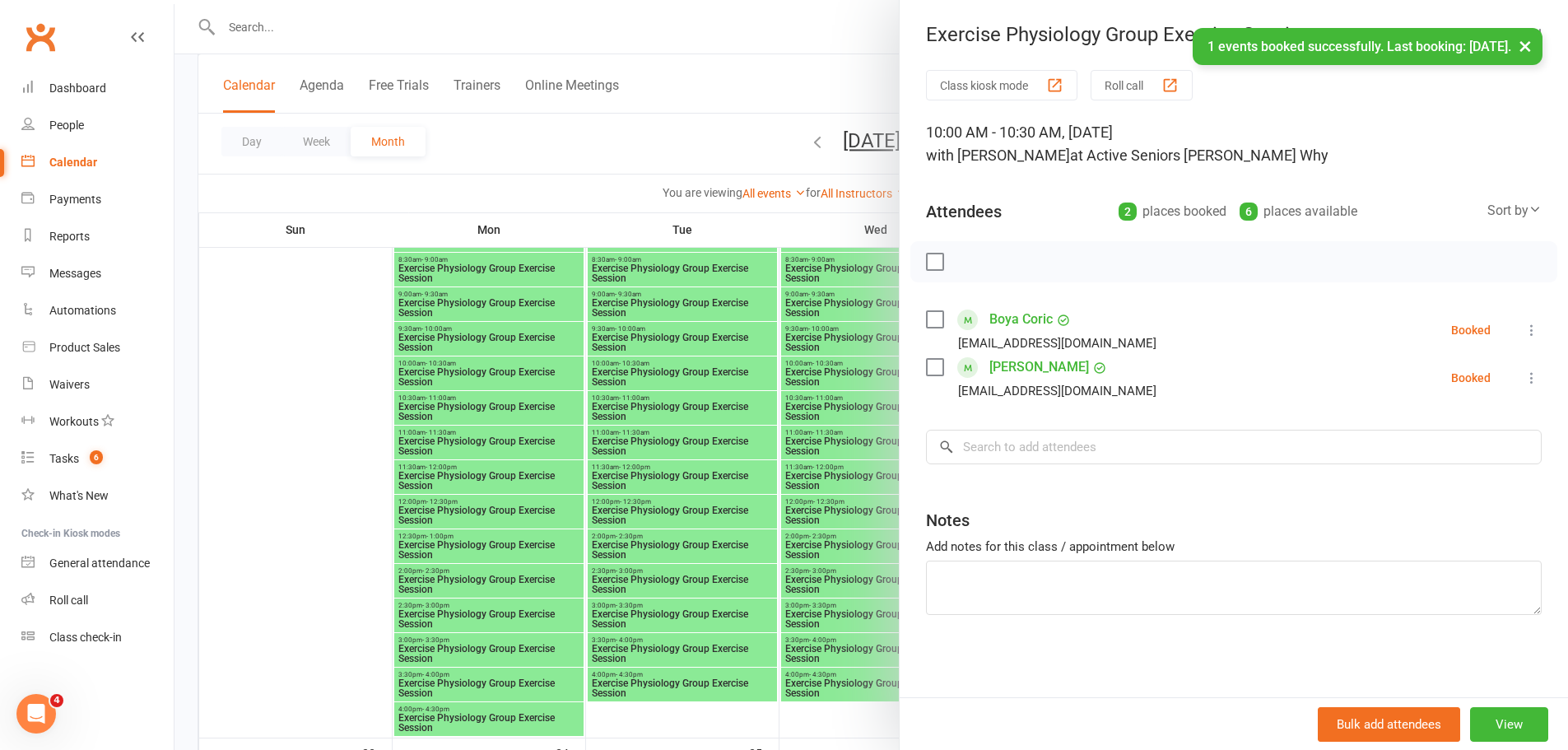
click at [779, 426] on div at bounding box center [871, 375] width 1393 height 750
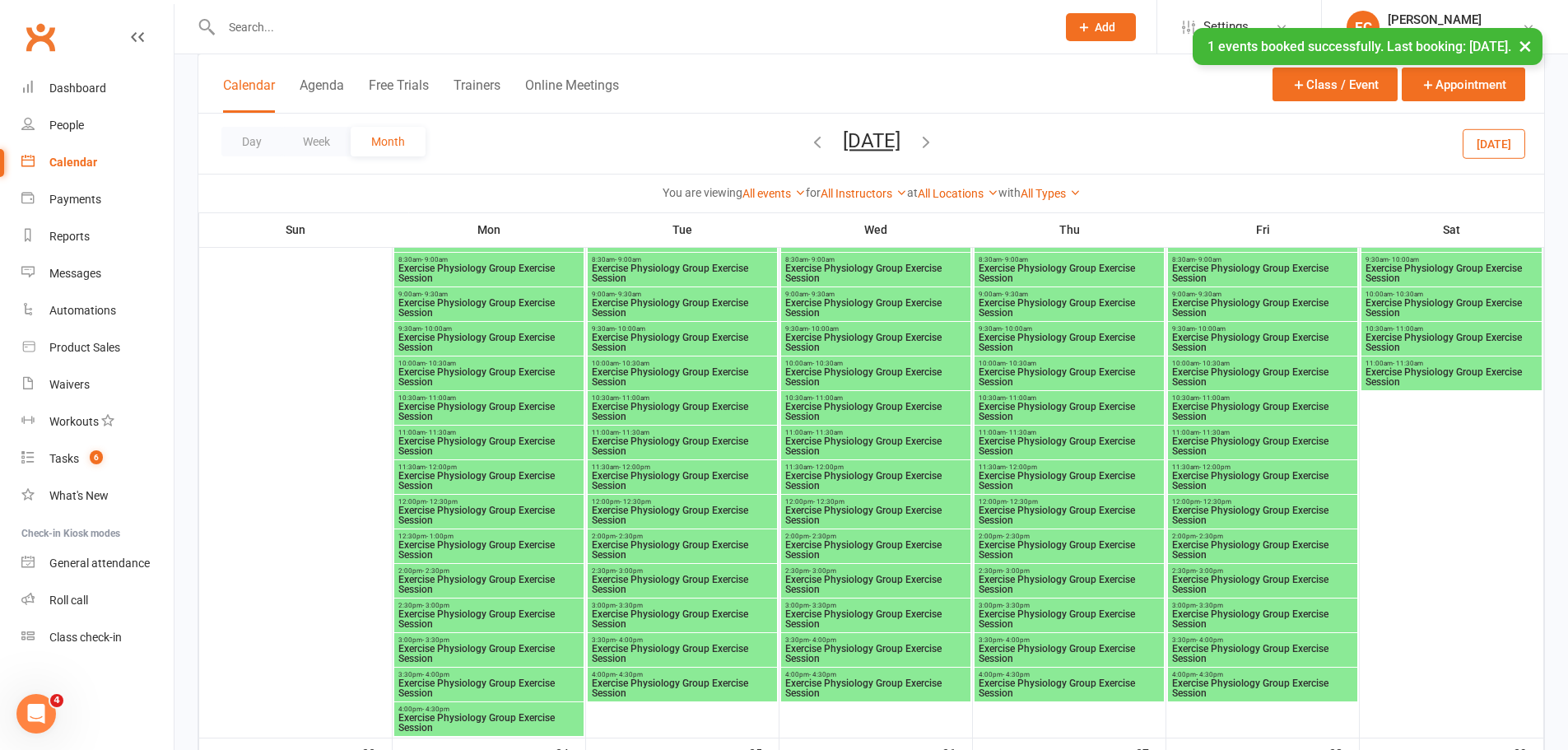
click at [1029, 367] on span "Exercise Physiology Group Exercise Session" at bounding box center [1069, 377] width 183 height 20
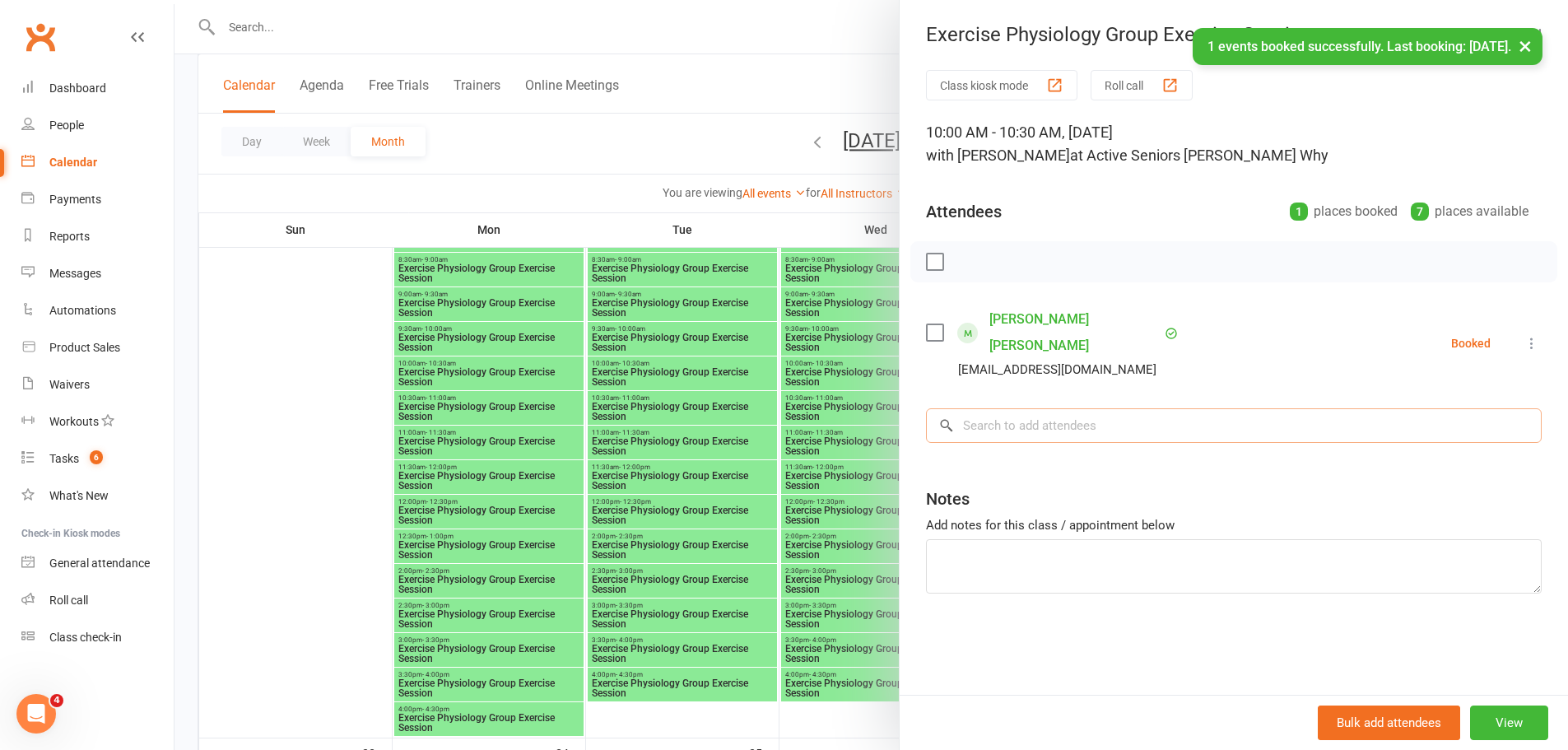
click at [1025, 409] on input "search" at bounding box center [1233, 426] width 615 height 35
paste input "Boya Boja"
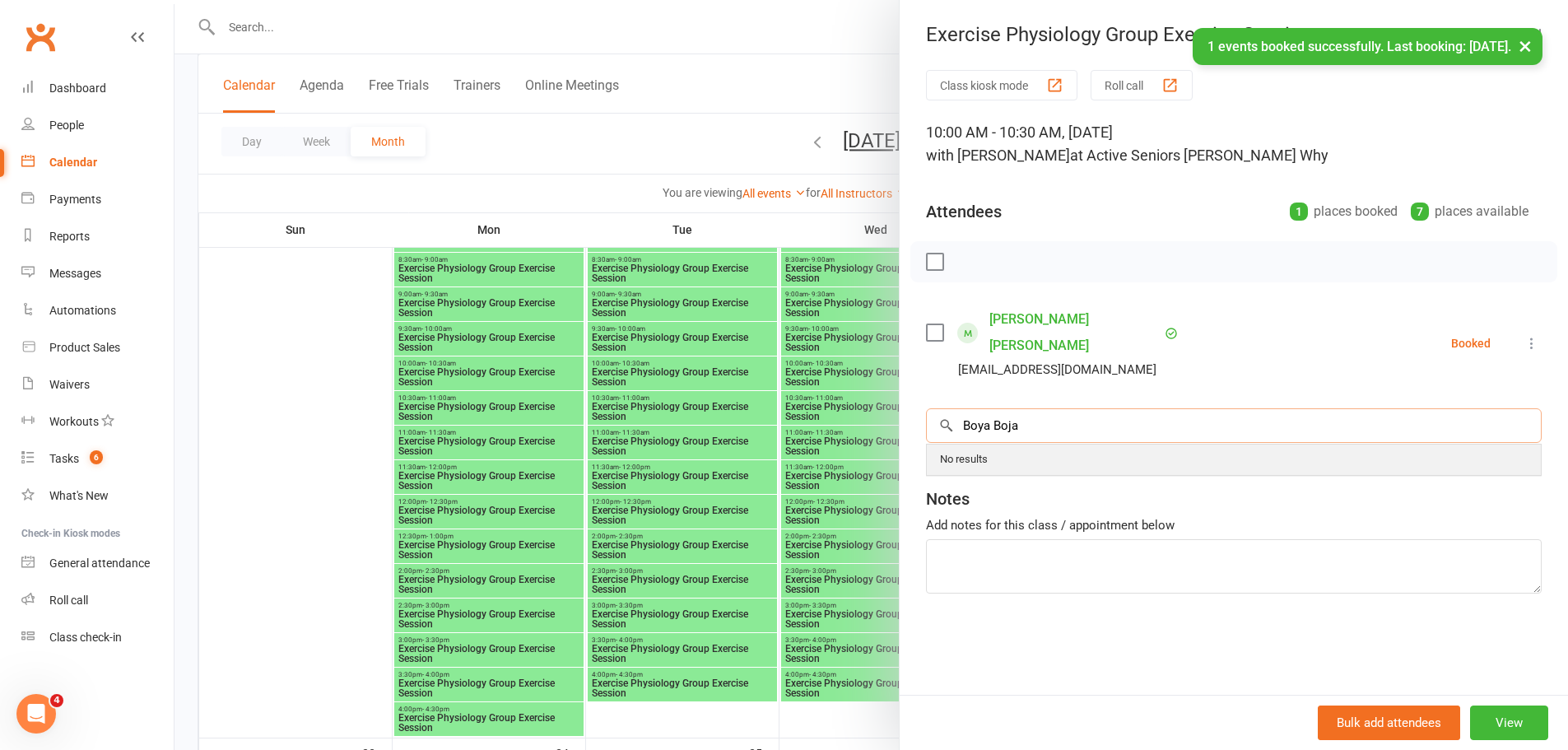
type input "Boya Boja"
click at [1022, 452] on span "[EMAIL_ADDRESS][DOMAIN_NAME]" at bounding box center [1106, 458] width 167 height 12
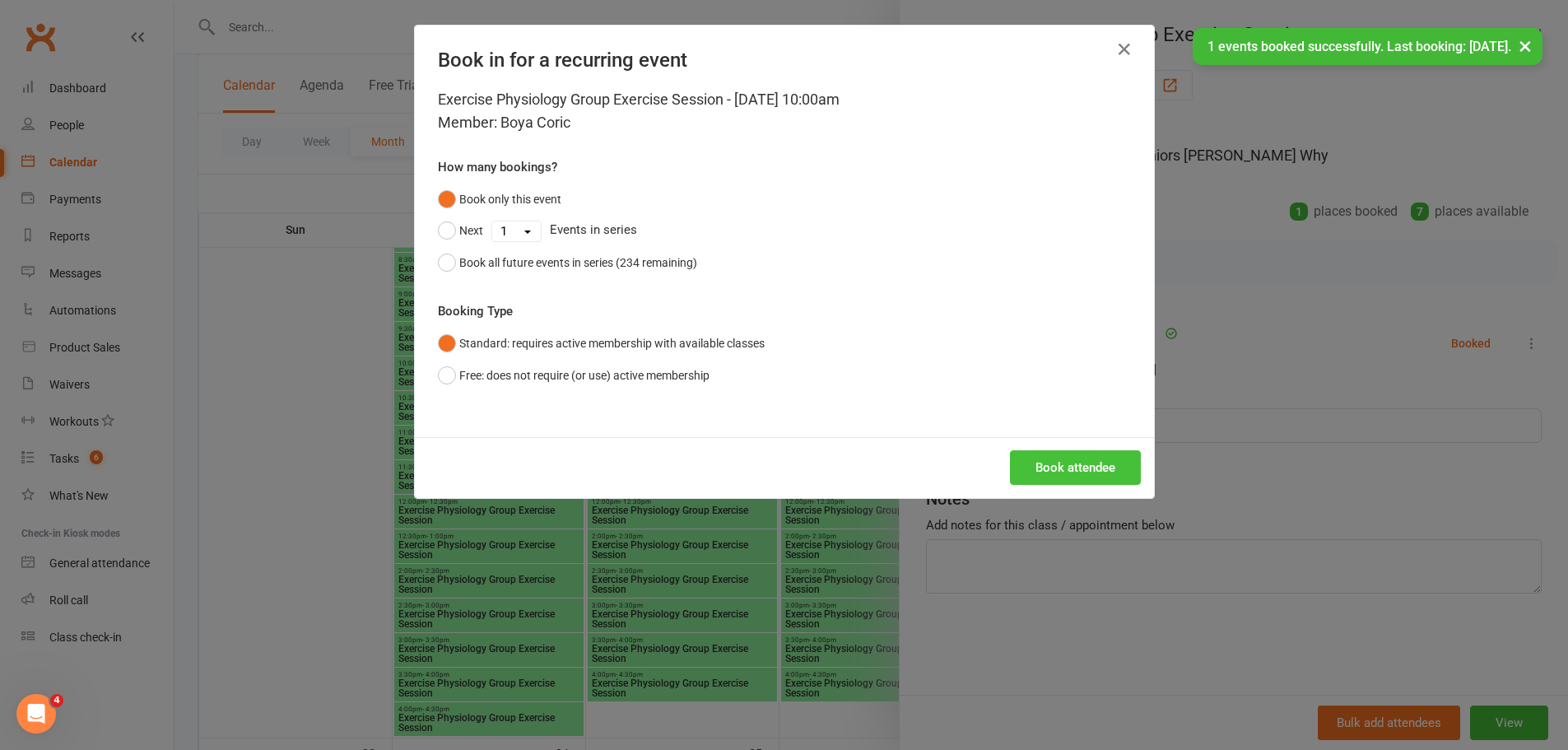
click at [1056, 455] on button "Book attendee" at bounding box center [1075, 467] width 131 height 35
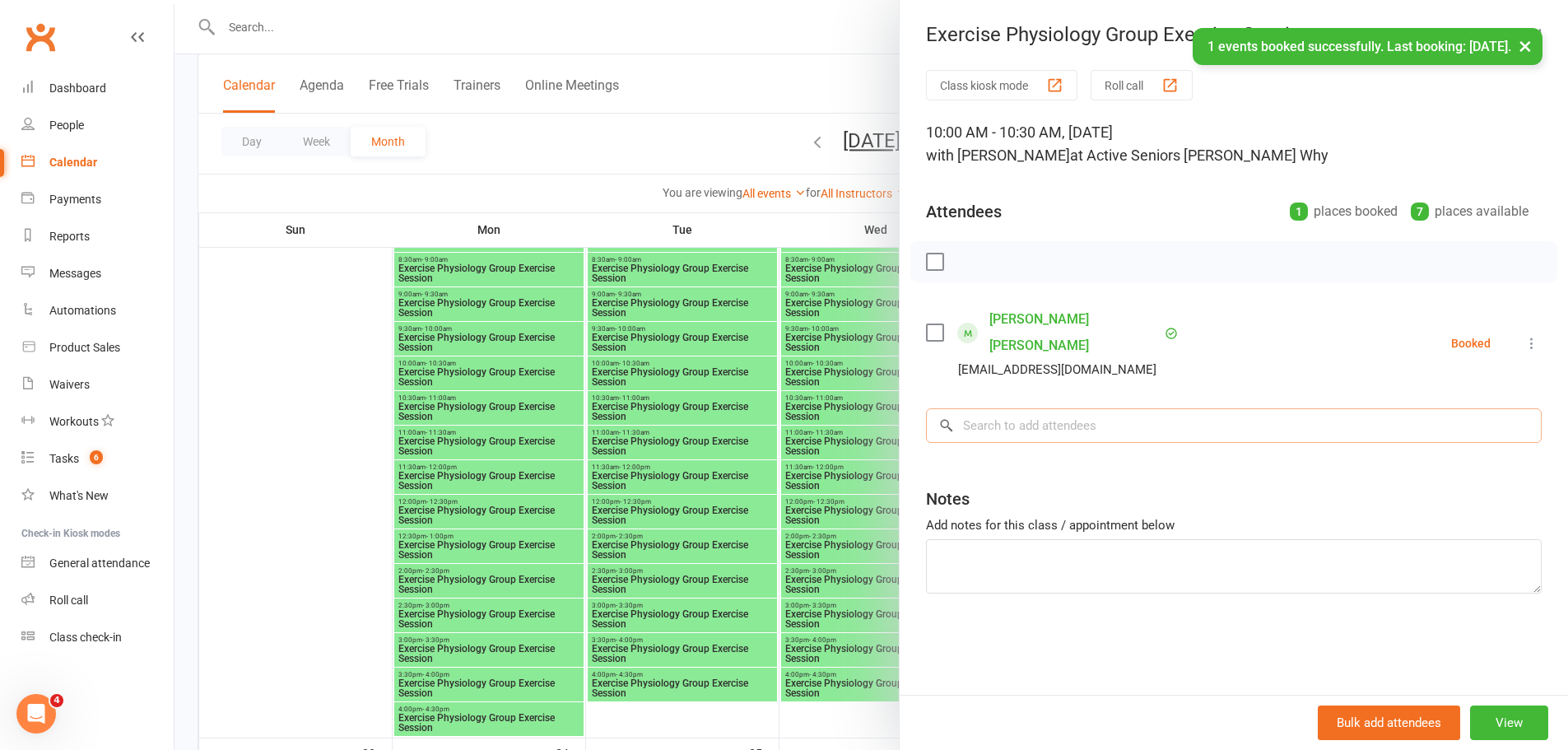
click at [1033, 431] on input "search" at bounding box center [1233, 426] width 615 height 35
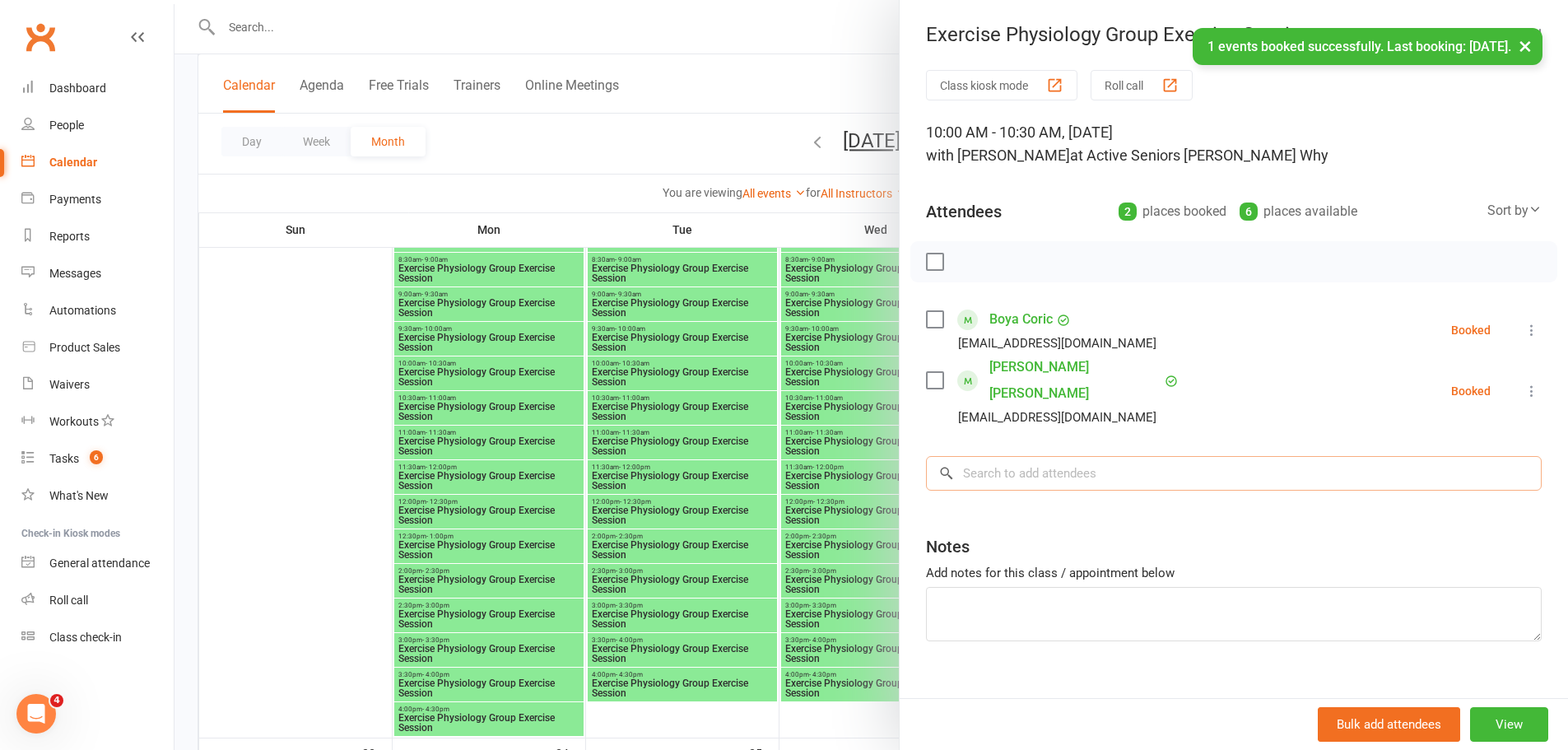
paste input "Boya Boja"
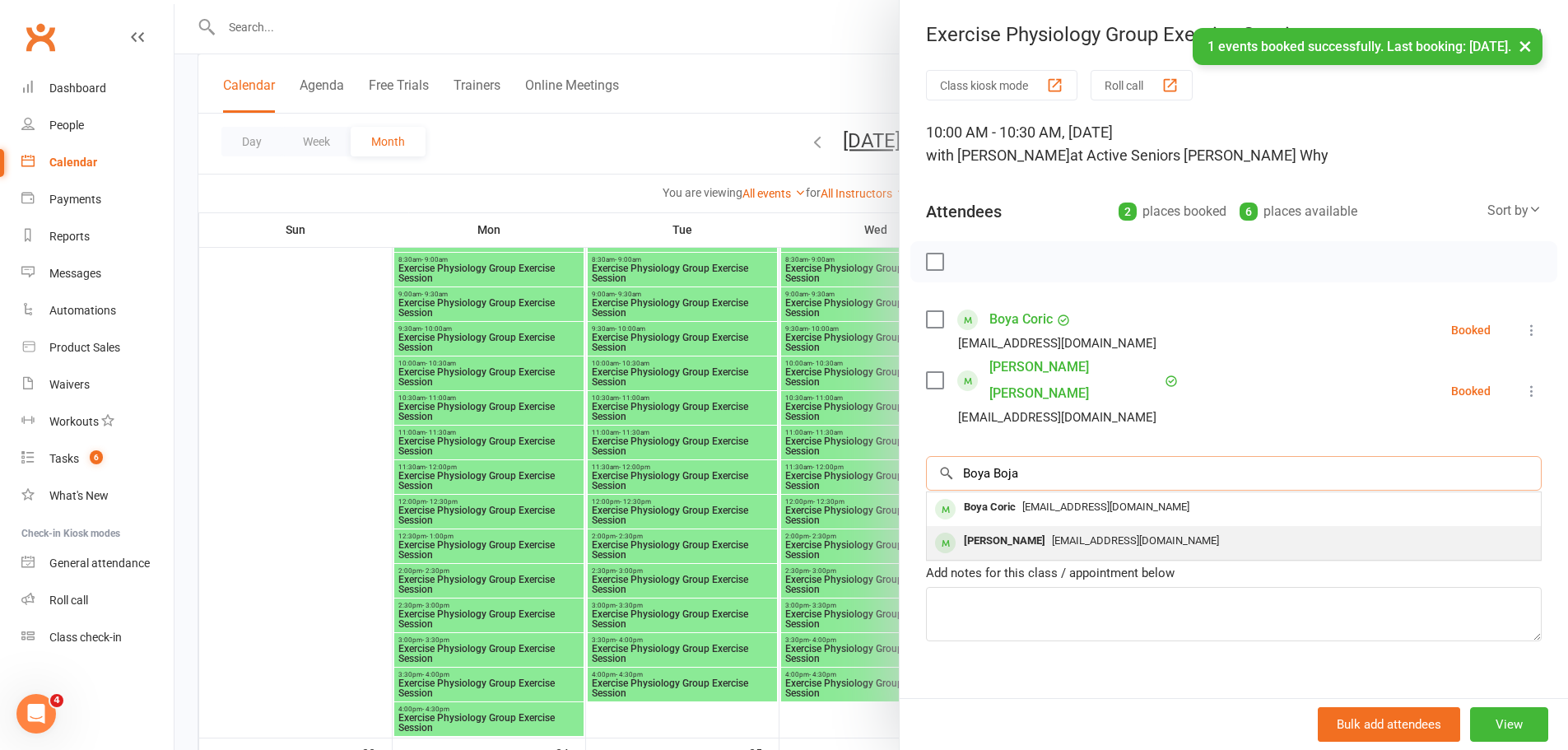
type input "Boya Boja"
click at [1052, 535] on span "[EMAIL_ADDRESS][DOMAIN_NAME]" at bounding box center [1136, 540] width 167 height 12
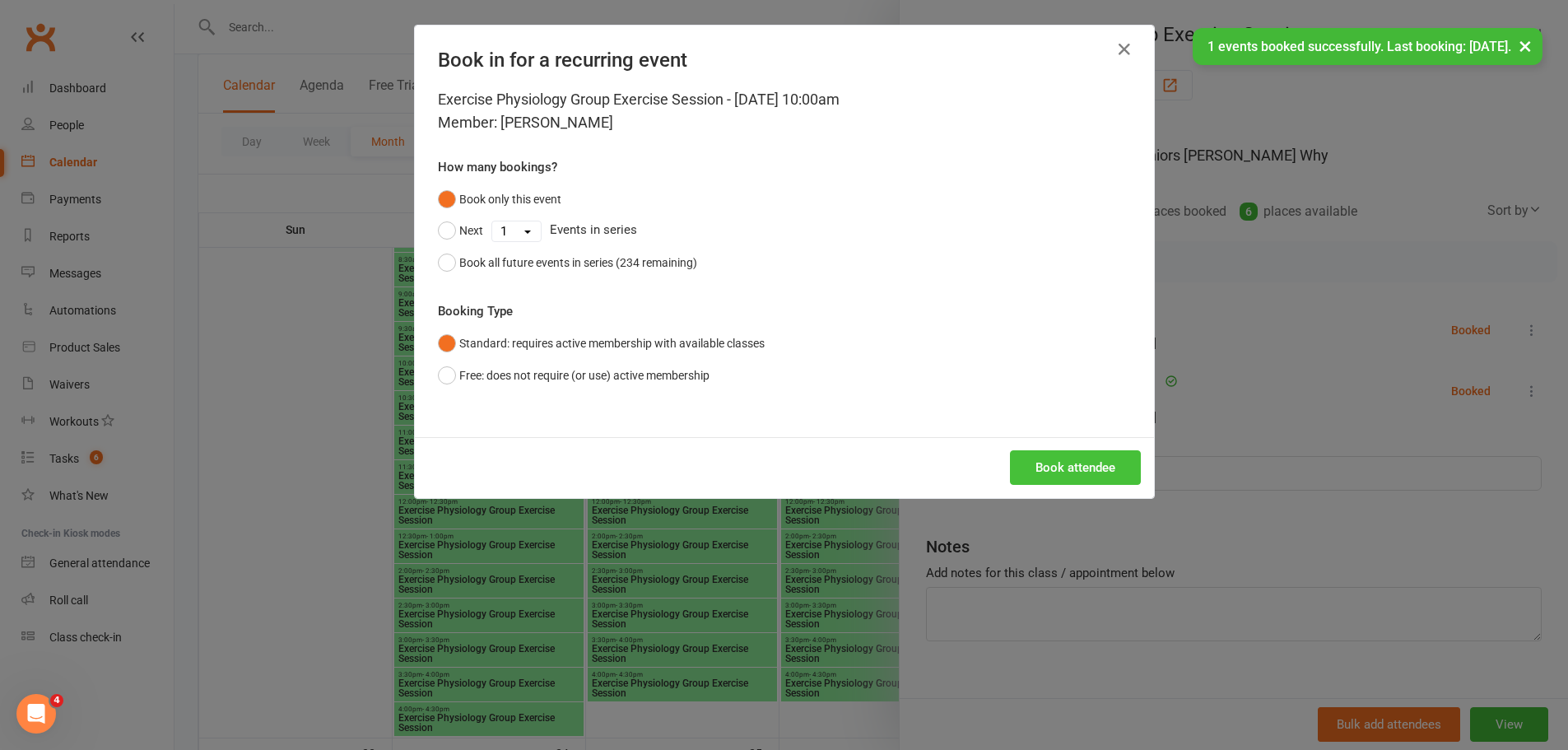
click at [1037, 470] on button "Book attendee" at bounding box center [1075, 467] width 131 height 35
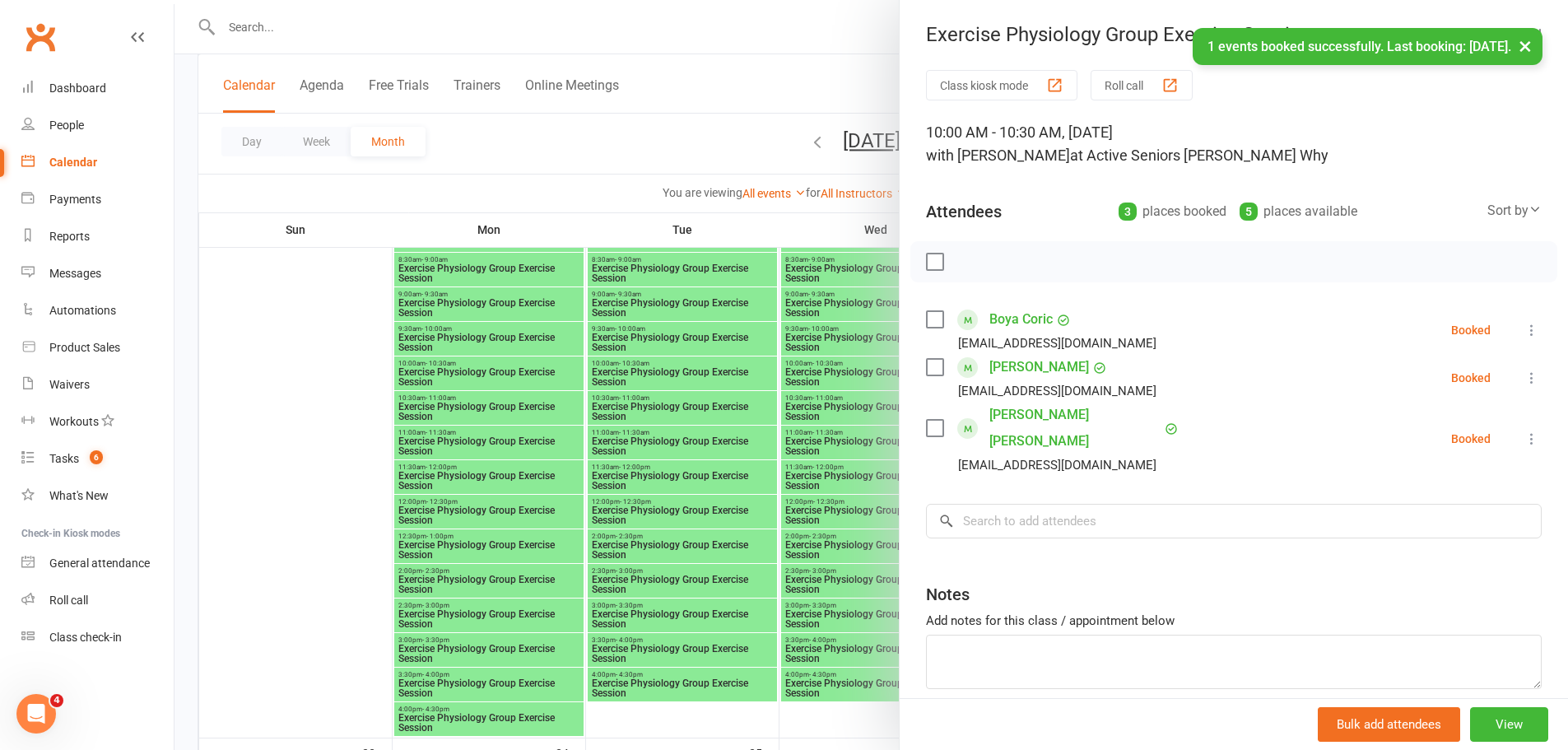
drag, startPoint x: 707, startPoint y: 414, endPoint x: 683, endPoint y: 413, distance: 24.0
click at [705, 414] on div at bounding box center [871, 375] width 1393 height 750
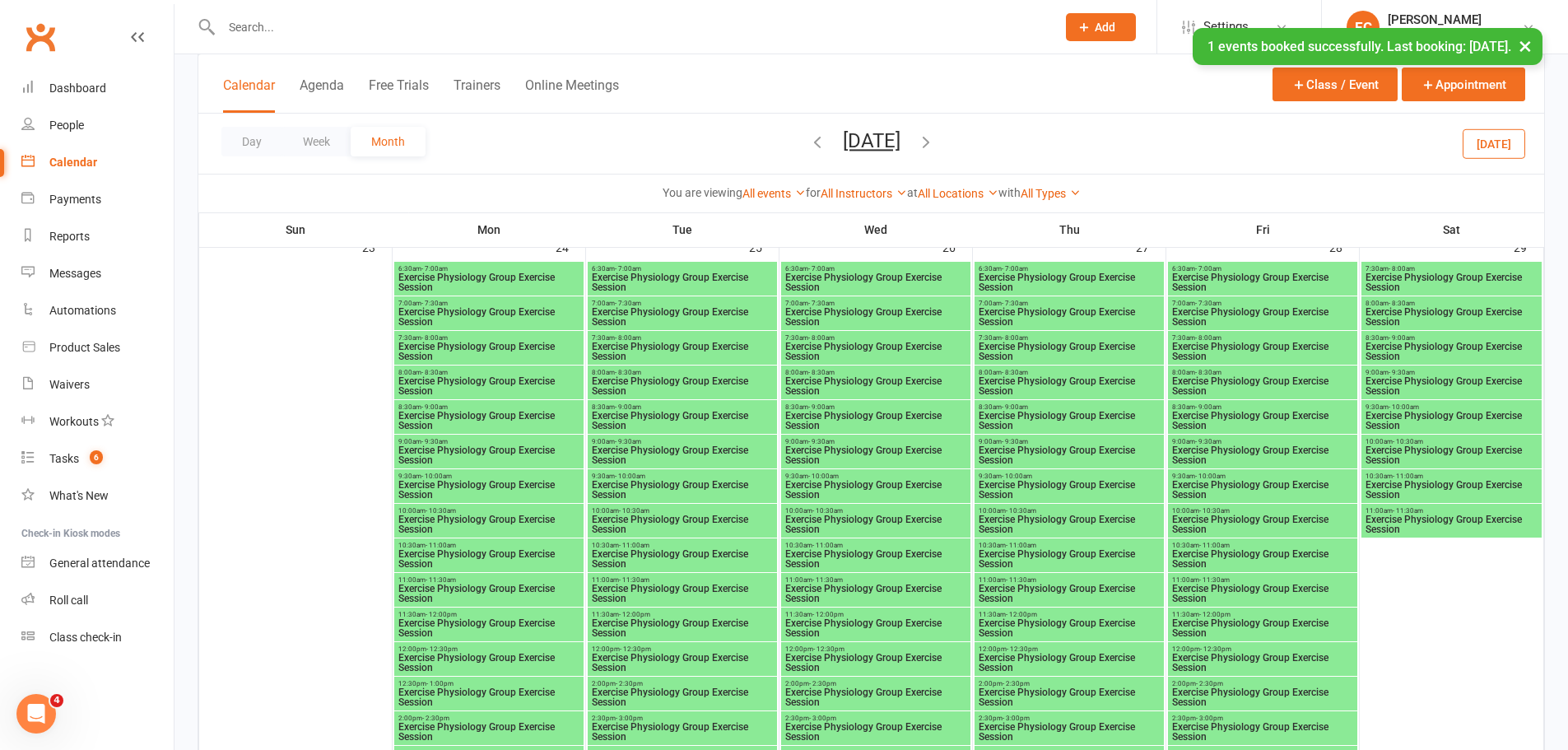
scroll to position [2799, 0]
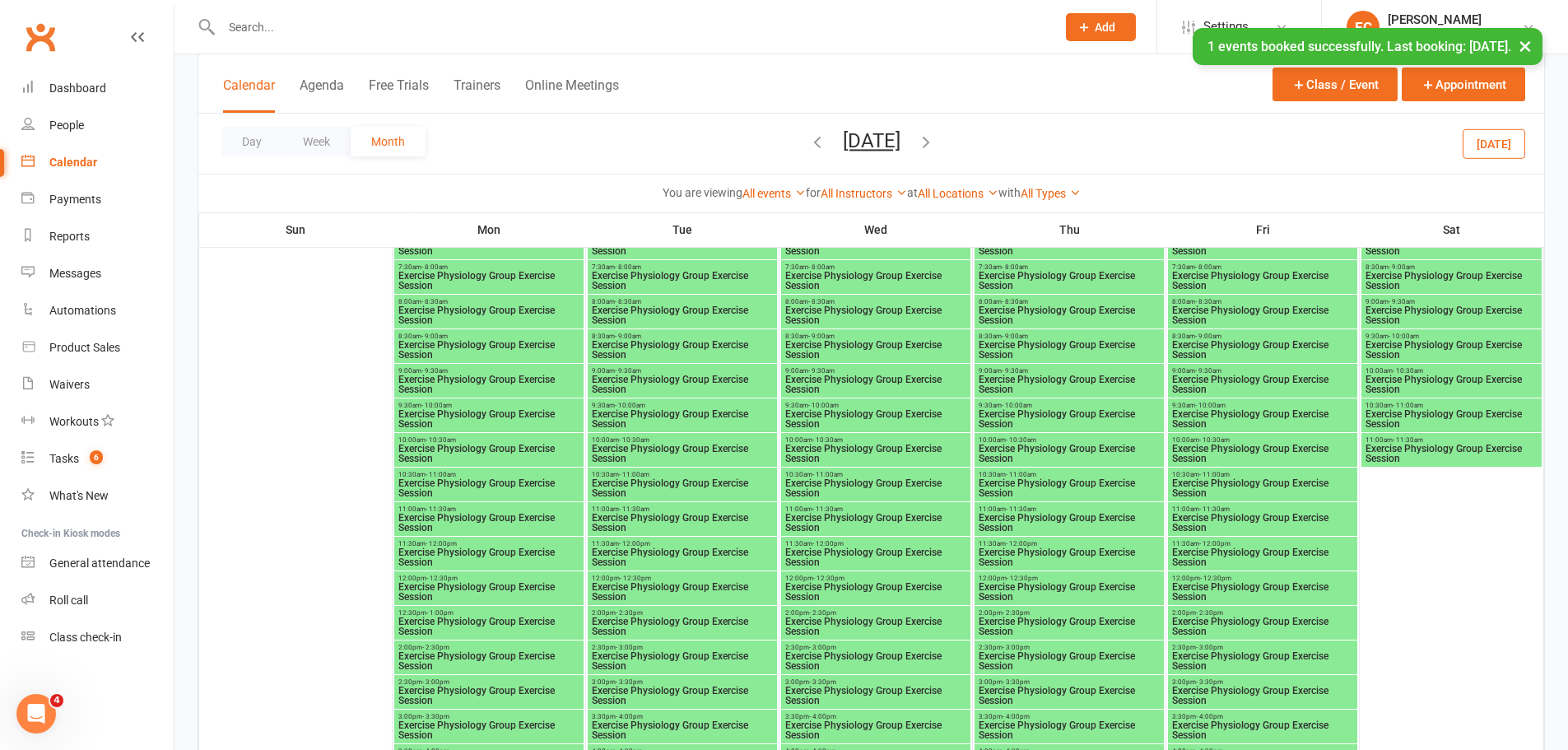
click at [447, 452] on span "Exercise Physiology Group Exercise Session" at bounding box center [489, 454] width 183 height 20
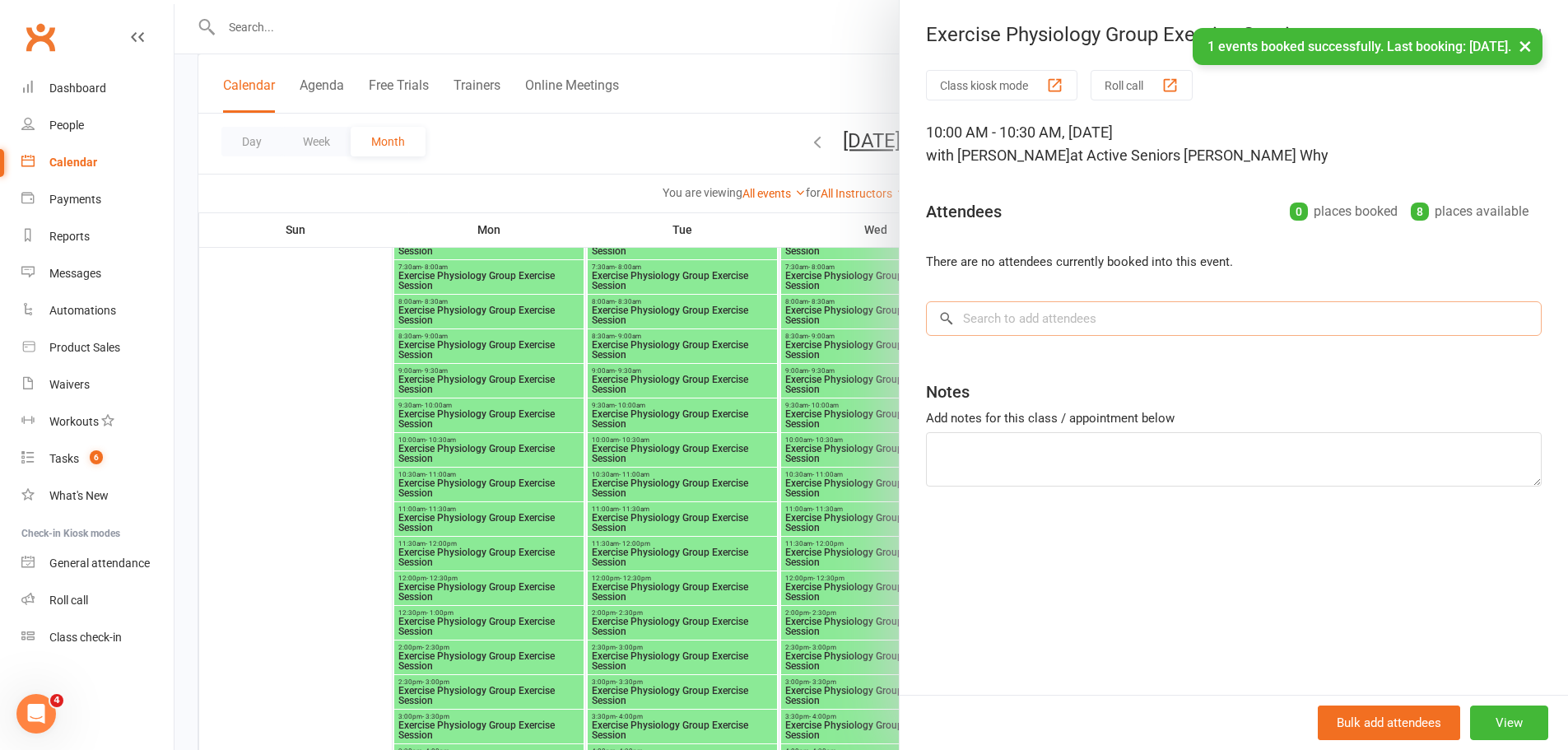
click at [1099, 327] on input "search" at bounding box center [1233, 319] width 615 height 35
paste input "Boya Boja"
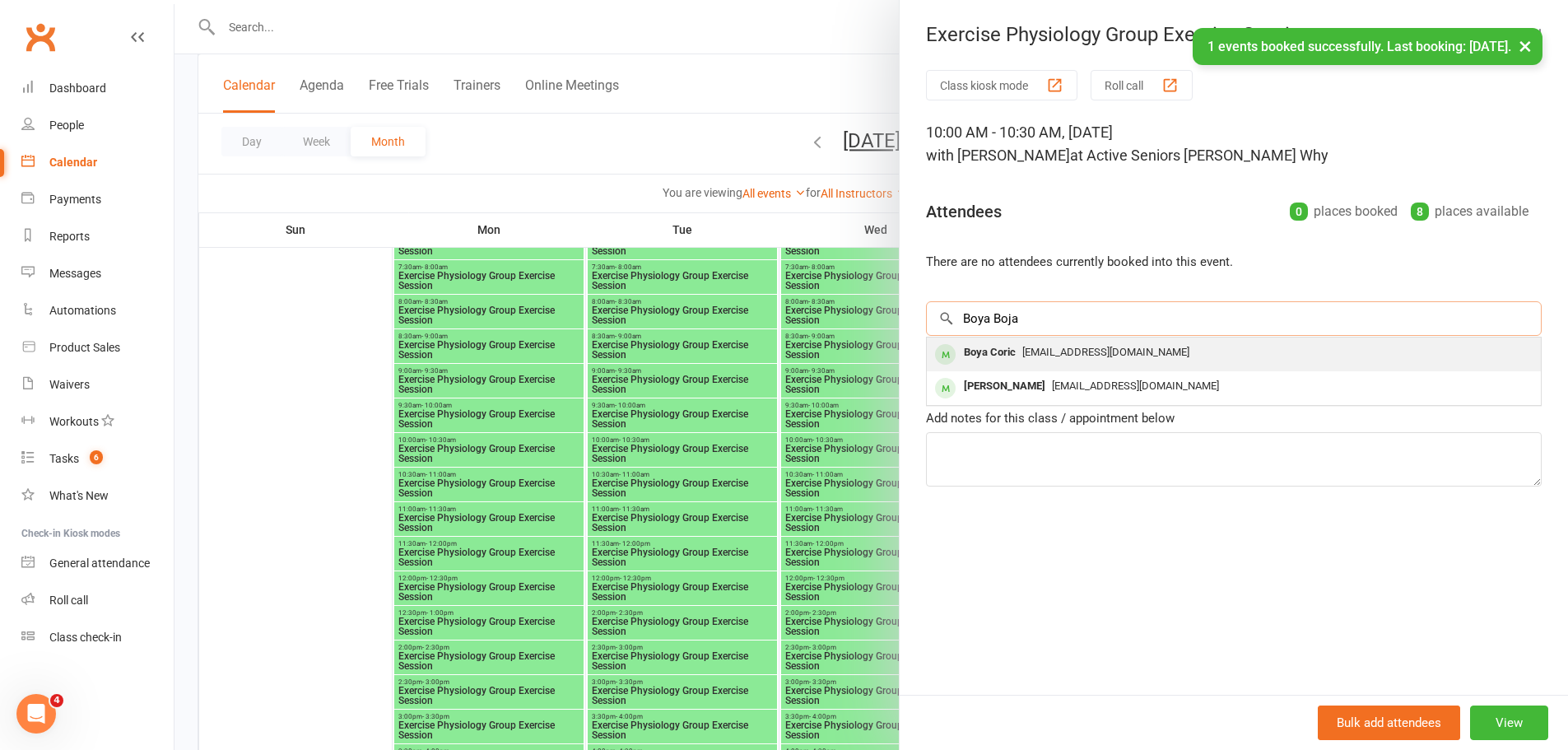
type input "Boya Boja"
click at [1005, 345] on div "Boya Coric" at bounding box center [990, 352] width 65 height 24
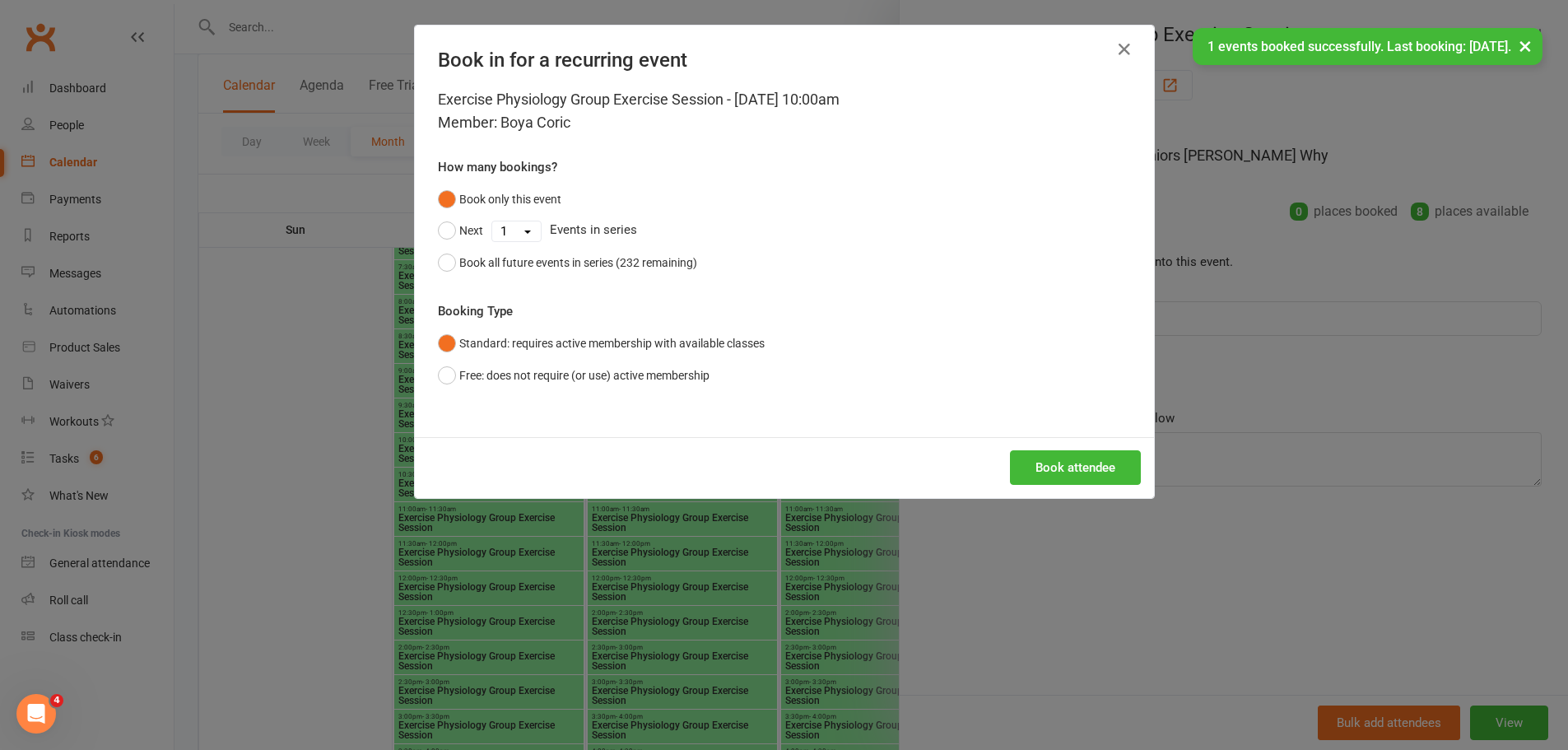
click at [1037, 447] on div "Book attendee" at bounding box center [784, 468] width 739 height 61
click at [1041, 457] on button "Book attendee" at bounding box center [1075, 467] width 131 height 35
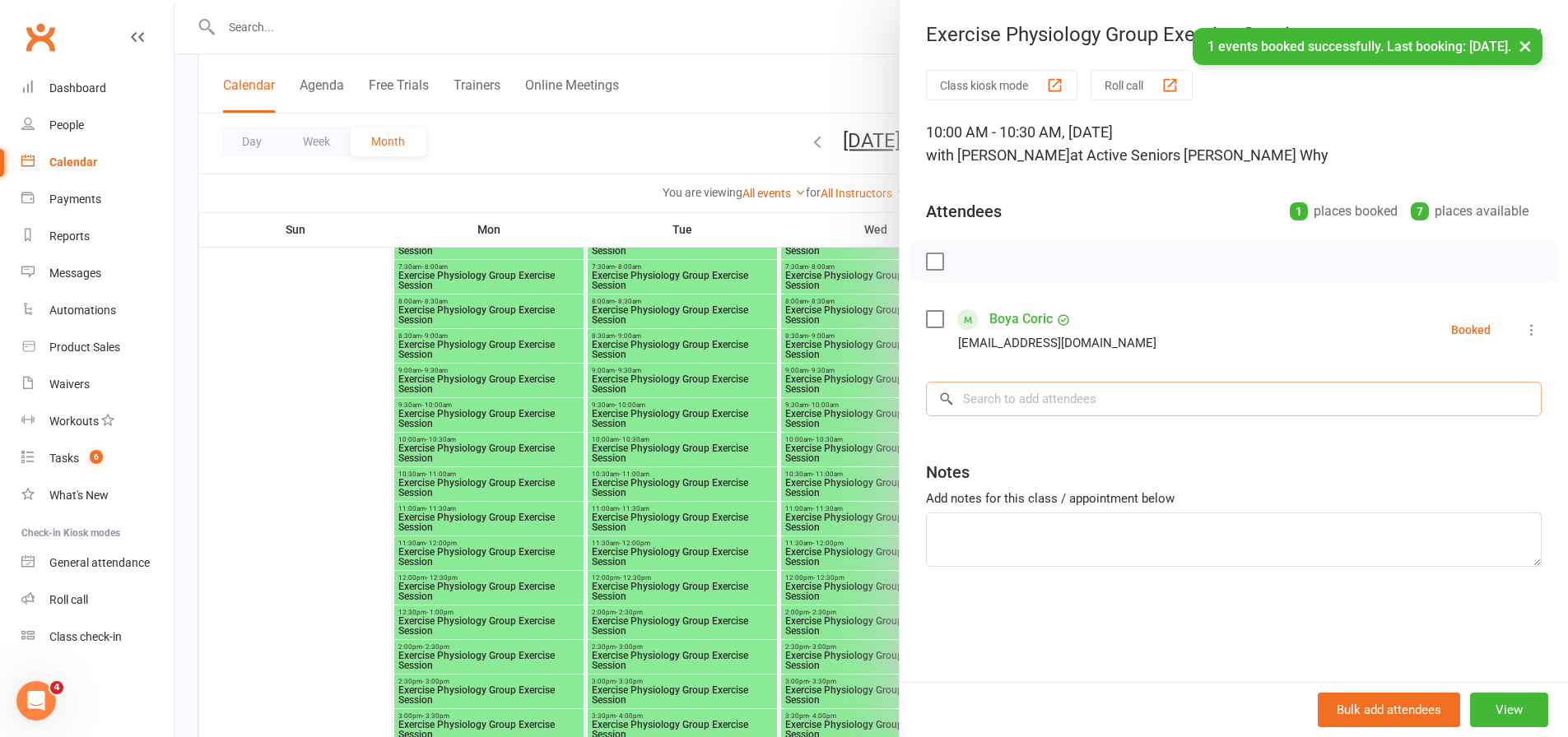
click at [1047, 391] on input "search" at bounding box center [1233, 399] width 615 height 35
paste input "Boya Boja"
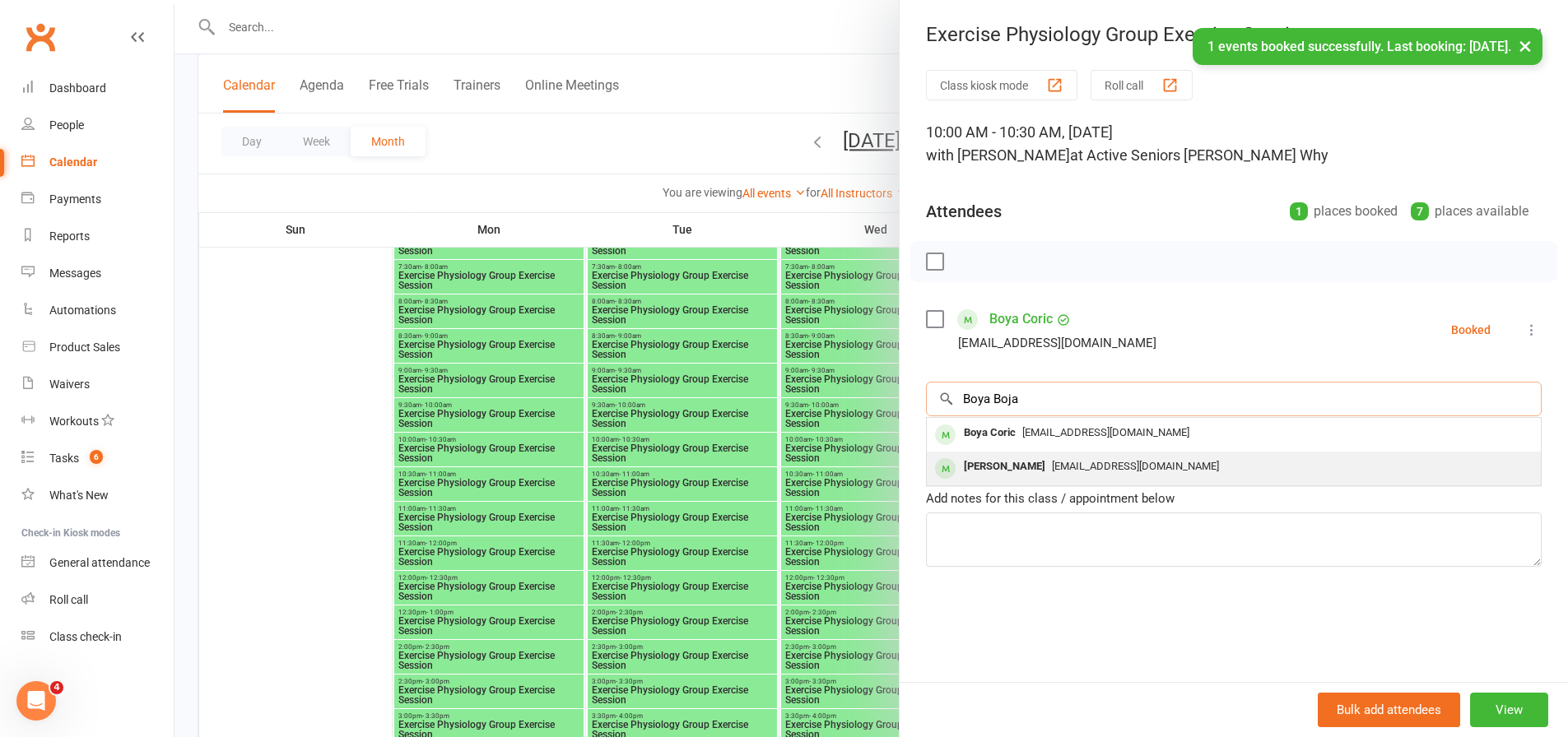
type input "Boya Boja"
click at [1052, 463] on span "[EMAIL_ADDRESS][DOMAIN_NAME]" at bounding box center [1136, 465] width 167 height 12
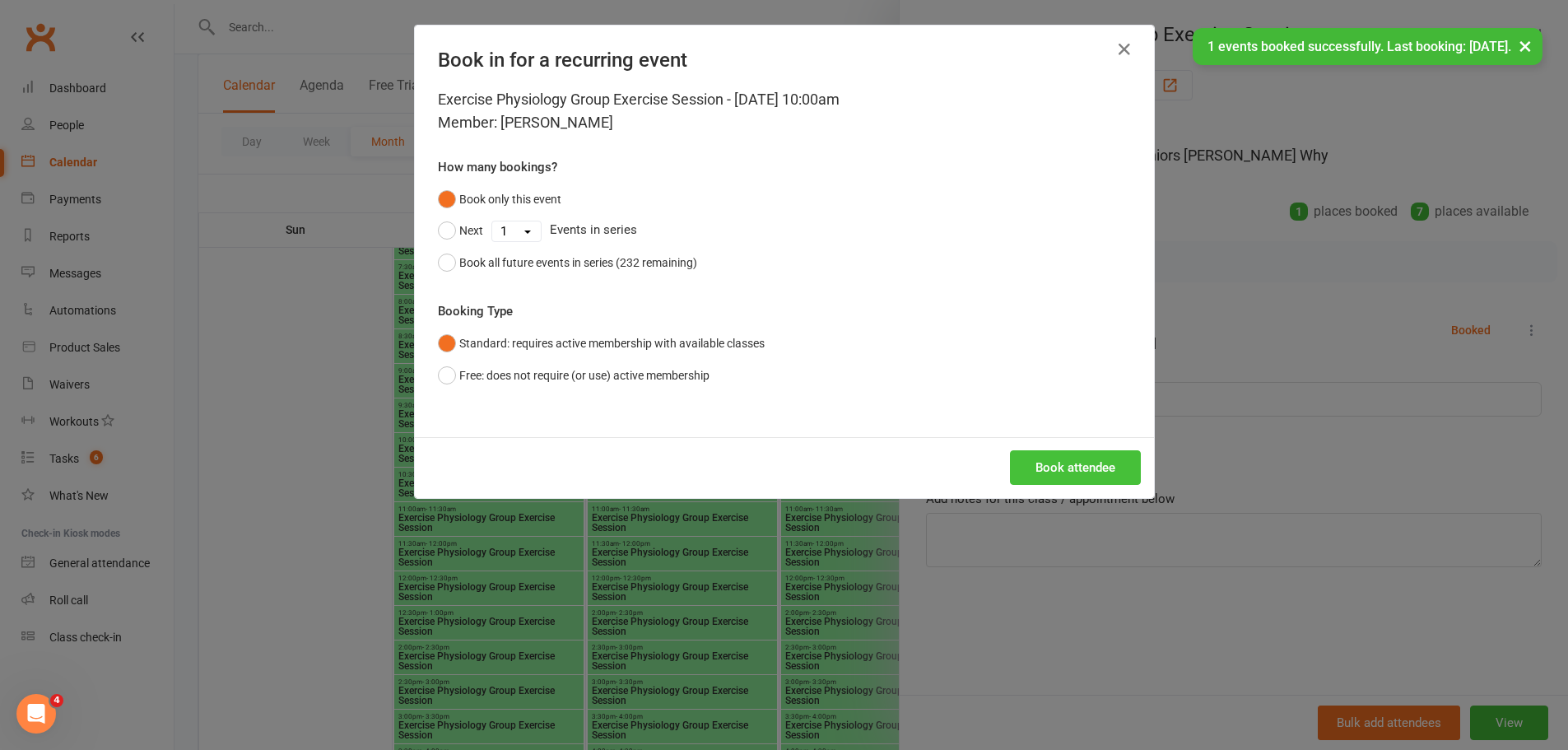
click at [1062, 458] on button "Book attendee" at bounding box center [1075, 467] width 131 height 35
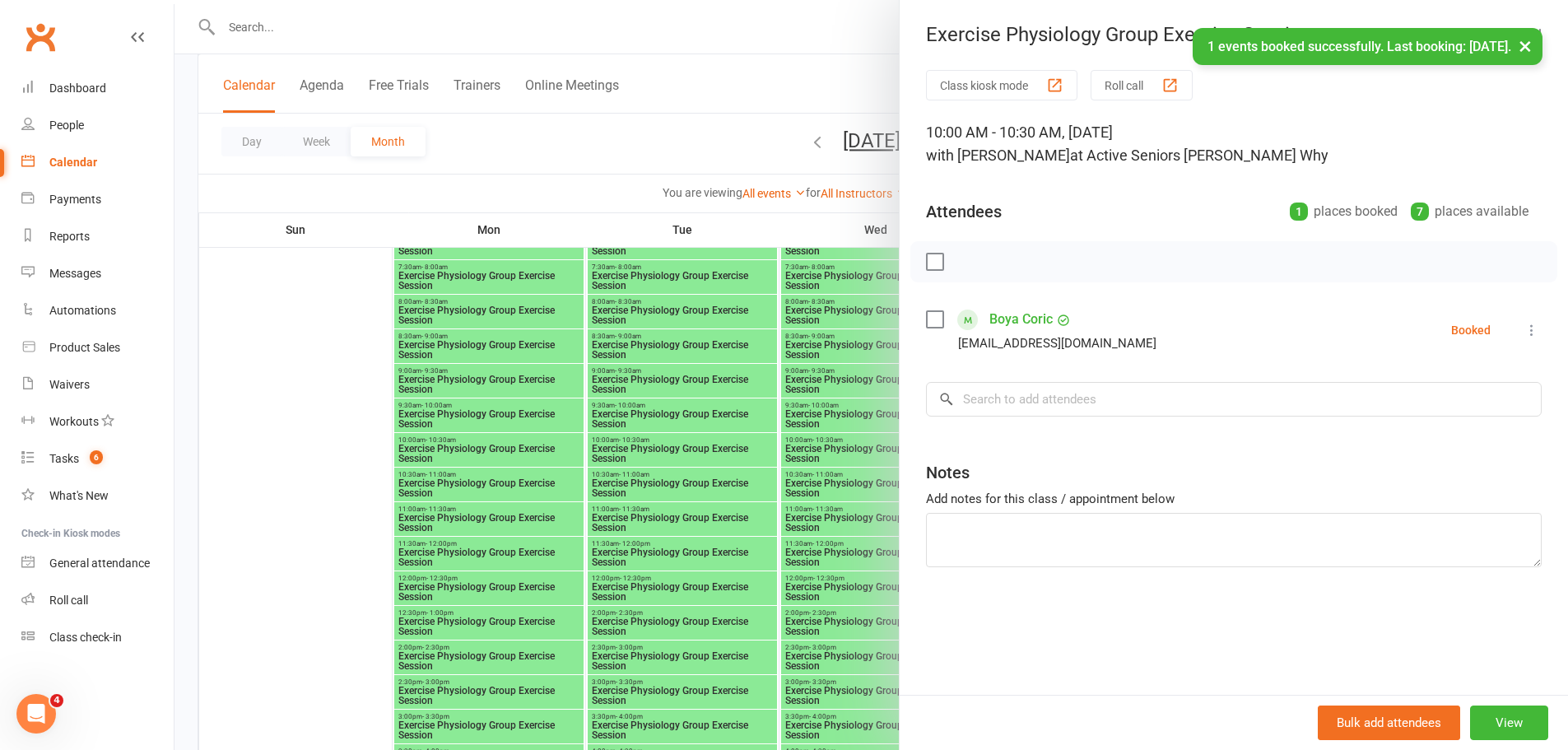
click at [776, 437] on div at bounding box center [871, 375] width 1393 height 750
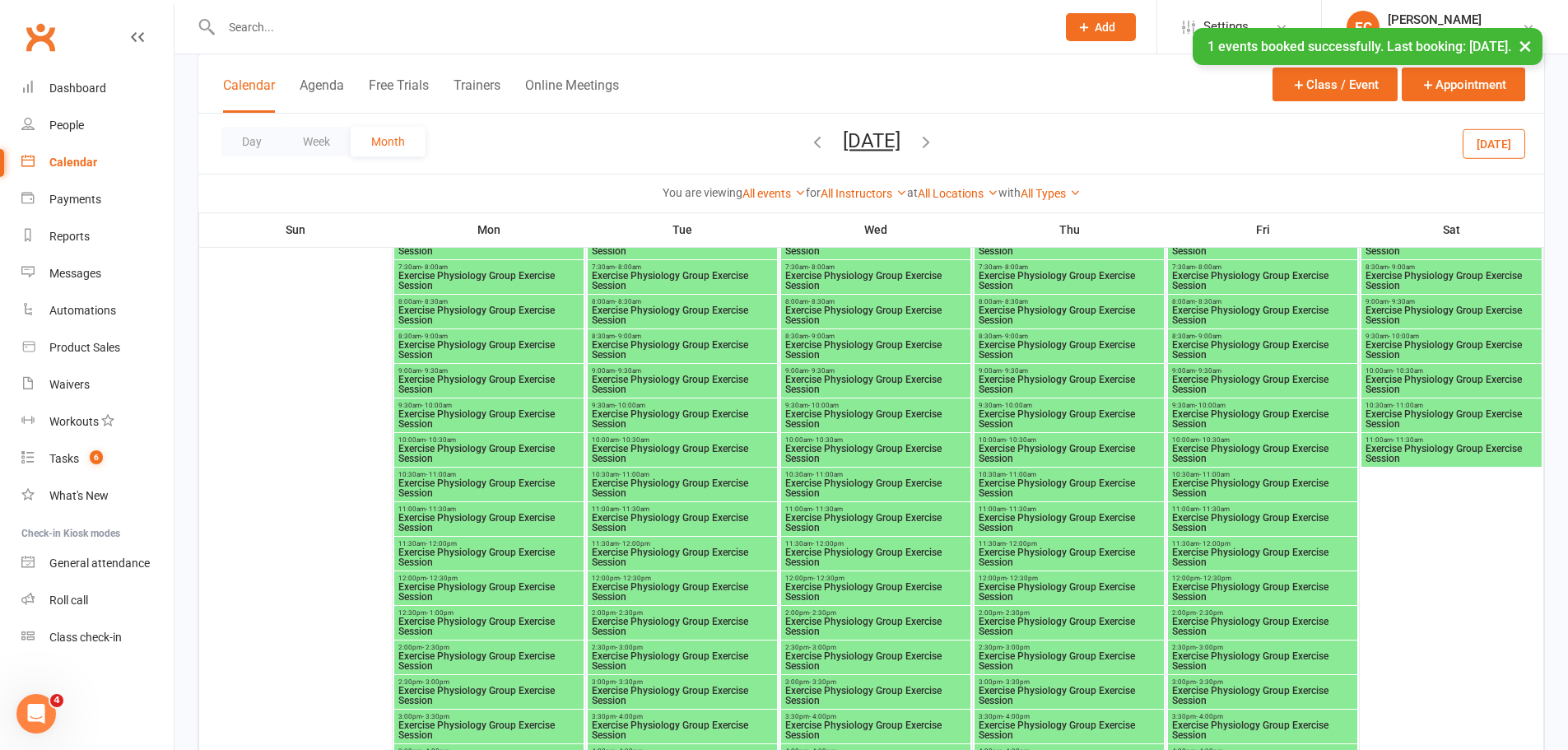
click at [1031, 444] on span "Exercise Physiology Group Exercise Session" at bounding box center [1069, 454] width 183 height 20
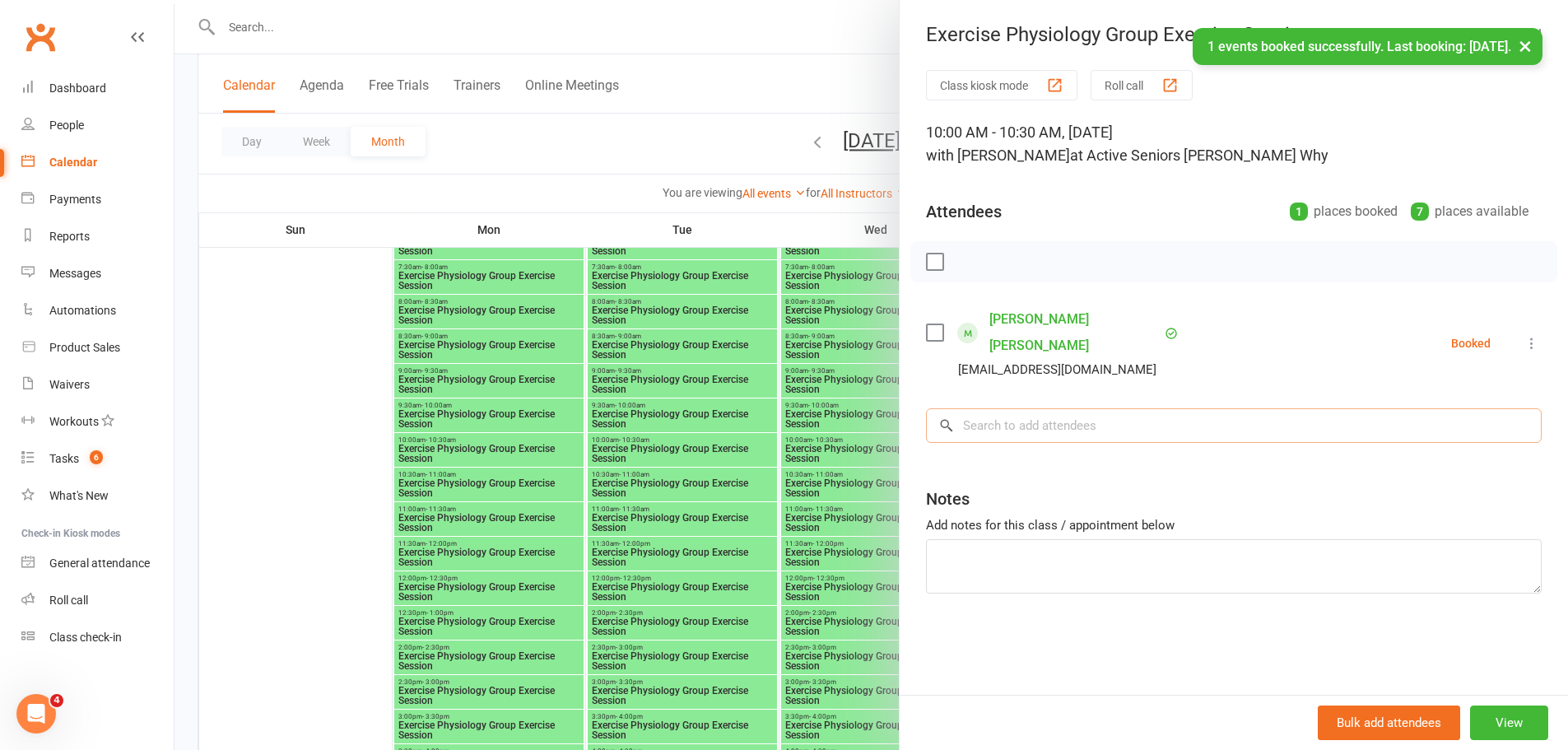
click at [996, 411] on input "search" at bounding box center [1233, 426] width 615 height 35
paste input "Boya Boja"
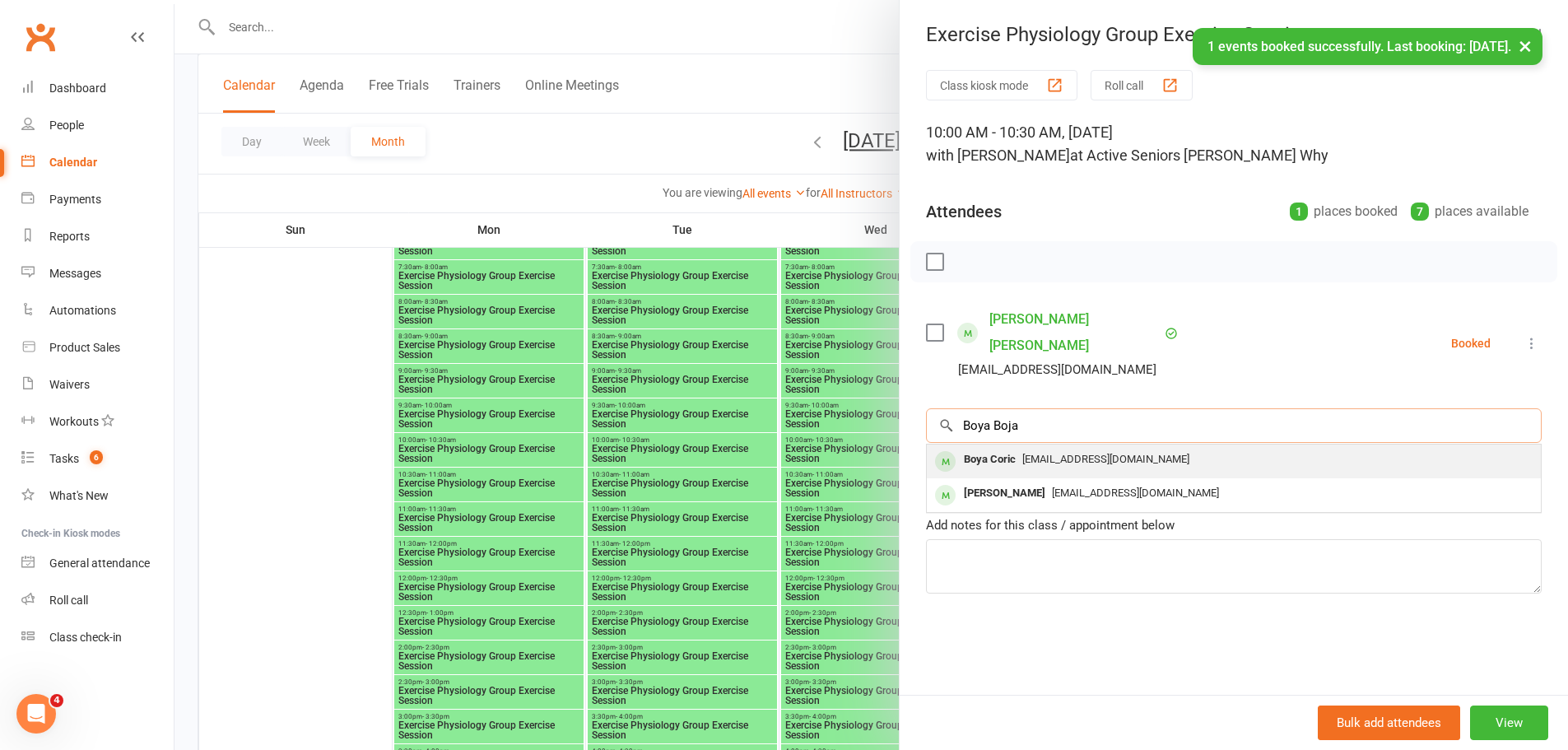
type input "Boya Boja"
click at [1023, 452] on span "[EMAIL_ADDRESS][DOMAIN_NAME]" at bounding box center [1106, 458] width 167 height 12
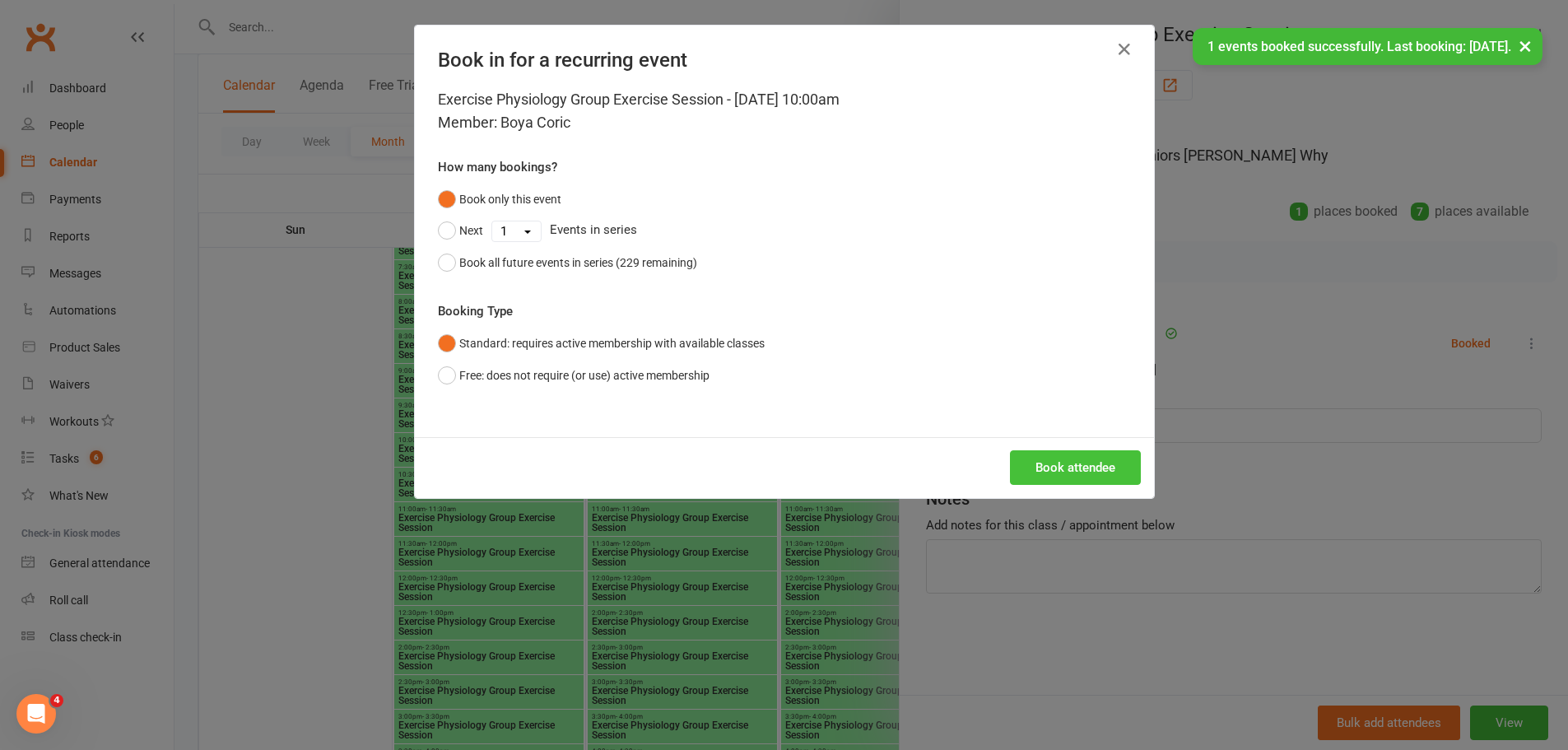
click at [1066, 466] on button "Book attendee" at bounding box center [1075, 467] width 131 height 35
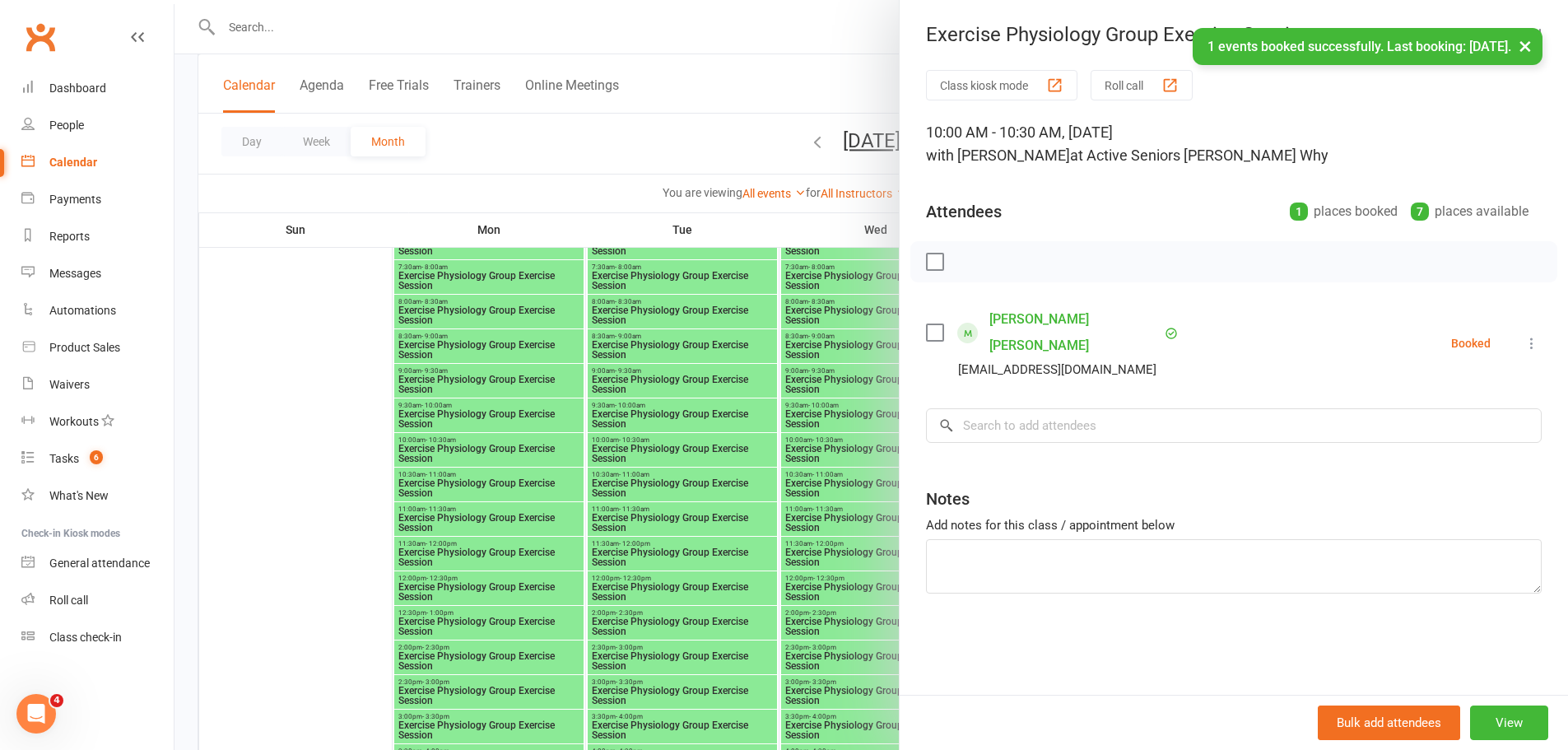
click at [1027, 440] on div "Class kiosk mode Roll call 10:00 AM - 10:30 AM, [DATE] with [PERSON_NAME] Why a…" at bounding box center [1233, 382] width 668 height 625
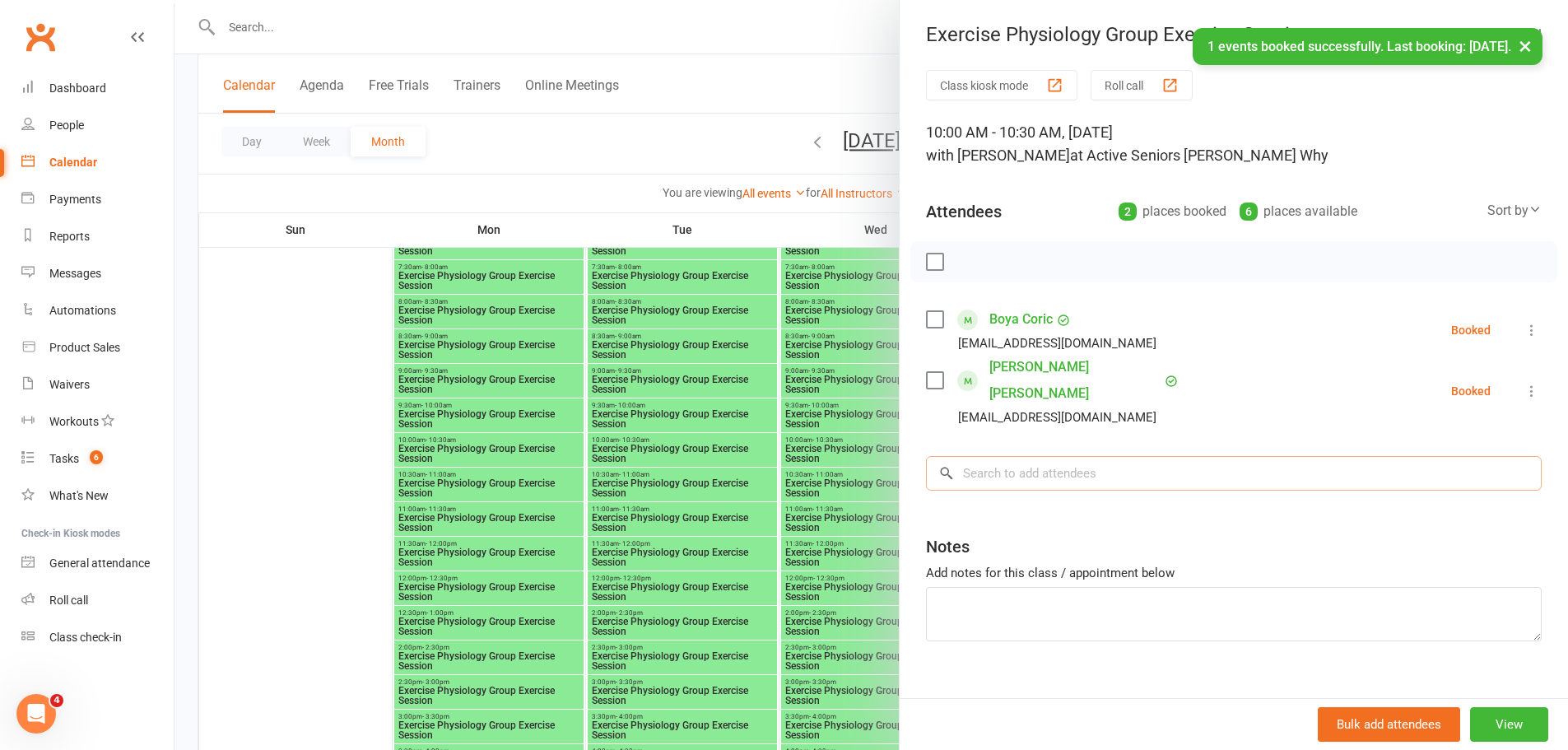
click at [1026, 456] on input "search" at bounding box center [1233, 473] width 615 height 35
paste input "Boya Boja"
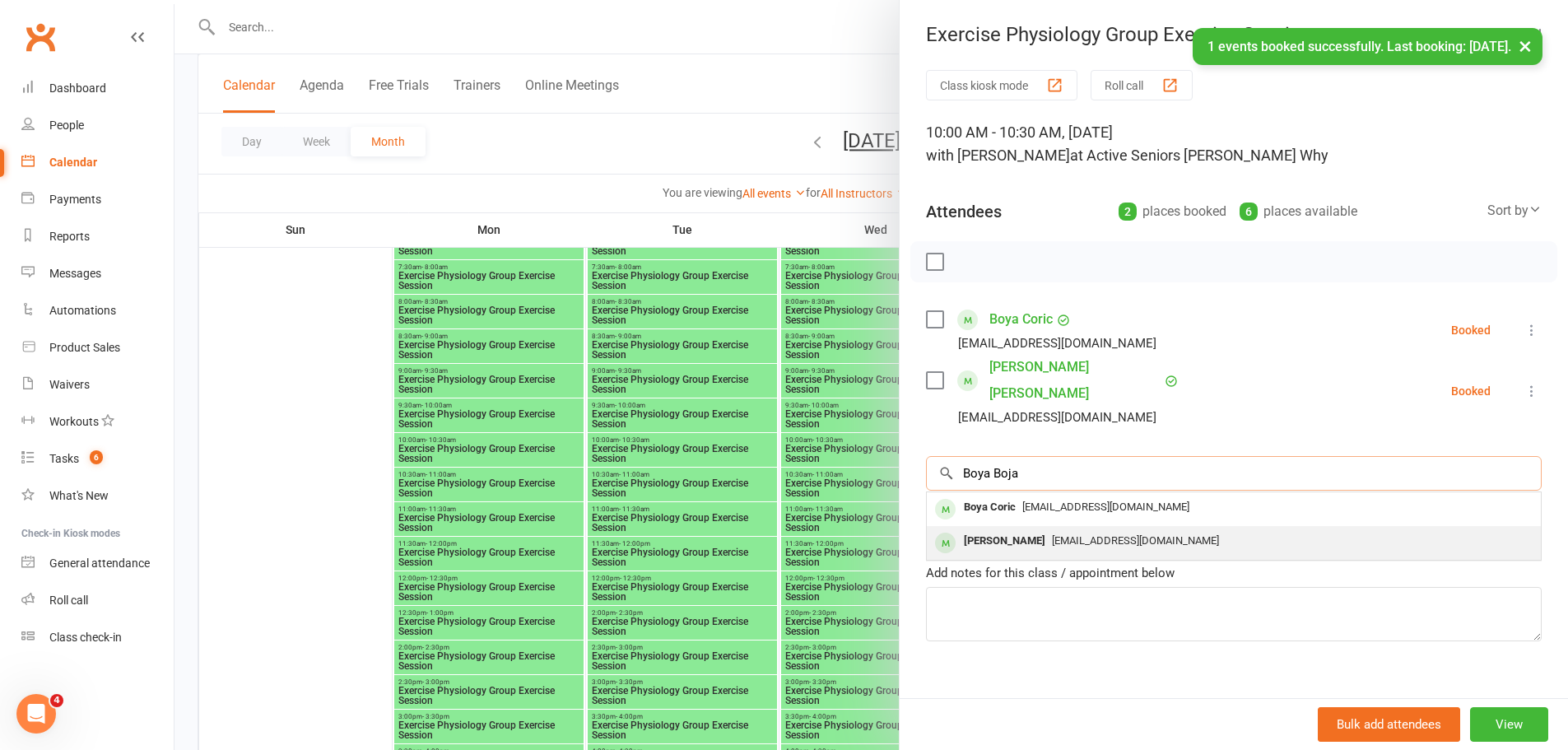
type input "Boya Boja"
click at [1023, 530] on div "[EMAIL_ADDRESS][DOMAIN_NAME]" at bounding box center [1233, 541] width 601 height 24
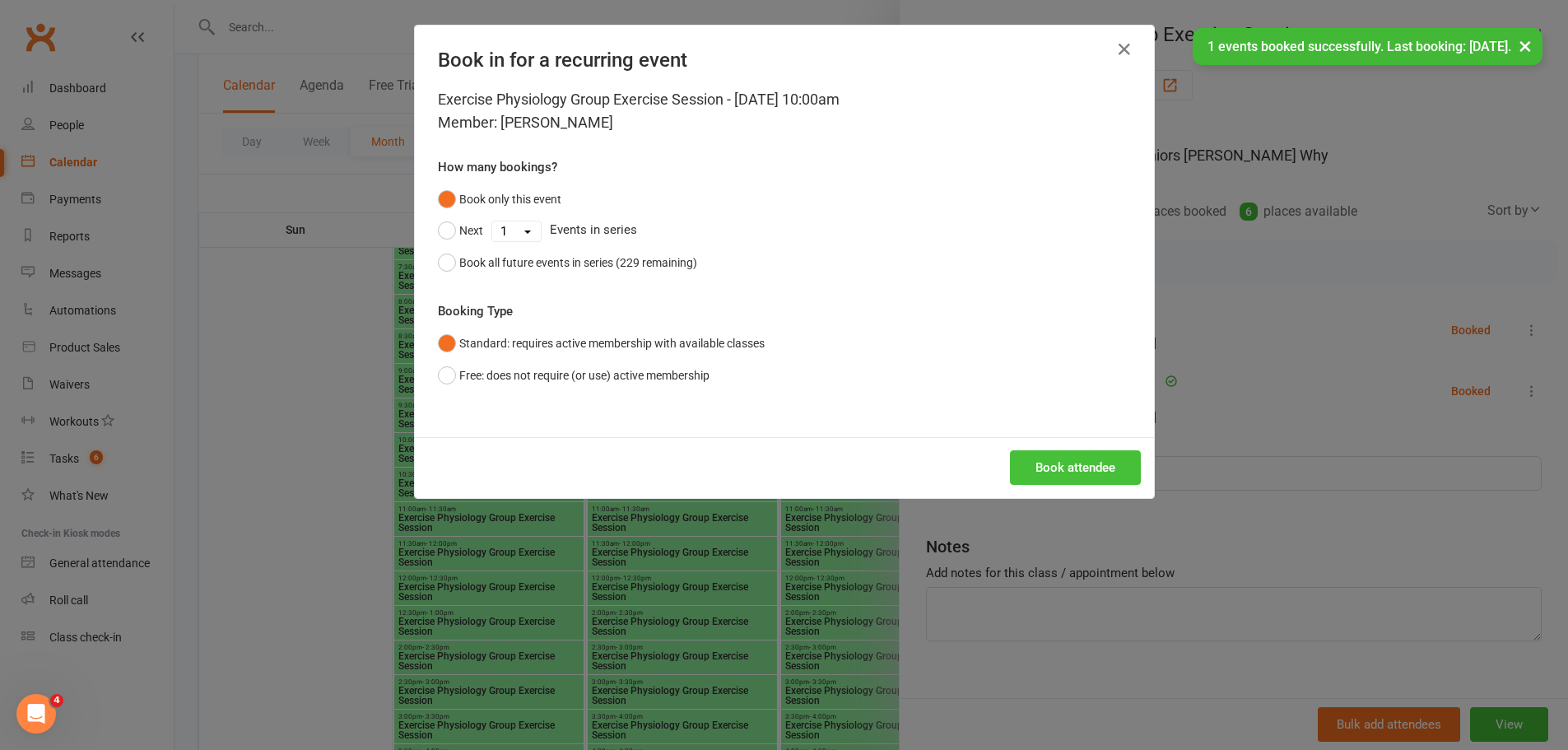
click at [1035, 472] on button "Book attendee" at bounding box center [1075, 467] width 131 height 35
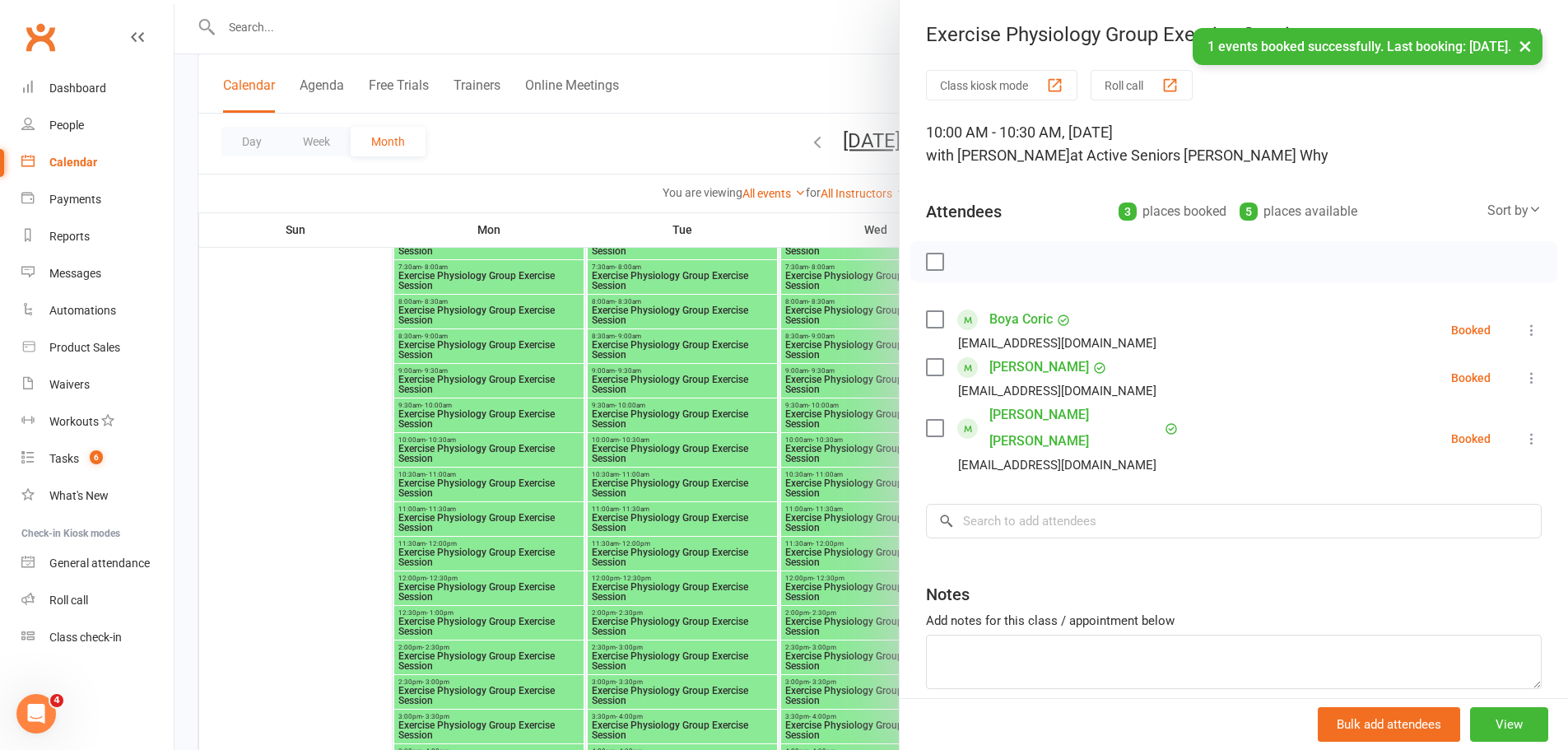
click at [772, 375] on div at bounding box center [871, 375] width 1393 height 750
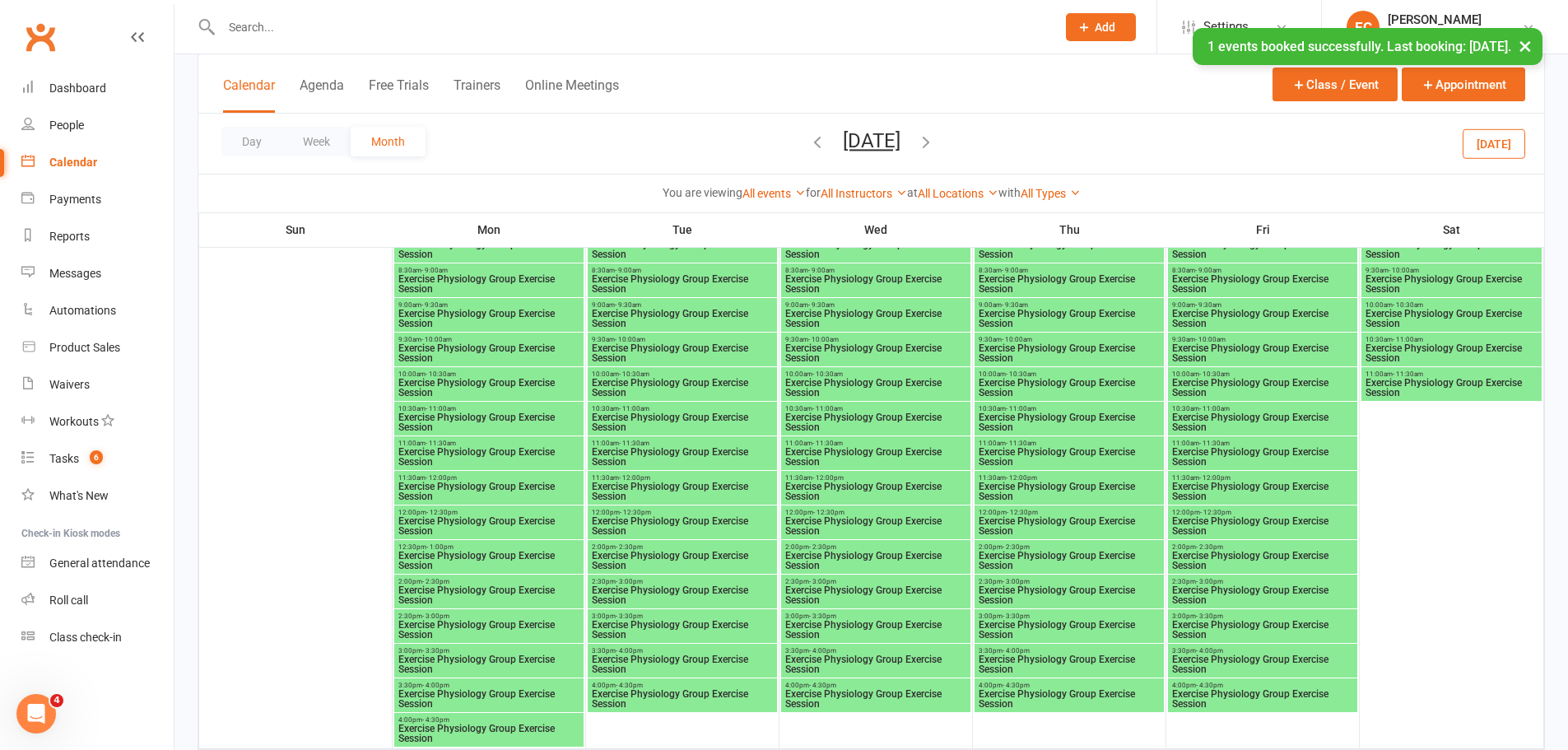
scroll to position [3540, 0]
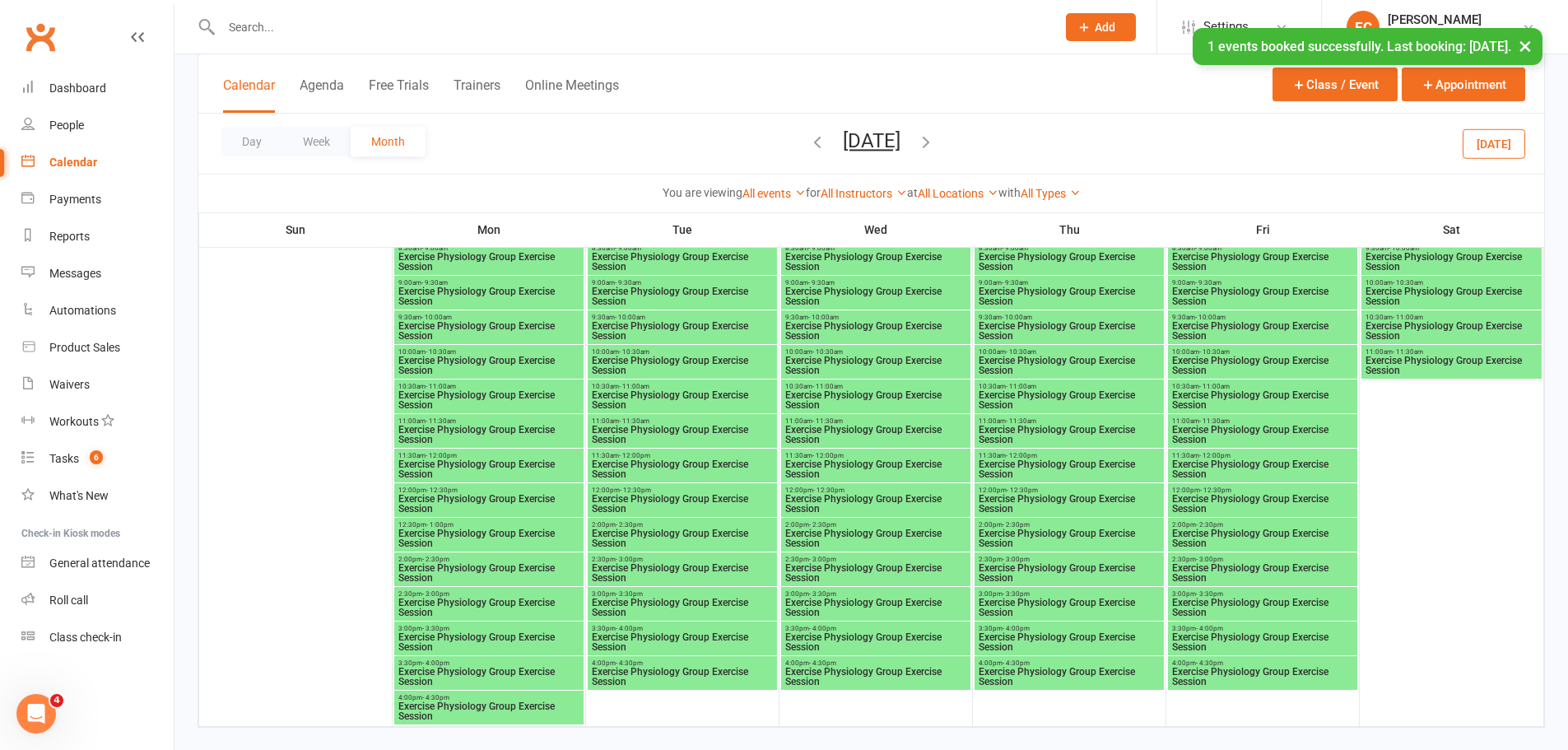
click at [481, 343] on div "9:30am - 10:00am Exercise Physiology Group Exercise Session" at bounding box center [489, 327] width 190 height 34
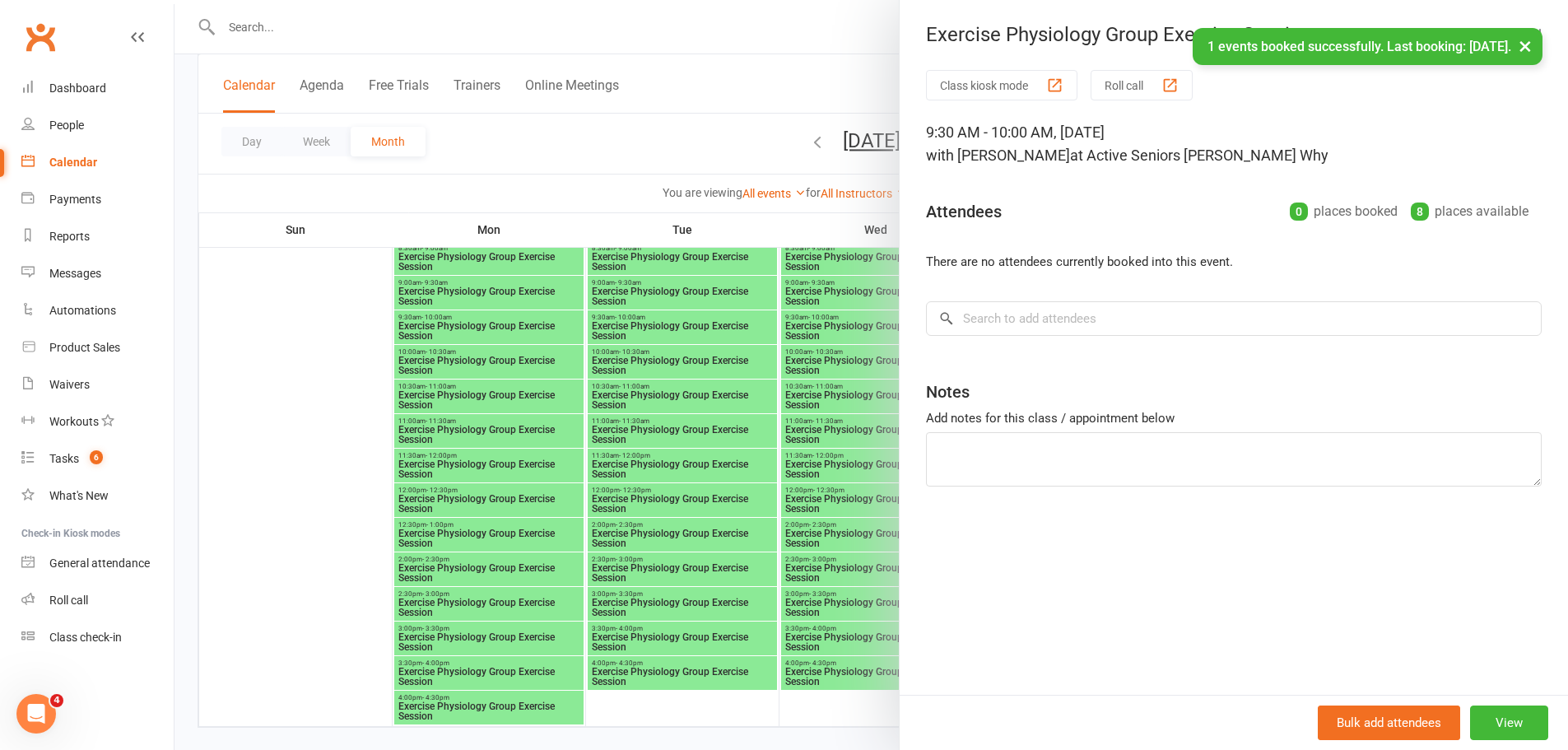
click at [478, 351] on div at bounding box center [871, 375] width 1393 height 750
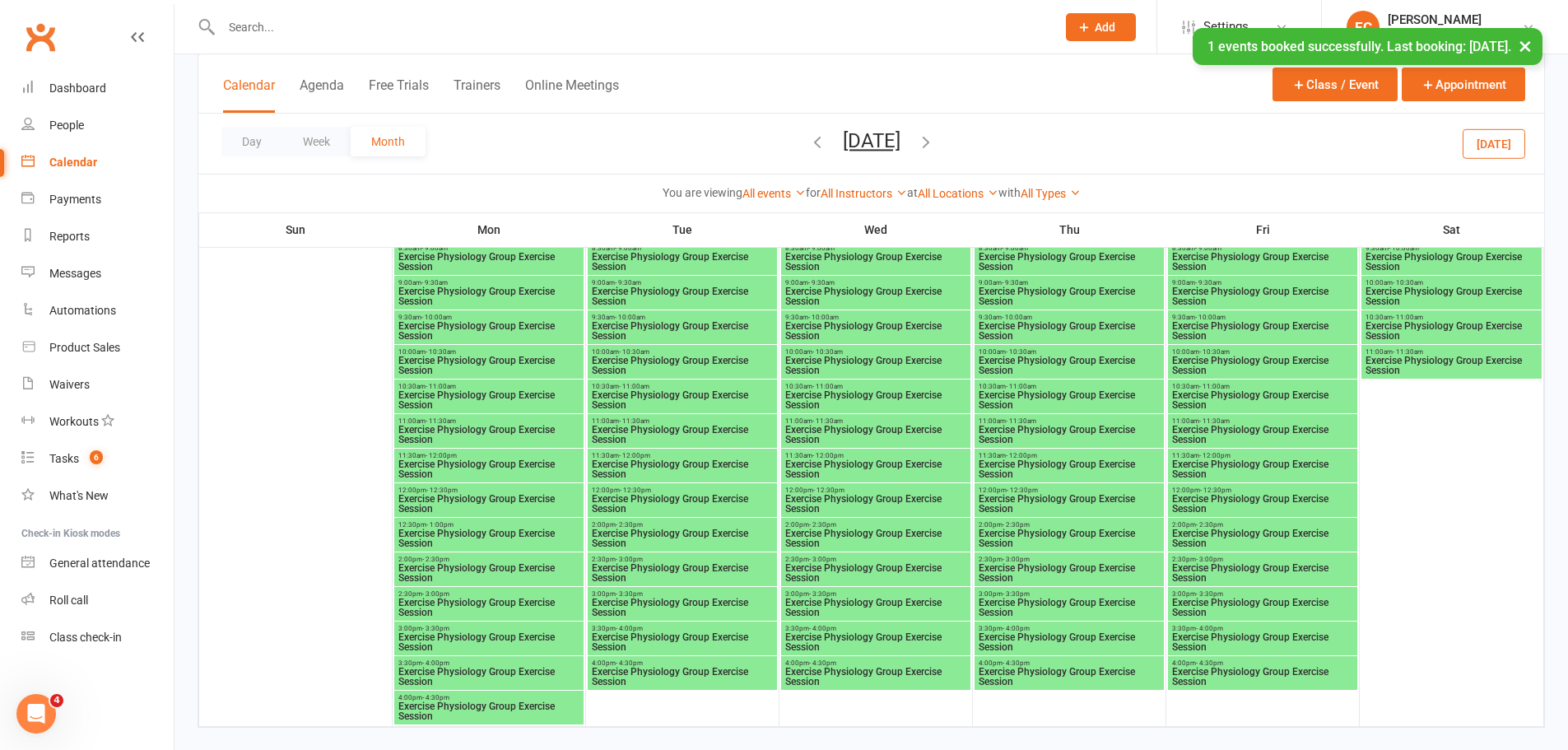
click at [473, 352] on span "10:00am - 10:30am" at bounding box center [489, 351] width 183 height 7
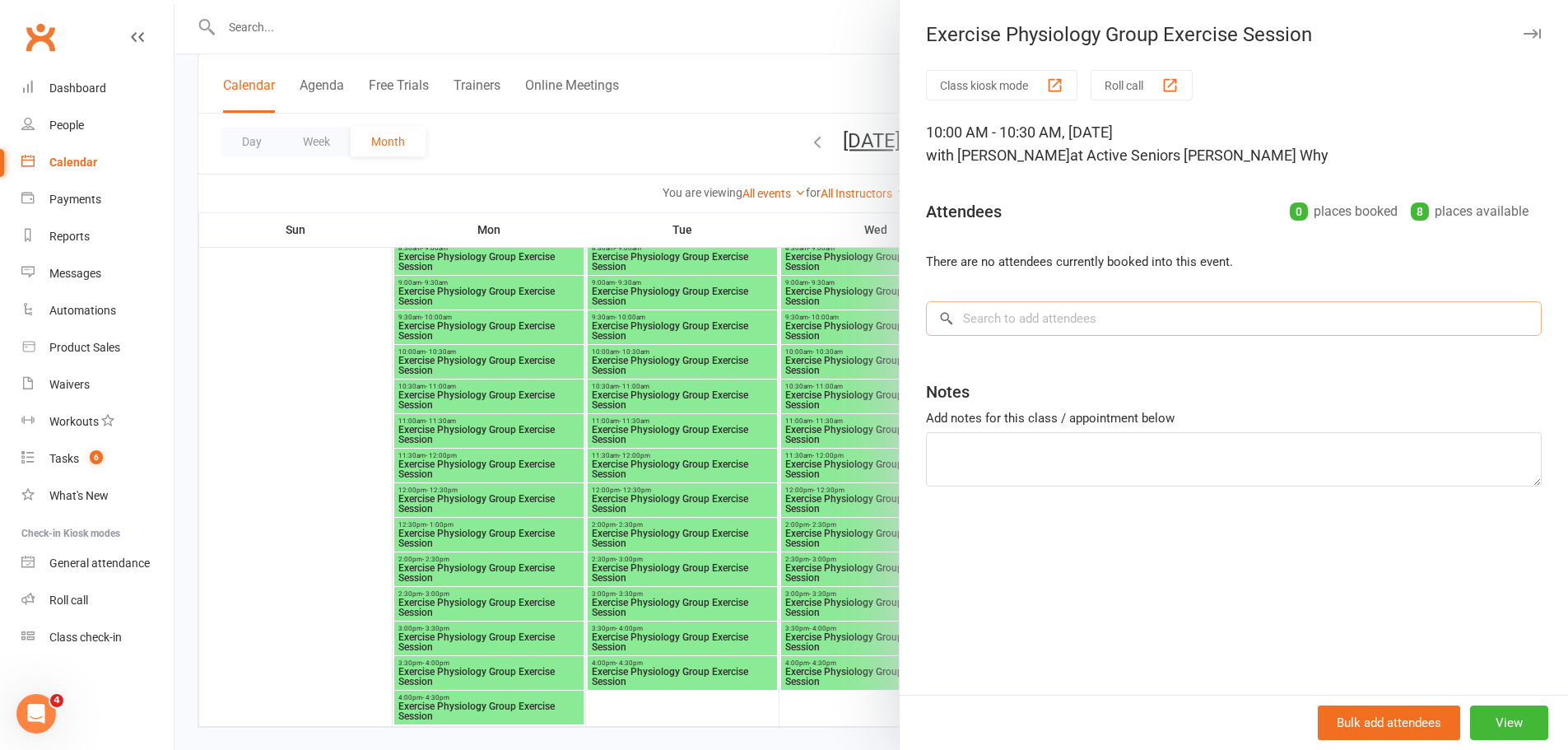
click at [1059, 326] on input "search" at bounding box center [1233, 319] width 615 height 35
paste input "Boya Boja"
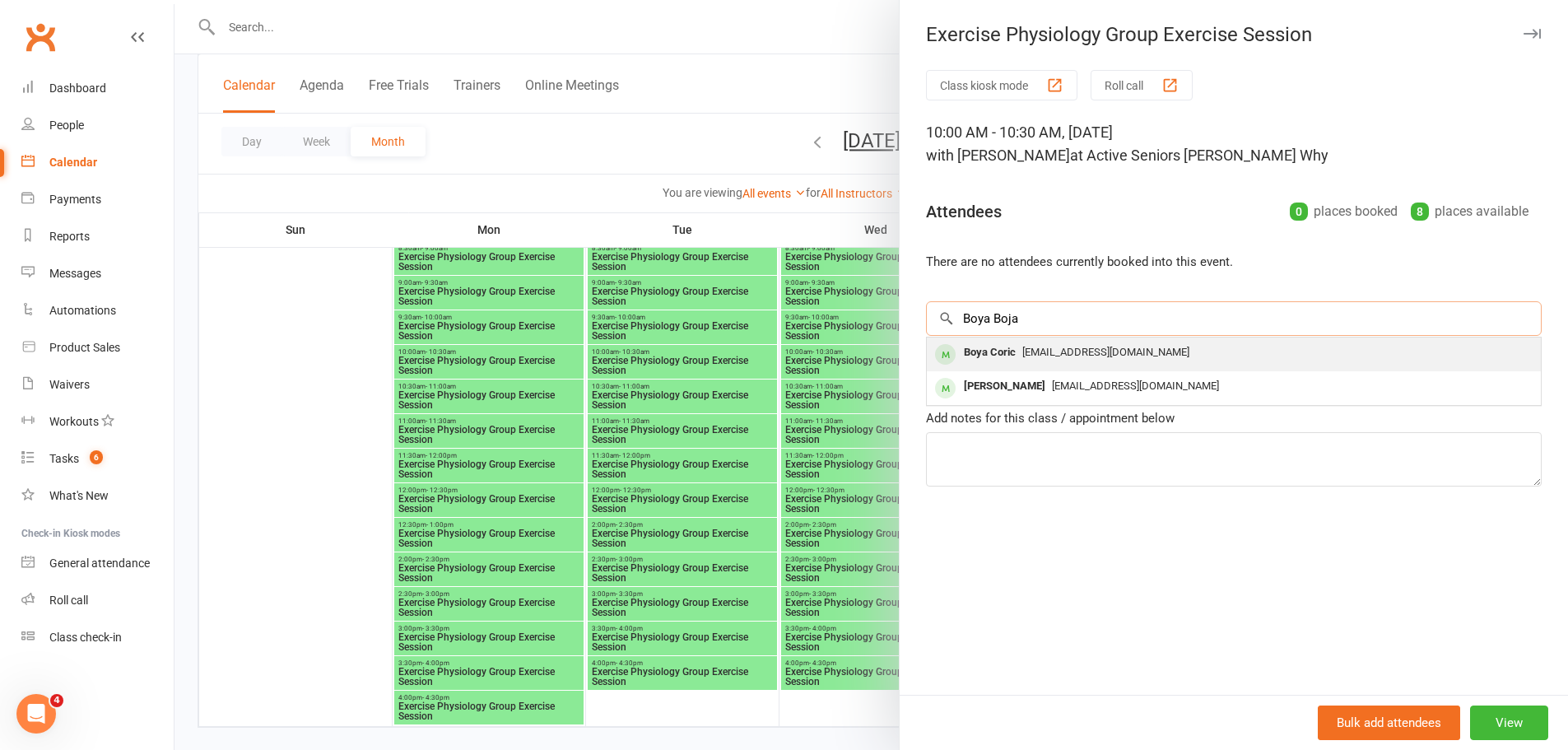
type input "Boya Boja"
click at [1030, 351] on span "[EMAIL_ADDRESS][DOMAIN_NAME]" at bounding box center [1106, 351] width 167 height 12
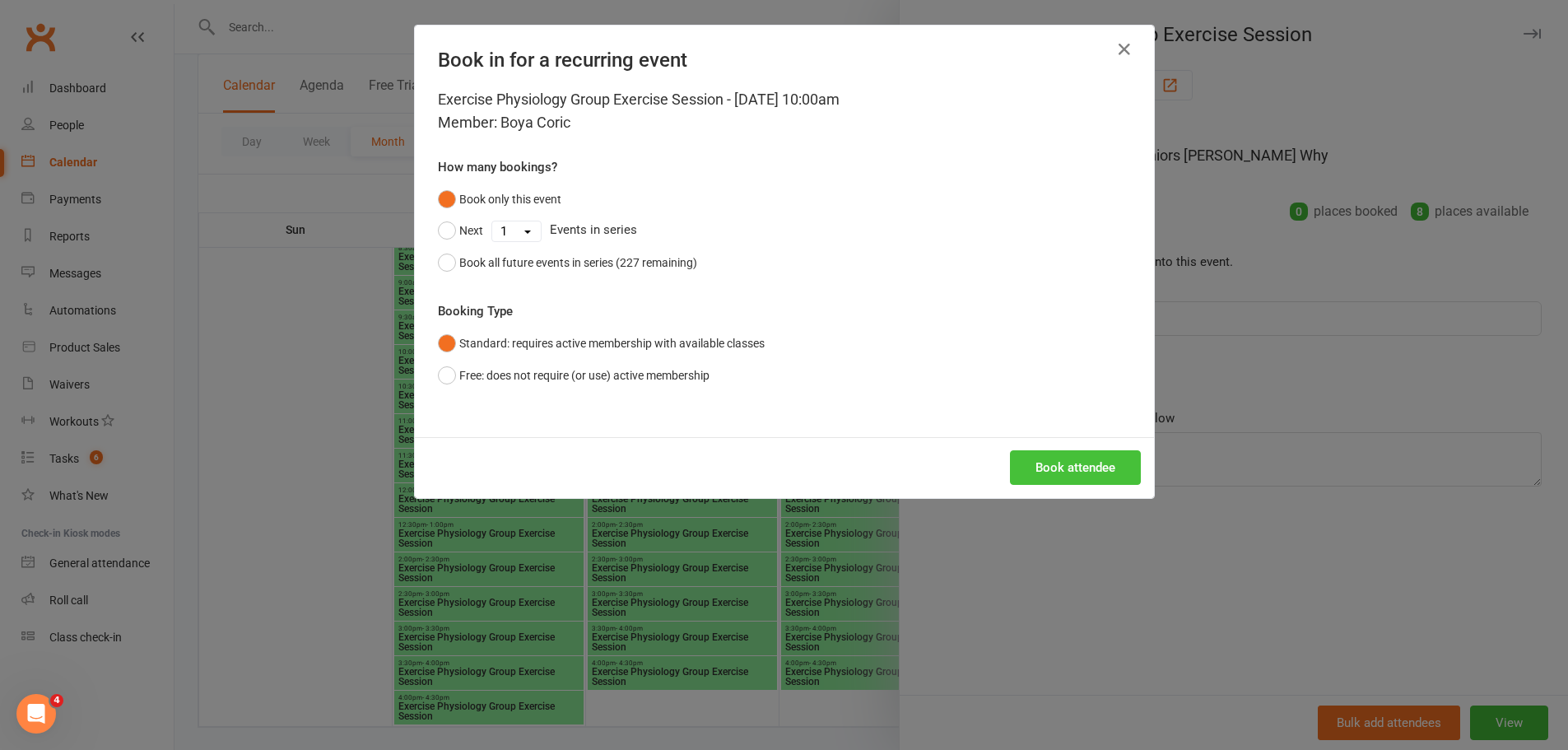
click at [1077, 475] on button "Book attendee" at bounding box center [1075, 467] width 131 height 35
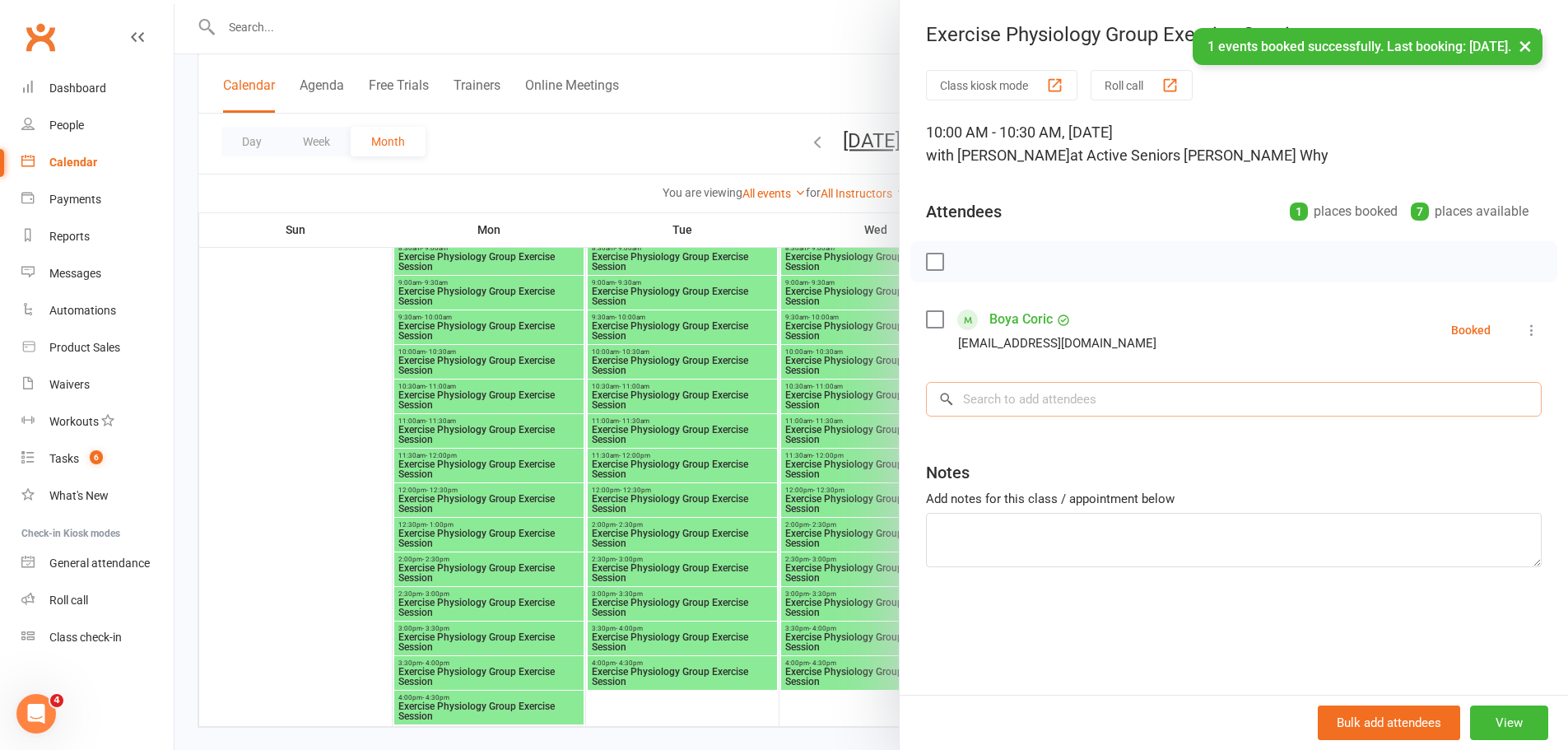
click at [1035, 414] on input "search" at bounding box center [1233, 399] width 615 height 35
paste input "Boya Boja"
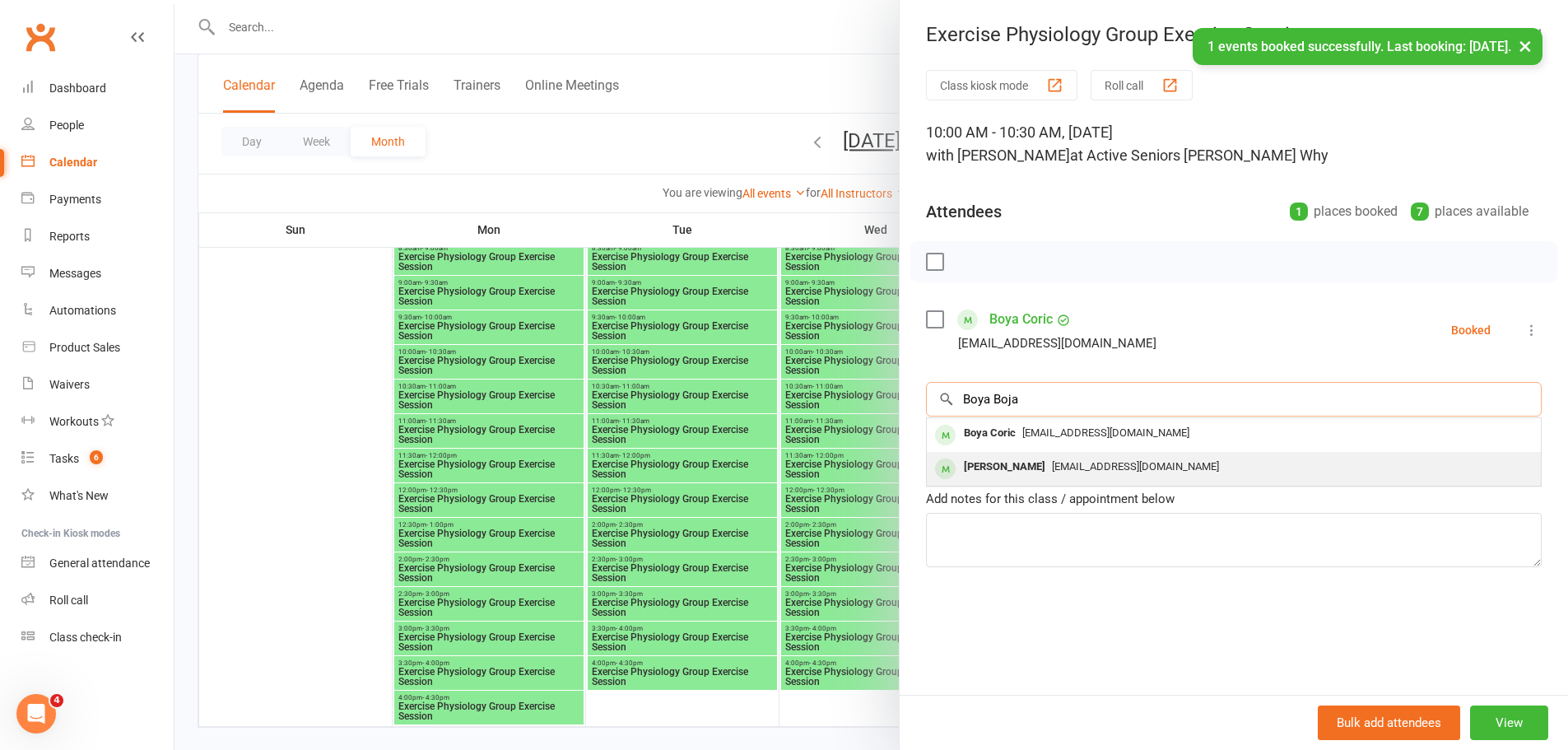
type input "Boya Boja"
click at [1052, 462] on span "[EMAIL_ADDRESS][DOMAIN_NAME]" at bounding box center [1136, 466] width 167 height 12
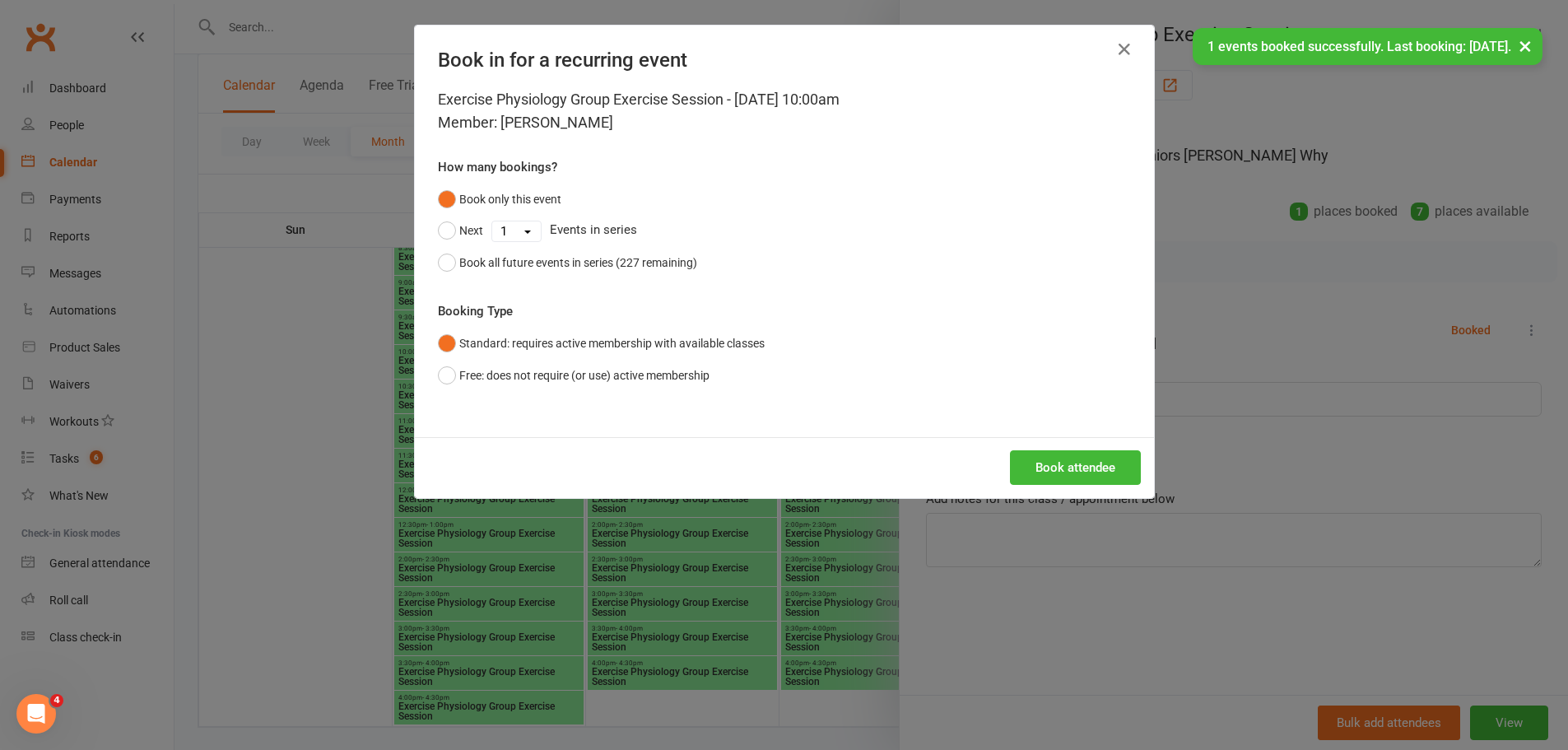
click at [1031, 440] on div "Book attendee" at bounding box center [784, 468] width 739 height 61
click at [1032, 447] on div "Book attendee" at bounding box center [784, 468] width 739 height 61
click at [1020, 466] on button "Book attendee" at bounding box center [1075, 467] width 131 height 35
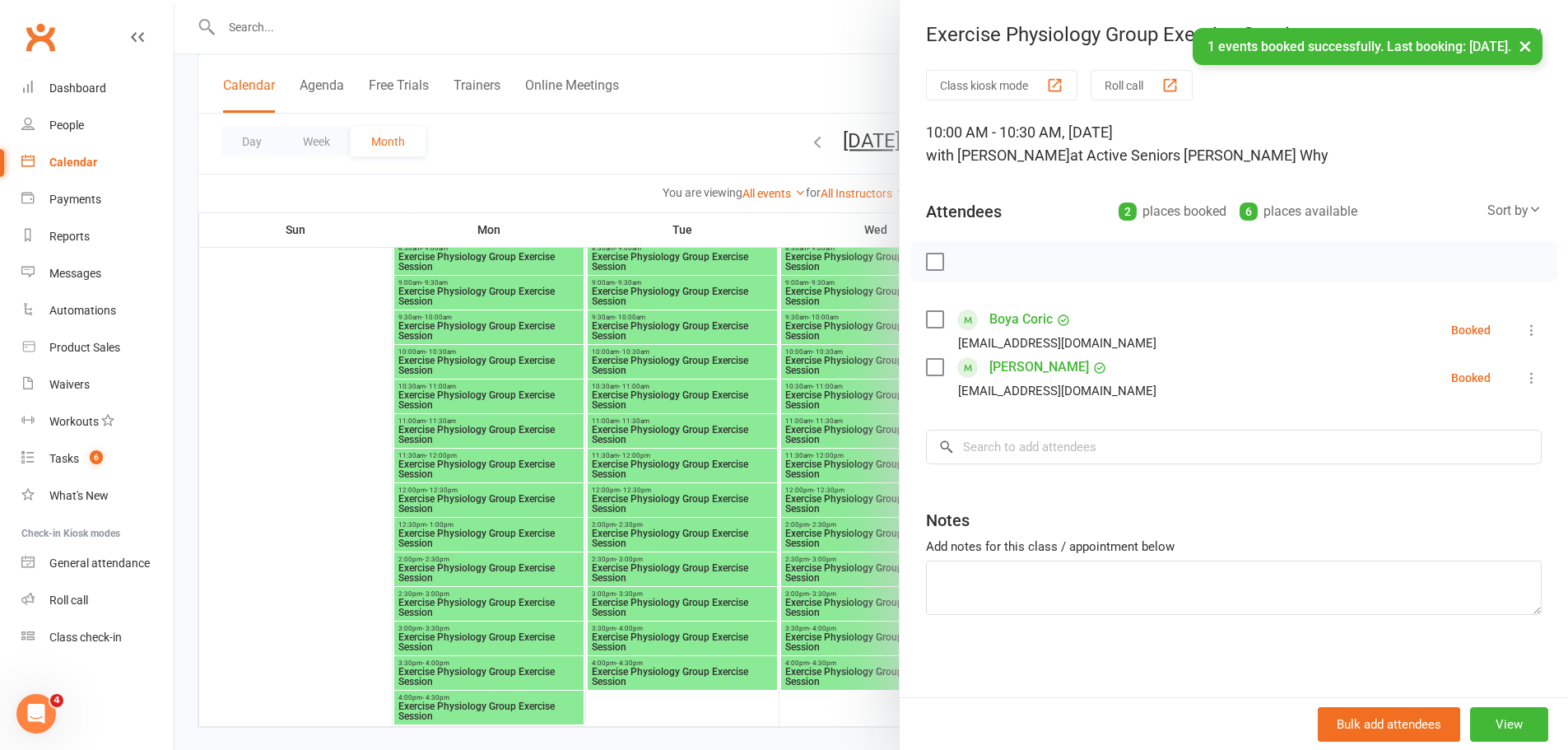
click at [745, 398] on div at bounding box center [871, 375] width 1393 height 750
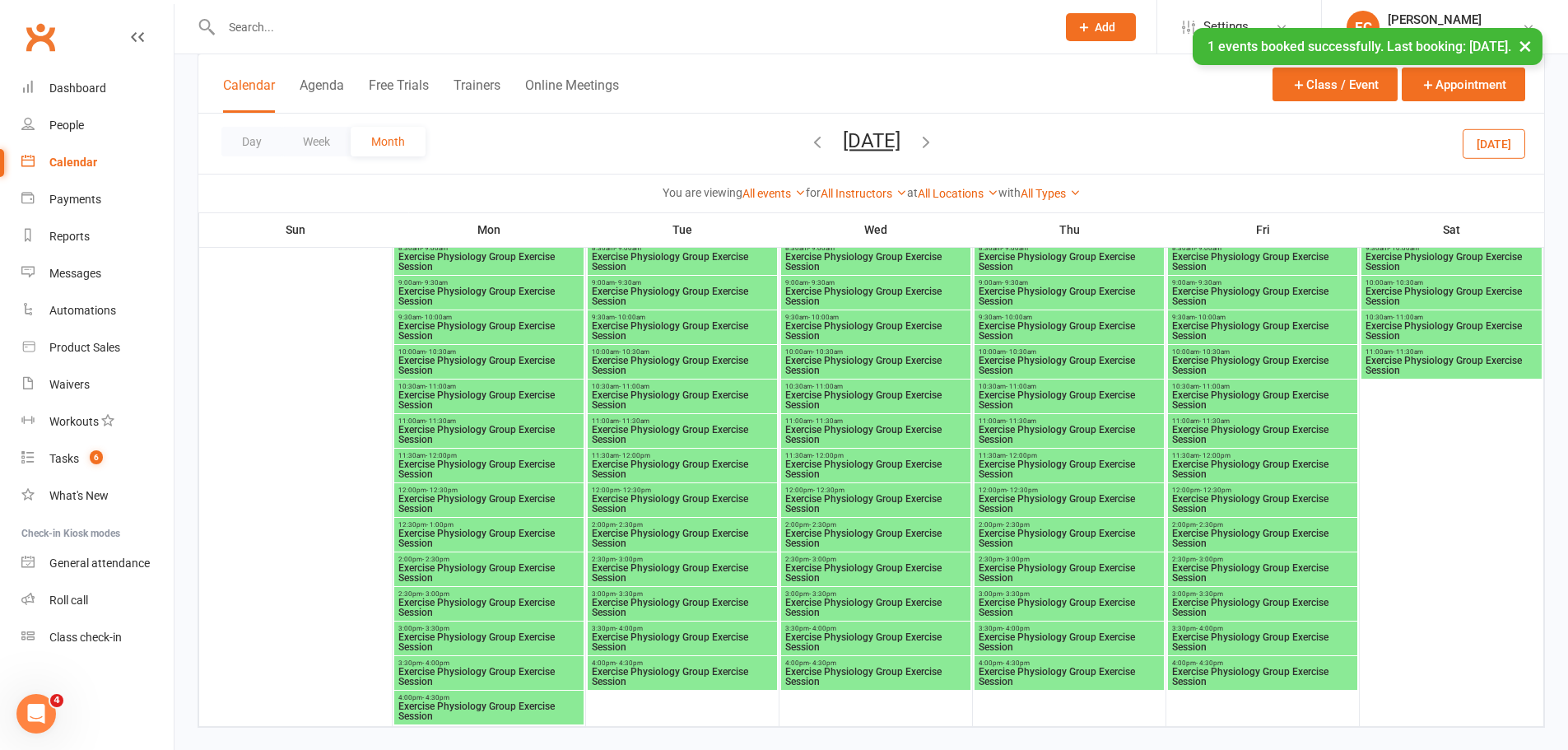
click at [1017, 370] on span "Exercise Physiology Group Exercise Session" at bounding box center [1069, 365] width 183 height 20
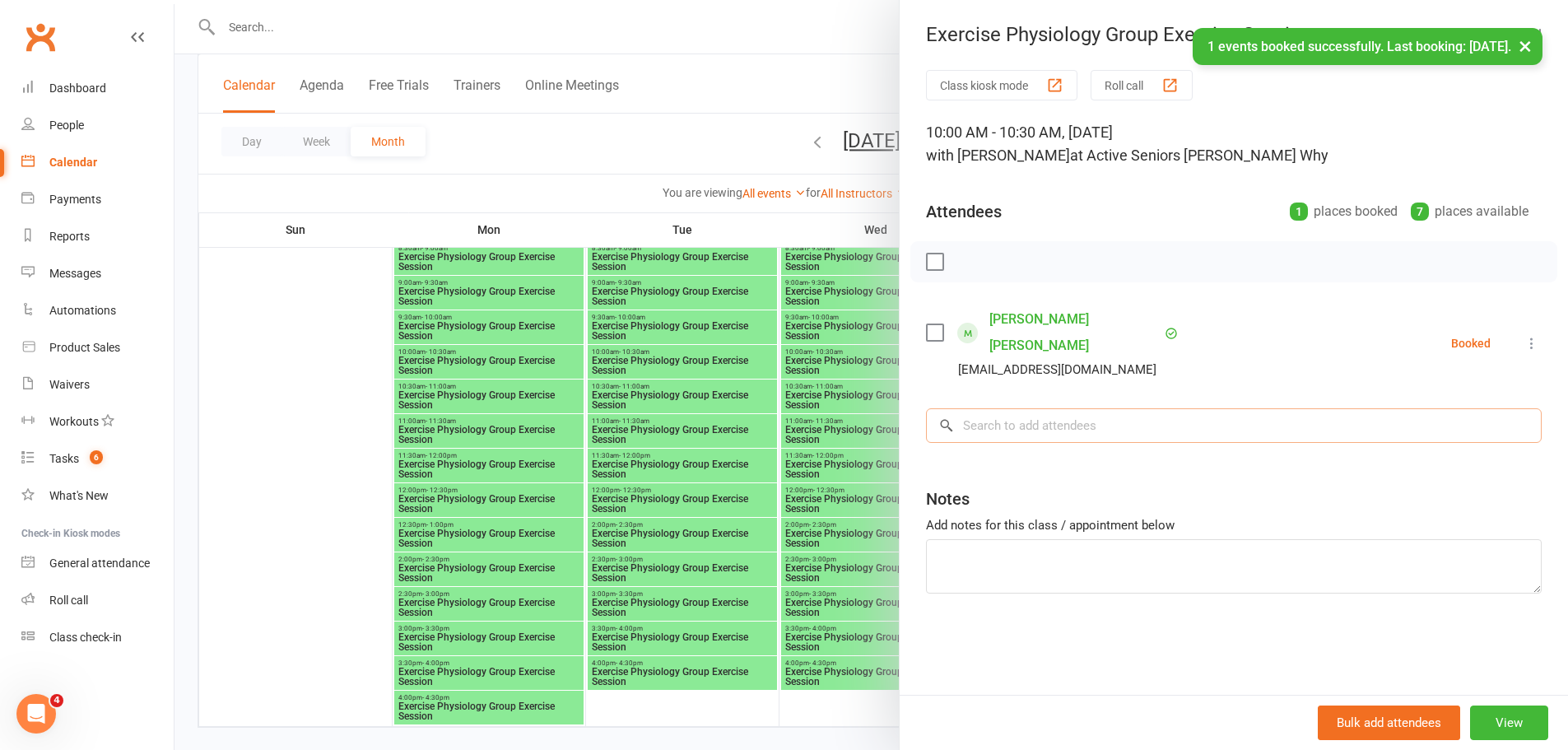
click at [1042, 409] on input "search" at bounding box center [1233, 426] width 615 height 35
paste input "Boya Boja"
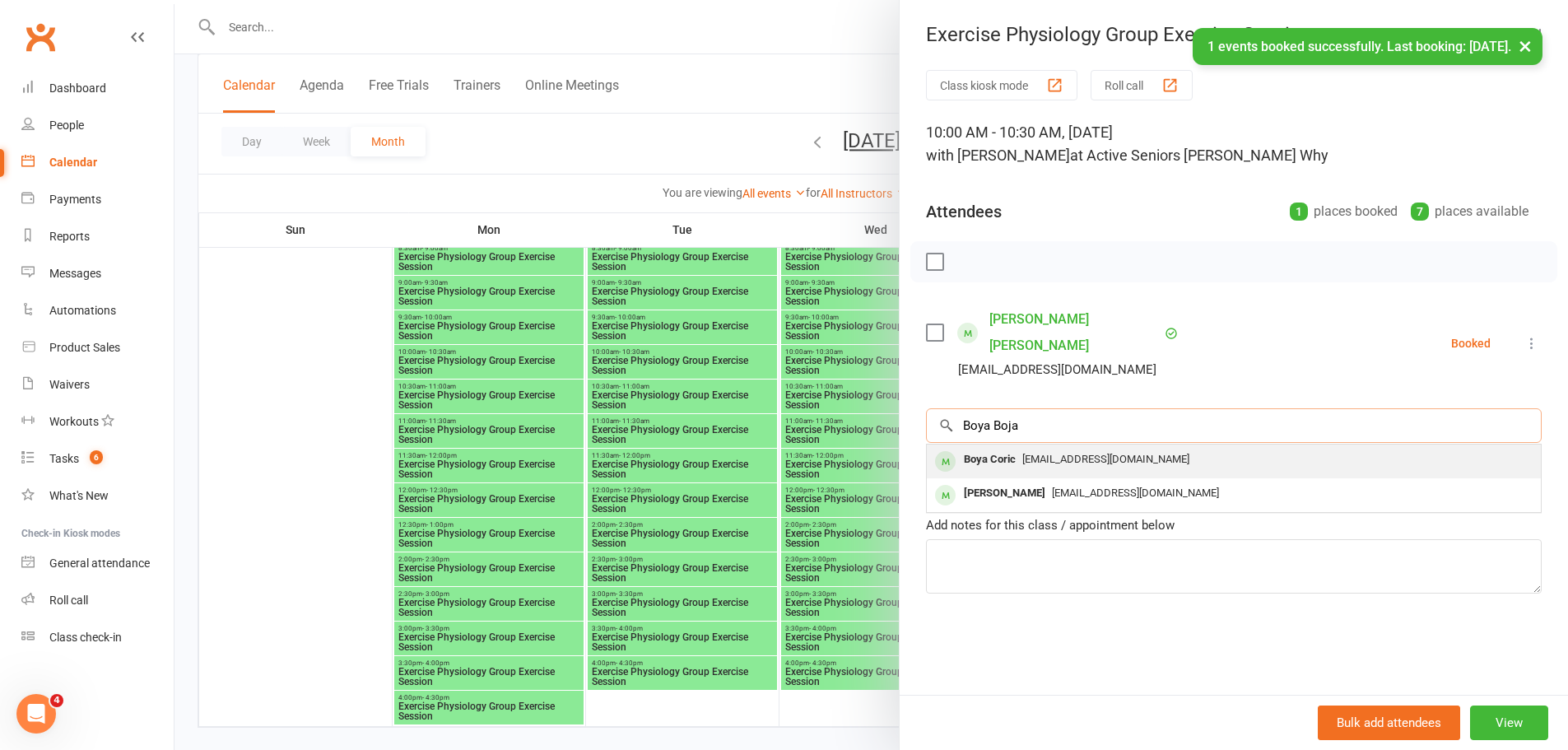
type input "Boya Boja"
click at [1038, 452] on span "[EMAIL_ADDRESS][DOMAIN_NAME]" at bounding box center [1106, 458] width 167 height 12
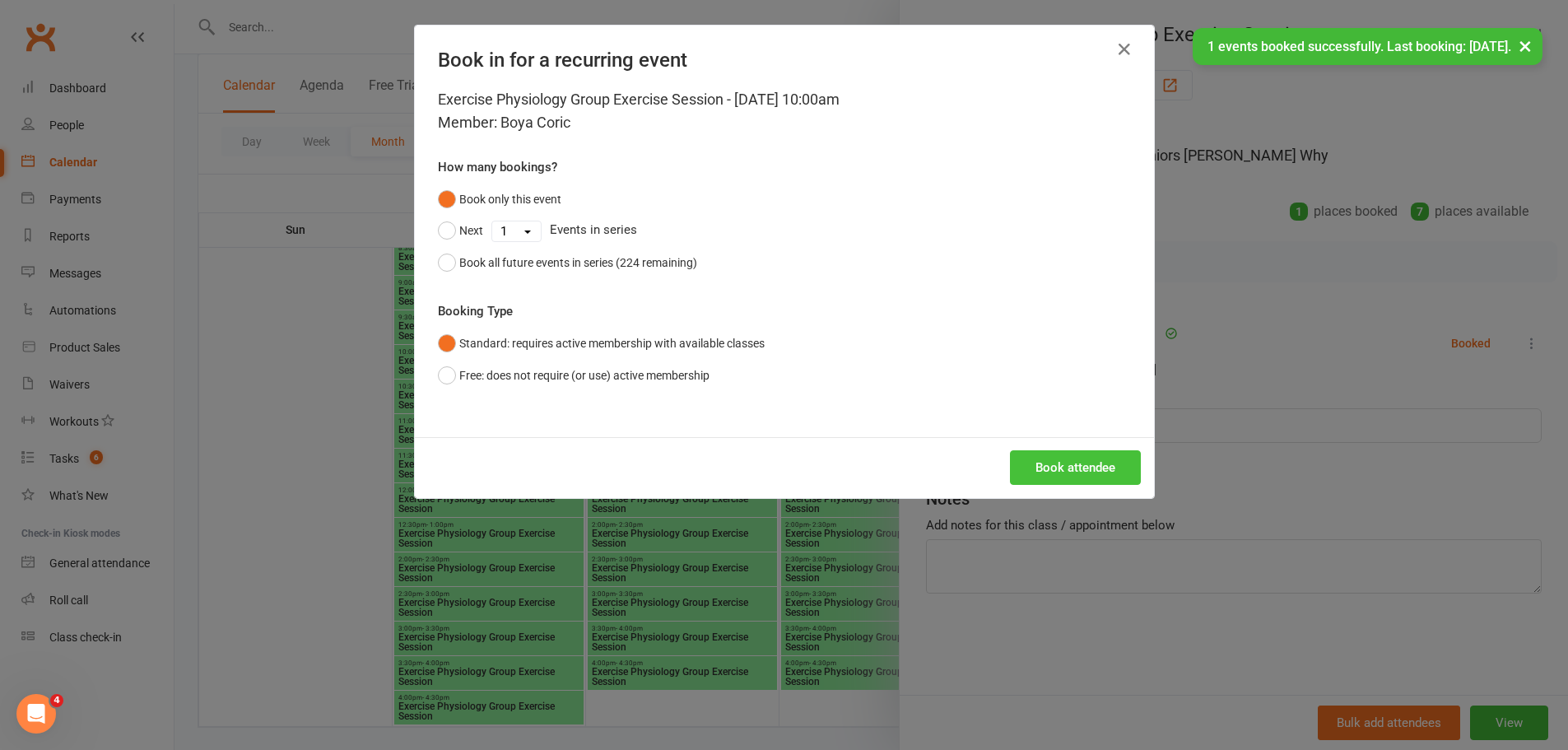
click at [1054, 464] on button "Book attendee" at bounding box center [1075, 467] width 131 height 35
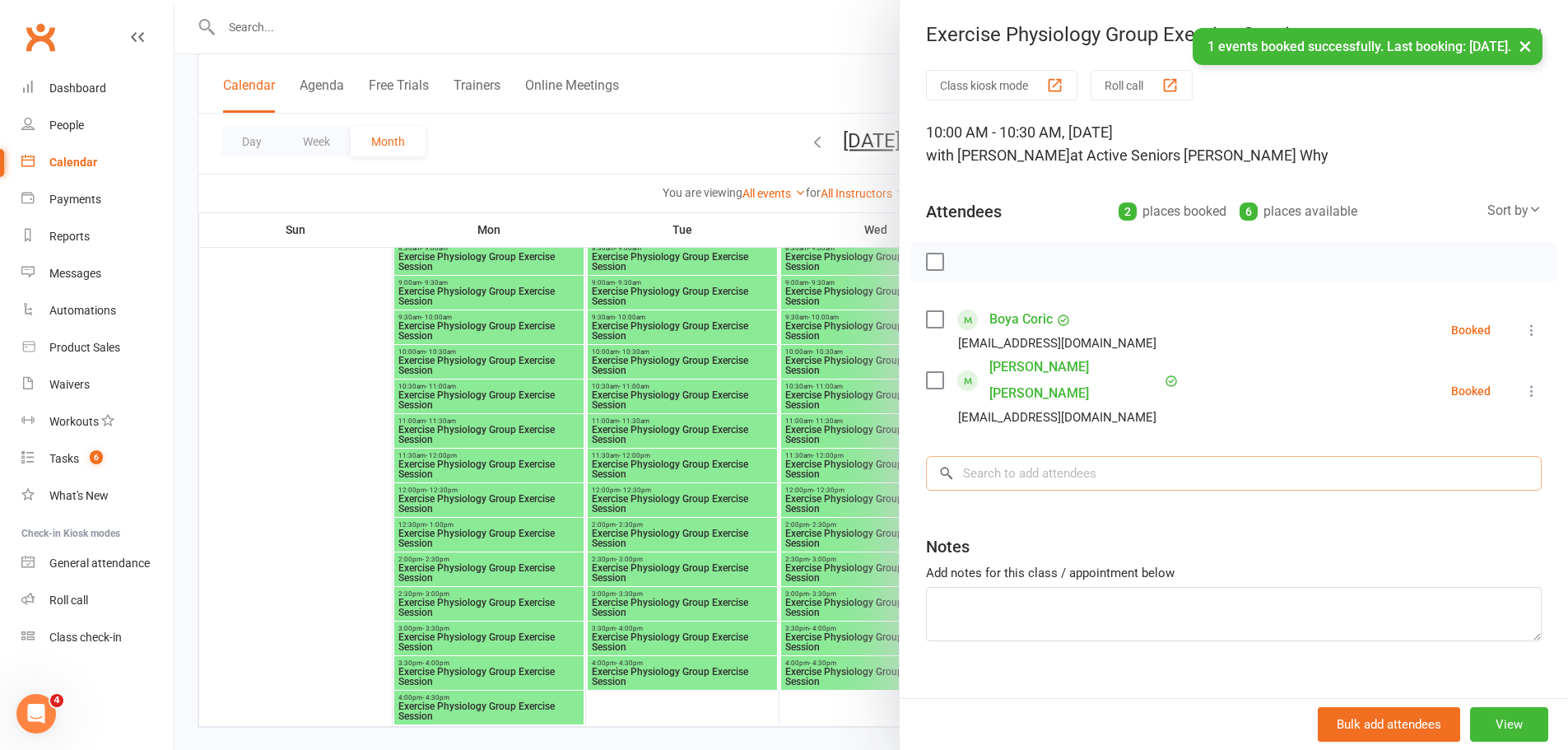
click at [1051, 460] on input "search" at bounding box center [1233, 473] width 615 height 35
paste input "Boya Boja"
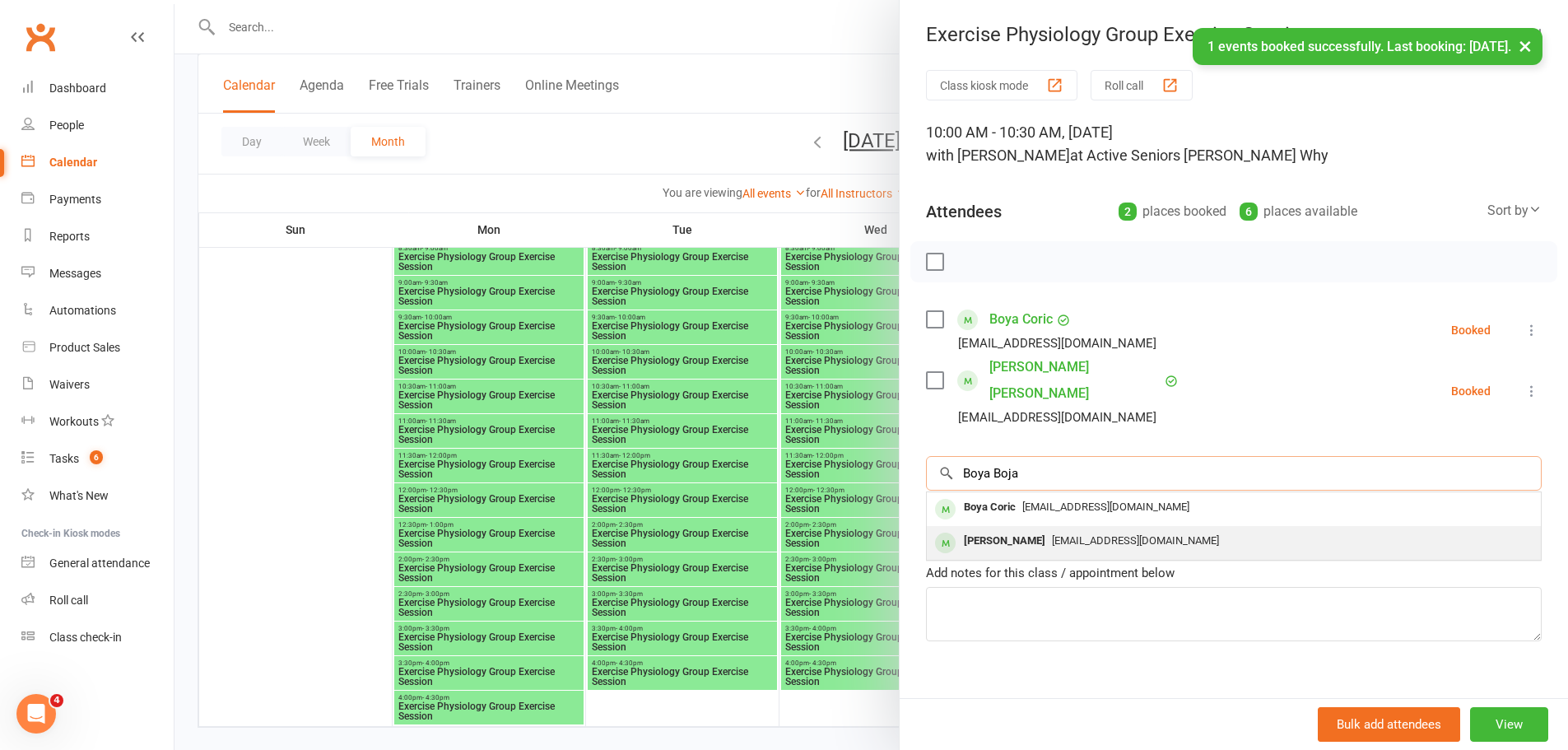
type input "Boya Boja"
click at [1052, 535] on span "[EMAIL_ADDRESS][DOMAIN_NAME]" at bounding box center [1136, 540] width 167 height 12
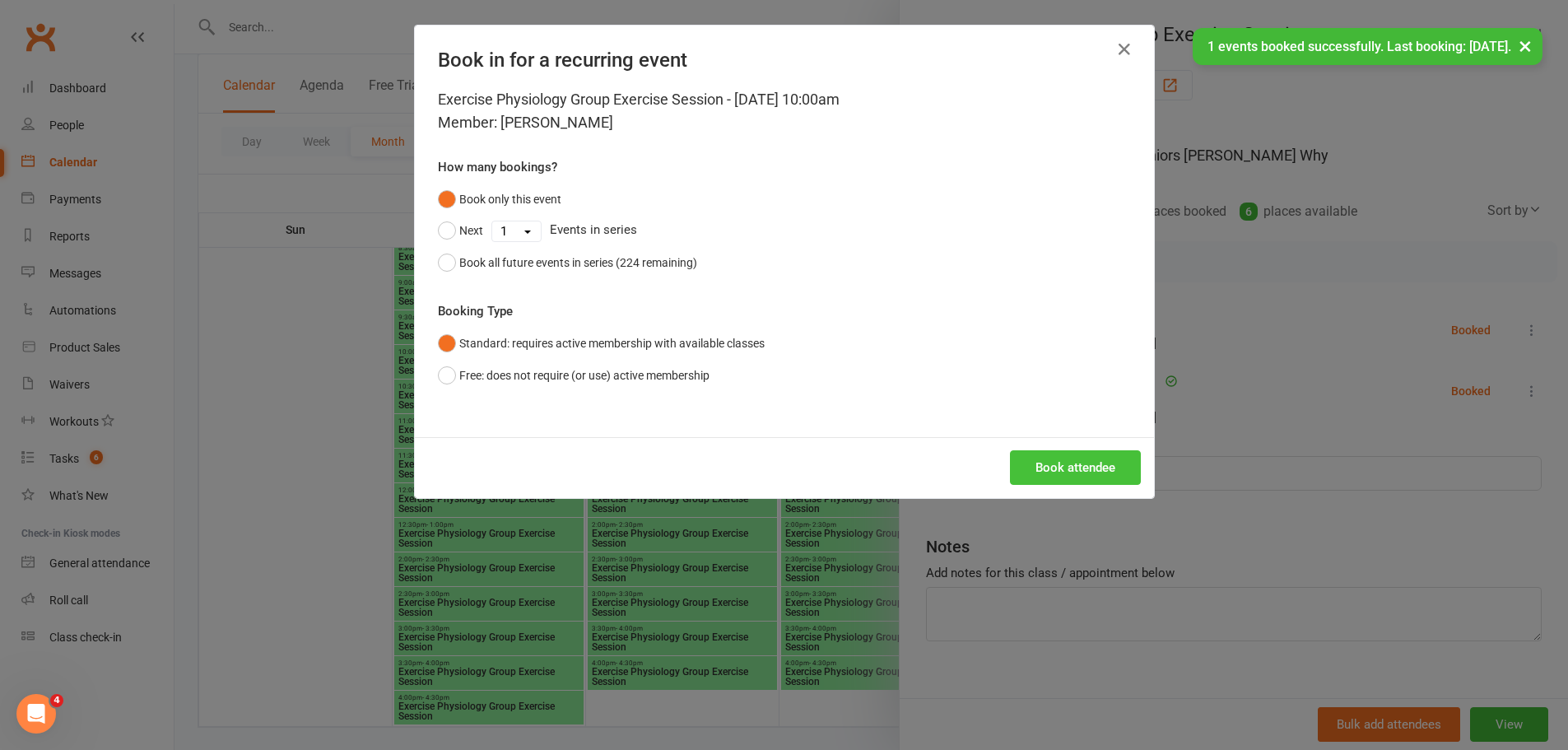
click at [1032, 461] on button "Book attendee" at bounding box center [1075, 467] width 131 height 35
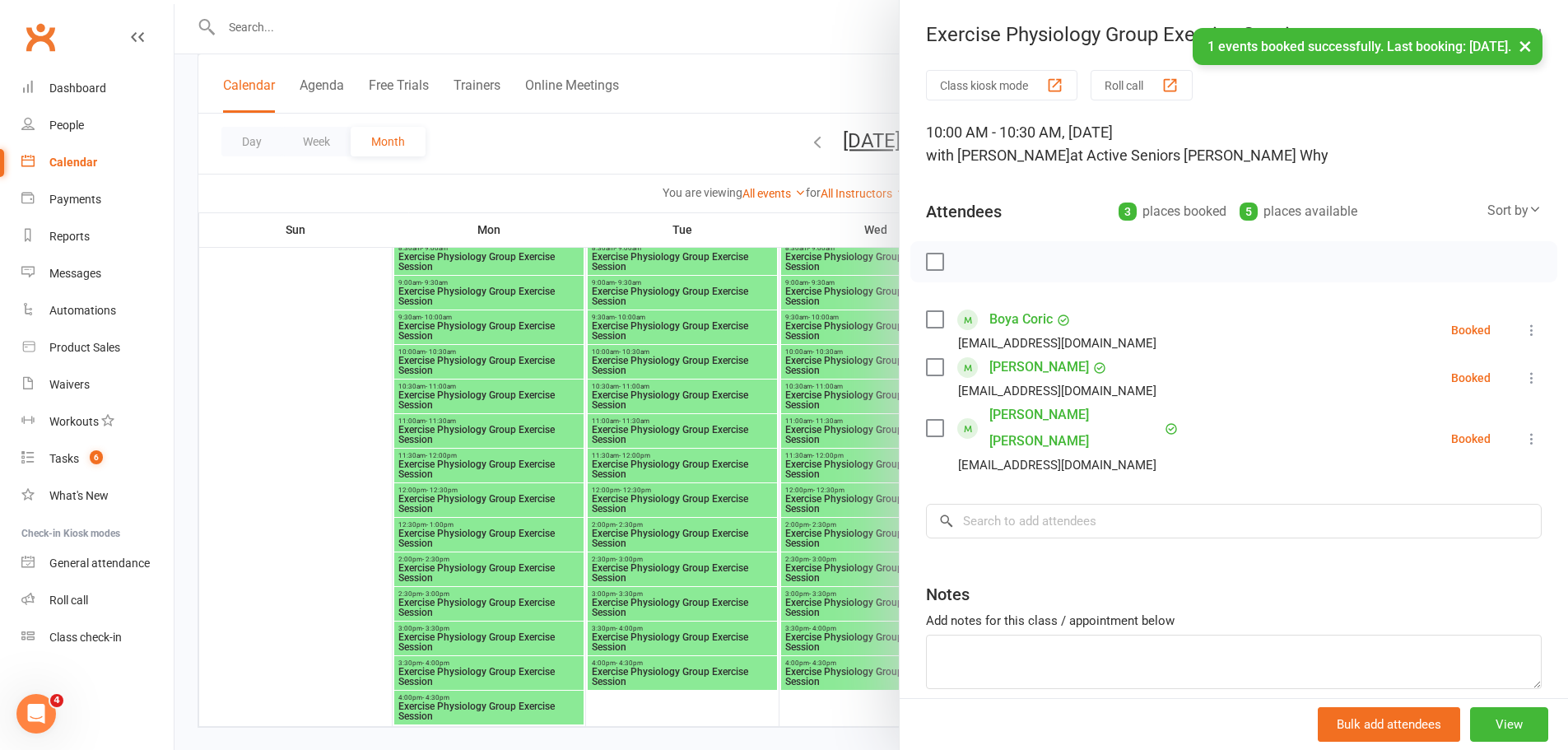
click at [744, 304] on div at bounding box center [871, 375] width 1393 height 750
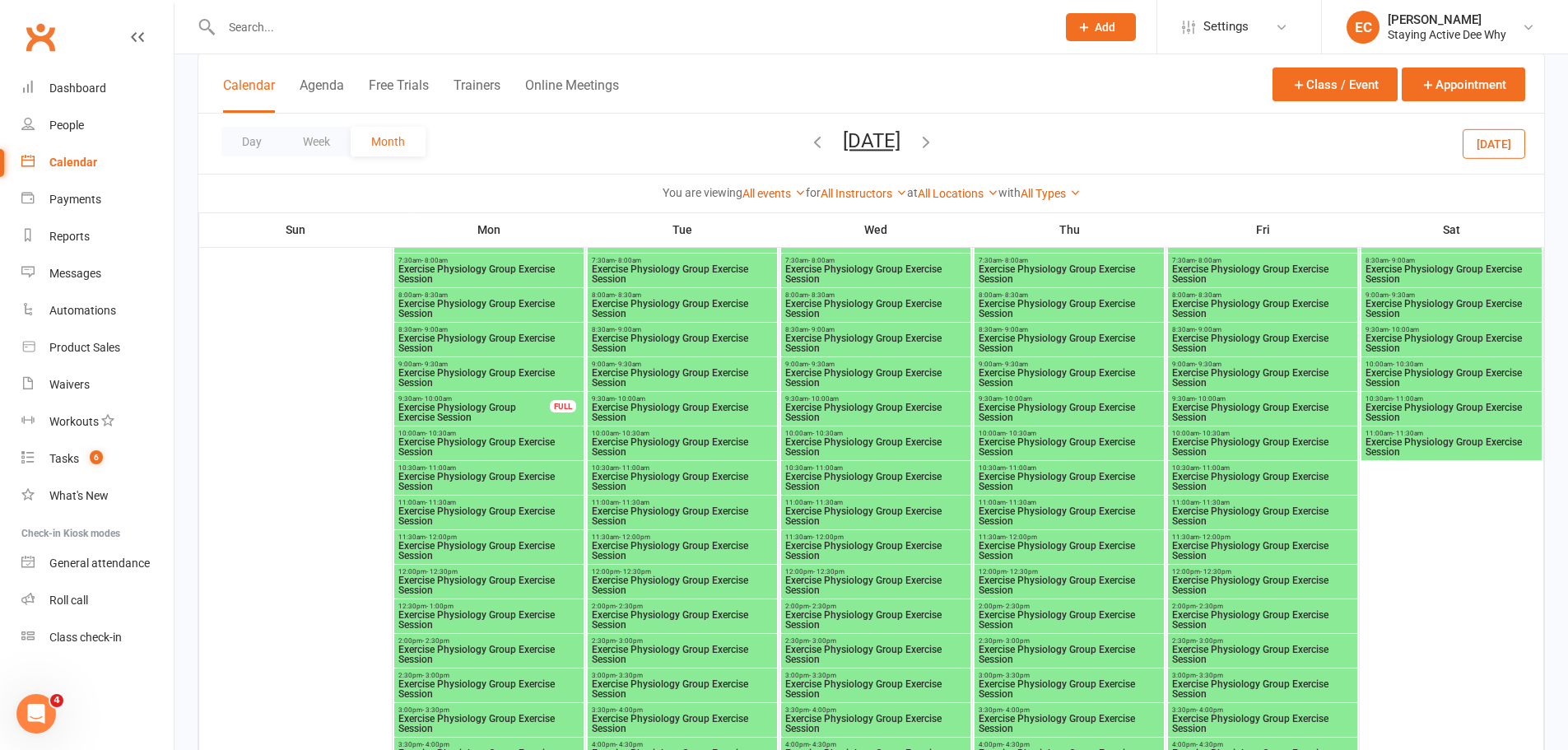
scroll to position [247, 0]
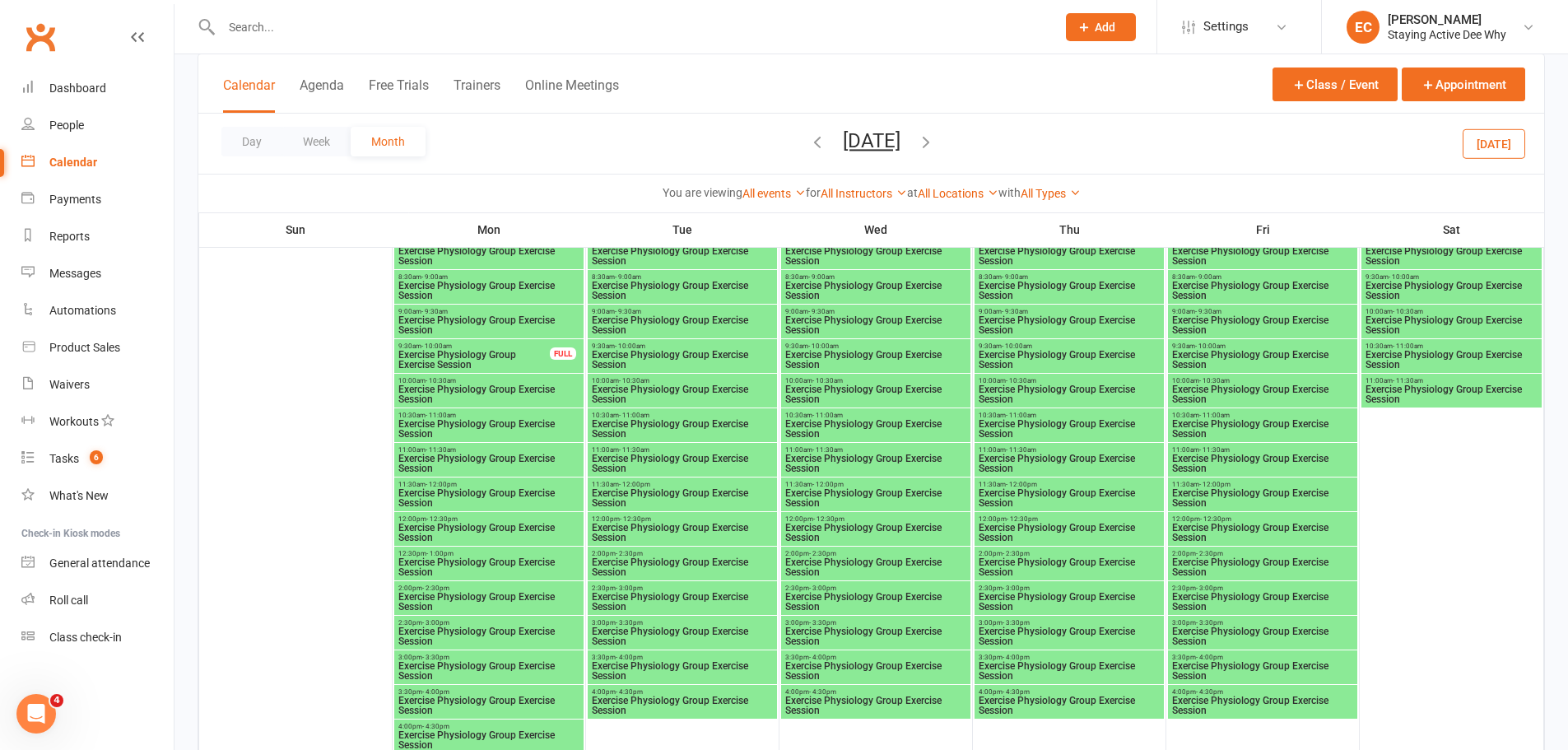
click at [446, 308] on span "- 9:30am" at bounding box center [435, 312] width 27 height 7
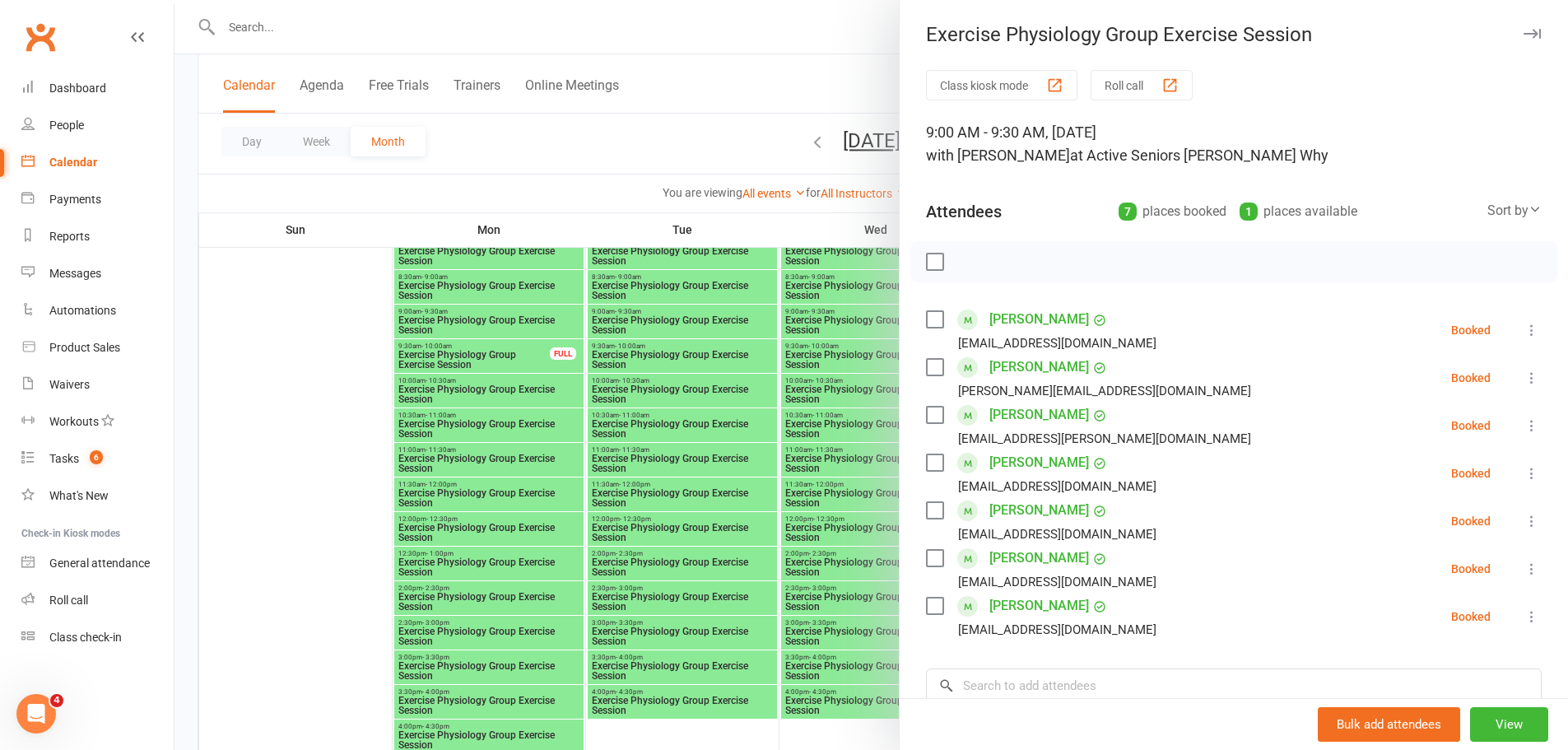
click at [600, 365] on div at bounding box center [871, 375] width 1393 height 750
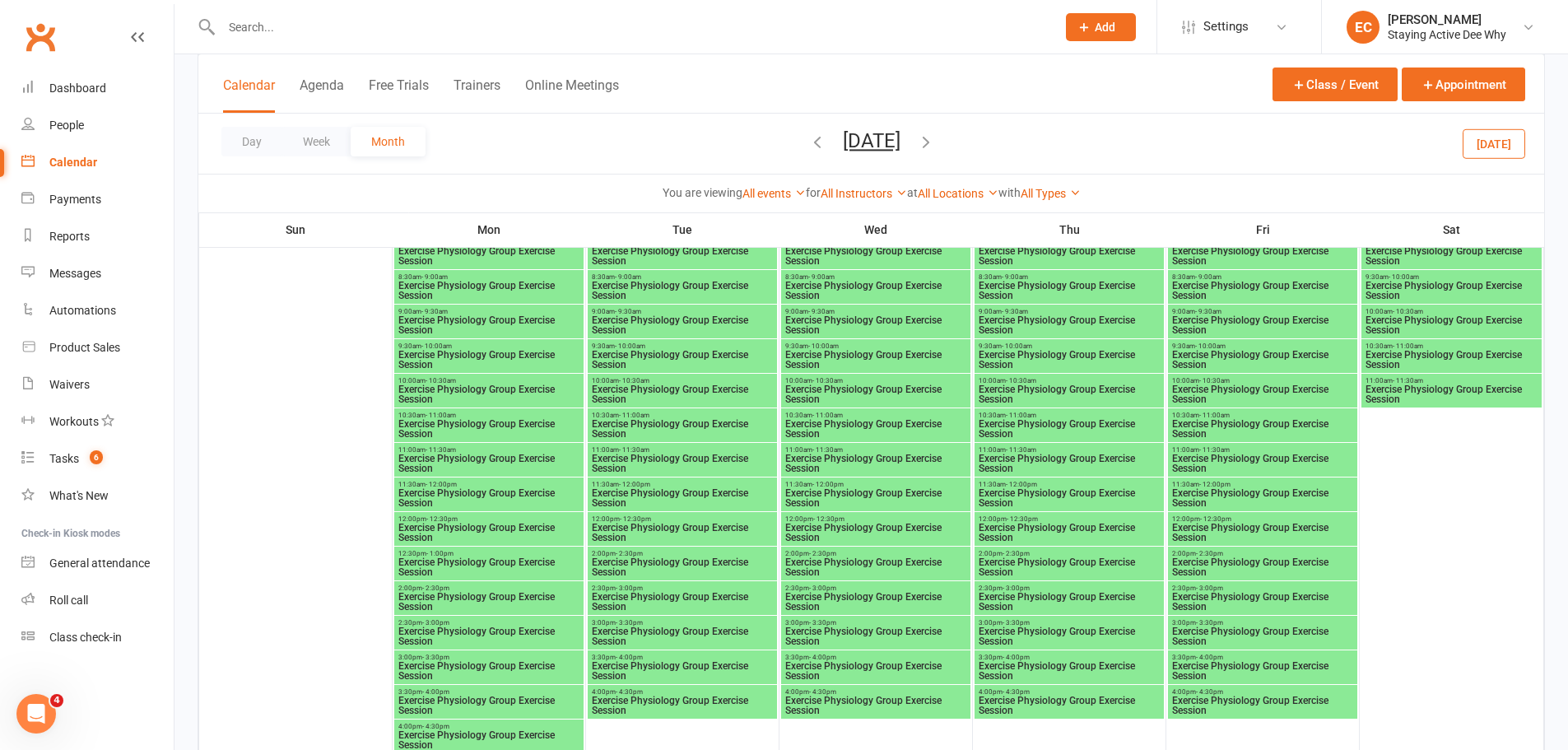
scroll to position [906, 0]
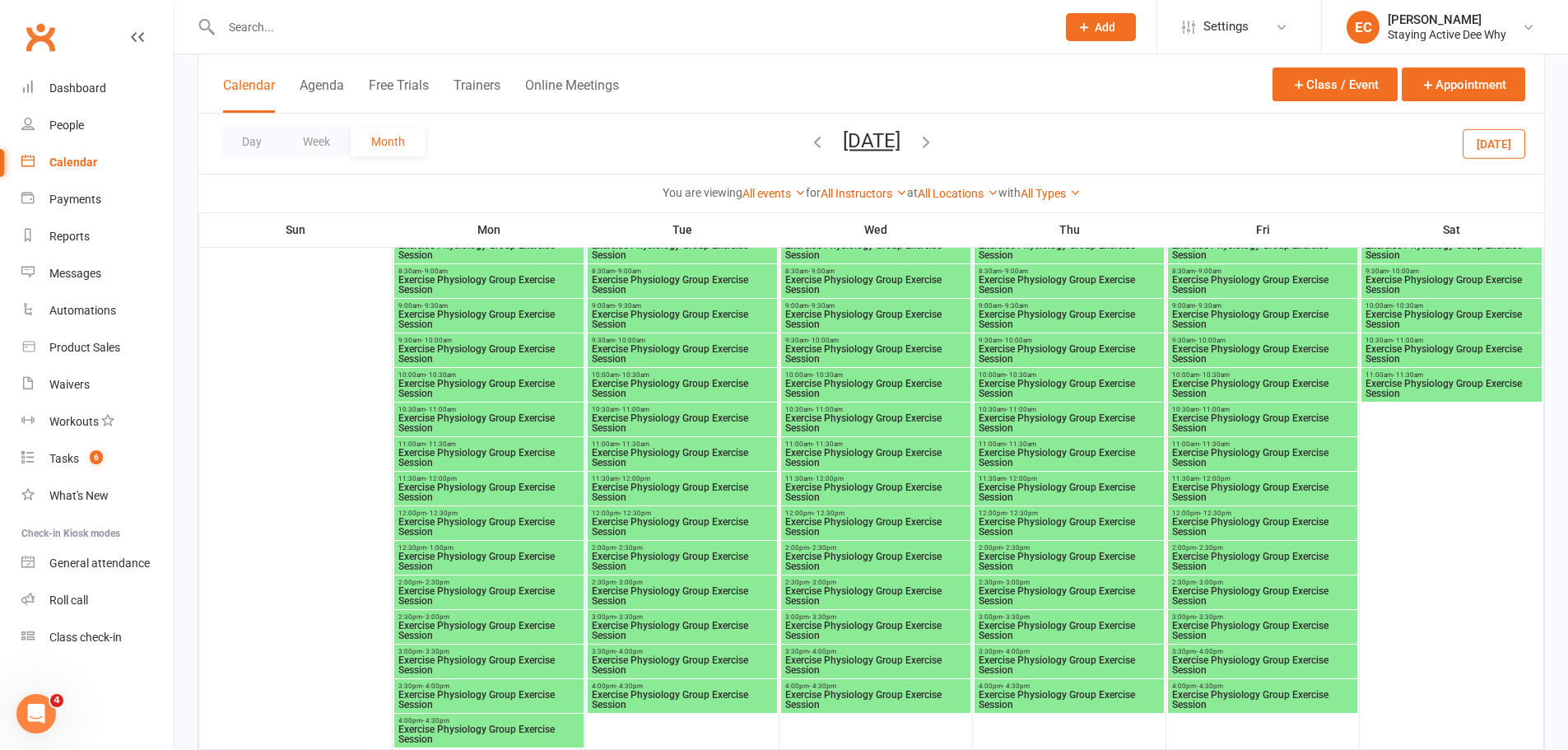
click at [464, 306] on span "9:00am - 9:30am" at bounding box center [489, 306] width 183 height 7
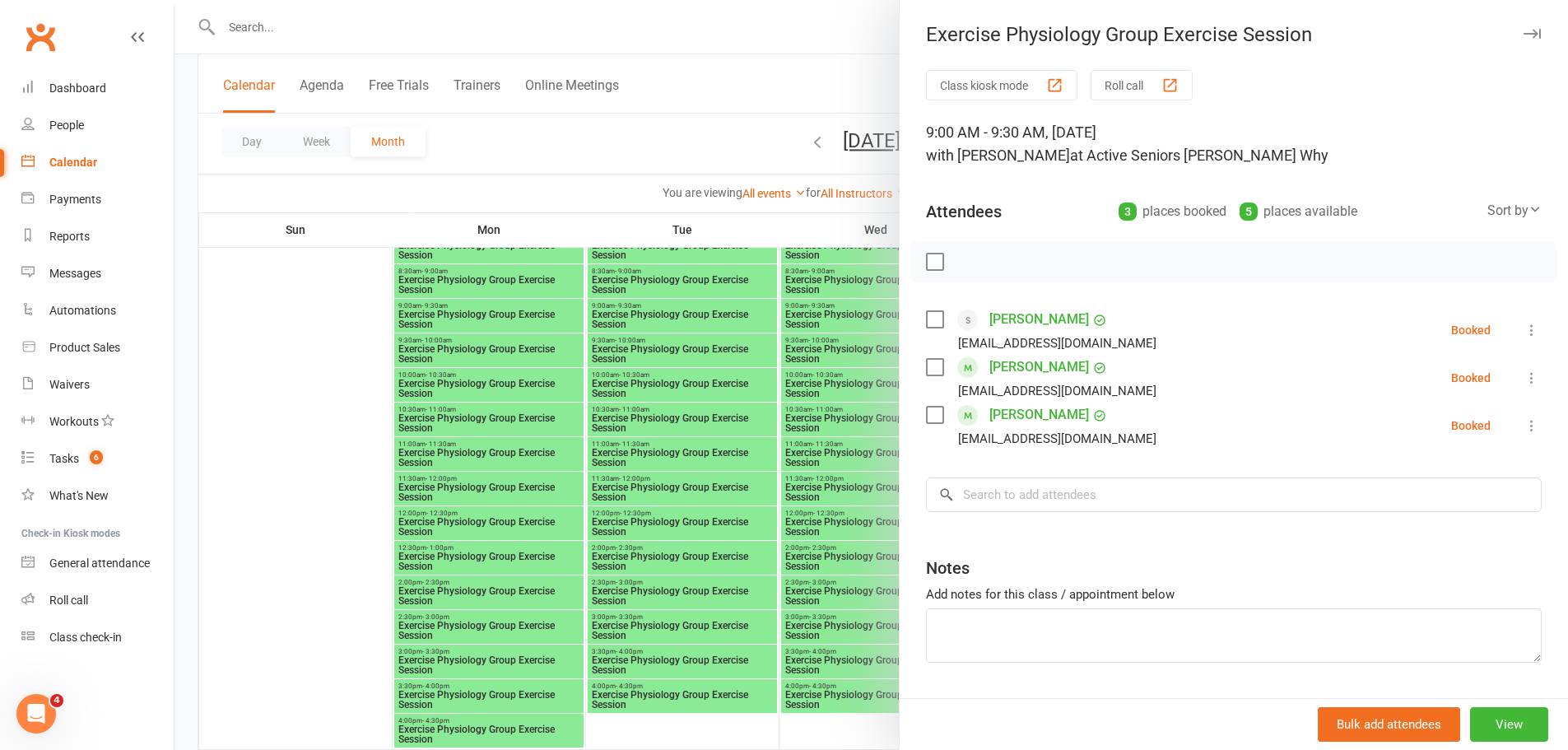
click at [636, 365] on div at bounding box center [871, 375] width 1393 height 750
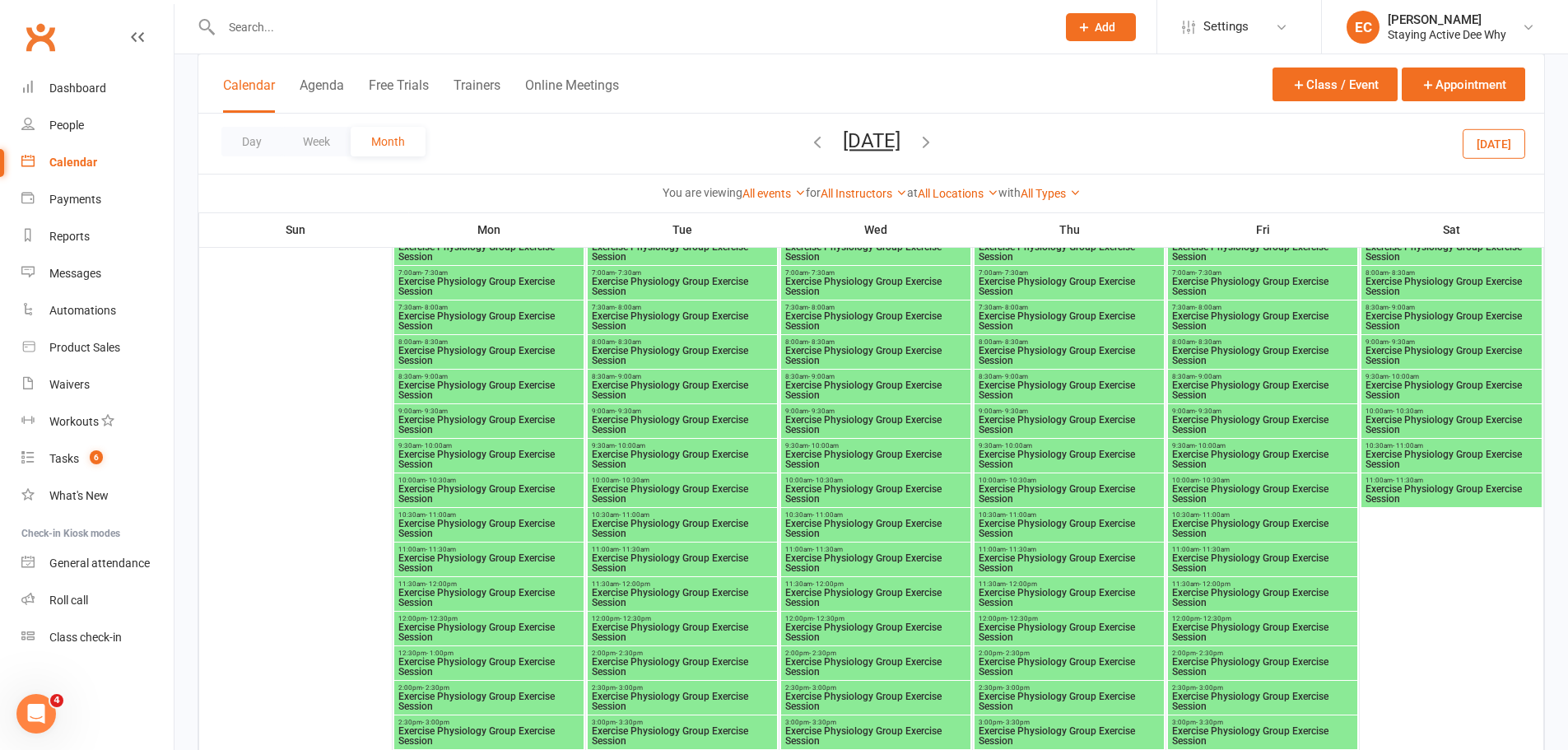
scroll to position [1482, 0]
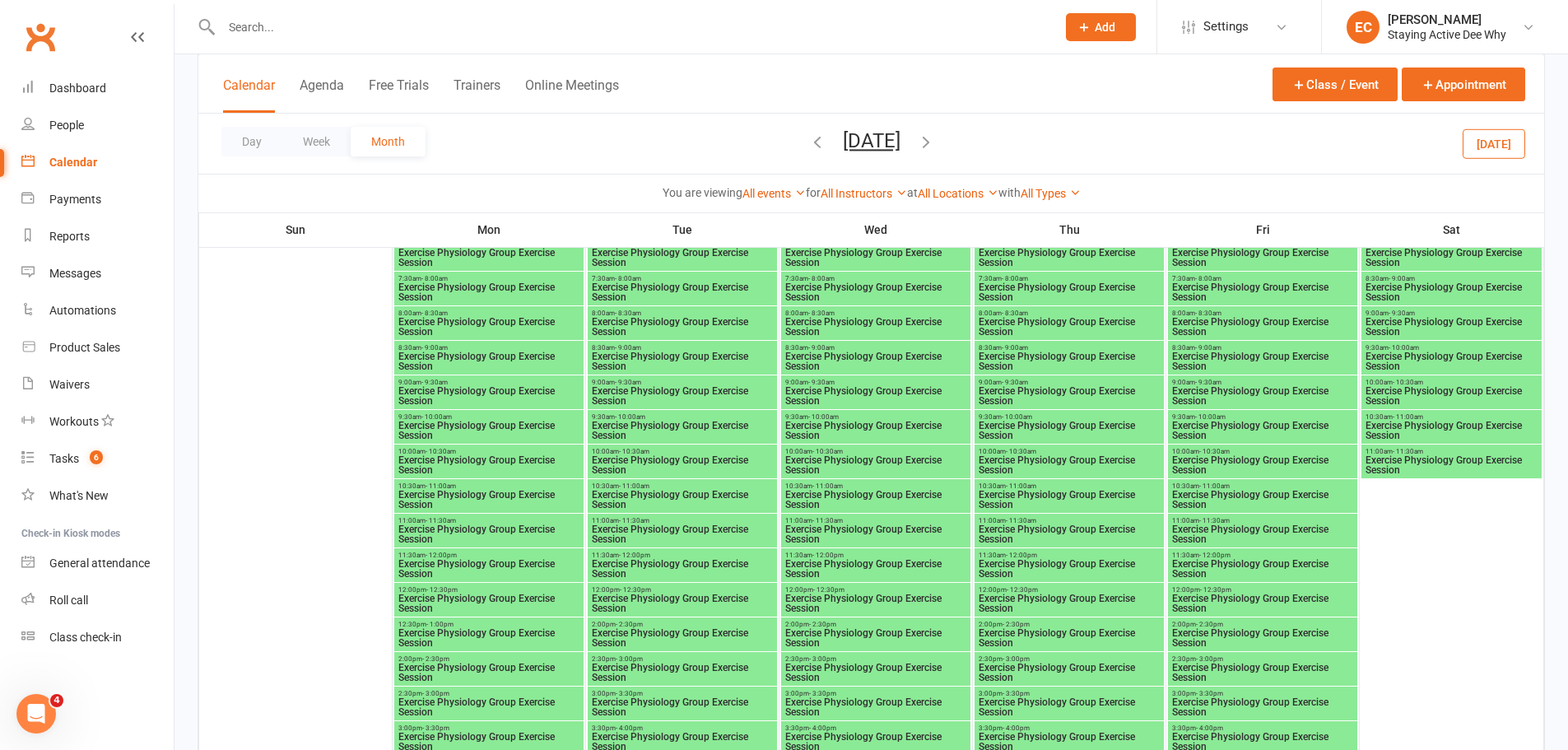
click at [459, 391] on span "Exercise Physiology Group Exercise Session" at bounding box center [489, 396] width 183 height 20
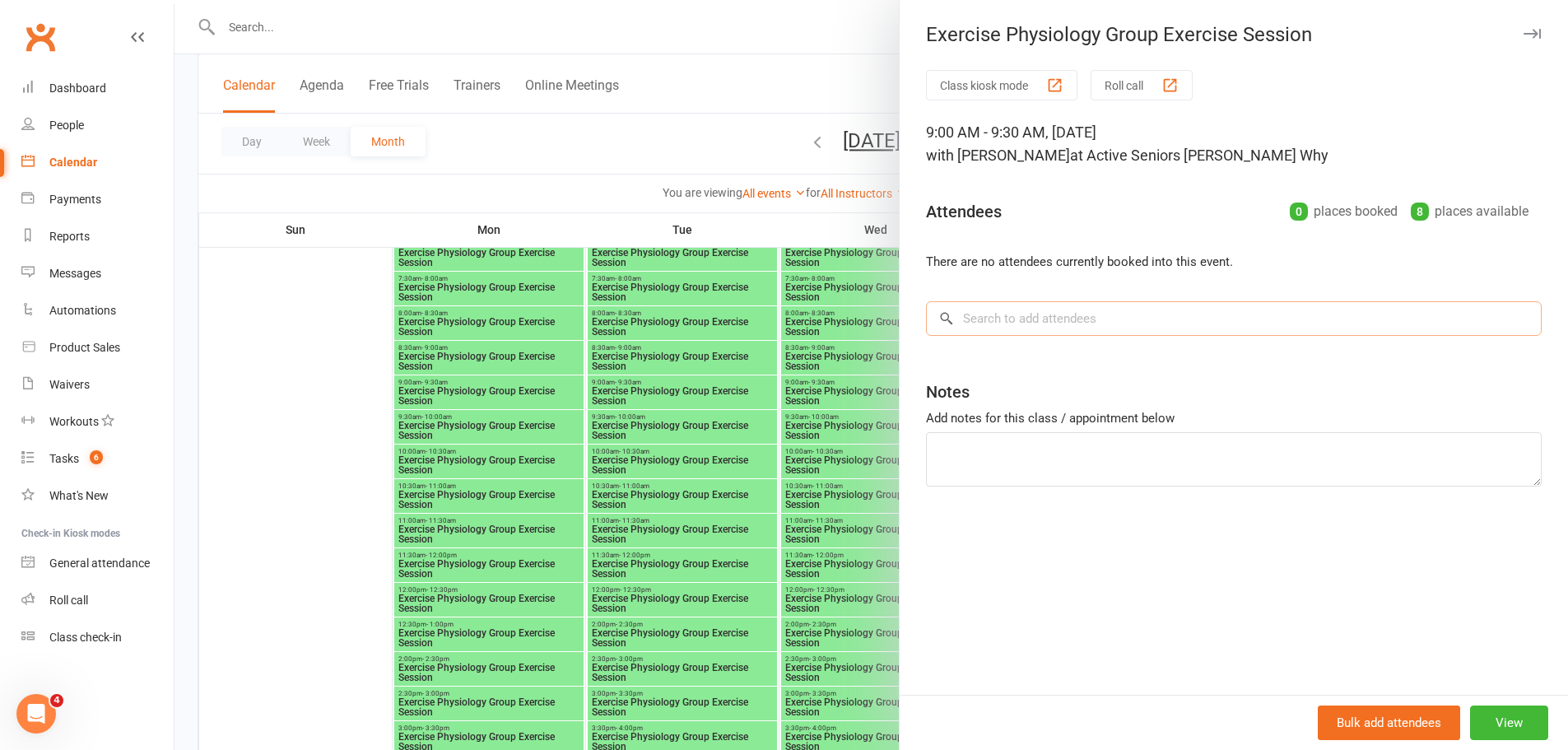
click at [1033, 332] on input "search" at bounding box center [1233, 319] width 615 height 35
paste input "[PERSON_NAME]"
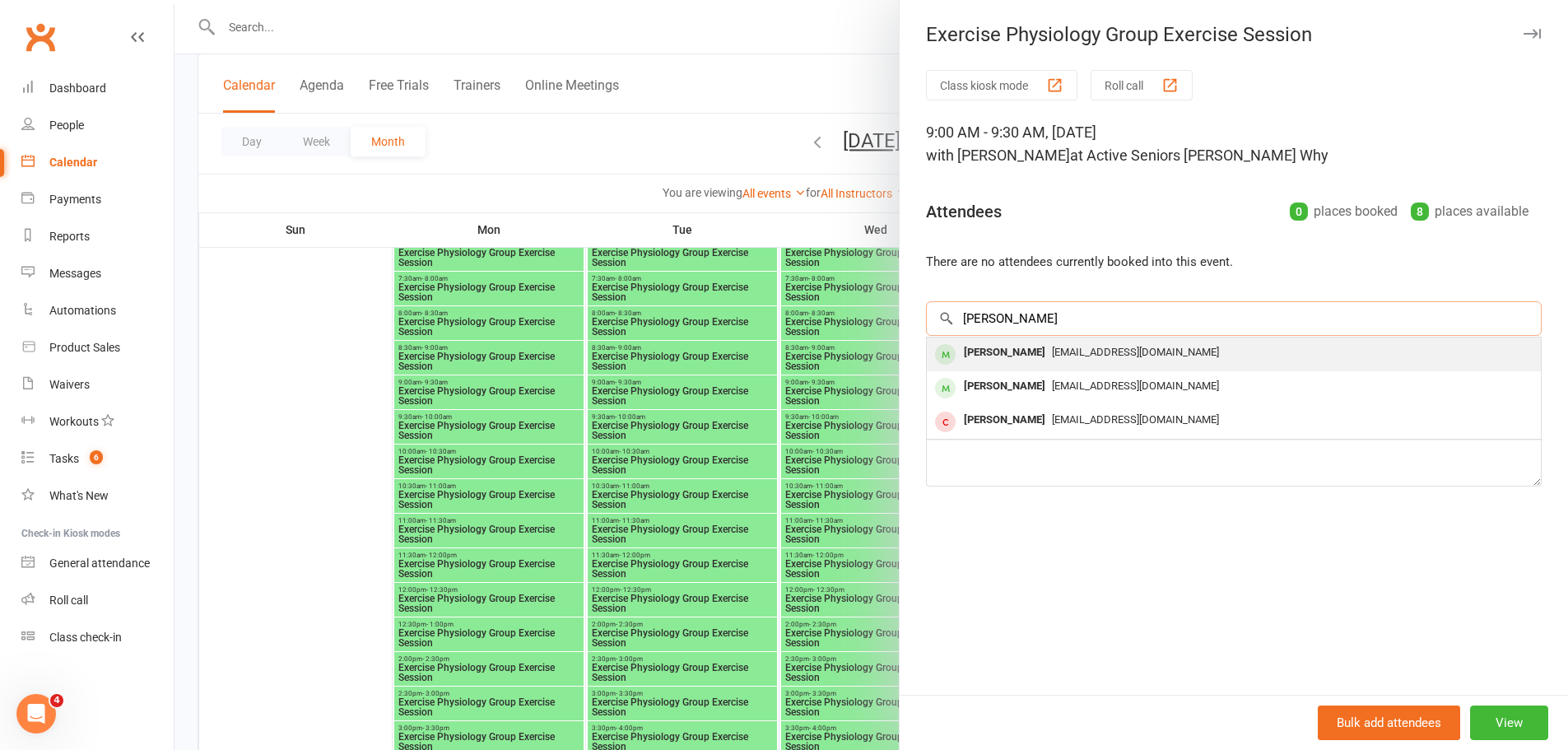
type input "[PERSON_NAME]"
click at [1033, 355] on div "[PERSON_NAME]" at bounding box center [1005, 352] width 94 height 24
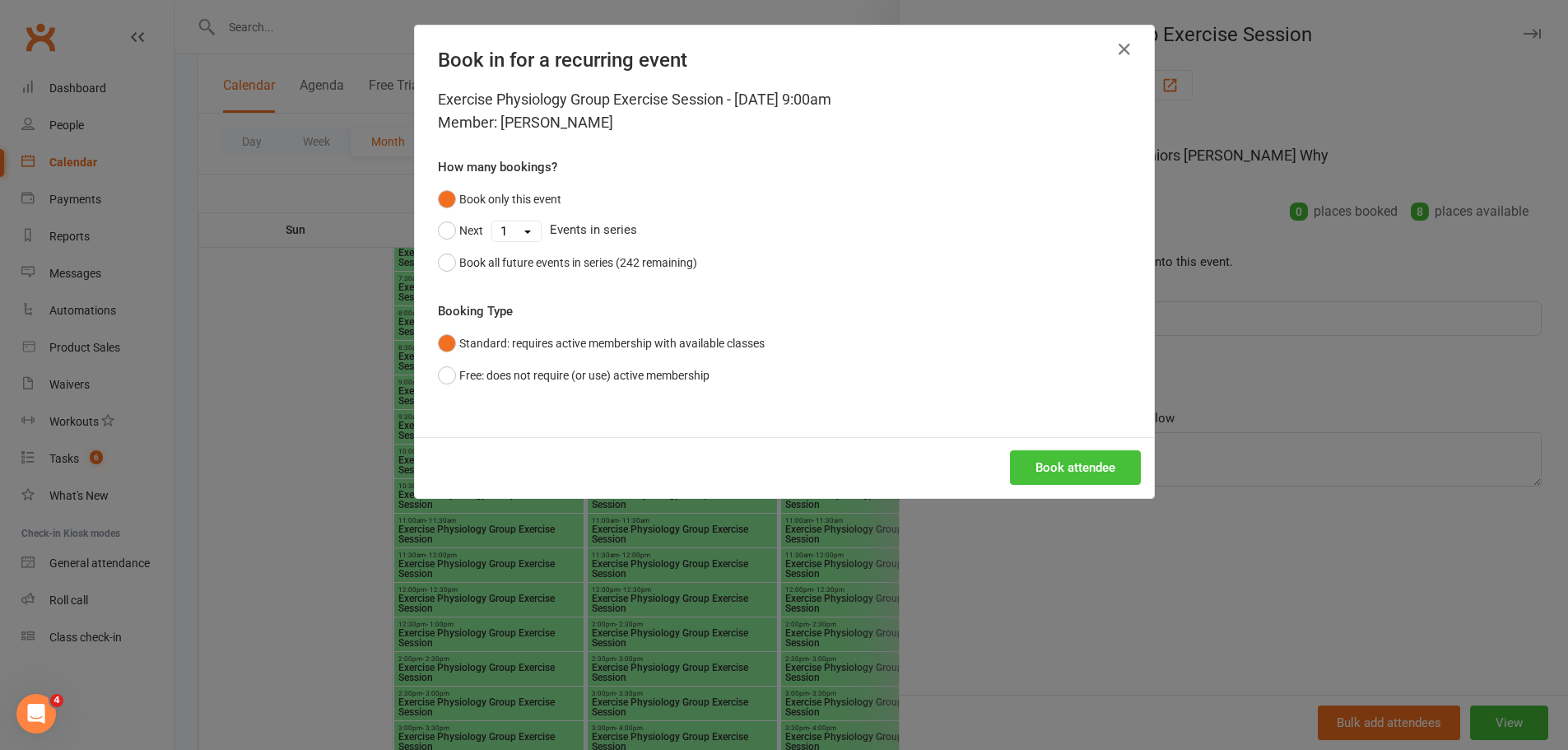
click at [1074, 457] on button "Book attendee" at bounding box center [1075, 467] width 131 height 35
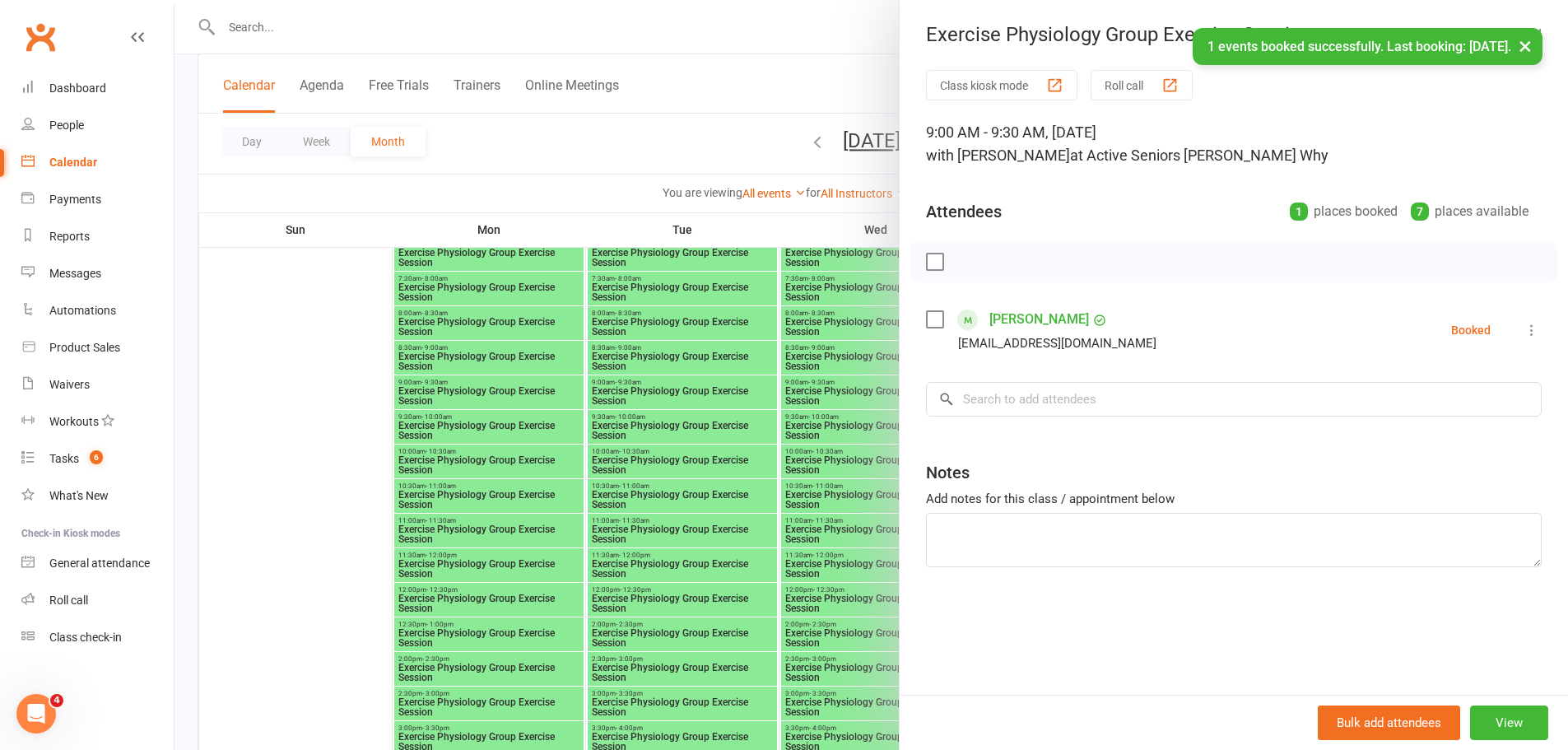
click at [623, 361] on div at bounding box center [871, 375] width 1393 height 750
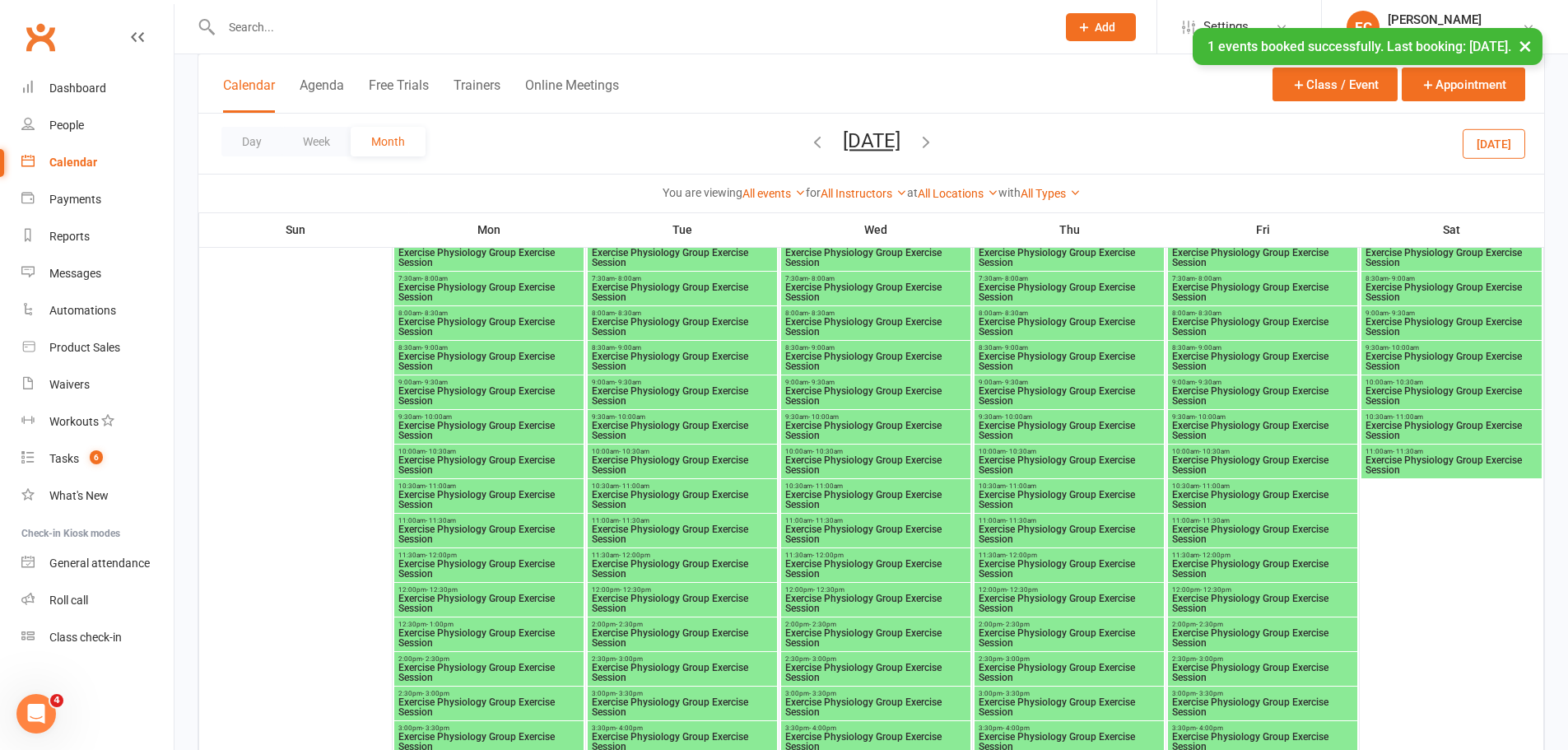
click at [857, 385] on div "9:00am - 9:30am Exercise Physiology Group Exercise Session" at bounding box center [876, 392] width 190 height 34
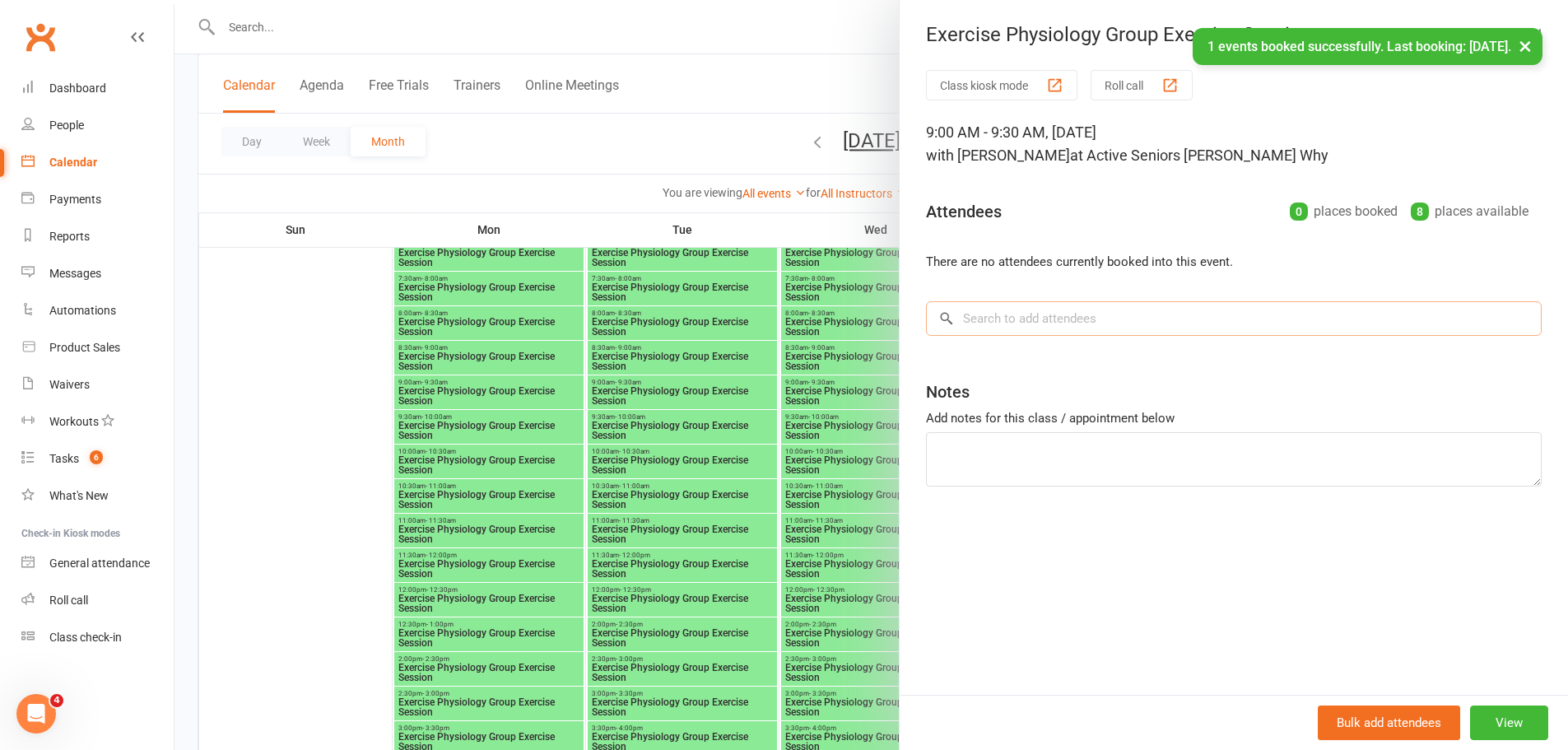
click at [1031, 314] on input "search" at bounding box center [1233, 319] width 615 height 35
paste input "[PERSON_NAME]"
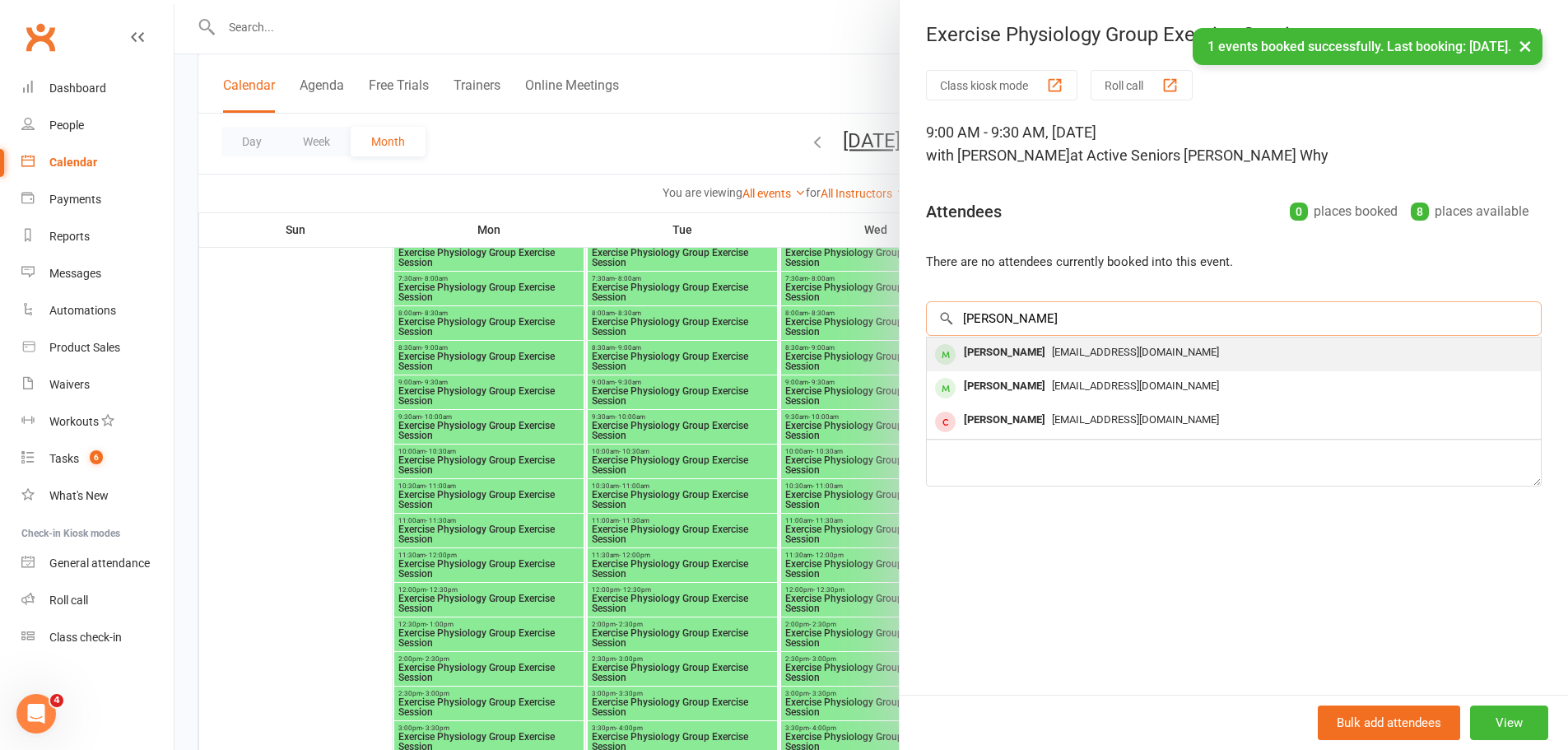
type input "[PERSON_NAME]"
click at [1020, 364] on div "[PERSON_NAME]" at bounding box center [1005, 352] width 94 height 24
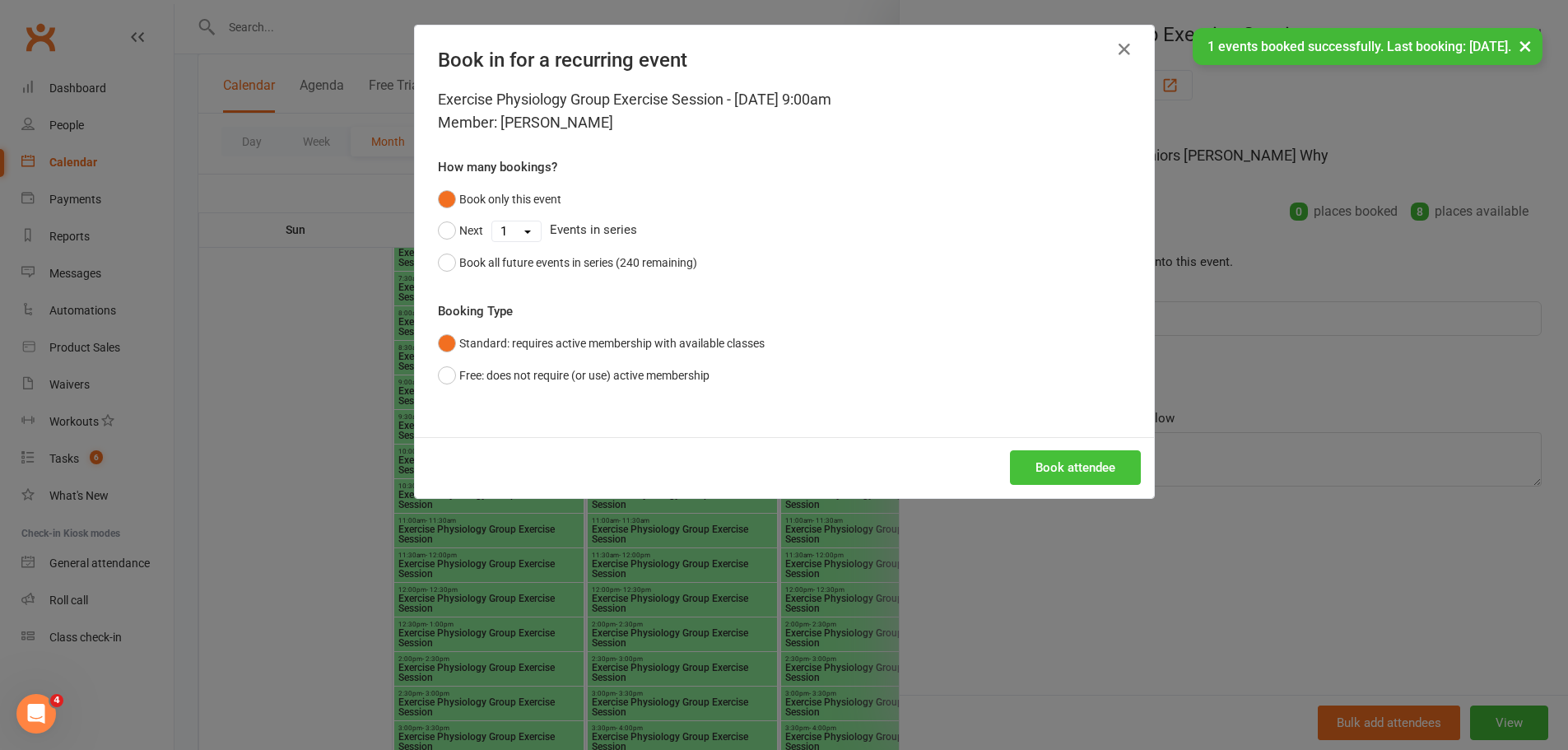
click at [1065, 460] on button "Book attendee" at bounding box center [1075, 467] width 131 height 35
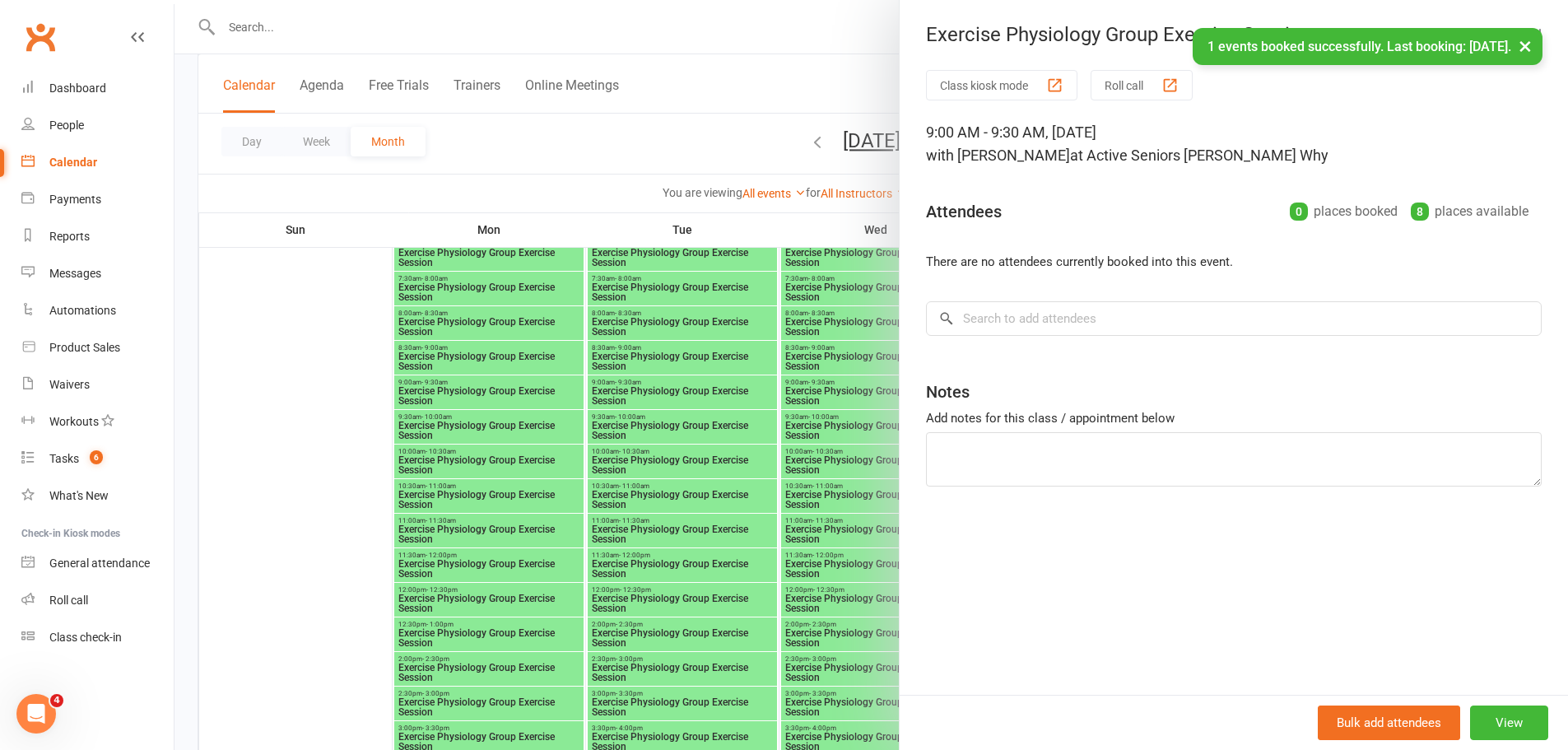
click at [788, 382] on div at bounding box center [871, 375] width 1393 height 750
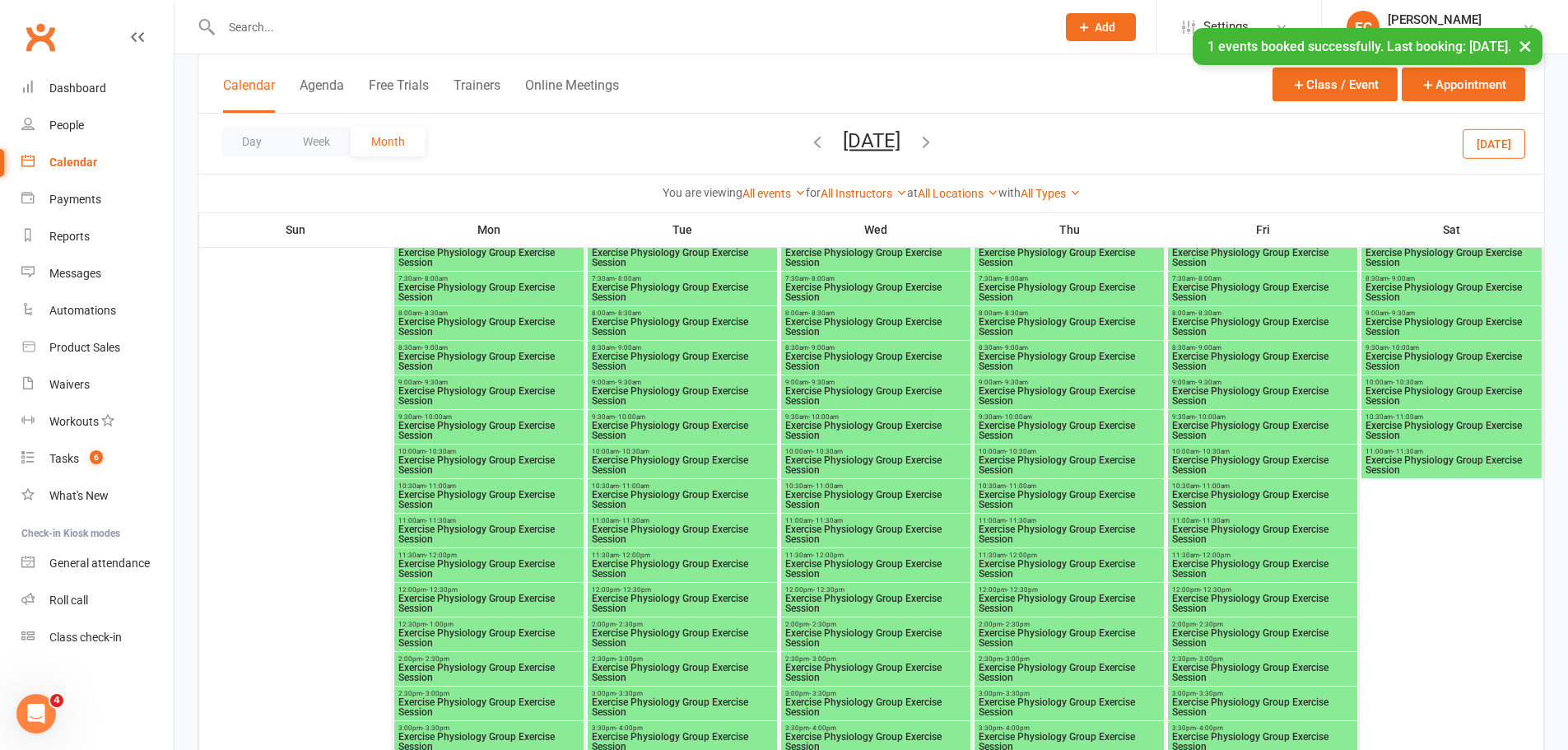
click at [1231, 390] on span "Exercise Physiology Group Exercise Session" at bounding box center [1262, 396] width 183 height 20
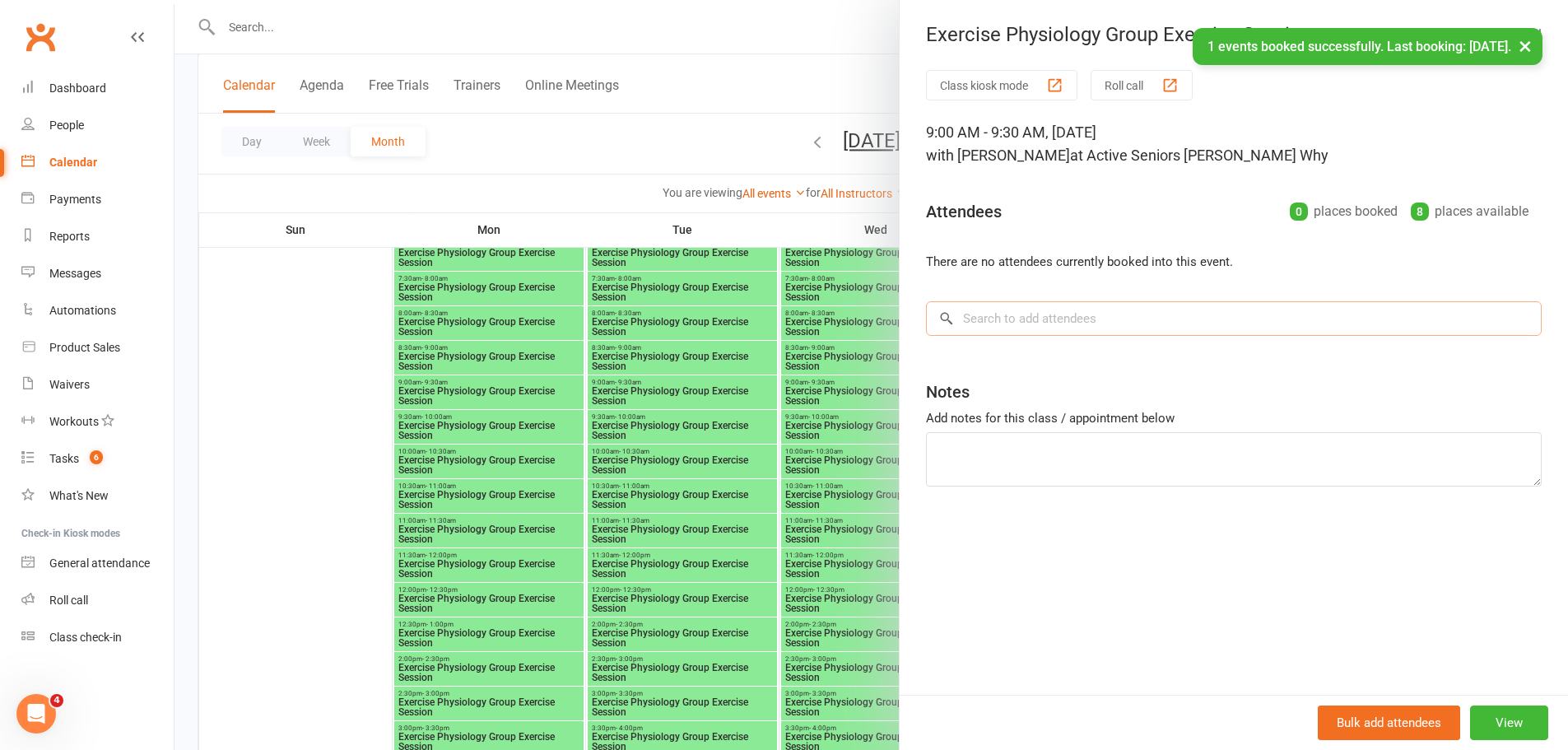
click at [1076, 330] on input "search" at bounding box center [1233, 319] width 615 height 35
paste input "[PERSON_NAME]"
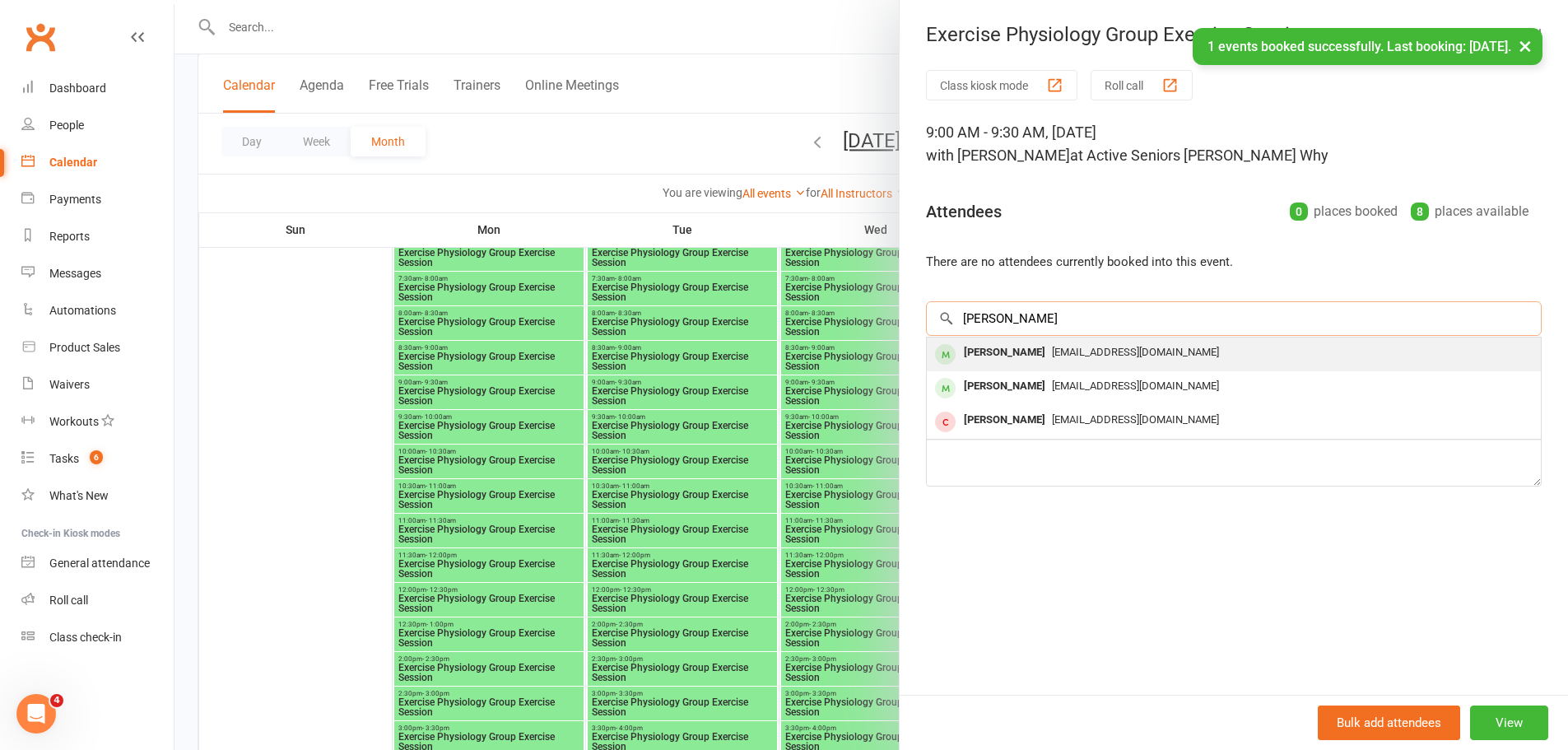
type input "[PERSON_NAME]"
click at [1052, 356] on span "[EMAIL_ADDRESS][DOMAIN_NAME]" at bounding box center [1136, 351] width 167 height 12
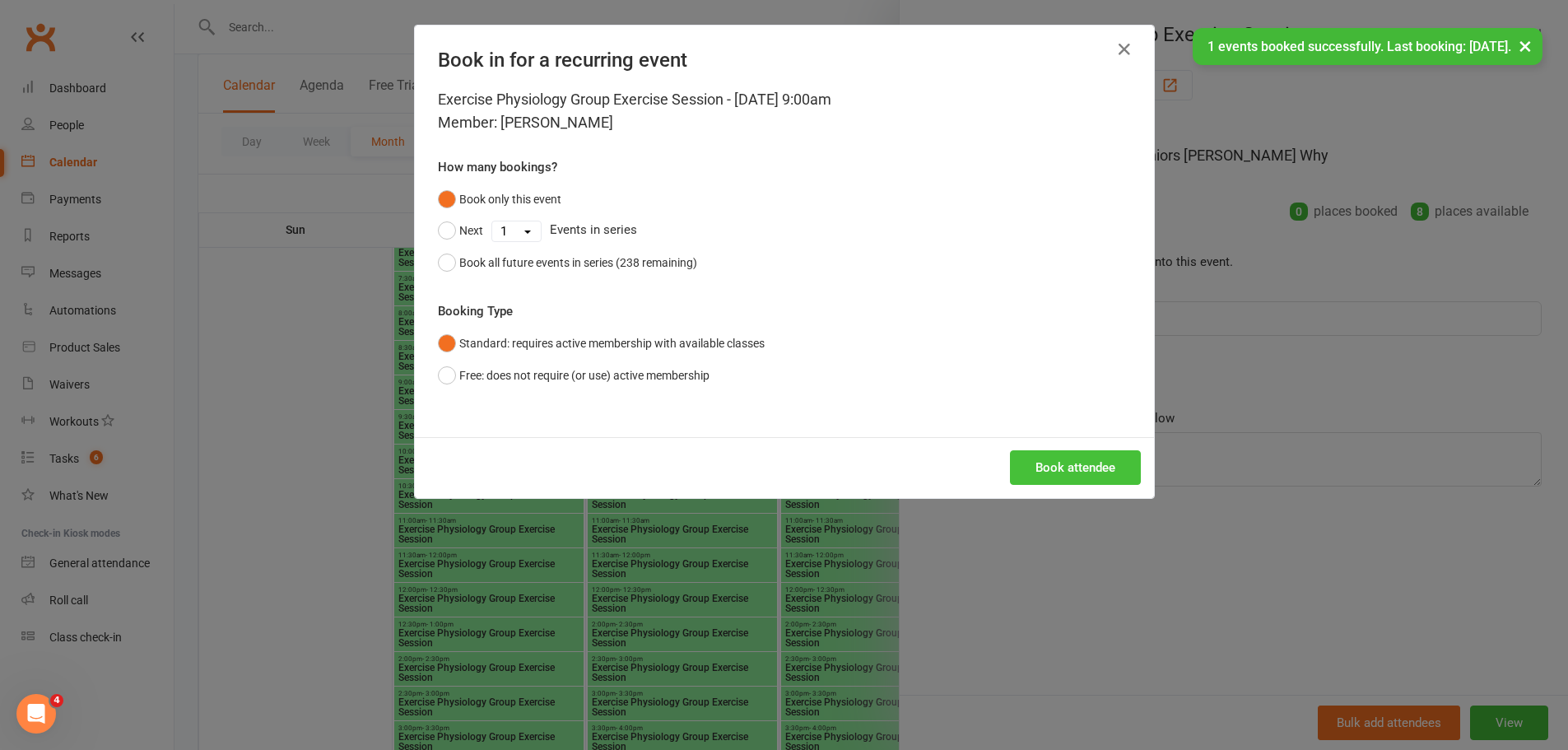
click at [1084, 481] on button "Book attendee" at bounding box center [1075, 467] width 131 height 35
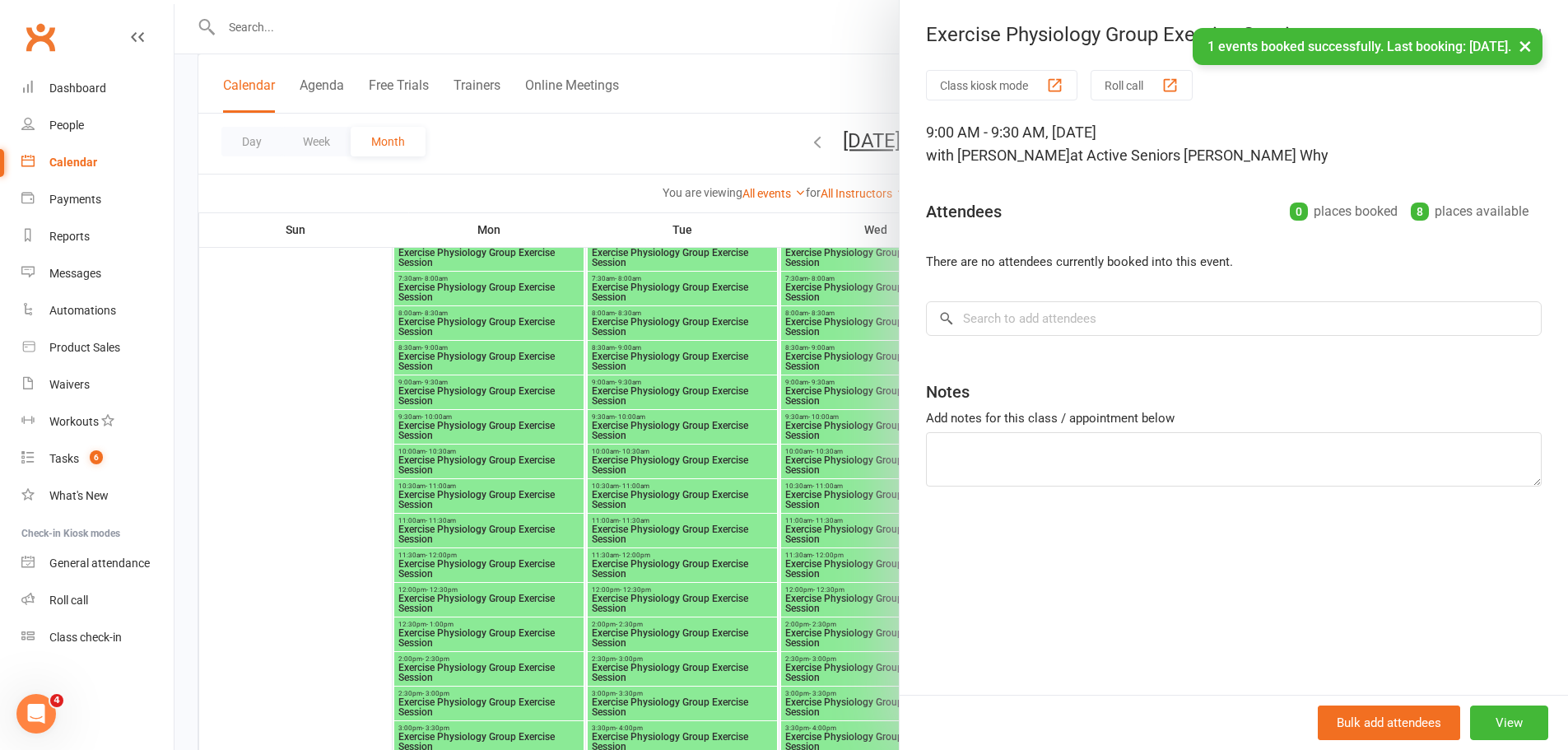
click at [820, 399] on div at bounding box center [871, 375] width 1393 height 750
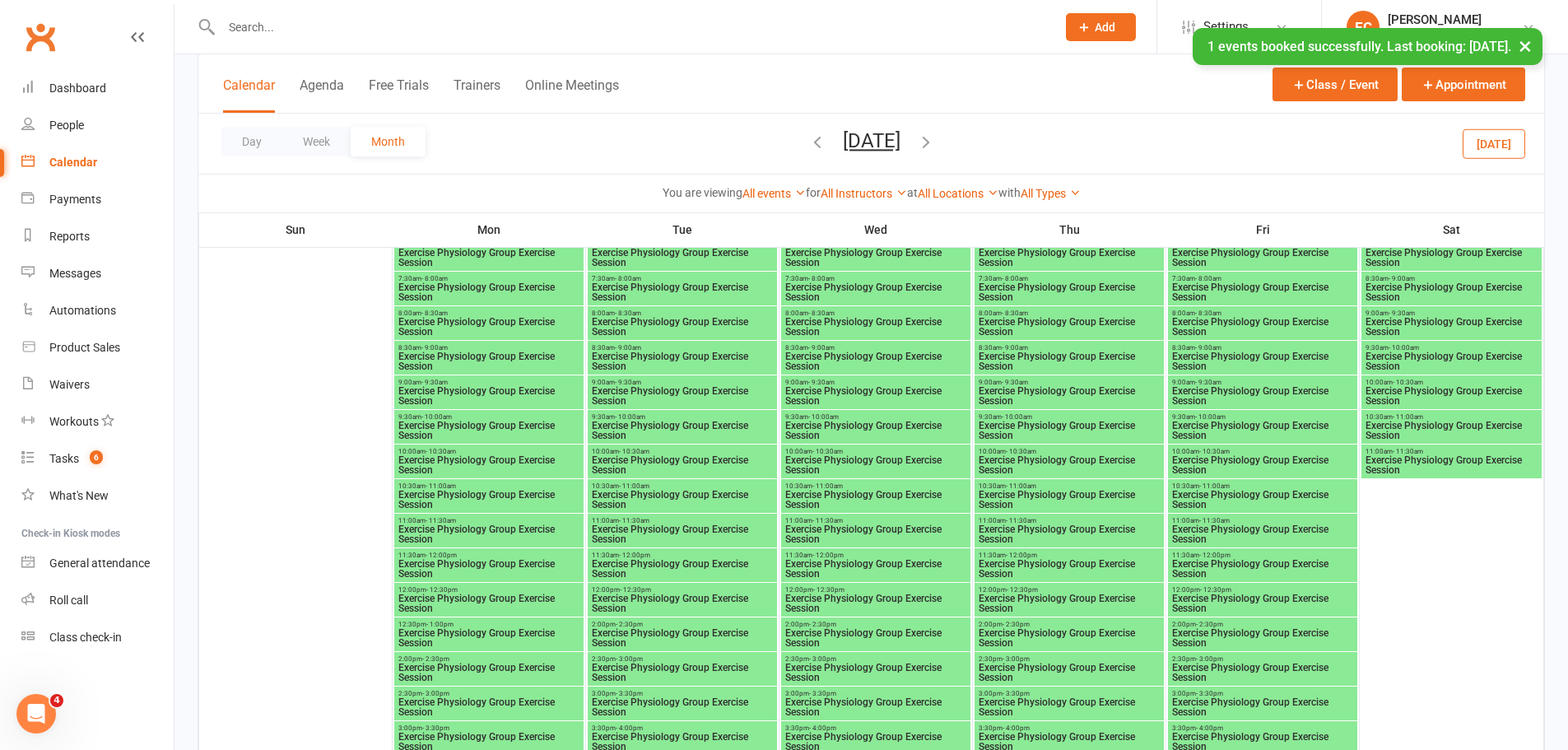
click at [812, 380] on span "- 9:30am" at bounding box center [822, 382] width 27 height 7
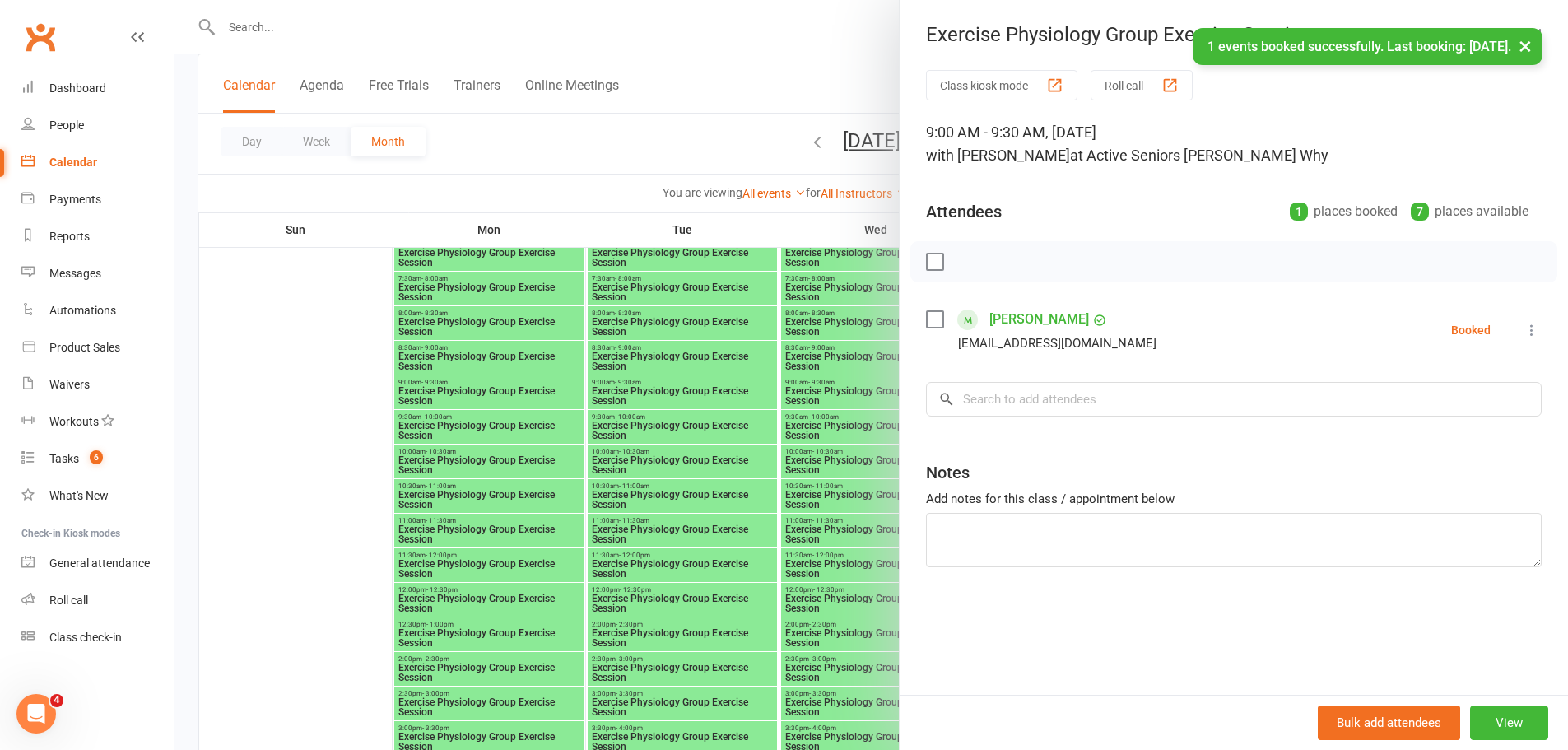
click at [789, 372] on div at bounding box center [871, 375] width 1393 height 750
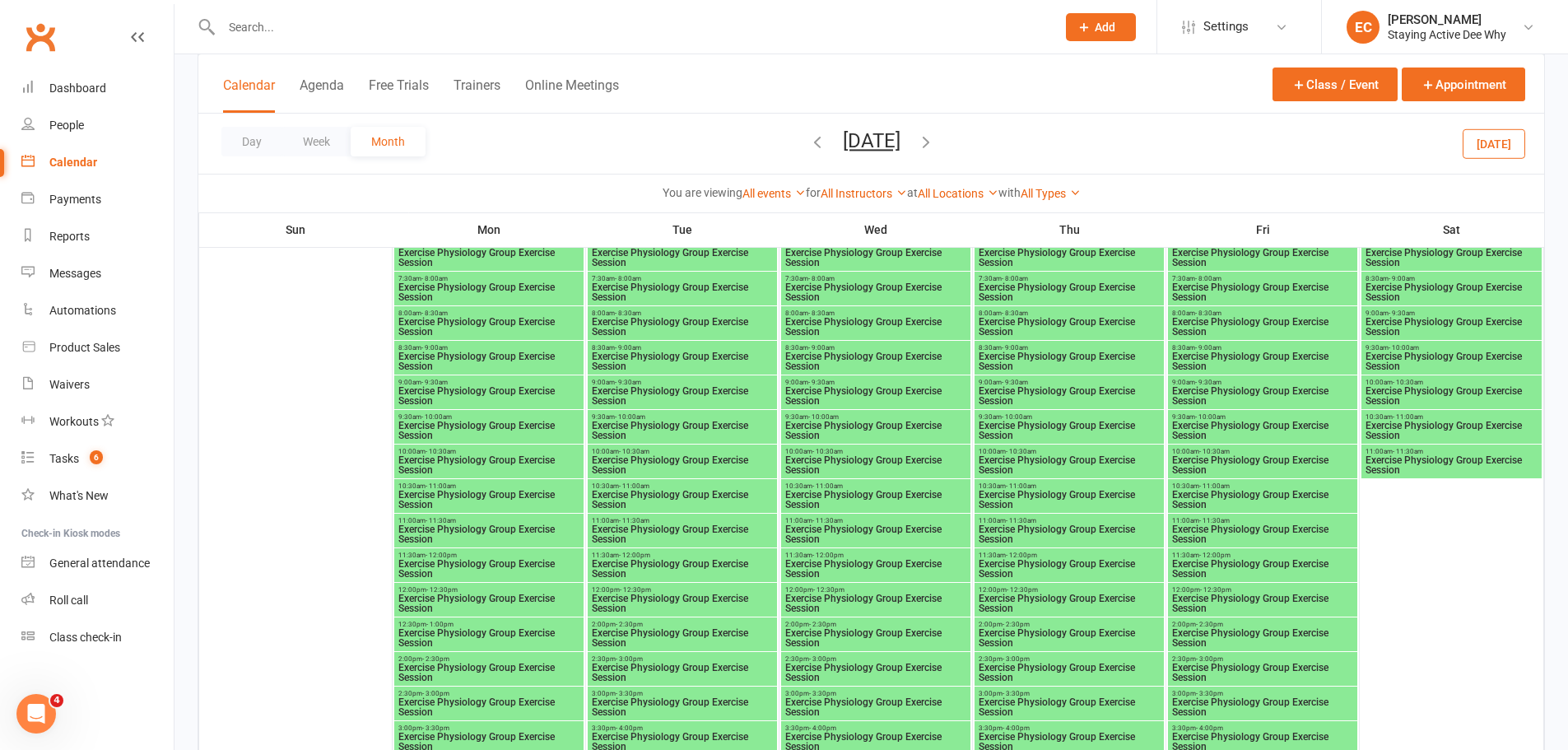
click at [468, 394] on span "Exercise Physiology Group Exercise Session" at bounding box center [489, 396] width 183 height 20
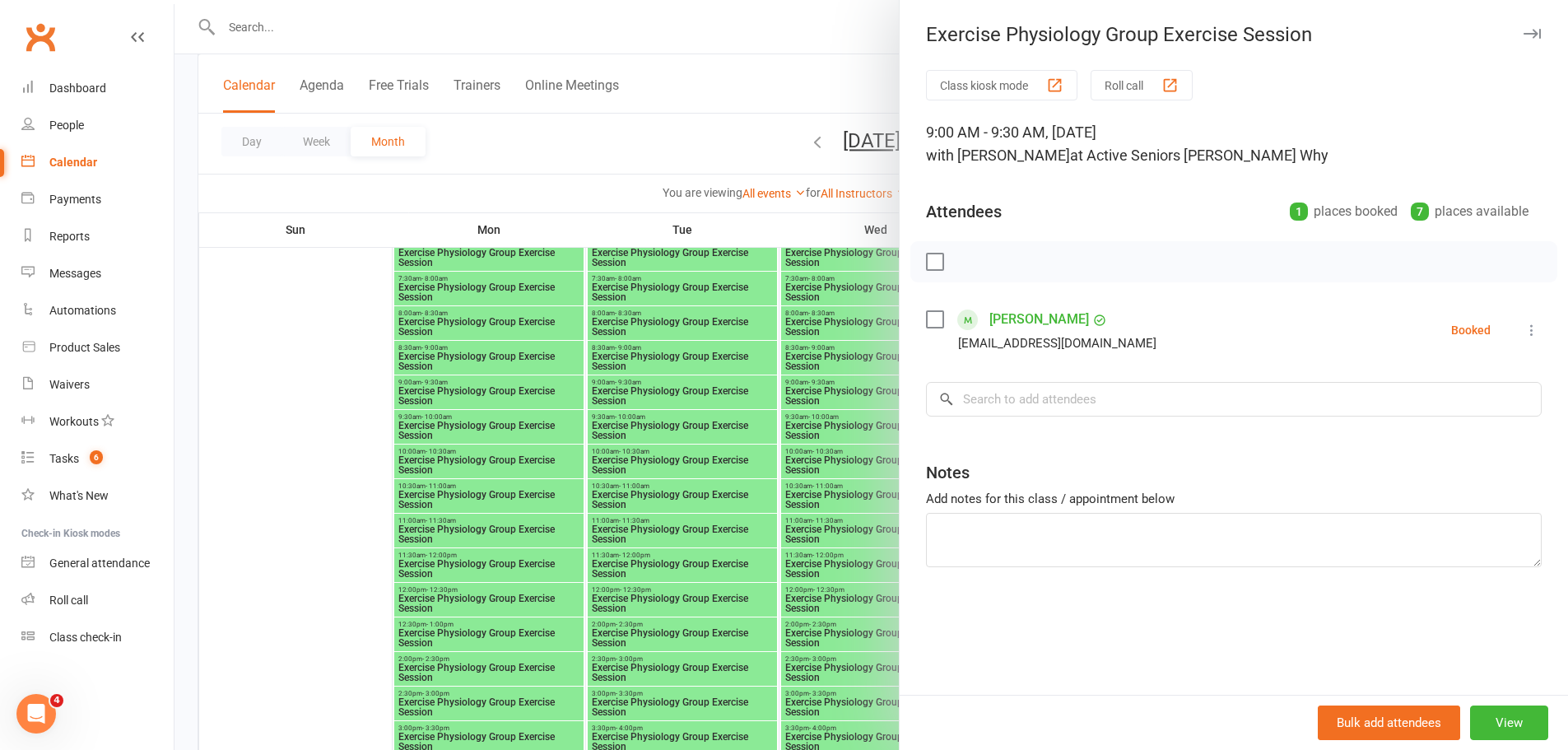
click at [514, 381] on div at bounding box center [871, 375] width 1393 height 750
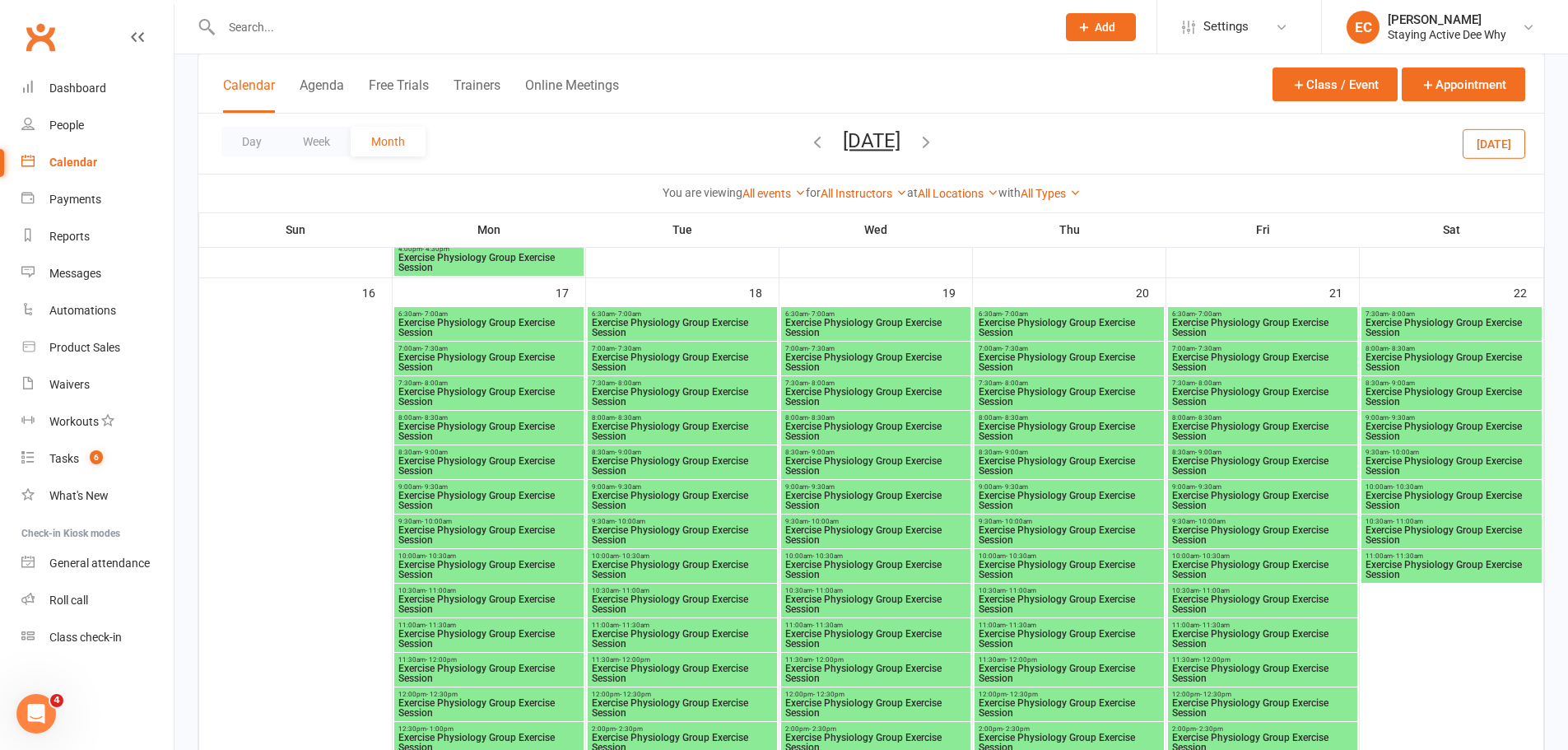
scroll to position [2059, 0]
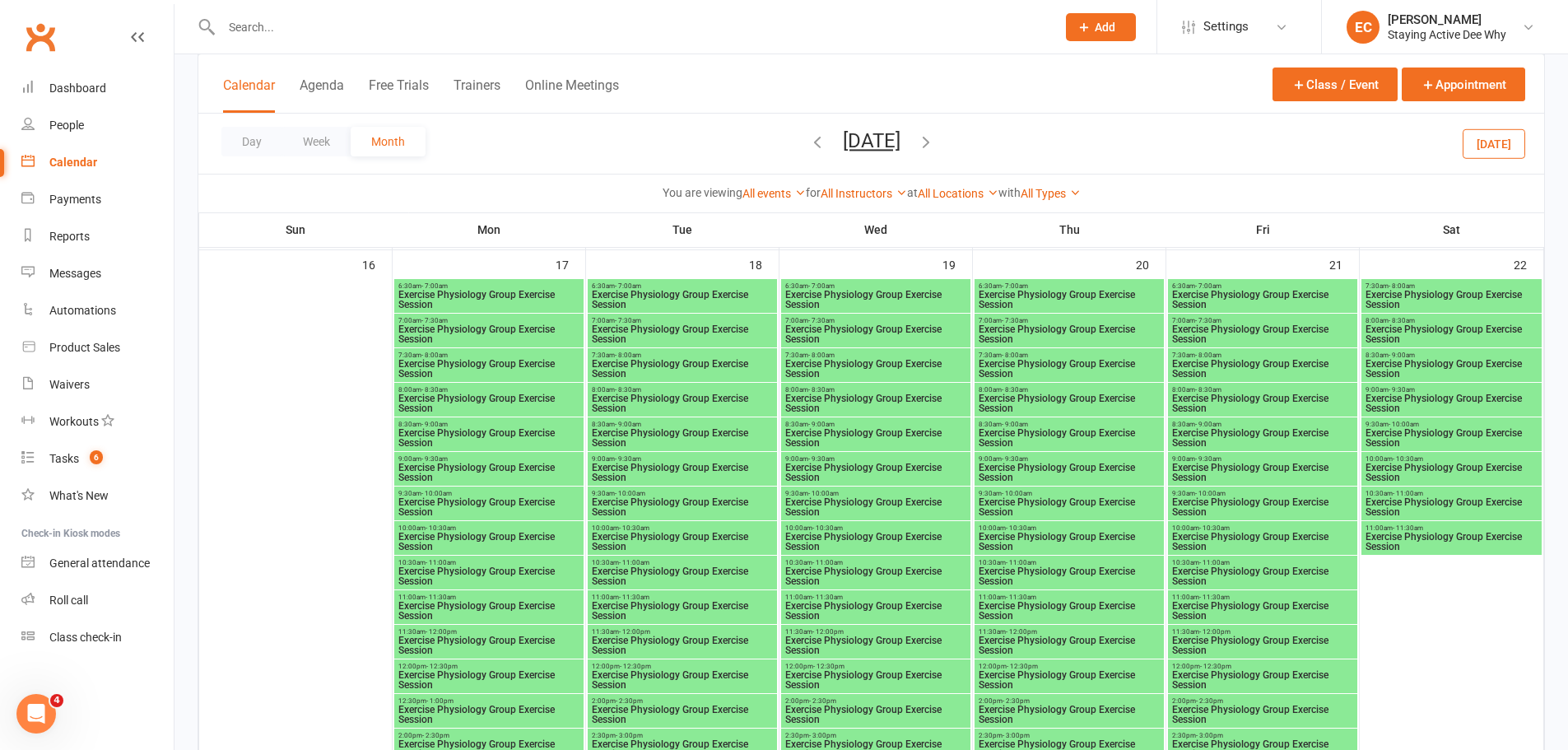
click at [450, 467] on span "Exercise Physiology Group Exercise Session" at bounding box center [489, 472] width 183 height 20
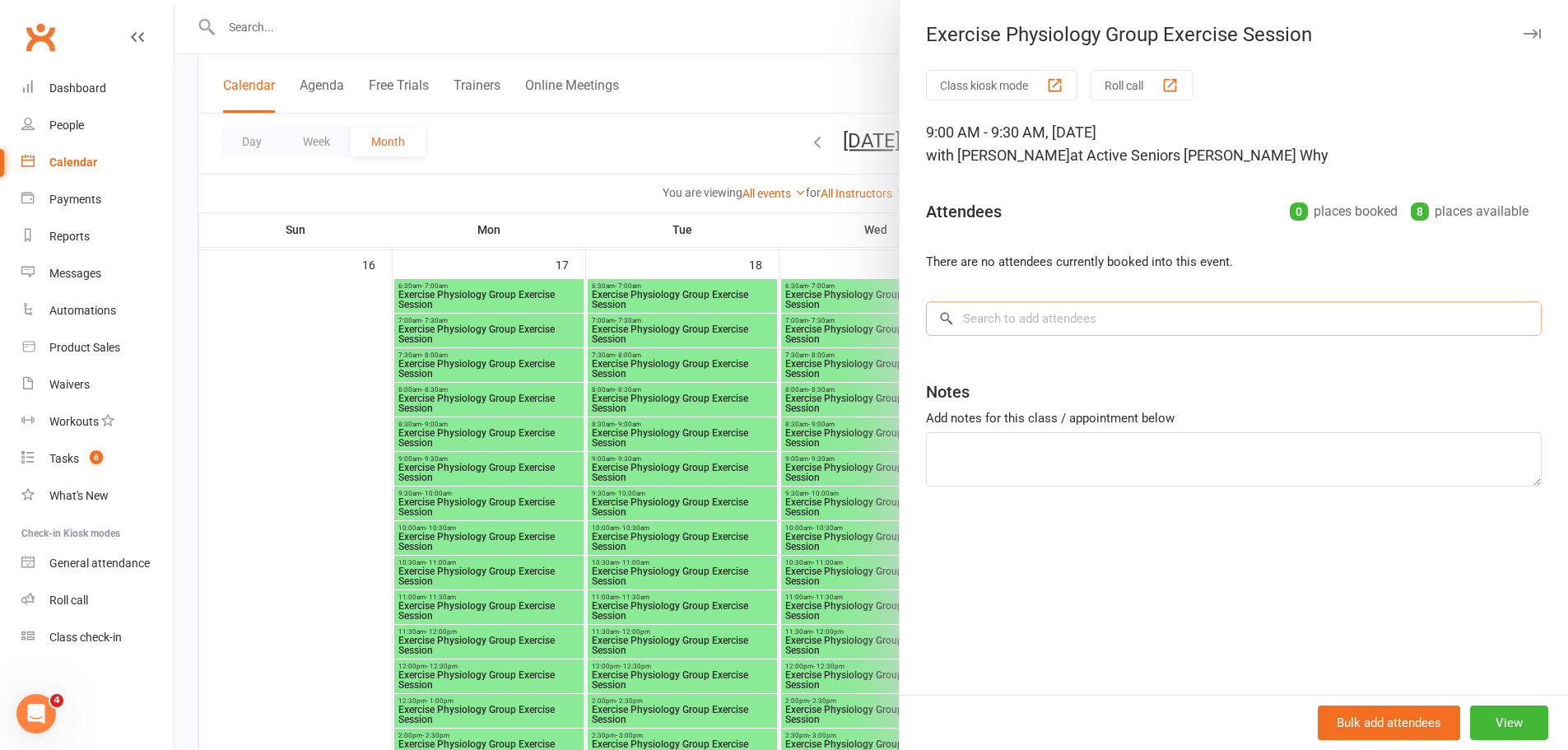
click at [1032, 321] on input "search" at bounding box center [1233, 319] width 615 height 35
paste input "[PERSON_NAME]"
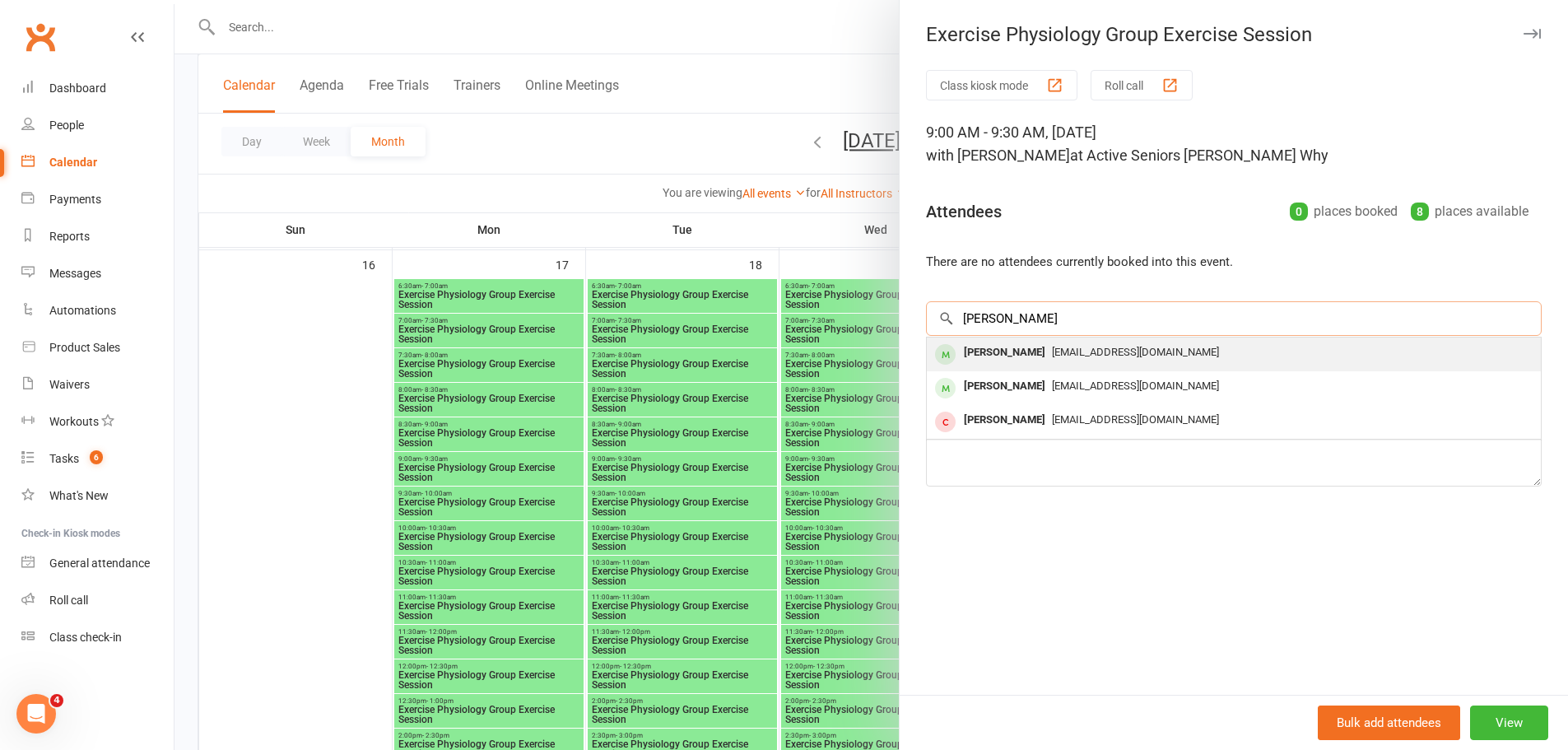
type input "[PERSON_NAME]"
click at [1065, 346] on span "[EMAIL_ADDRESS][DOMAIN_NAME]" at bounding box center [1136, 351] width 167 height 12
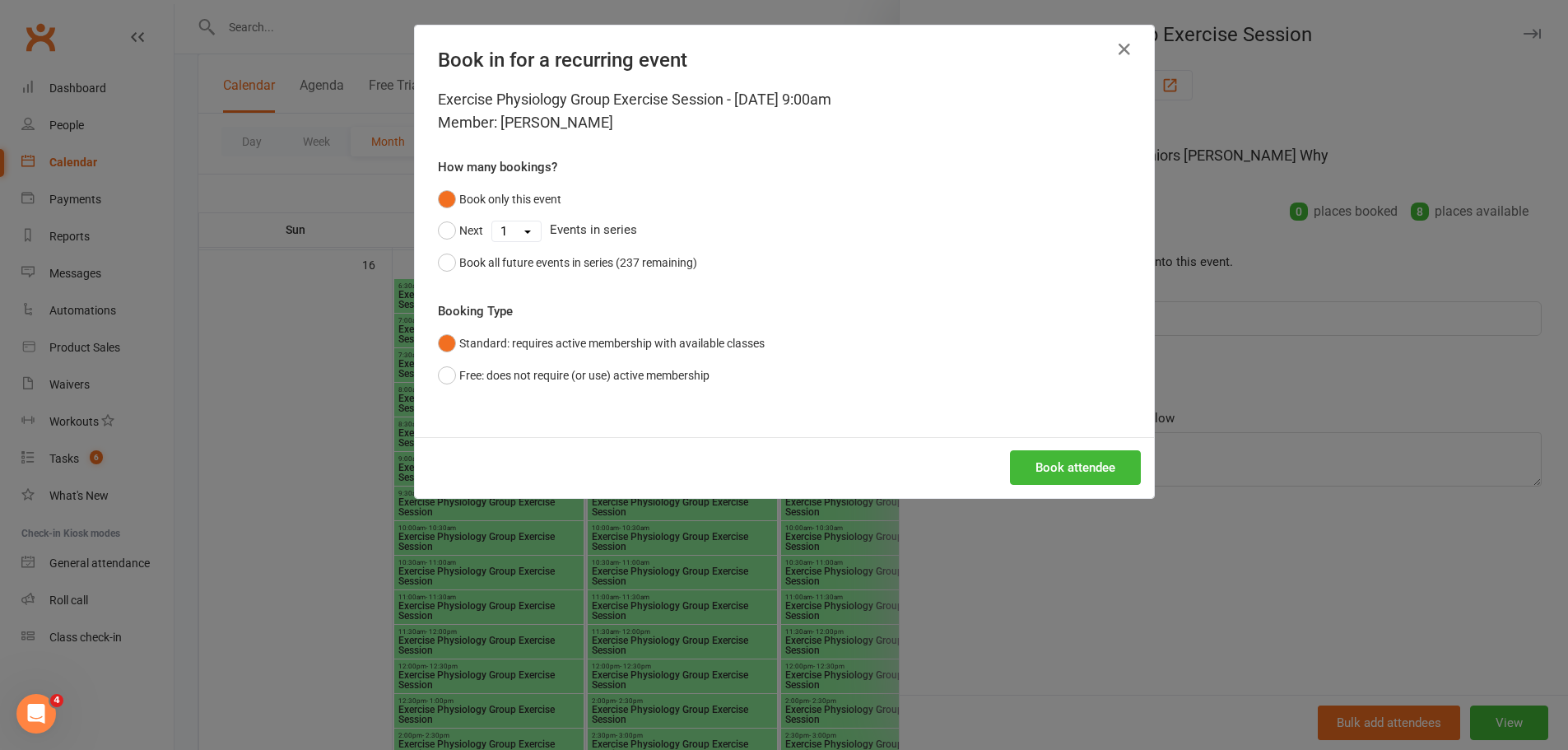
click at [1061, 488] on div "Book attendee" at bounding box center [784, 468] width 739 height 61
click at [1054, 462] on button "Book attendee" at bounding box center [1075, 467] width 131 height 35
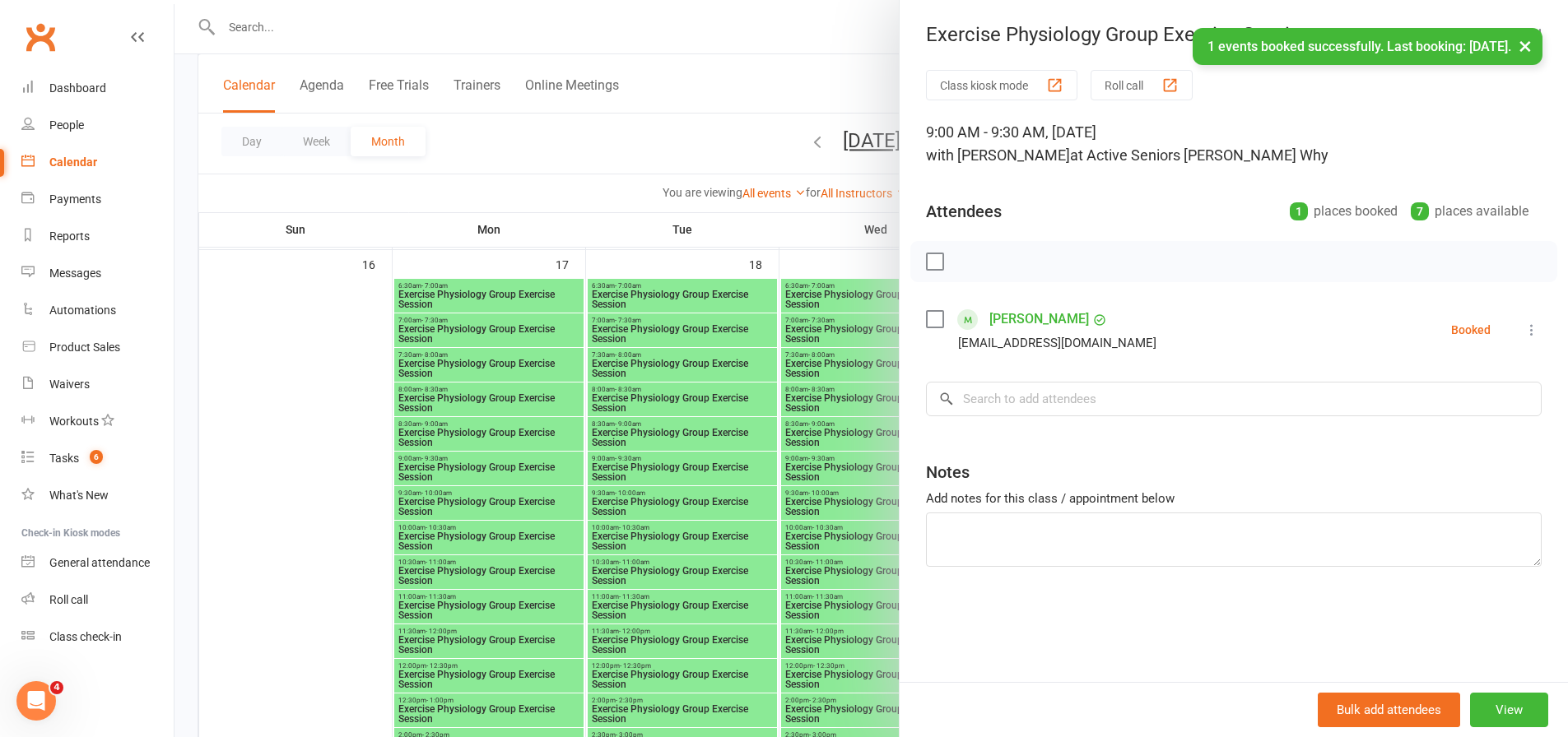
click at [779, 370] on div at bounding box center [871, 368] width 1393 height 737
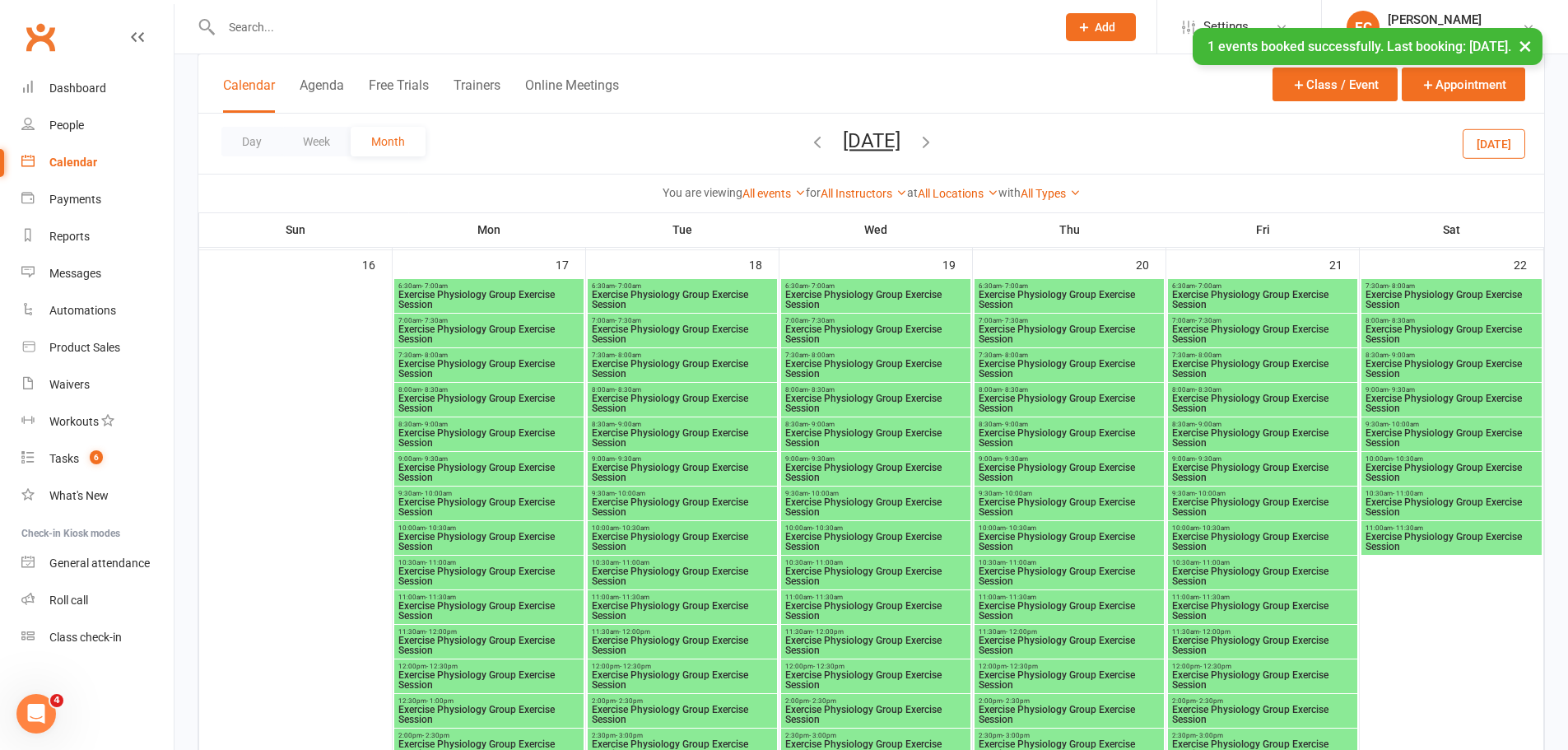
click at [823, 457] on span "- 9:30am" at bounding box center [822, 458] width 27 height 7
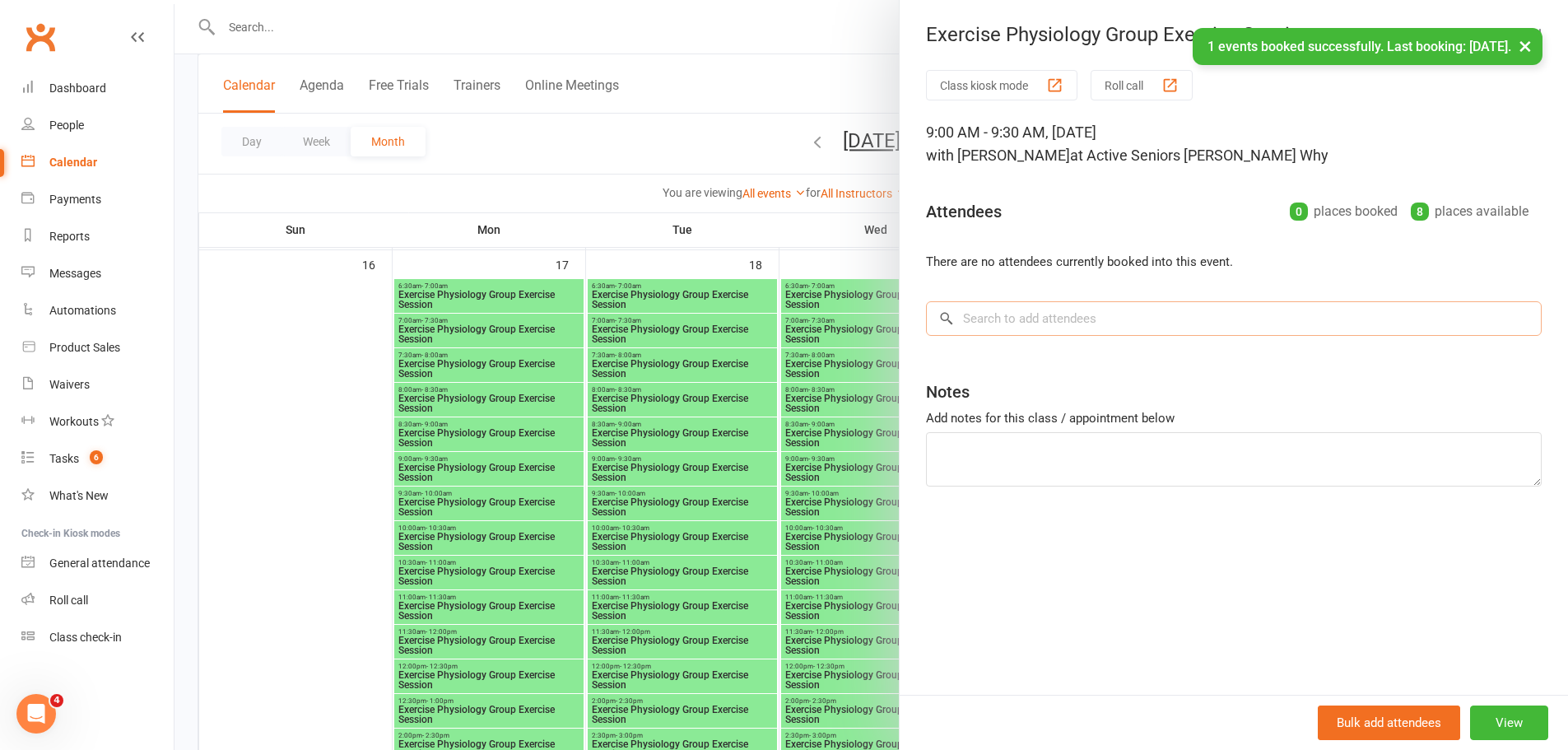
click at [1064, 336] on div "Class kiosk mode Roll call 9:00 AM - 9:30 AM, [DATE] with [PERSON_NAME] Why at …" at bounding box center [1233, 382] width 668 height 625
paste input "[PERSON_NAME]"
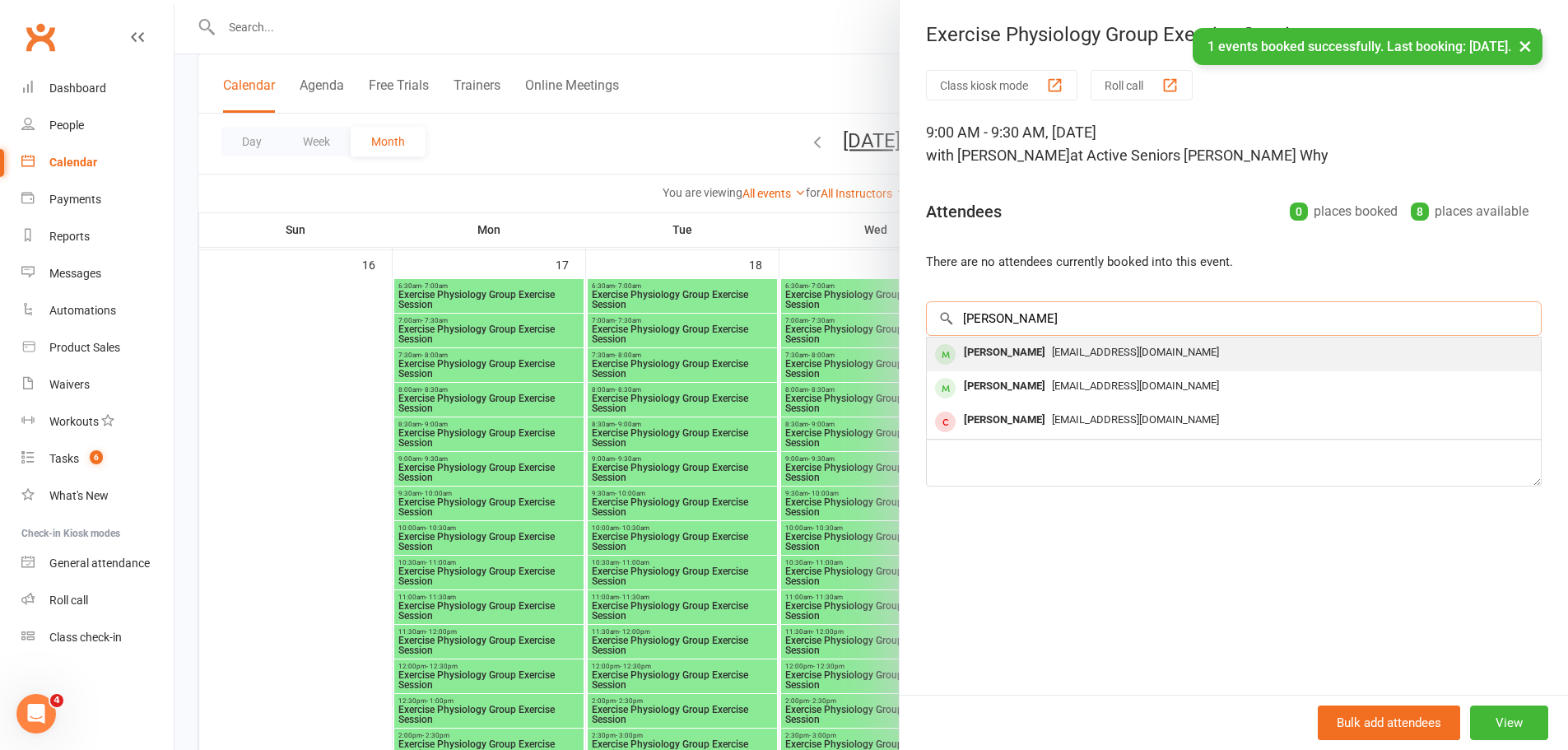
type input "[PERSON_NAME]"
click at [1037, 348] on div "[PERSON_NAME]" at bounding box center [1005, 352] width 94 height 24
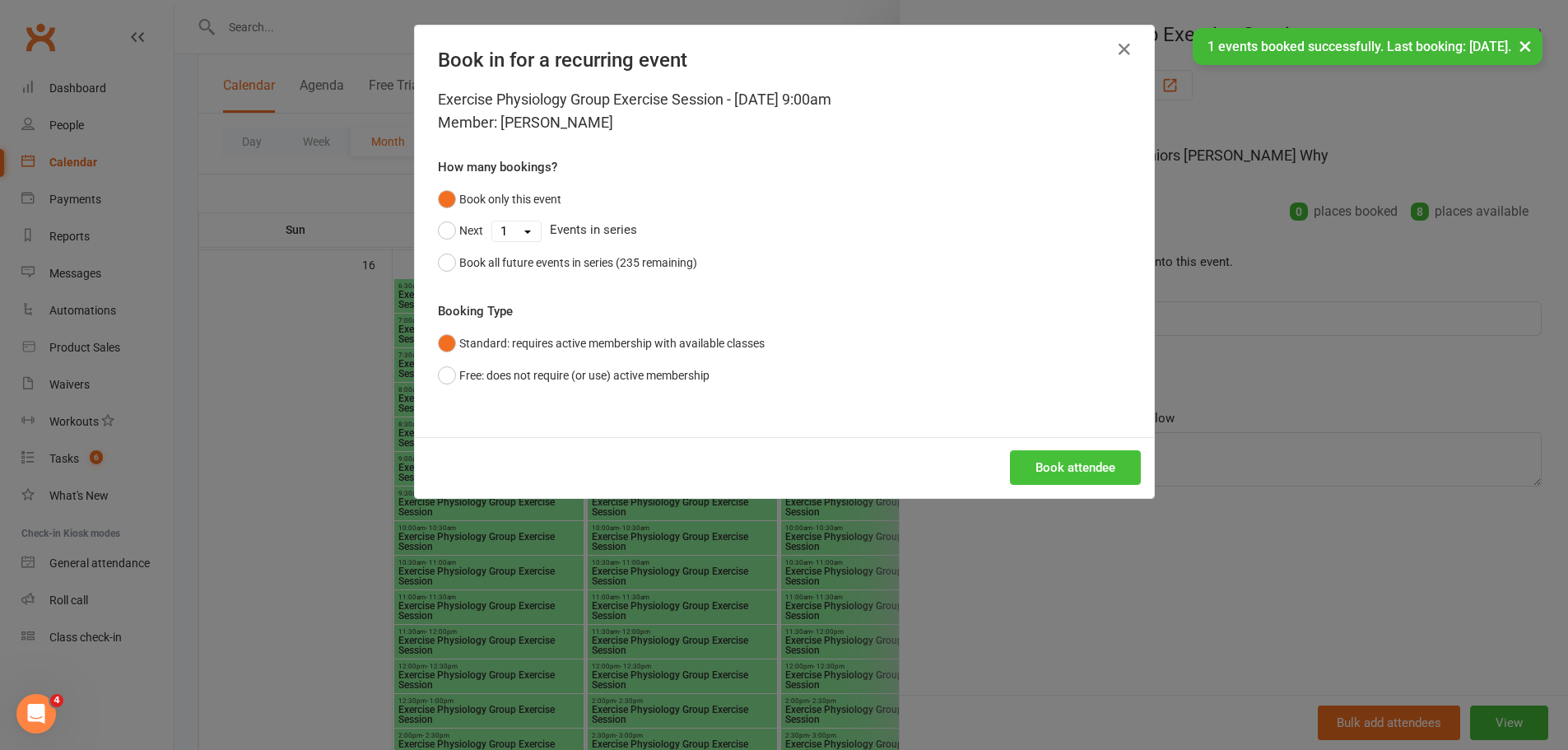
click at [1056, 463] on button "Book attendee" at bounding box center [1075, 467] width 131 height 35
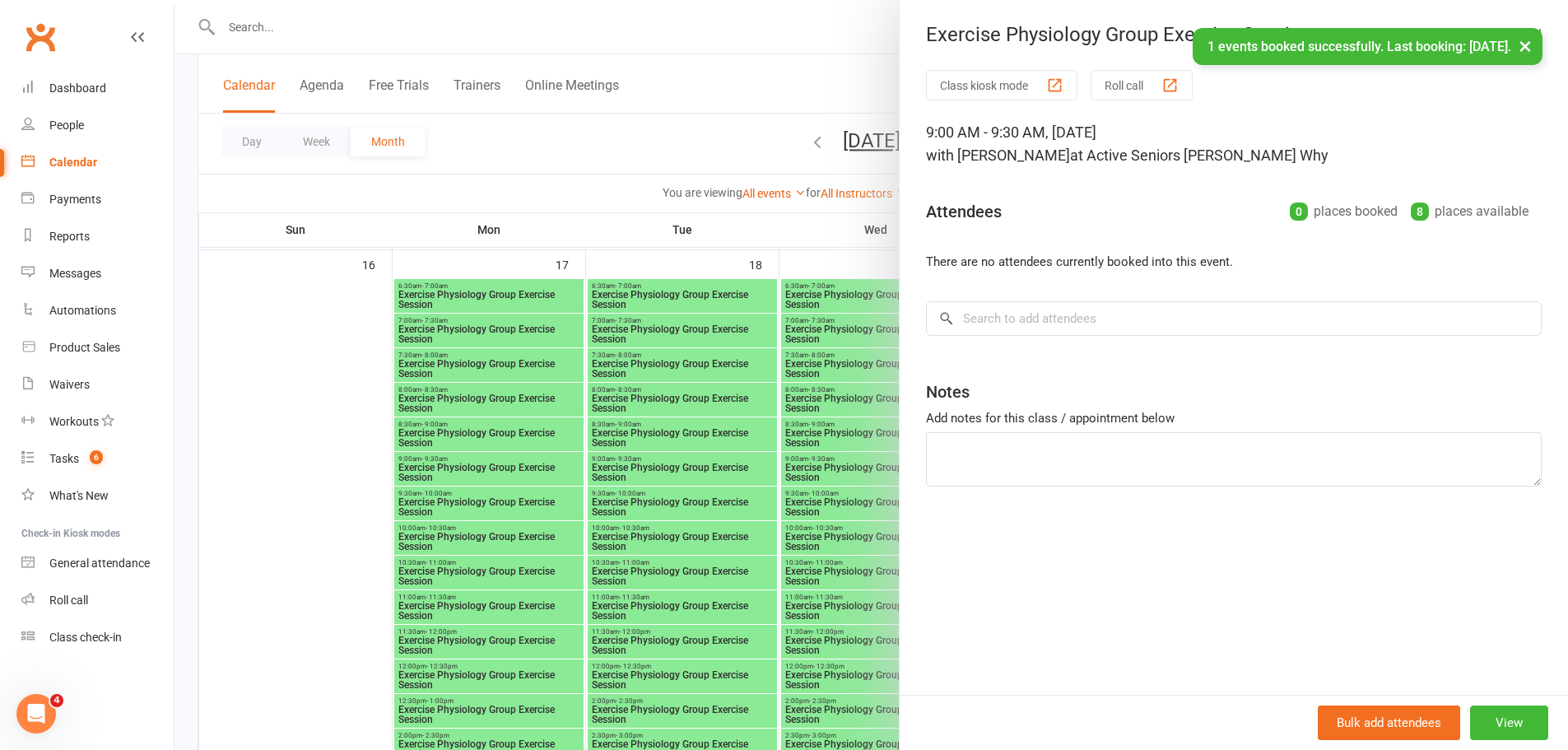
click at [817, 457] on div at bounding box center [871, 375] width 1393 height 750
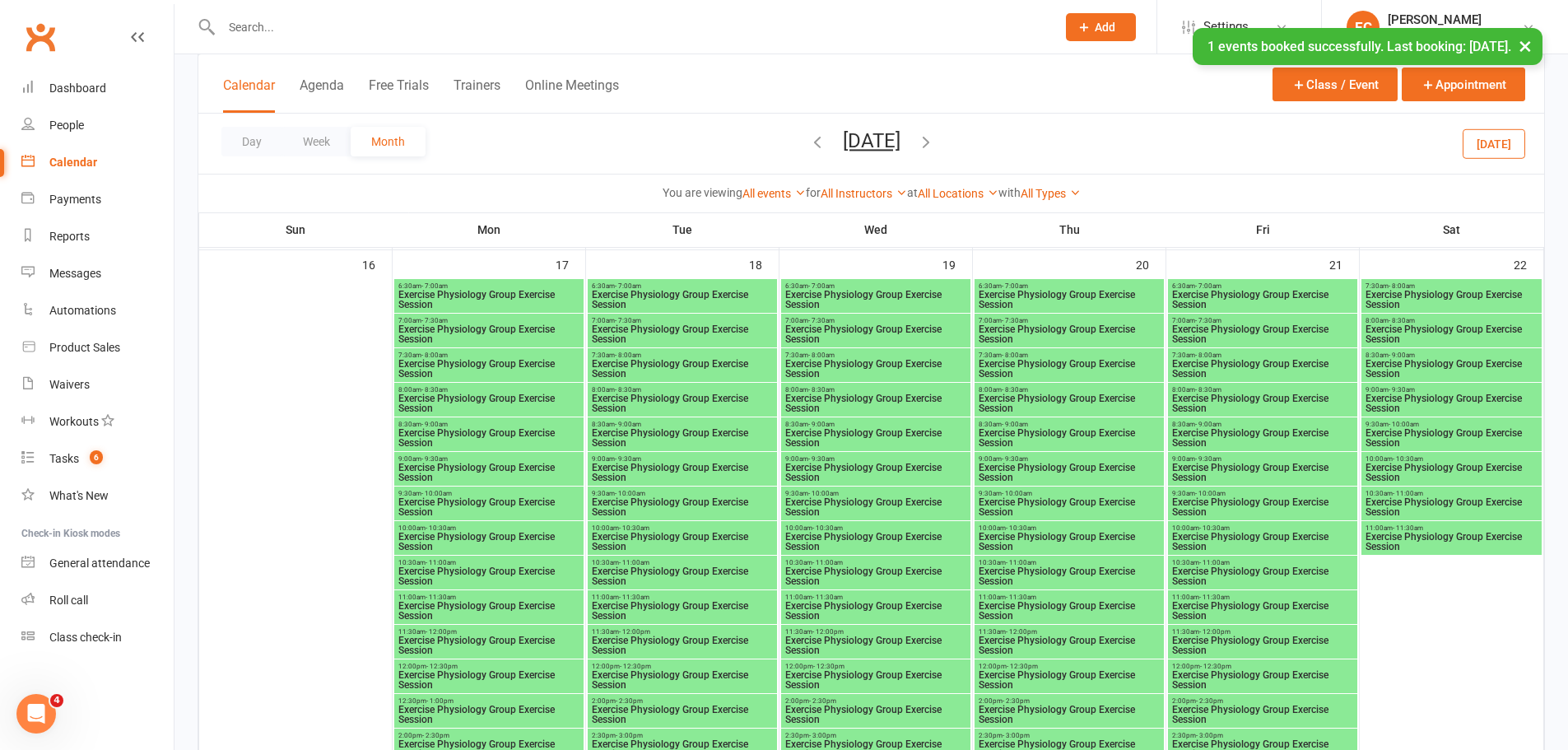
click at [1219, 463] on span "Exercise Physiology Group Exercise Session" at bounding box center [1262, 472] width 183 height 20
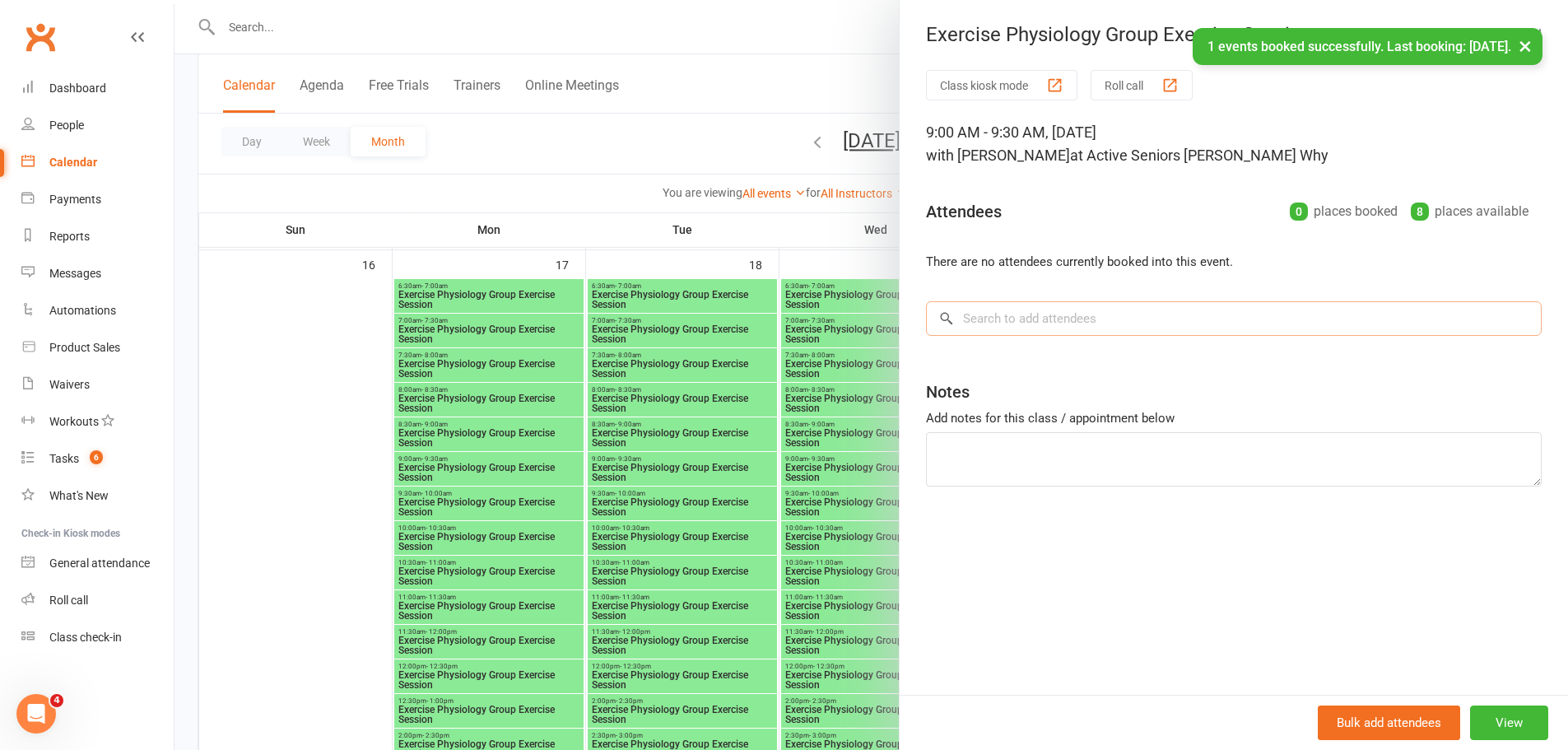
click at [1025, 332] on input "search" at bounding box center [1233, 319] width 615 height 35
paste input "[PERSON_NAME]"
type input "[PERSON_NAME]"
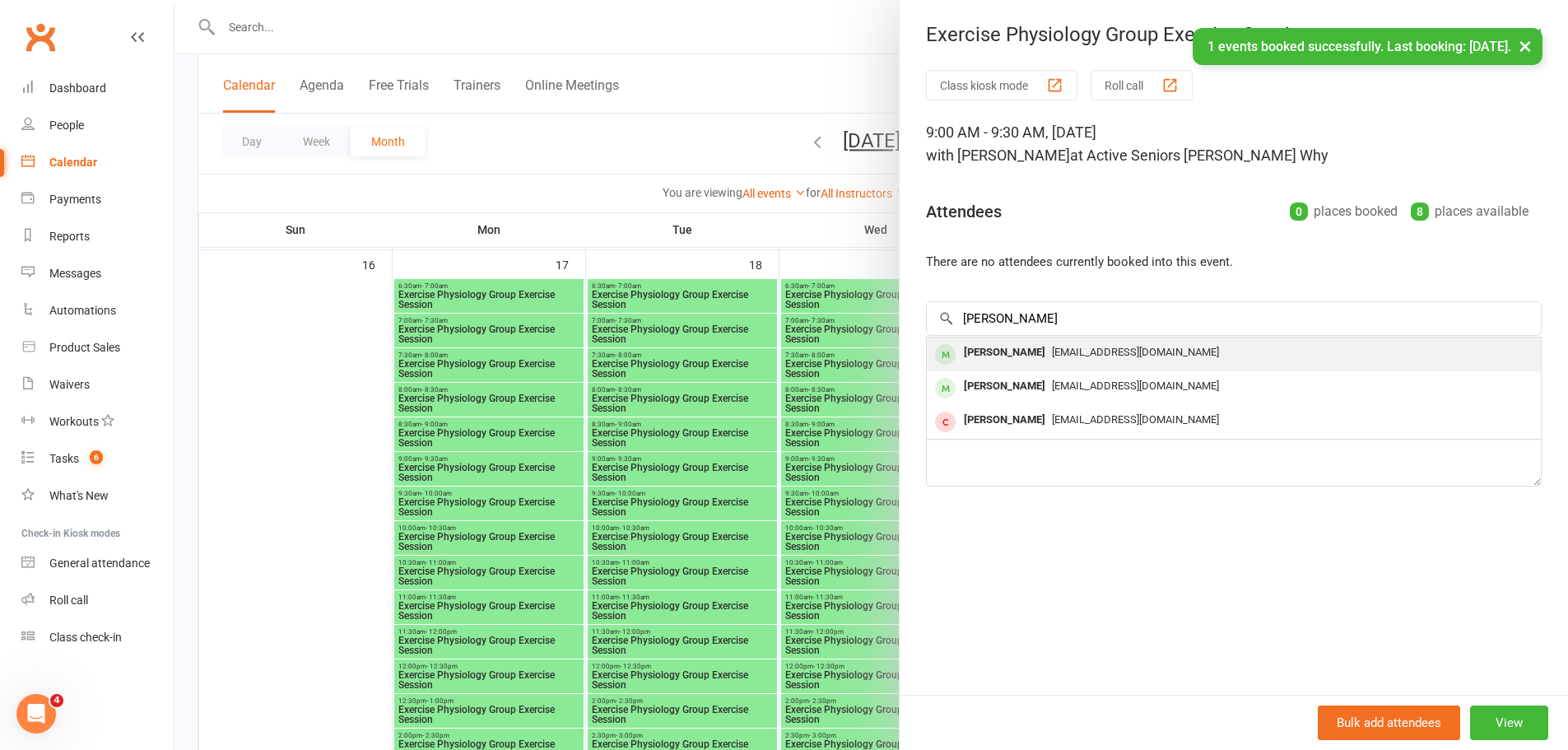
click at [996, 346] on div "[PERSON_NAME]" at bounding box center [1005, 352] width 94 height 24
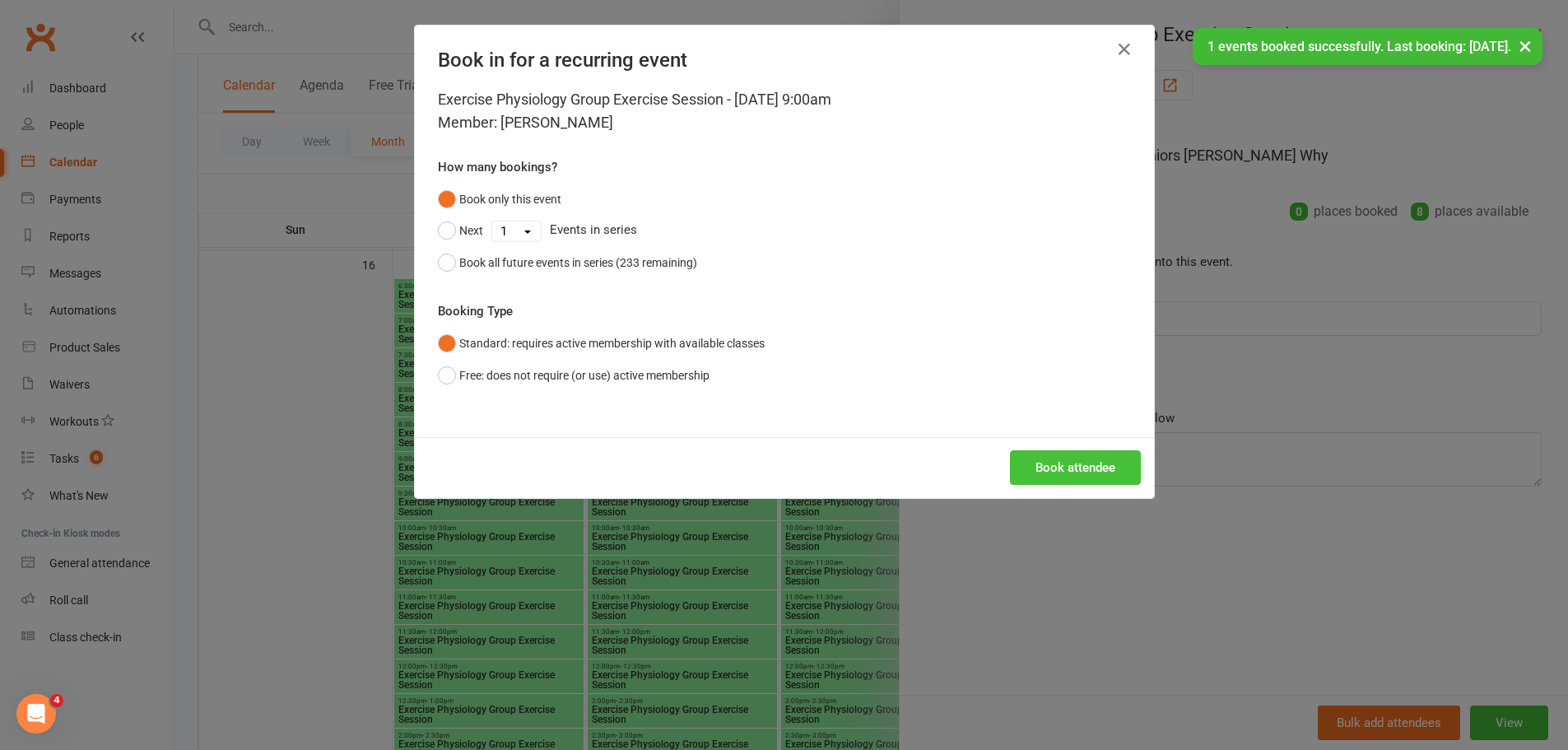
click at [1045, 453] on button "Book attendee" at bounding box center [1075, 467] width 131 height 35
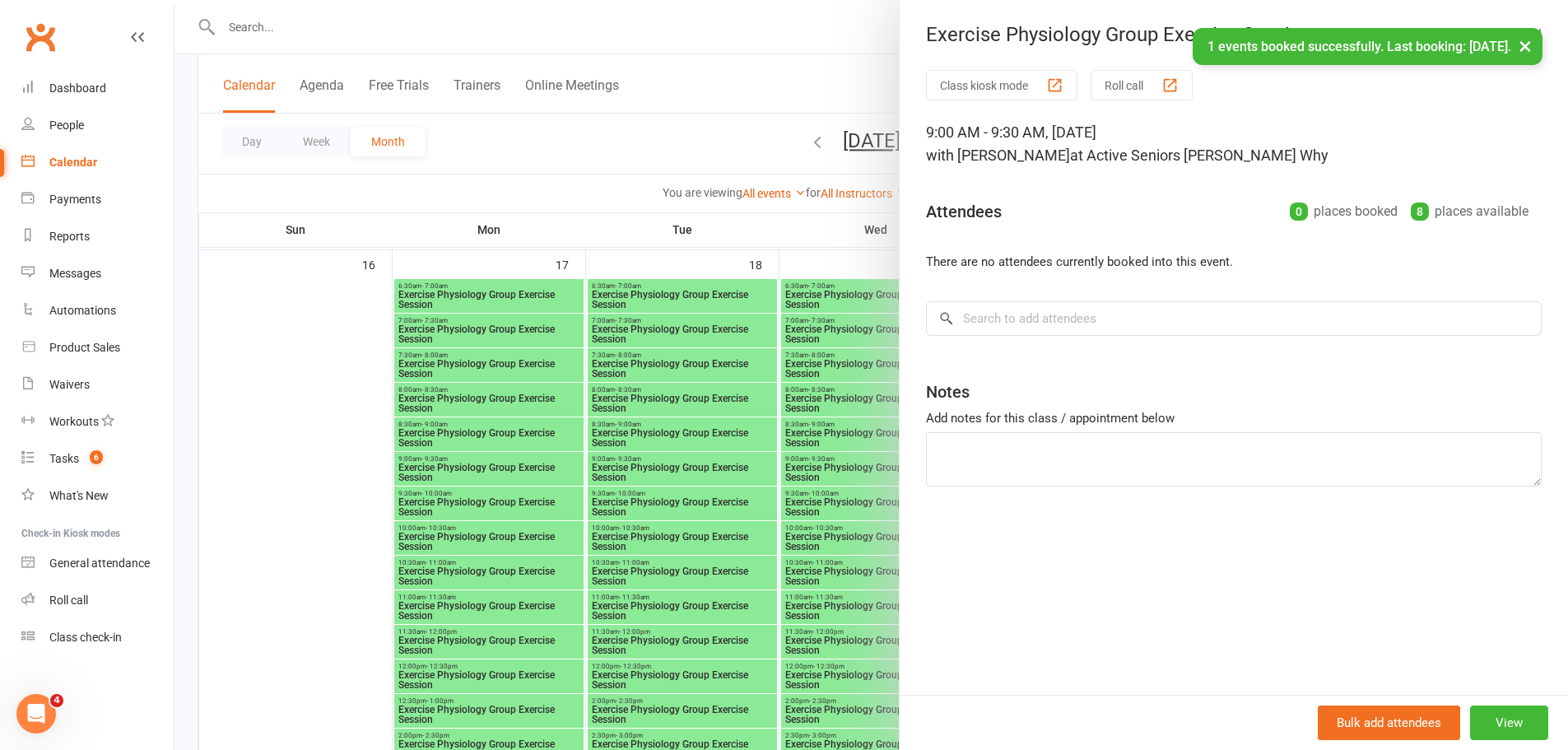
click at [580, 383] on div at bounding box center [871, 375] width 1393 height 750
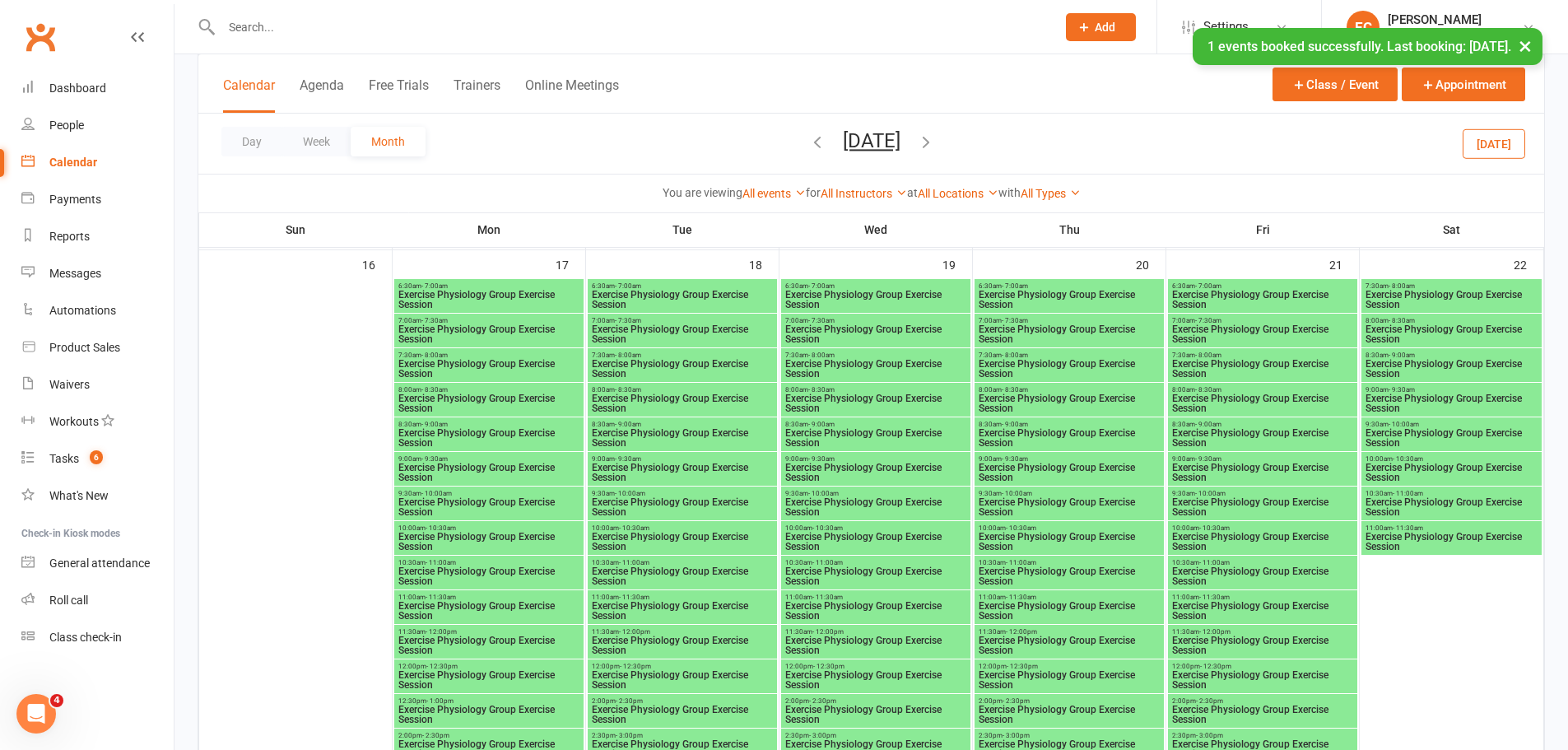
click at [452, 459] on span "9:00am - 9:30am" at bounding box center [489, 458] width 183 height 7
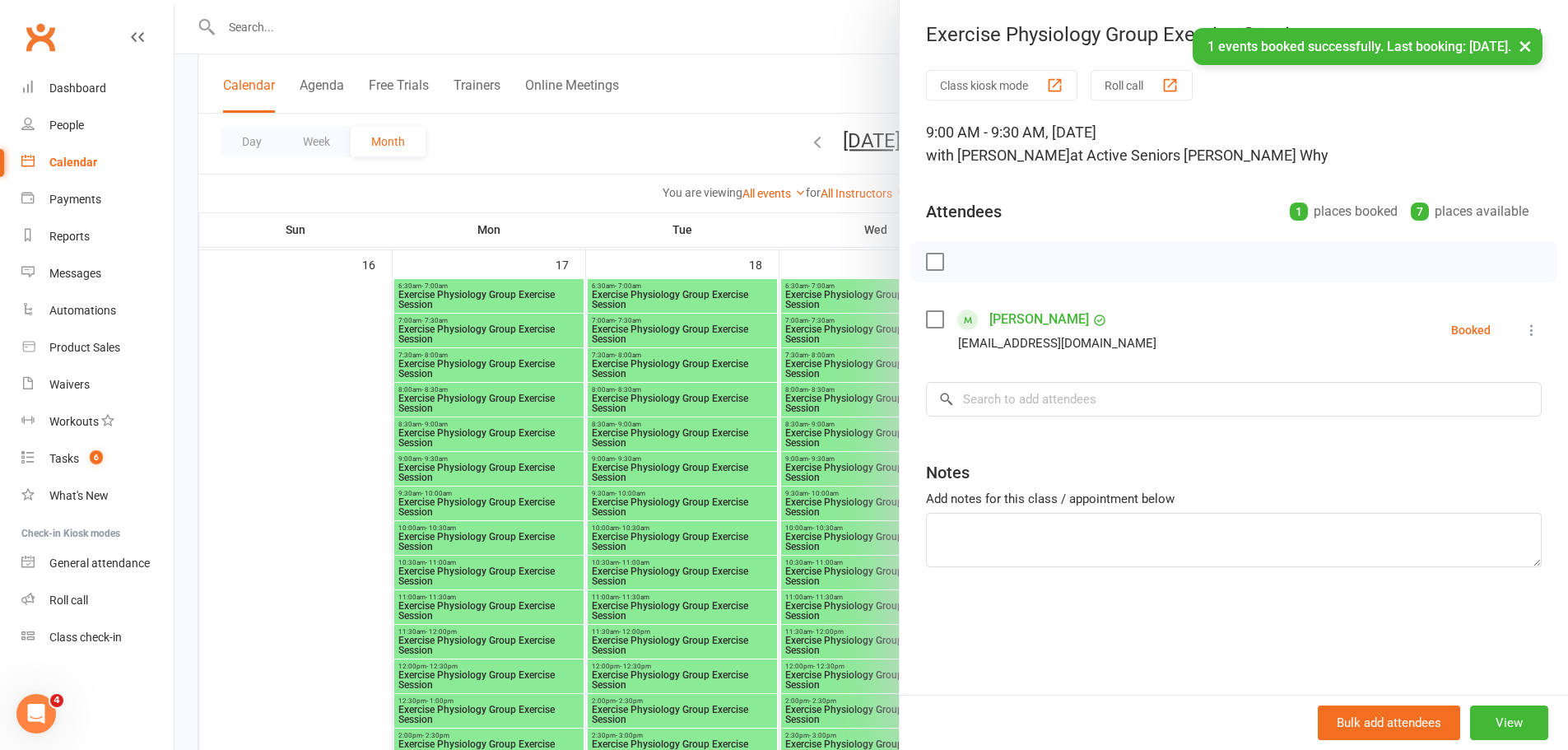
click at [557, 484] on div at bounding box center [871, 375] width 1393 height 750
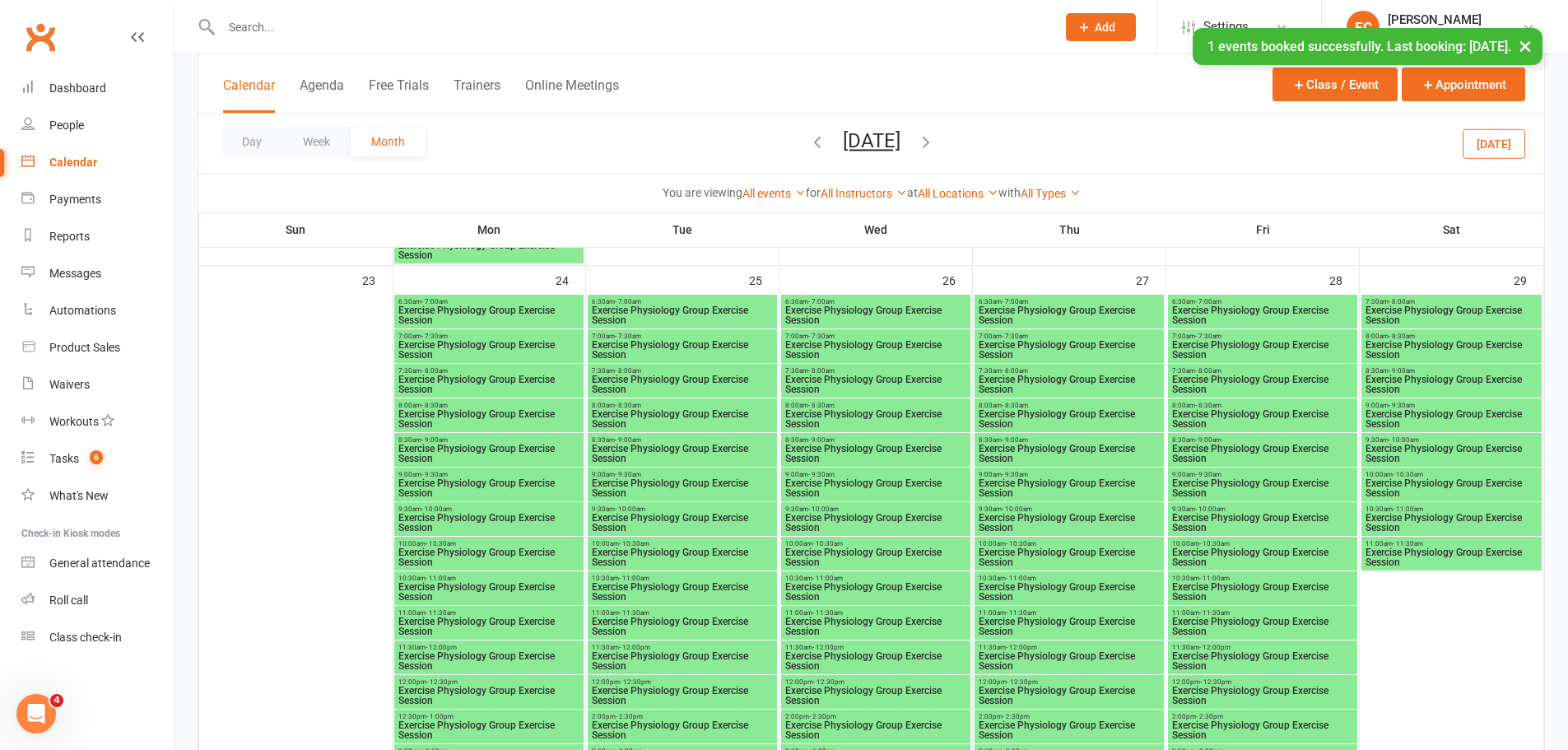
scroll to position [2882, 0]
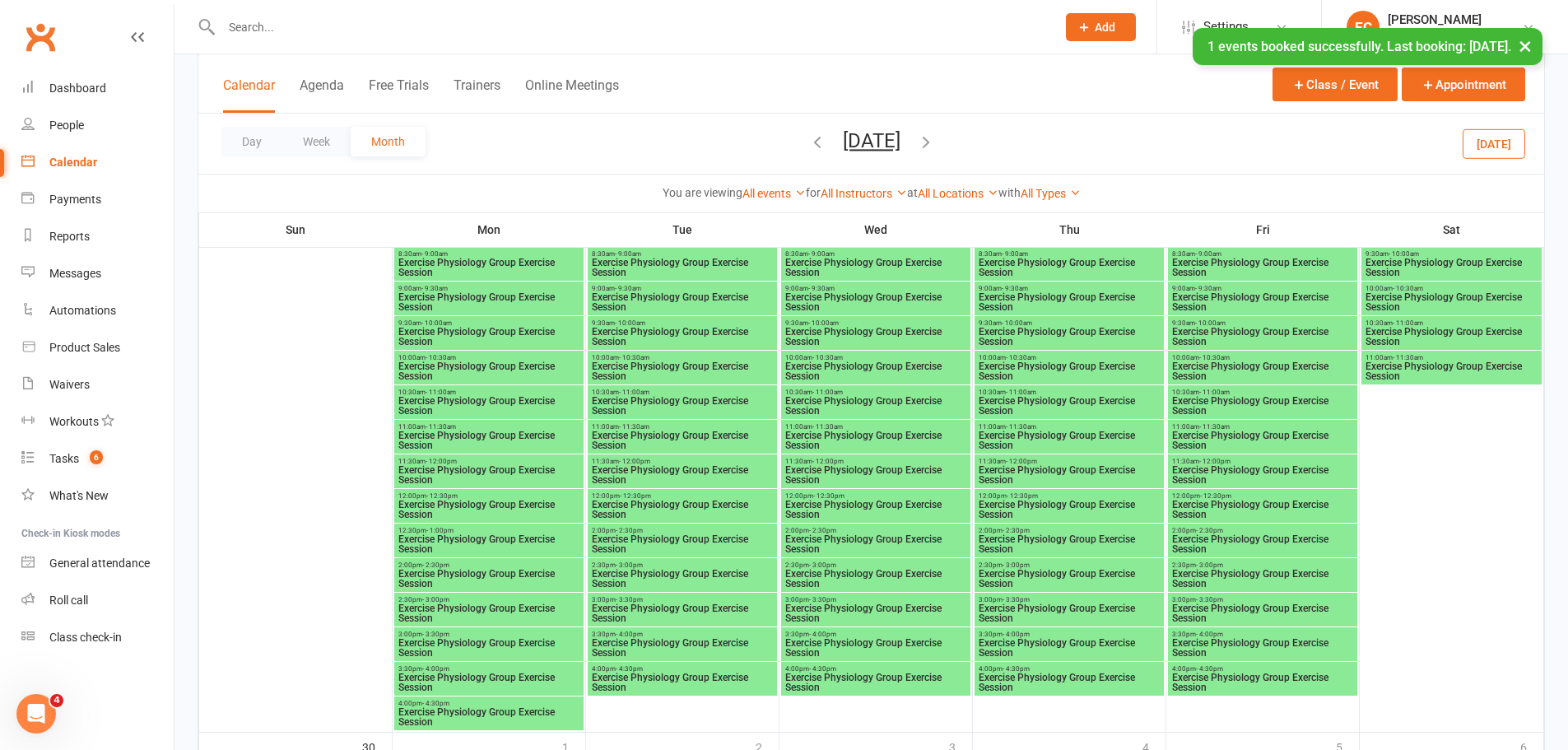
click at [445, 328] on span "Exercise Physiology Group Exercise Session" at bounding box center [489, 336] width 183 height 20
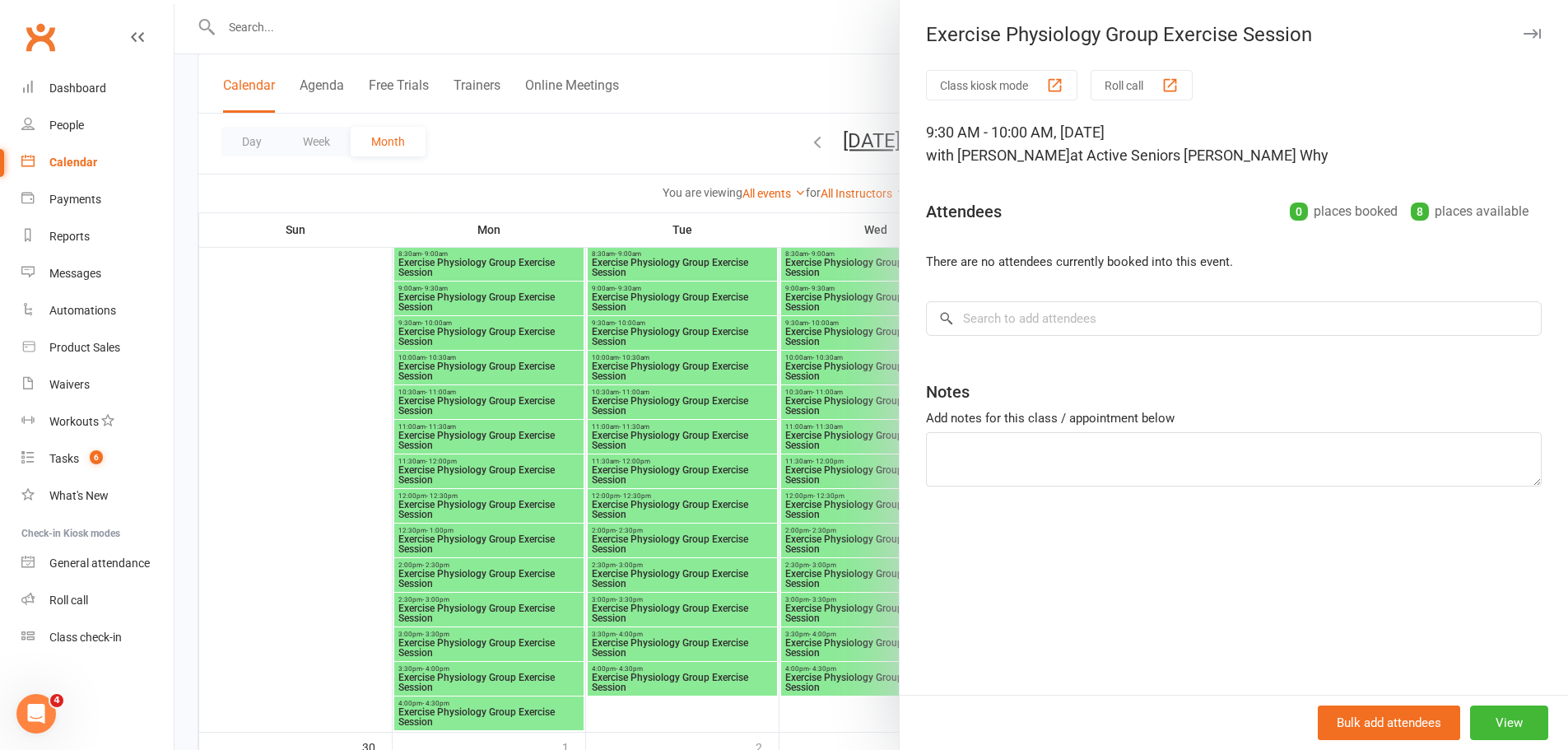
click at [430, 304] on div at bounding box center [871, 375] width 1393 height 750
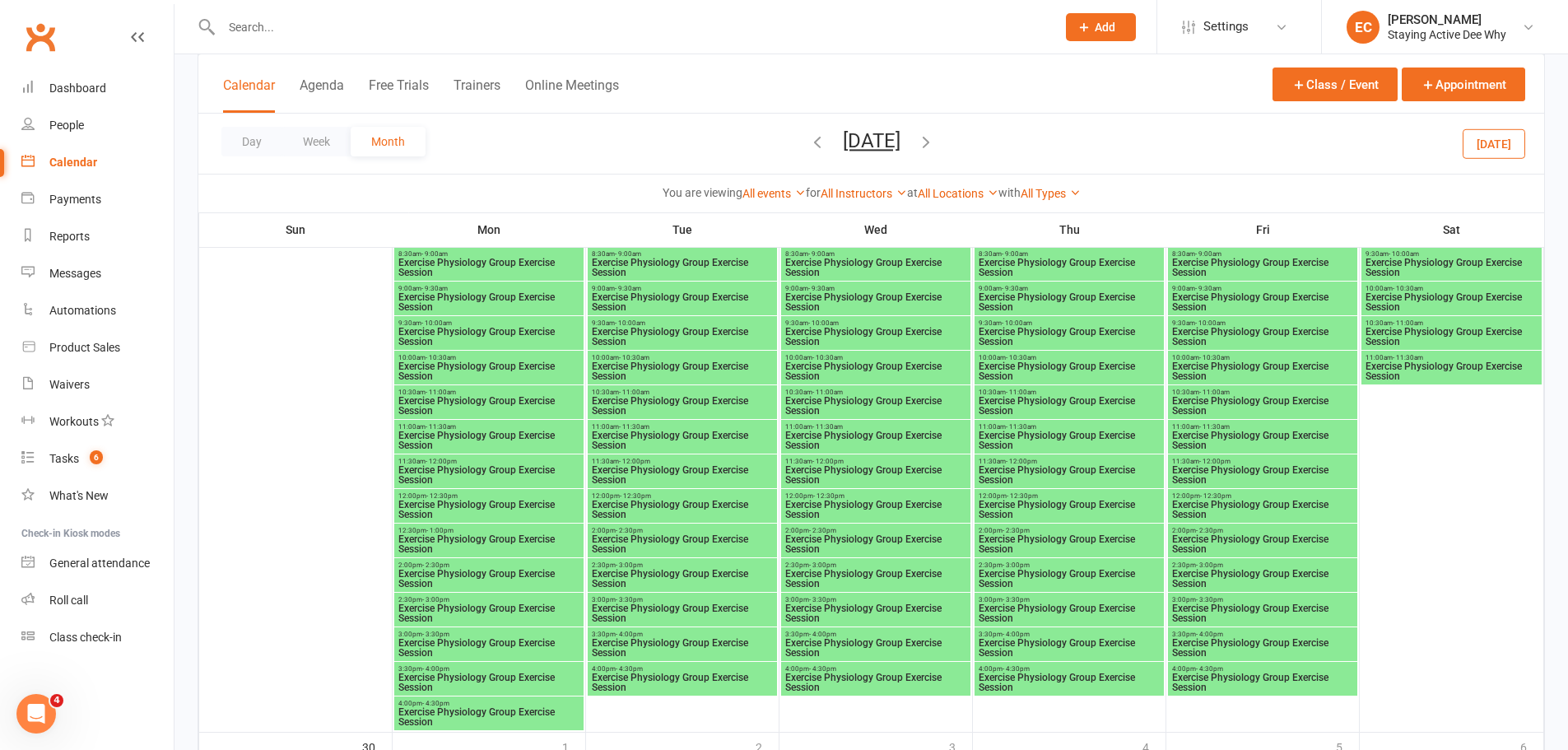
click at [470, 288] on span "9:00am - 9:30am" at bounding box center [489, 288] width 183 height 7
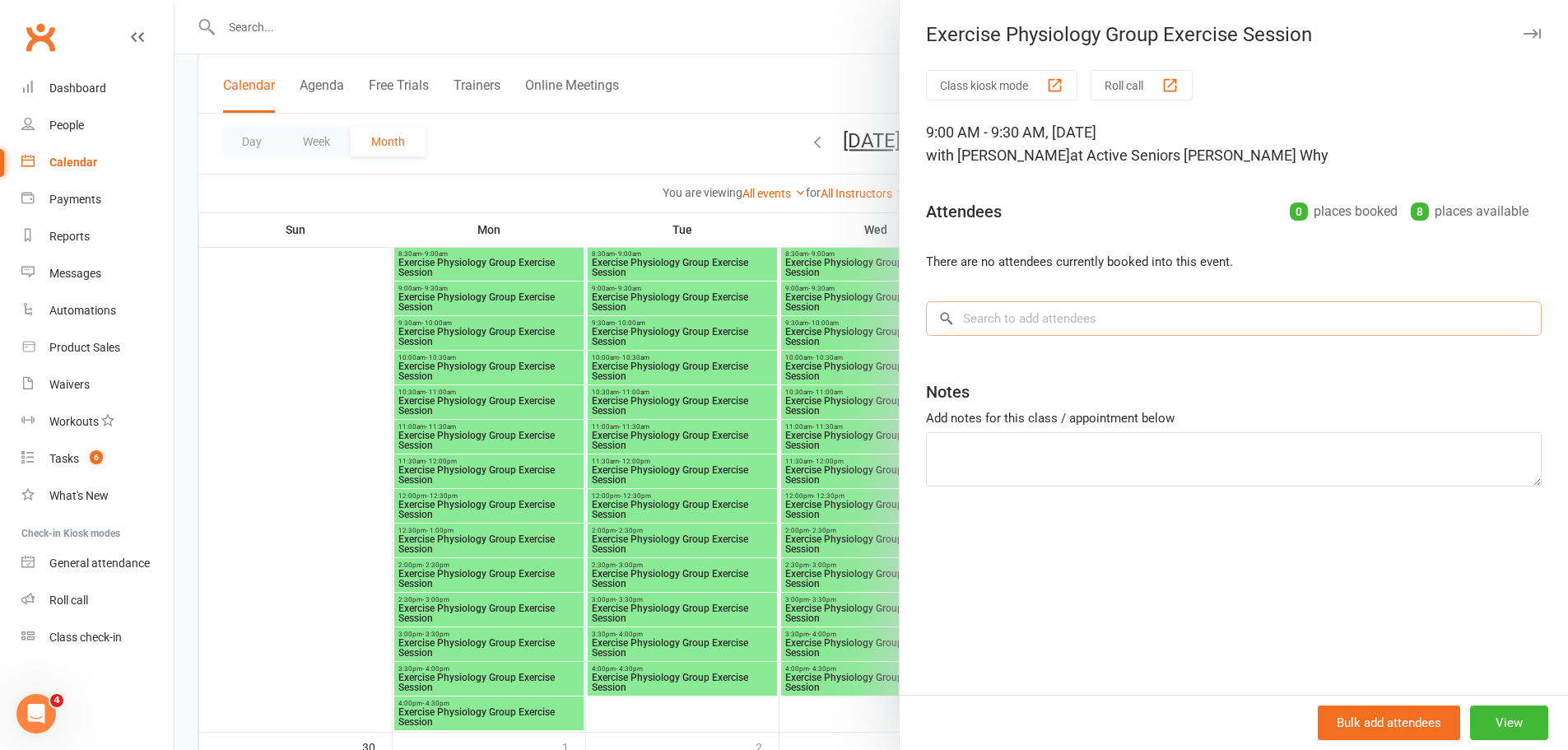
click at [1009, 314] on input "search" at bounding box center [1233, 319] width 615 height 35
paste input "[PERSON_NAME]"
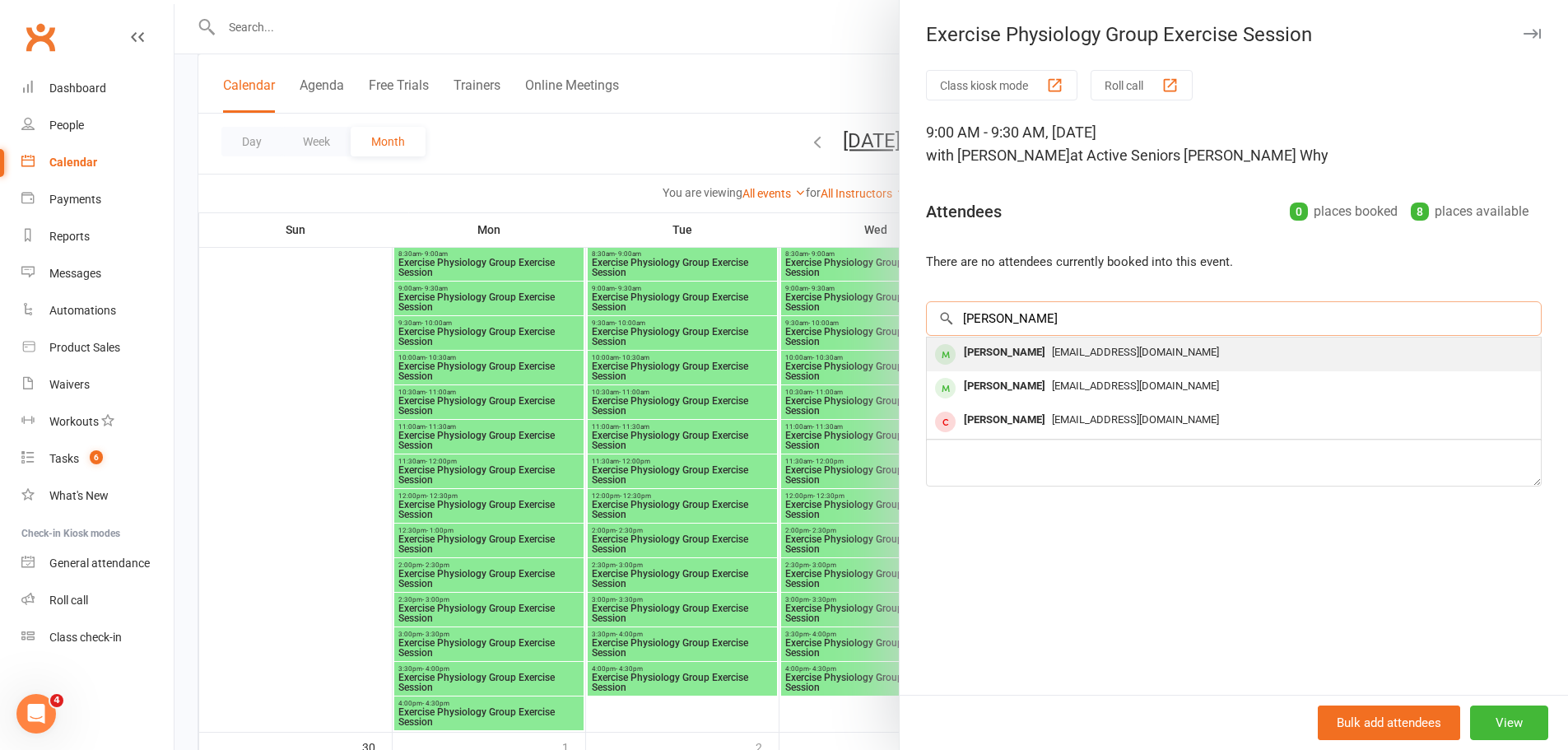
type input "[PERSON_NAME]"
click at [1059, 346] on span "[EMAIL_ADDRESS][DOMAIN_NAME]" at bounding box center [1136, 351] width 167 height 12
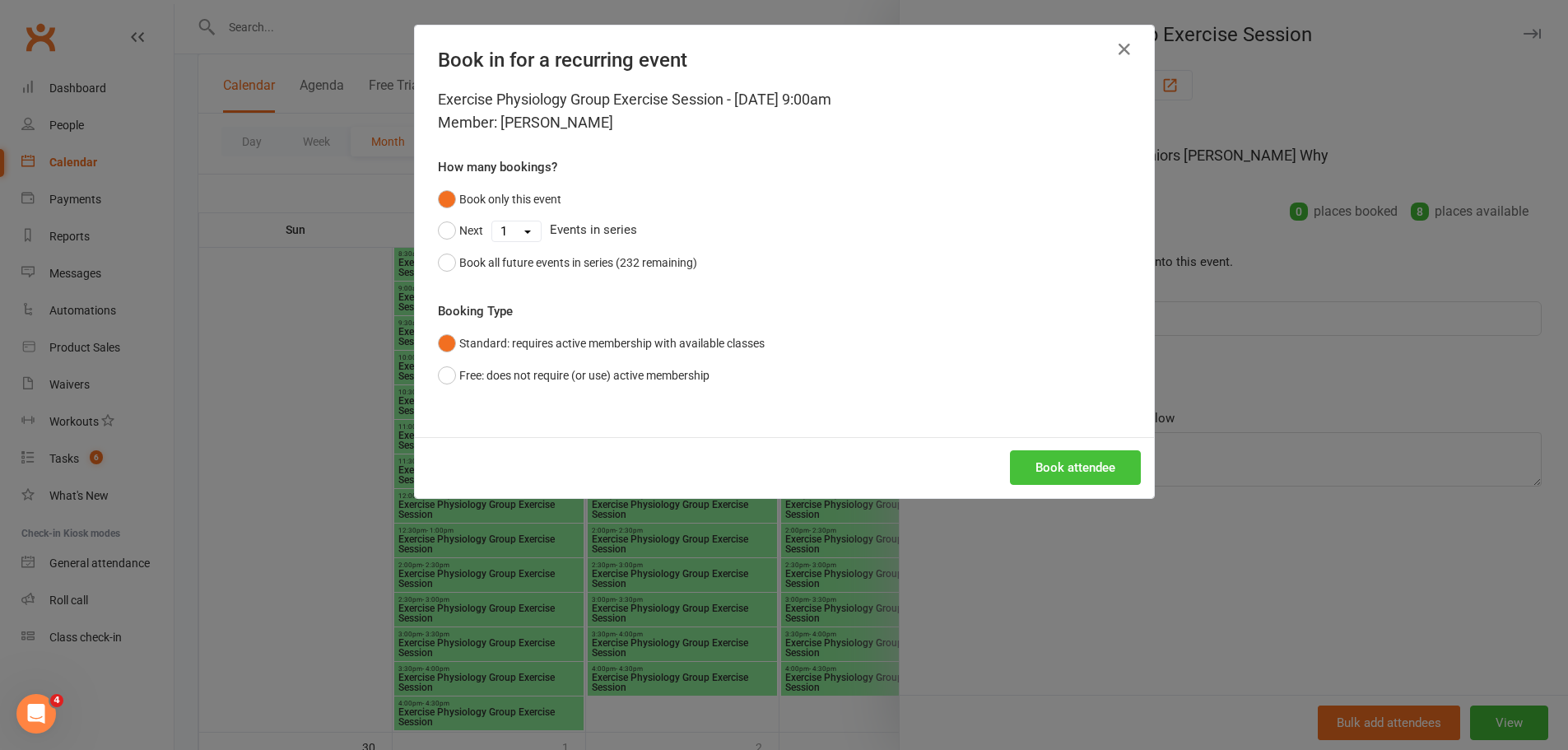
click at [1060, 473] on button "Book attendee" at bounding box center [1075, 467] width 131 height 35
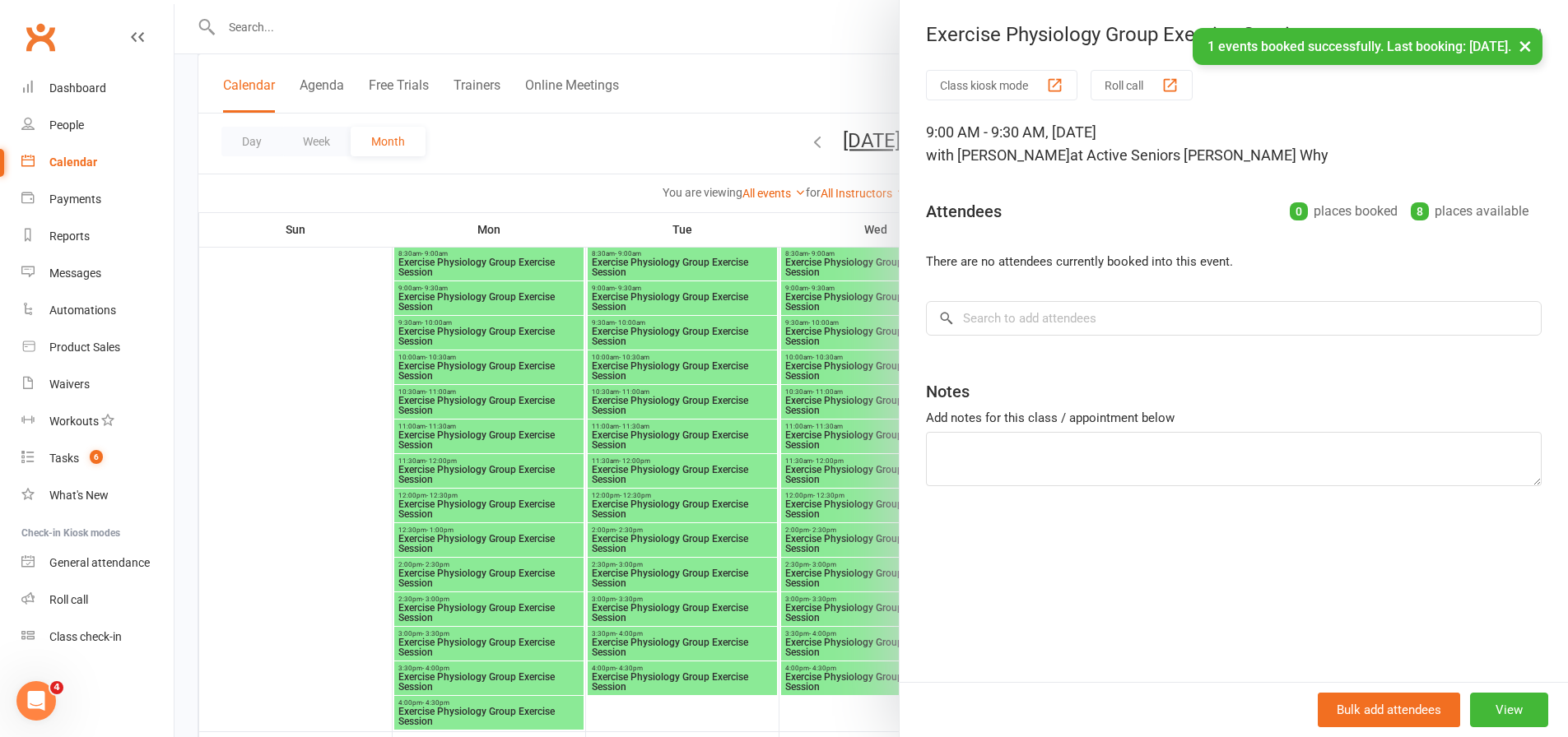
click at [848, 395] on div at bounding box center [871, 368] width 1393 height 737
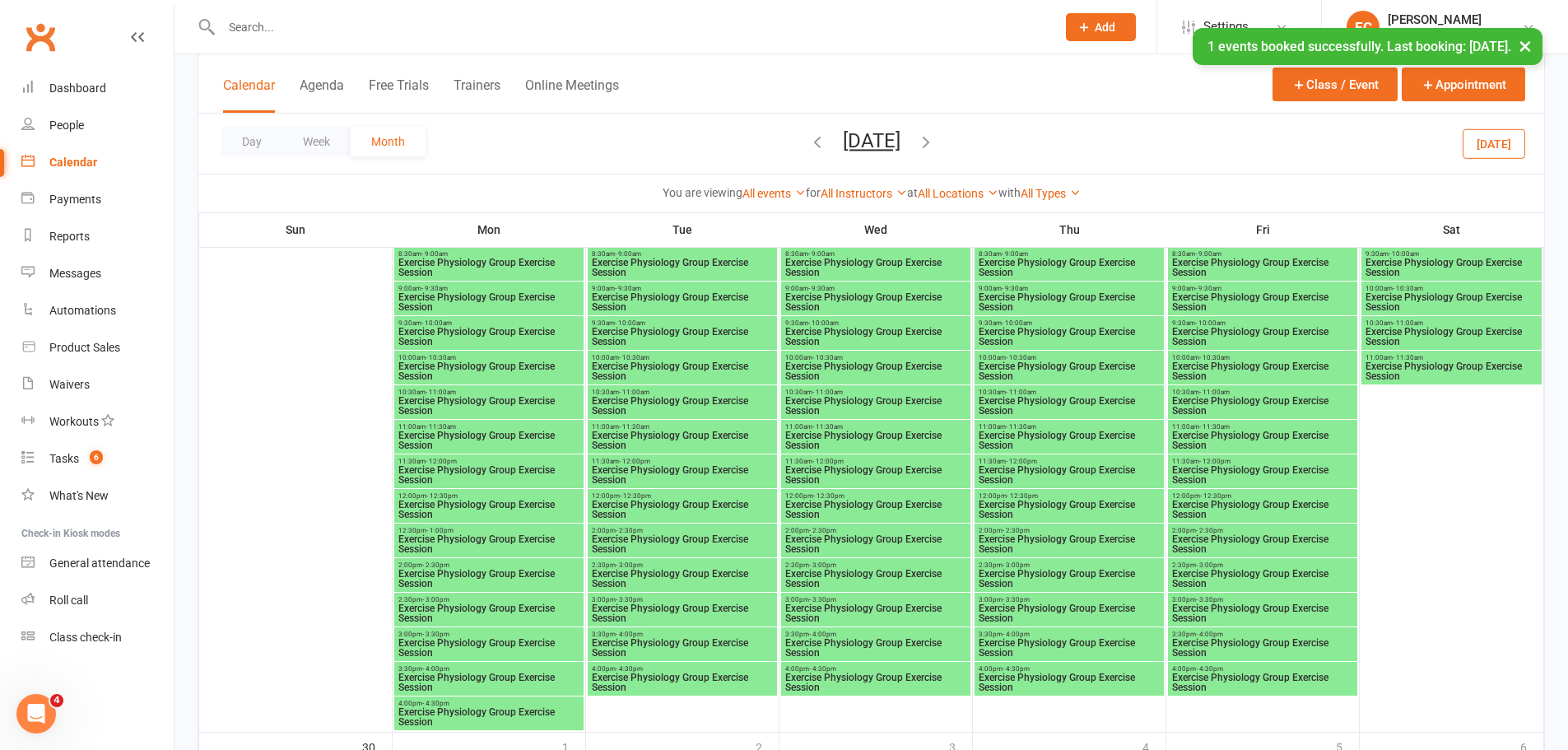
click at [814, 286] on span "- 9:30am" at bounding box center [822, 288] width 27 height 7
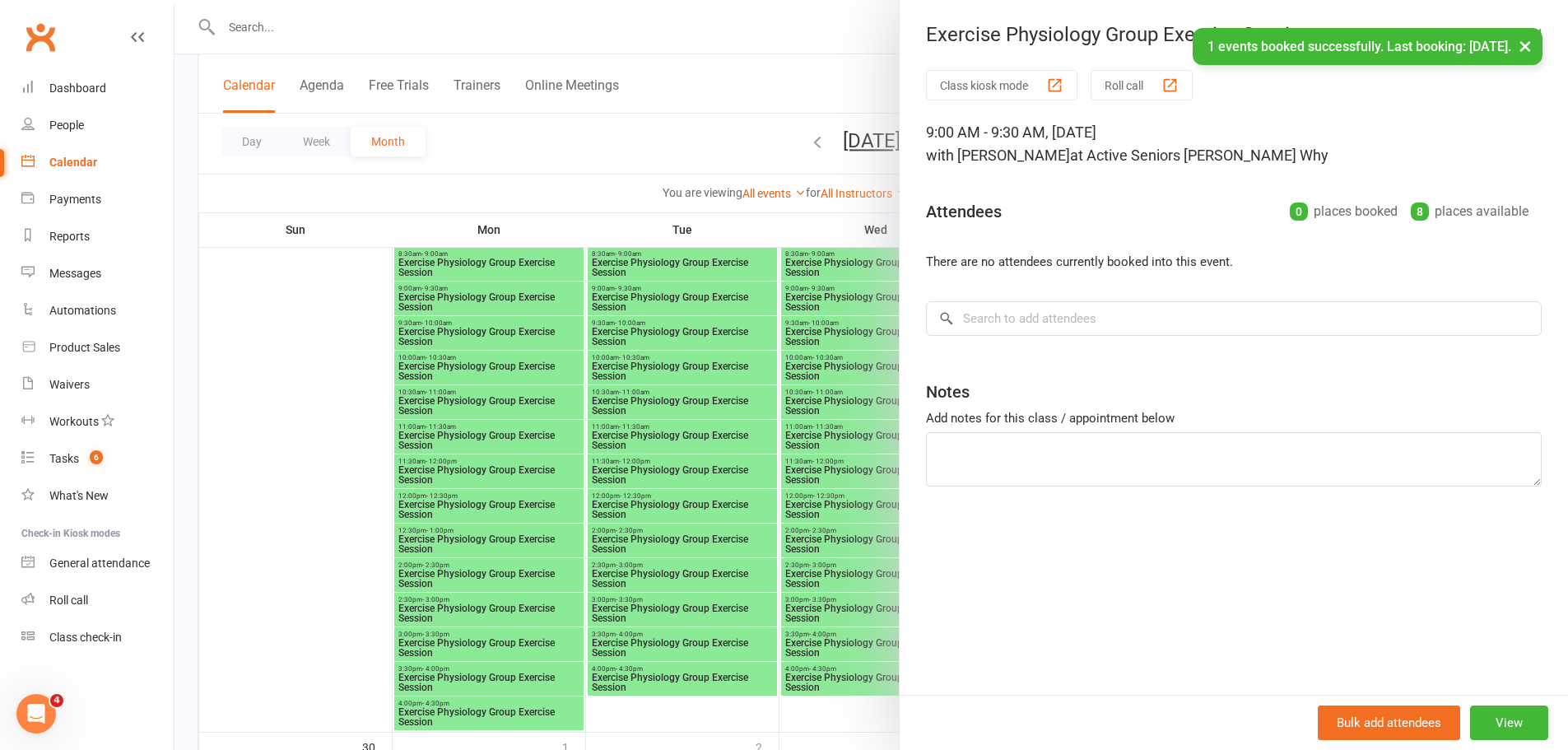
drag, startPoint x: 1024, startPoint y: 290, endPoint x: 1022, endPoint y: 306, distance: 16.1
click at [1024, 299] on div "Class kiosk mode Roll call 9:00 AM - 9:30 AM, [DATE] with [PERSON_NAME] Why at …" at bounding box center [1233, 382] width 668 height 625
click at [1020, 307] on input "search" at bounding box center [1233, 319] width 615 height 35
paste input "[PERSON_NAME]"
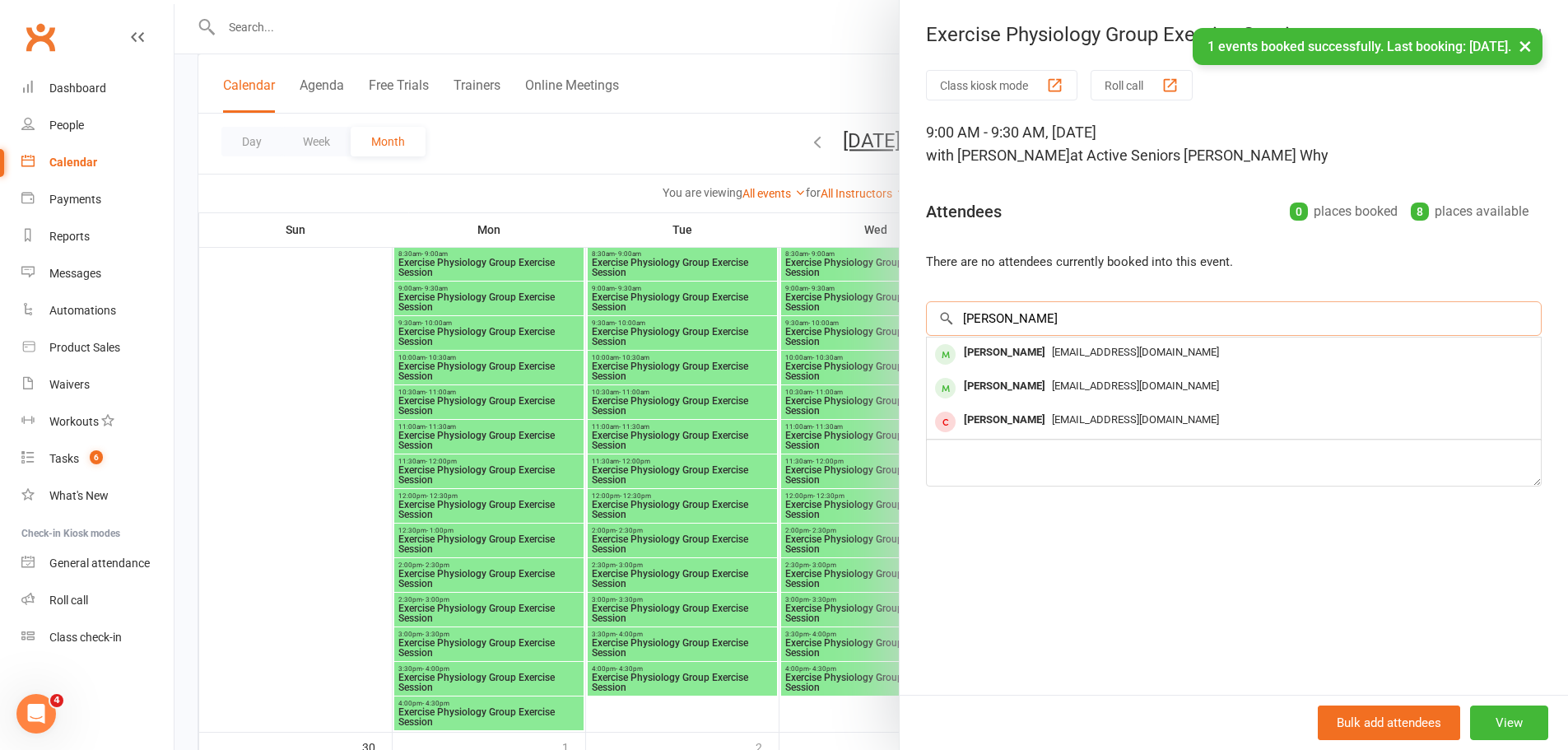
type input "[PERSON_NAME]"
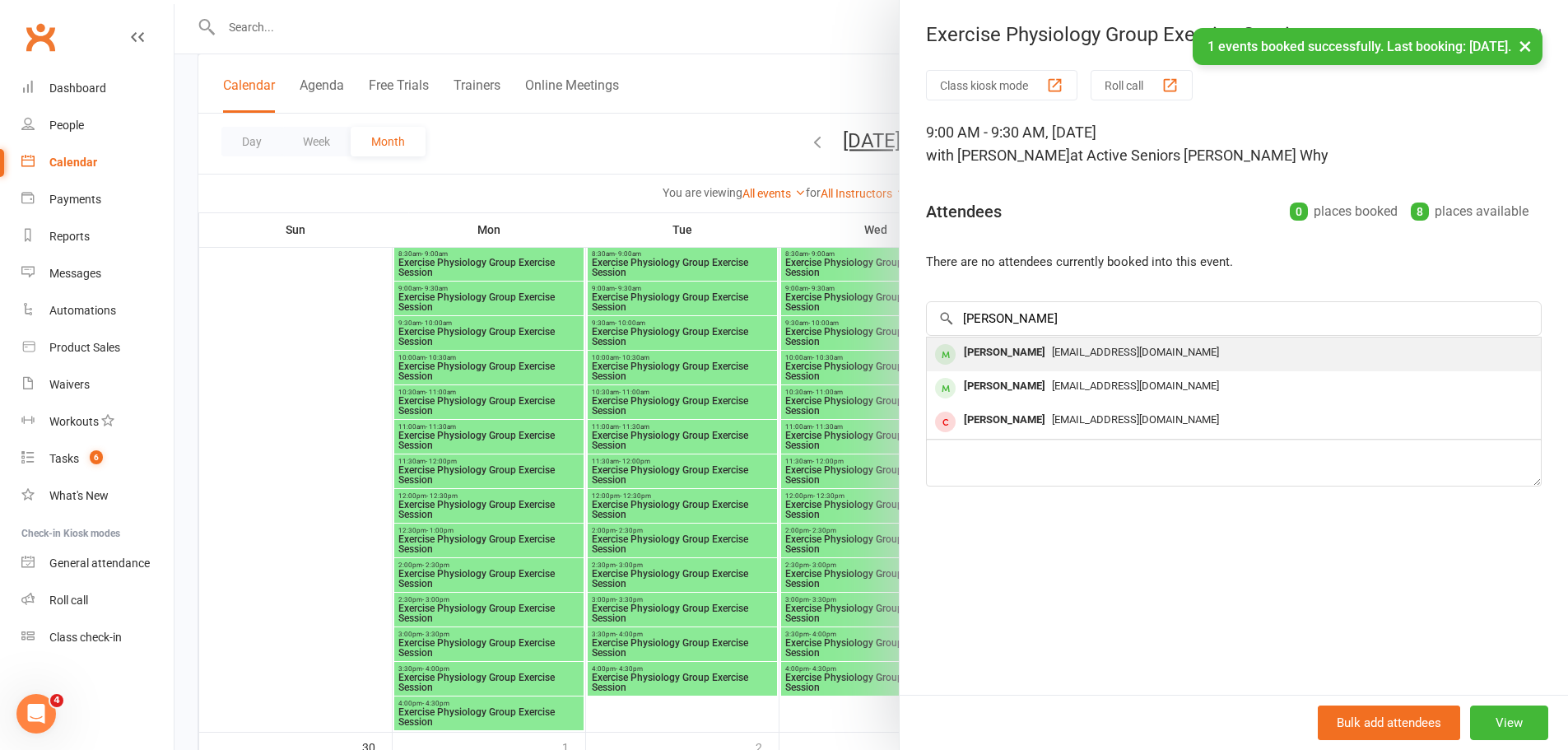
click at [1043, 346] on div "[PERSON_NAME] [EMAIL_ADDRESS][DOMAIN_NAME]" at bounding box center [1233, 354] width 614 height 34
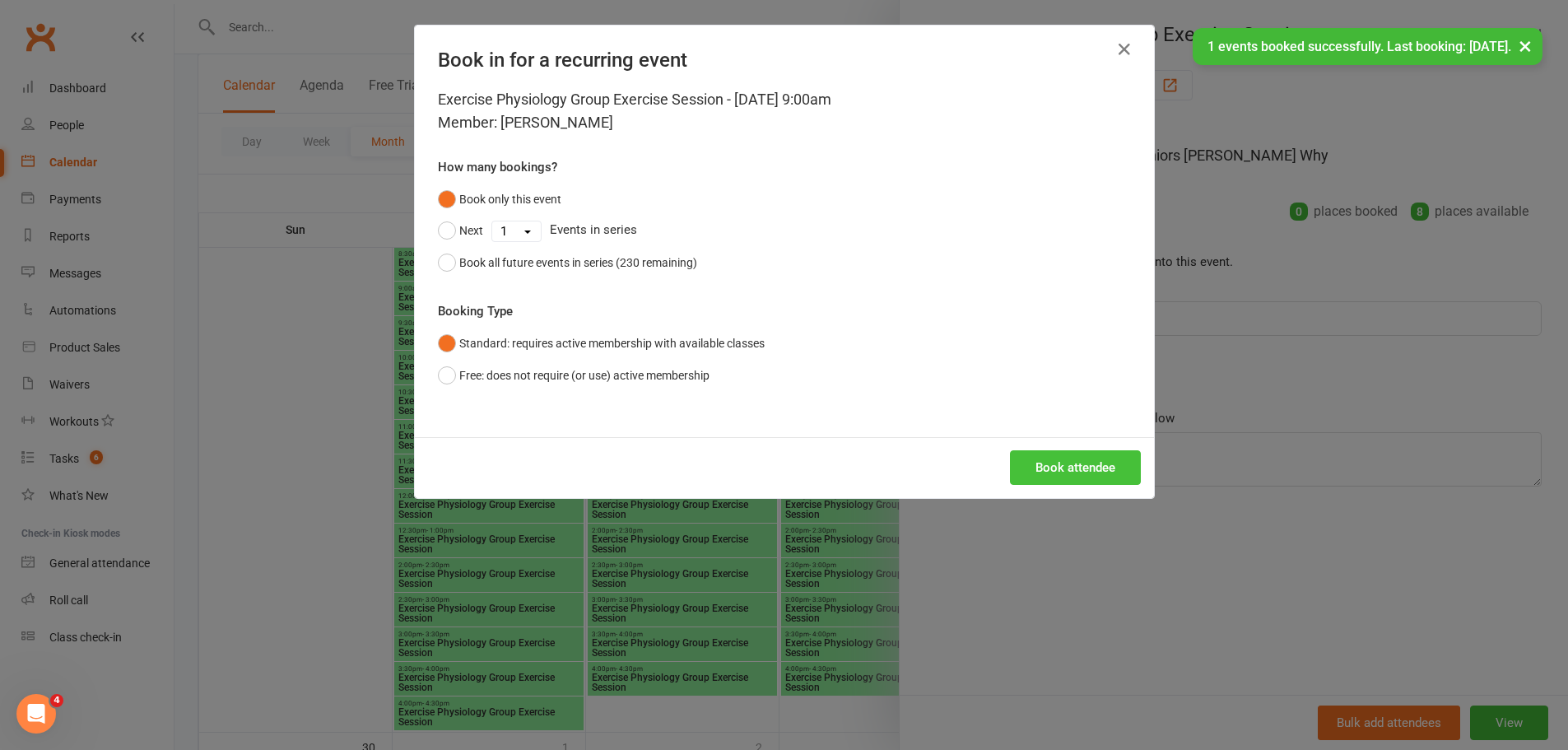
click at [1078, 456] on button "Book attendee" at bounding box center [1075, 467] width 131 height 35
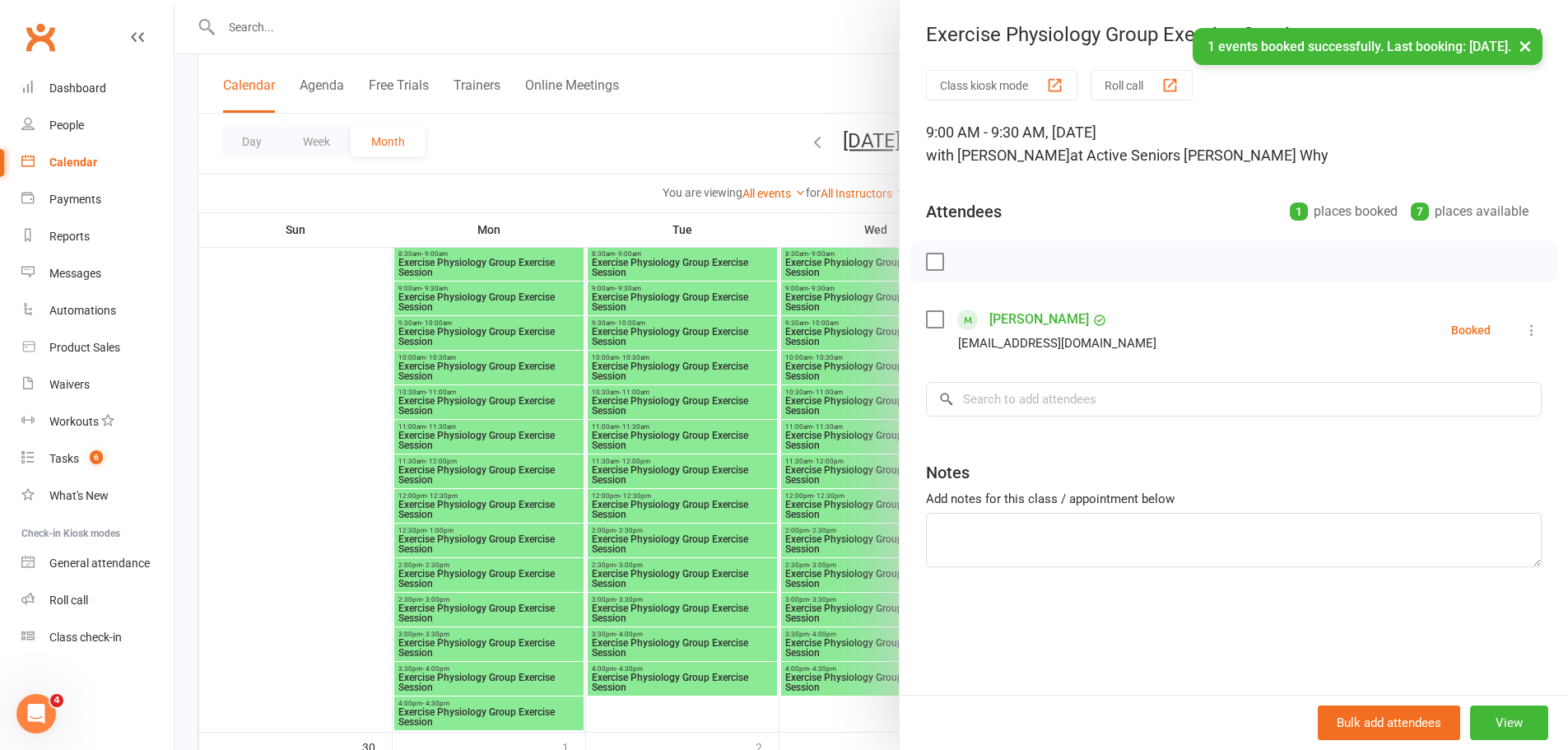
click at [695, 337] on div at bounding box center [871, 375] width 1393 height 750
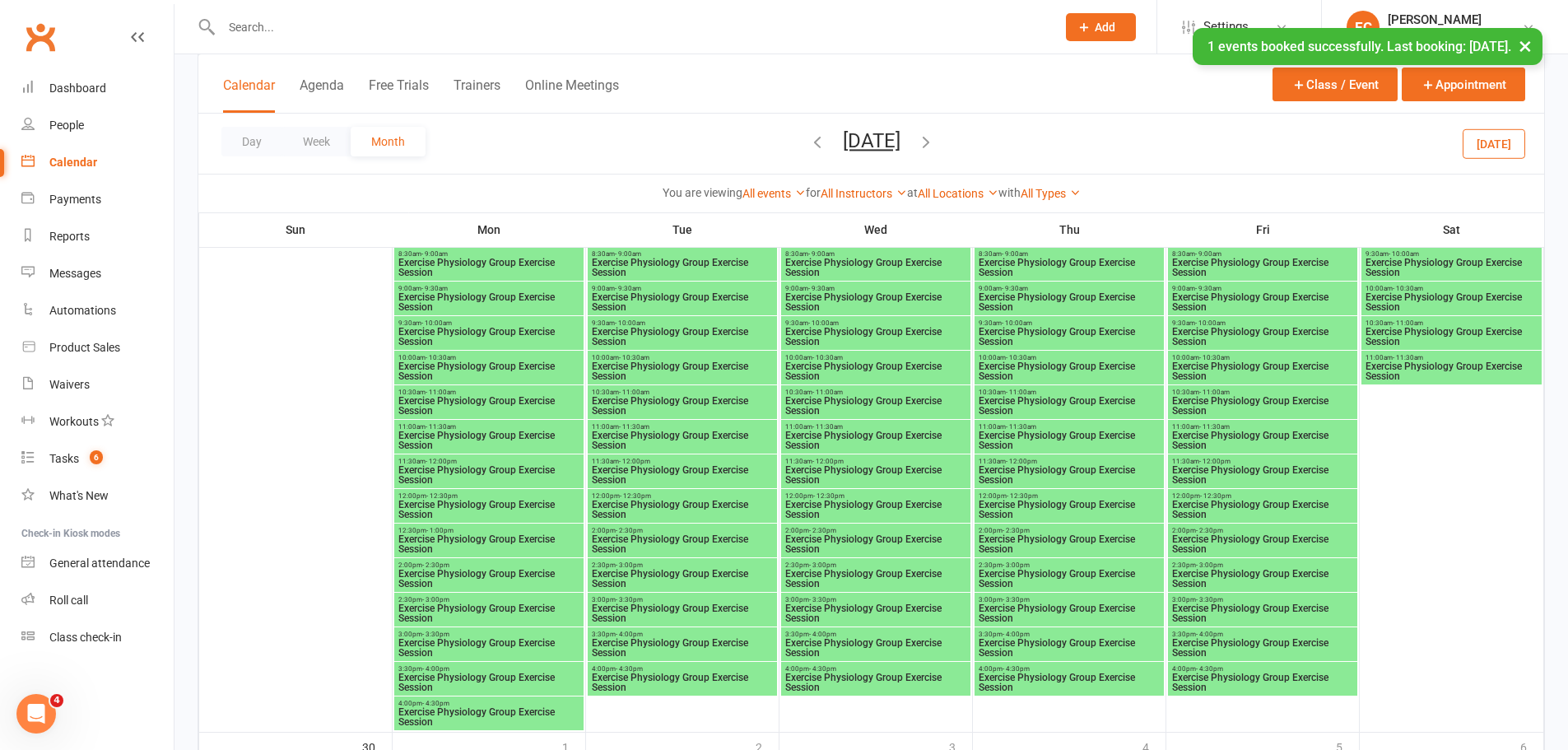
click at [1190, 298] on span "Exercise Physiology Group Exercise Session" at bounding box center [1262, 302] width 183 height 20
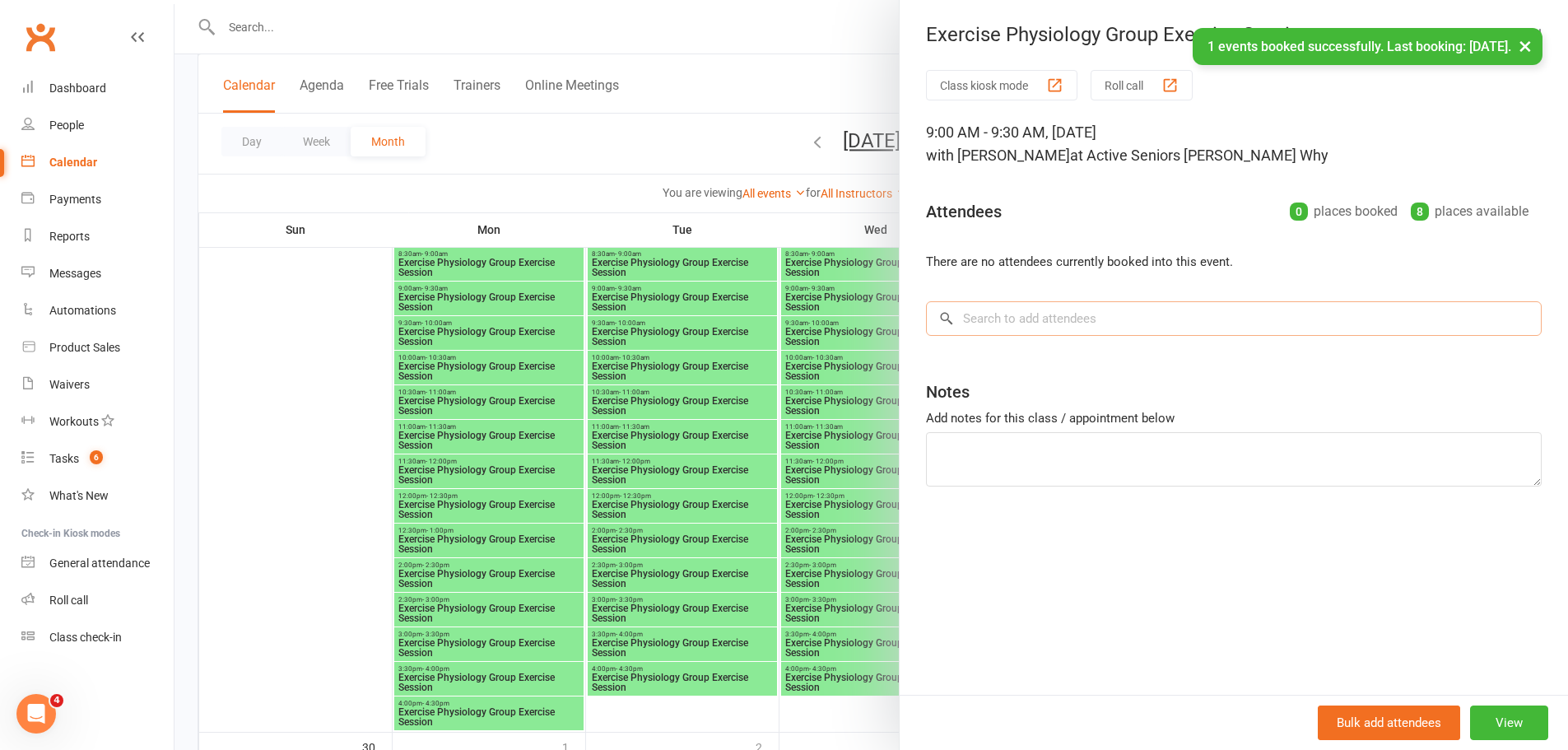
click at [1040, 317] on input "search" at bounding box center [1233, 319] width 615 height 35
paste input "[PERSON_NAME]"
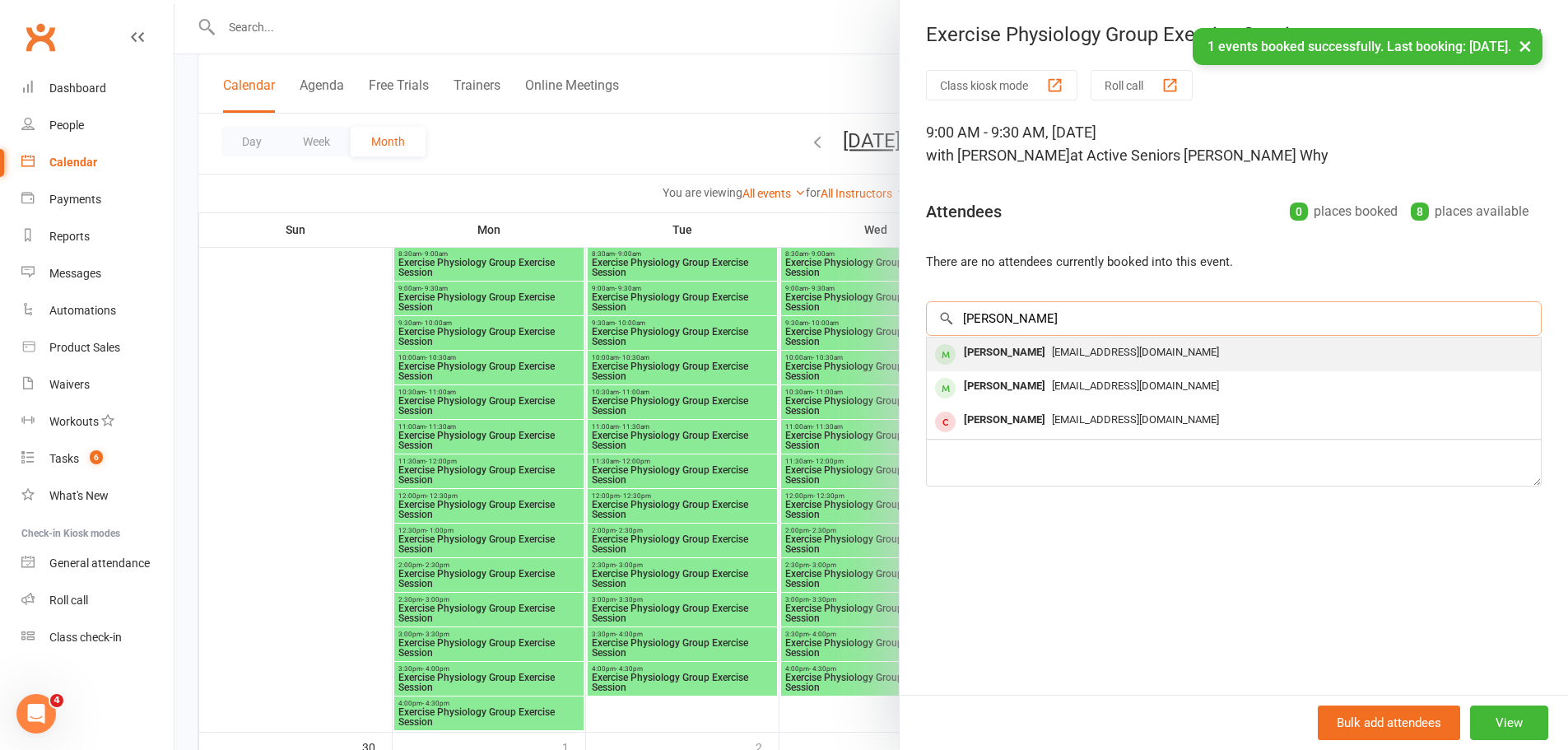
type input "[PERSON_NAME]"
click at [1026, 359] on div "[PERSON_NAME]" at bounding box center [1005, 352] width 94 height 24
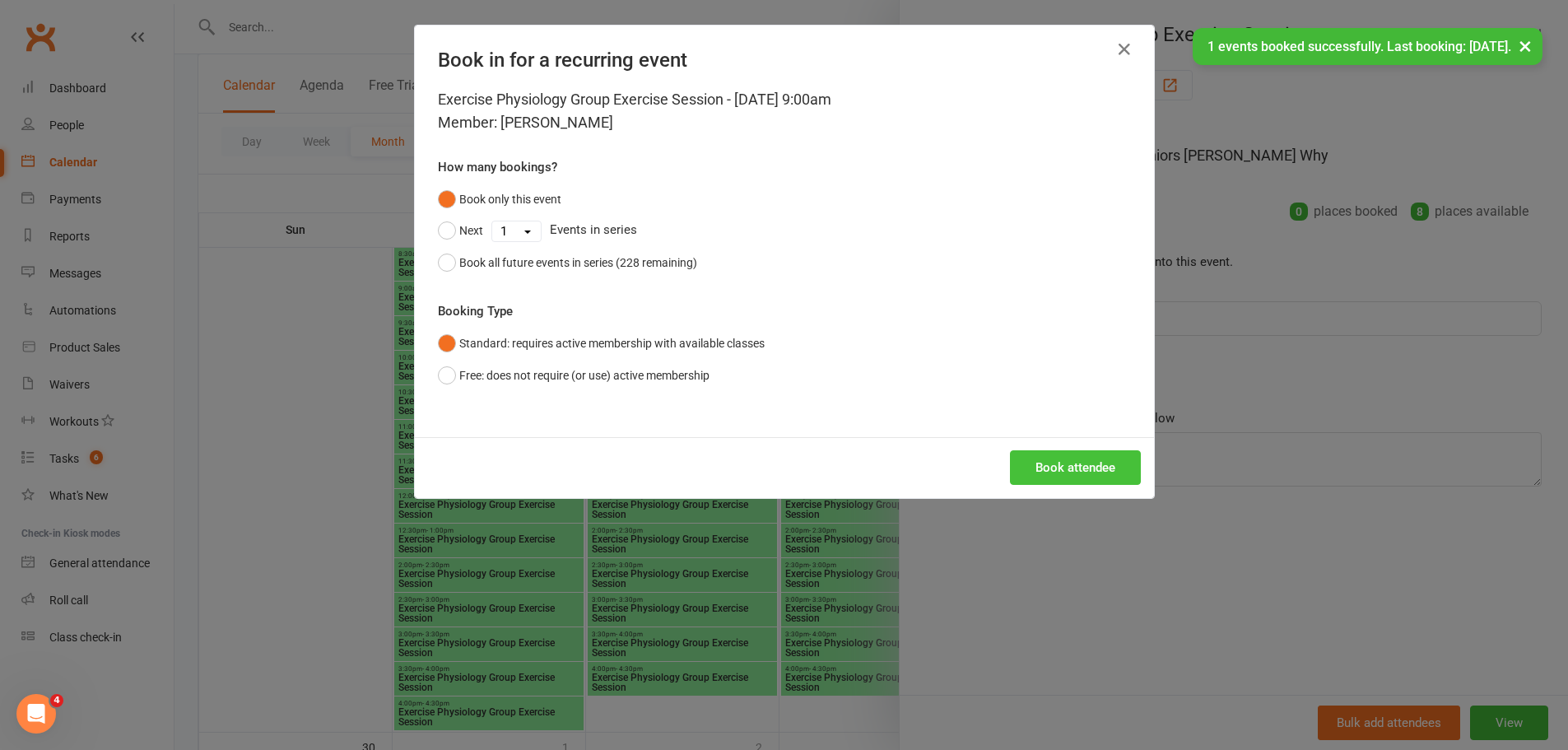
click at [1046, 462] on button "Book attendee" at bounding box center [1075, 467] width 131 height 35
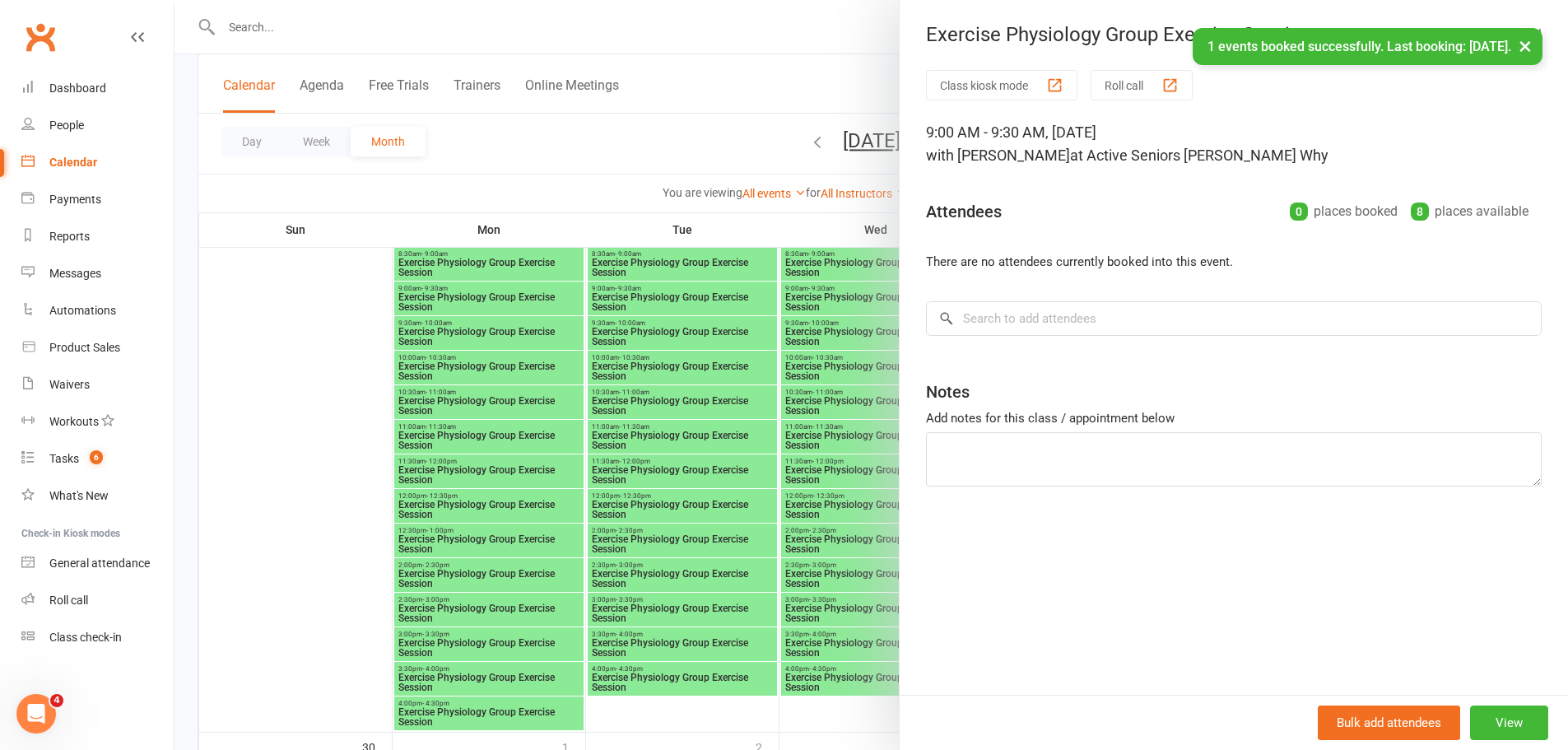
click at [654, 428] on div at bounding box center [871, 375] width 1393 height 750
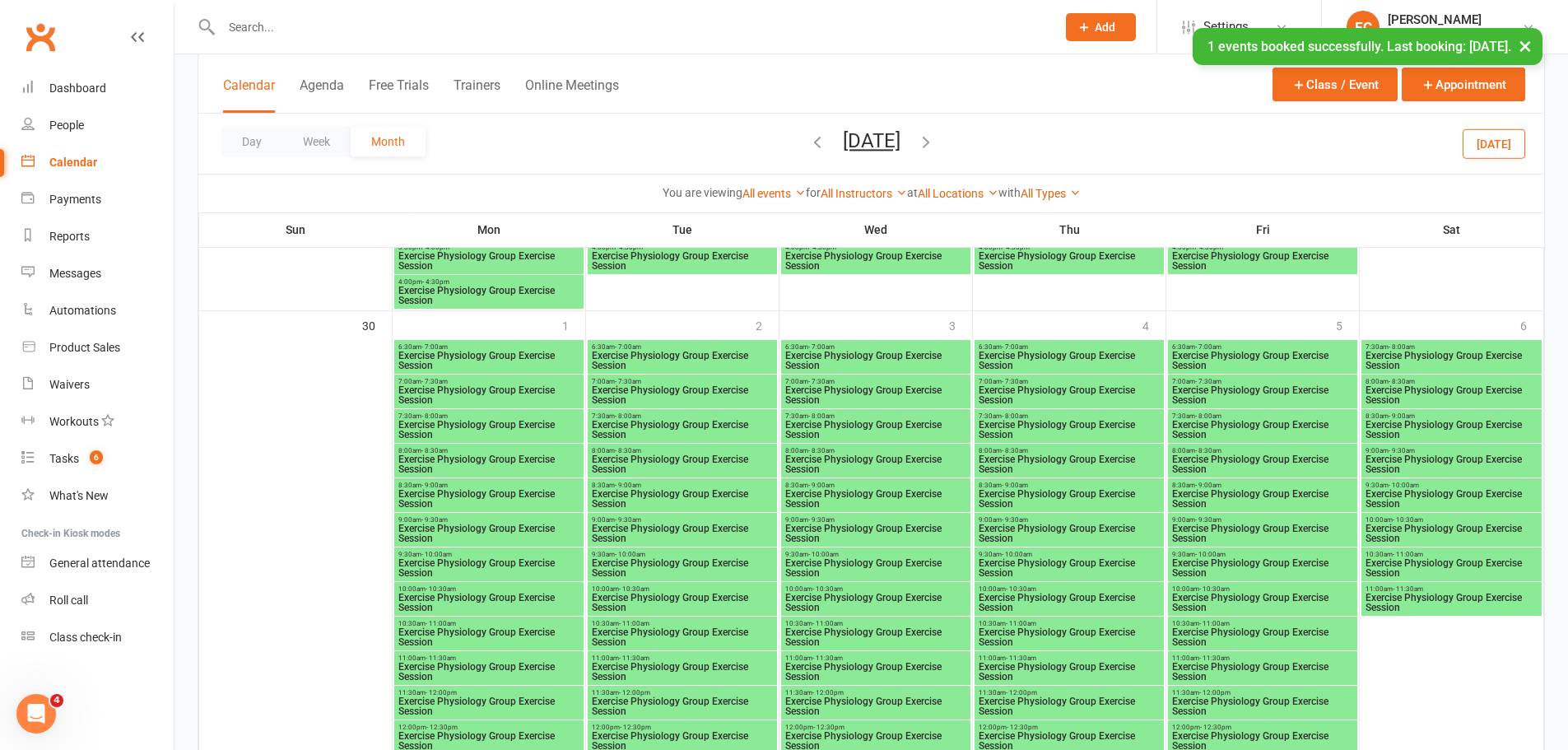
scroll to position [3376, 0]
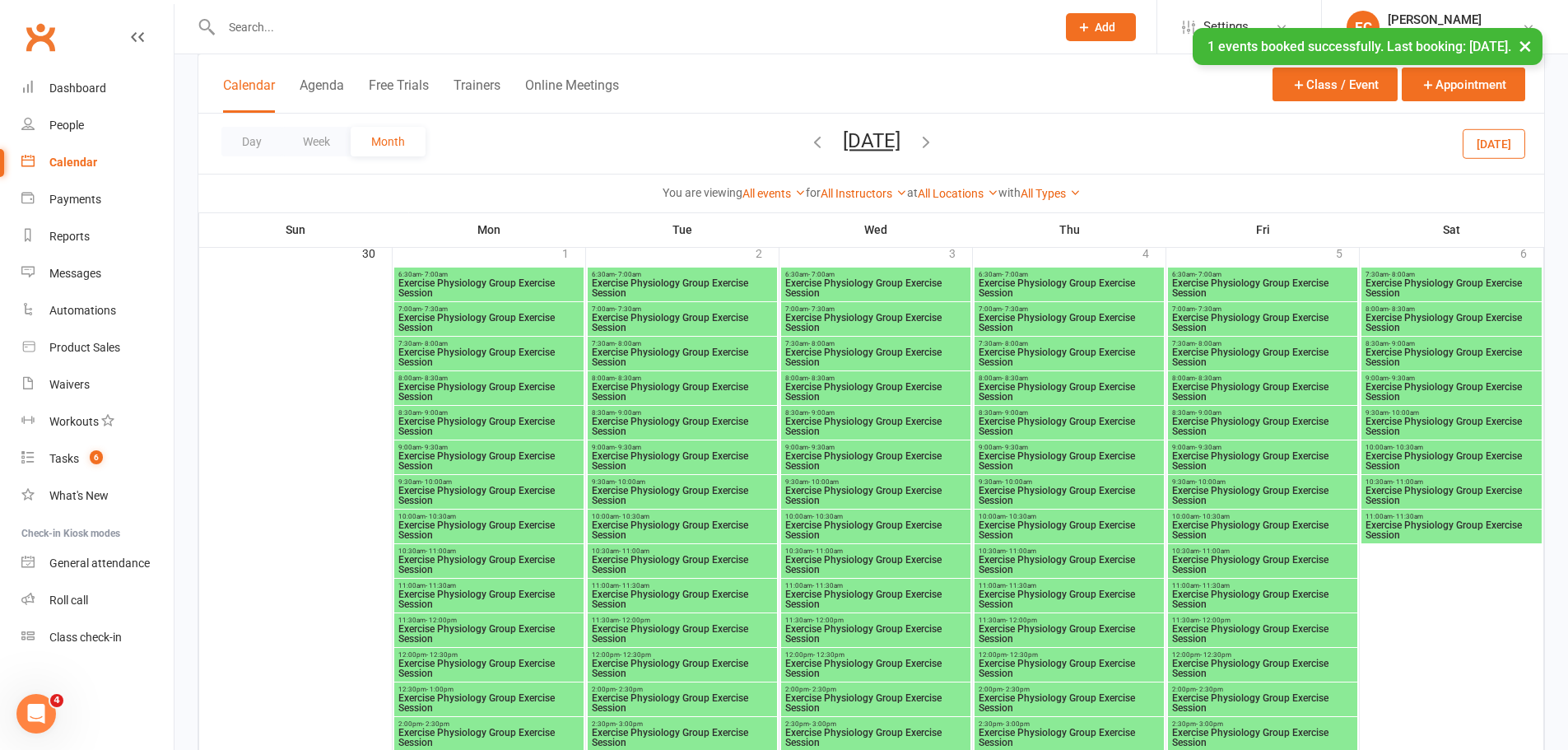
click at [447, 449] on span "- 9:30am" at bounding box center [435, 448] width 27 height 7
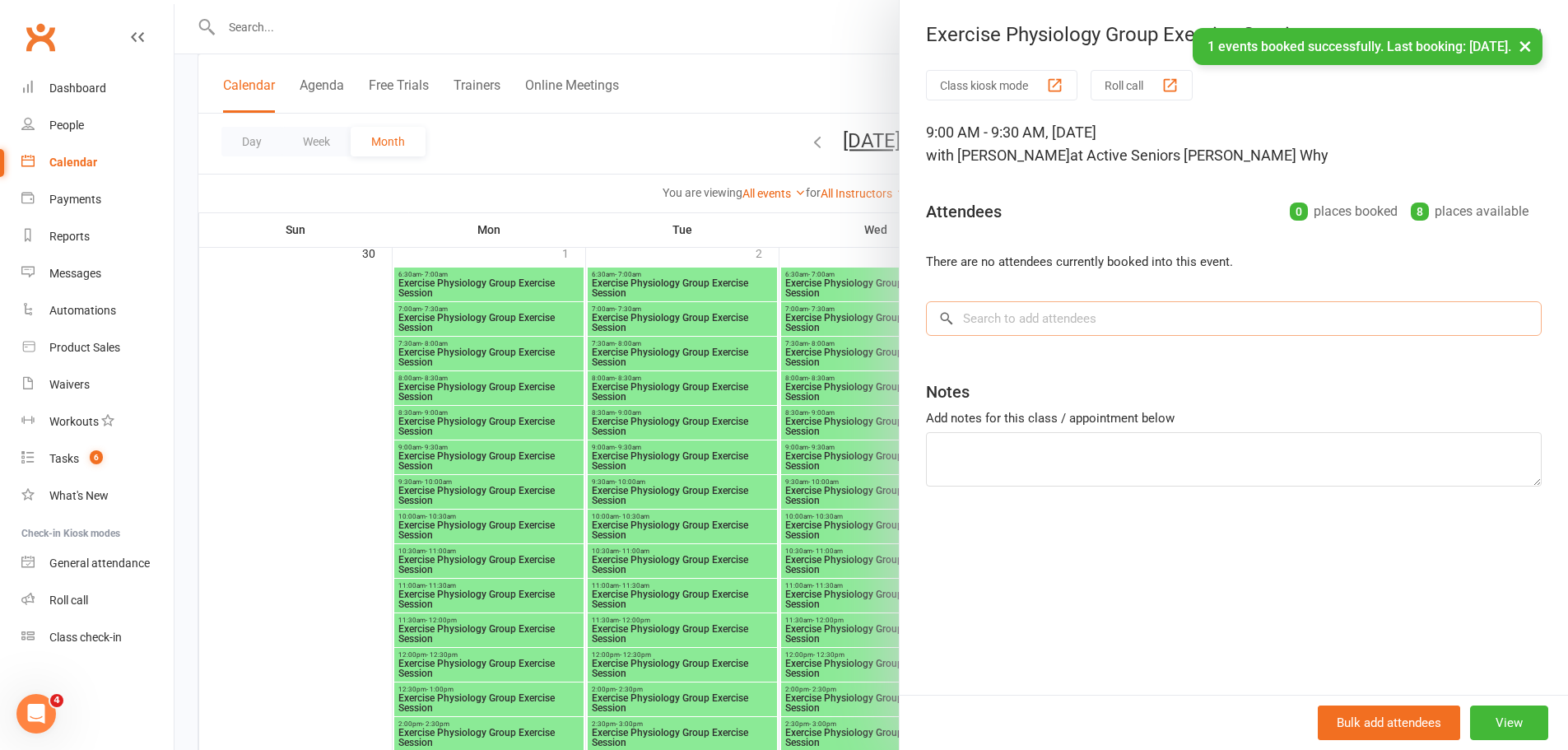
click at [1102, 318] on input "search" at bounding box center [1233, 319] width 615 height 35
paste input "[PERSON_NAME]"
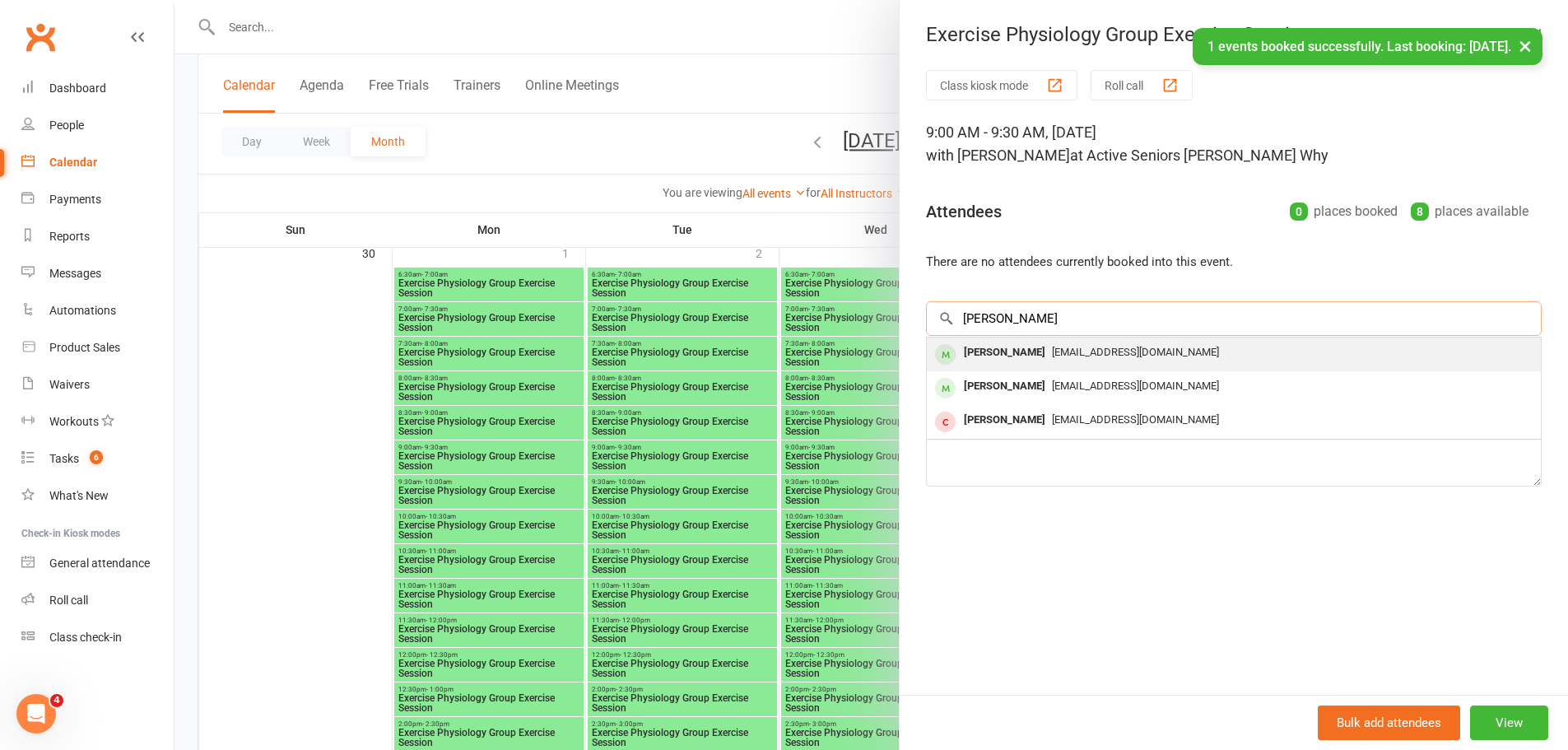
type input "[PERSON_NAME]"
click at [1080, 347] on span "[EMAIL_ADDRESS][DOMAIN_NAME]" at bounding box center [1136, 351] width 167 height 12
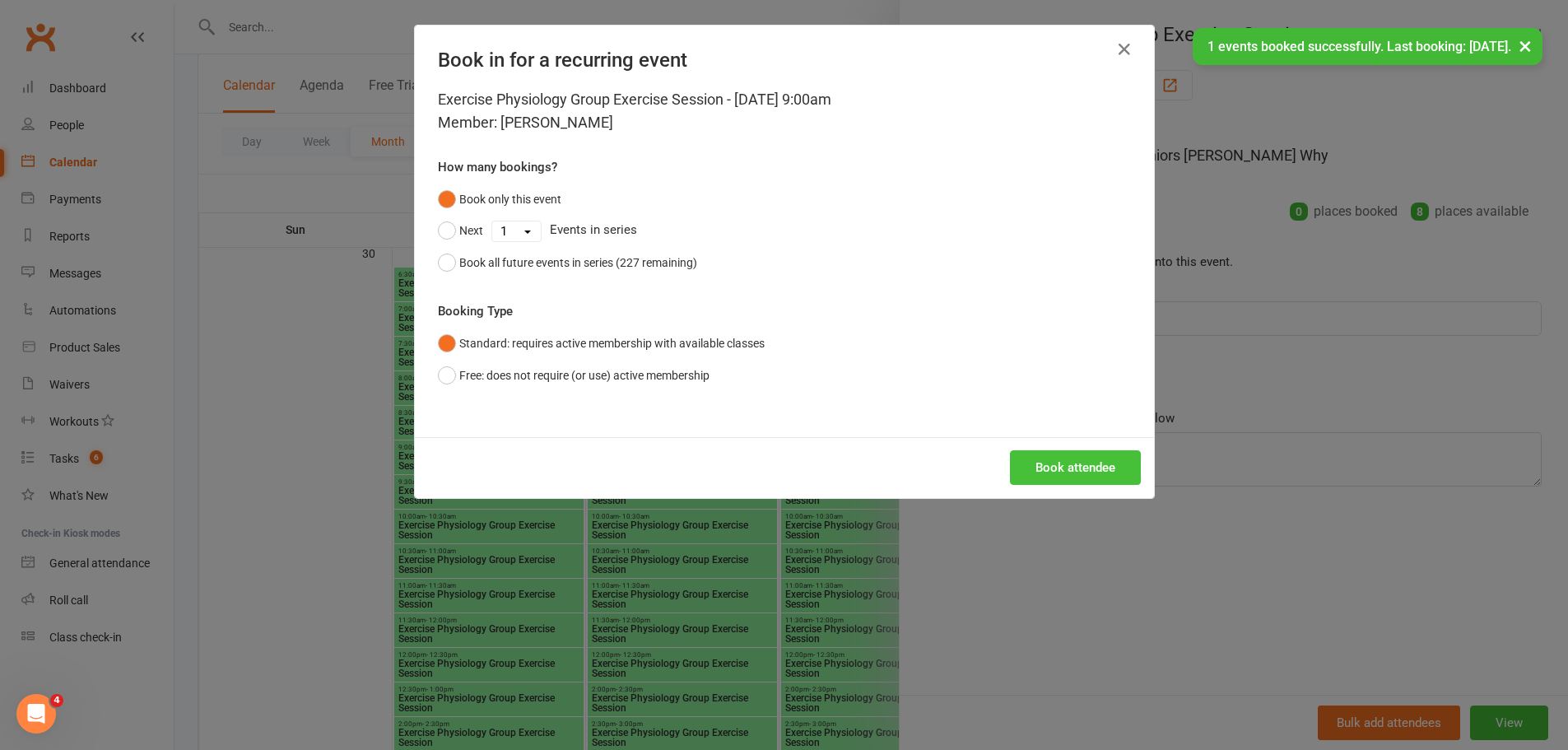
click at [1060, 449] on div "Book attendee" at bounding box center [784, 468] width 739 height 61
click at [1058, 450] on button "Book attendee" at bounding box center [1075, 467] width 131 height 35
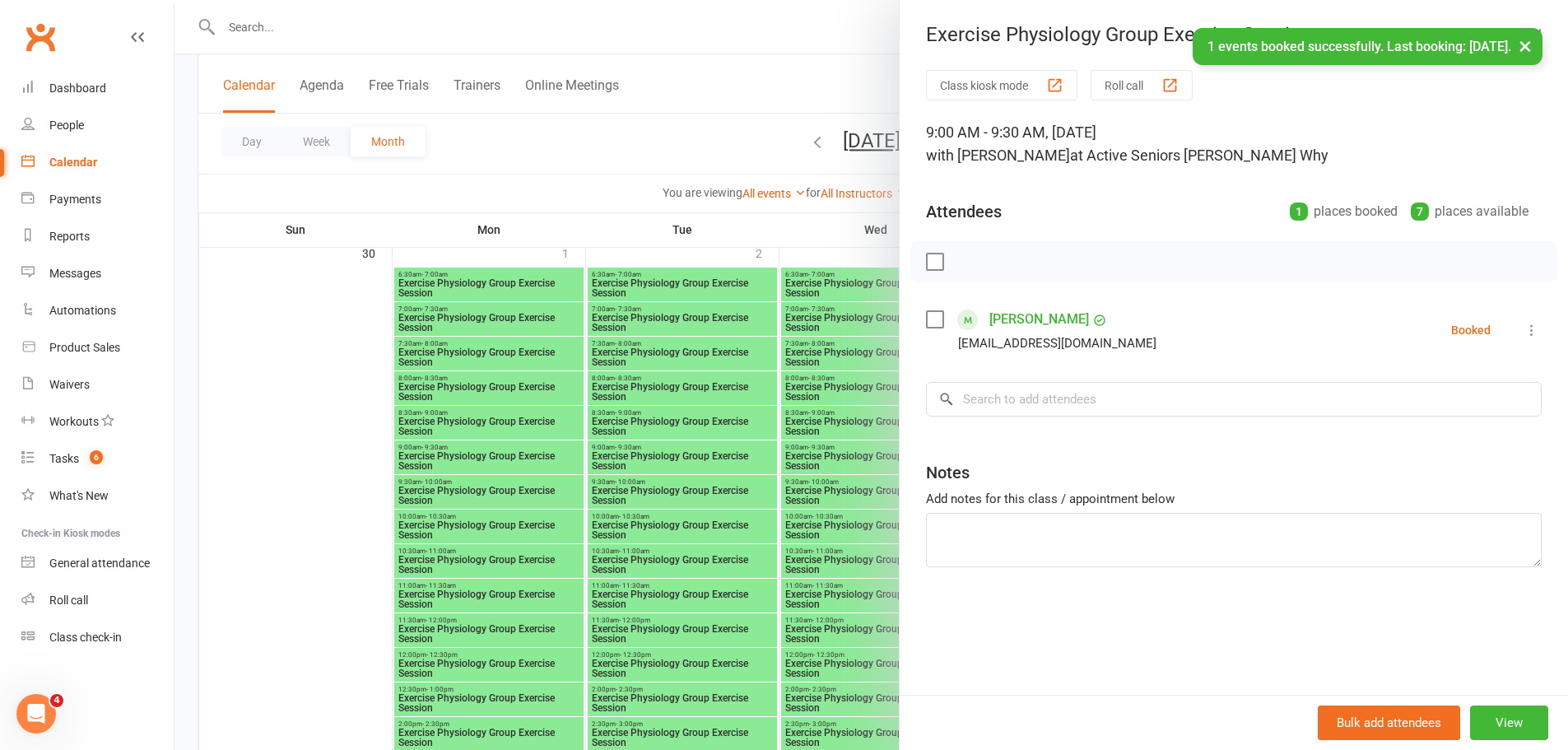
drag, startPoint x: 828, startPoint y: 360, endPoint x: 820, endPoint y: 385, distance: 26.2
click at [826, 361] on div at bounding box center [871, 375] width 1393 height 750
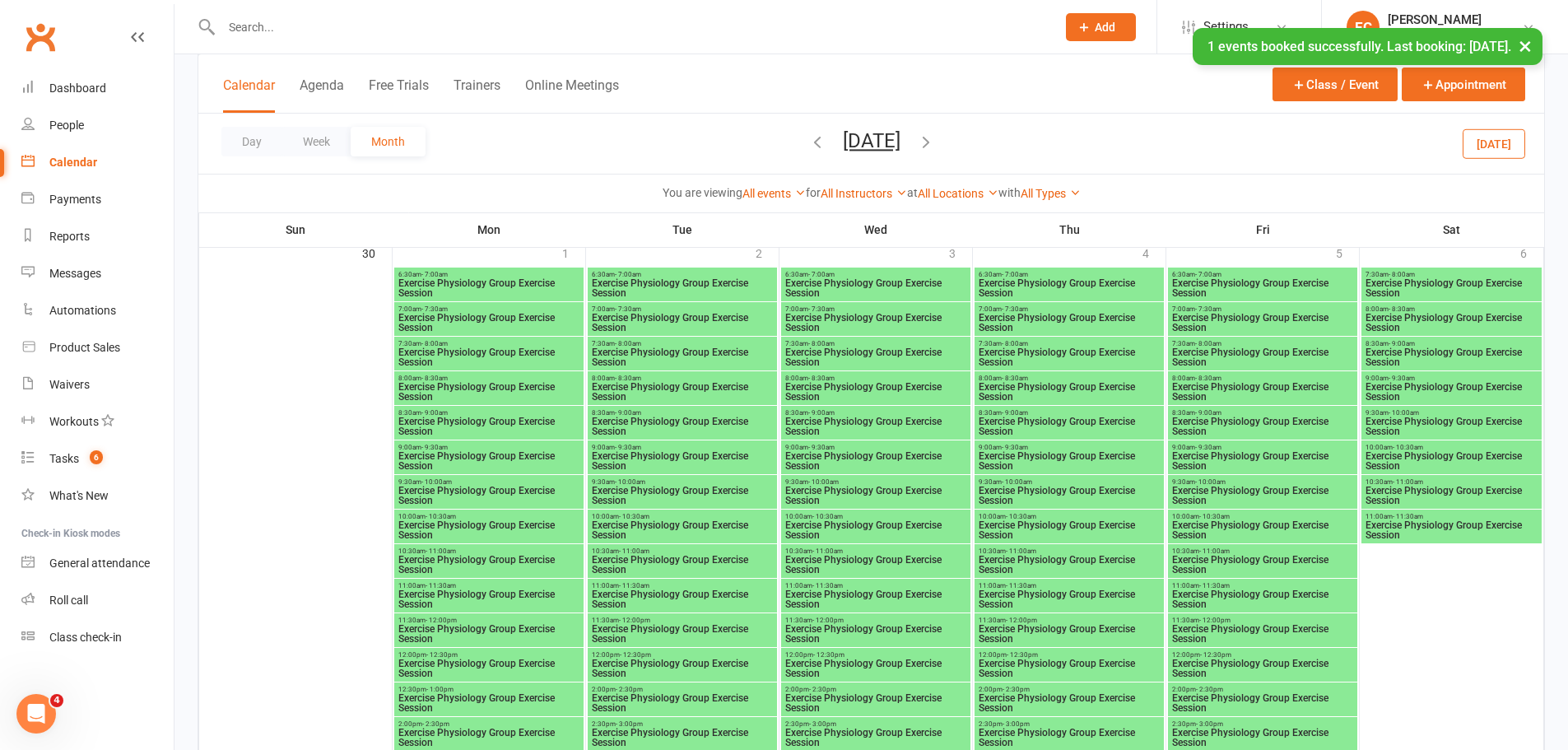
click at [816, 448] on span "- 9:30am" at bounding box center [822, 448] width 27 height 7
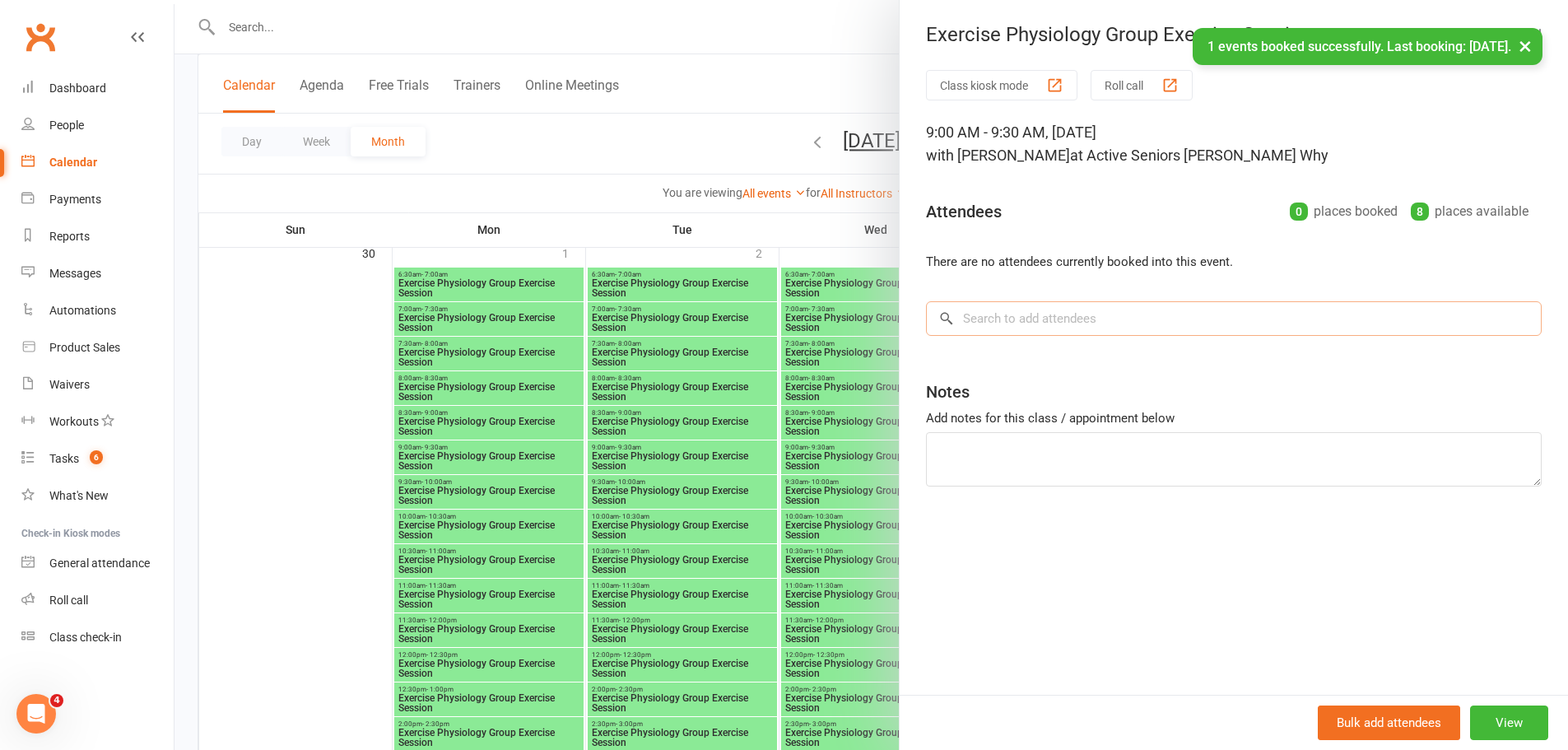
click at [1042, 328] on input "search" at bounding box center [1233, 319] width 615 height 35
paste input "[PERSON_NAME]"
type input "[PERSON_NAME]"
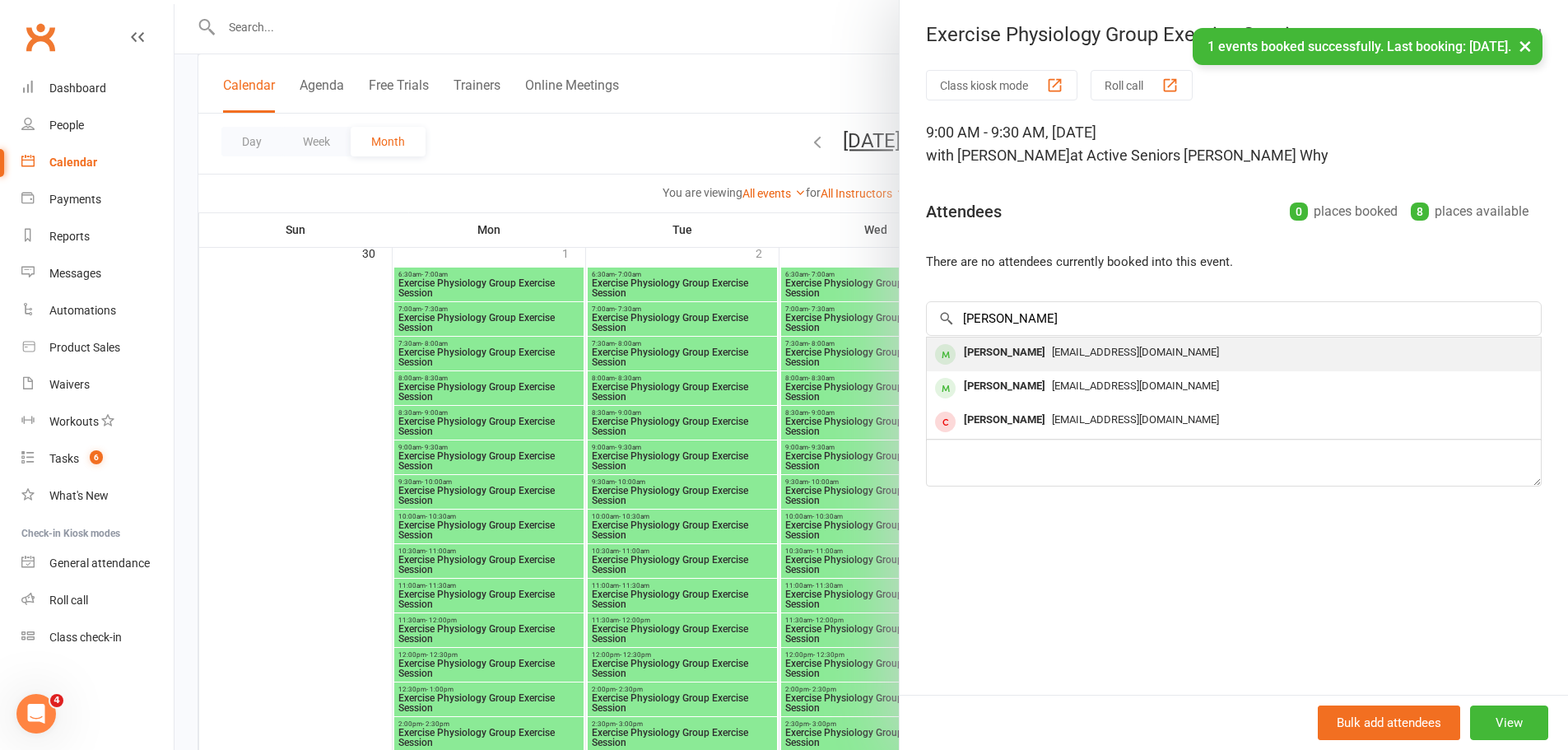
drag, startPoint x: 1069, startPoint y: 335, endPoint x: 1068, endPoint y: 353, distance: 18.0
click at [1068, 353] on span "[EMAIL_ADDRESS][DOMAIN_NAME]" at bounding box center [1136, 351] width 167 height 12
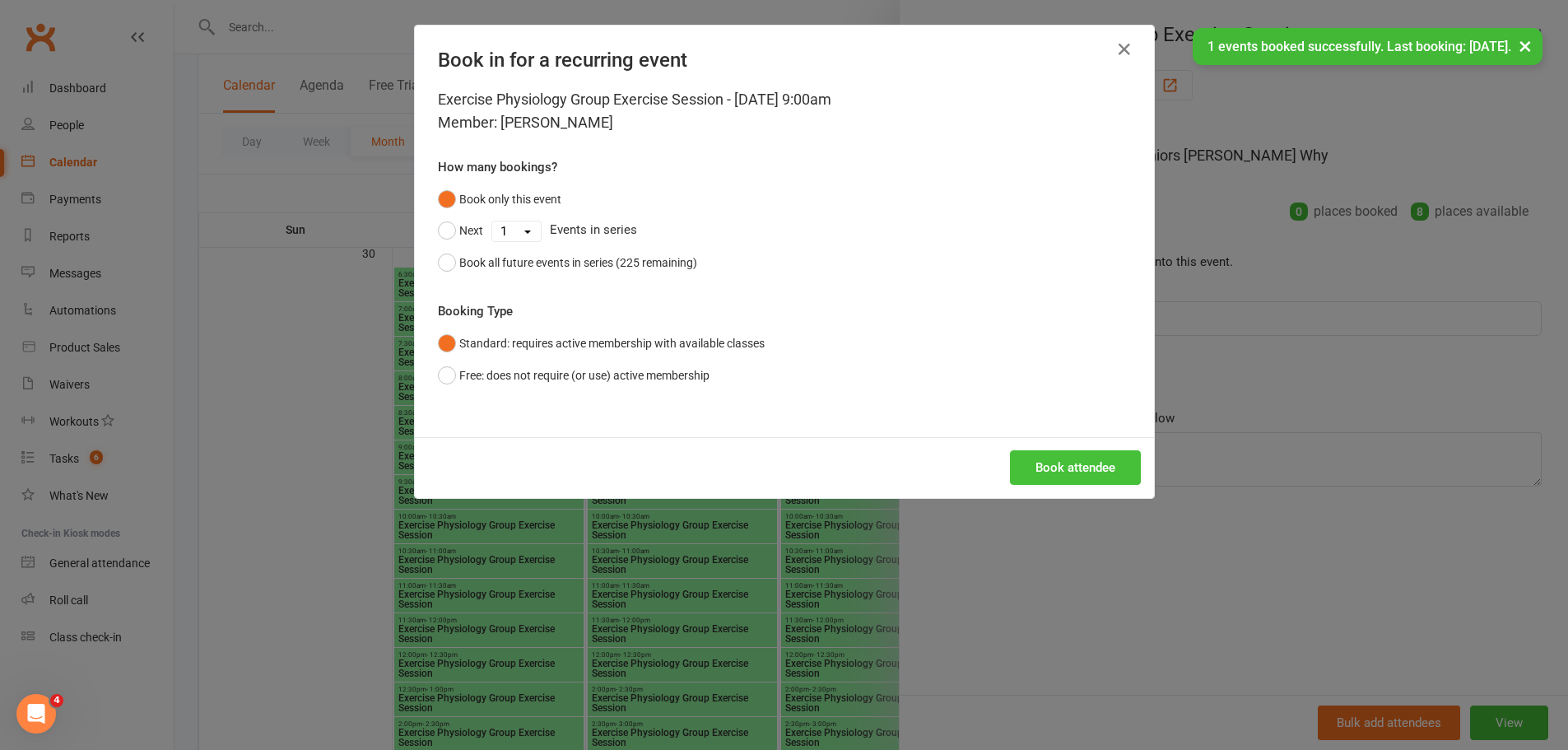
click at [1069, 452] on button "Book attendee" at bounding box center [1075, 467] width 131 height 35
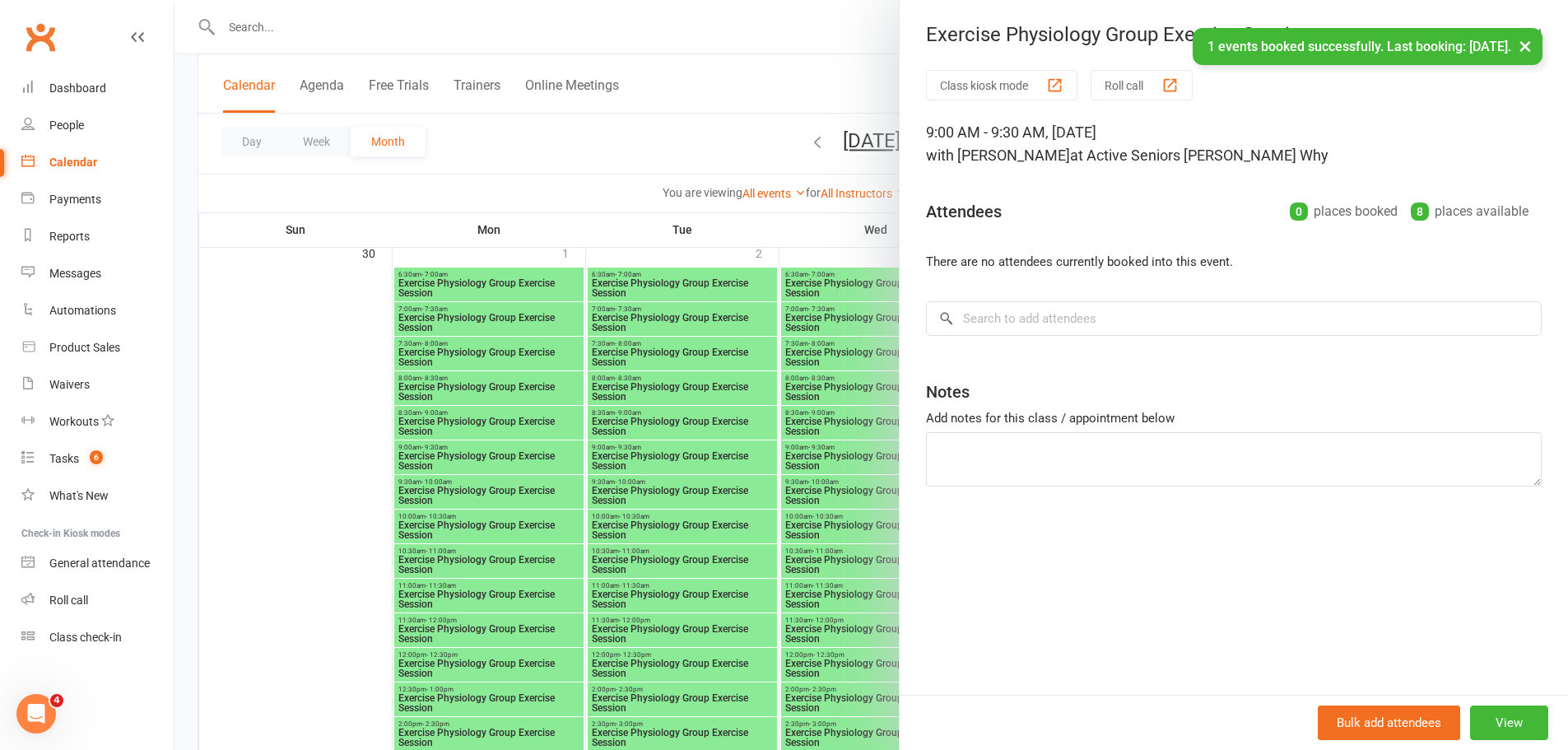
click at [867, 435] on div at bounding box center [871, 375] width 1393 height 750
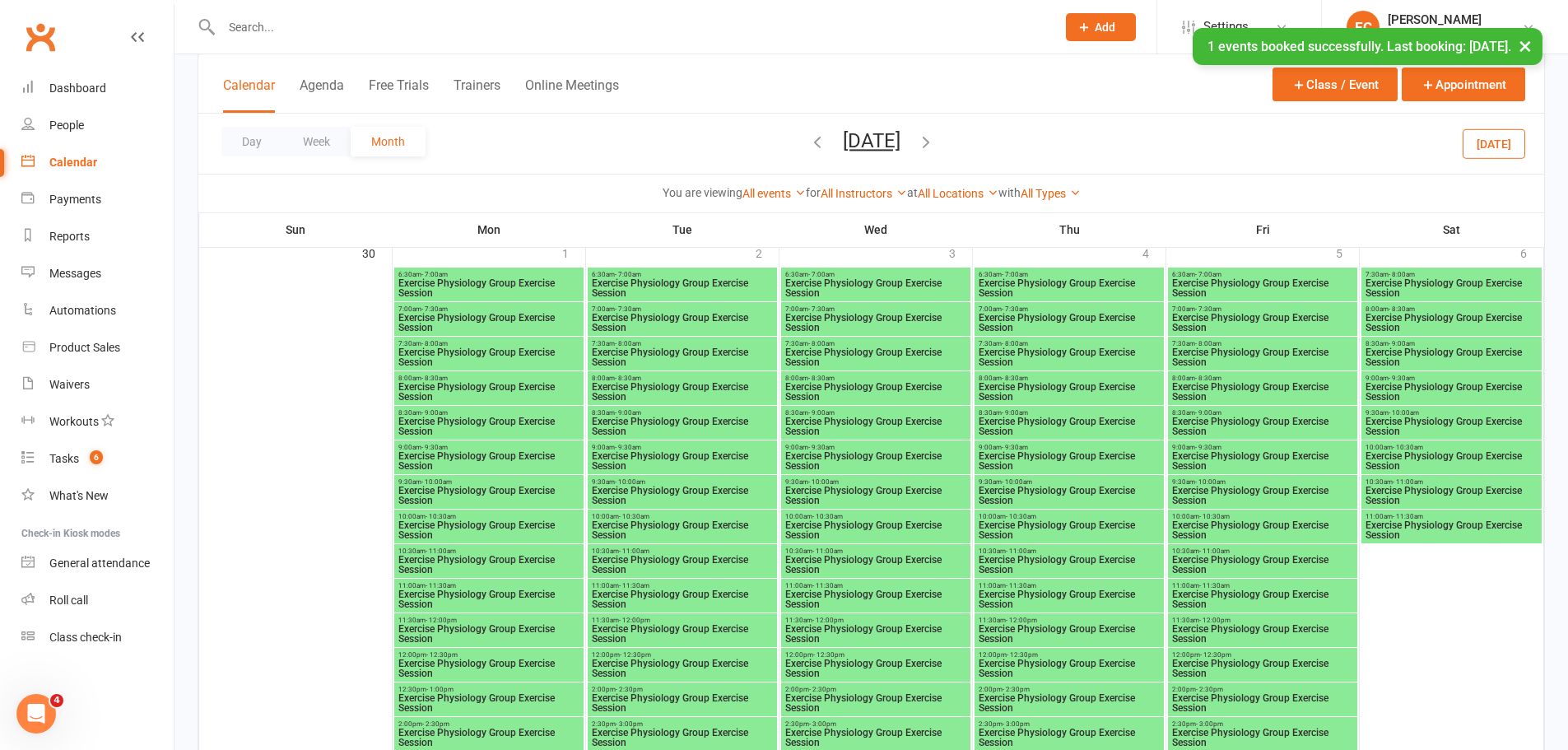
click at [1213, 453] on span "Exercise Physiology Group Exercise Session" at bounding box center [1262, 461] width 183 height 20
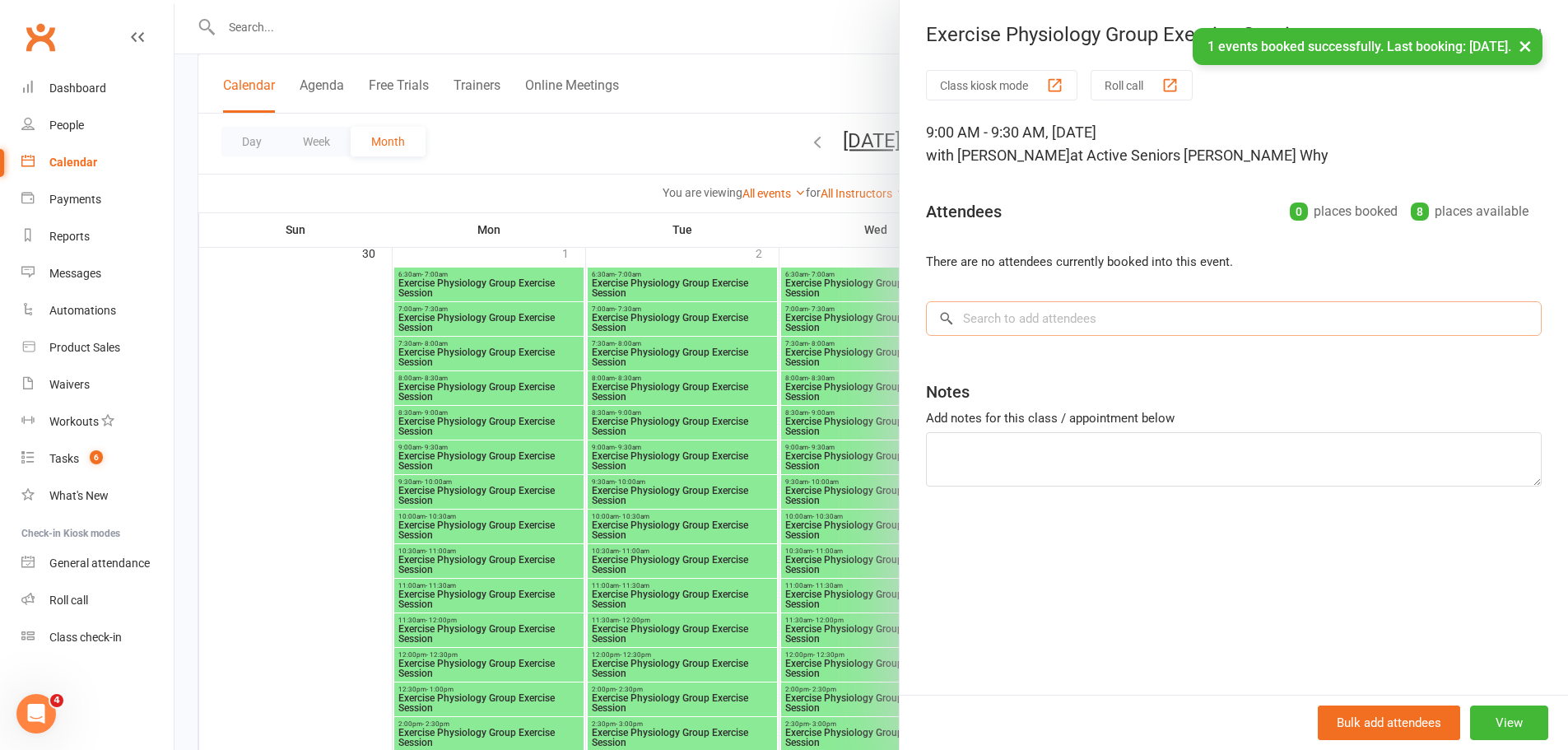
click at [1101, 309] on input "search" at bounding box center [1233, 319] width 615 height 35
paste input "[PERSON_NAME]"
type input "[PERSON_NAME]"
click at [1078, 346] on span "[EMAIL_ADDRESS][DOMAIN_NAME]" at bounding box center [1136, 351] width 167 height 12
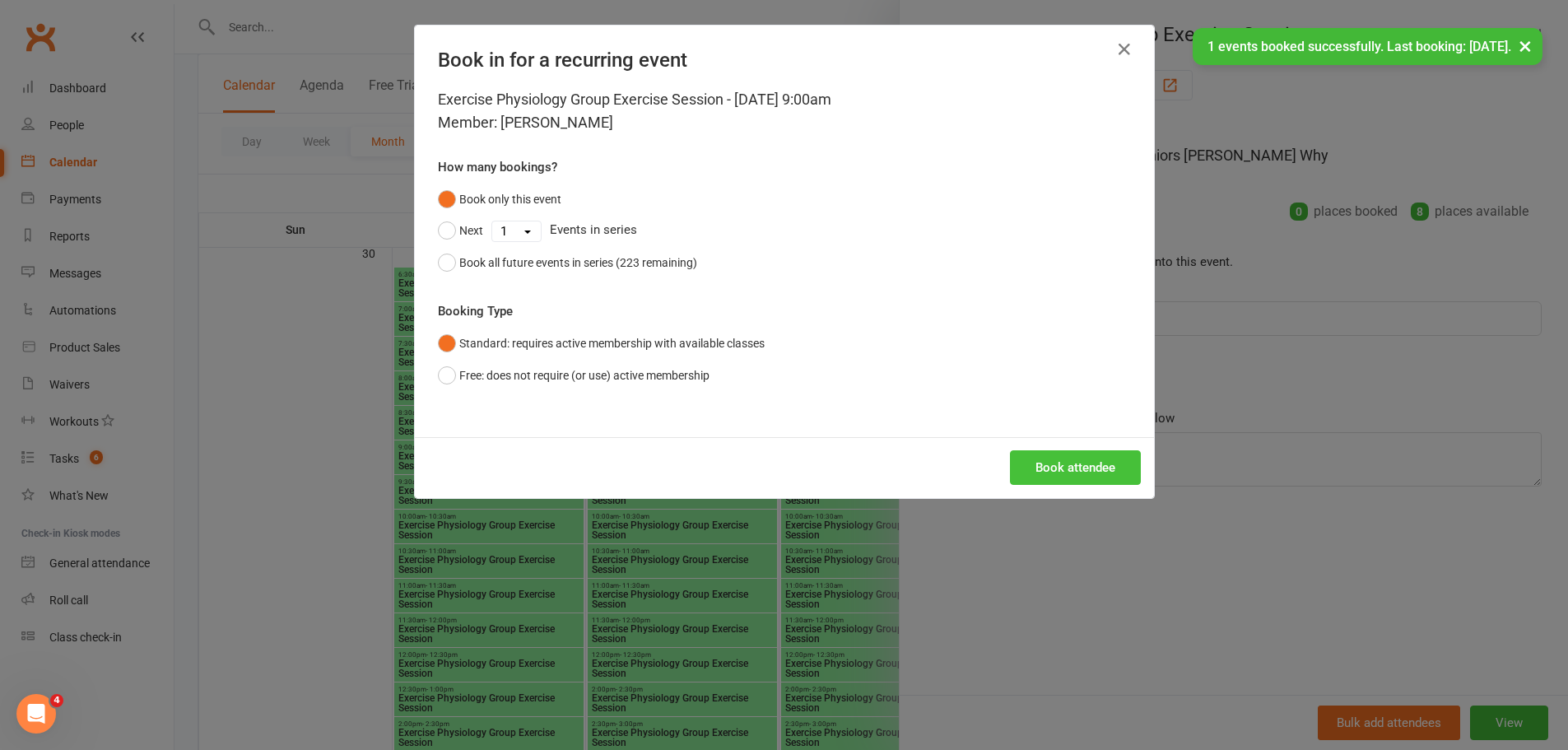
click at [1047, 457] on button "Book attendee" at bounding box center [1075, 467] width 131 height 35
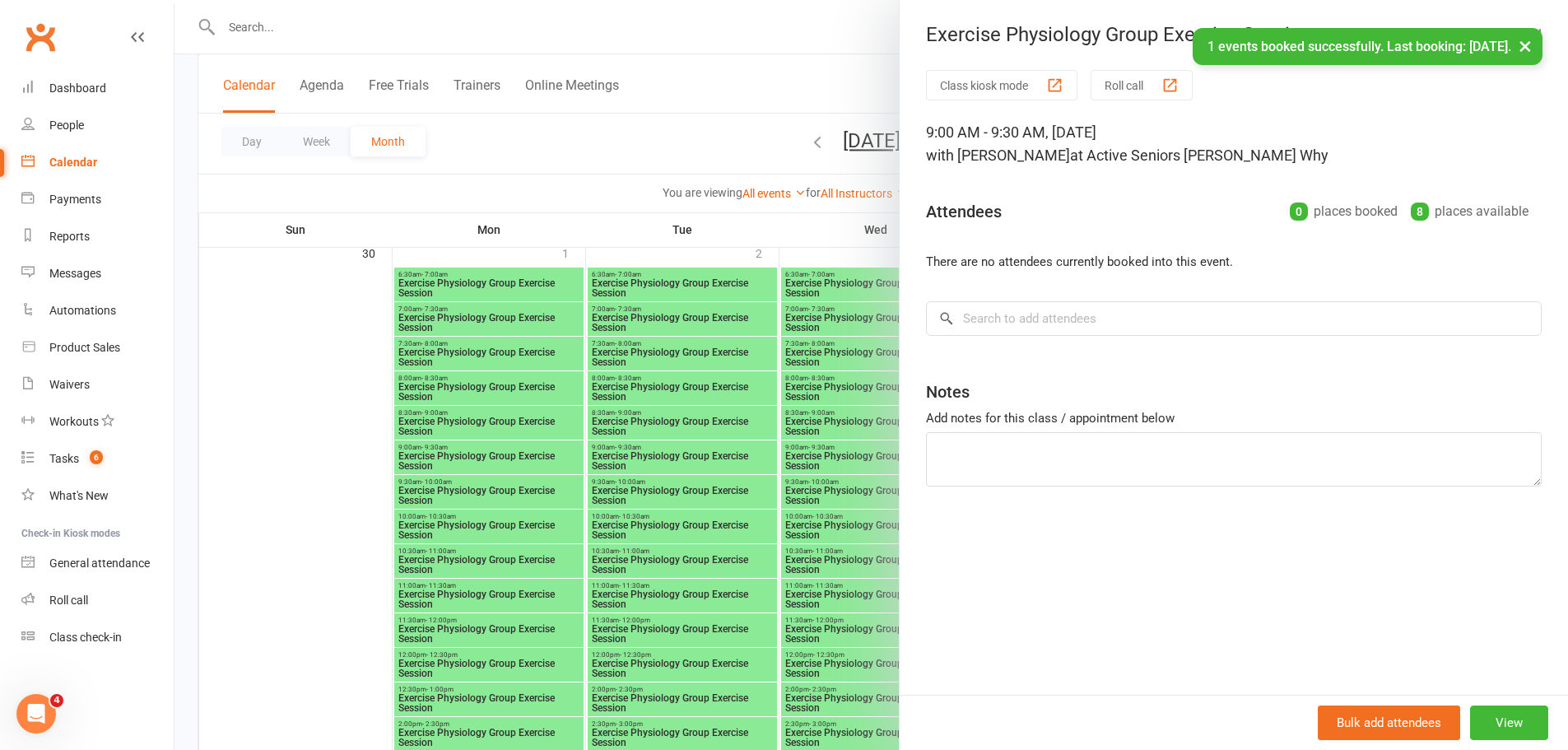
click at [585, 395] on div at bounding box center [871, 375] width 1393 height 750
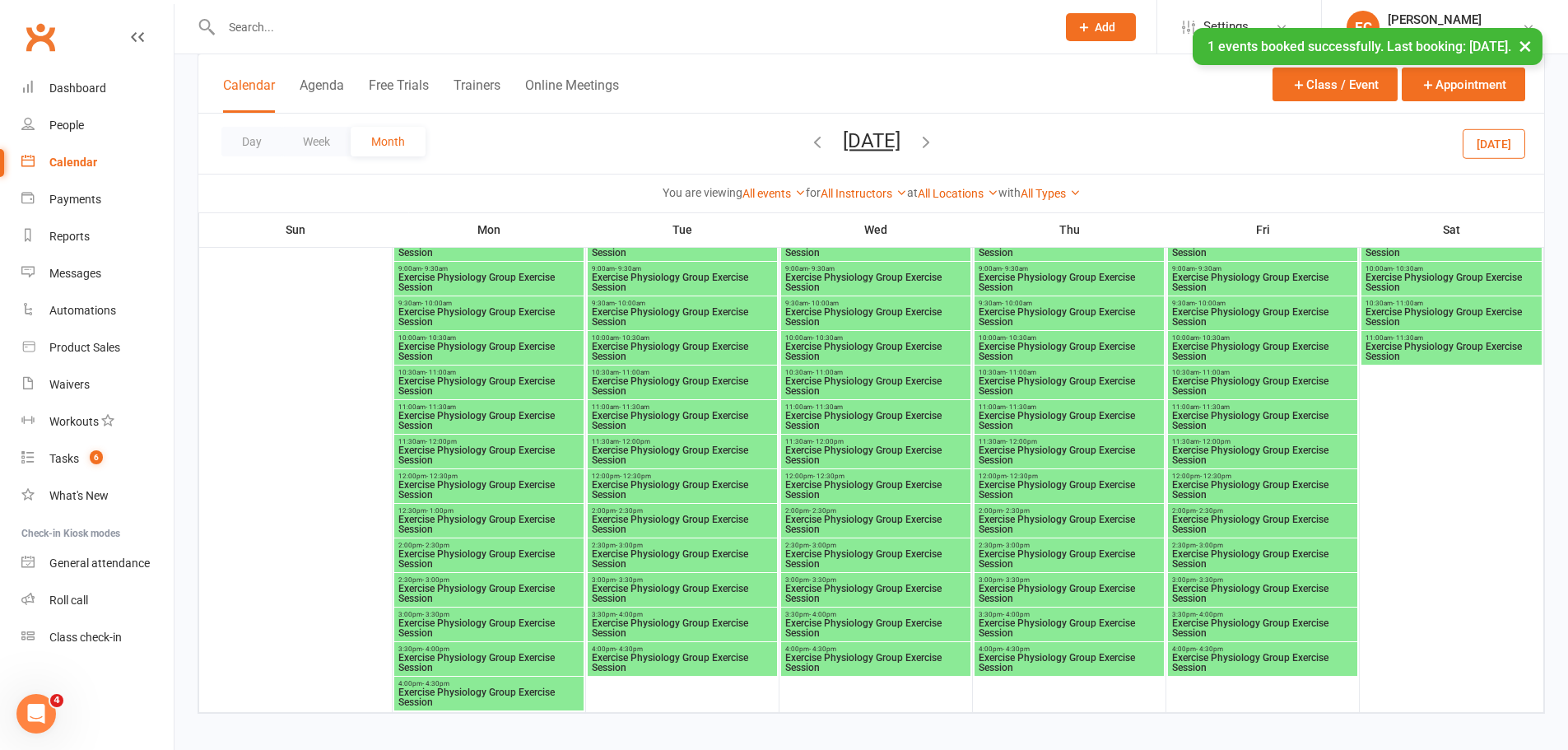
scroll to position [3400, 0]
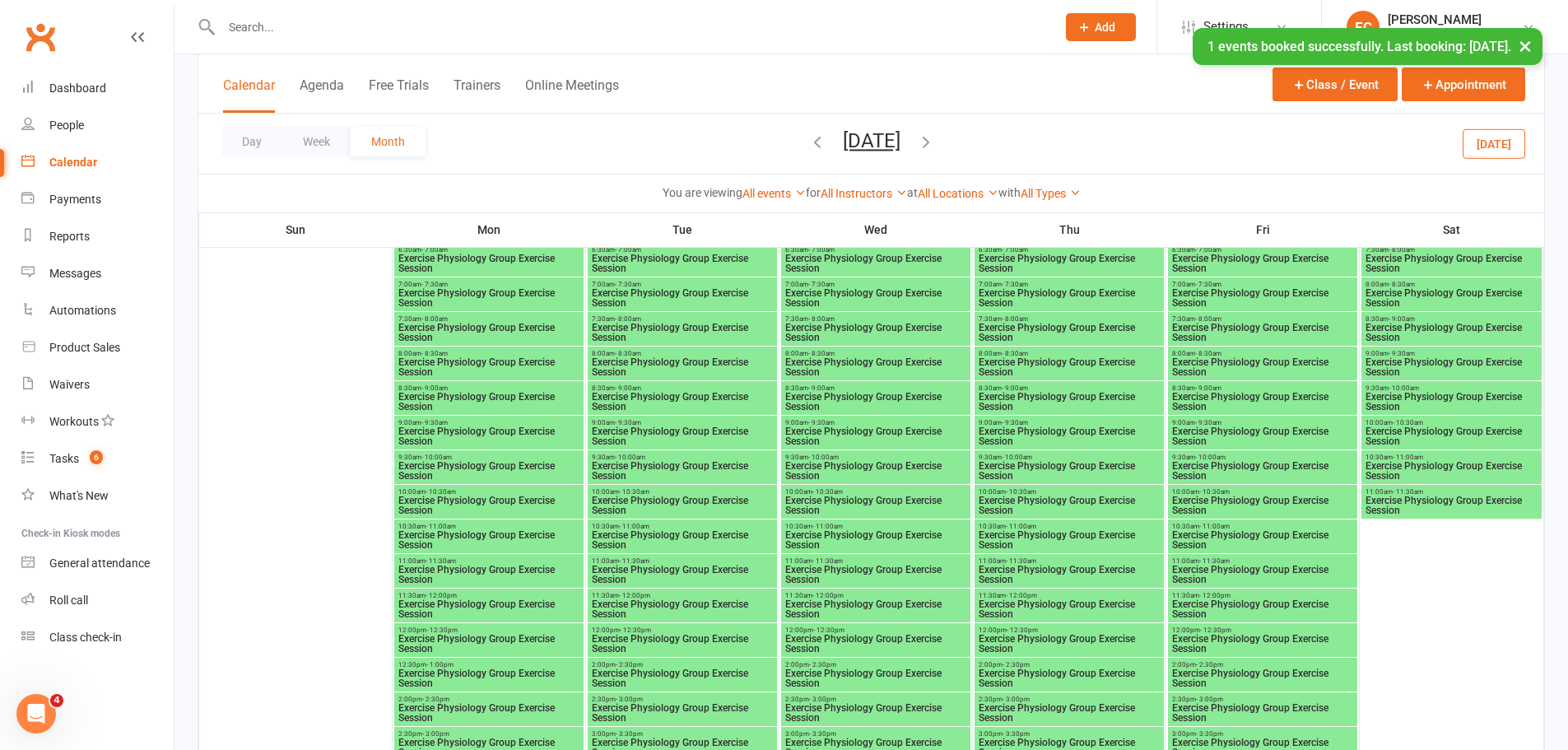
click at [461, 427] on span "Exercise Physiology Group Exercise Session" at bounding box center [489, 437] width 183 height 20
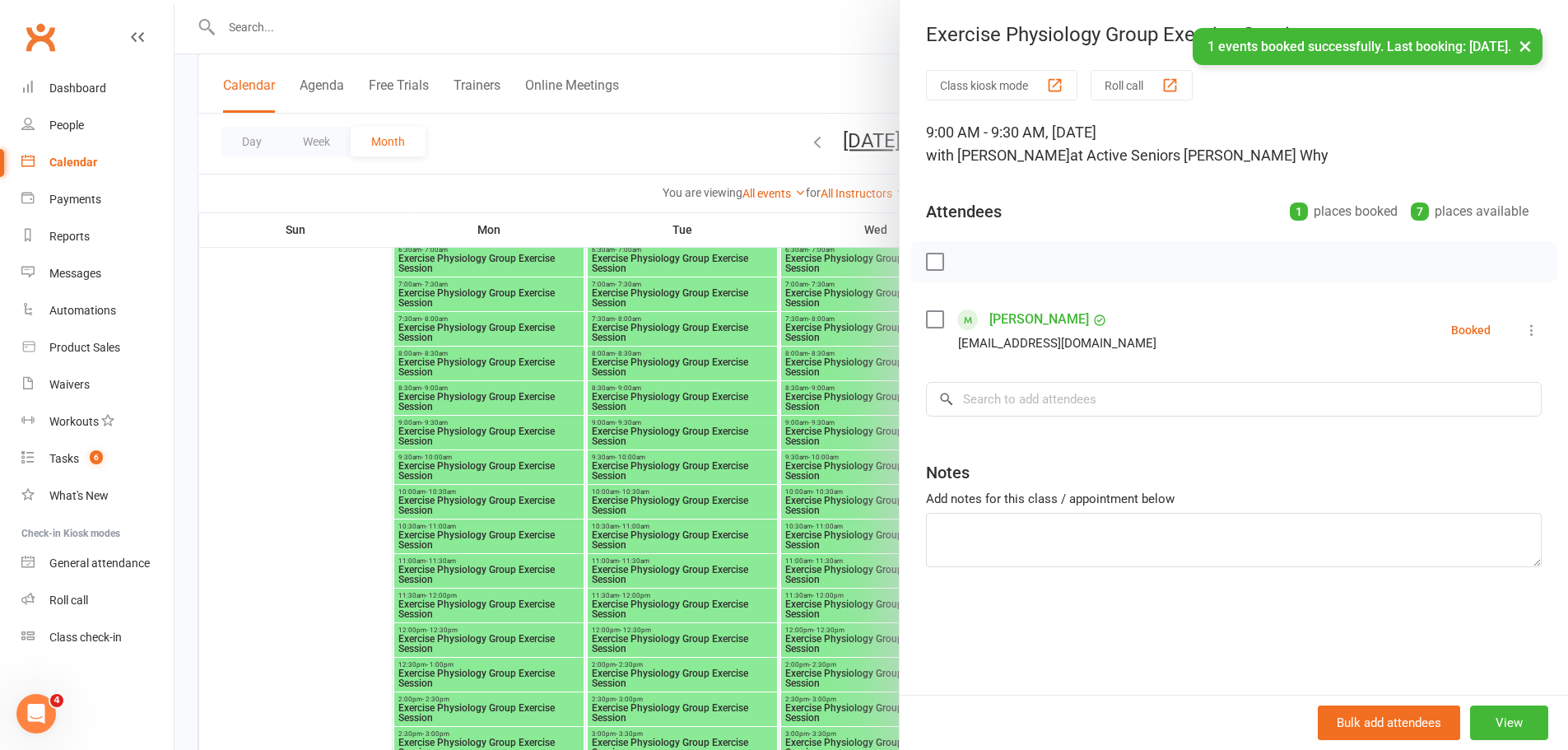
click at [509, 404] on div at bounding box center [871, 375] width 1393 height 750
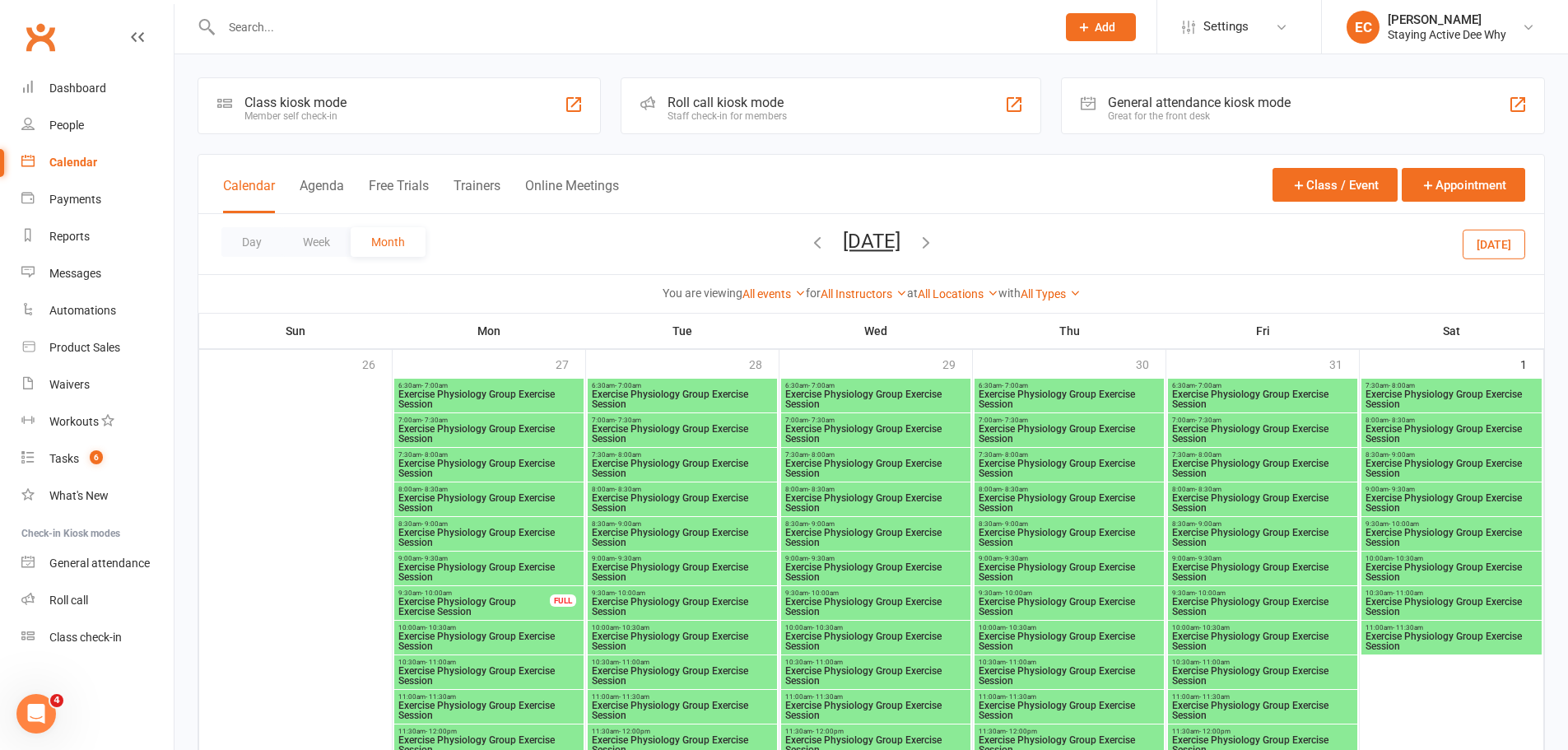
scroll to position [82, 0]
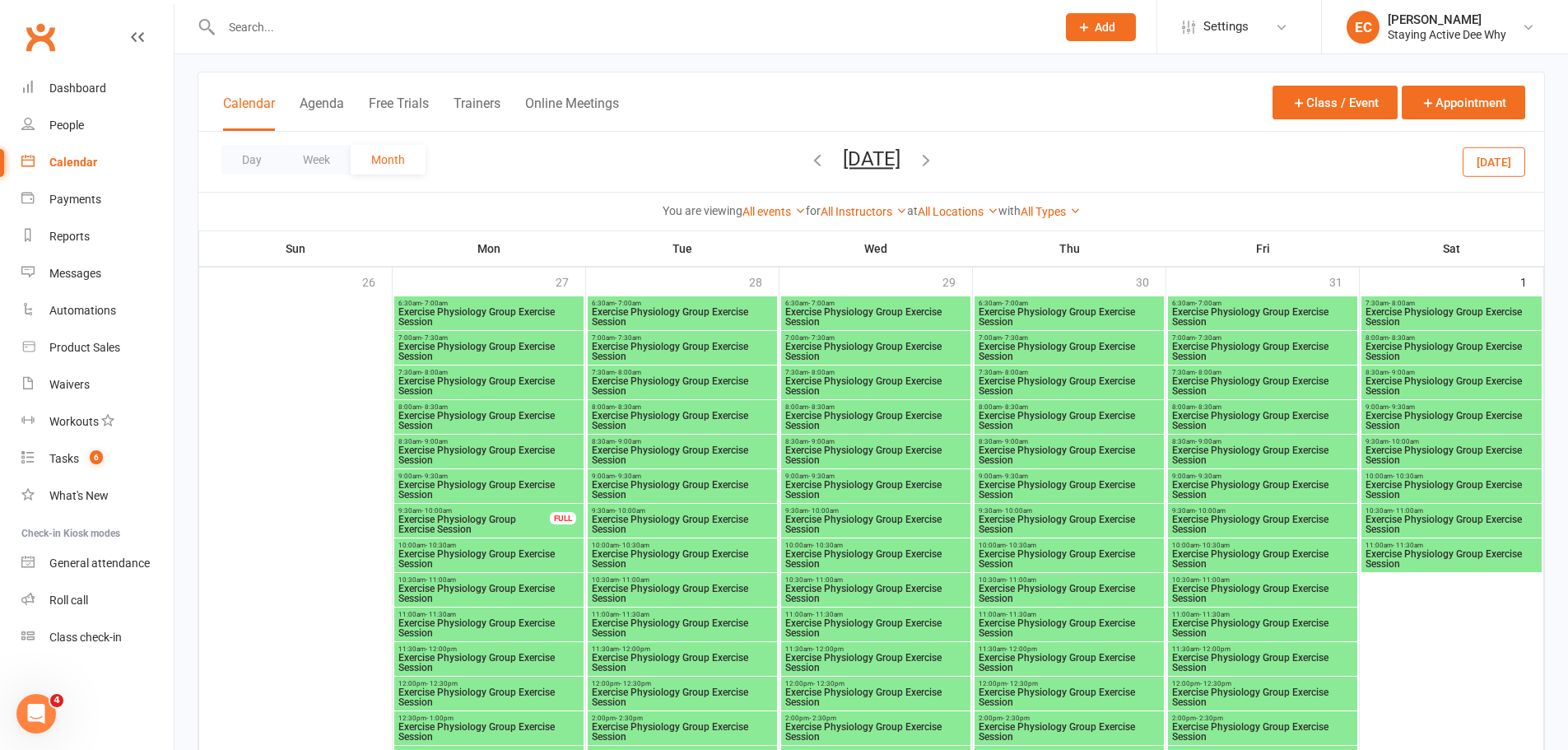
click at [490, 385] on span "Exercise Physiology Group Exercise Session" at bounding box center [489, 386] width 183 height 20
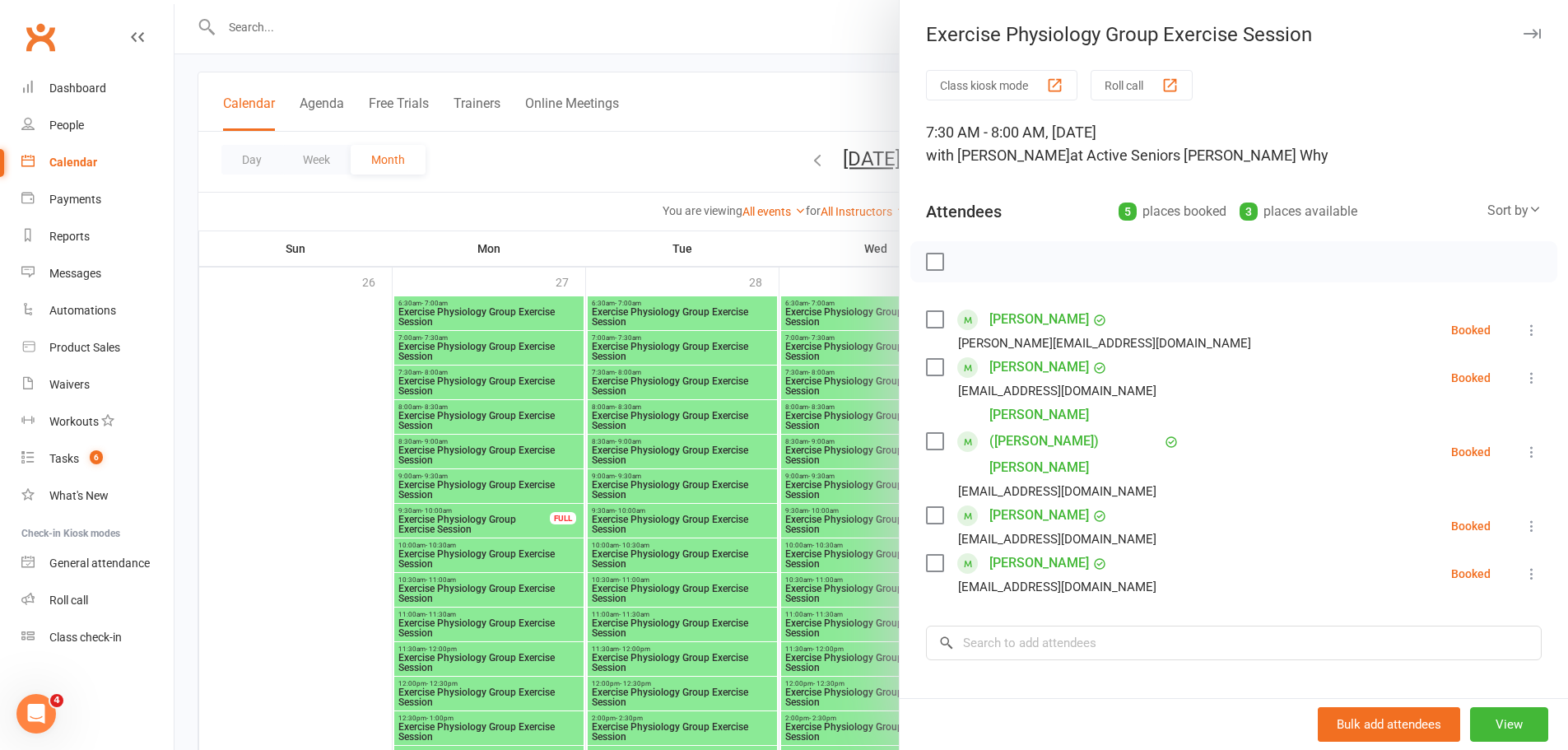
click at [603, 376] on div at bounding box center [871, 375] width 1393 height 750
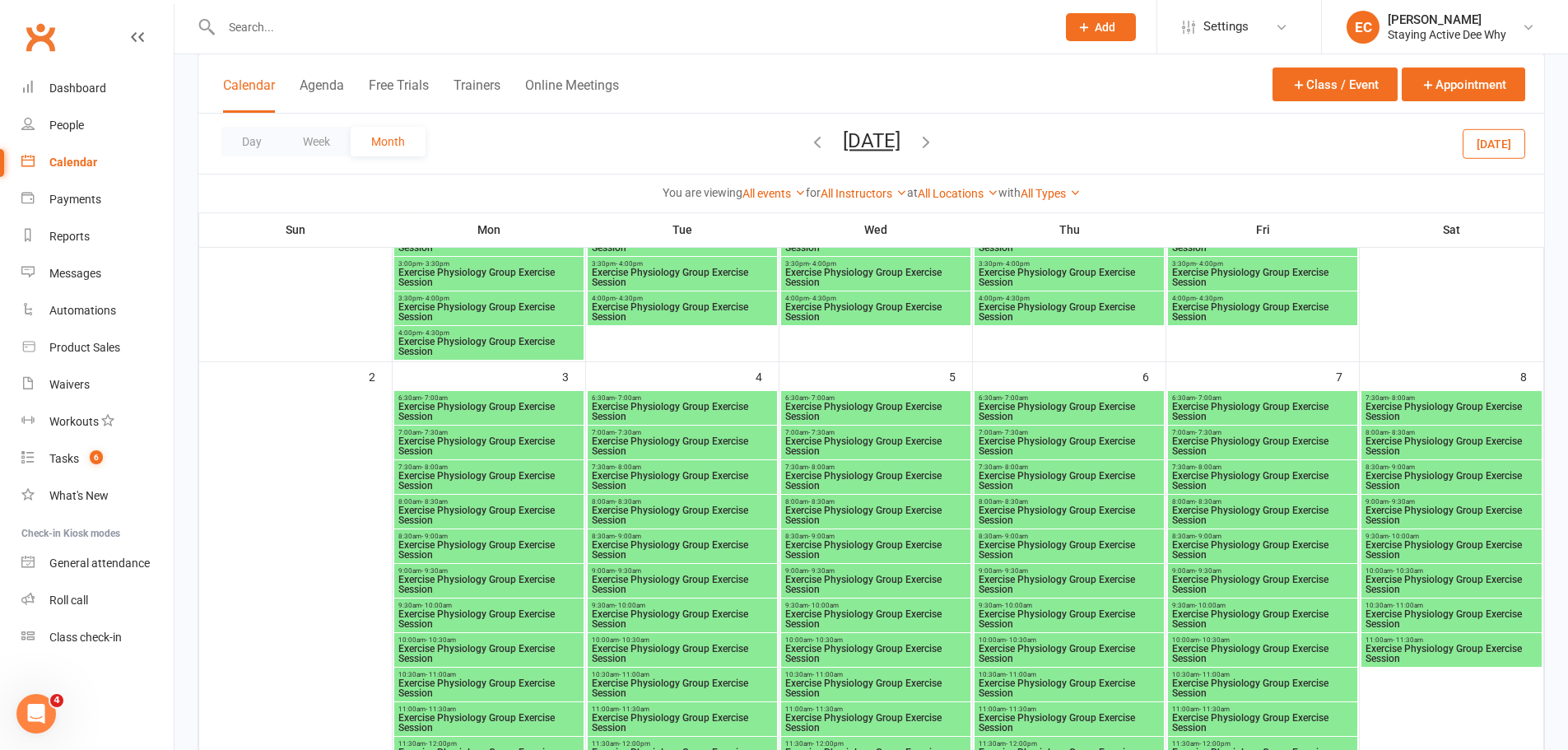
scroll to position [824, 0]
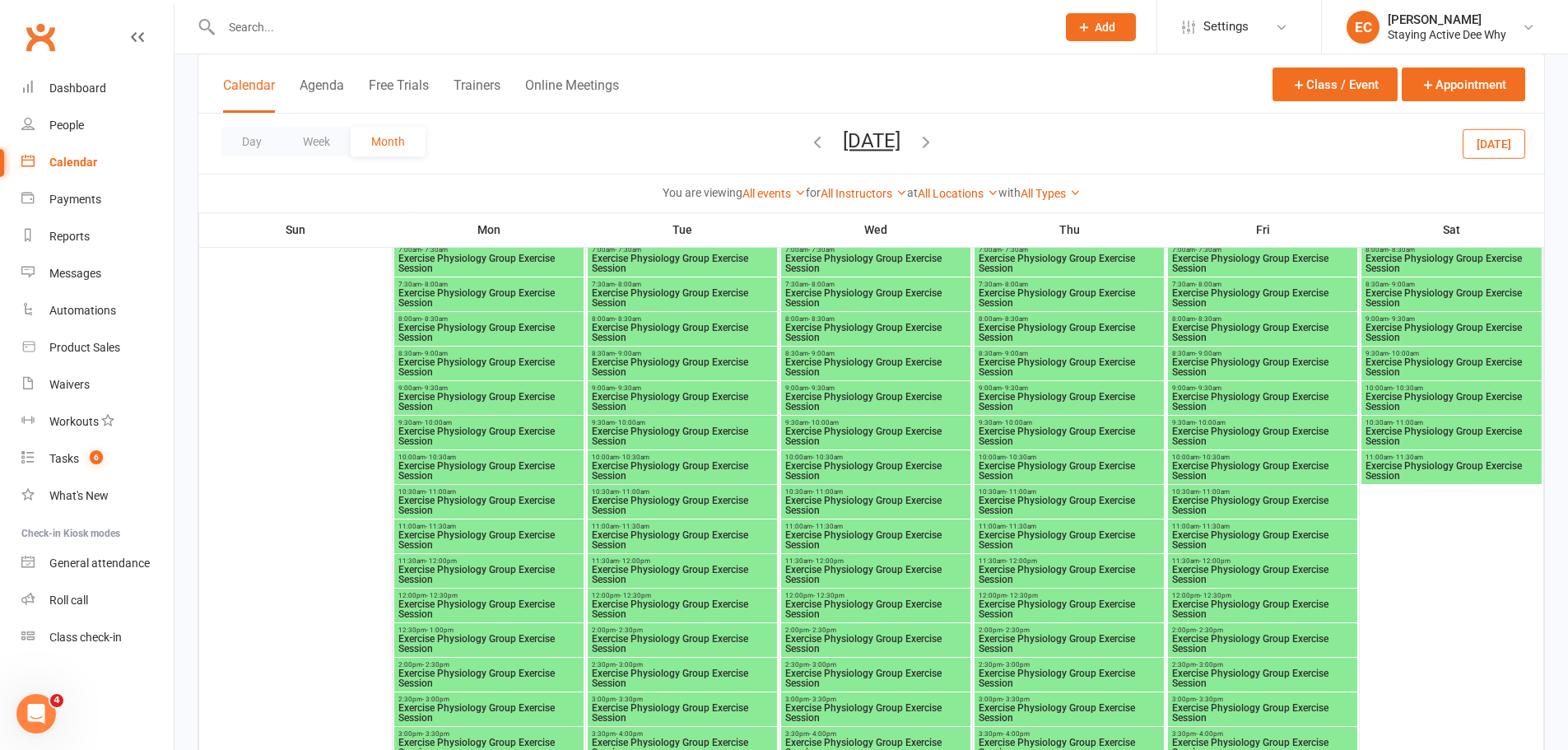
click at [441, 293] on span "Exercise Physiology Group Exercise Session" at bounding box center [489, 298] width 183 height 20
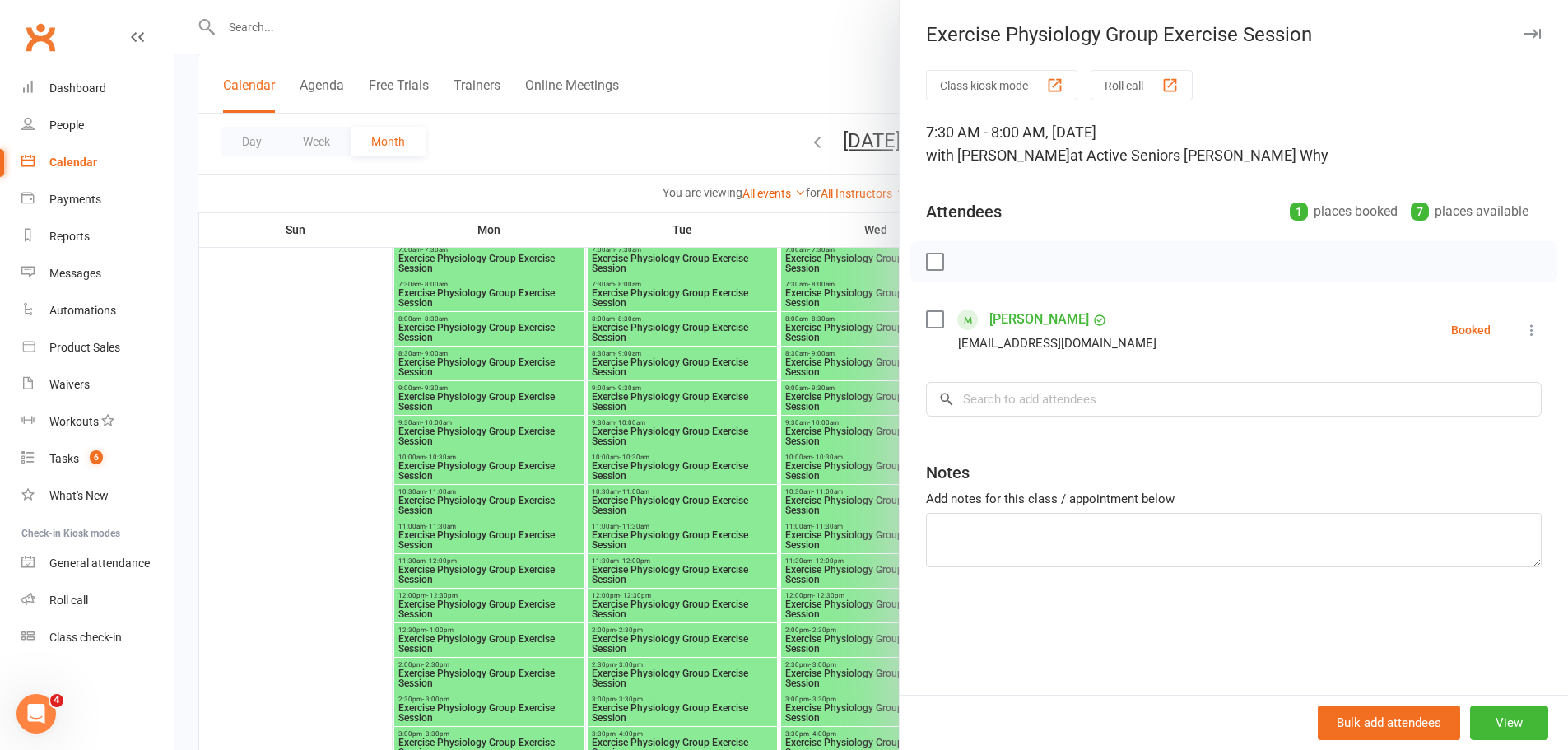
drag, startPoint x: 591, startPoint y: 380, endPoint x: 581, endPoint y: 391, distance: 14.9
click at [591, 379] on div at bounding box center [871, 375] width 1393 height 750
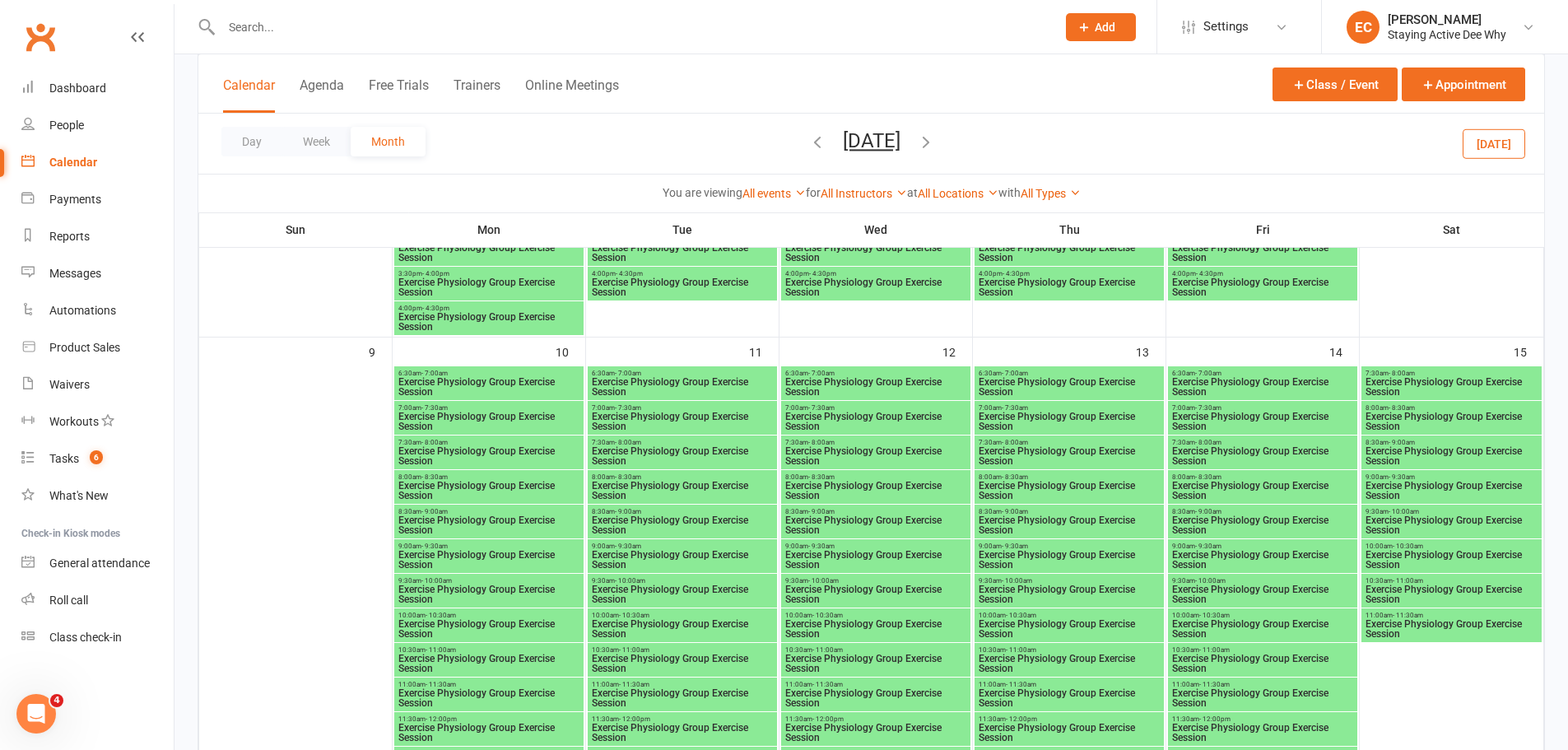
scroll to position [1400, 0]
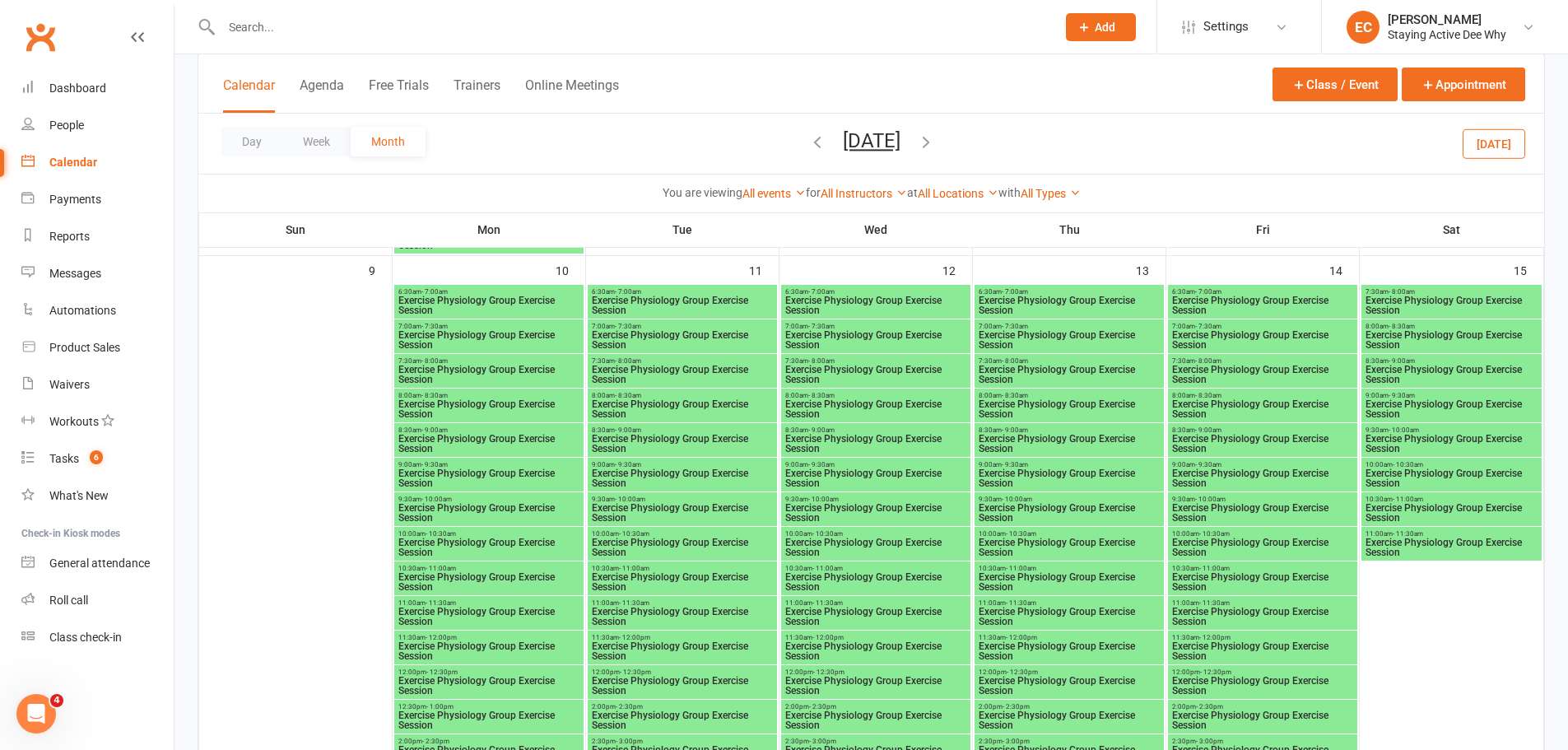
click at [455, 361] on span "7:30am - 8:00am" at bounding box center [489, 360] width 183 height 7
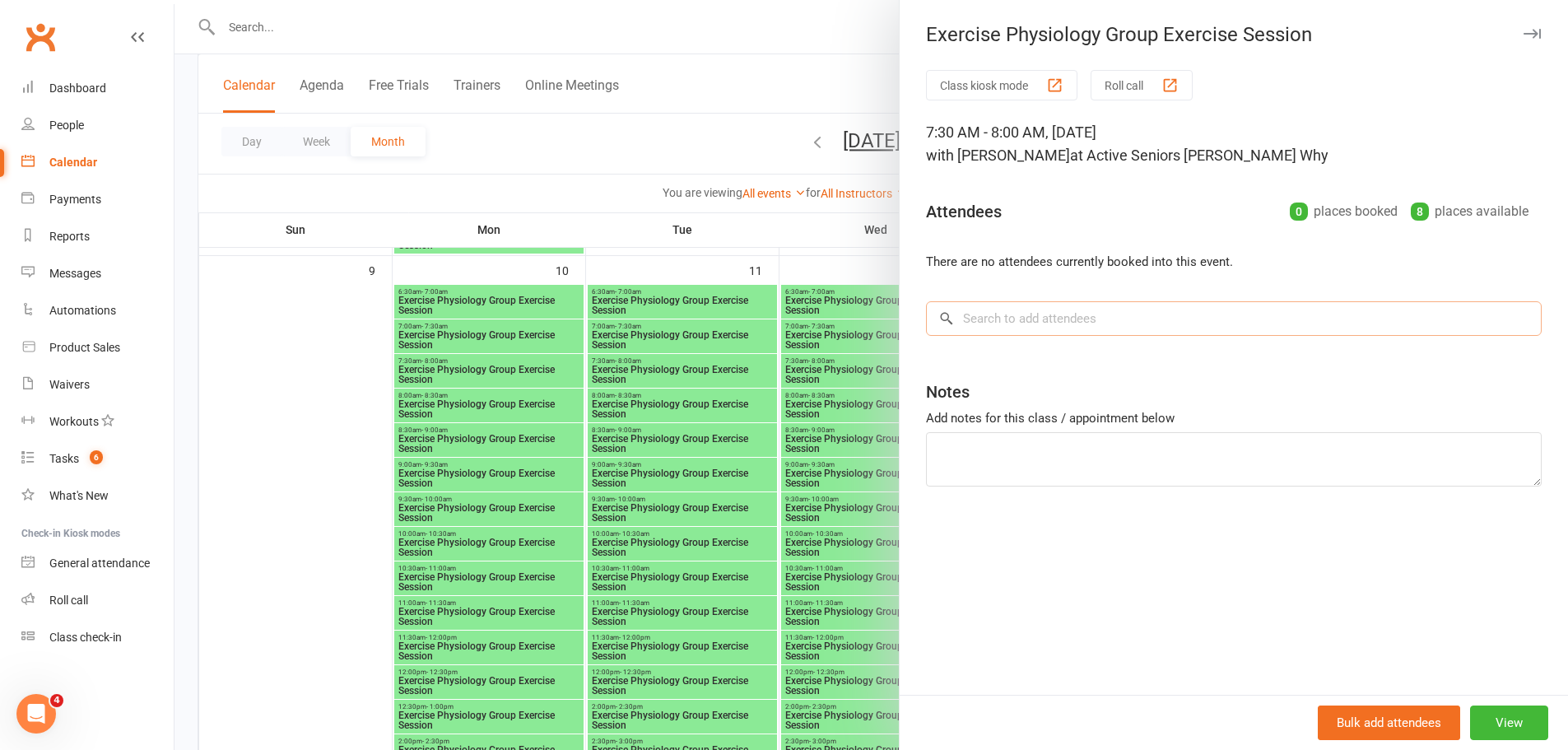
click at [1018, 322] on input "search" at bounding box center [1233, 319] width 615 height 35
paste input "[PERSON_NAME]"
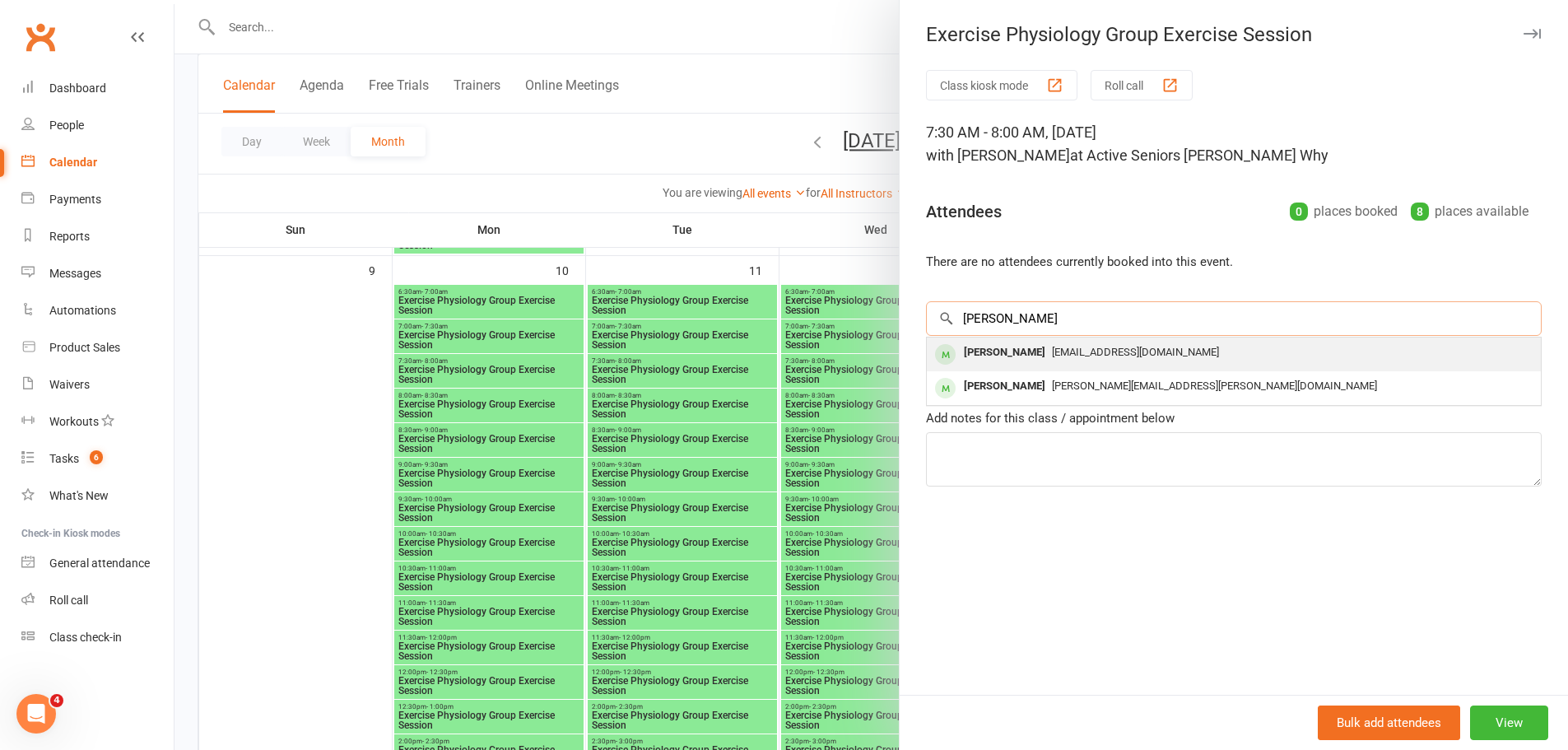
type input "[PERSON_NAME]"
click at [1035, 360] on div "[PERSON_NAME]" at bounding box center [1005, 352] width 94 height 24
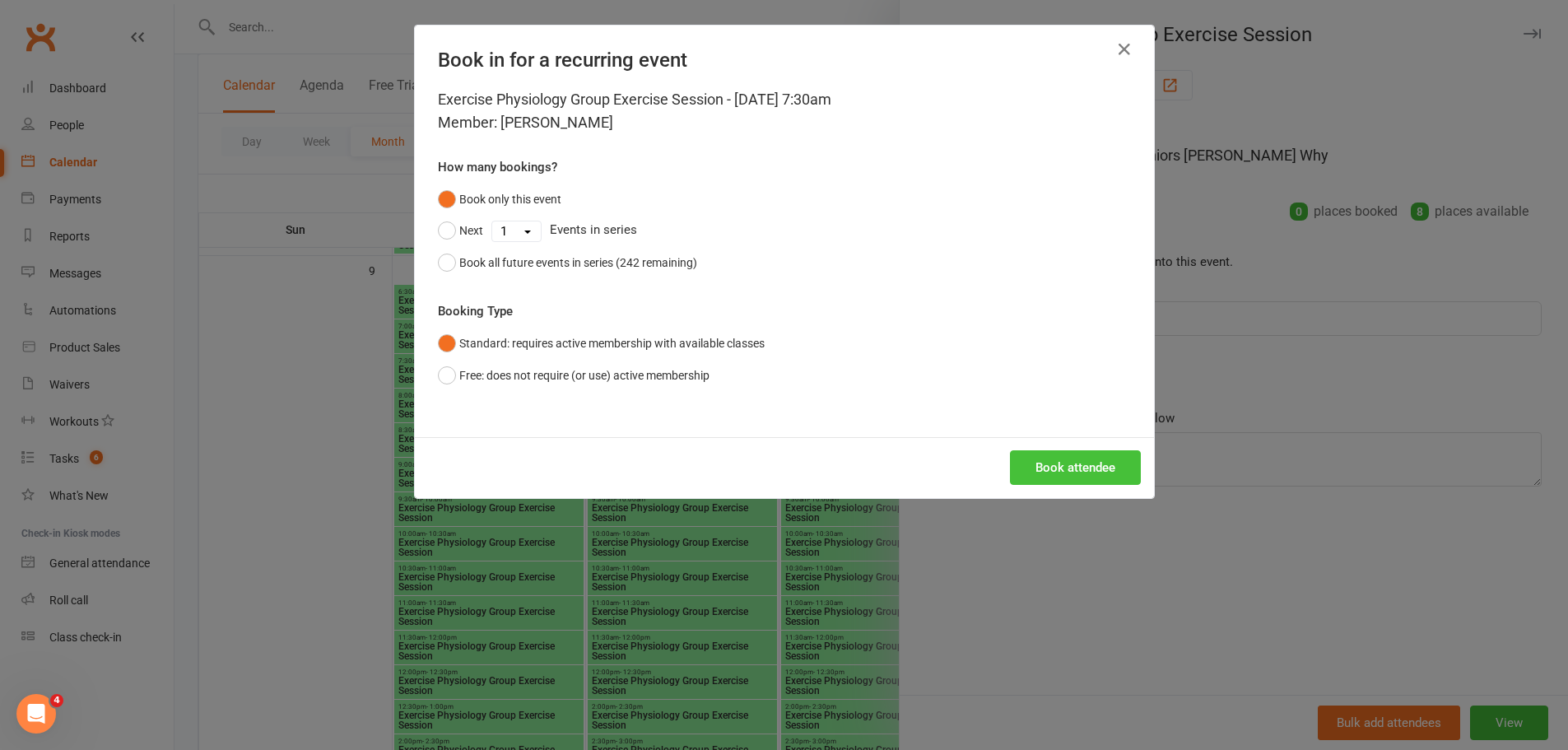
click at [1042, 453] on button "Book attendee" at bounding box center [1075, 467] width 131 height 35
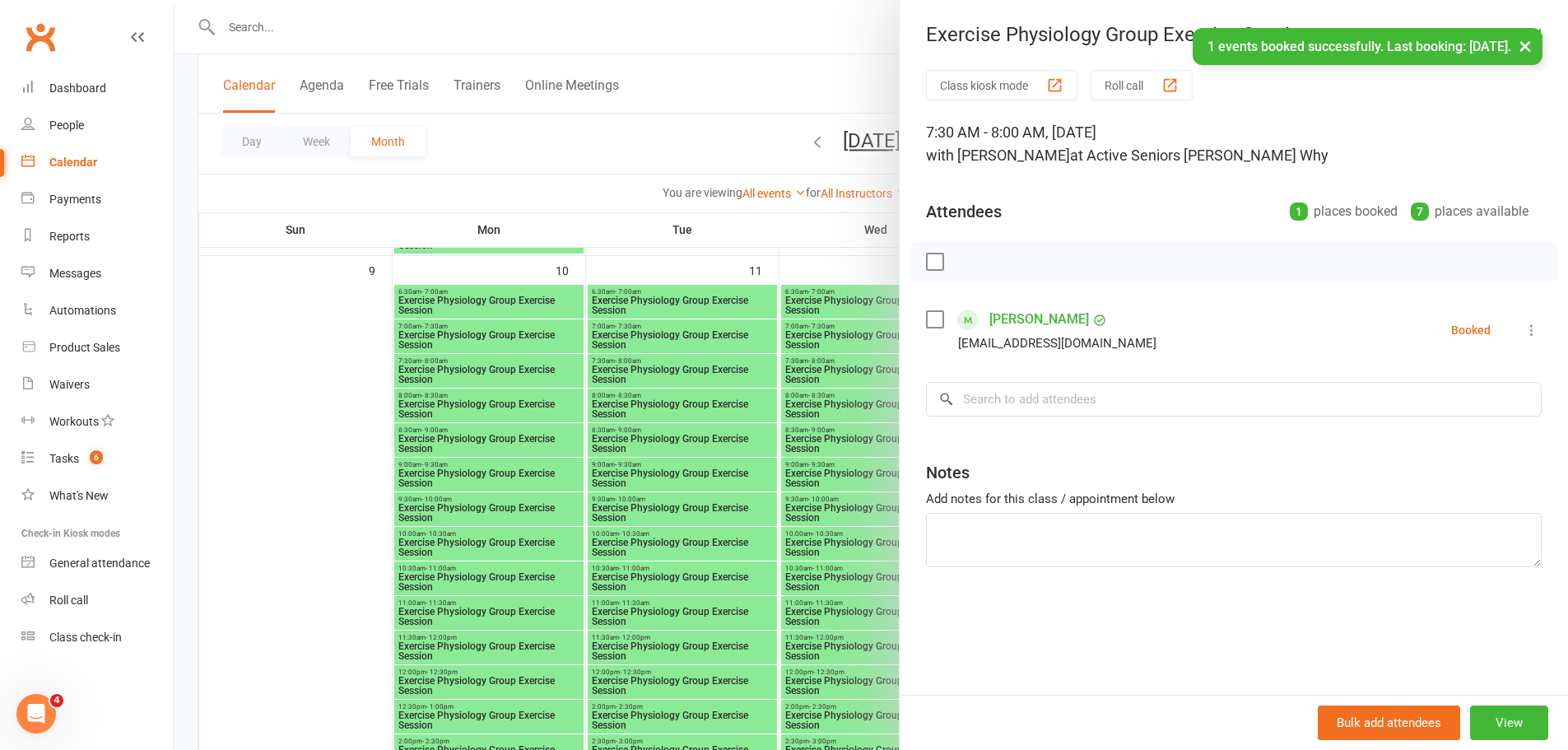
click at [634, 433] on div at bounding box center [871, 375] width 1393 height 750
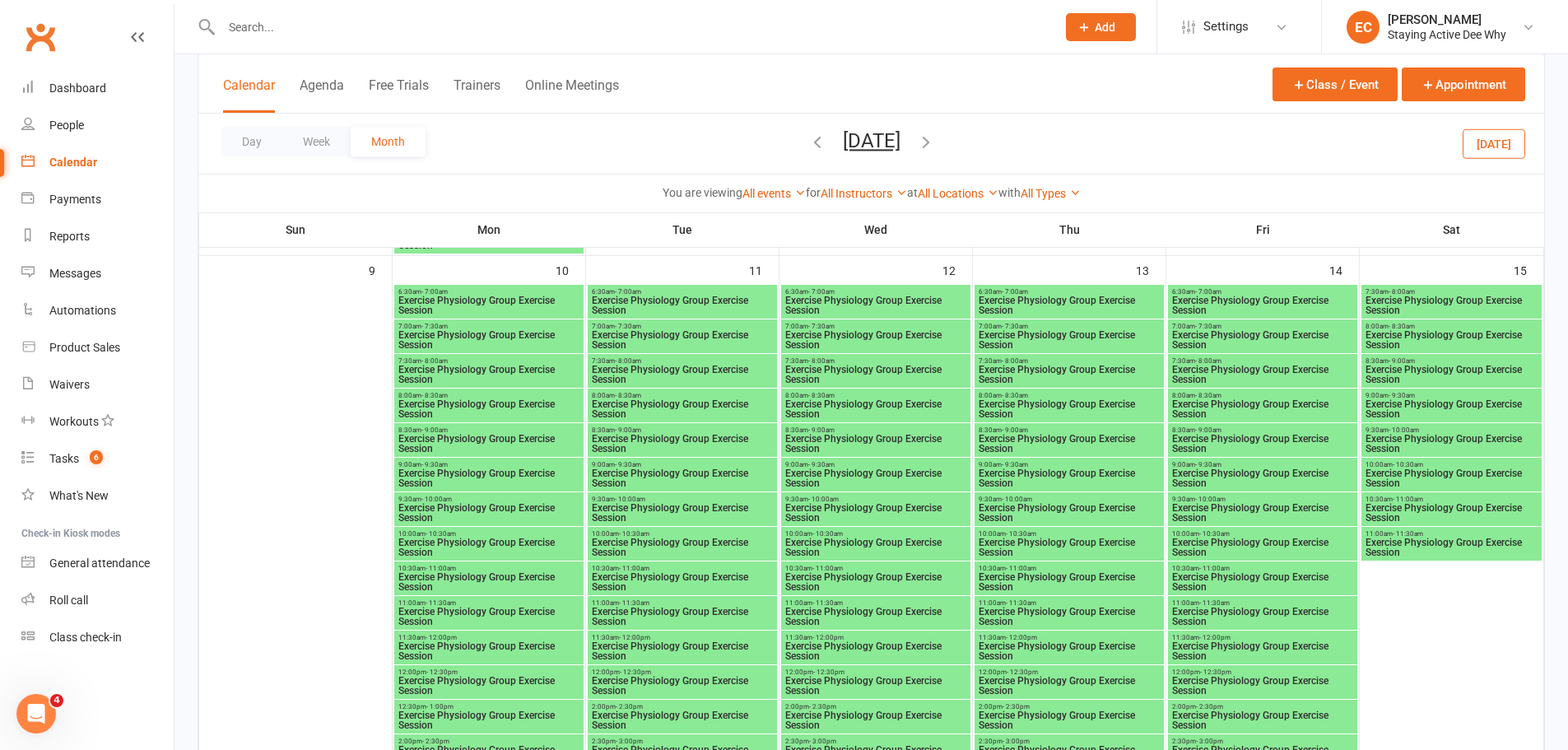
click at [834, 374] on span "Exercise Physiology Group Exercise Session" at bounding box center [876, 375] width 183 height 20
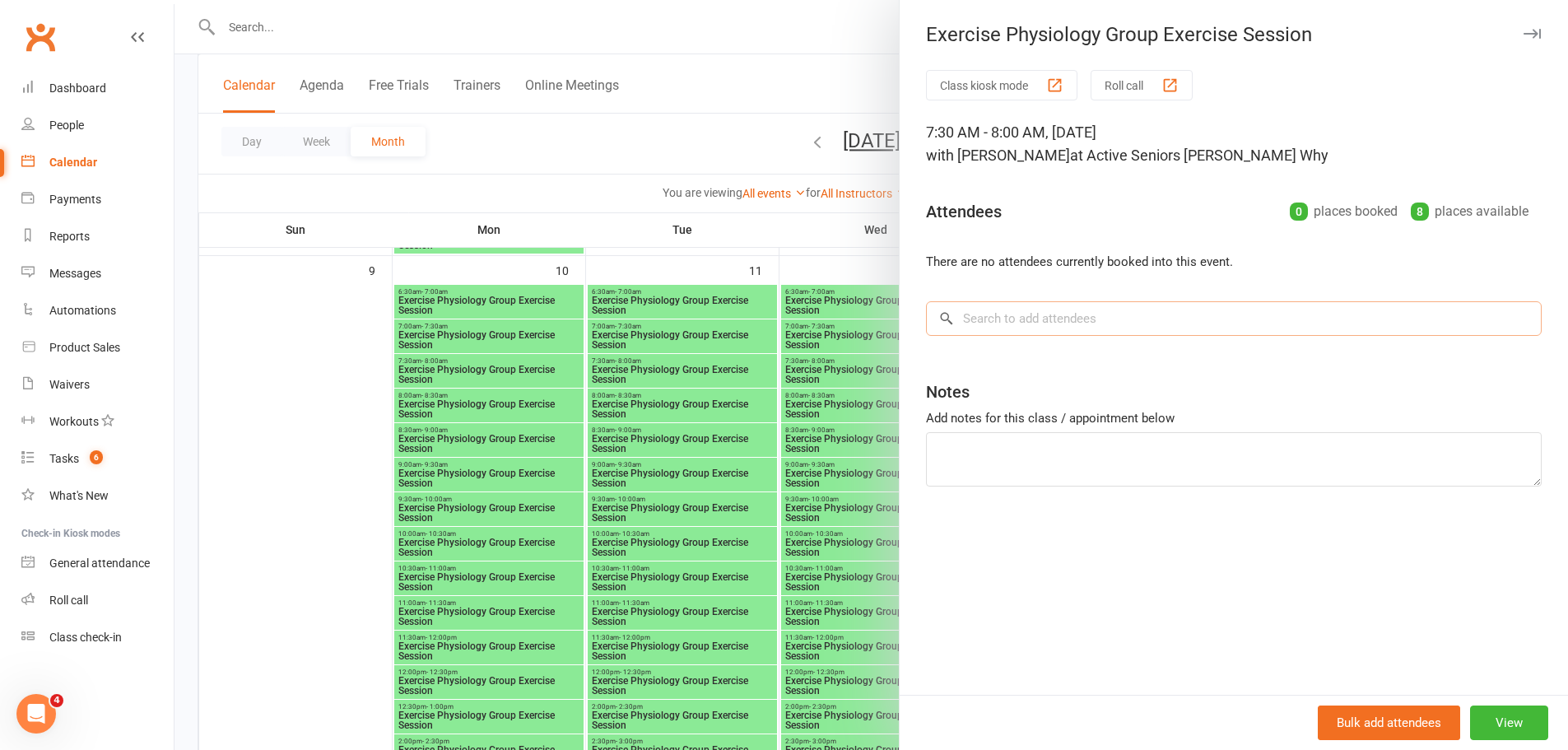
click at [1016, 321] on input "search" at bounding box center [1233, 319] width 615 height 35
paste input "[PERSON_NAME]"
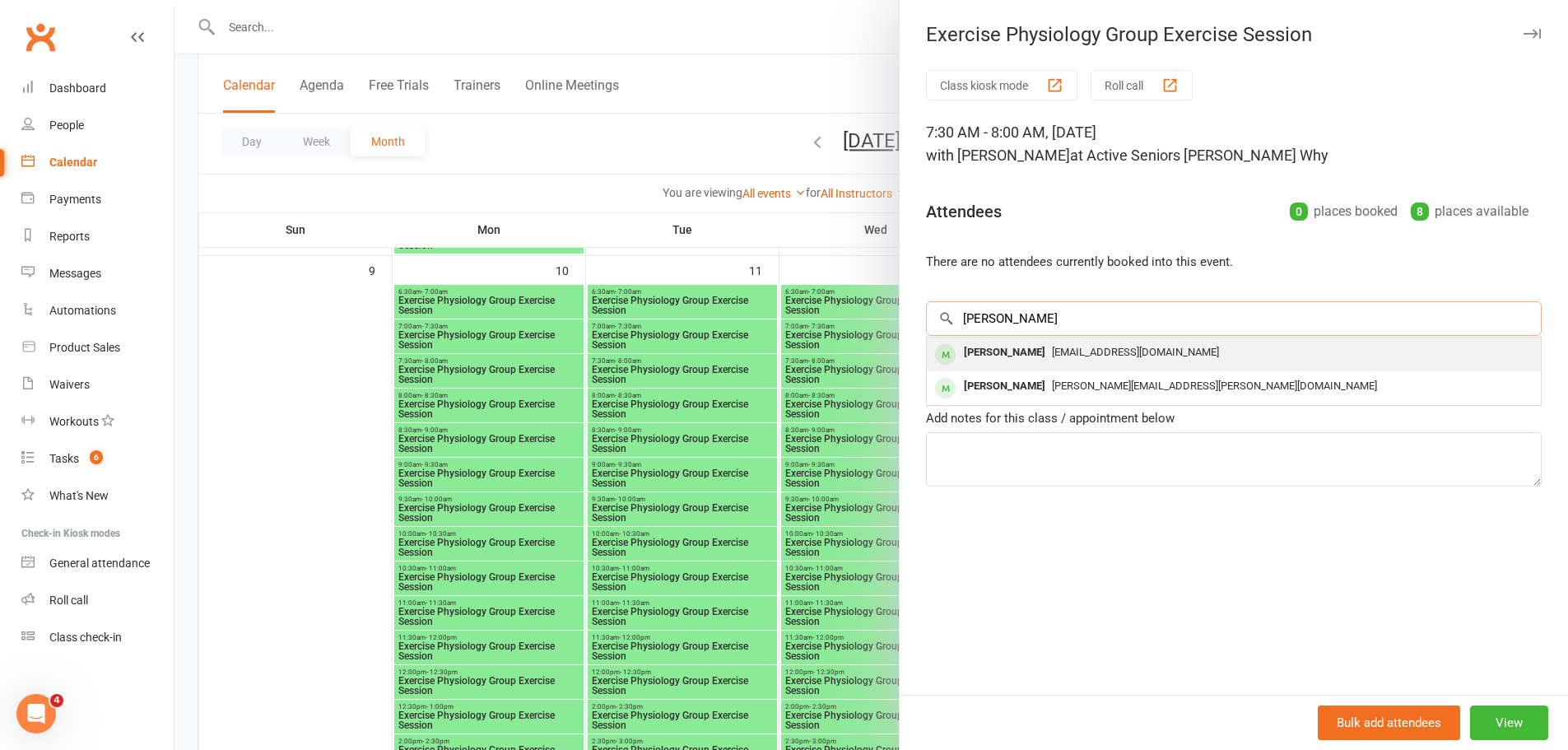
type input "[PERSON_NAME]"
click at [1008, 349] on div "[PERSON_NAME]" at bounding box center [1005, 352] width 94 height 24
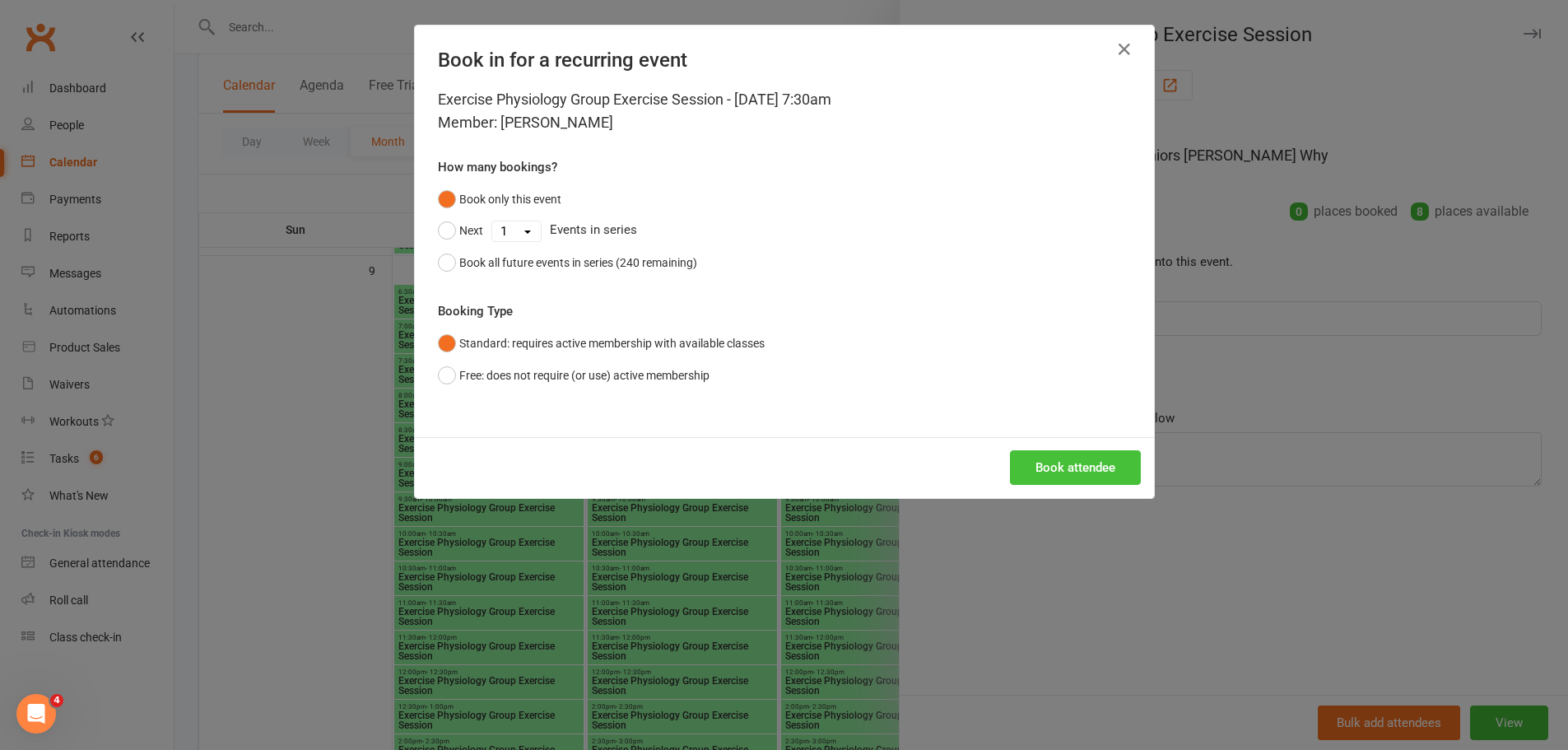
click at [1051, 476] on button "Book attendee" at bounding box center [1075, 467] width 131 height 35
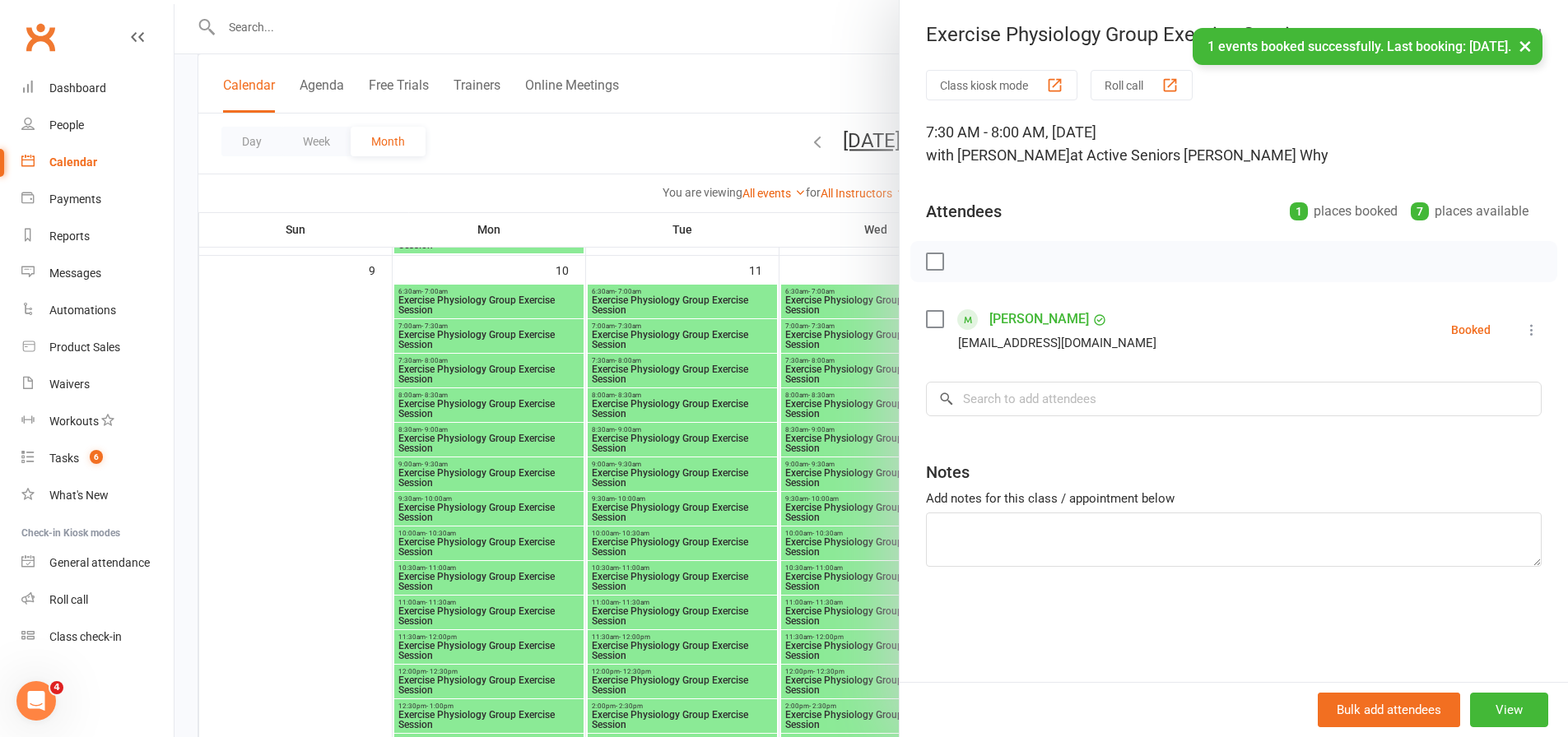
click at [848, 432] on div at bounding box center [871, 368] width 1393 height 737
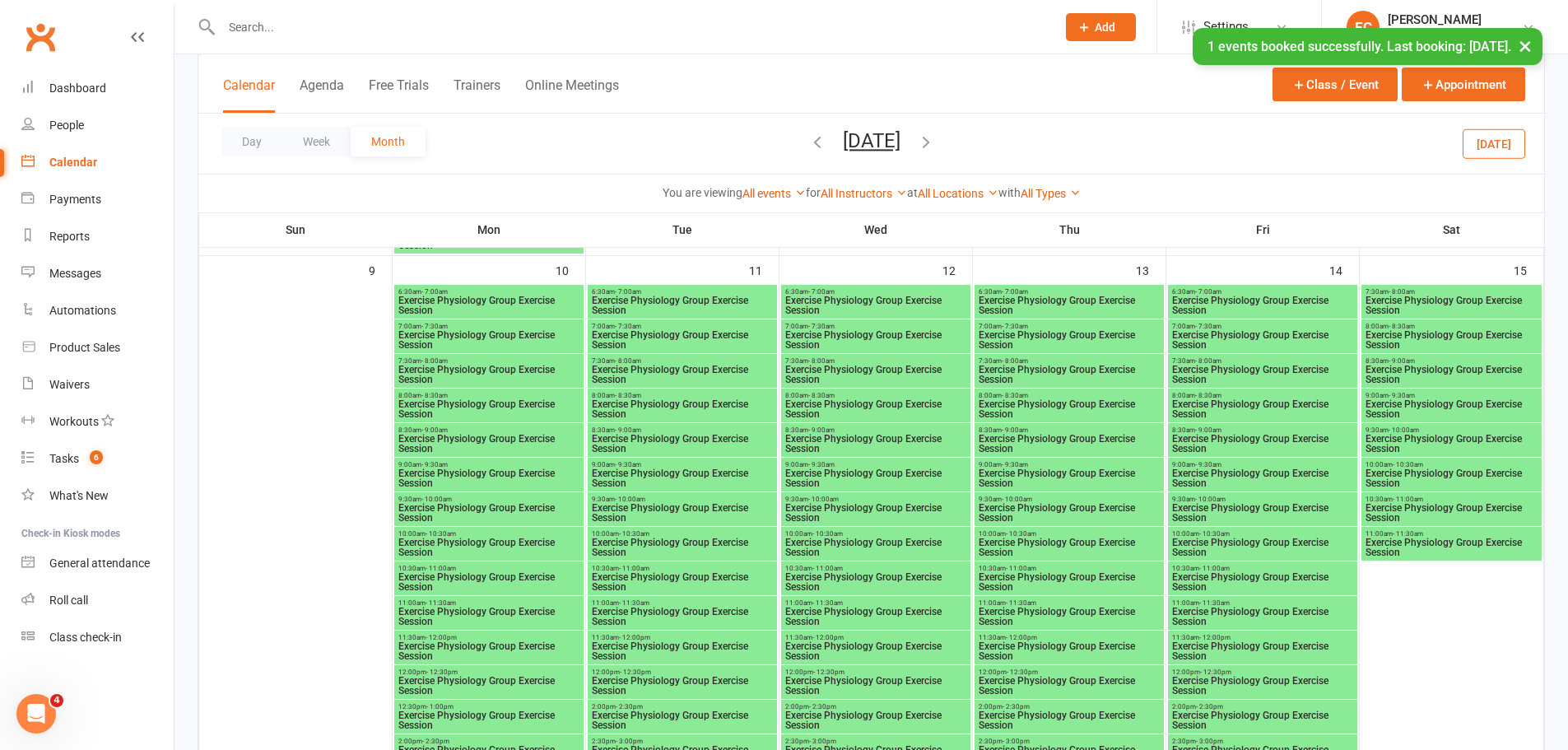
click at [1199, 357] on span "- 8:00am" at bounding box center [1209, 360] width 27 height 7
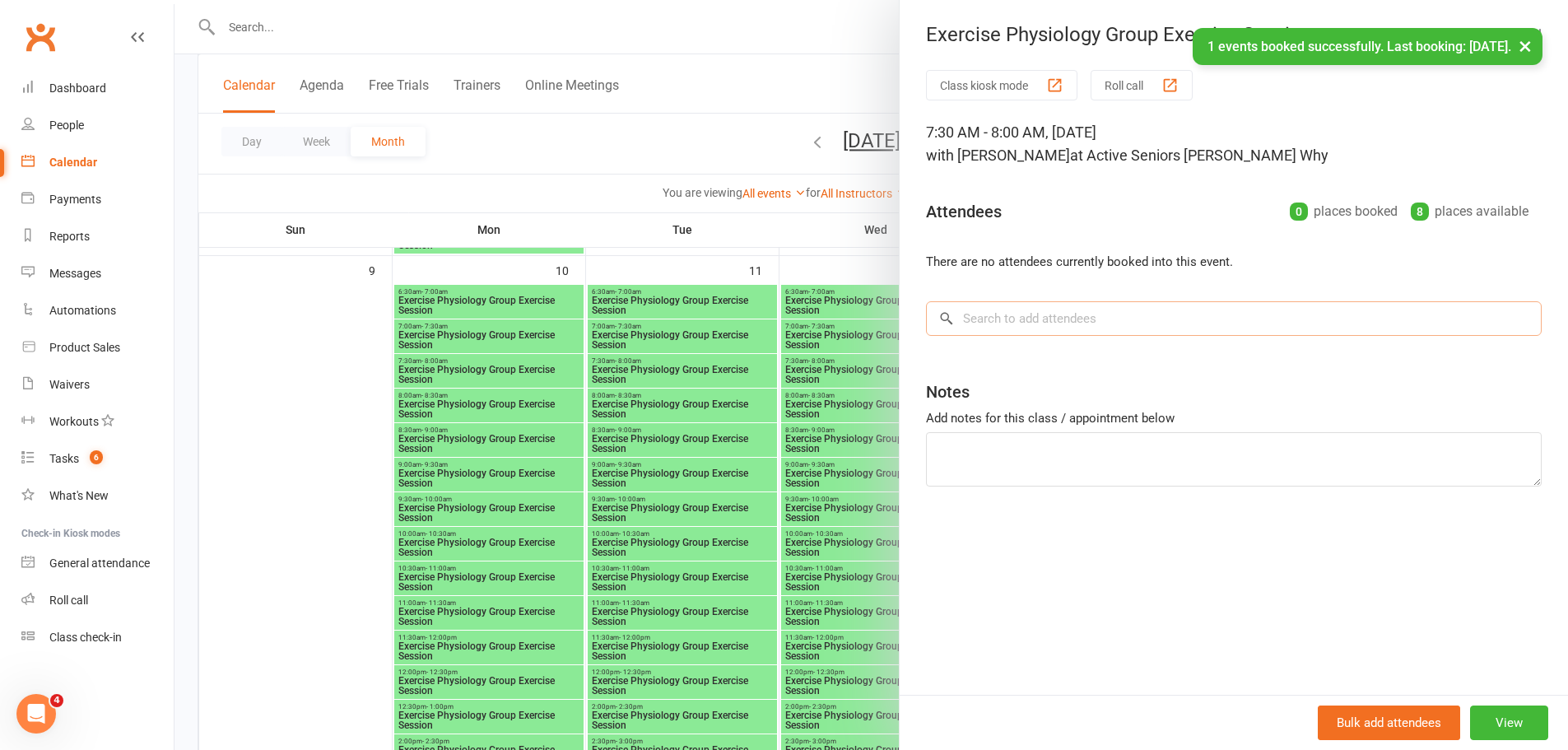
click at [1162, 330] on input "search" at bounding box center [1233, 319] width 615 height 35
paste input "[PERSON_NAME]"
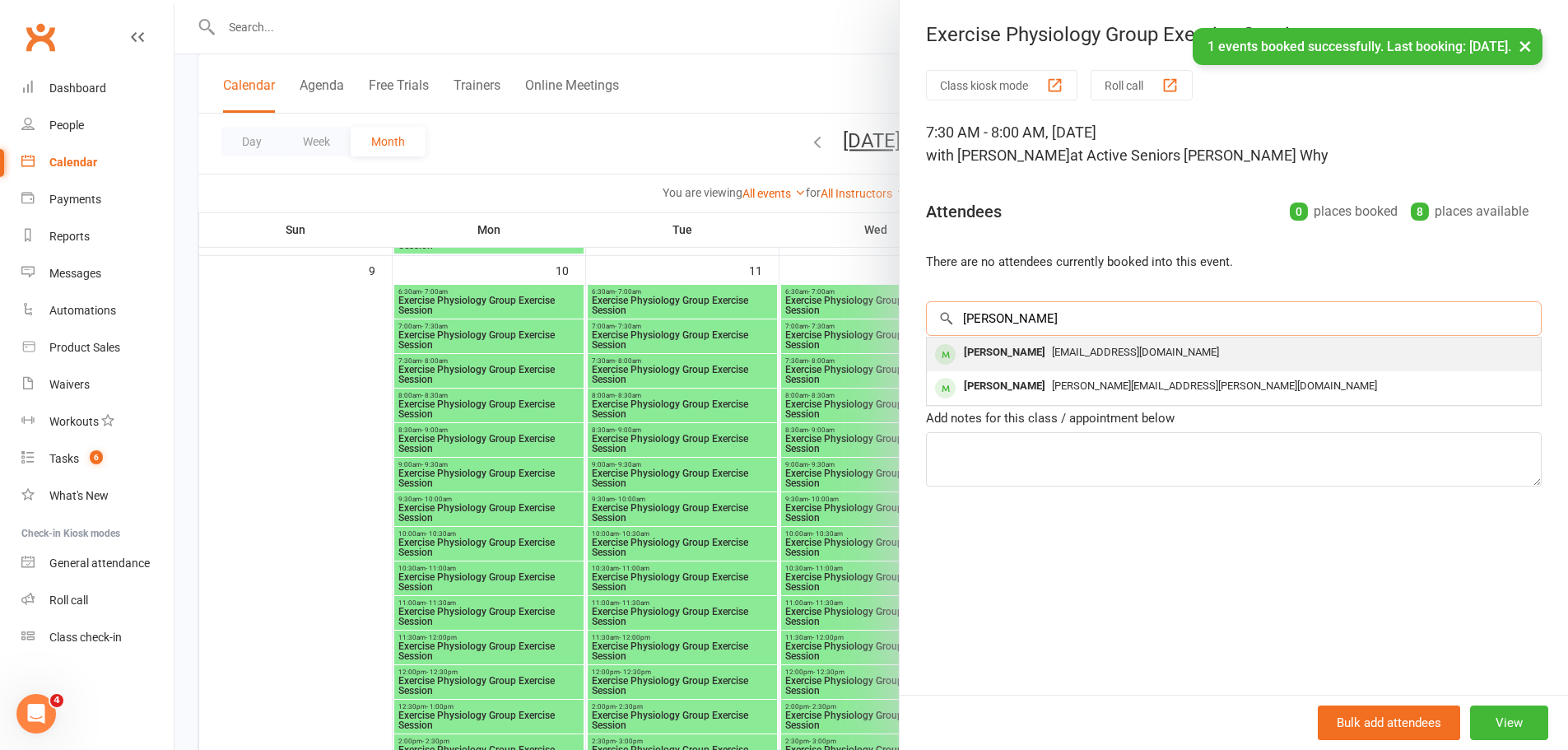
type input "[PERSON_NAME]"
click at [1103, 344] on div "[EMAIL_ADDRESS][DOMAIN_NAME]" at bounding box center [1233, 352] width 601 height 24
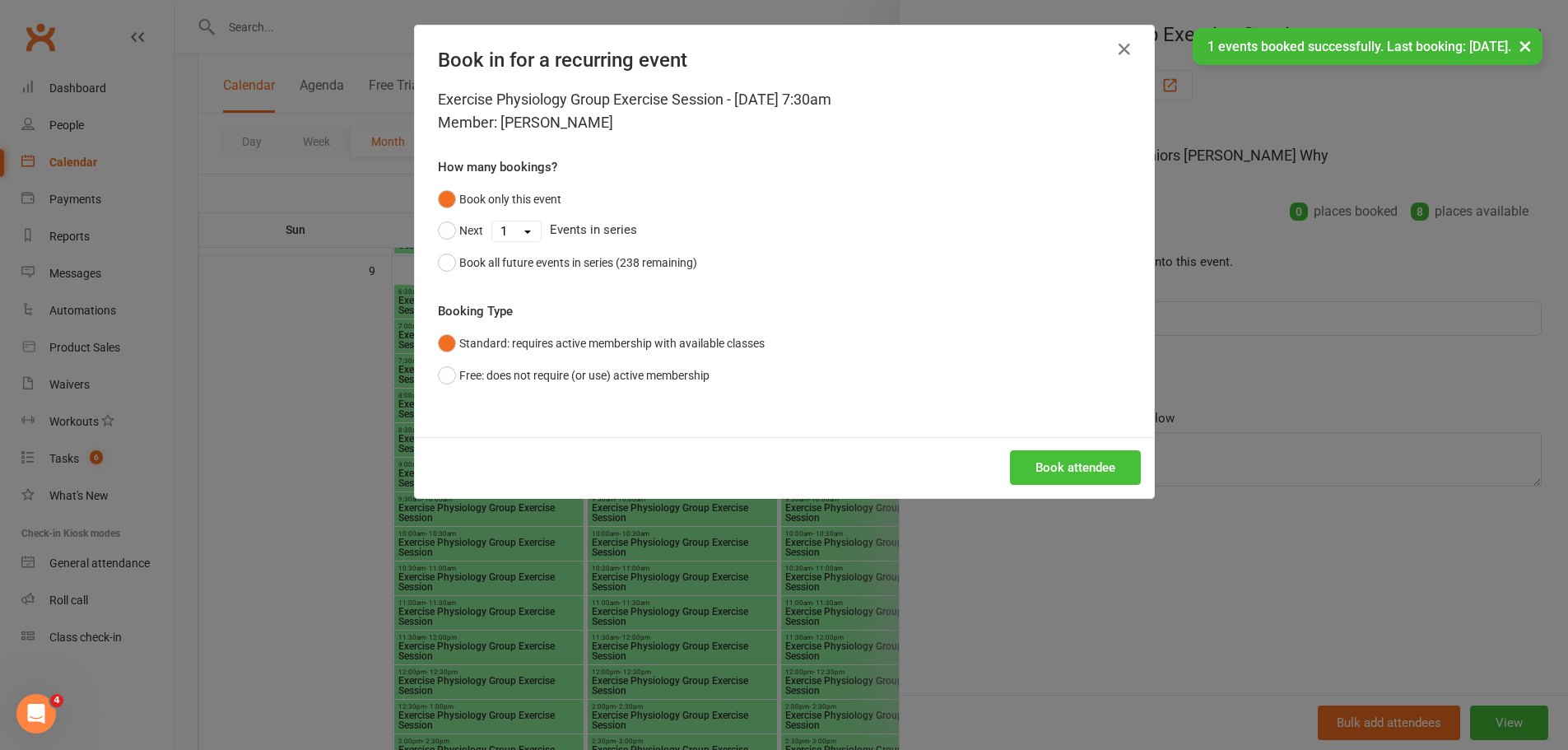
click at [1050, 473] on button "Book attendee" at bounding box center [1075, 467] width 131 height 35
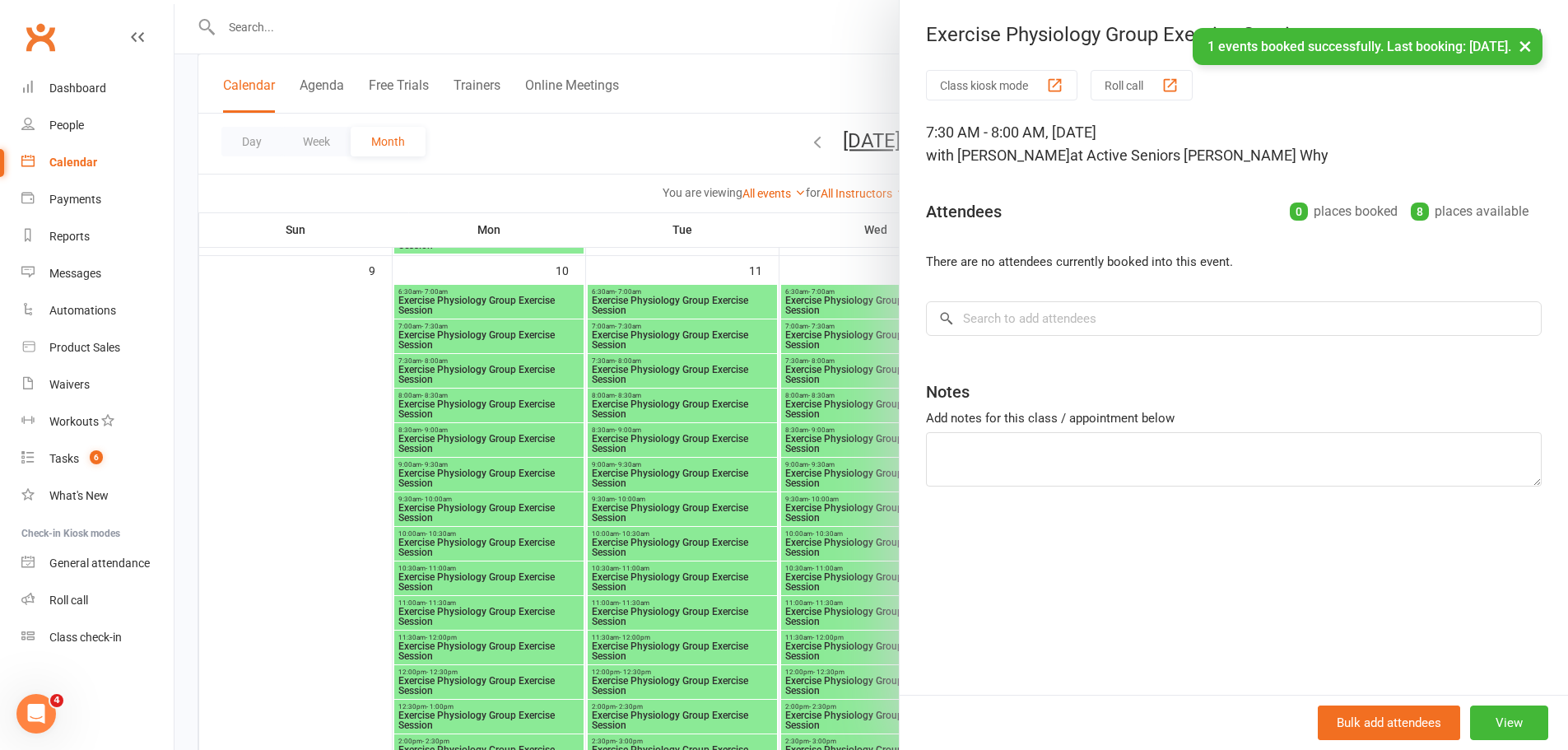
click at [398, 434] on div at bounding box center [871, 375] width 1393 height 750
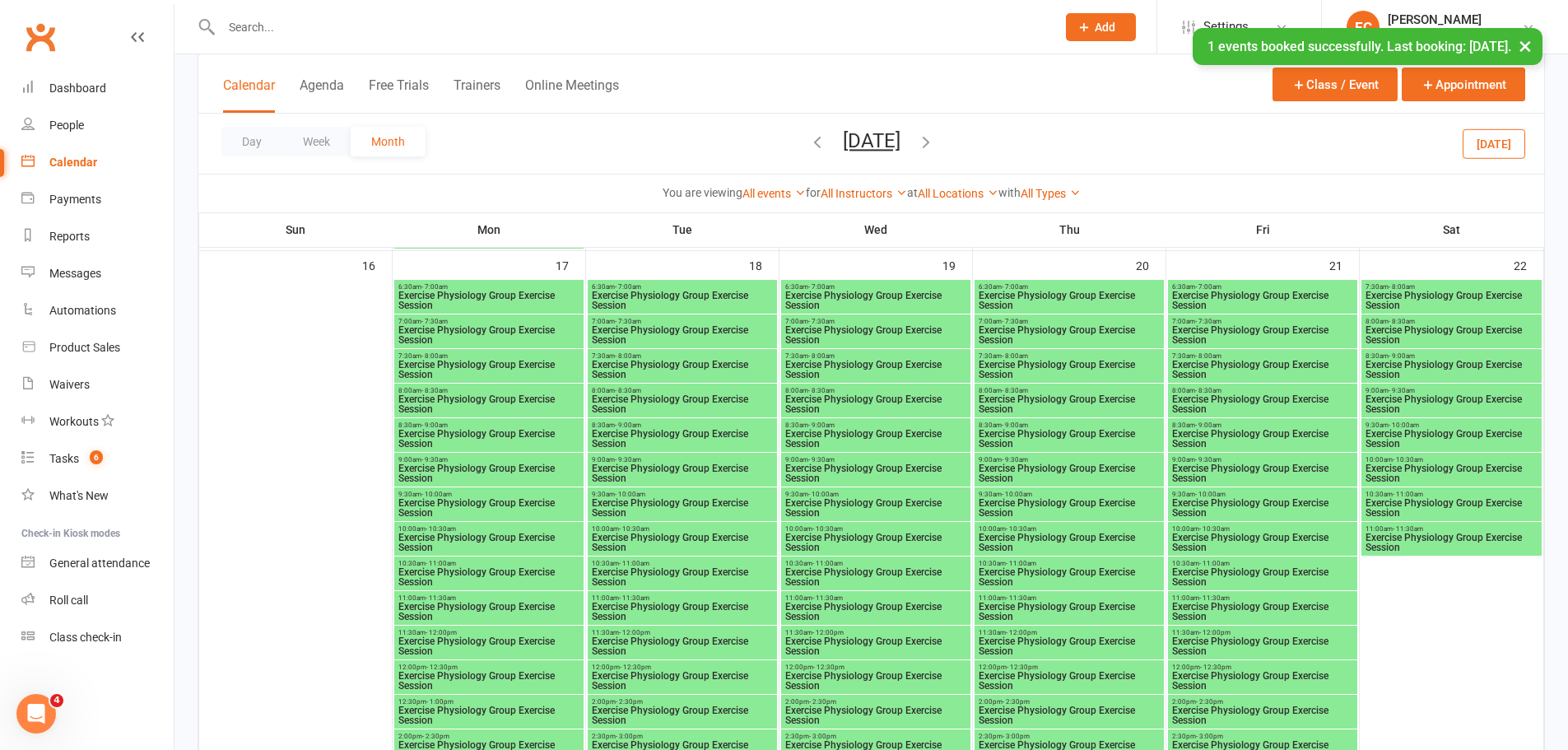
scroll to position [2059, 0]
click at [466, 362] on span "Exercise Physiology Group Exercise Session" at bounding box center [489, 369] width 183 height 20
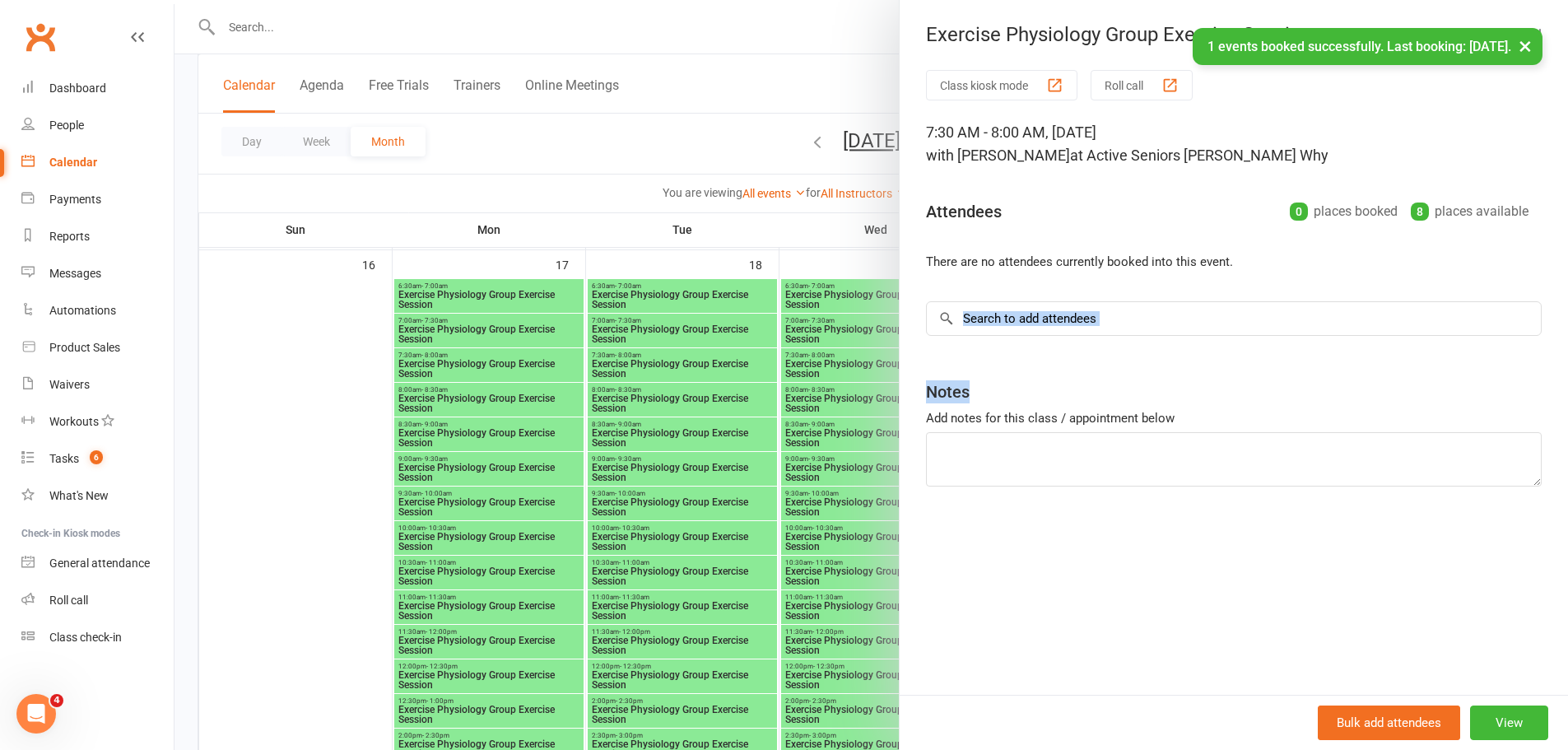
click at [1010, 324] on div "Class kiosk mode Roll call 7:30 AM - 8:00 AM, [DATE] with [PERSON_NAME] Why at …" at bounding box center [1233, 382] width 668 height 625
click at [1010, 318] on input "search" at bounding box center [1233, 319] width 615 height 35
paste input "[PERSON_NAME]"
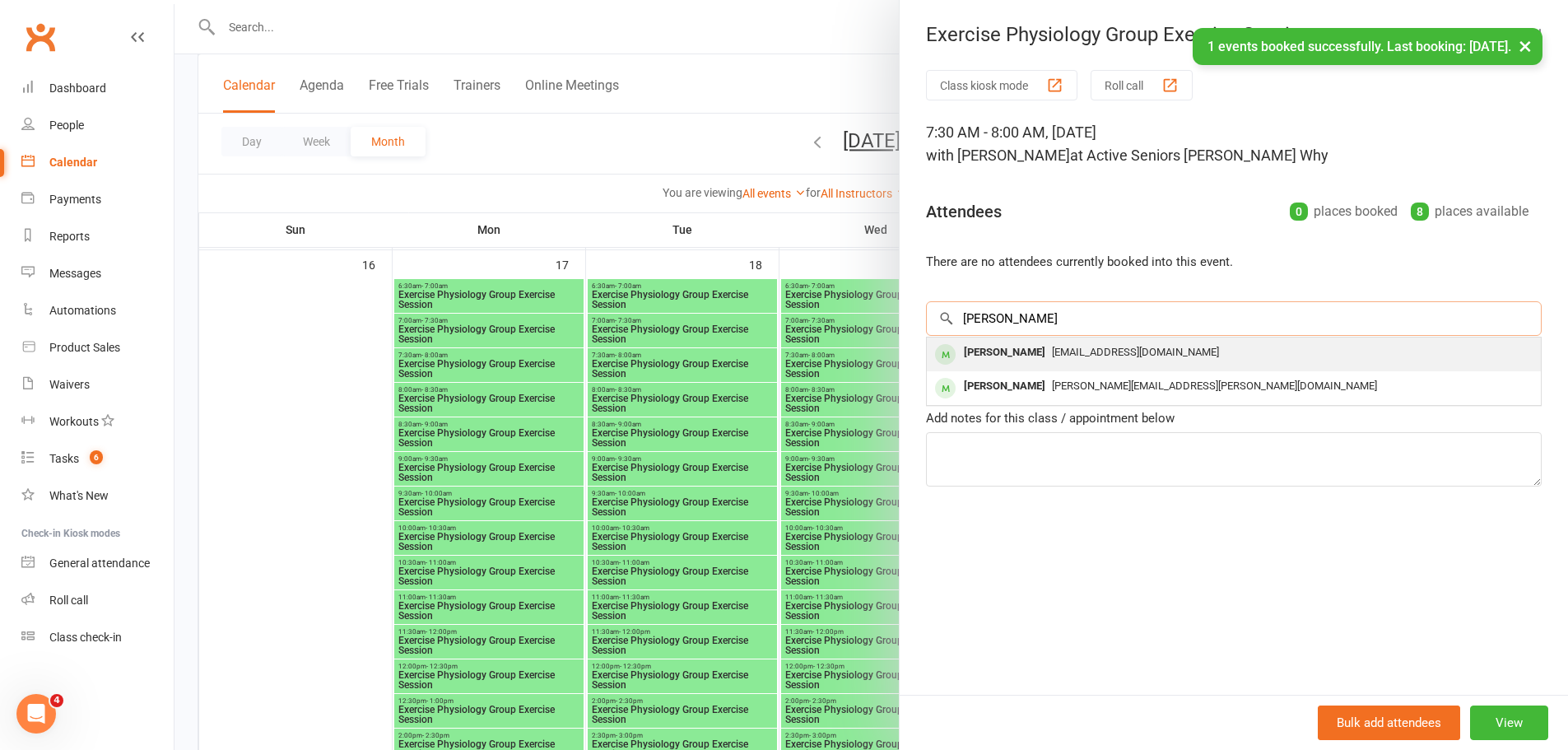
type input "[PERSON_NAME]"
click at [1002, 349] on div "[PERSON_NAME]" at bounding box center [1005, 352] width 94 height 24
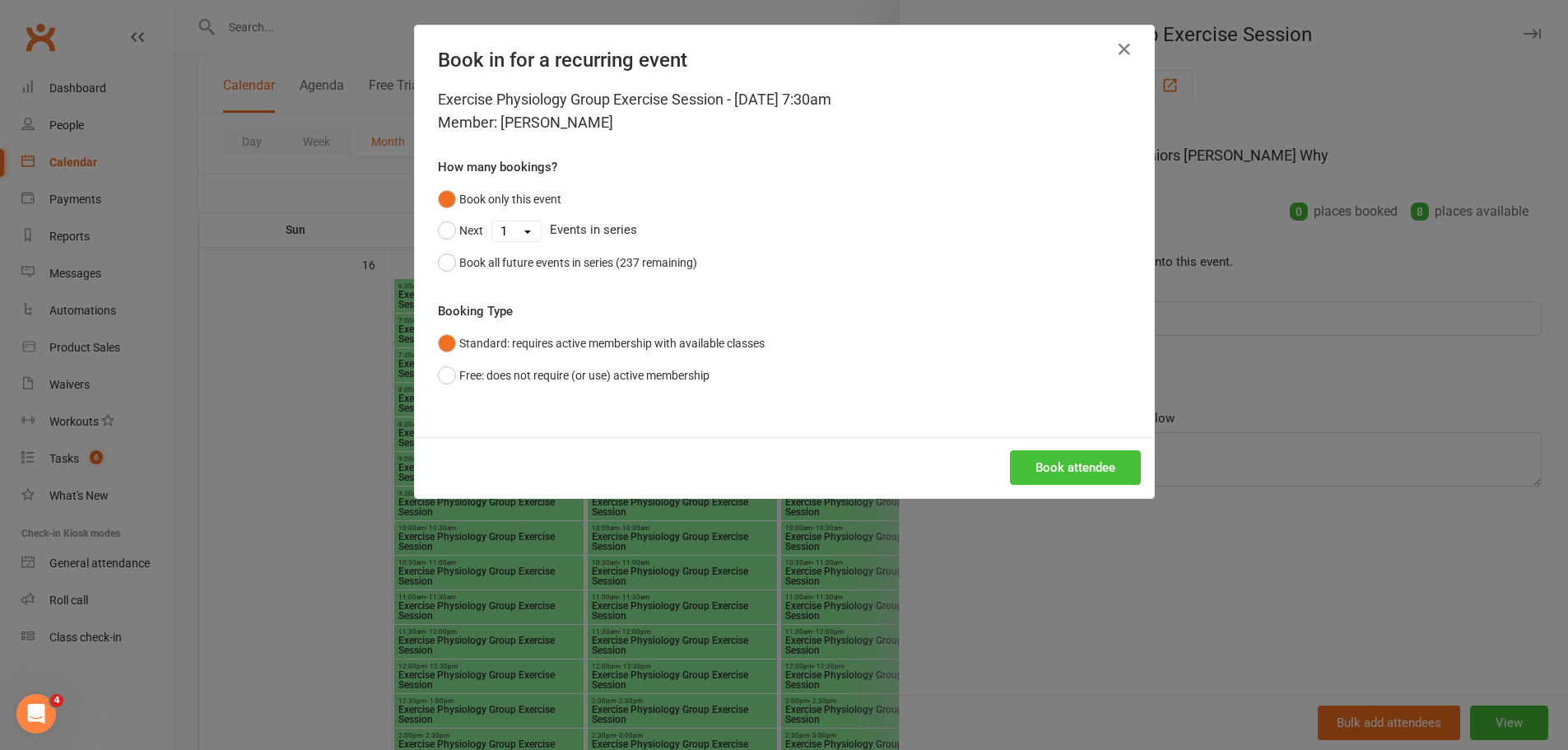
drag, startPoint x: 1067, startPoint y: 486, endPoint x: 1051, endPoint y: 467, distance: 24.8
click at [1055, 477] on div "Book attendee" at bounding box center [784, 468] width 739 height 61
click at [1051, 458] on button "Book attendee" at bounding box center [1075, 467] width 131 height 35
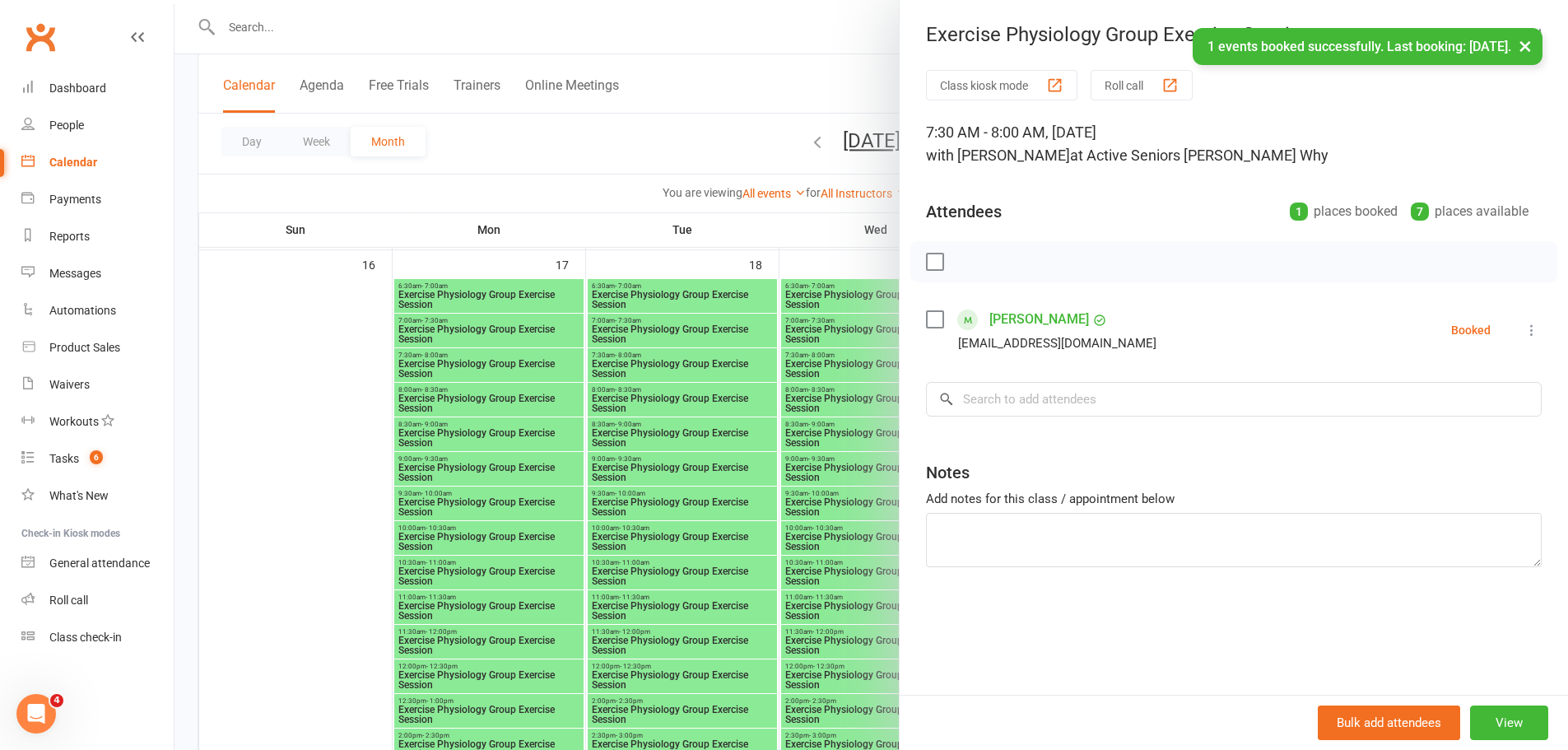
click at [822, 376] on div at bounding box center [871, 375] width 1393 height 750
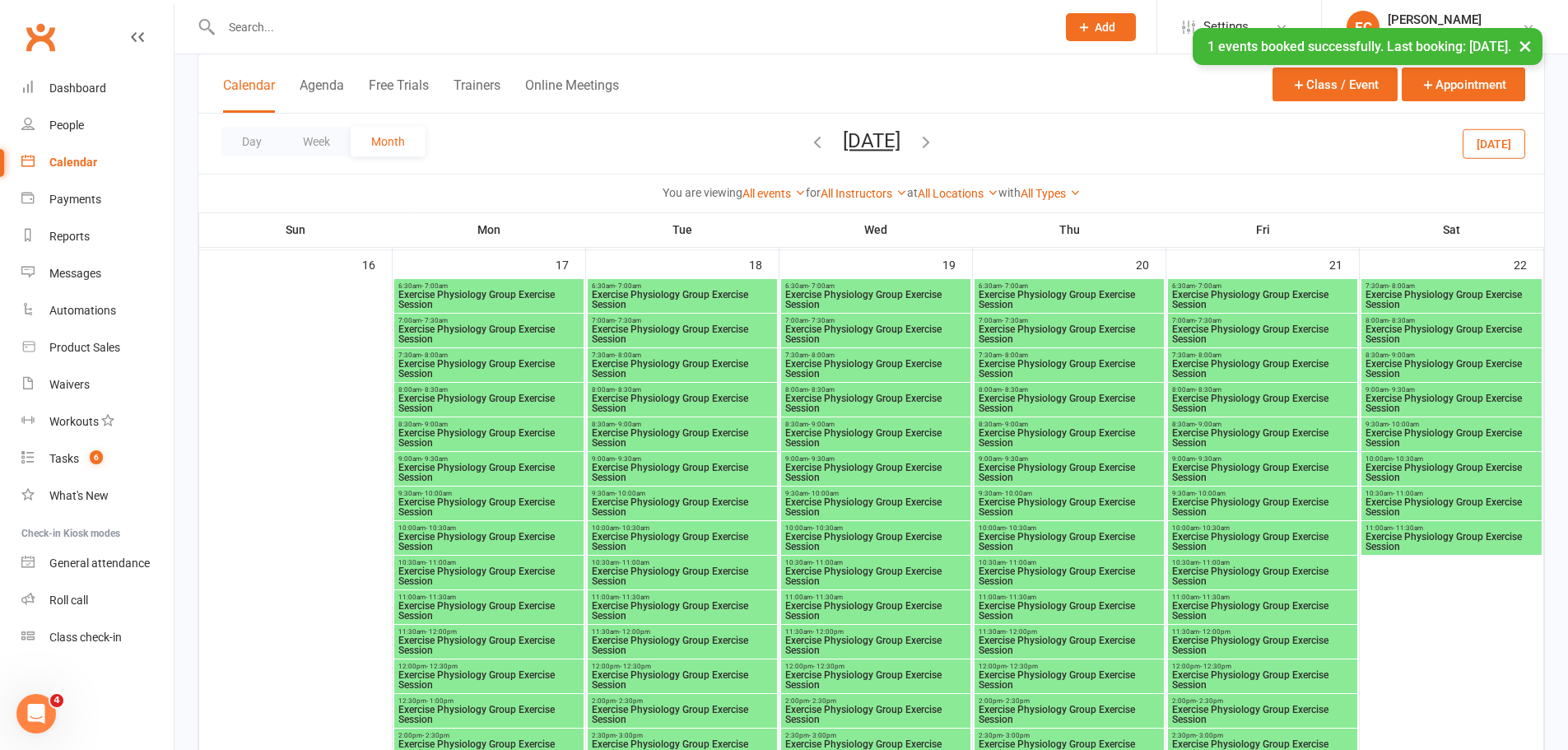
click at [832, 357] on div "7:30am - 8:00am Exercise Physiology Group Exercise Session" at bounding box center [876, 365] width 190 height 34
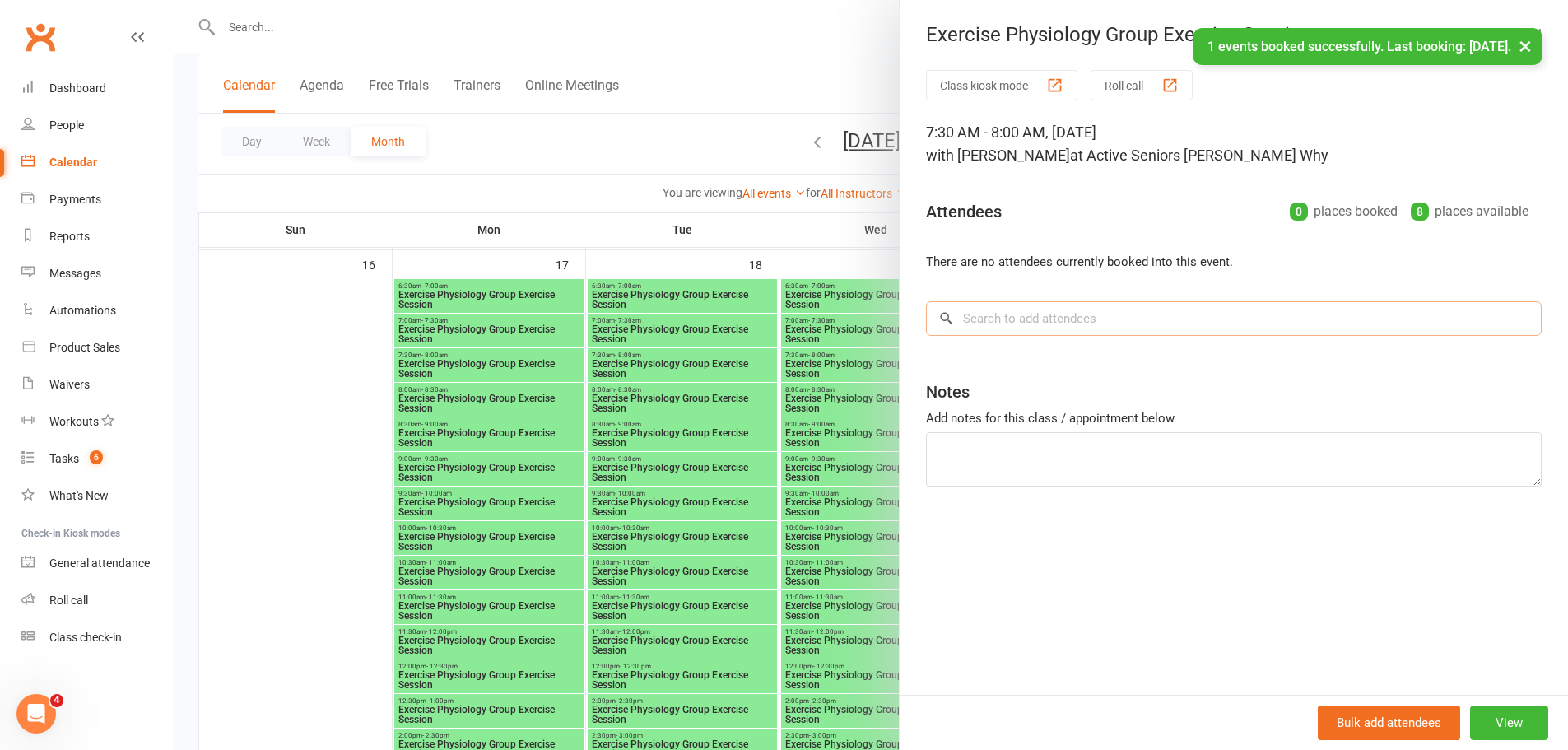
click at [1013, 324] on input "search" at bounding box center [1233, 319] width 615 height 35
paste input "[PERSON_NAME]"
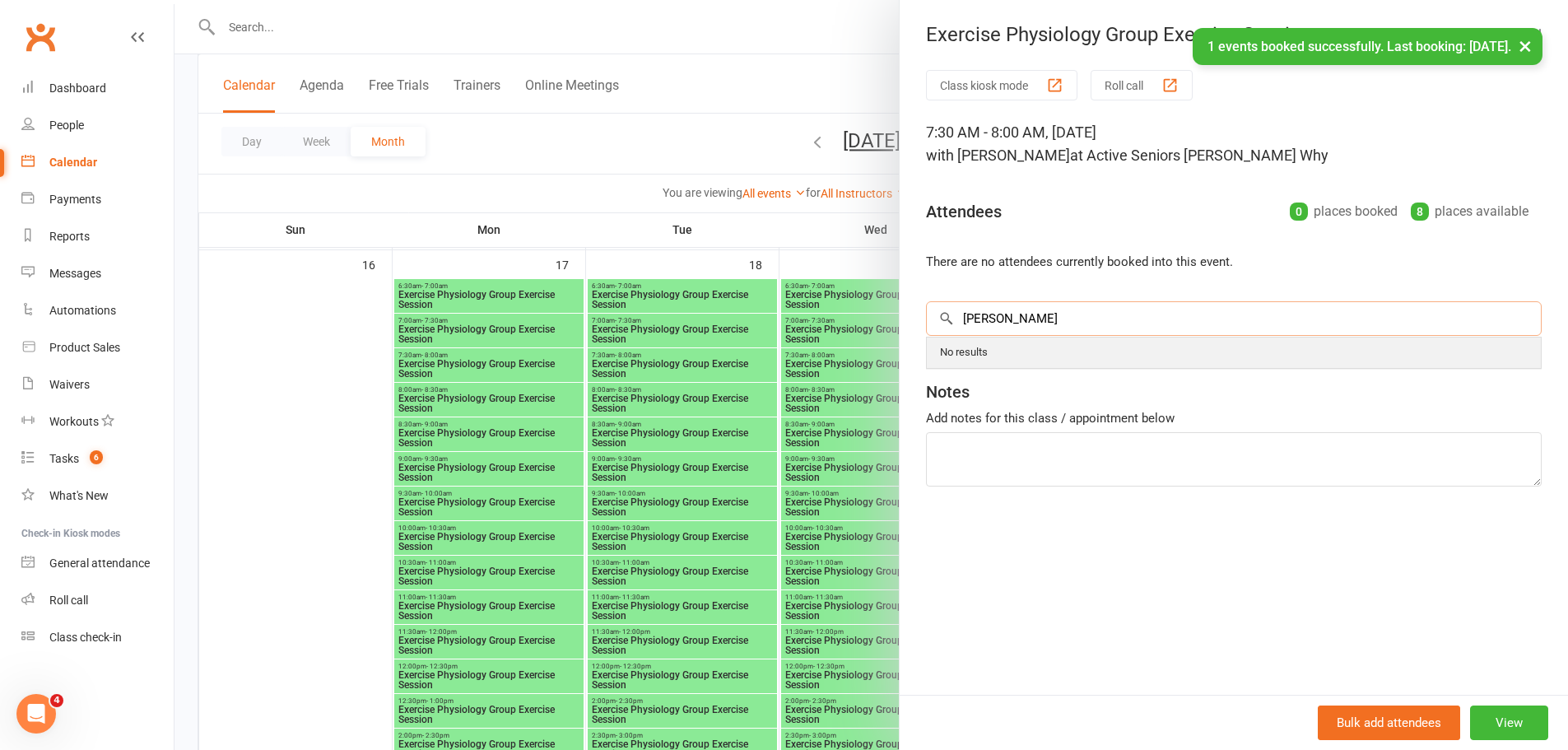
type input "[PERSON_NAME]"
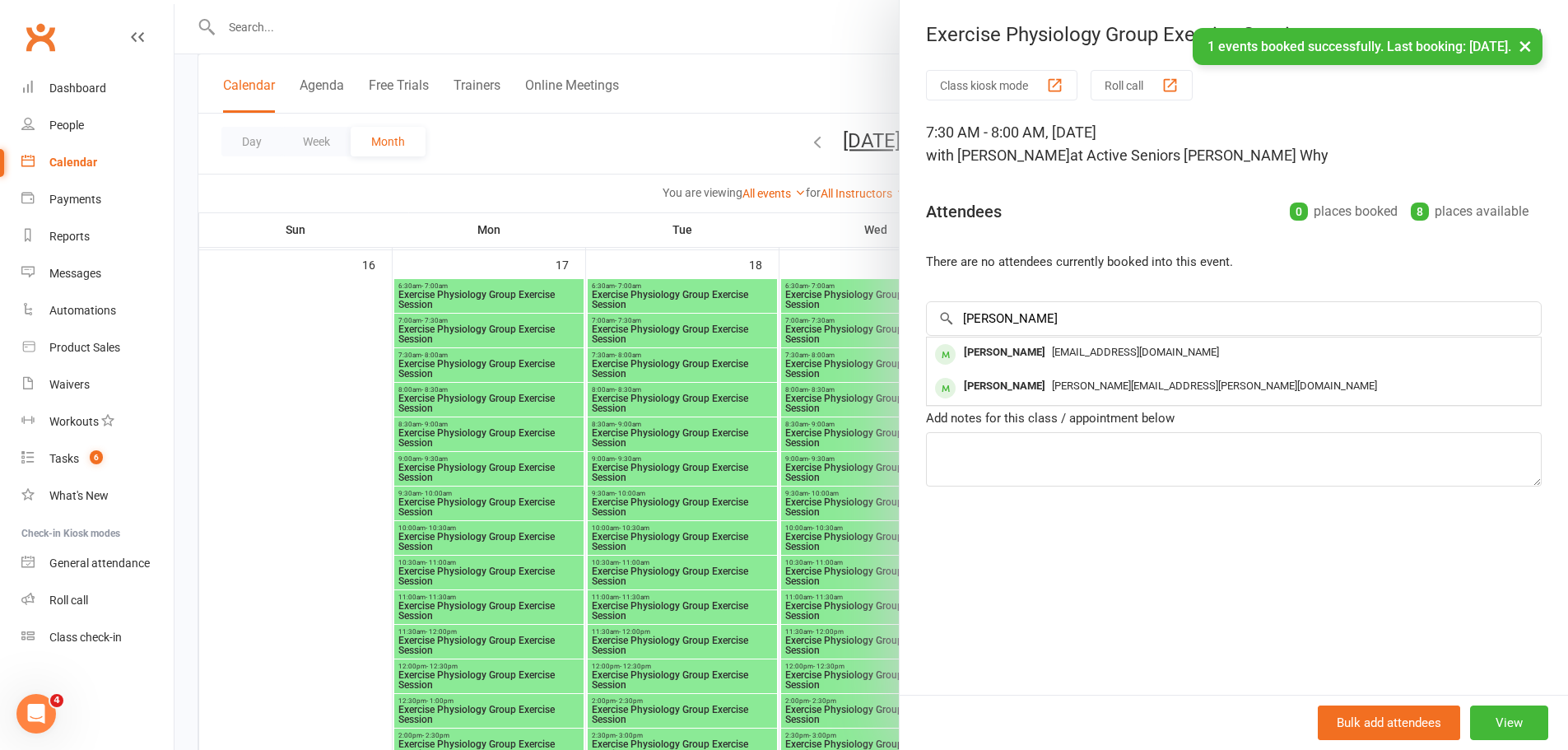
click at [1008, 343] on div "[PERSON_NAME]" at bounding box center [1005, 352] width 94 height 24
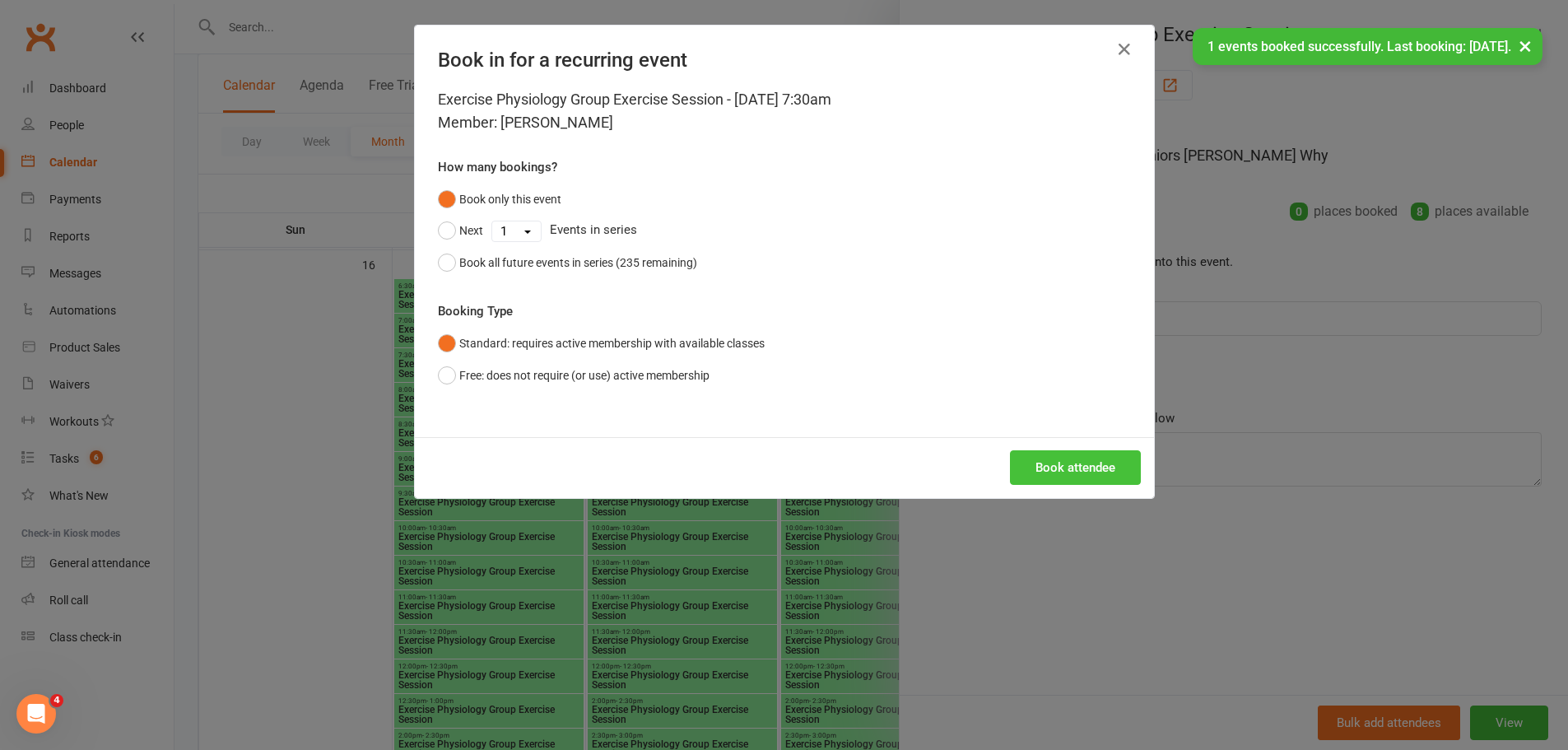
drag, startPoint x: 1079, startPoint y: 475, endPoint x: 1046, endPoint y: 462, distance: 35.5
click at [1077, 474] on button "Book attendee" at bounding box center [1075, 467] width 131 height 35
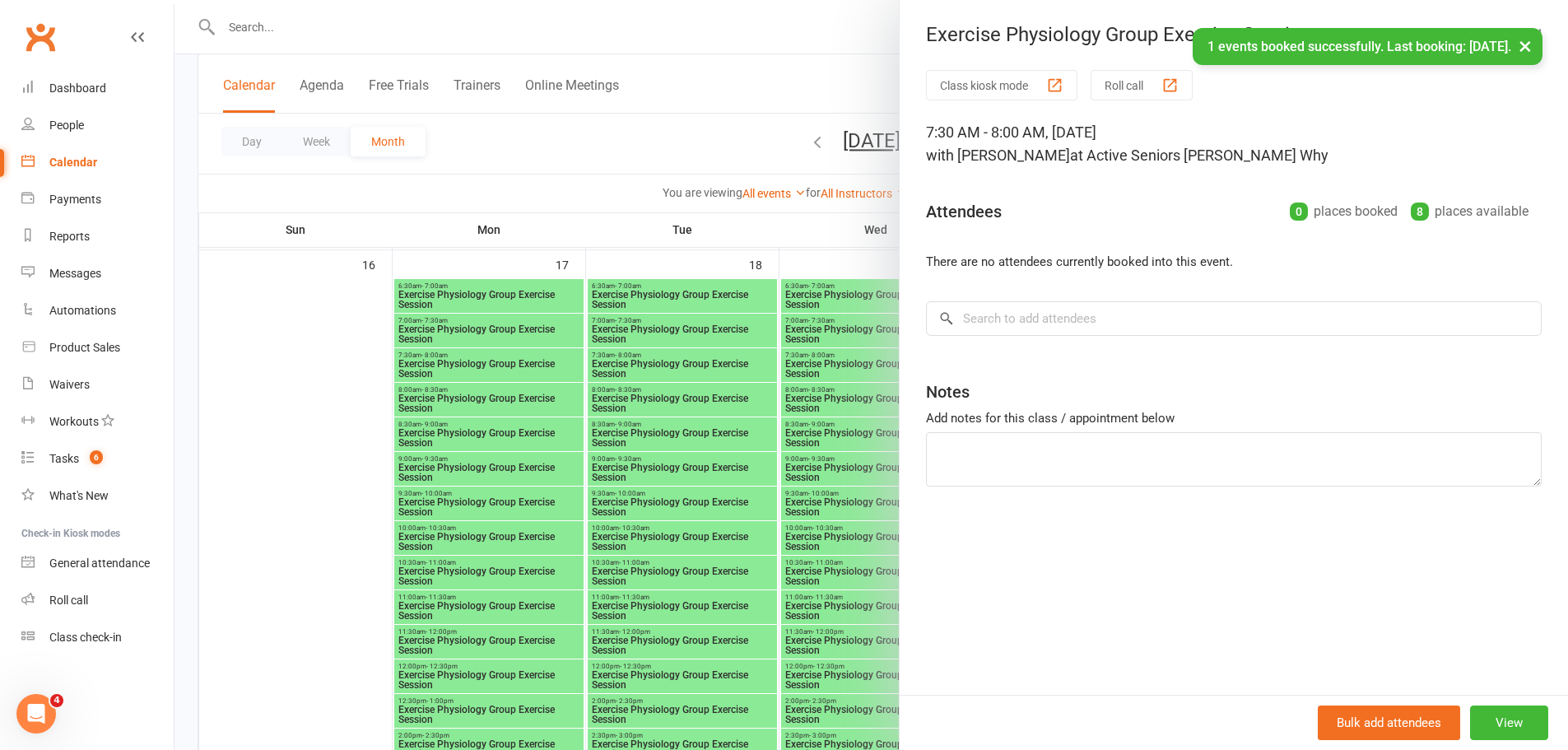
click at [812, 426] on div at bounding box center [871, 375] width 1393 height 750
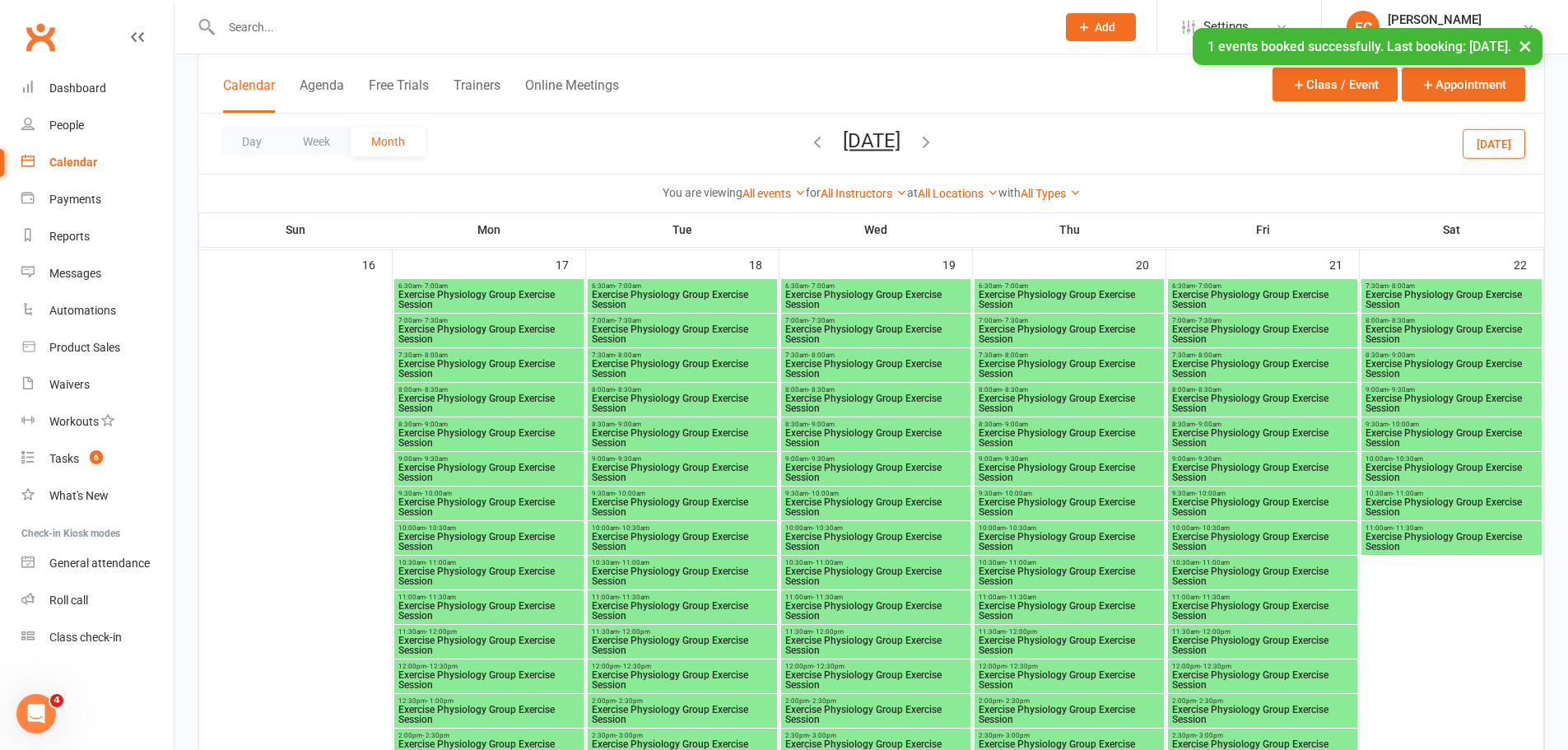
click at [1189, 366] on span "Exercise Physiology Group Exercise Session" at bounding box center [1262, 369] width 183 height 20
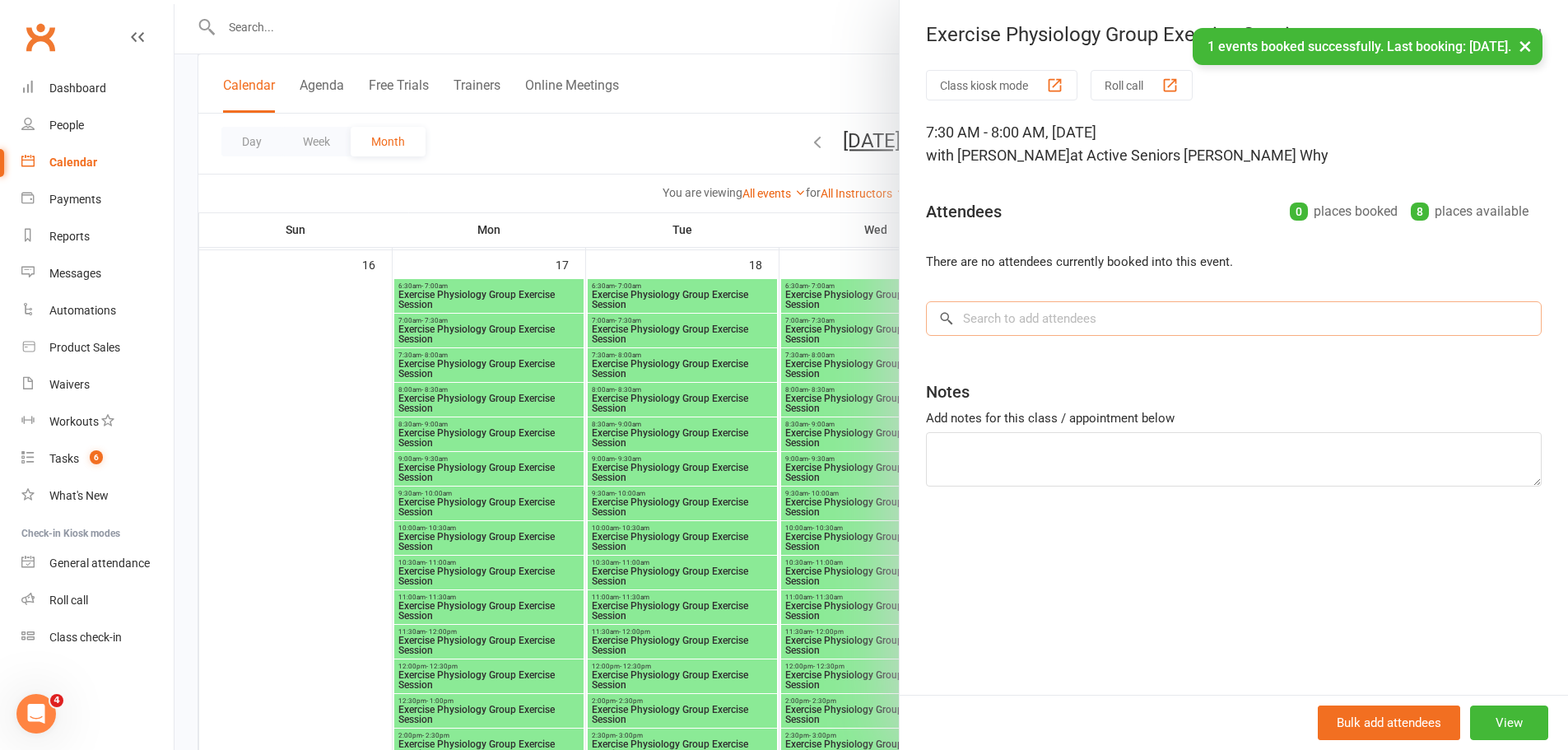
click at [1075, 326] on input "search" at bounding box center [1233, 319] width 615 height 35
paste input "[PERSON_NAME]"
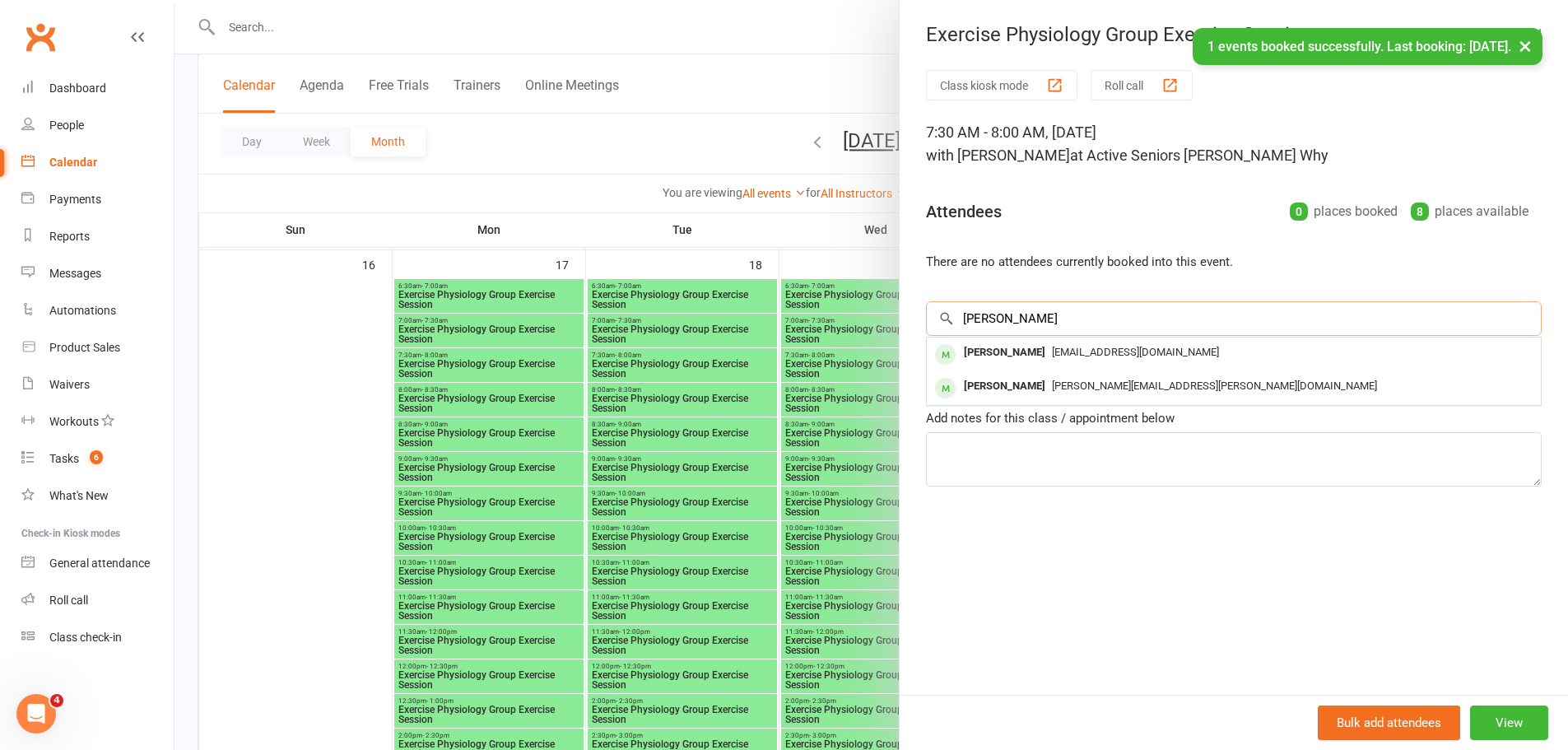
type input "[PERSON_NAME]"
click at [1019, 348] on div "[PERSON_NAME]" at bounding box center [1005, 352] width 94 height 24
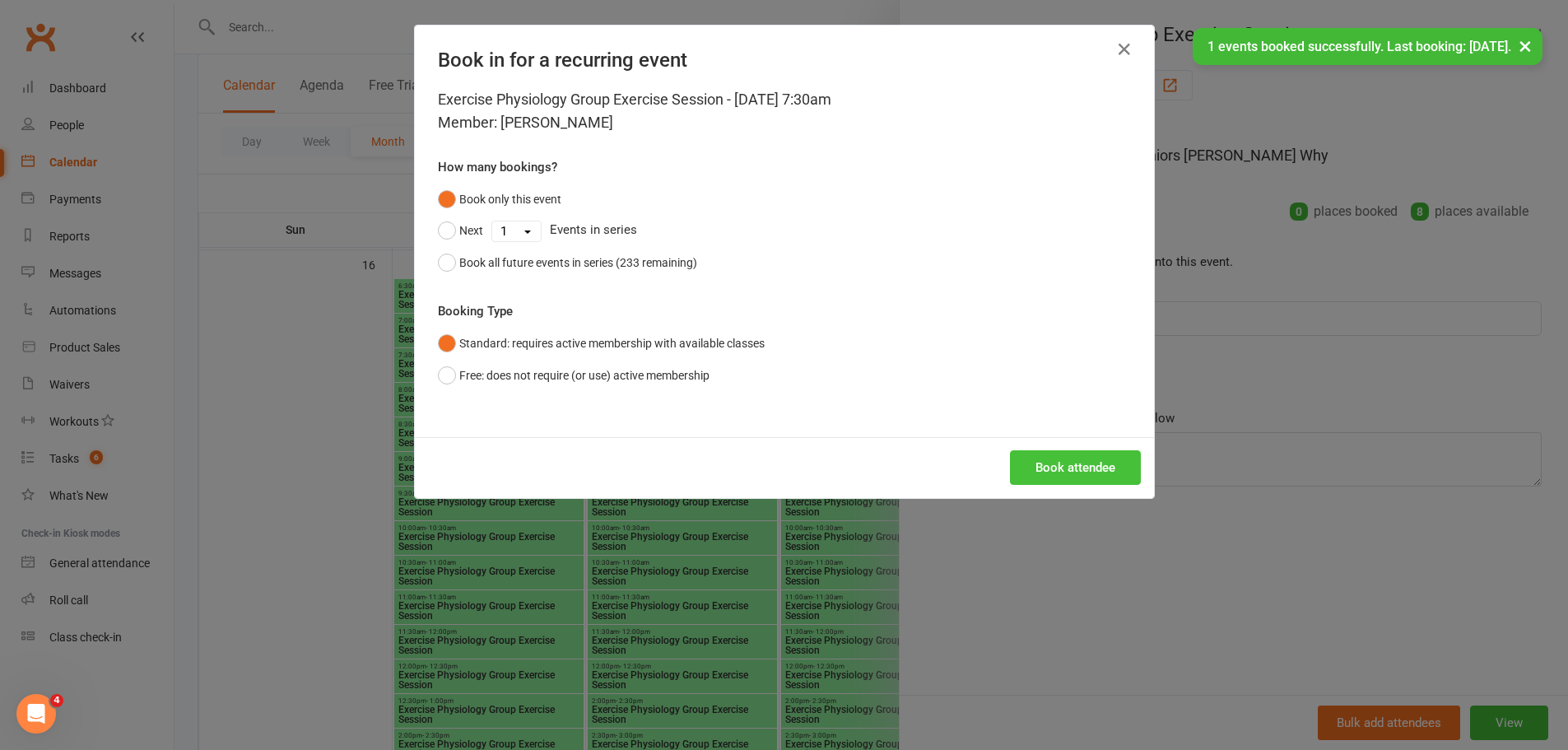
click at [1060, 462] on button "Book attendee" at bounding box center [1075, 467] width 131 height 35
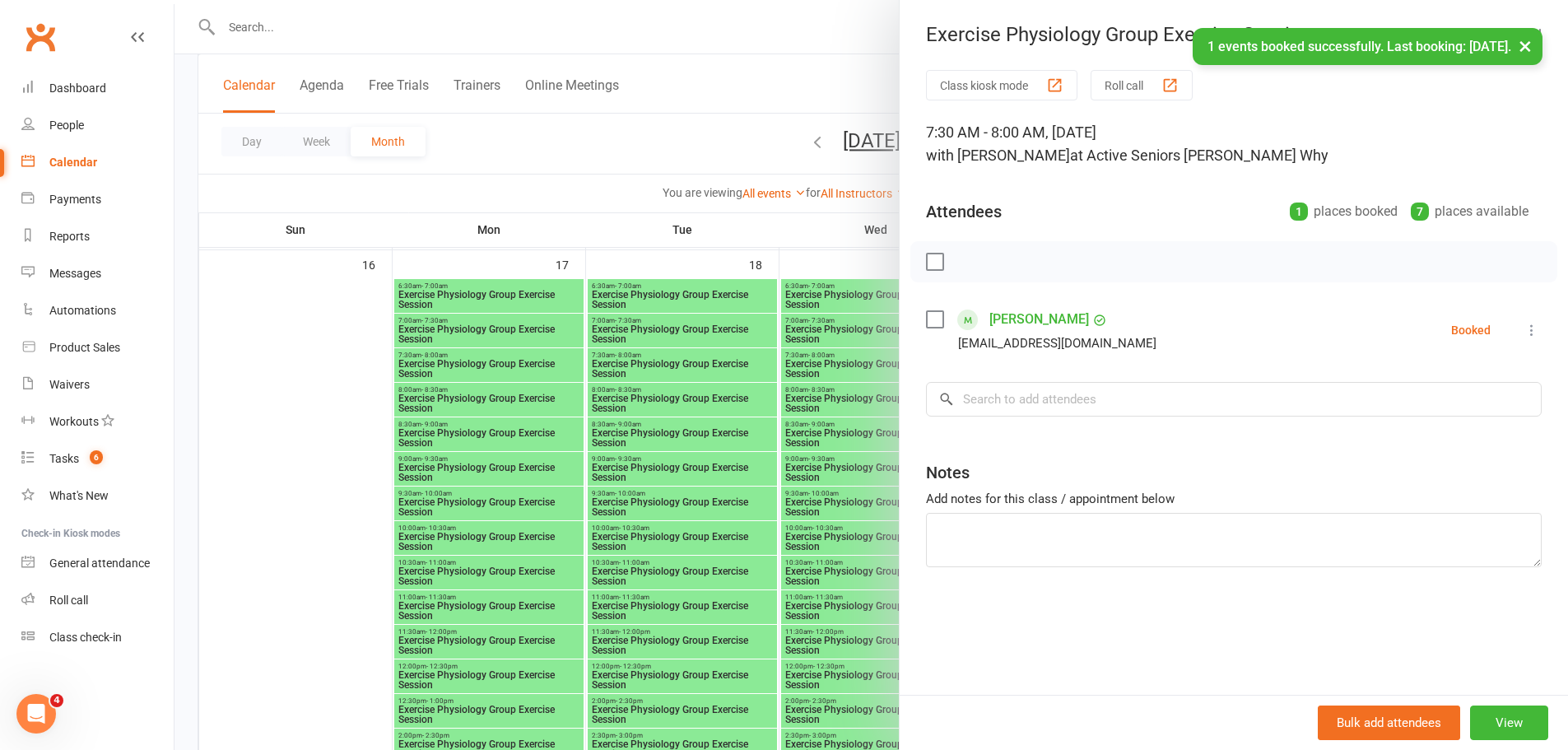
click at [554, 396] on div at bounding box center [871, 375] width 1393 height 750
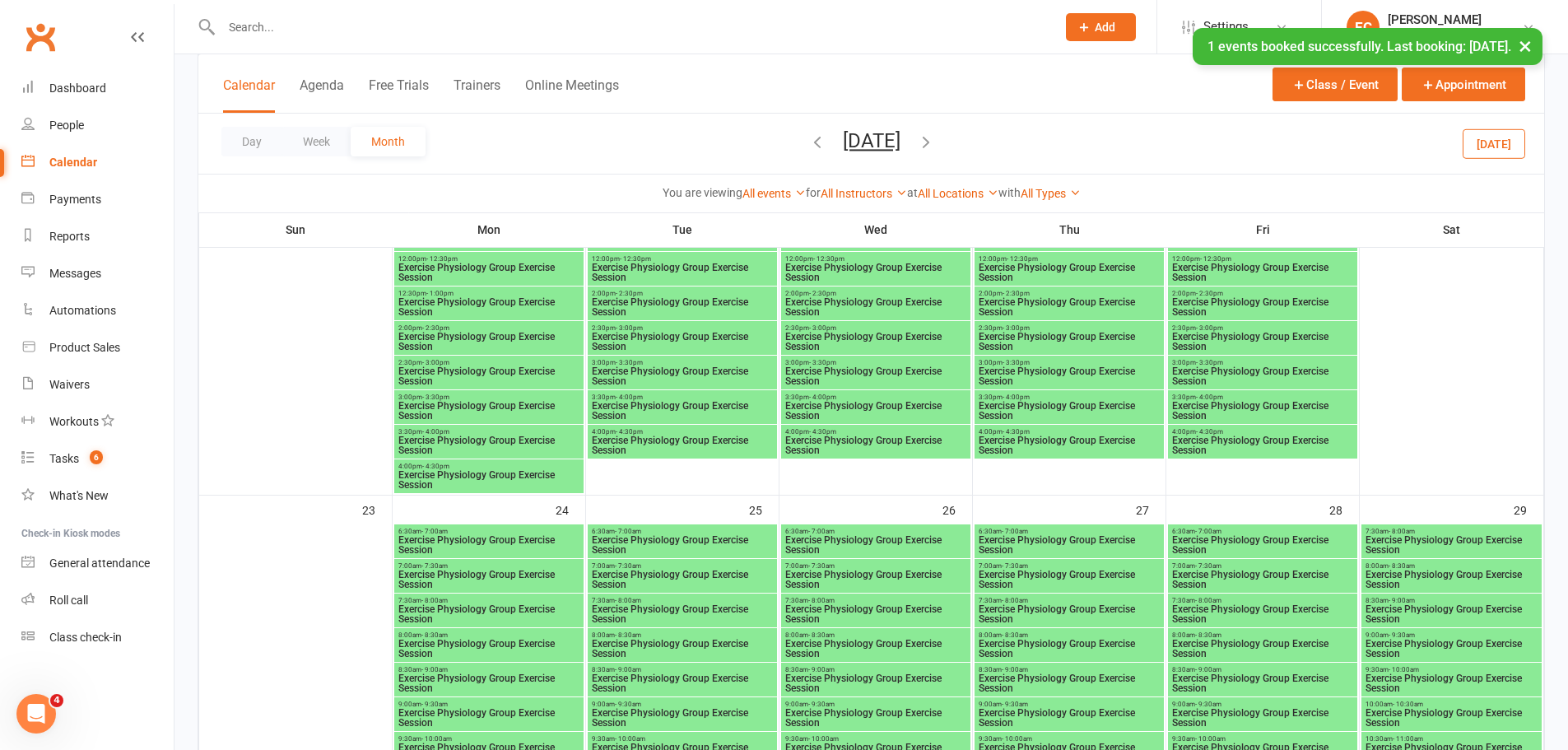
scroll to position [2635, 0]
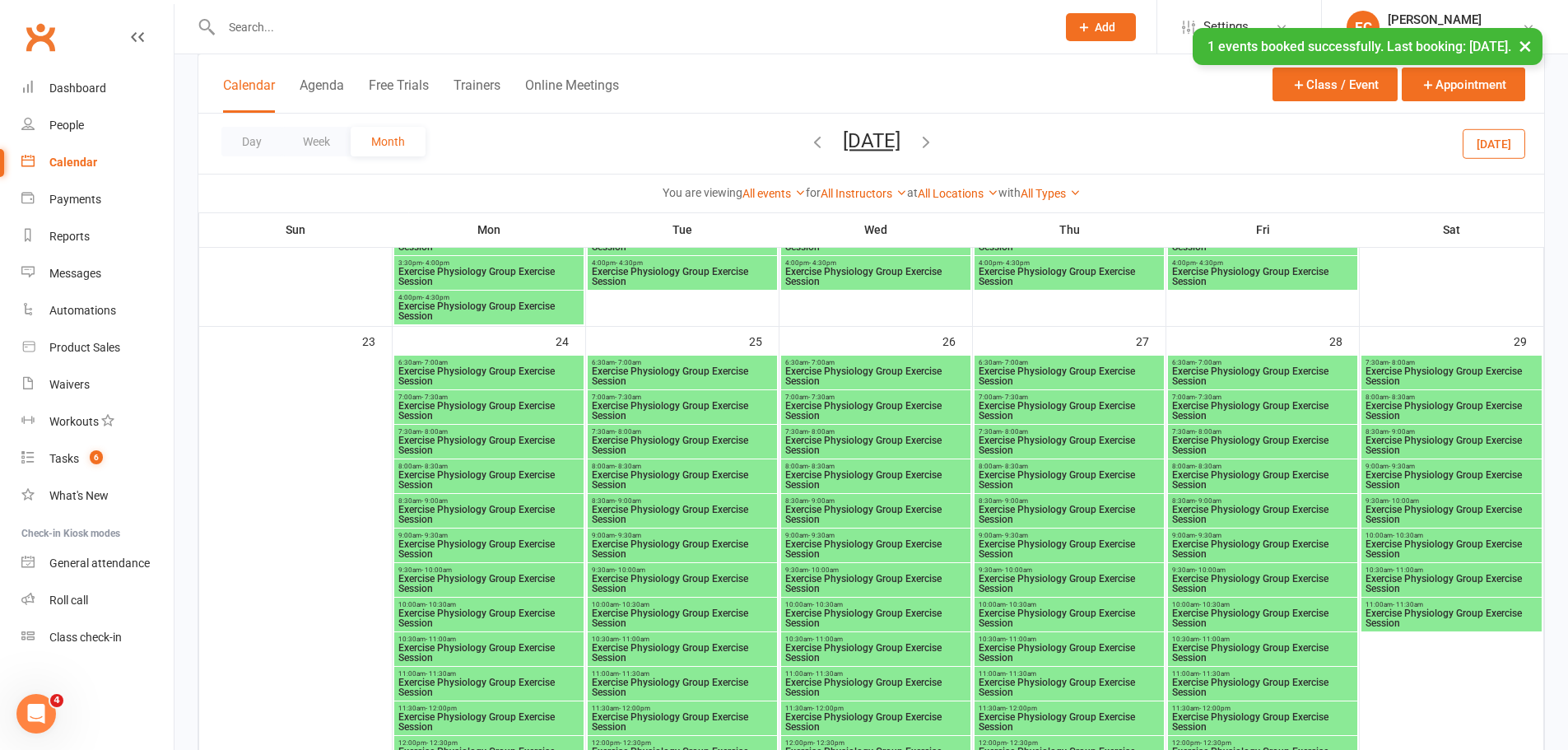
click at [470, 436] on span "Exercise Physiology Group Exercise Session" at bounding box center [489, 446] width 183 height 20
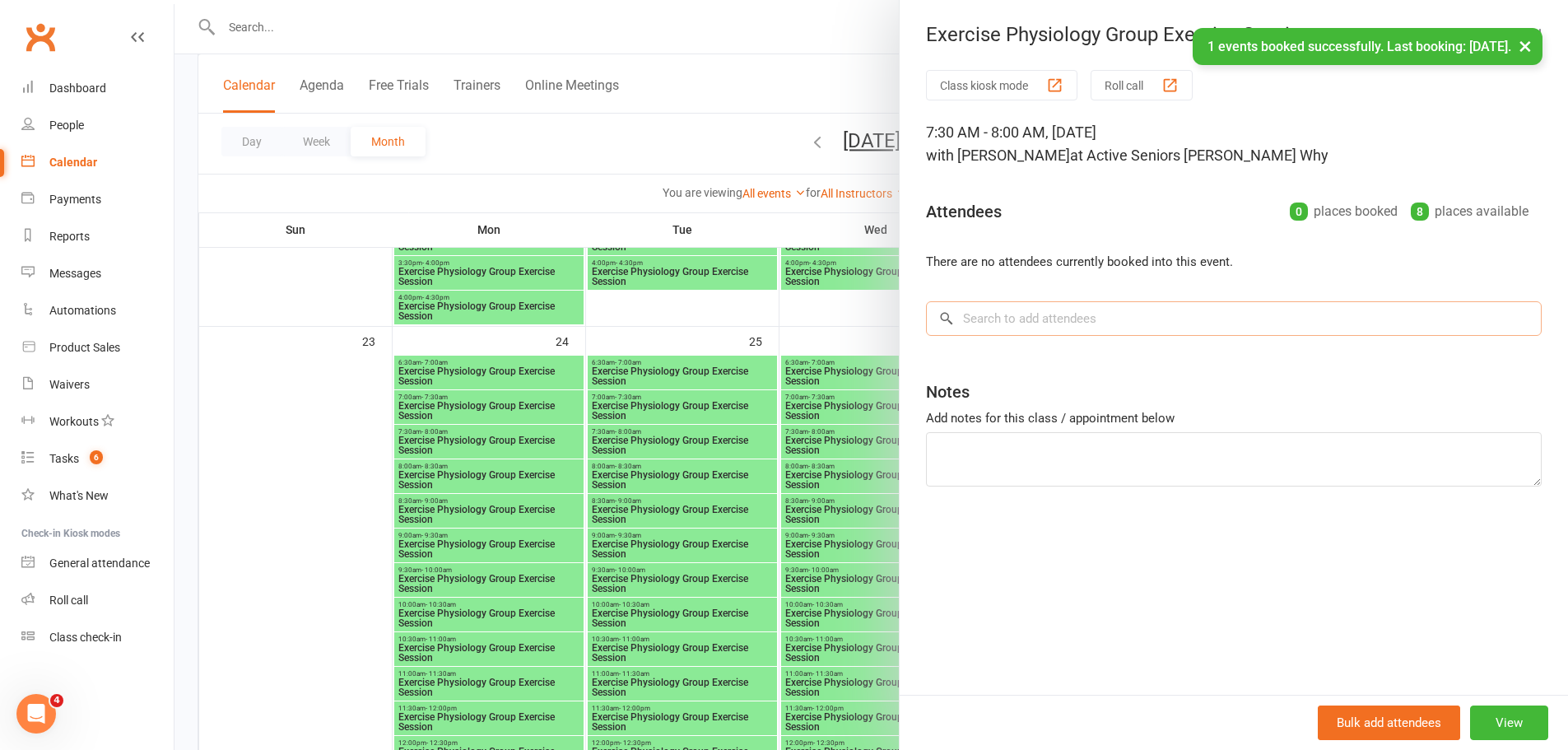
click at [1004, 320] on input "search" at bounding box center [1233, 319] width 615 height 35
paste input "[PERSON_NAME]"
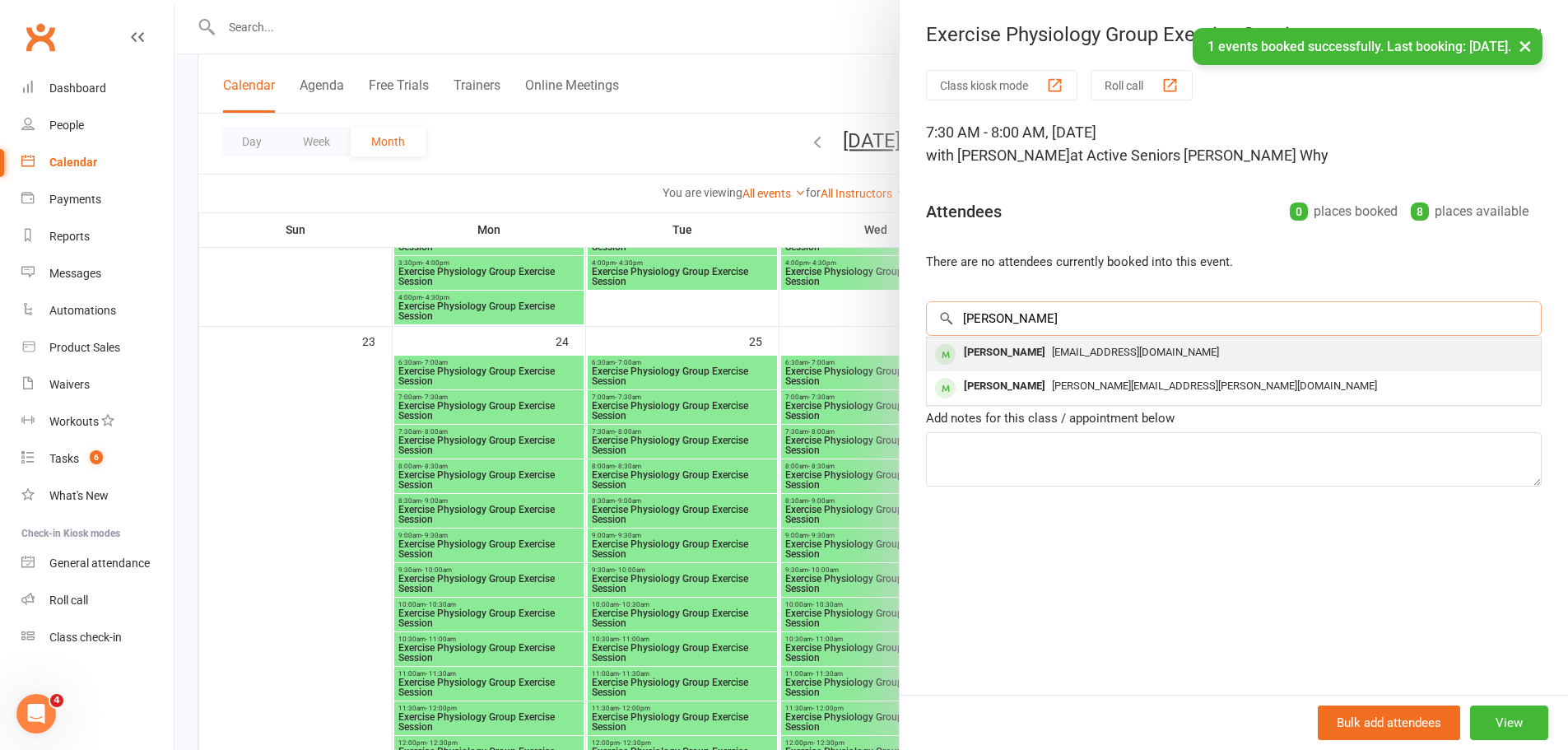
type input "[PERSON_NAME]"
click at [998, 342] on div "[PERSON_NAME]" at bounding box center [1005, 352] width 94 height 24
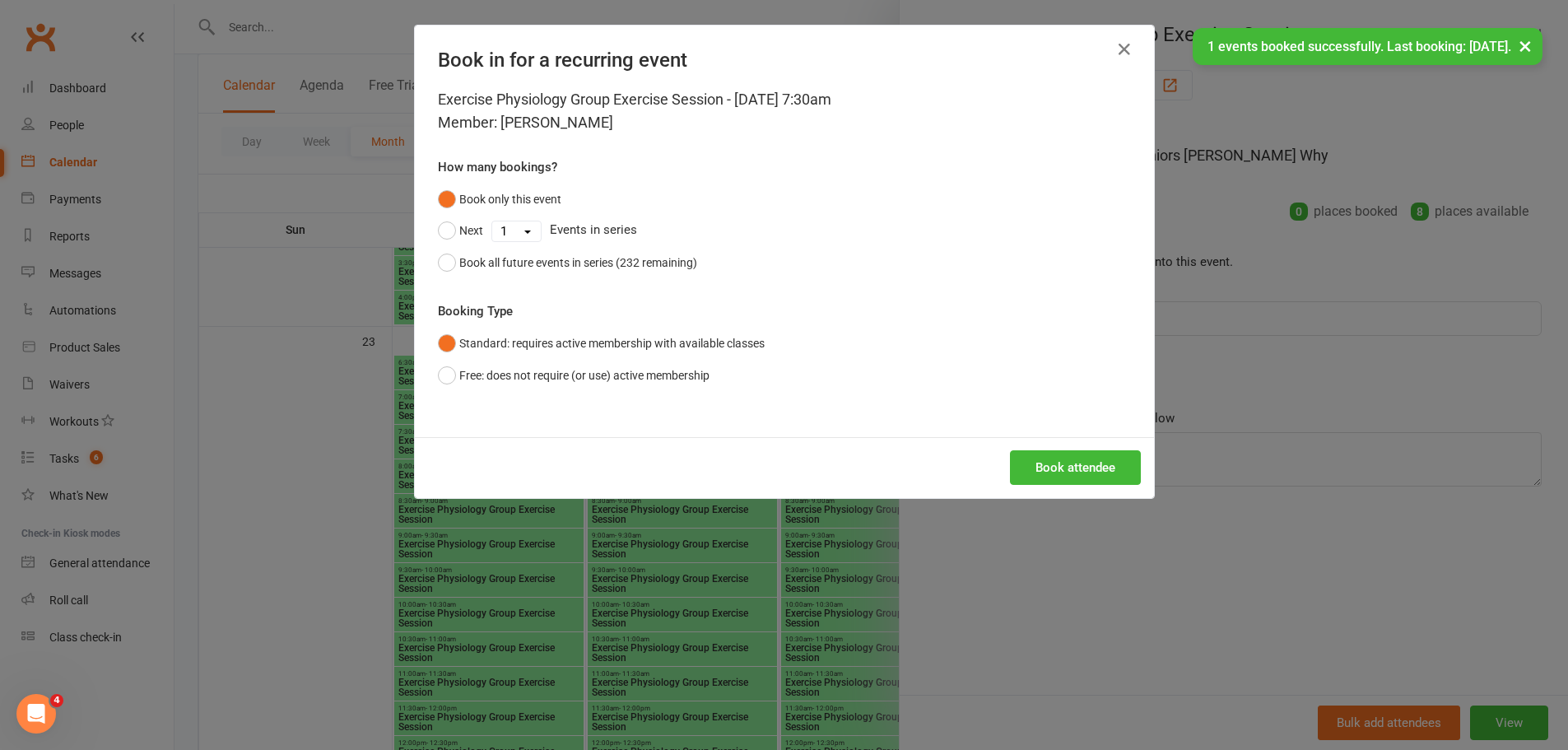
click at [1047, 445] on div "Book attendee" at bounding box center [784, 468] width 739 height 61
click at [1048, 455] on button "Book attendee" at bounding box center [1075, 467] width 131 height 35
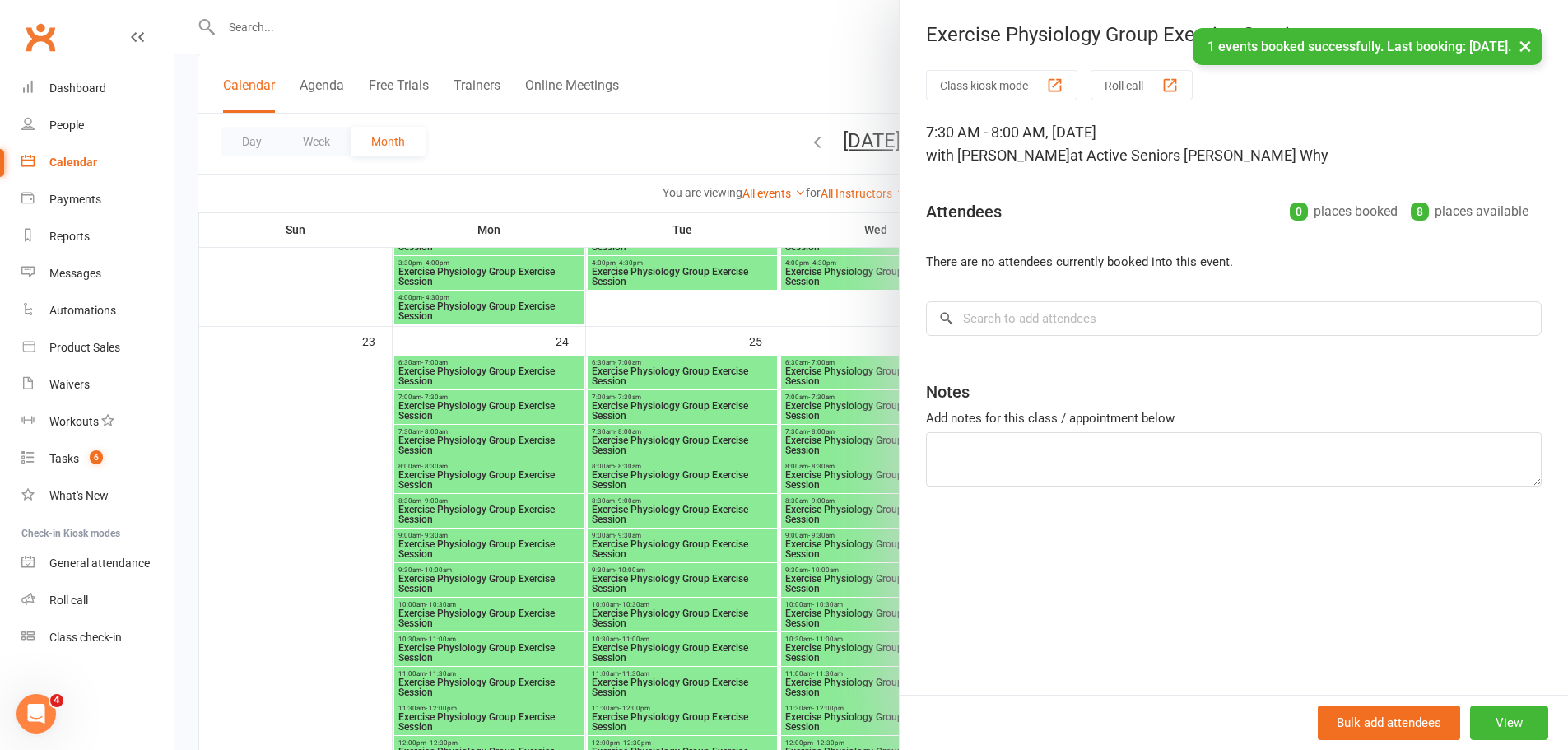
click at [813, 428] on div at bounding box center [871, 375] width 1393 height 750
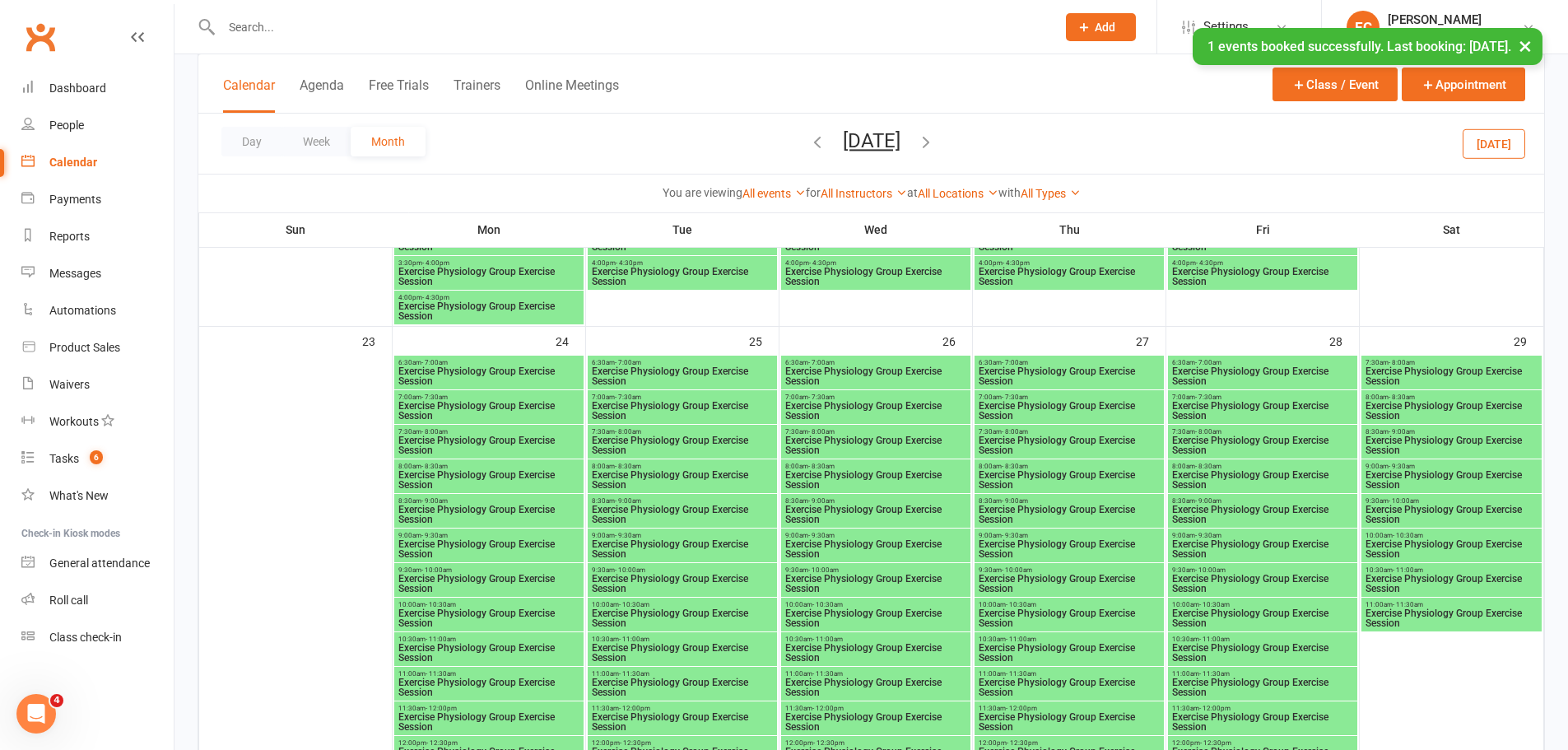
click at [817, 444] on span "Exercise Physiology Group Exercise Session" at bounding box center [876, 446] width 183 height 20
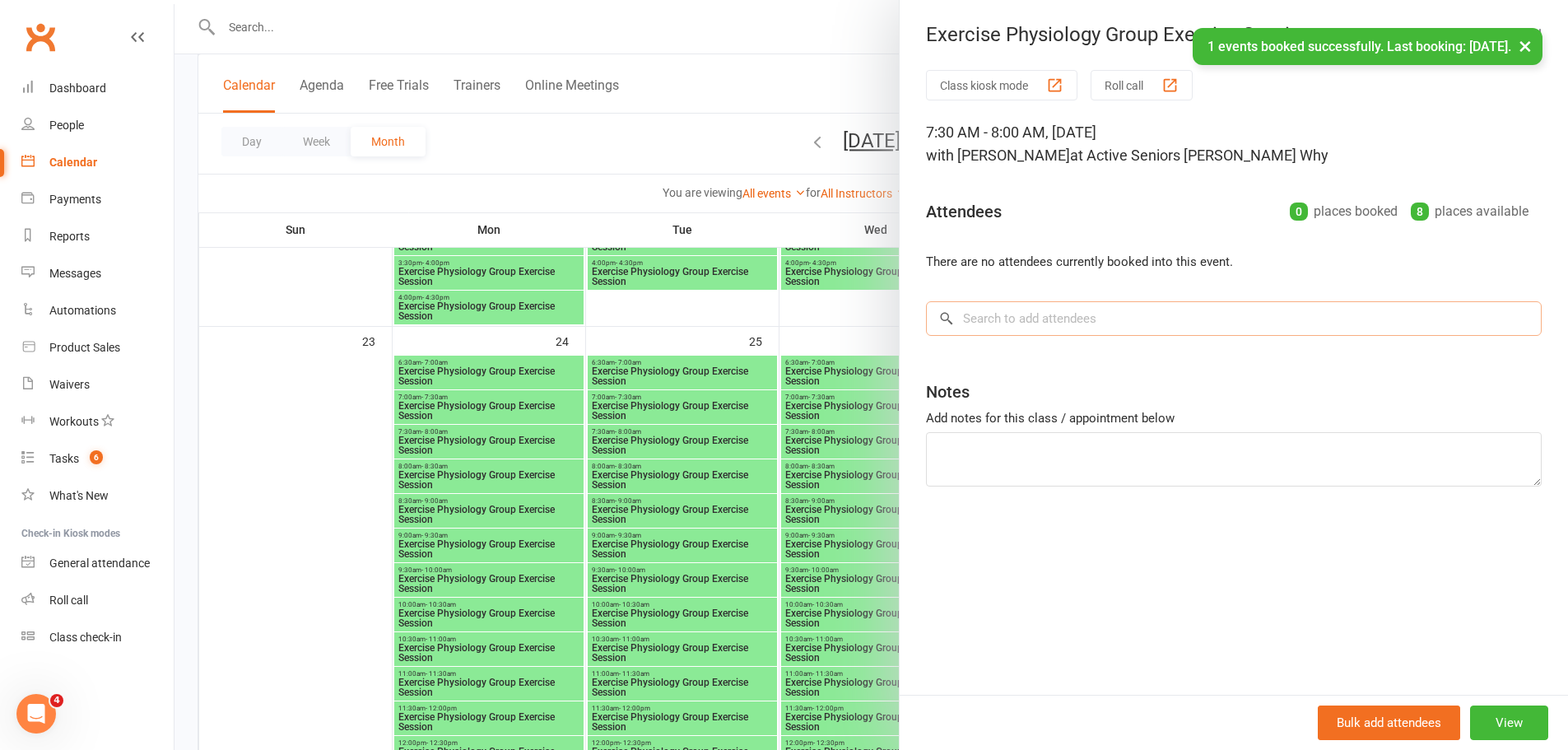
click at [990, 316] on input "search" at bounding box center [1233, 319] width 615 height 35
paste input "[PERSON_NAME]"
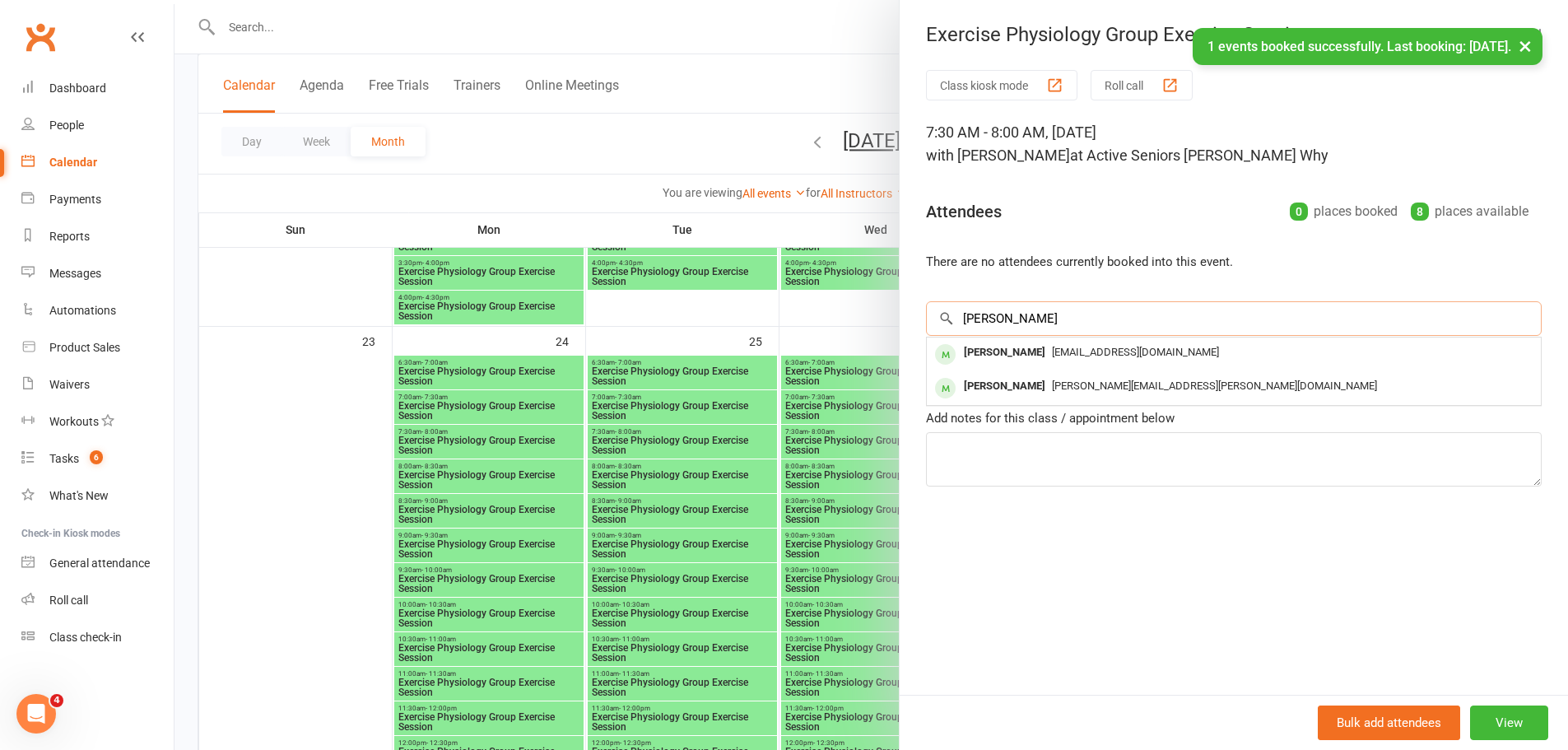
type input "[PERSON_NAME]"
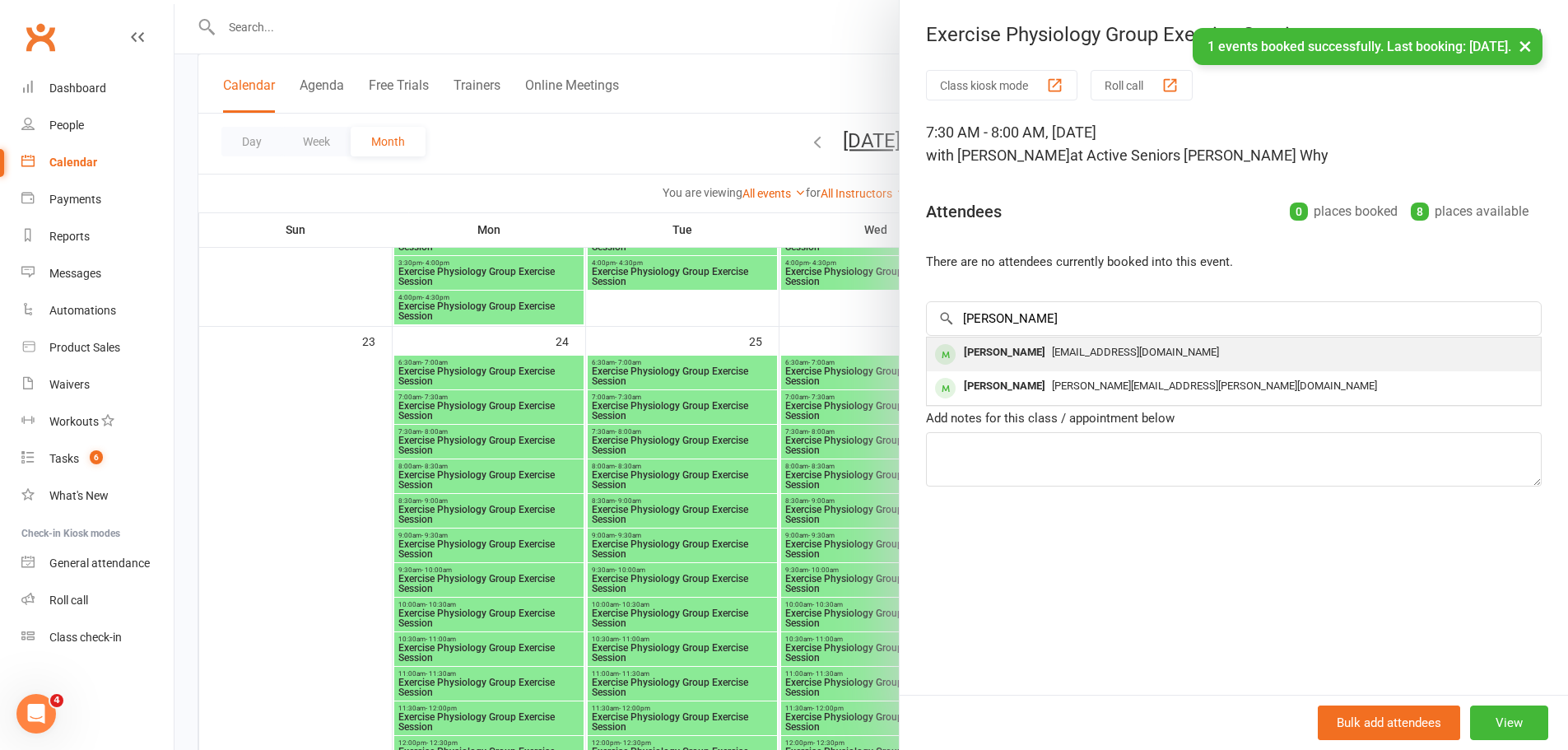
click at [1014, 351] on div "[PERSON_NAME]" at bounding box center [1005, 352] width 94 height 24
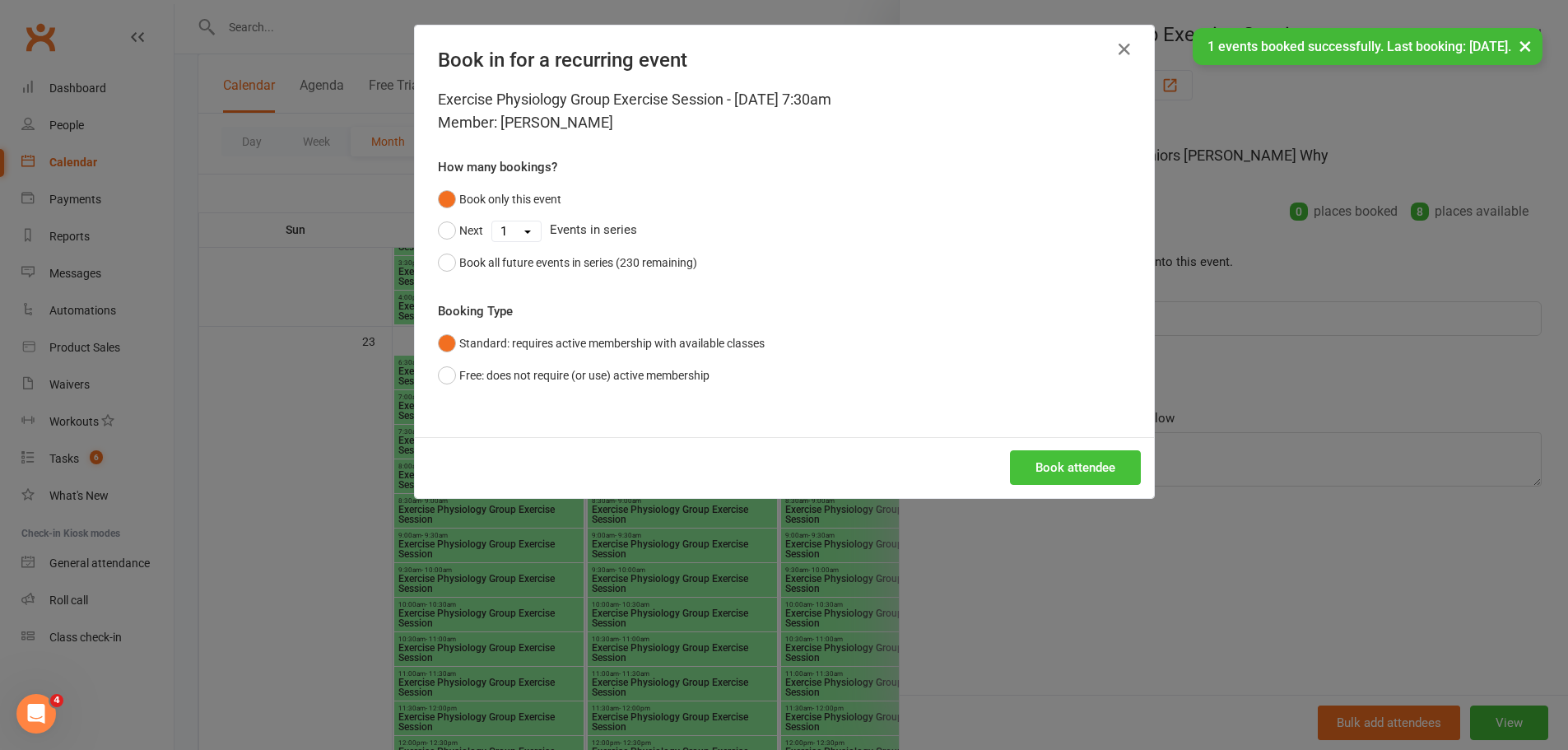
click at [1037, 455] on button "Book attendee" at bounding box center [1075, 467] width 131 height 35
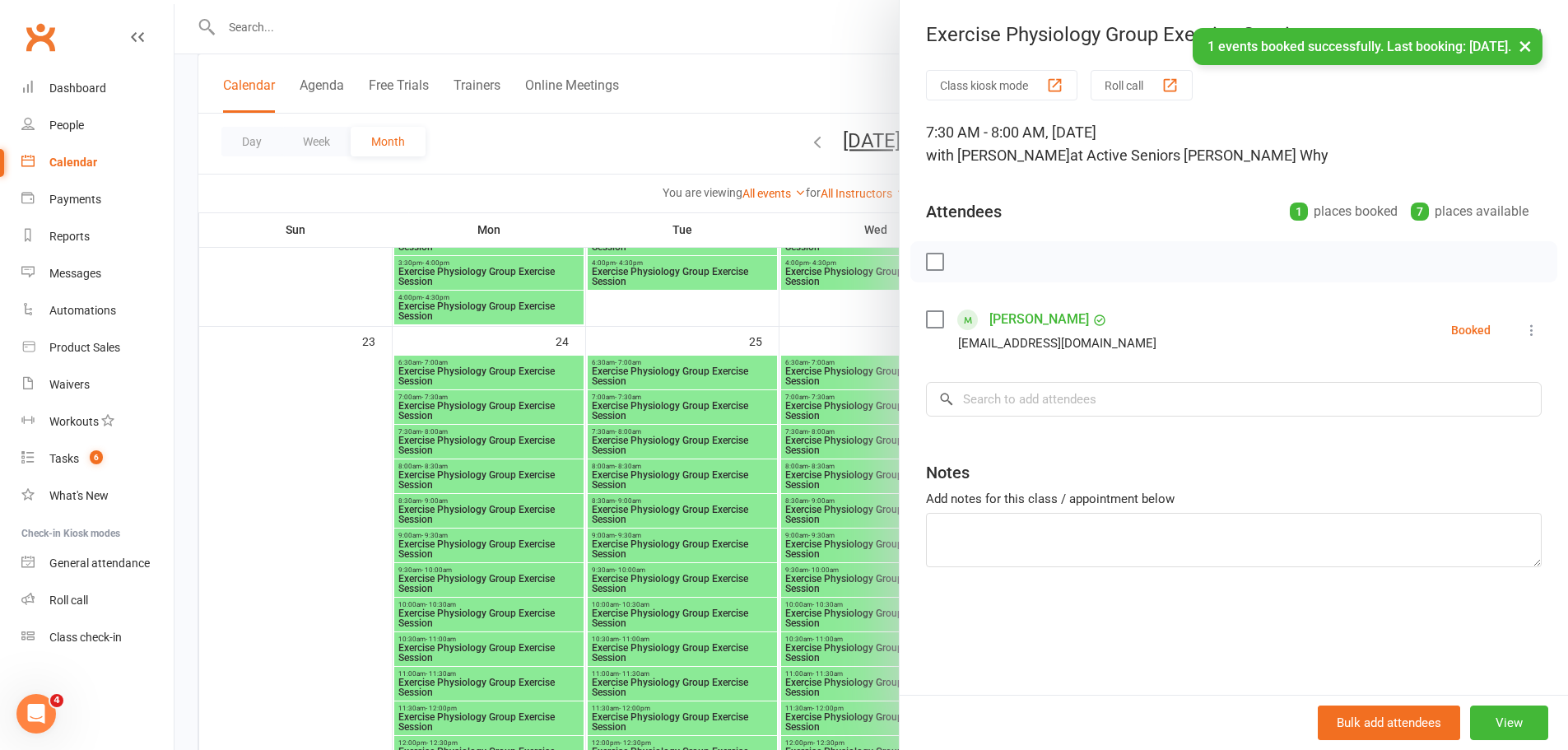
click at [821, 433] on div at bounding box center [871, 375] width 1393 height 750
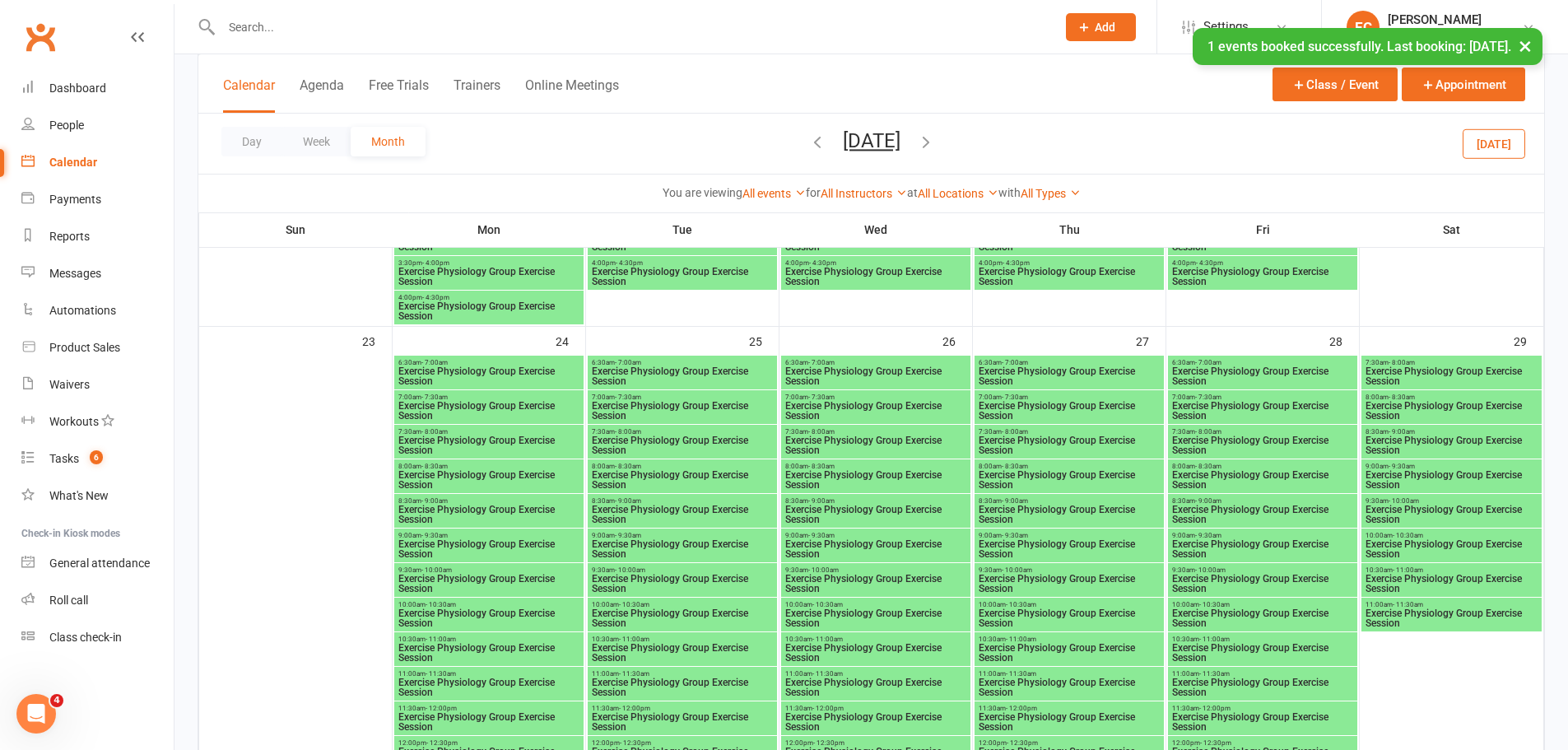
click at [1191, 419] on span "Exercise Physiology Group Exercise Session" at bounding box center [1262, 411] width 183 height 20
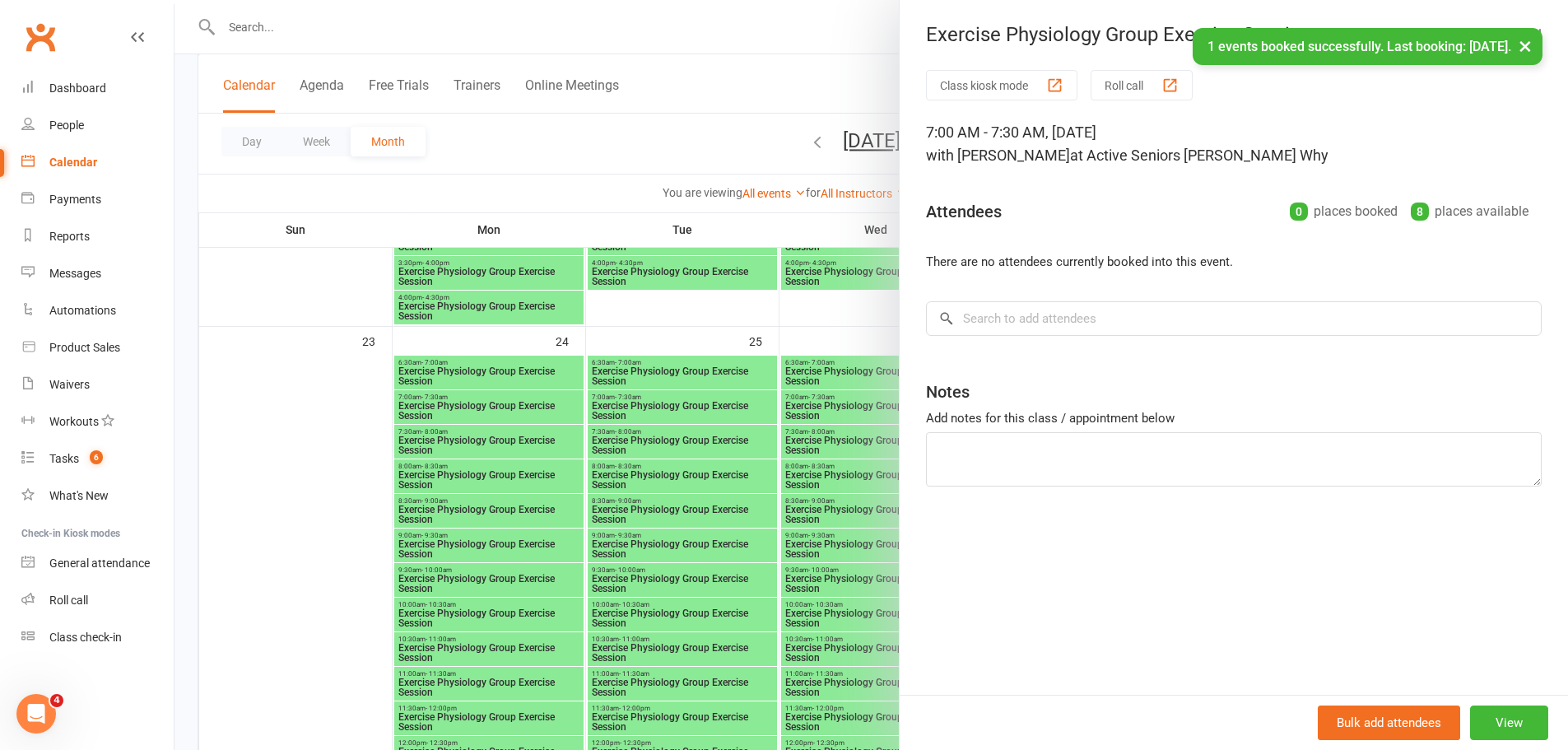
drag, startPoint x: 789, startPoint y: 380, endPoint x: 808, endPoint y: 385, distance: 19.6
click at [789, 380] on div at bounding box center [871, 375] width 1393 height 750
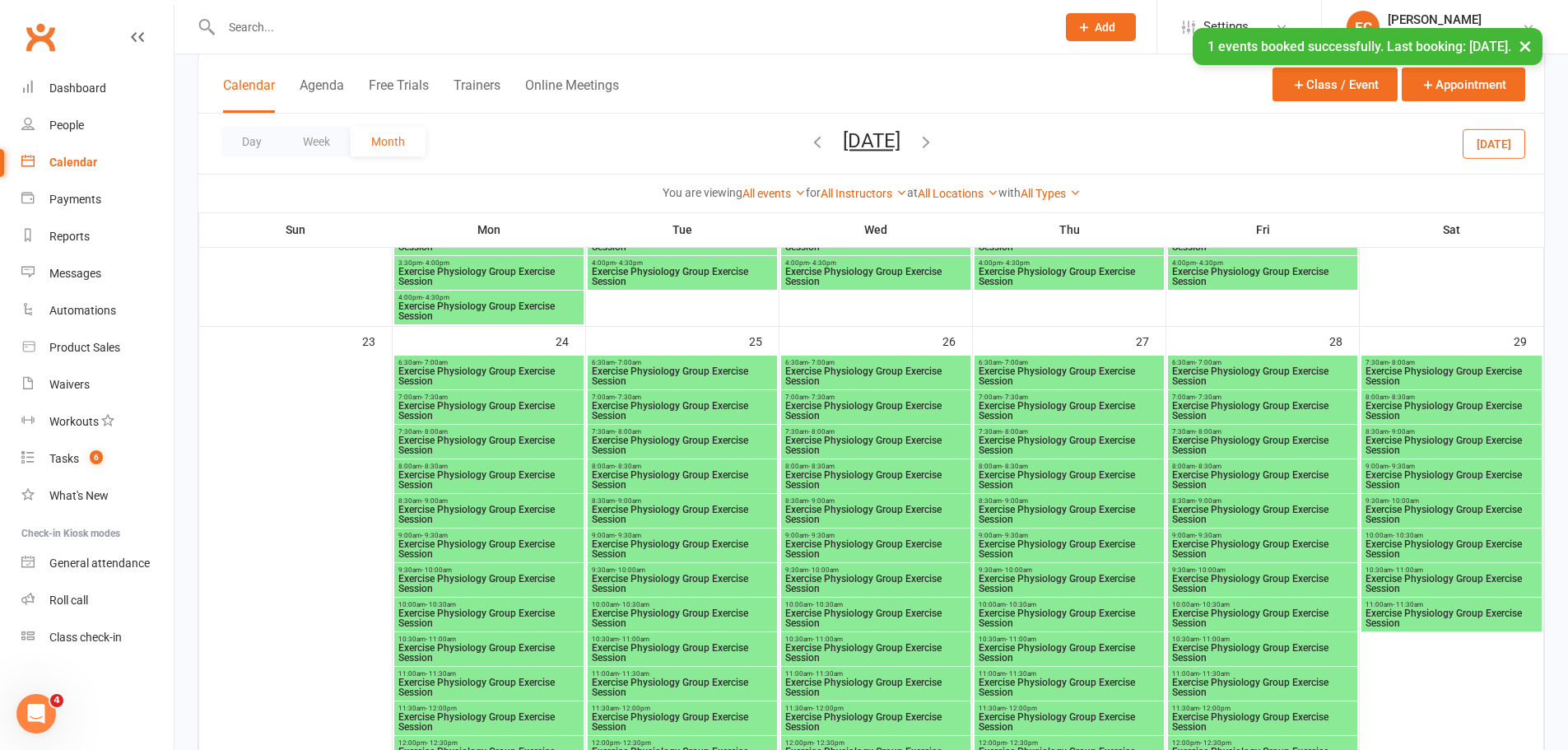
click at [1197, 441] on span "Exercise Physiology Group Exercise Session" at bounding box center [1262, 446] width 183 height 20
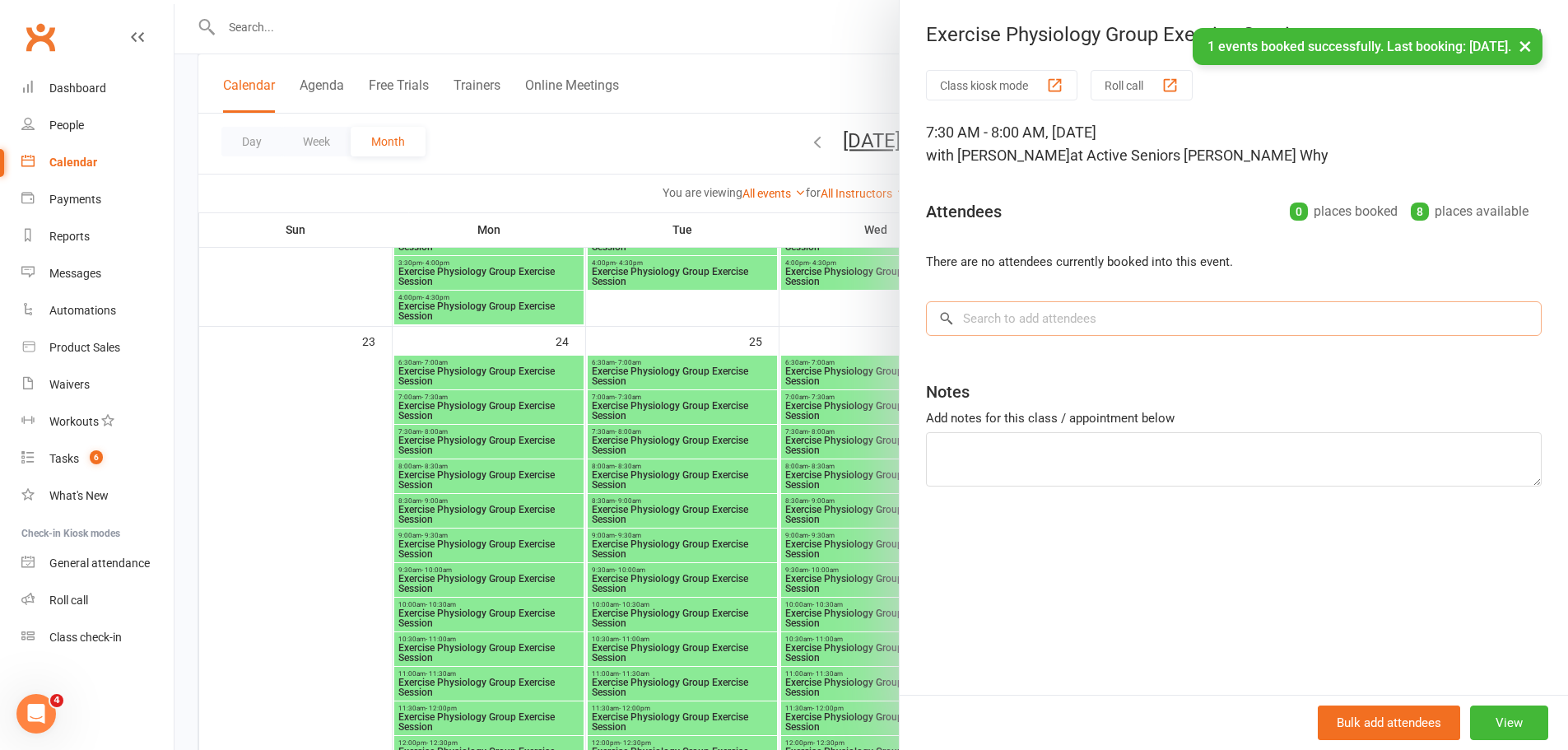
click at [1088, 317] on input "search" at bounding box center [1233, 319] width 615 height 35
paste input "[PERSON_NAME]"
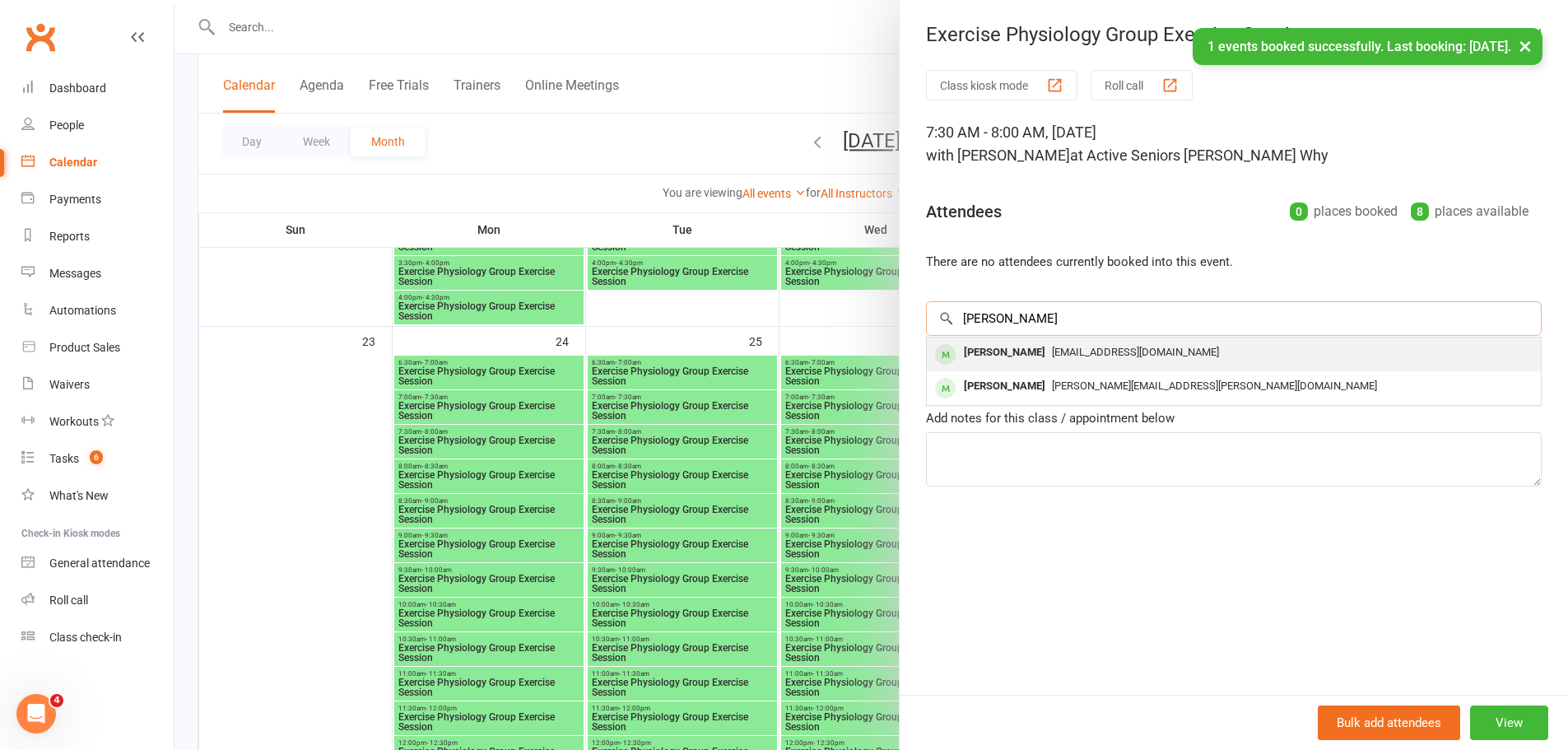
type input "[PERSON_NAME]"
click at [1054, 346] on span "[EMAIL_ADDRESS][DOMAIN_NAME]" at bounding box center [1136, 351] width 167 height 12
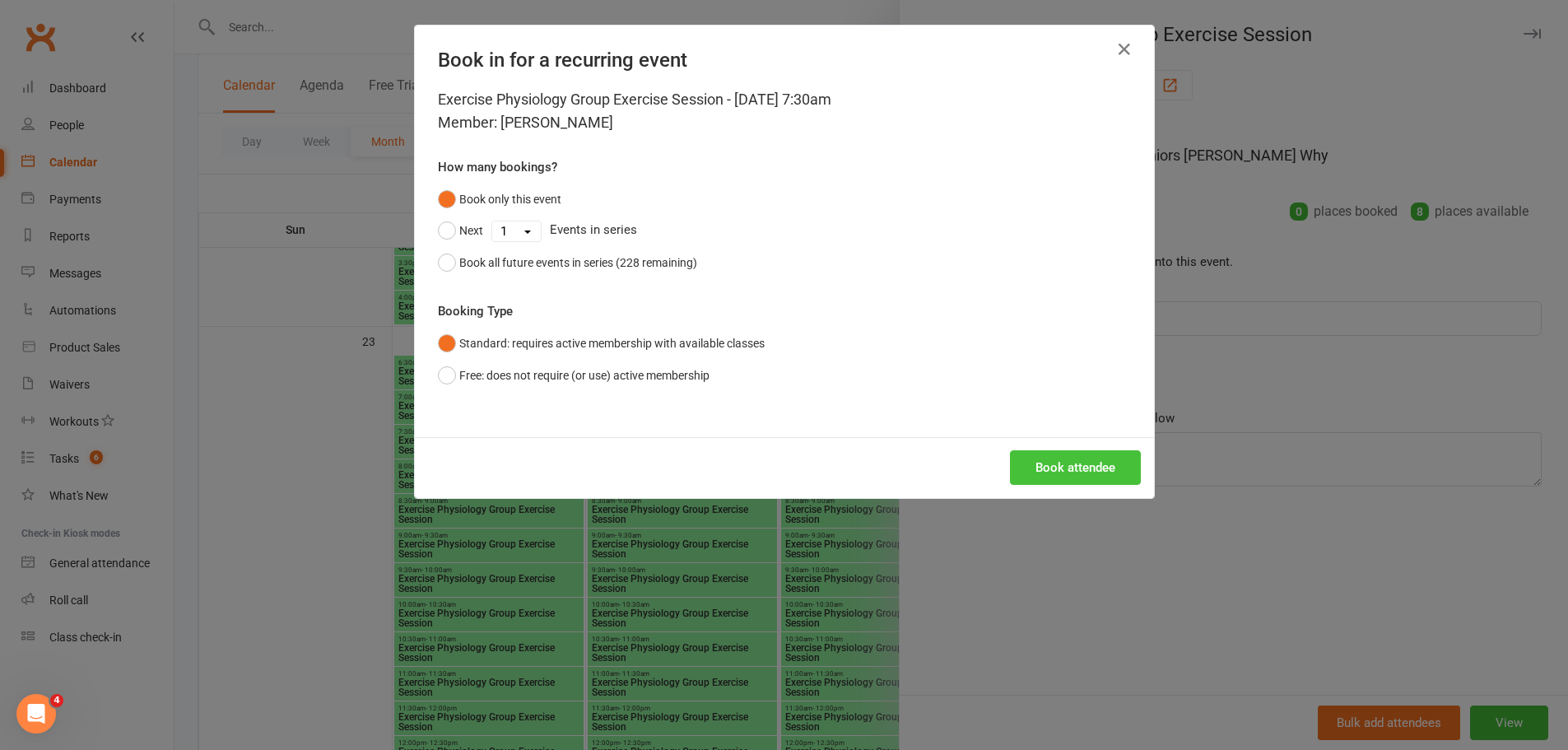
click at [1058, 477] on button "Book attendee" at bounding box center [1075, 467] width 131 height 35
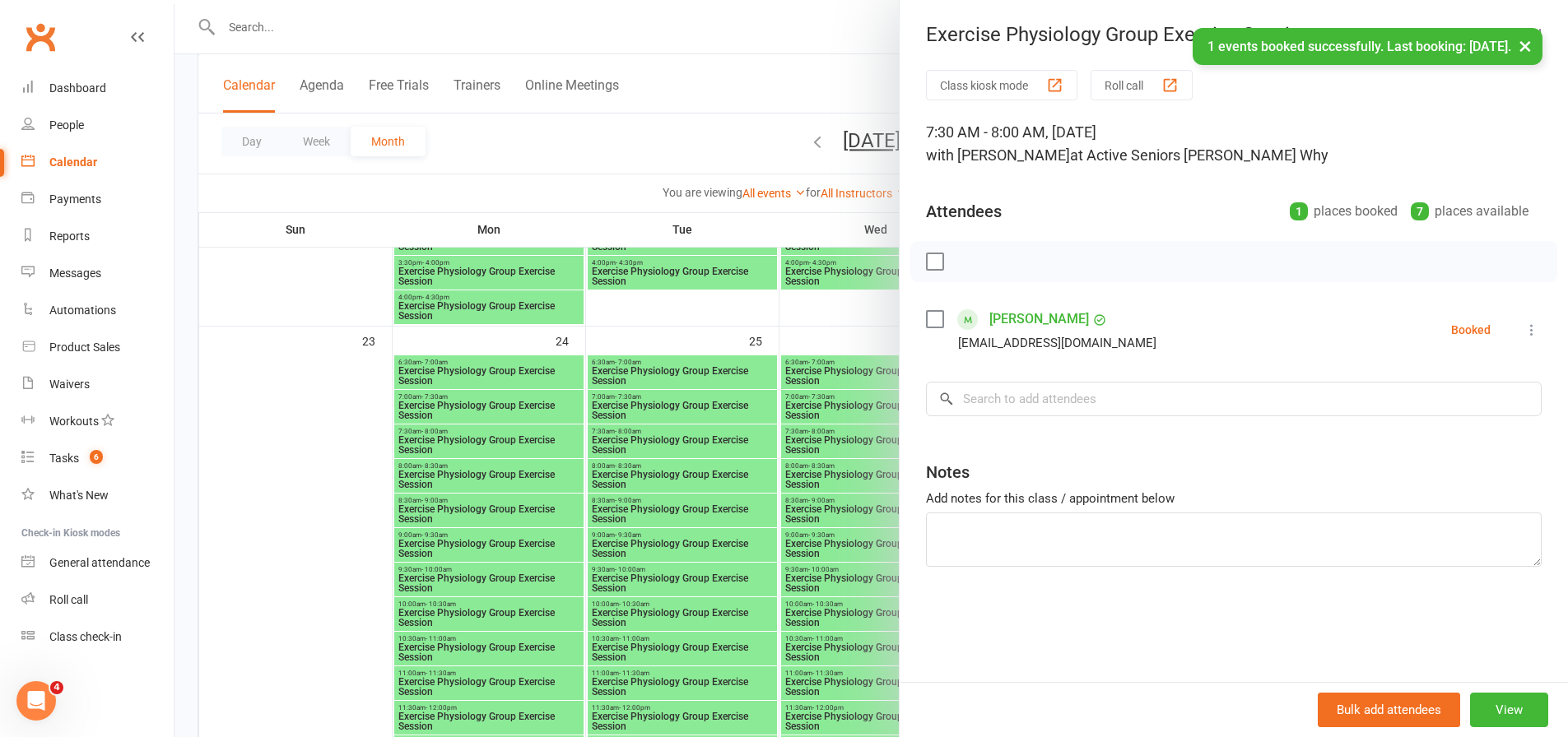
click at [677, 455] on div at bounding box center [871, 368] width 1393 height 737
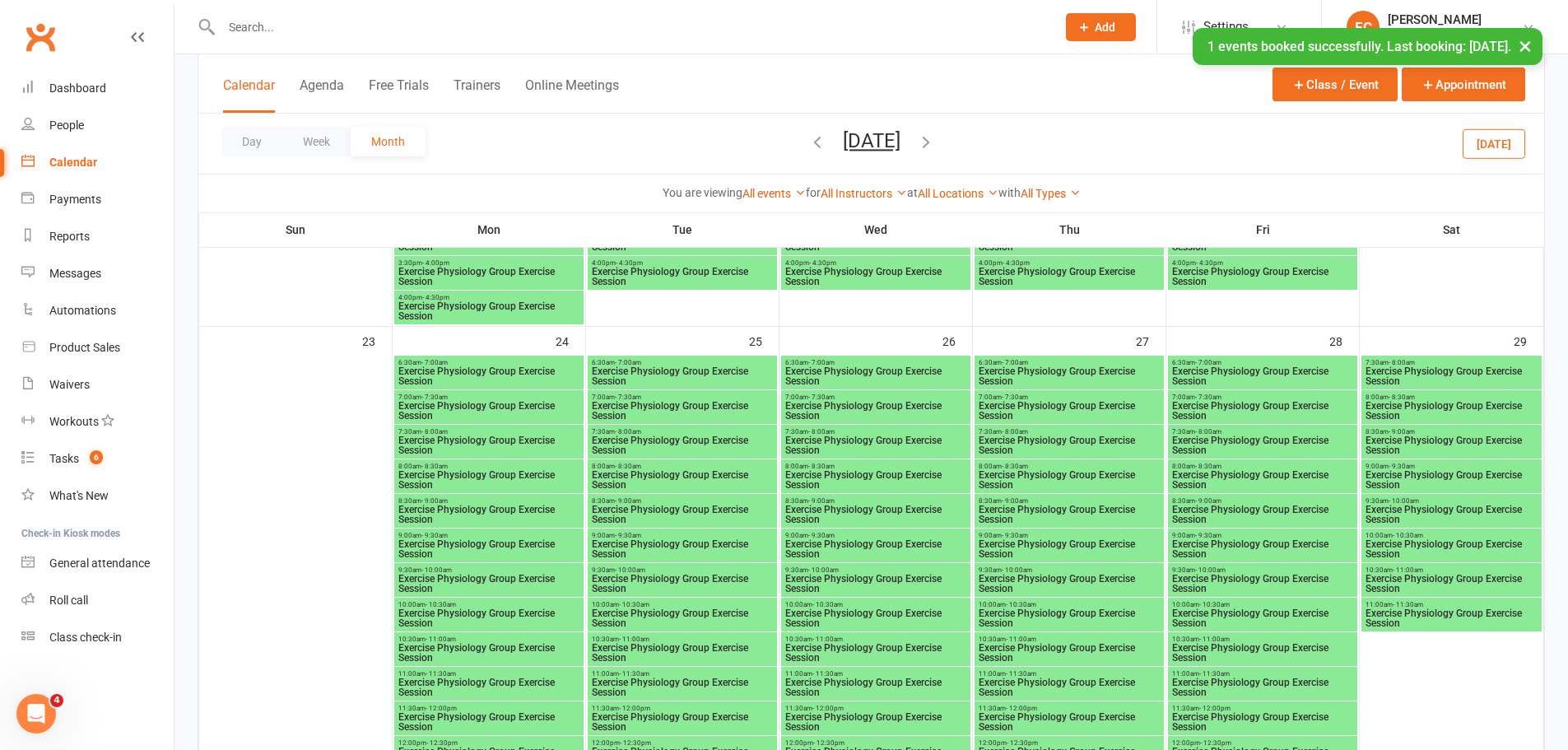
click at [837, 443] on span "Exercise Physiology Group Exercise Session" at bounding box center [876, 446] width 183 height 20
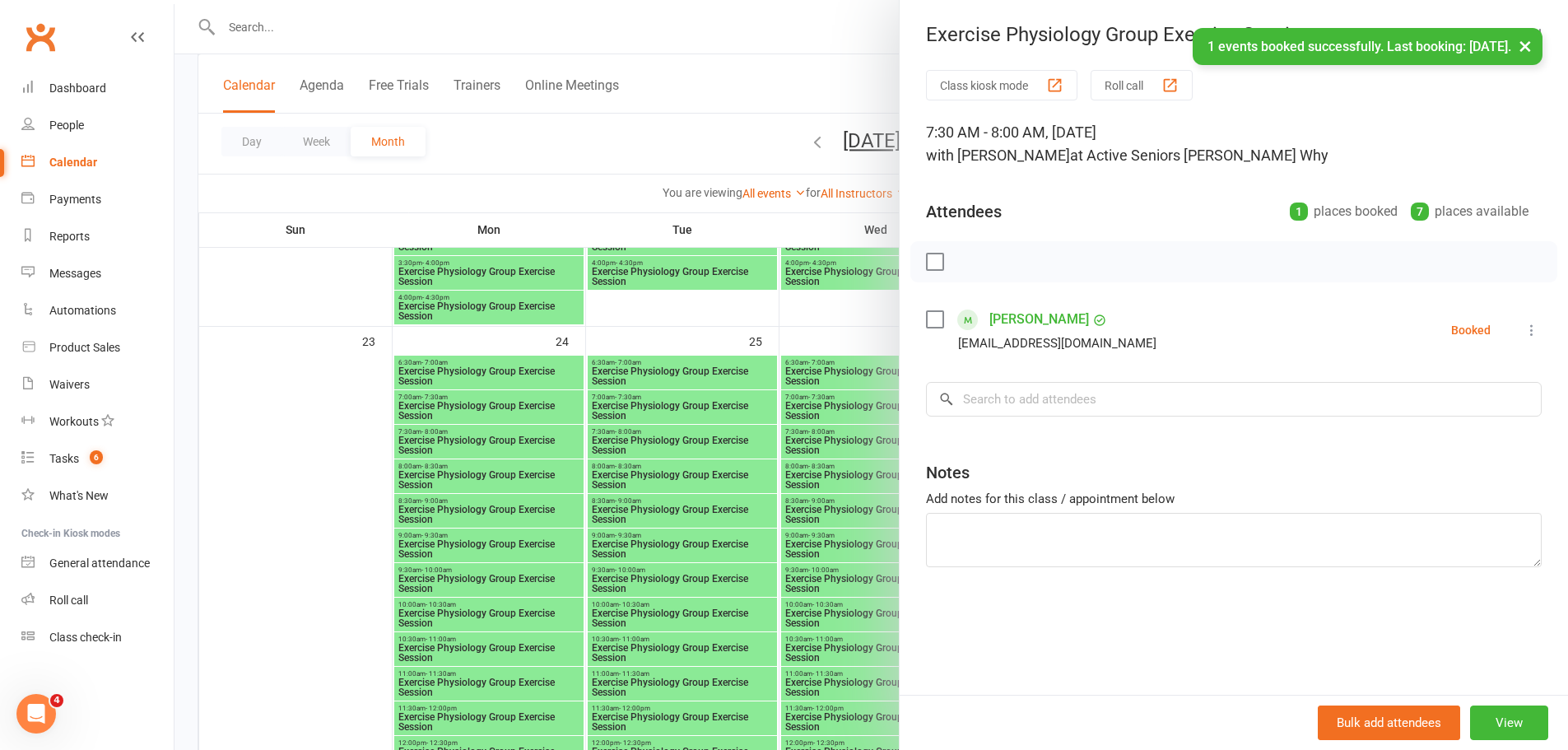
click at [610, 435] on div at bounding box center [871, 375] width 1393 height 750
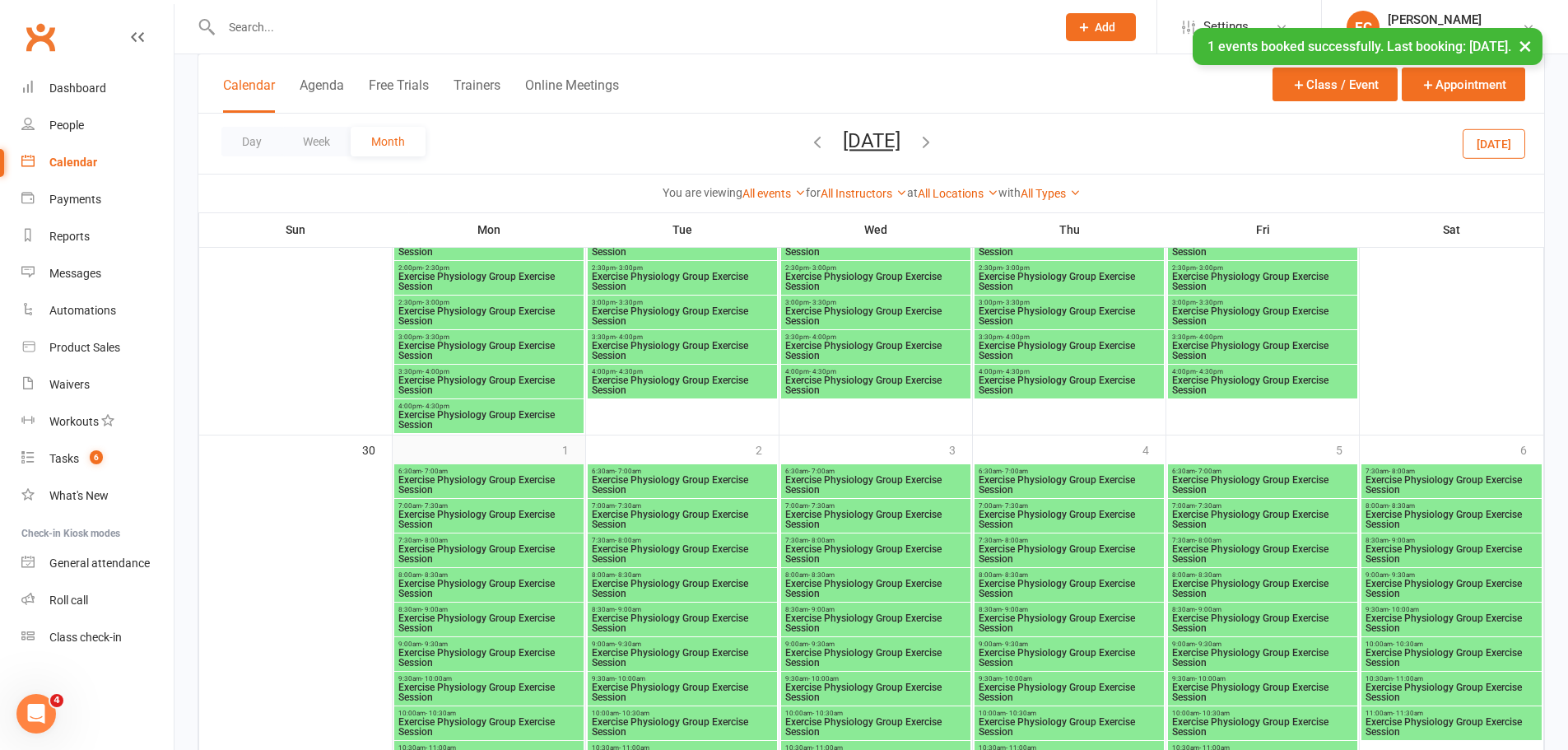
scroll to position [3211, 0]
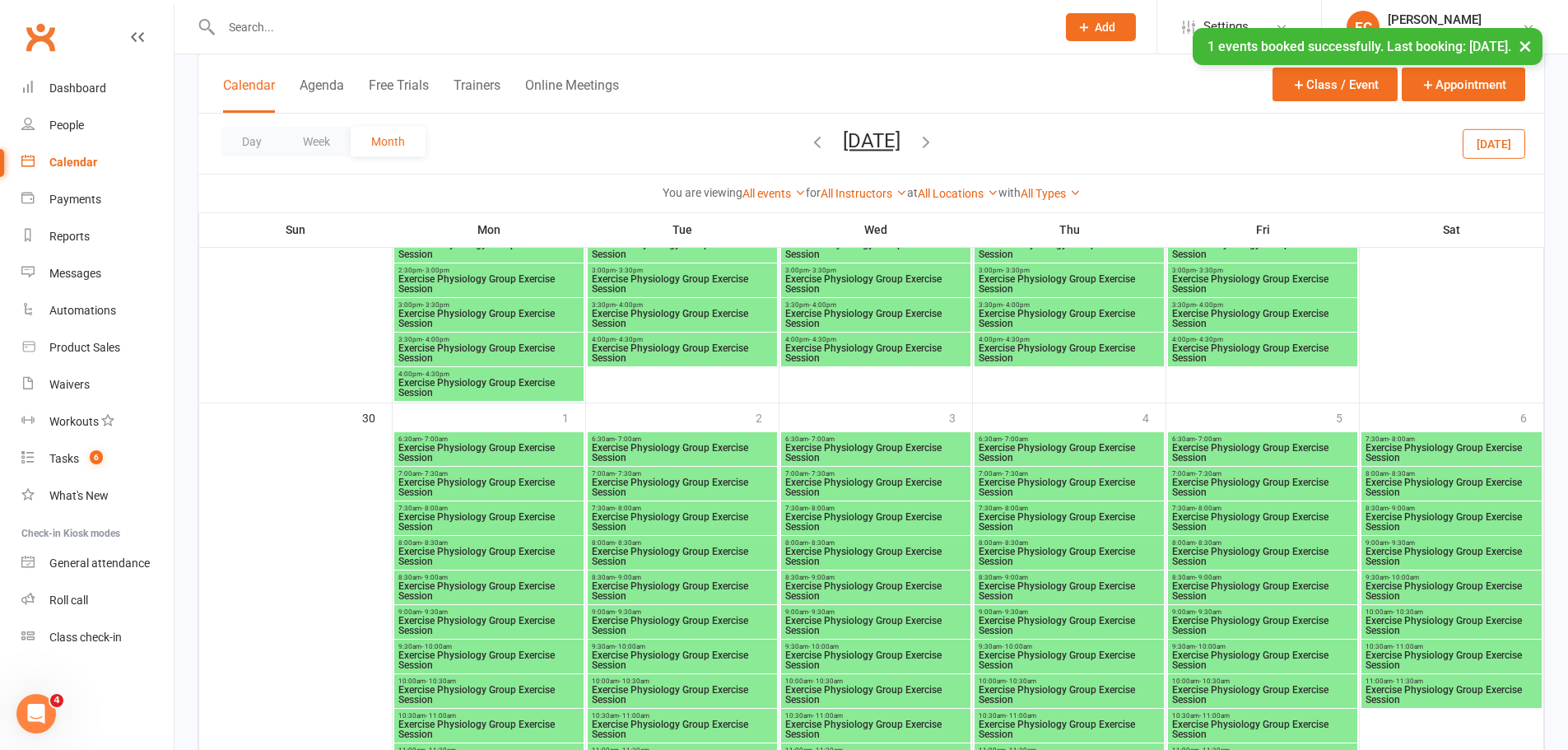
click at [489, 515] on span "Exercise Physiology Group Exercise Session" at bounding box center [489, 522] width 183 height 20
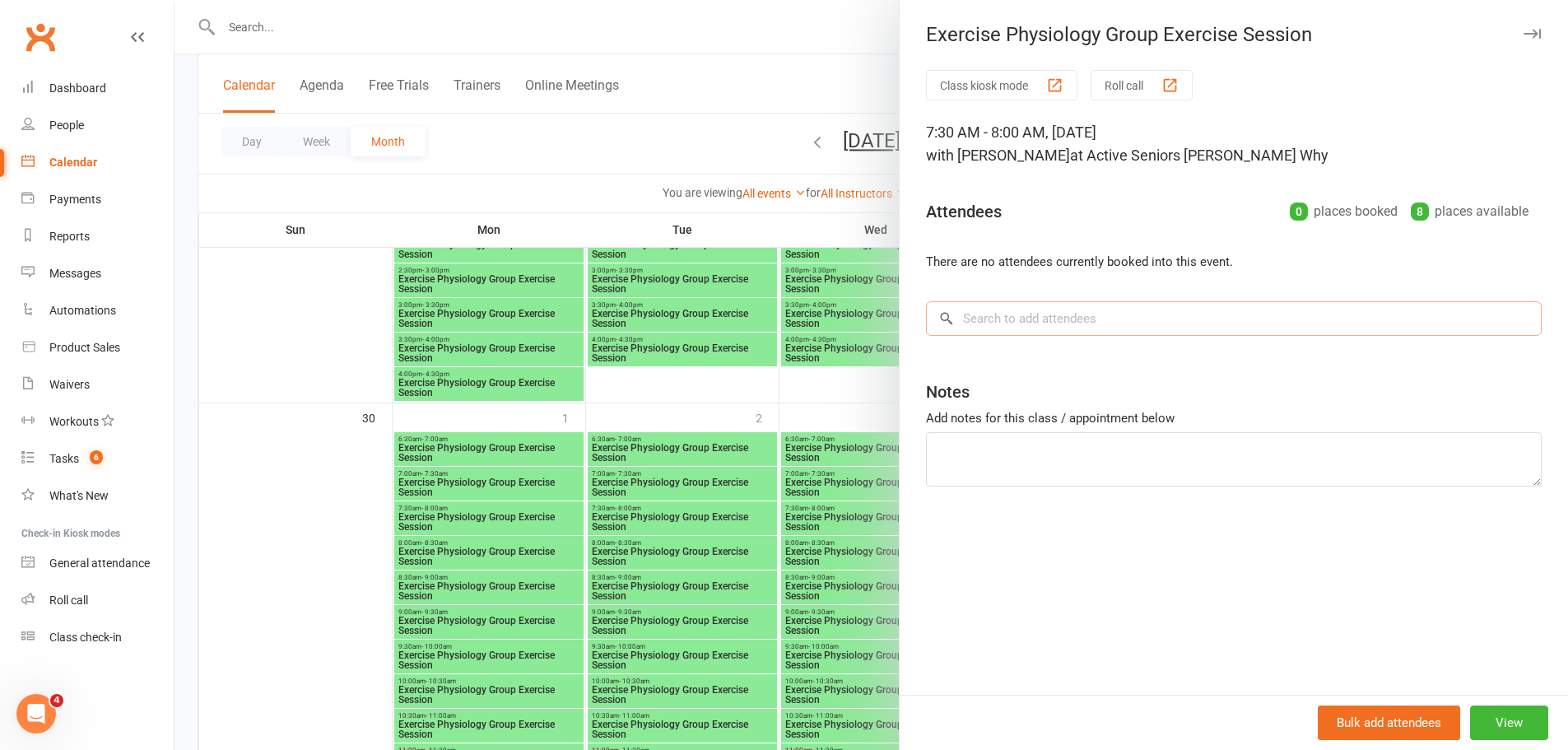
click at [1020, 317] on input "search" at bounding box center [1233, 319] width 615 height 35
paste input "[PERSON_NAME]"
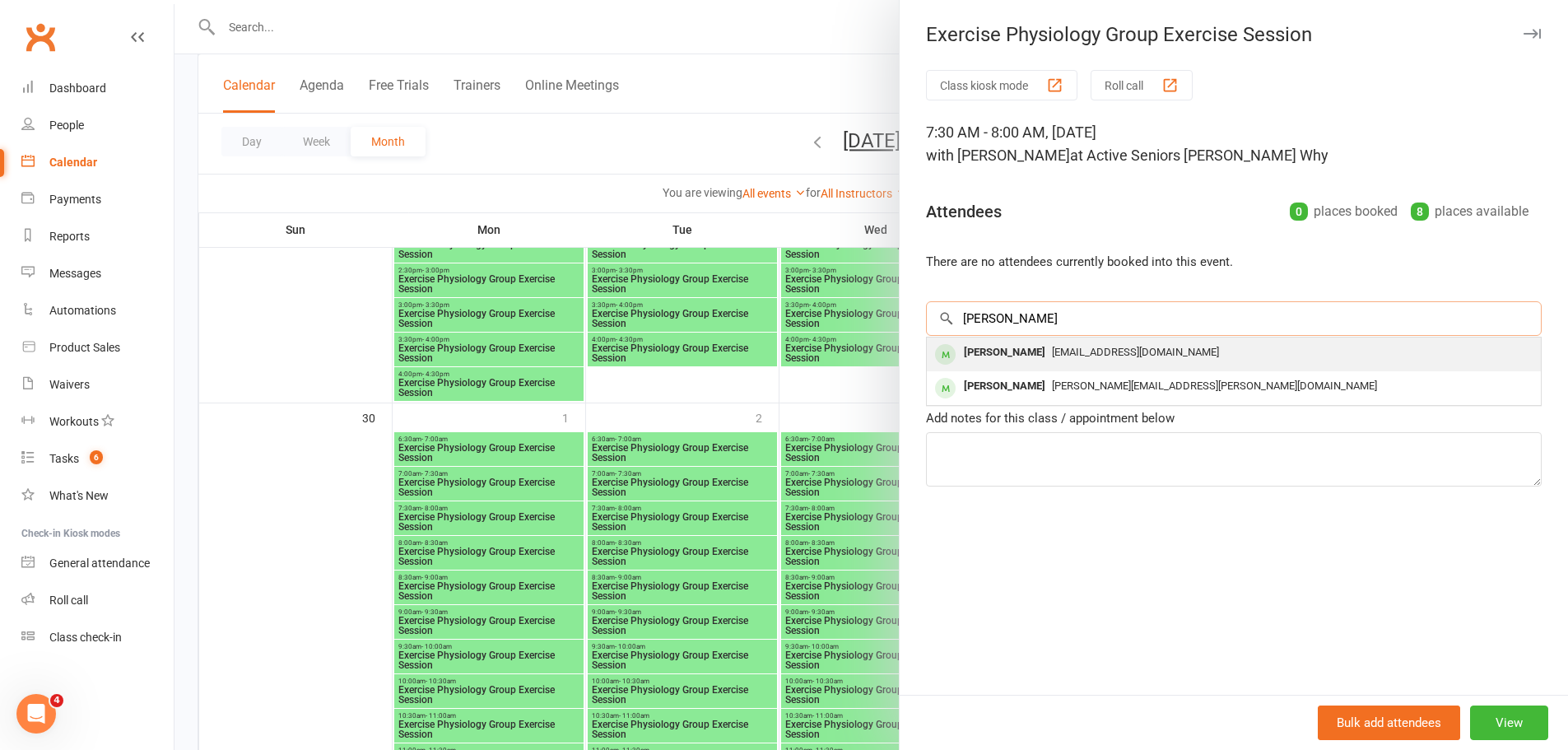
type input "[PERSON_NAME]"
click at [1031, 351] on div "[PERSON_NAME]" at bounding box center [1005, 352] width 94 height 24
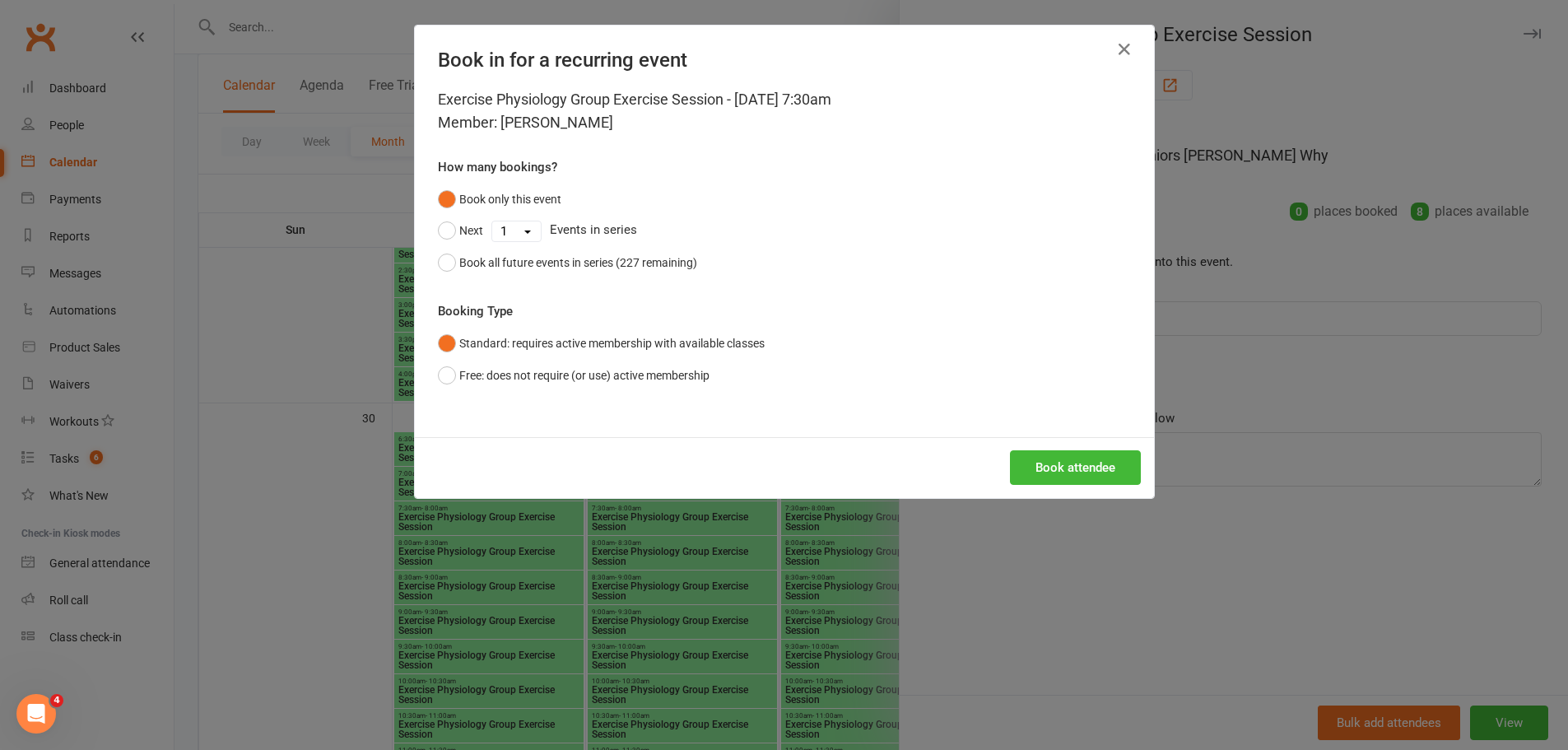
click at [1016, 449] on div "Book attendee" at bounding box center [784, 468] width 739 height 61
click at [1039, 462] on button "Book attendee" at bounding box center [1075, 467] width 131 height 35
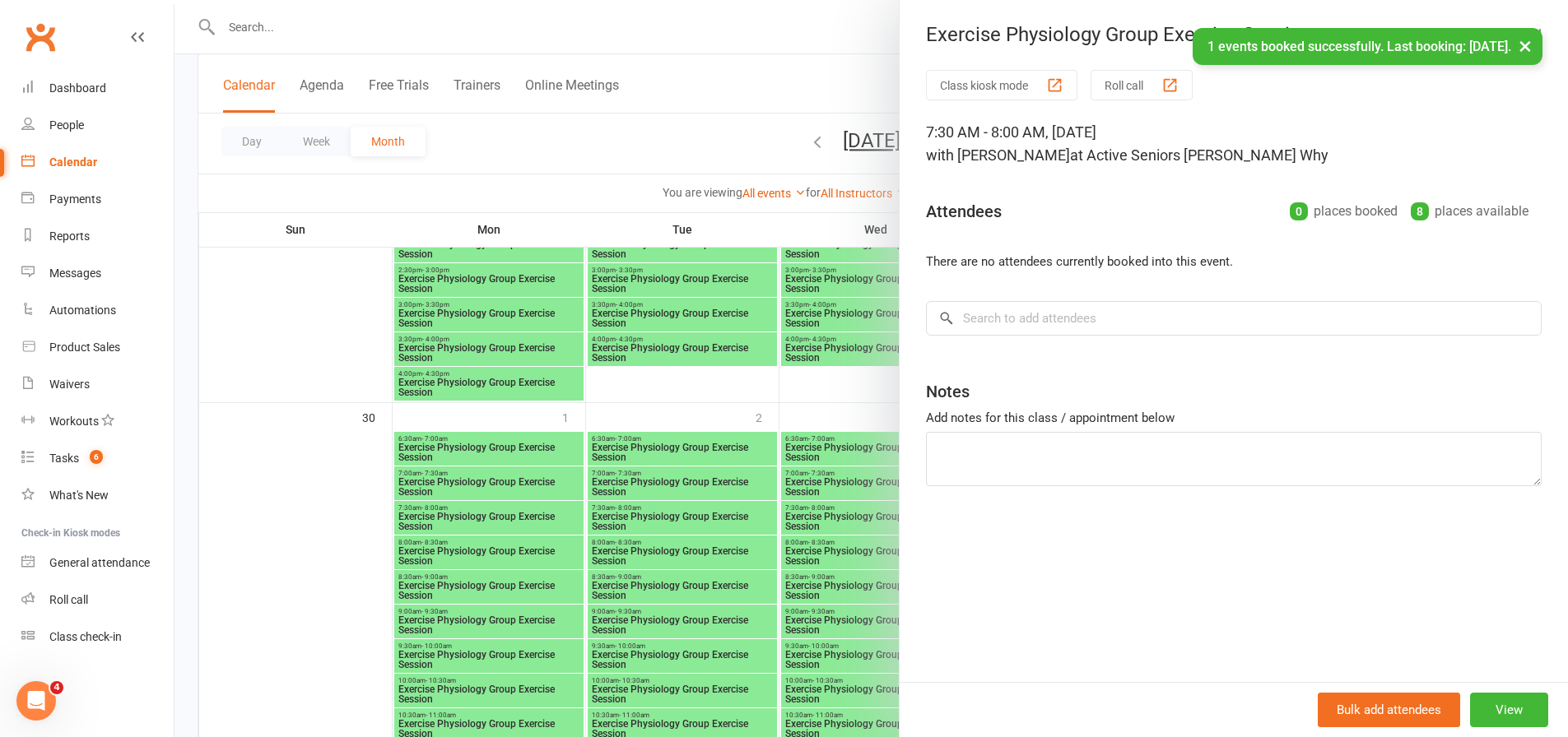
click at [839, 500] on div at bounding box center [871, 368] width 1393 height 737
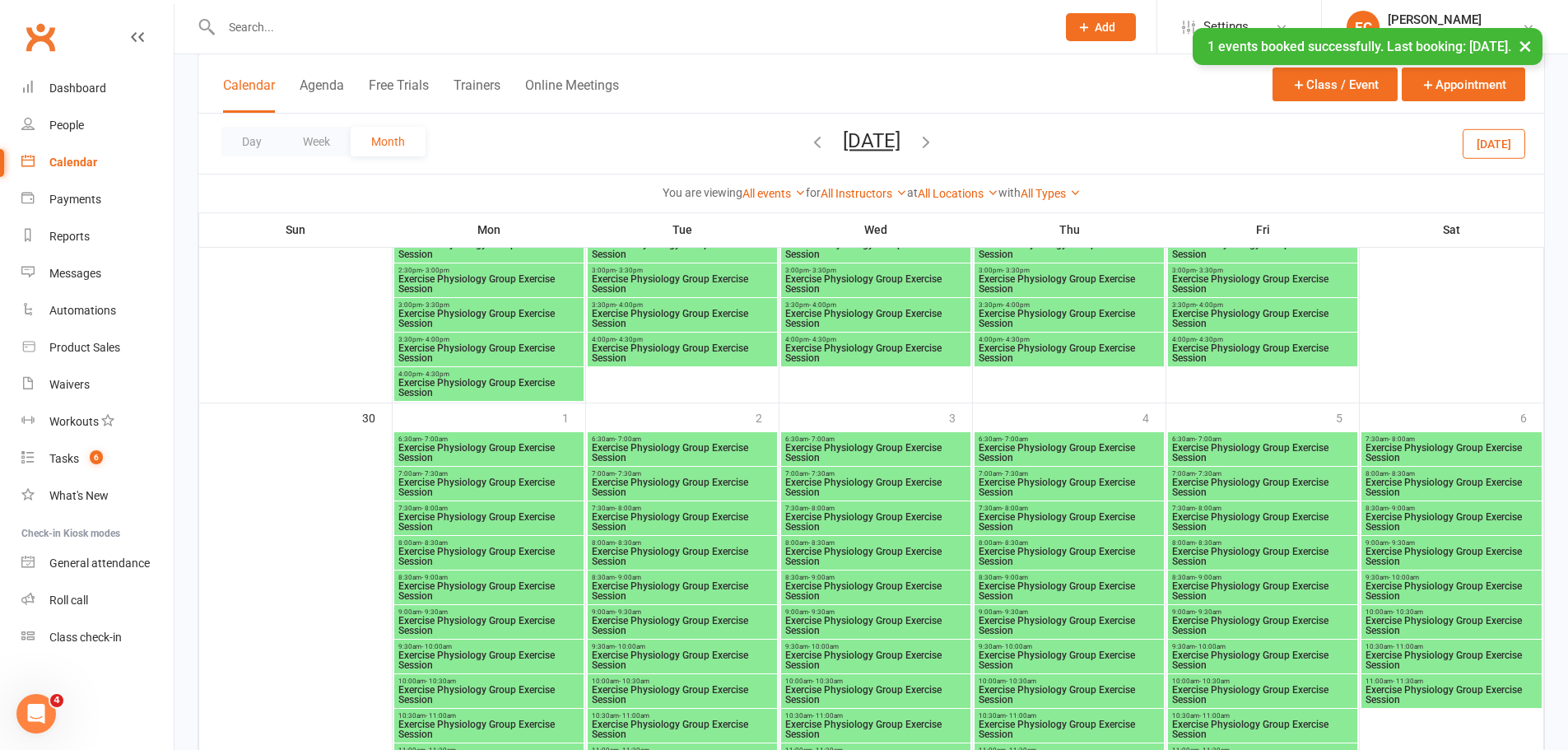
click at [826, 519] on span "Exercise Physiology Group Exercise Session" at bounding box center [876, 522] width 183 height 20
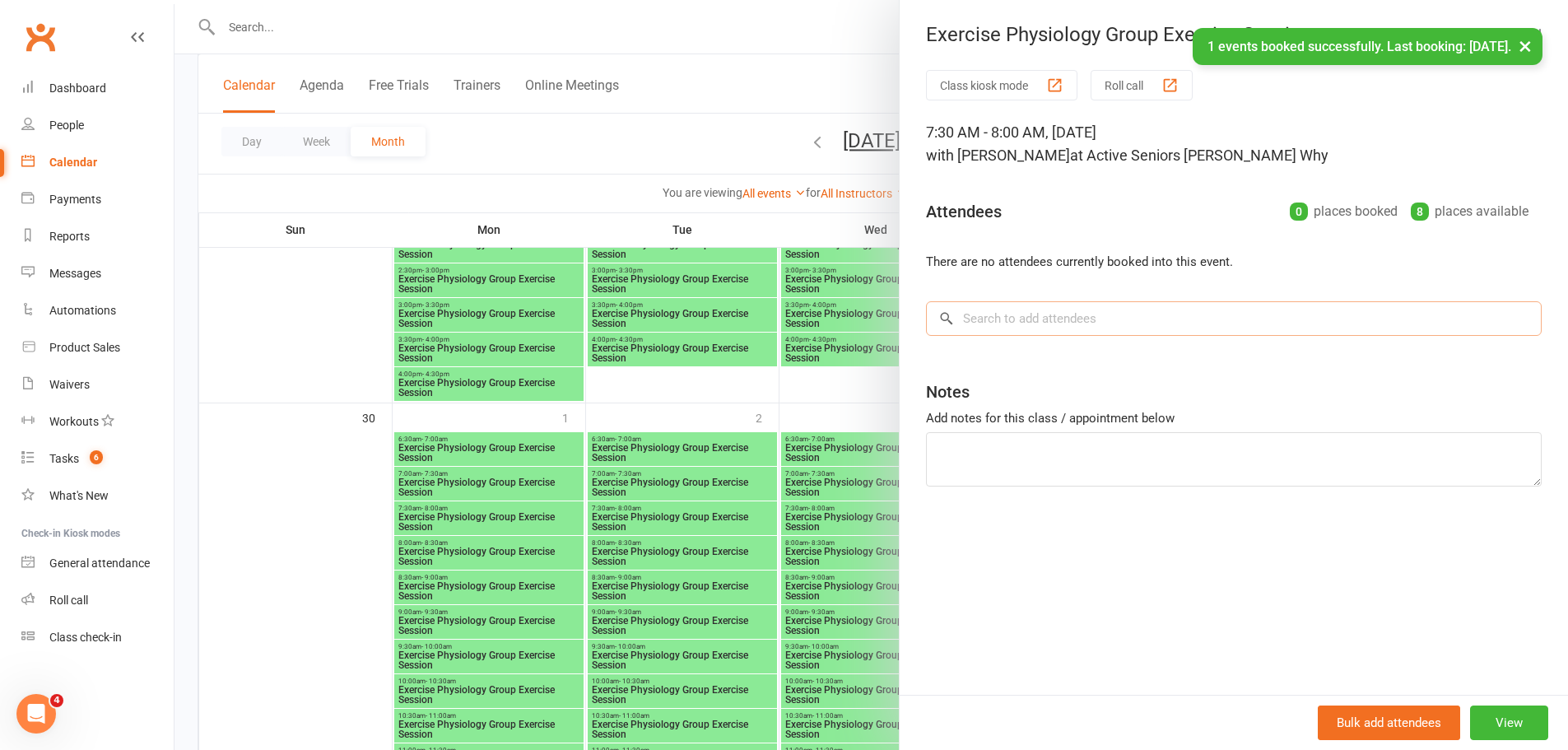
click at [1022, 312] on input "search" at bounding box center [1233, 319] width 615 height 35
paste input "[PERSON_NAME]"
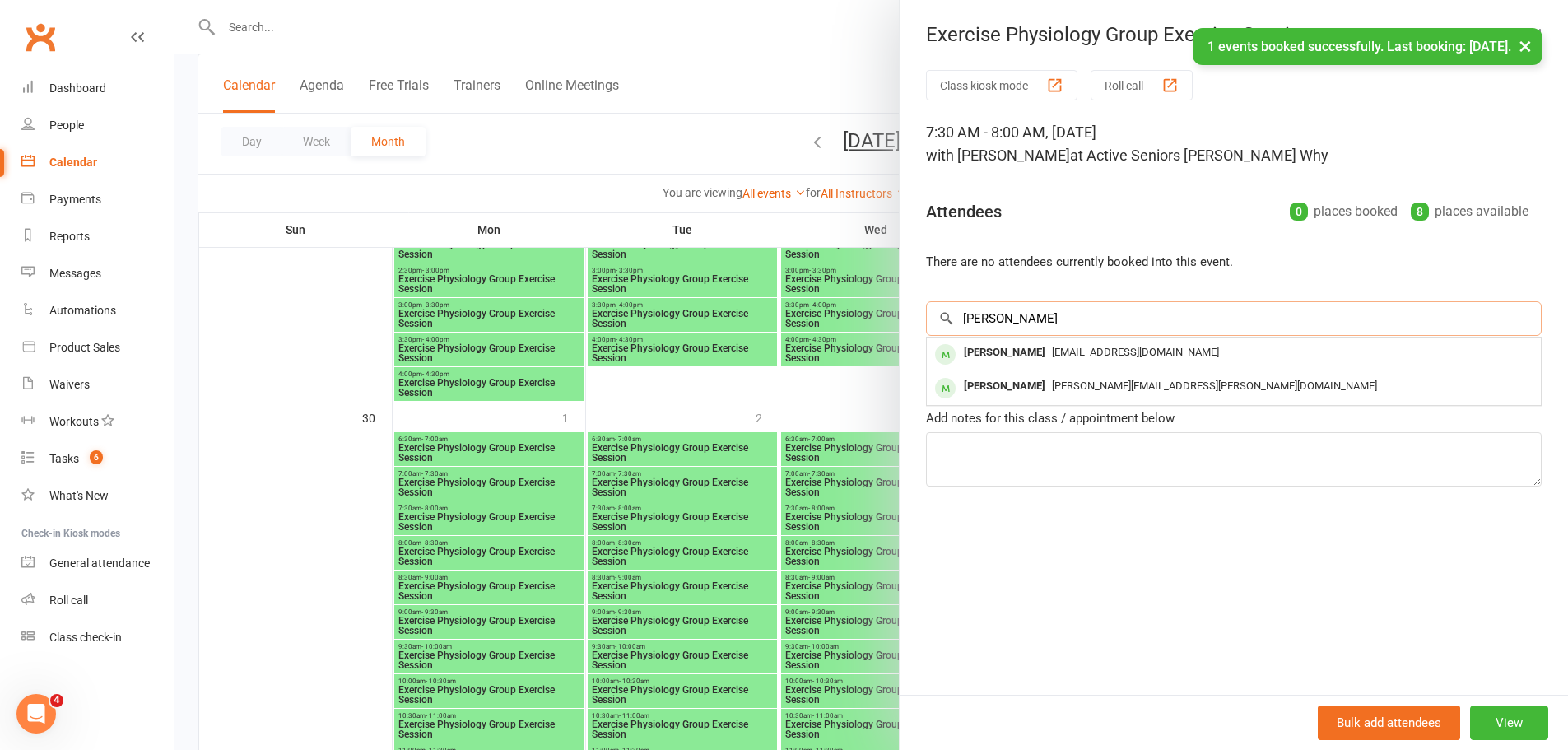
type input "[PERSON_NAME]"
click at [1005, 349] on div "[PERSON_NAME]" at bounding box center [1005, 352] width 94 height 24
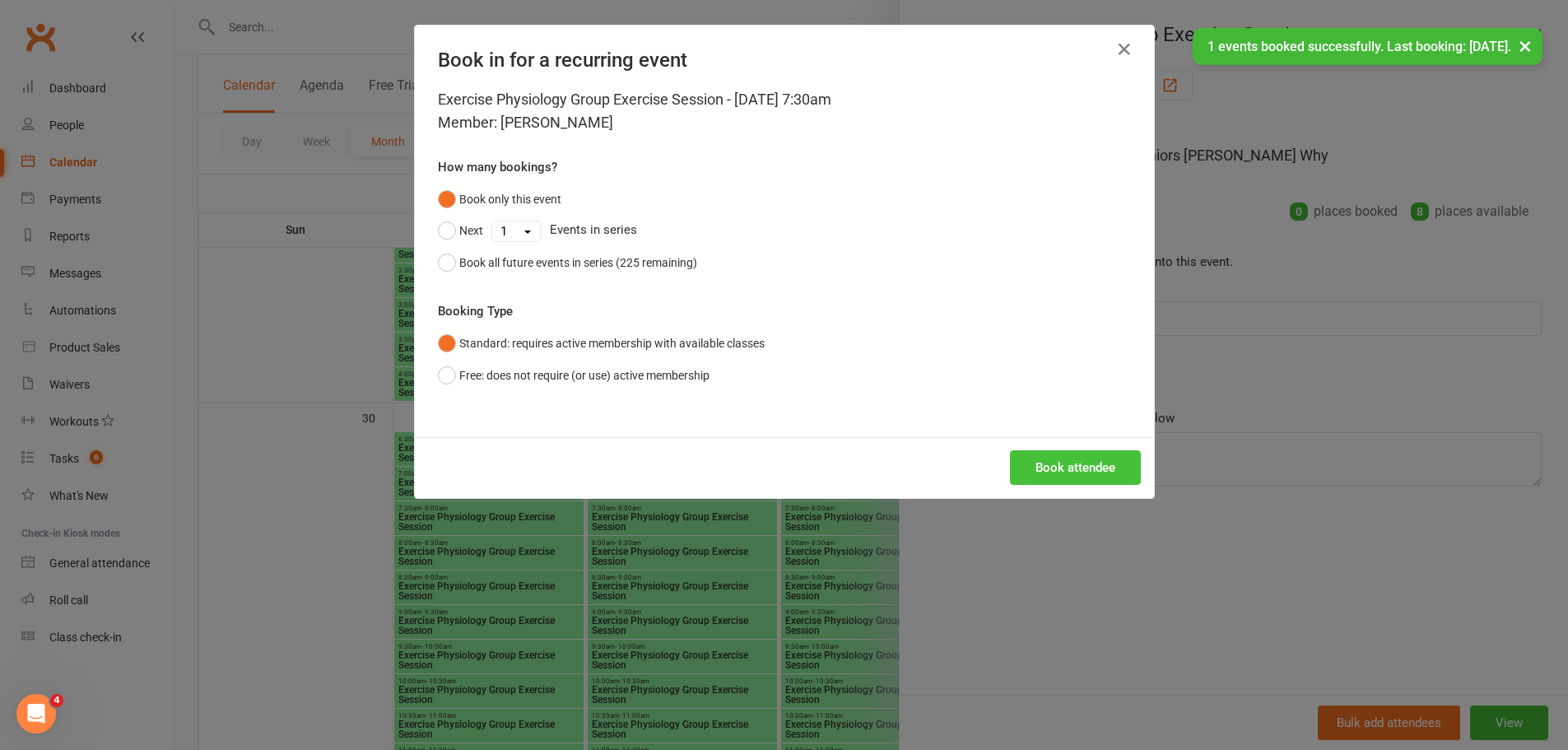
click at [1038, 457] on button "Book attendee" at bounding box center [1075, 467] width 131 height 35
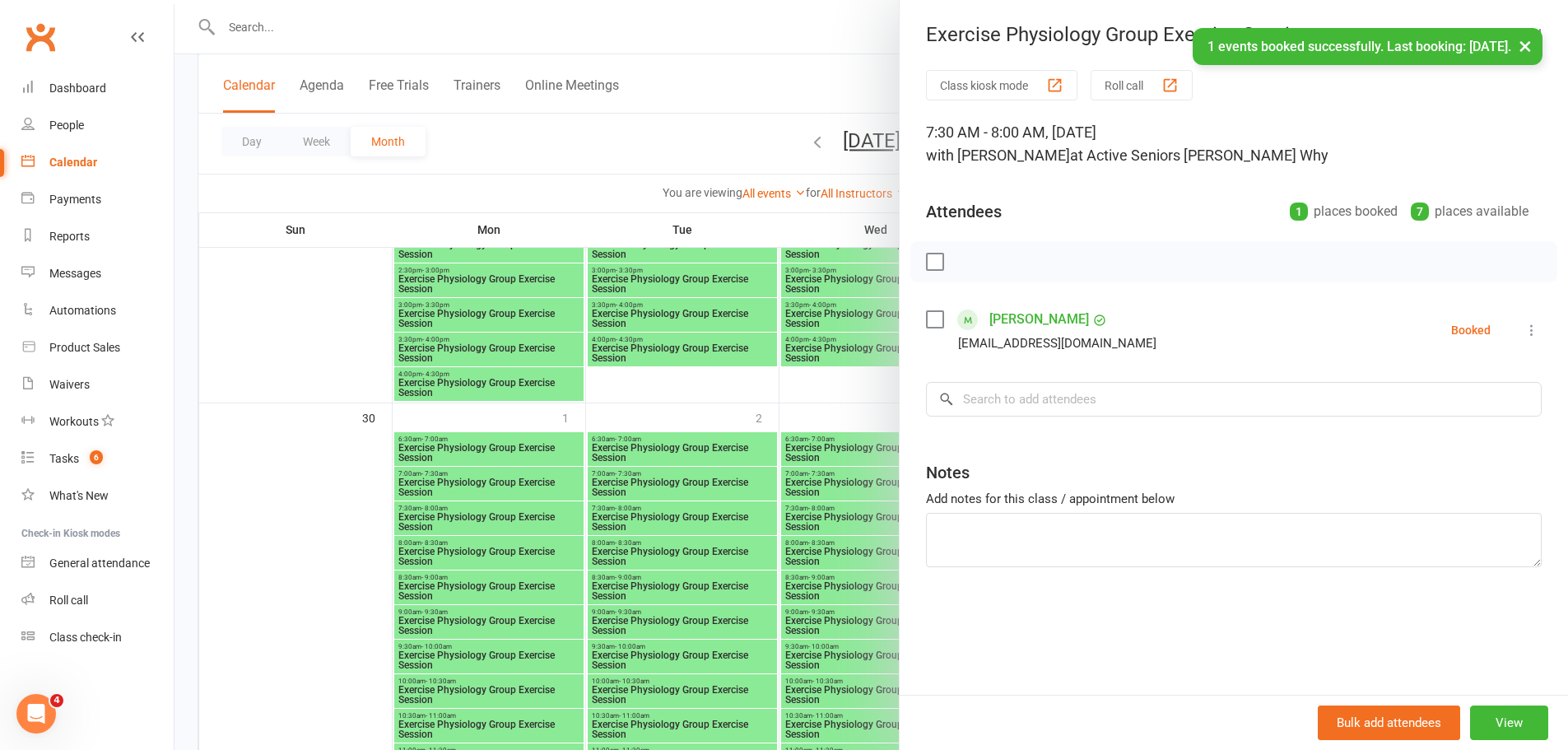
click at [823, 477] on div at bounding box center [871, 375] width 1393 height 750
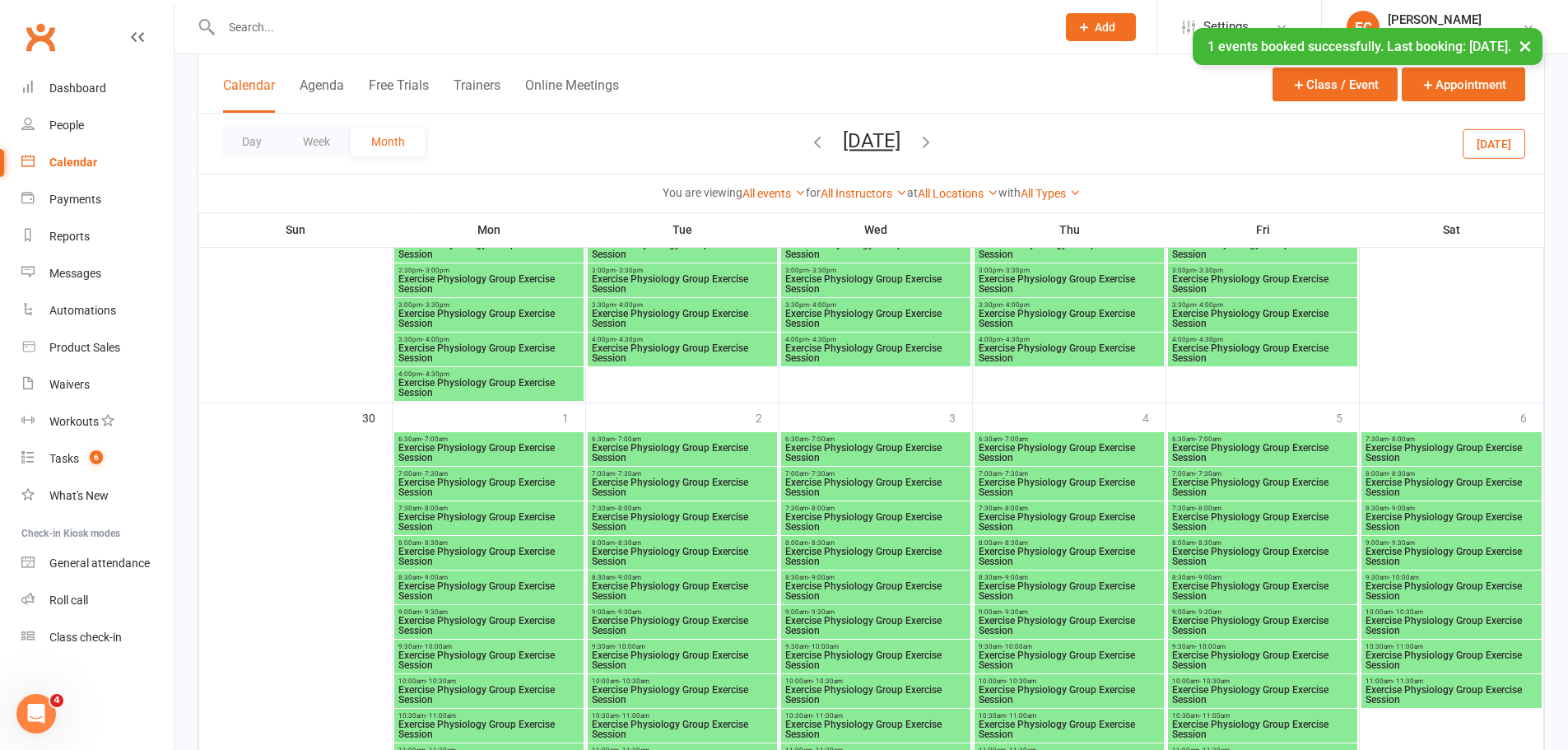
click at [1198, 514] on span "Exercise Physiology Group Exercise Session" at bounding box center [1262, 522] width 183 height 20
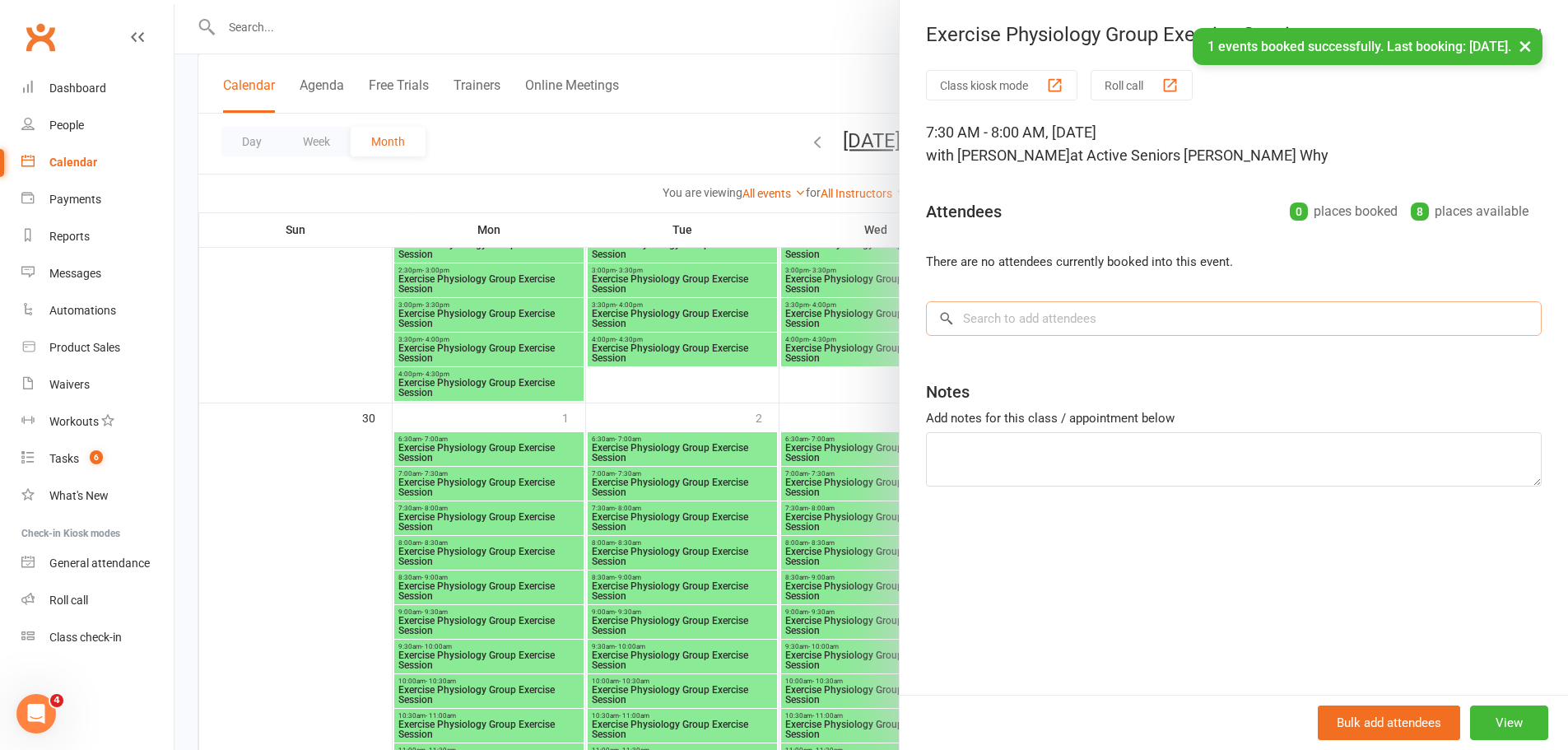
click at [961, 317] on input "search" at bounding box center [1233, 319] width 615 height 35
paste input "[PERSON_NAME]"
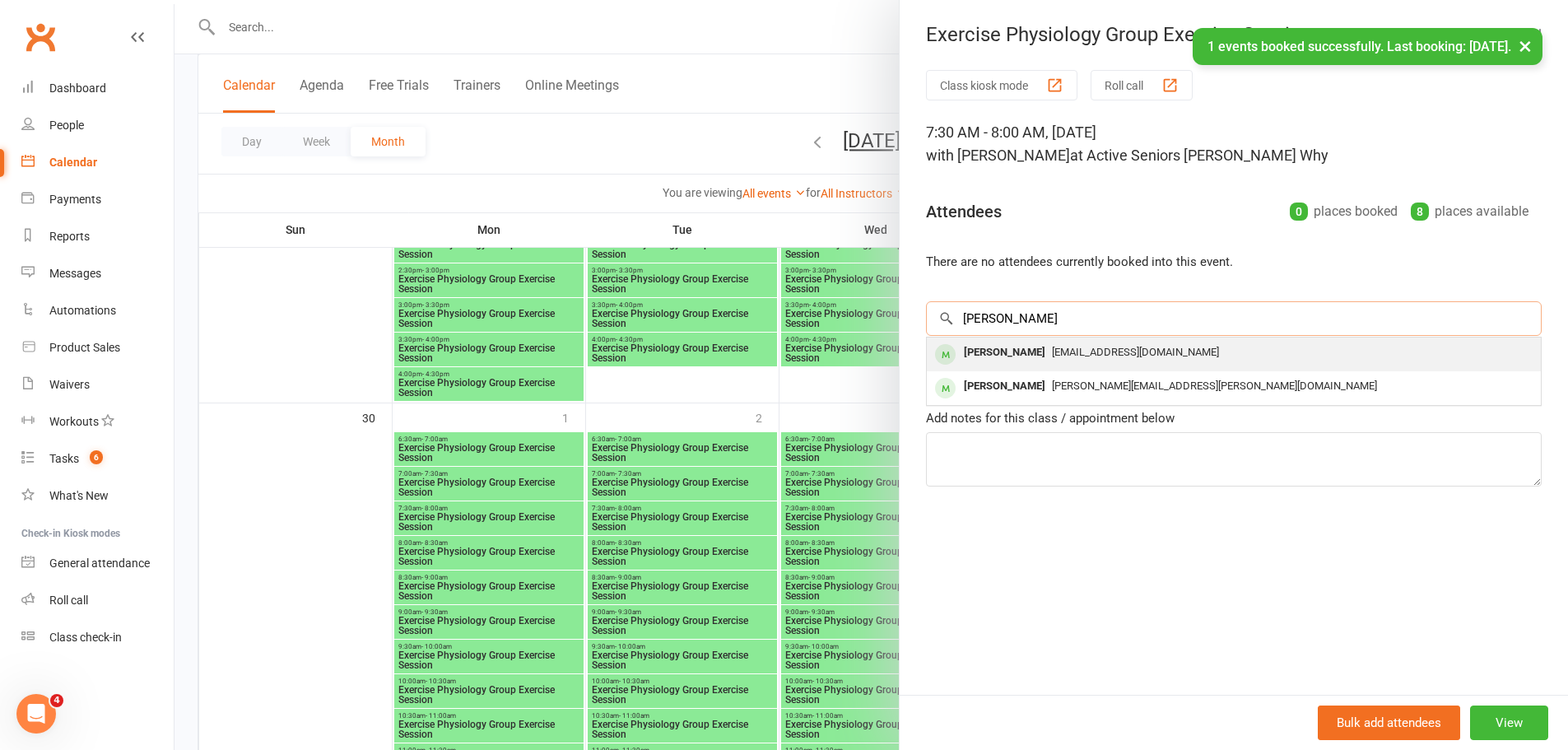
type input "[PERSON_NAME]"
click at [1041, 347] on div "[PERSON_NAME]" at bounding box center [1005, 352] width 94 height 24
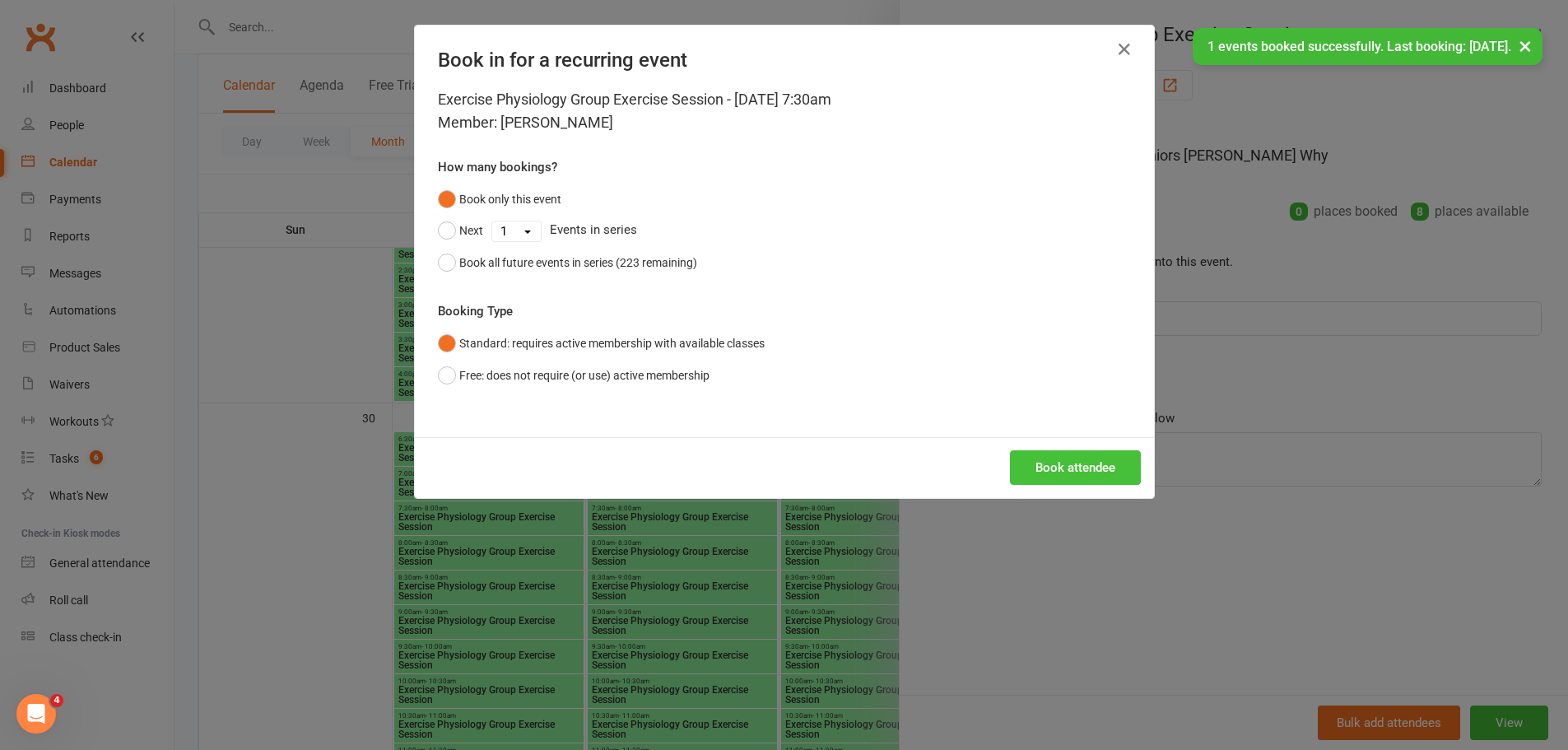
click at [1073, 452] on button "Book attendee" at bounding box center [1075, 467] width 131 height 35
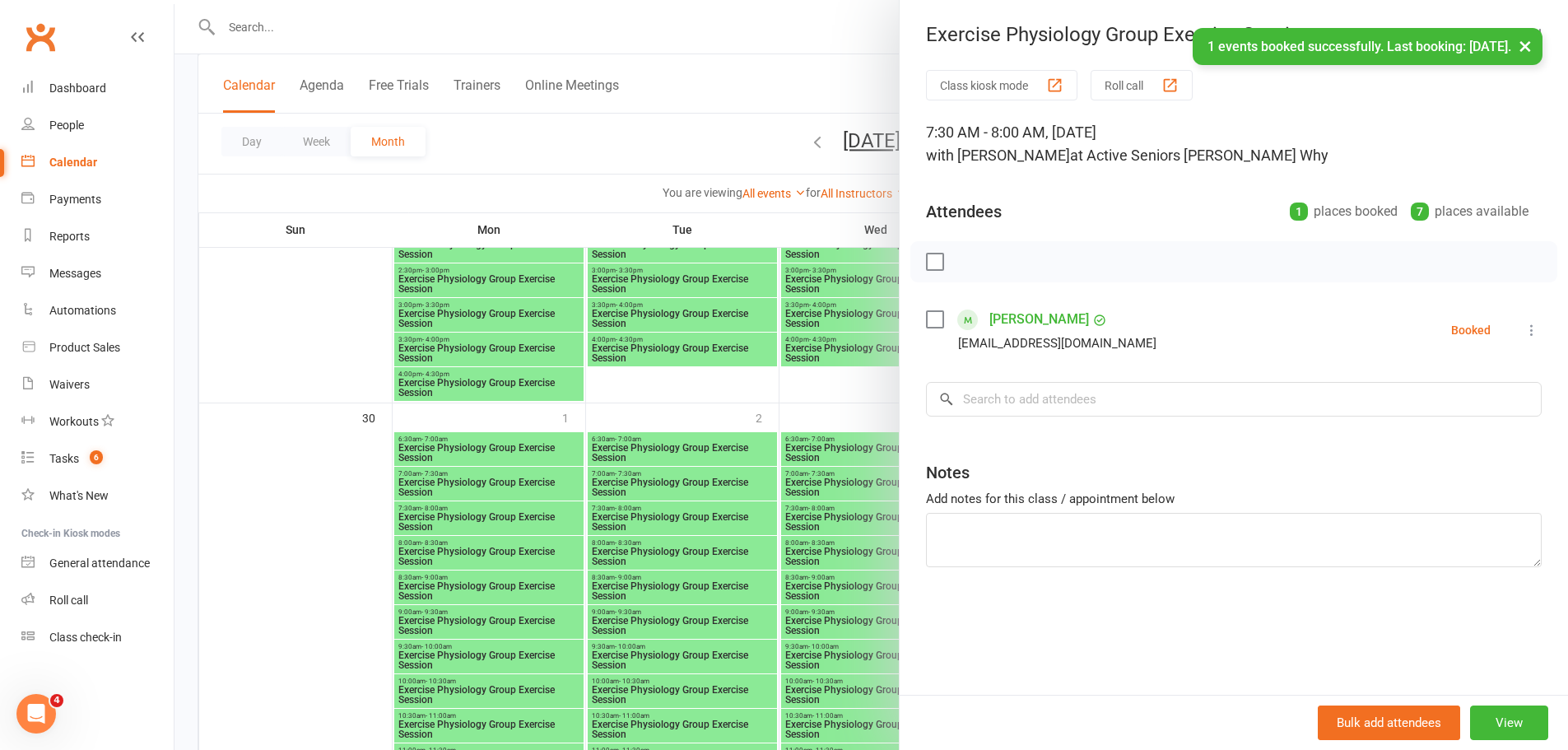
drag, startPoint x: 715, startPoint y: 448, endPoint x: 771, endPoint y: 466, distance: 58.8
click at [713, 448] on div at bounding box center [871, 375] width 1393 height 750
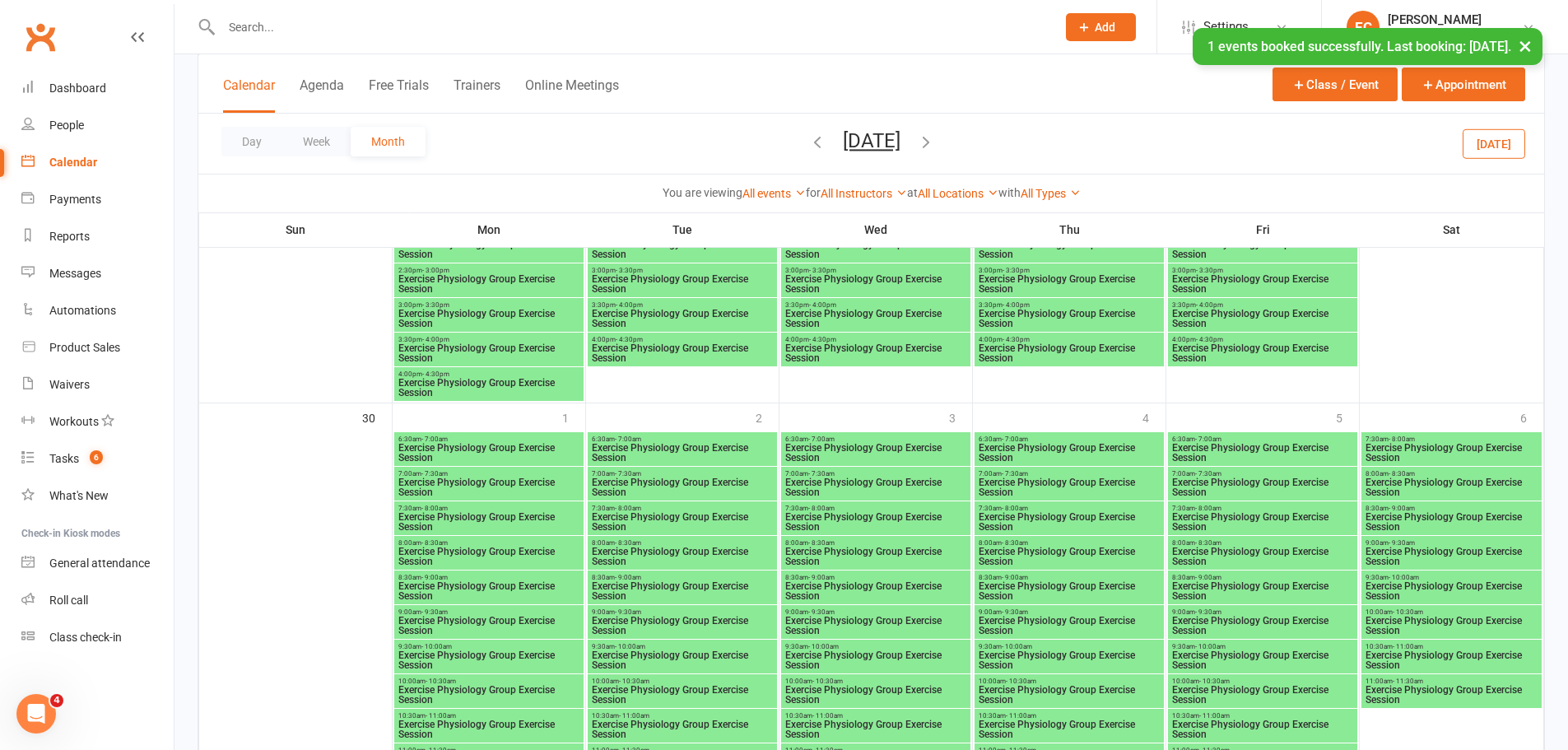
click at [811, 510] on span "- 8:00am" at bounding box center [822, 508] width 27 height 7
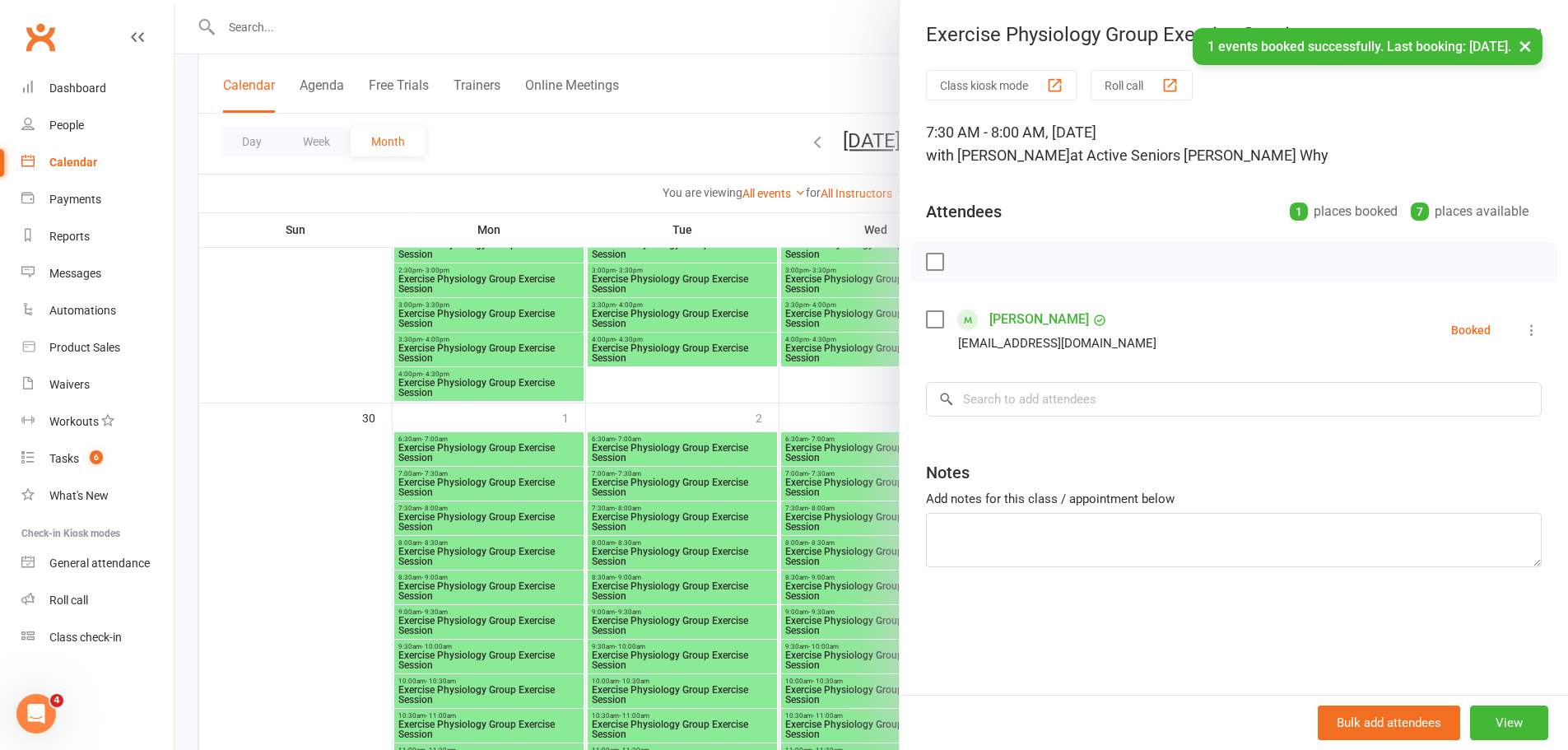
click at [588, 486] on div at bounding box center [871, 375] width 1393 height 750
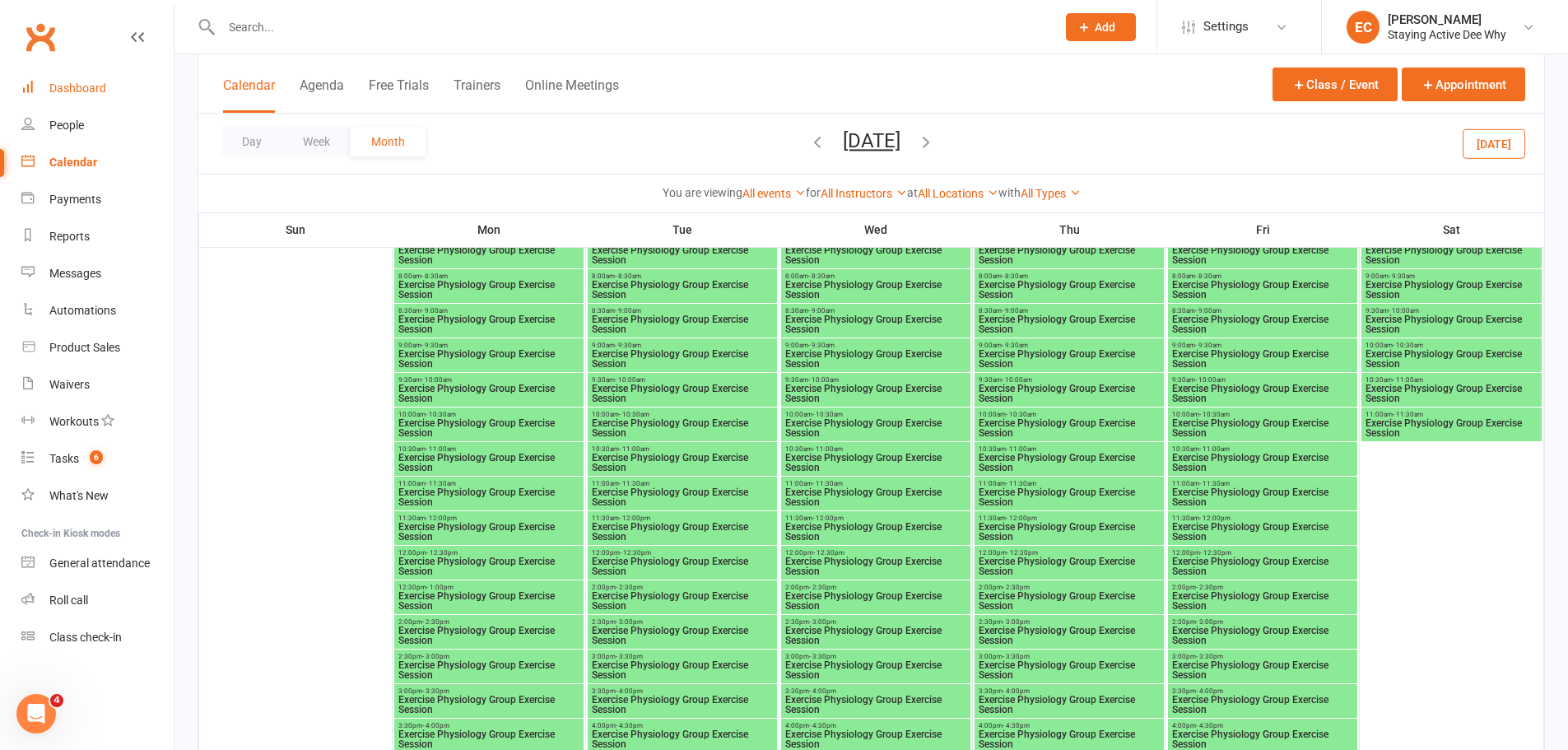
scroll to position [2824, 0]
click at [105, 80] on link "Dashboard" at bounding box center [98, 88] width 152 height 37
